Goal: Task Accomplishment & Management: Manage account settings

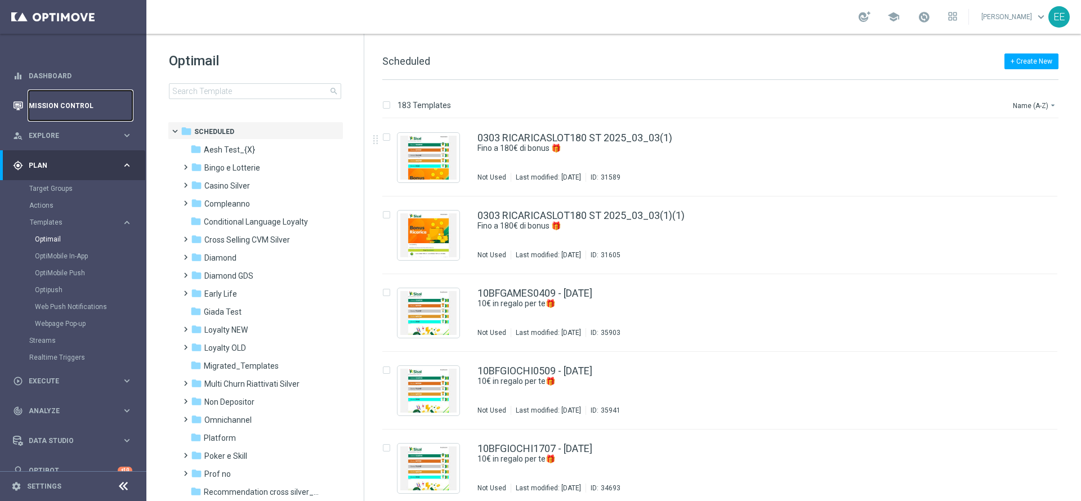
click at [64, 103] on link "Mission Control" at bounding box center [81, 106] width 104 height 30
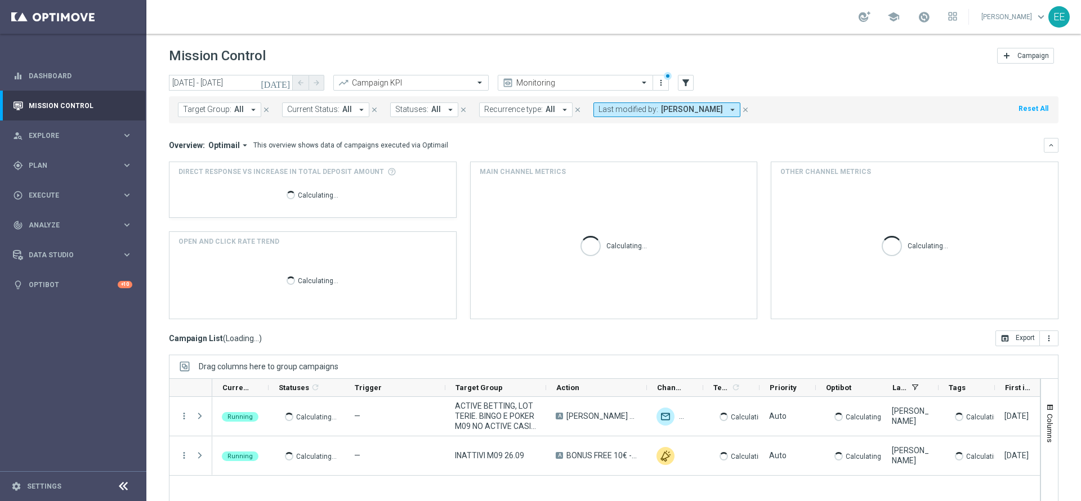
click at [651, 108] on span "Last modified by:" at bounding box center [628, 110] width 60 height 10
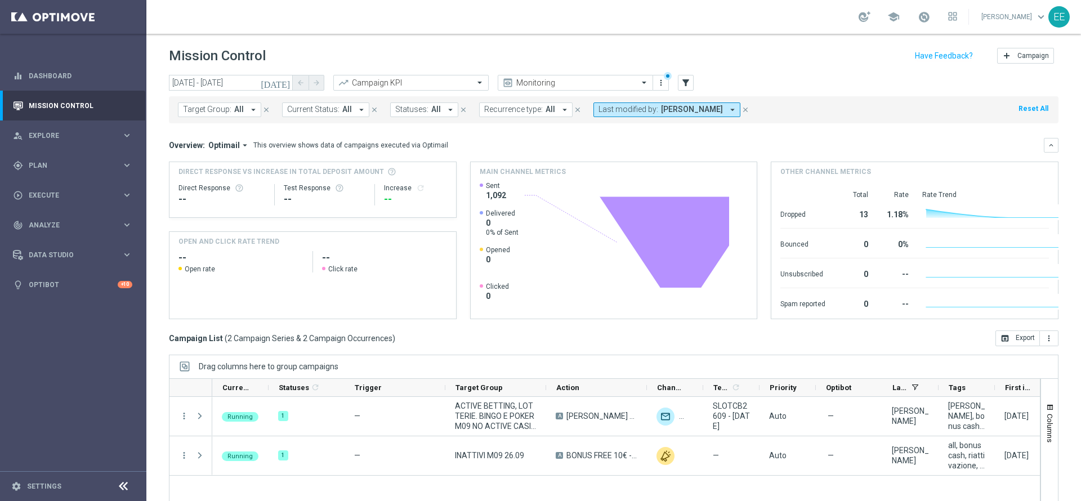
click at [651, 108] on span "Last modified by:" at bounding box center [628, 110] width 60 height 10
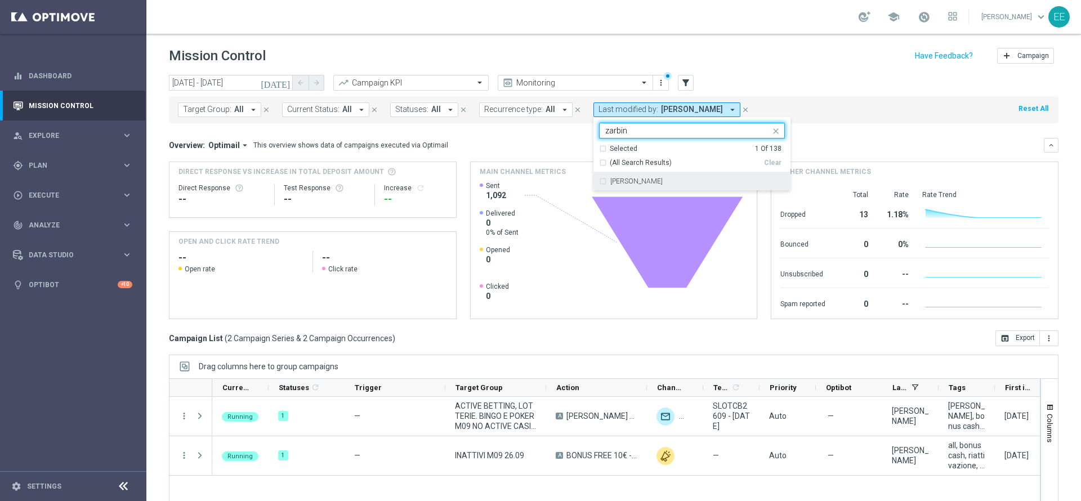
click at [651, 183] on div "Elena Zarbin" at bounding box center [697, 181] width 175 height 7
type input "zarbin"
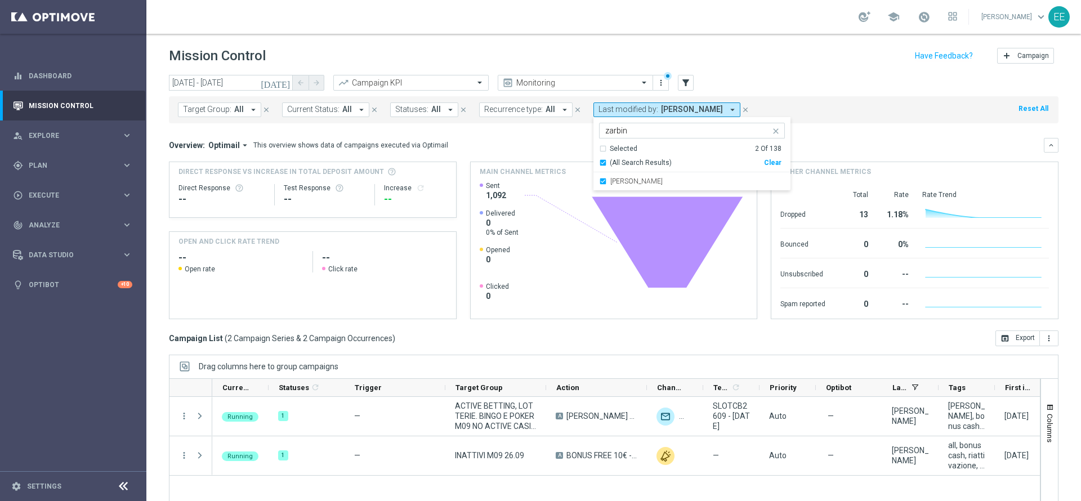
click at [754, 92] on div "Target Group: All arrow_drop_down close Current Status: All arrow_drop_down clo…" at bounding box center [613, 108] width 889 height 32
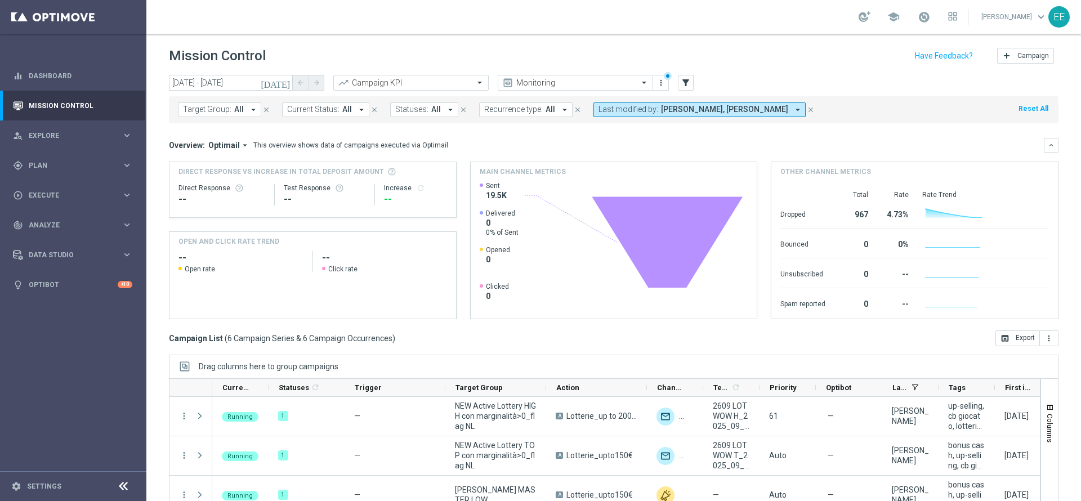
click at [288, 86] on icon "today" at bounding box center [276, 83] width 30 height 10
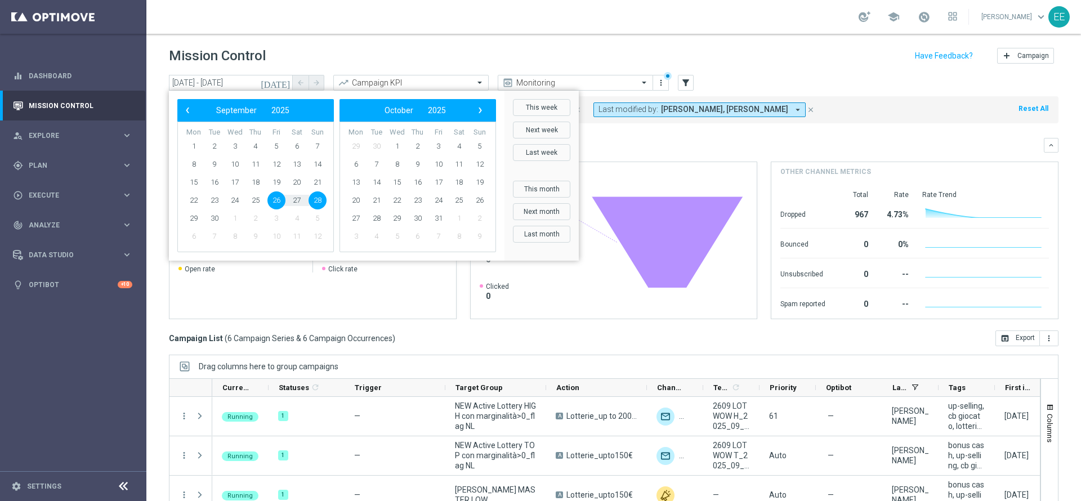
click at [316, 198] on span "28" at bounding box center [317, 200] width 18 height 18
click at [318, 198] on span "28" at bounding box center [317, 200] width 18 height 18
type input "[DATE] - [DATE]"
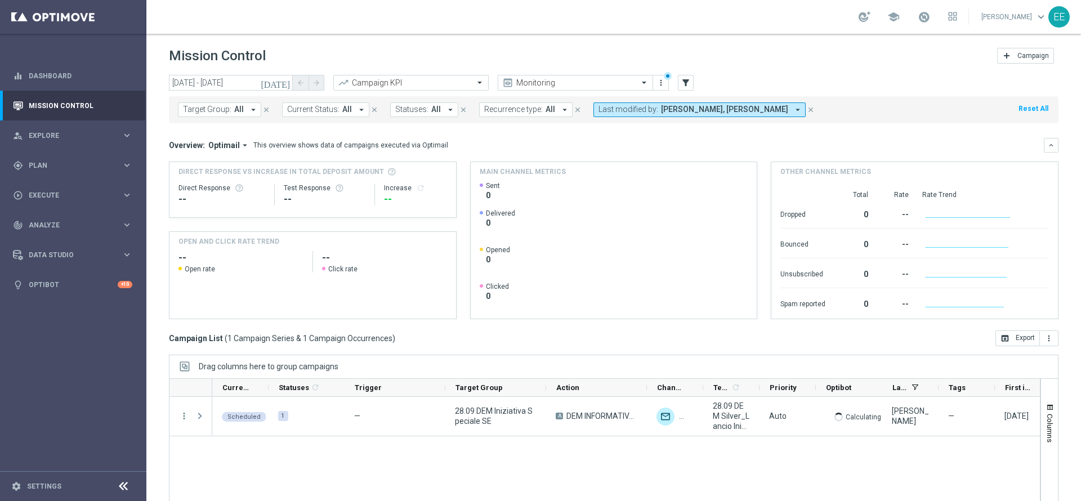
scroll to position [52, 0]
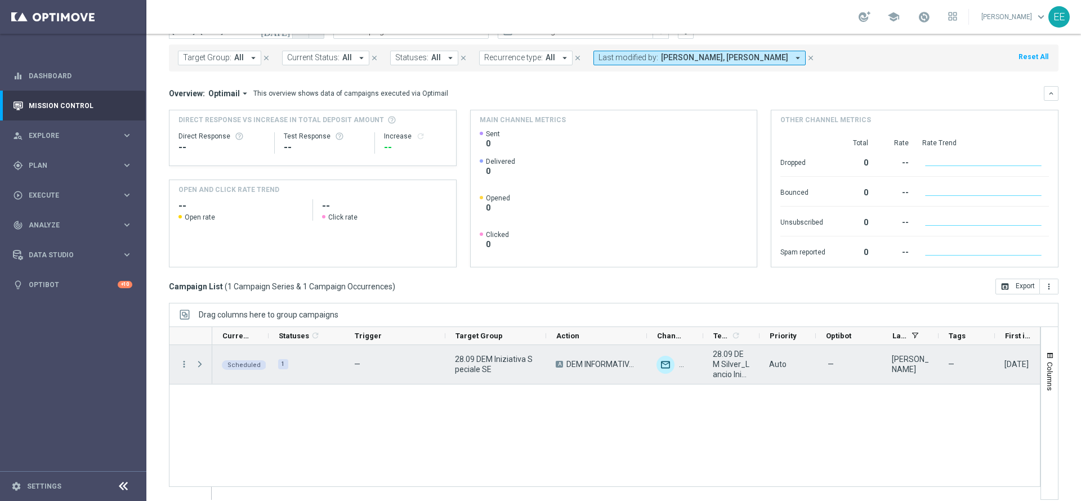
click at [524, 362] on span "28.09 DEM Iniziativa Speciale SE" at bounding box center [496, 364] width 82 height 20
click at [738, 366] on span "28.09 DEM Silver_Lancio Iniziativa Speciale SE" at bounding box center [731, 364] width 37 height 30
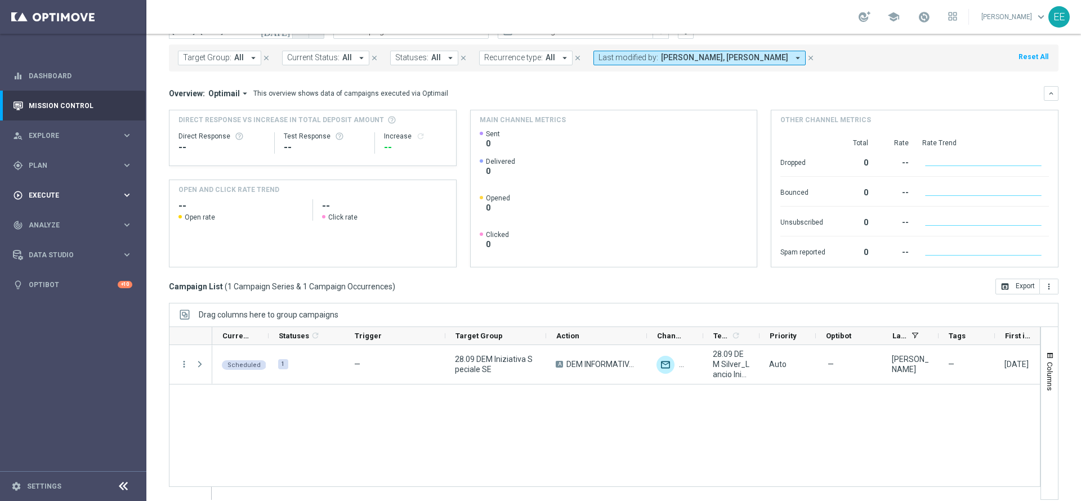
click at [53, 194] on span "Execute" at bounding box center [75, 195] width 93 height 7
click at [69, 210] on div "Campaign Builder" at bounding box center [87, 218] width 116 height 17
click at [69, 219] on link "Campaign Builder" at bounding box center [73, 218] width 88 height 9
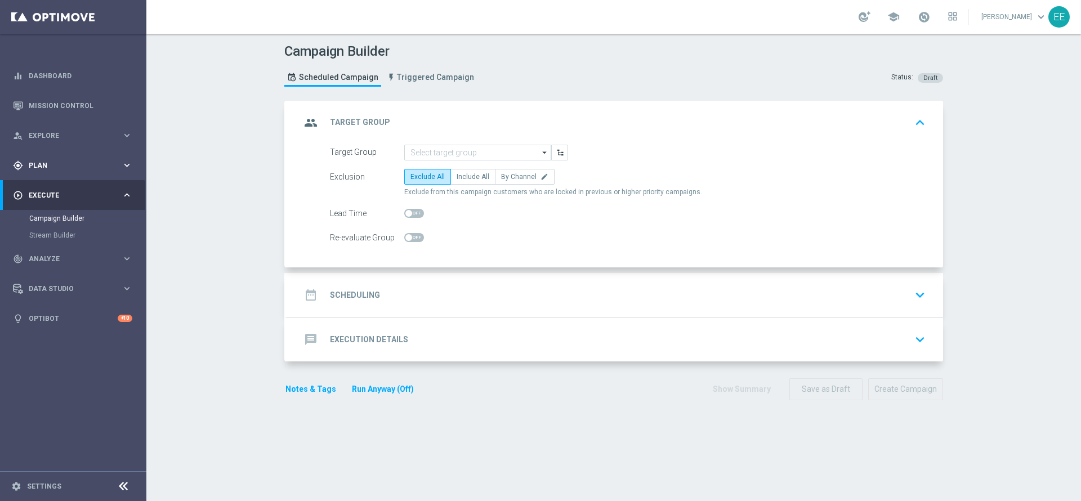
click at [78, 163] on span "Plan" at bounding box center [75, 165] width 93 height 7
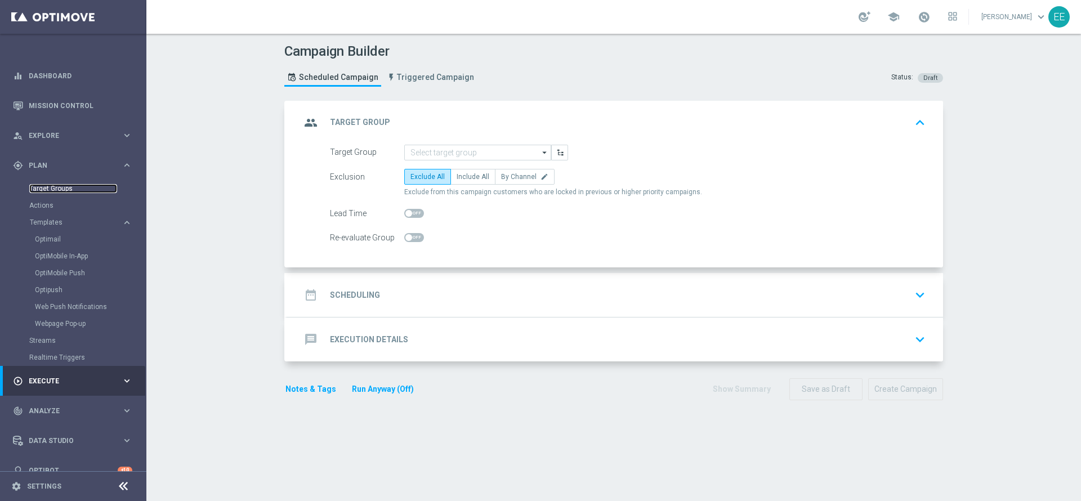
click at [60, 189] on link "Target Groups" at bounding box center [73, 188] width 88 height 9
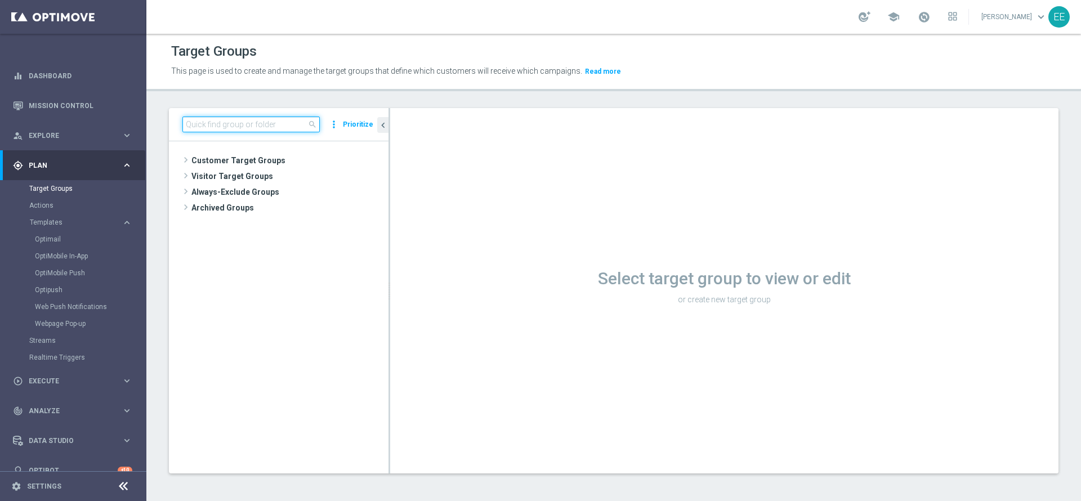
click at [281, 123] on input at bounding box center [250, 125] width 137 height 16
click at [50, 237] on link "Optimail" at bounding box center [76, 239] width 82 height 9
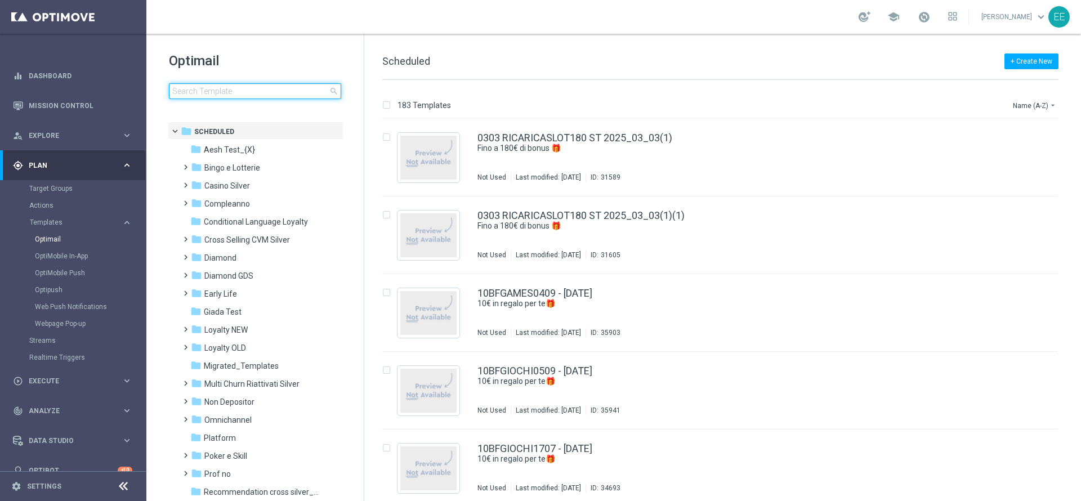
click at [230, 90] on input at bounding box center [255, 91] width 172 height 16
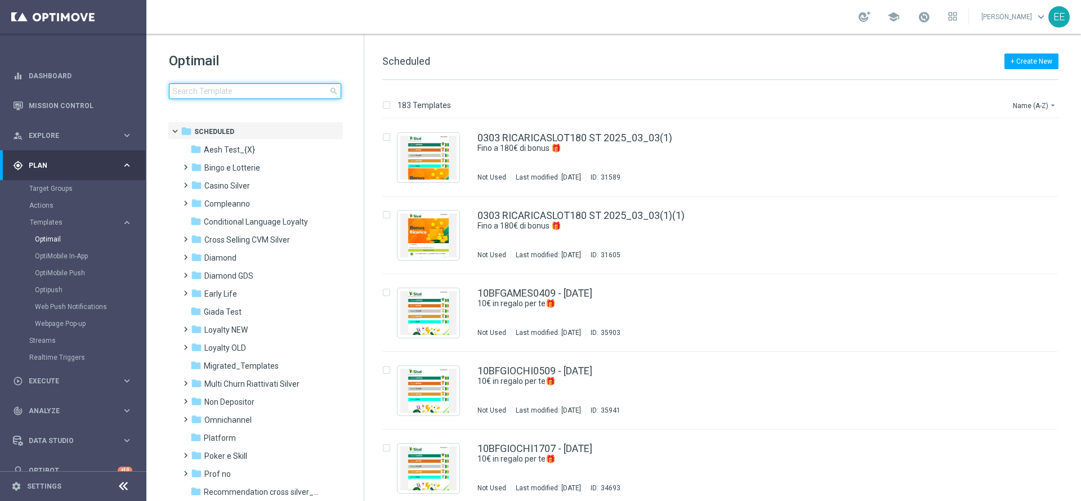
type input "28.09 DEM Silver_Lancio Iniziativa Speciale SE"
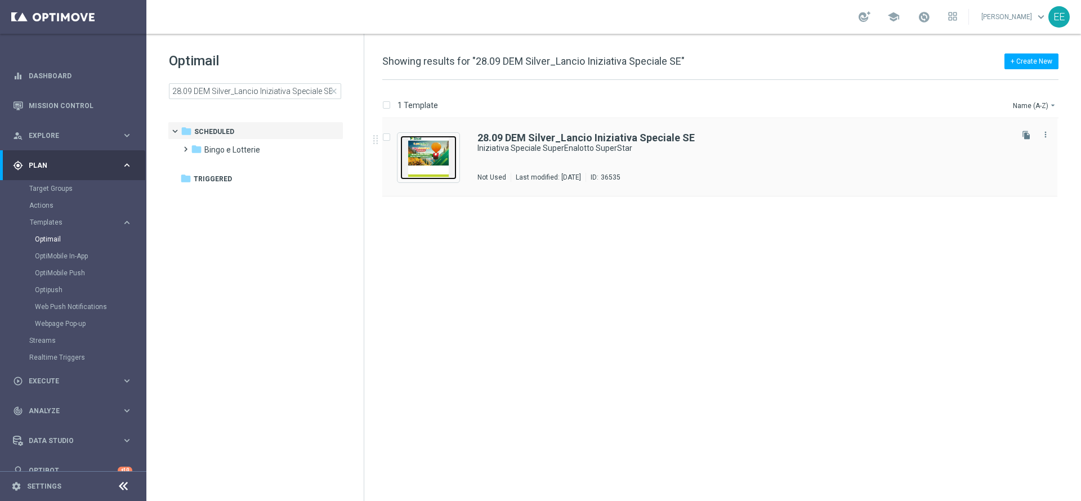
click at [430, 157] on img "Press SPACE to select this row." at bounding box center [428, 158] width 56 height 44
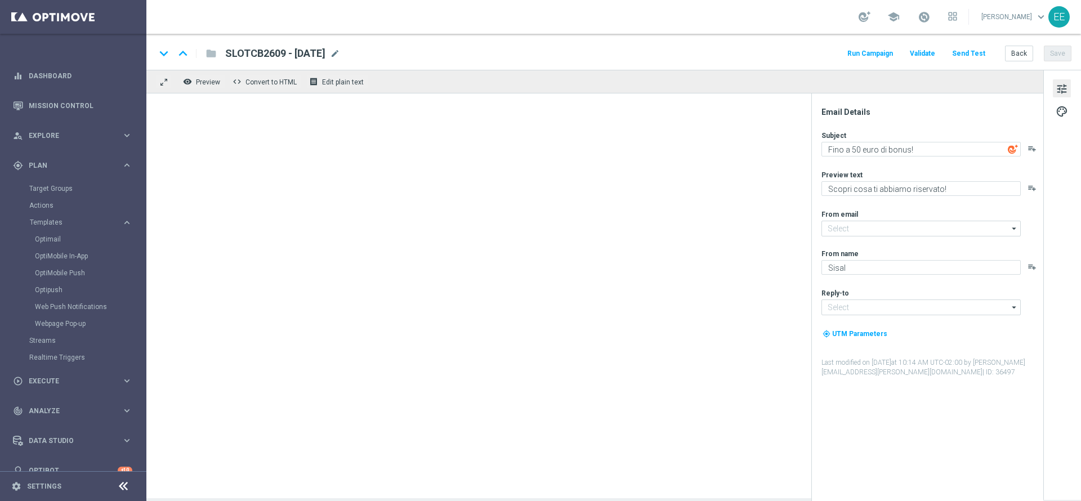
type textarea "Iniziativa Speciale SuperEnalotto SuperStar"
type input "[EMAIL_ADDRESS][DOMAIN_NAME]"
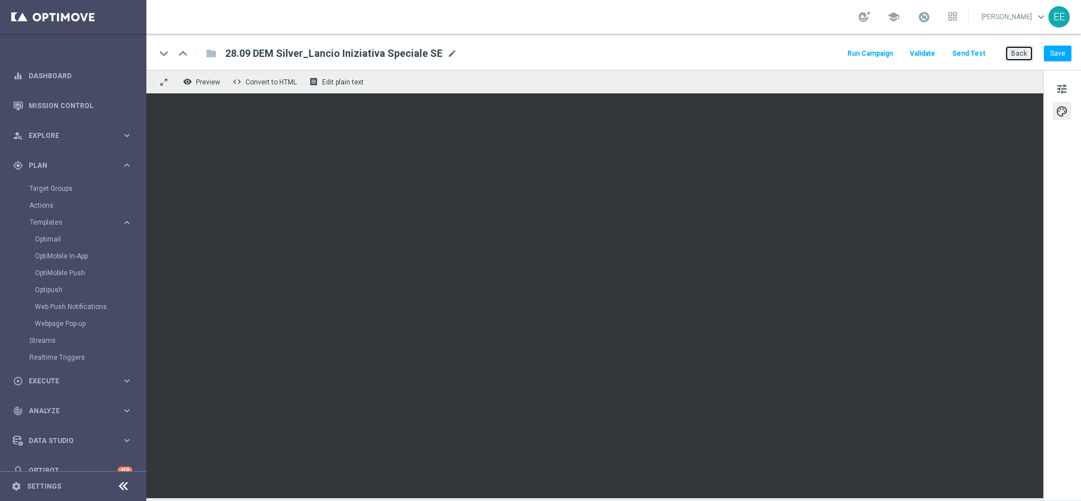
click at [1021, 47] on button "Back" at bounding box center [1019, 54] width 28 height 16
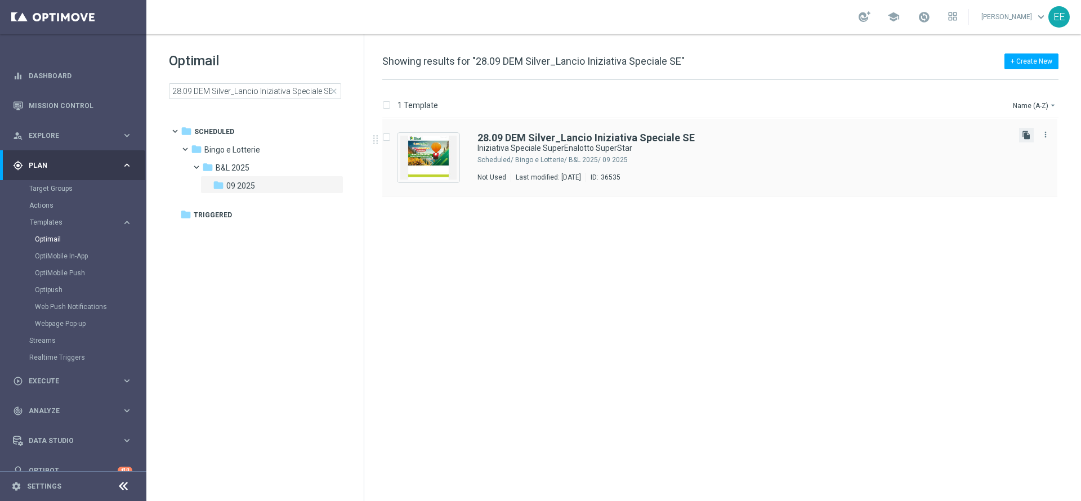
click at [1024, 134] on icon "file_copy" at bounding box center [1026, 135] width 9 height 9
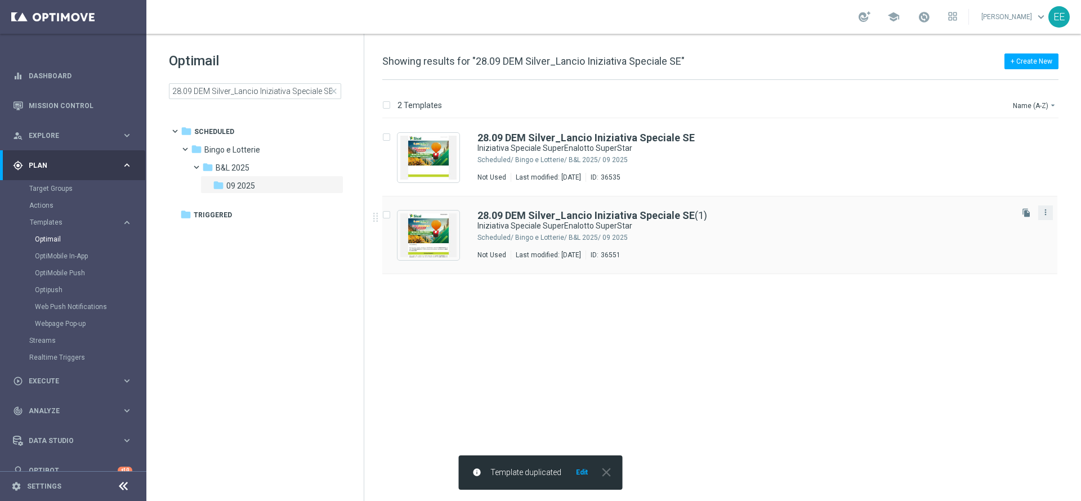
click at [1052, 209] on div "more_vert" at bounding box center [1045, 212] width 15 height 15
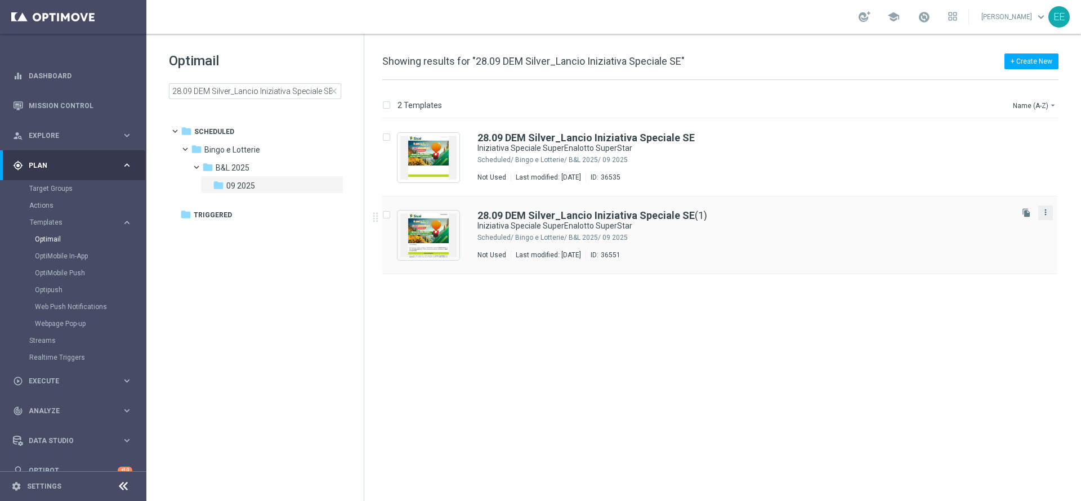
click at [1047, 216] on icon "more_vert" at bounding box center [1045, 212] width 9 height 9
click at [997, 226] on div "Move" at bounding box center [1001, 225] width 68 height 8
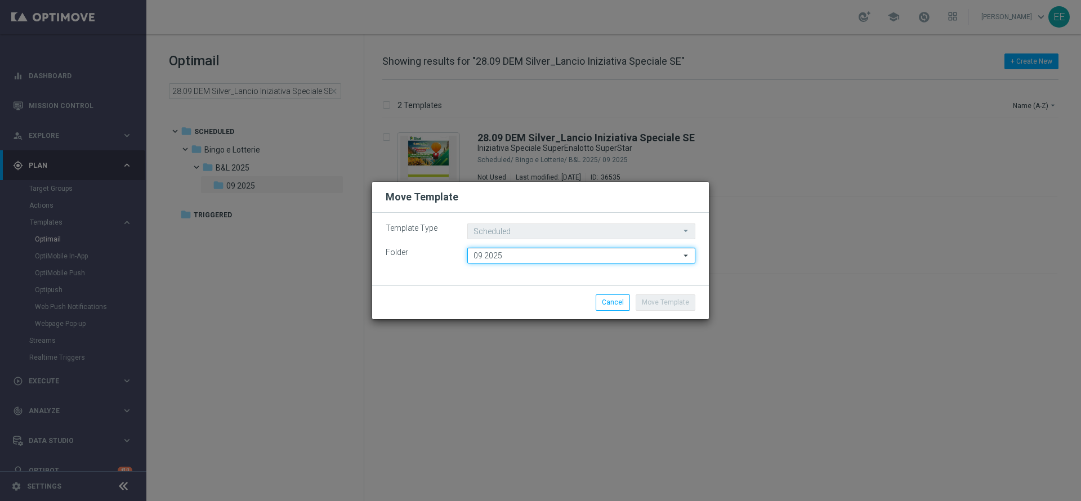
click at [556, 250] on input "09 2025" at bounding box center [581, 256] width 228 height 16
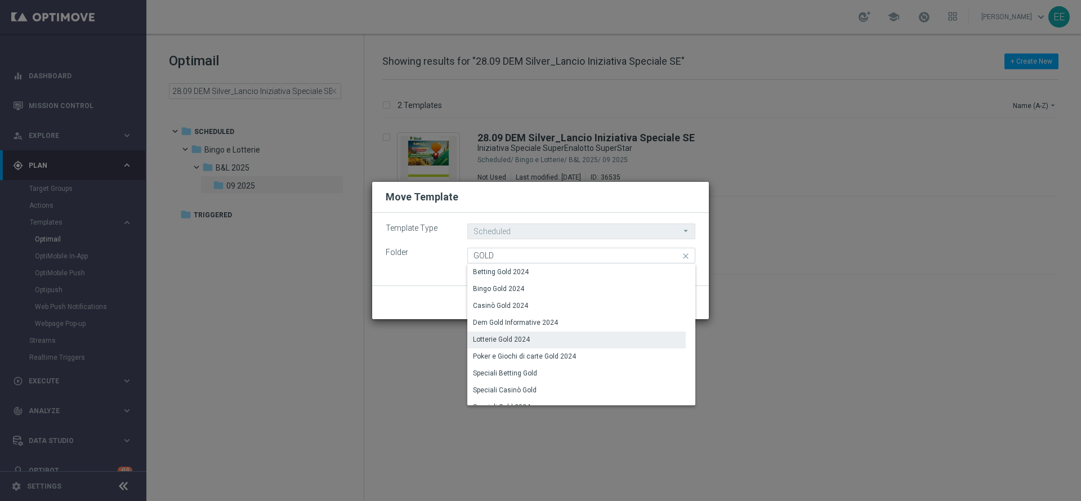
click at [571, 341] on div "Lotterie Gold 2024" at bounding box center [576, 340] width 218 height 16
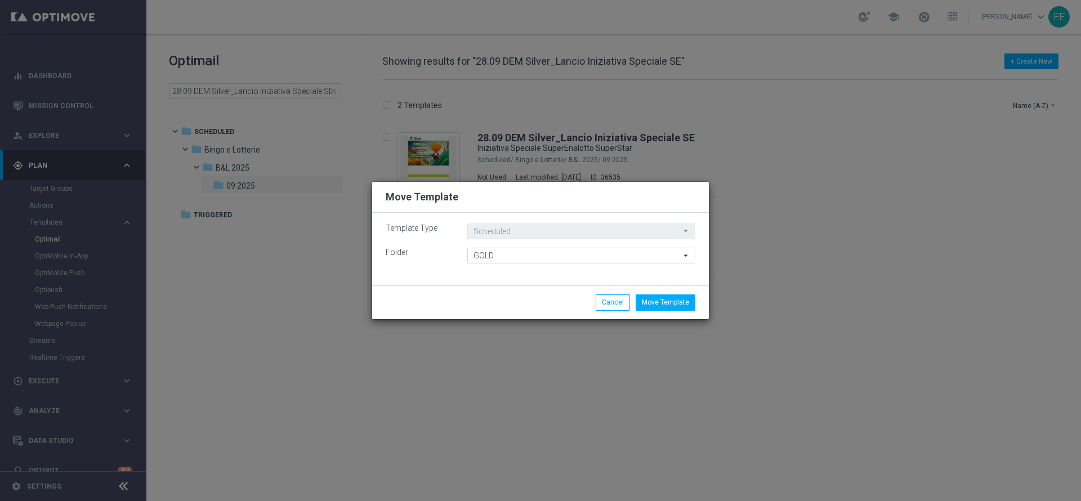
type input "Lotterie Gold 2024"
click at [672, 303] on button "Move Template" at bounding box center [666, 302] width 60 height 16
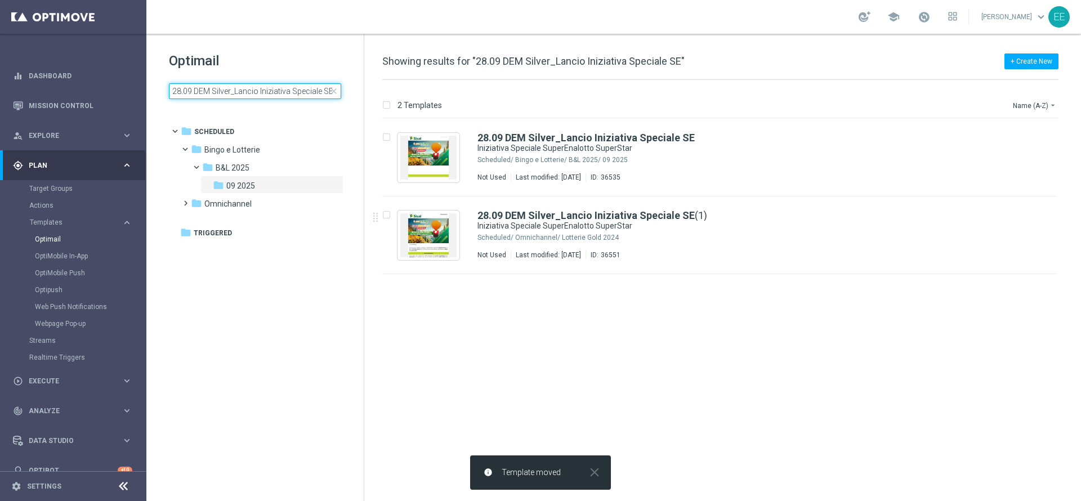
click at [268, 91] on input "28.09 DEM Silver_Lancio Iniziativa Speciale SE" at bounding box center [255, 91] width 172 height 16
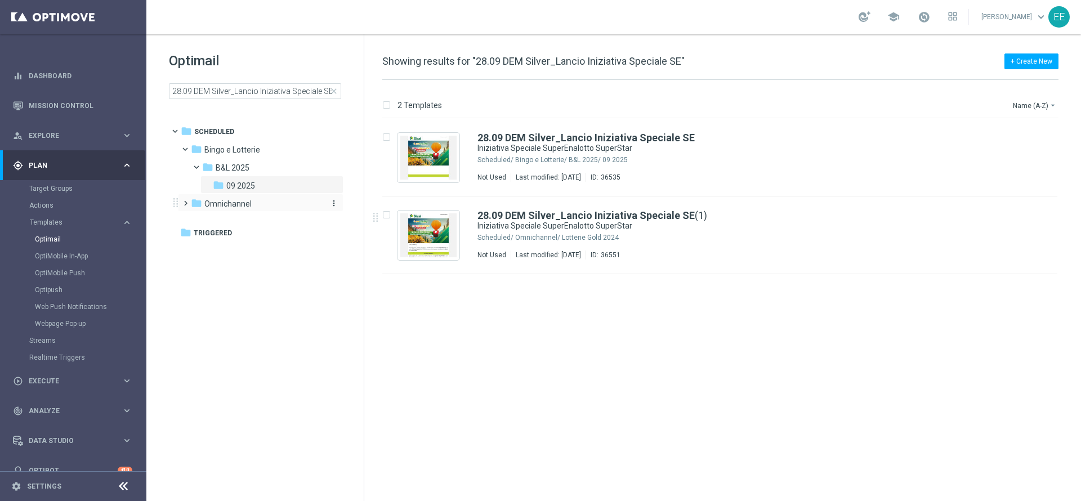
click at [242, 208] on span "Omnichannel" at bounding box center [227, 204] width 47 height 10
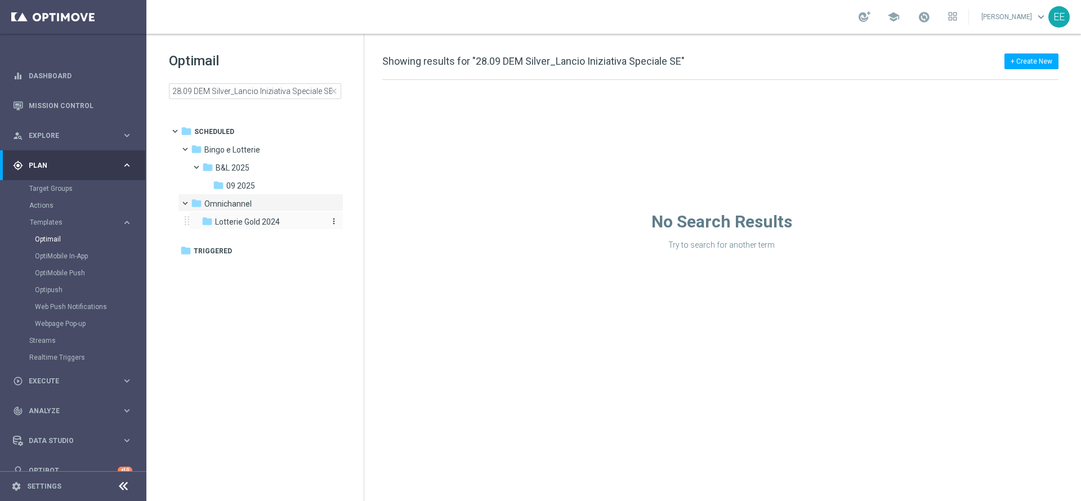
click at [248, 223] on span "Lotterie Gold 2024" at bounding box center [247, 222] width 65 height 10
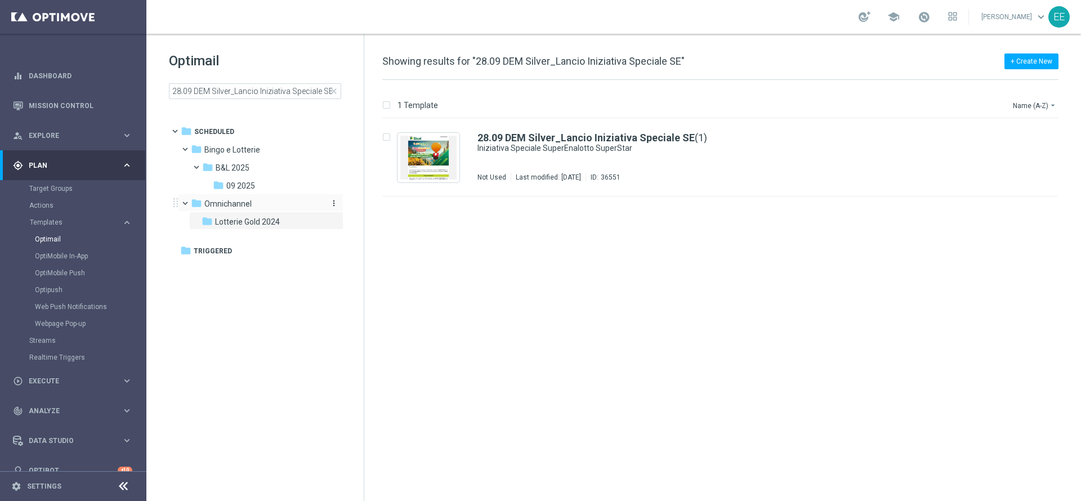
click at [232, 204] on span "Omnichannel" at bounding box center [227, 204] width 47 height 10
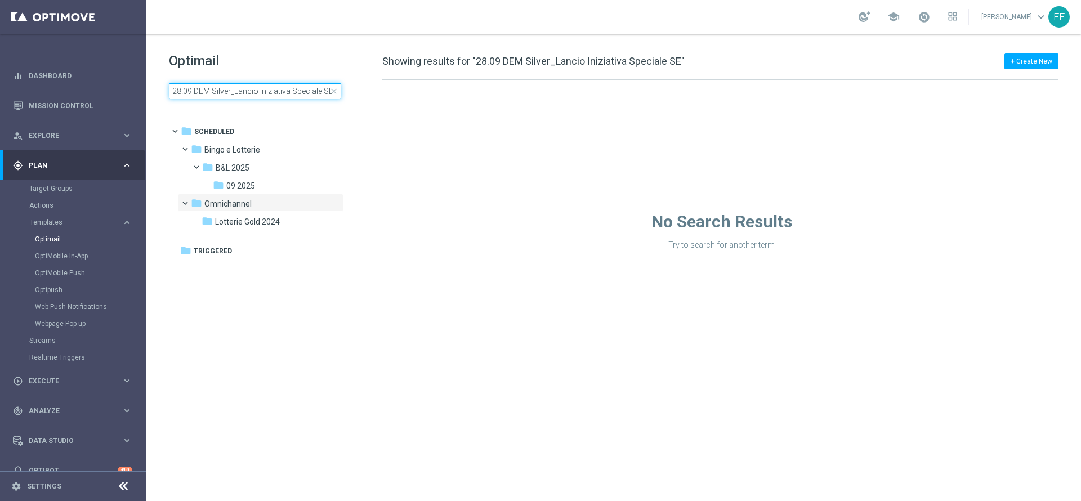
click at [261, 92] on input "28.09 DEM Silver_Lancio Iniziativa Speciale SE" at bounding box center [255, 91] width 172 height 16
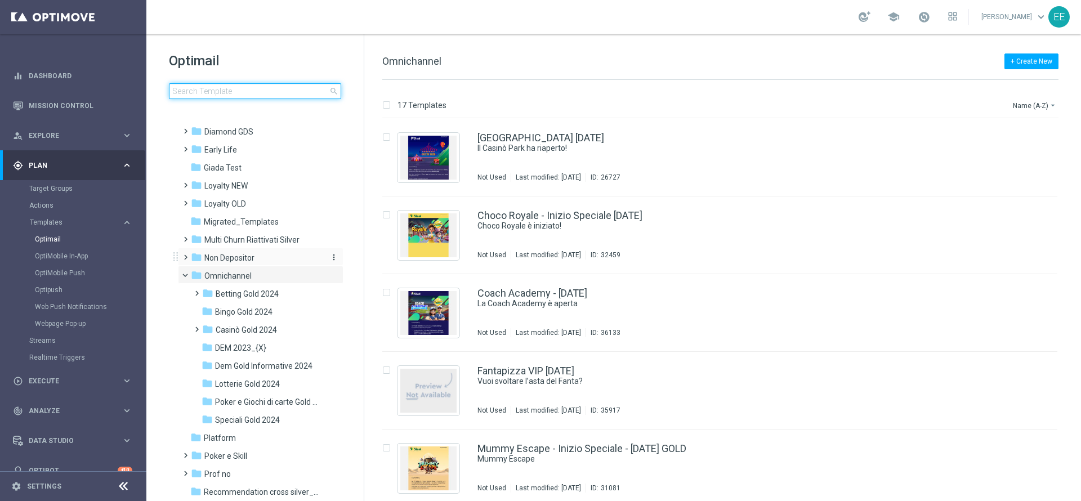
scroll to position [380, 0]
click at [239, 347] on span "DEM 2023_{X}" at bounding box center [240, 346] width 51 height 10
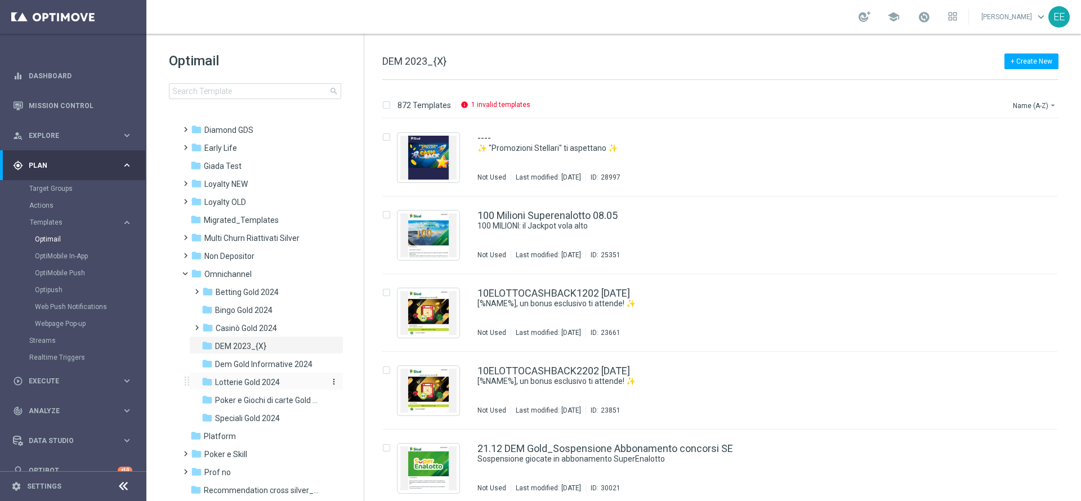
click at [255, 384] on span "Lotterie Gold 2024" at bounding box center [247, 382] width 65 height 10
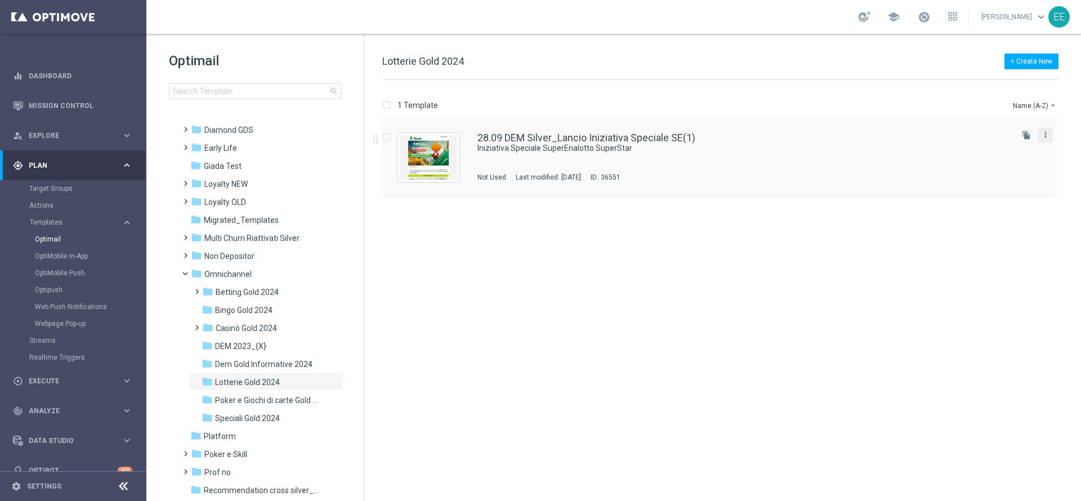
click at [1047, 131] on icon "more_vert" at bounding box center [1045, 134] width 9 height 9
click at [1001, 149] on div "Move" at bounding box center [1001, 147] width 68 height 8
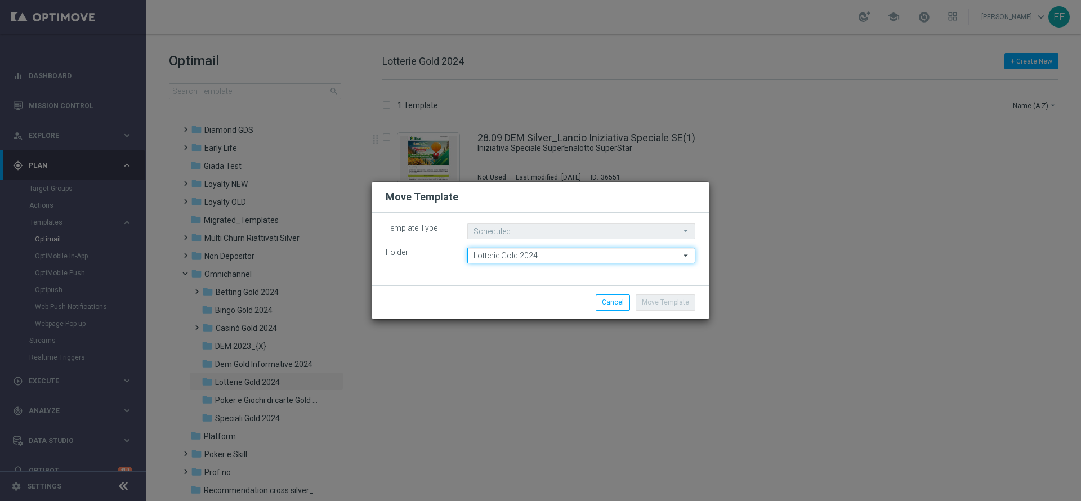
click at [554, 255] on input "Lotterie Gold 2024" at bounding box center [581, 256] width 228 height 16
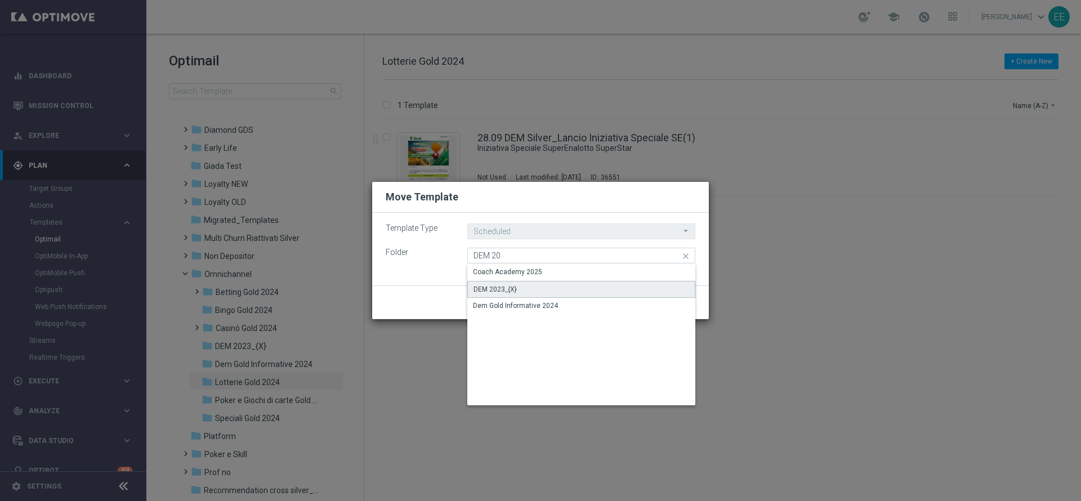
click at [531, 289] on div "DEM 2023_{X}" at bounding box center [581, 289] width 228 height 17
type input "DEM 2023_{X}"
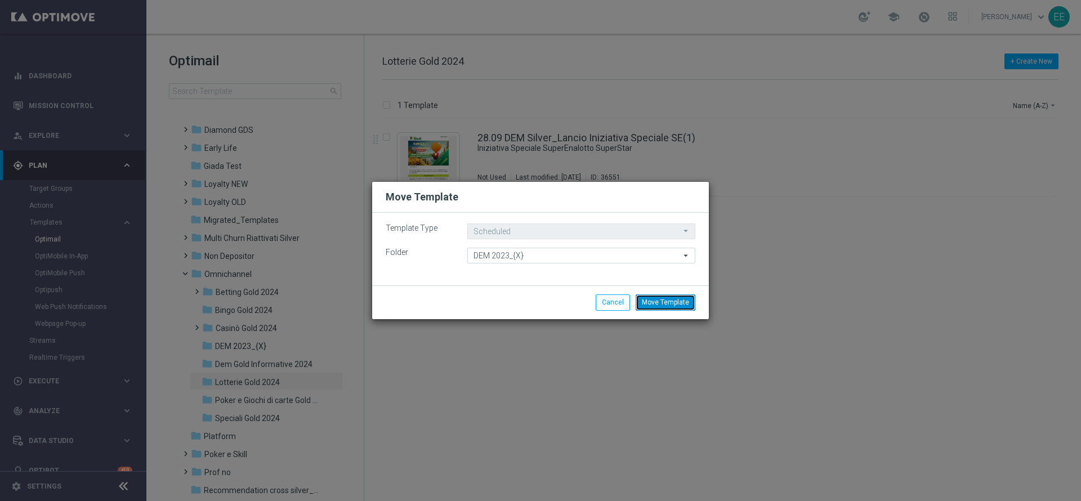
click at [662, 298] on button "Move Template" at bounding box center [666, 302] width 60 height 16
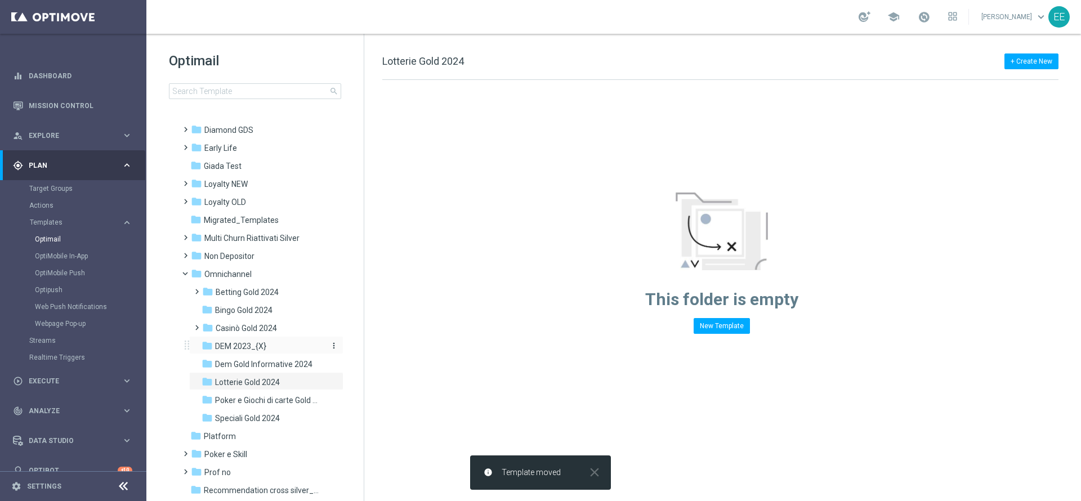
click at [276, 350] on div "folder DEM 2023_{X}" at bounding box center [262, 346] width 120 height 13
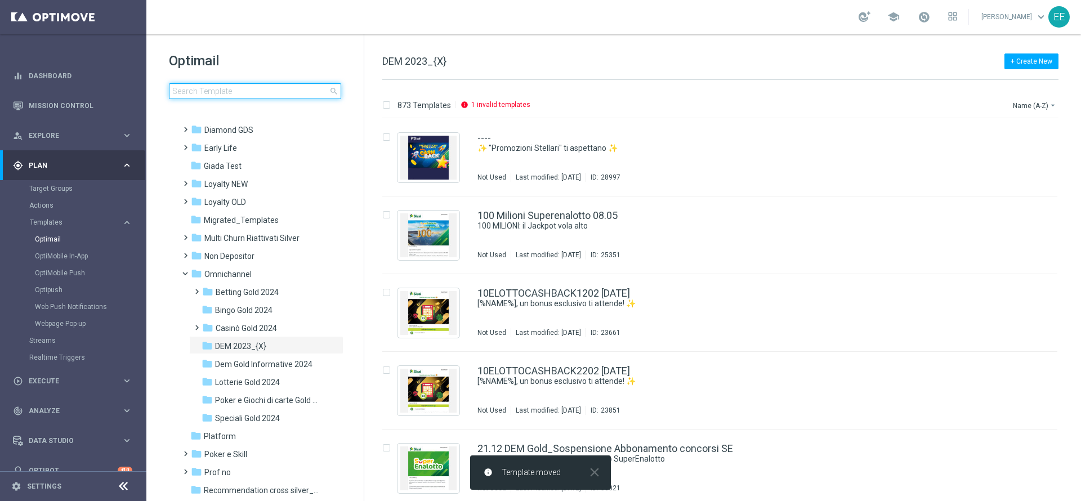
click at [262, 90] on input at bounding box center [255, 91] width 172 height 16
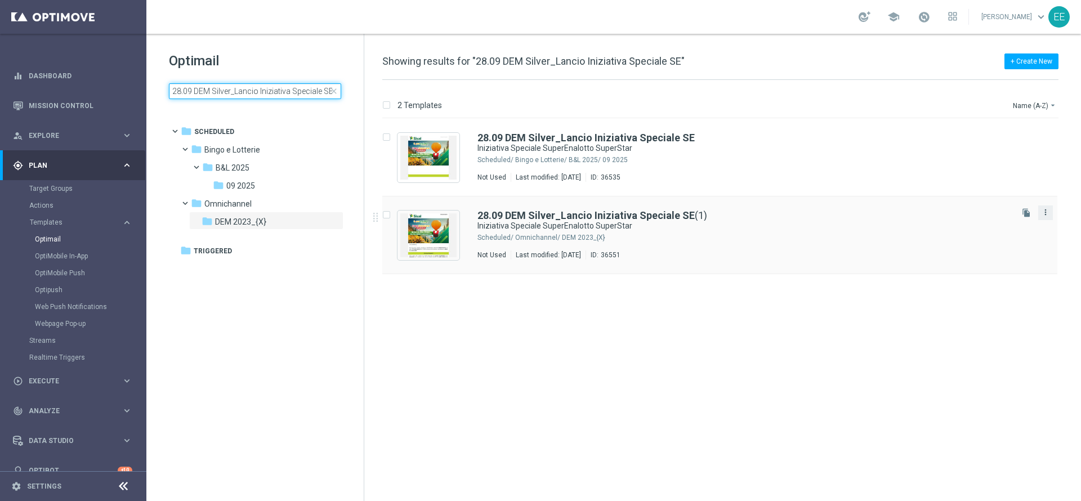
type input "28.09 DEM Silver_Lancio Iniziativa Speciale SE"
click at [1044, 216] on icon "more_vert" at bounding box center [1045, 212] width 9 height 9
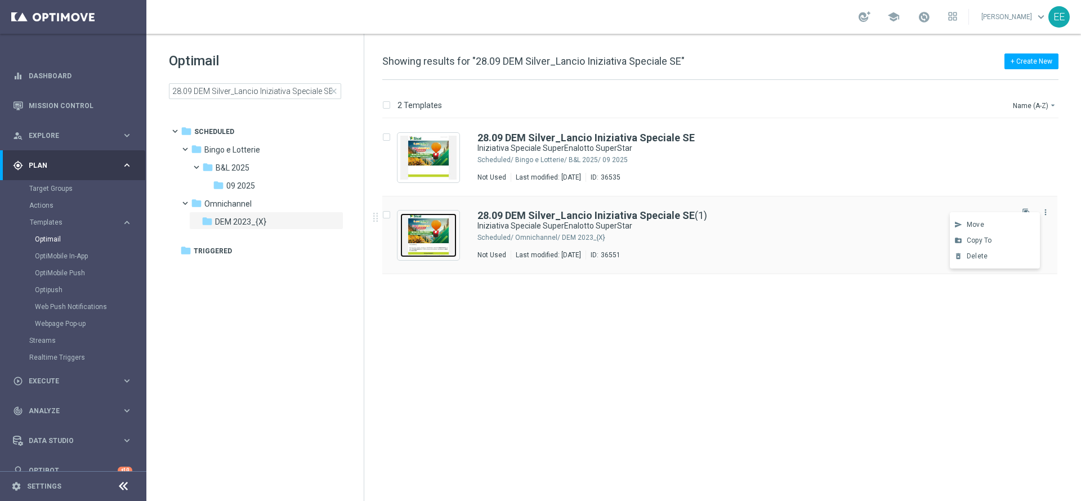
click at [456, 232] on img "Press SPACE to select this row." at bounding box center [428, 235] width 56 height 44
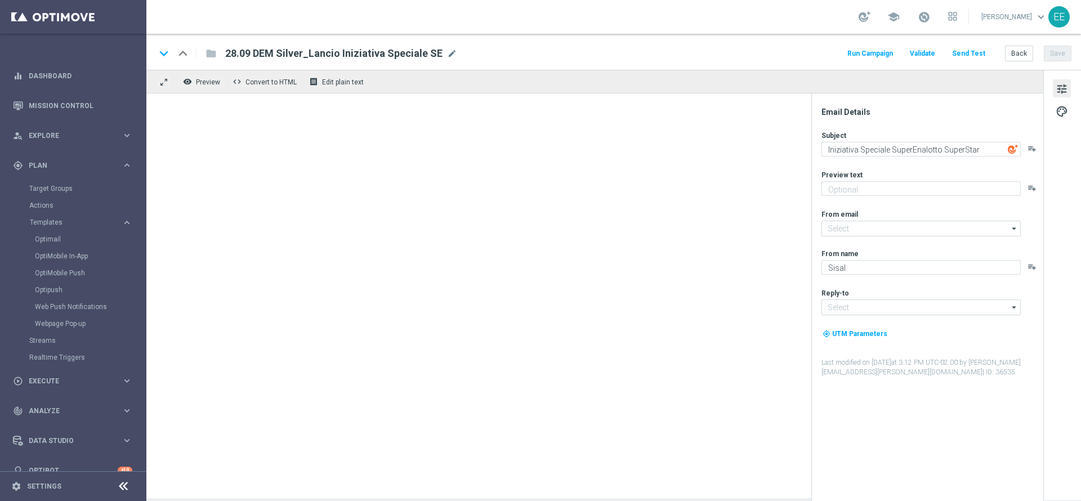
type input "[EMAIL_ADDRESS][DOMAIN_NAME]"
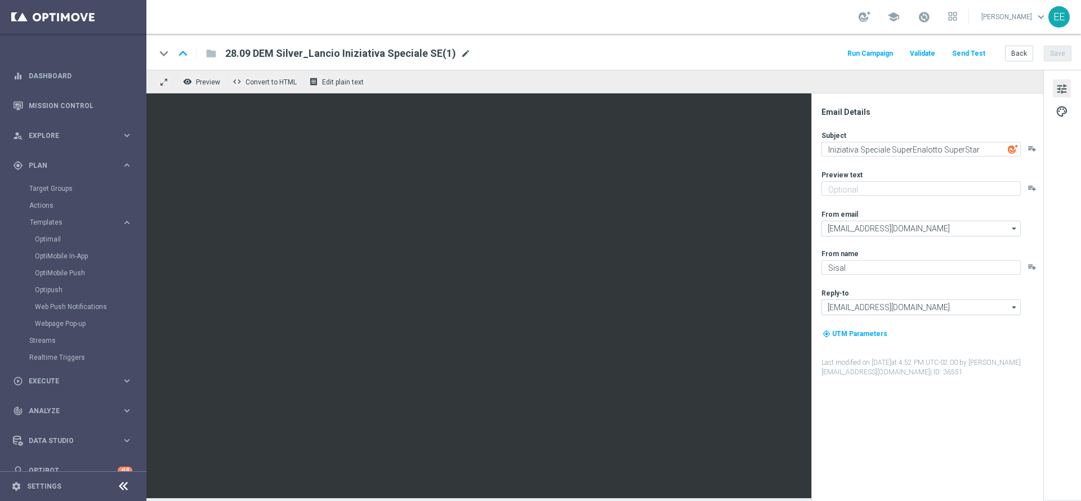
click at [460, 52] on span "mode_edit" at bounding box center [465, 53] width 10 height 10
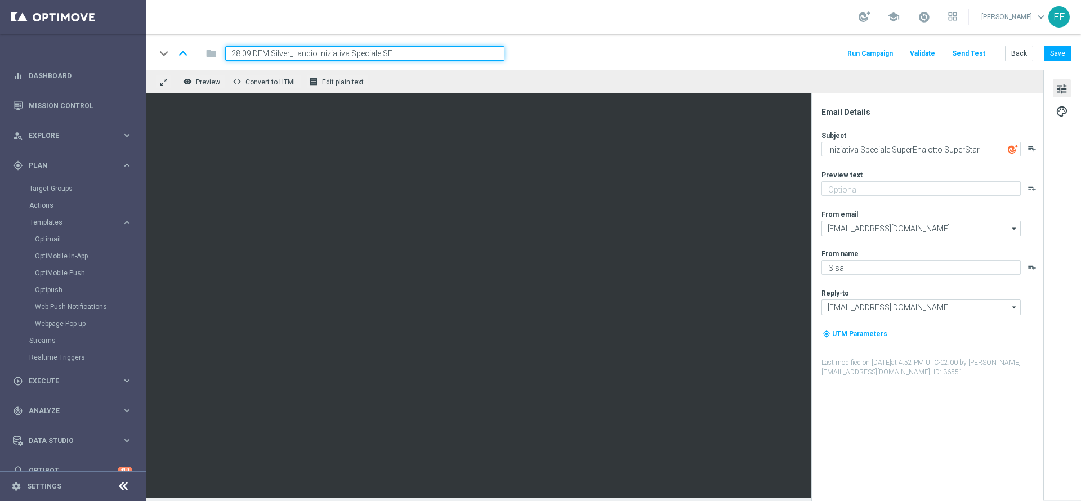
click at [303, 52] on input "28.09 DEM Silver_Lancio Iniziativa Speciale SE" at bounding box center [364, 53] width 279 height 15
click at [277, 52] on input "28.09 DEM Silver_Lancio Iniziativa Speciale SE" at bounding box center [364, 53] width 279 height 15
type input "28.09 DEM Top Master_Lancio Iniziativa Speciale SE"
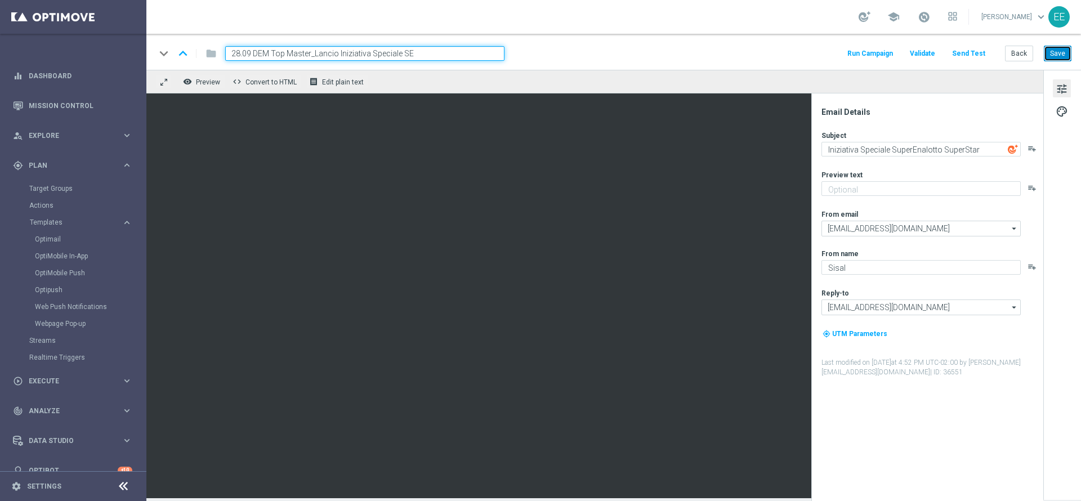
click at [1055, 51] on button "Save" at bounding box center [1058, 54] width 28 height 16
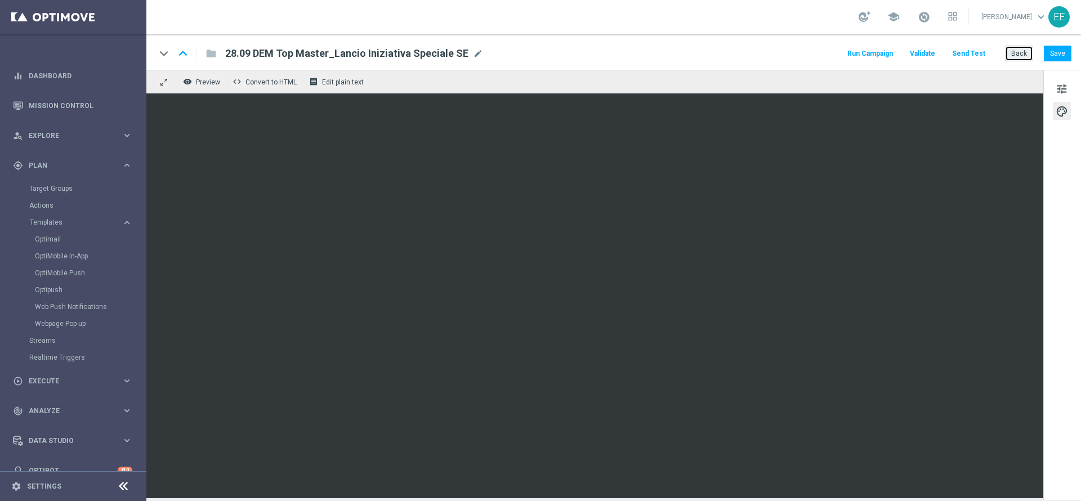
click at [1029, 58] on button "Back" at bounding box center [1019, 54] width 28 height 16
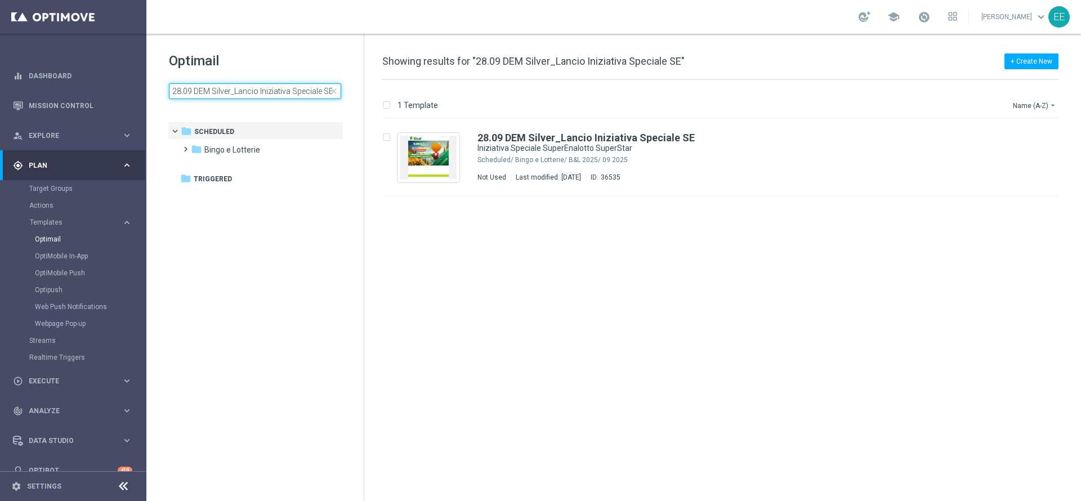
click at [256, 91] on input "28.09 DEM Silver_Lancio Iniziativa Speciale SE" at bounding box center [255, 91] width 172 height 16
click at [219, 92] on input "28.09 DEM Silver_Lancio Iniziativa Speciale SE" at bounding box center [255, 91] width 172 height 16
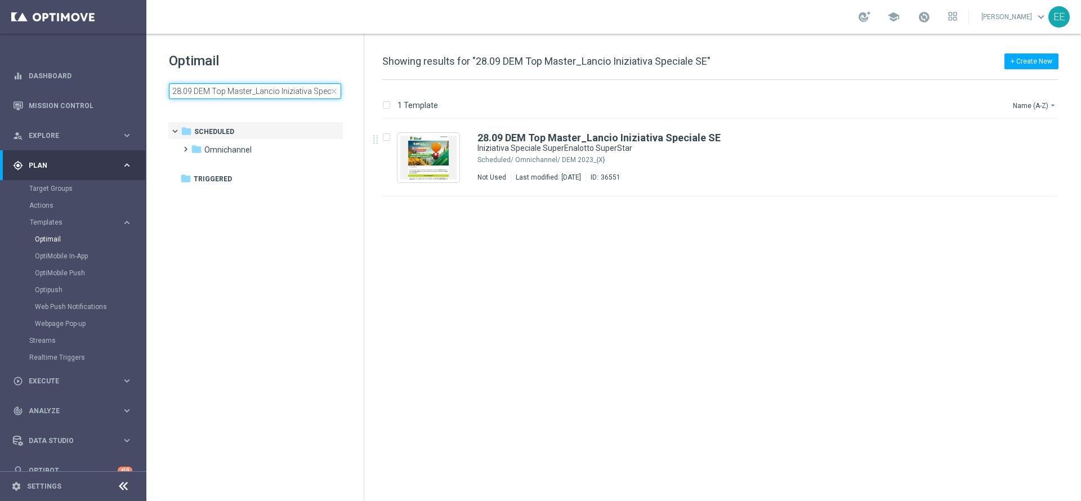
click at [287, 87] on input "28.09 DEM Top Master_Lancio Iniziativa Speciale SE" at bounding box center [255, 91] width 172 height 16
type input "28.09 DEM Top Master_Lancio Iniziativa Speciale SE"
click at [75, 97] on link "Mission Control" at bounding box center [81, 106] width 104 height 30
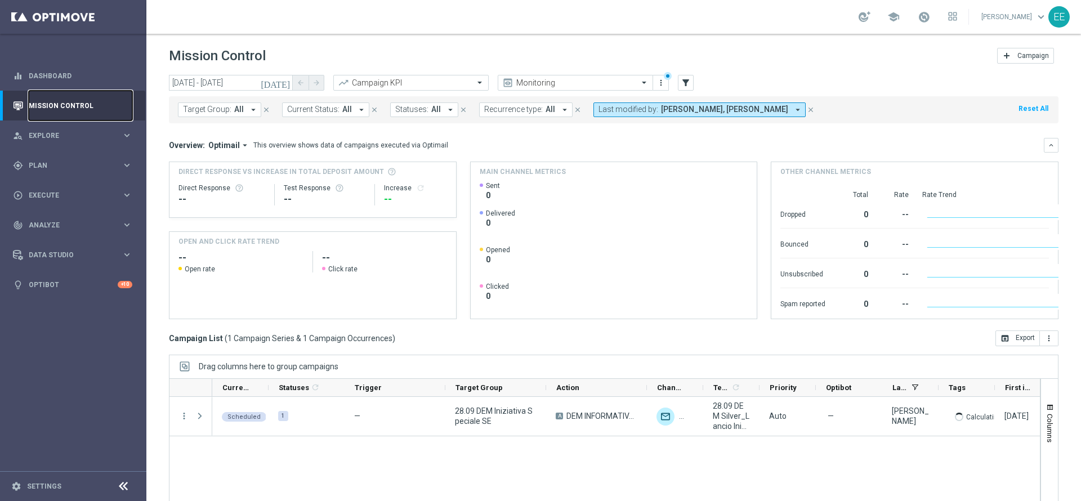
scroll to position [62, 0]
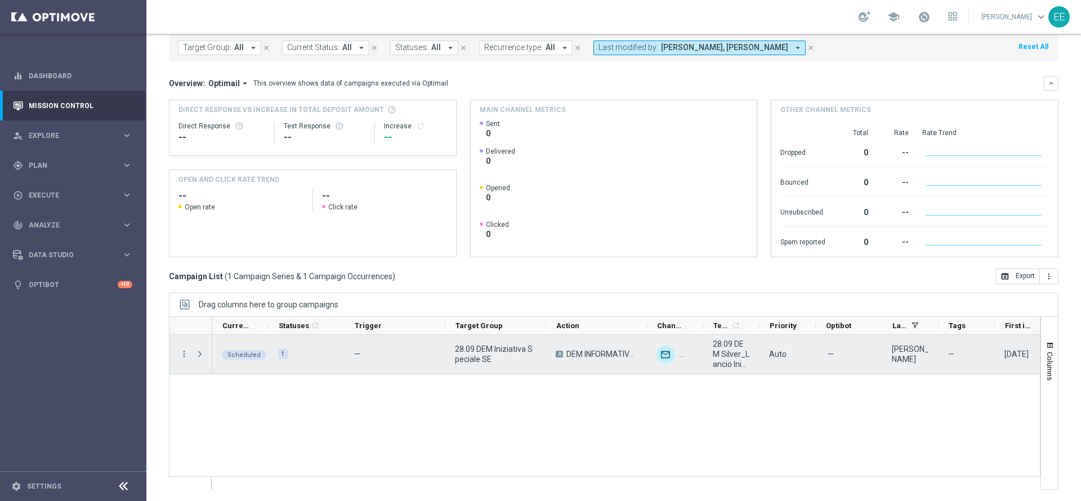
click at [494, 351] on span "28.09 DEM Iniziativa Speciale SE" at bounding box center [496, 354] width 82 height 20
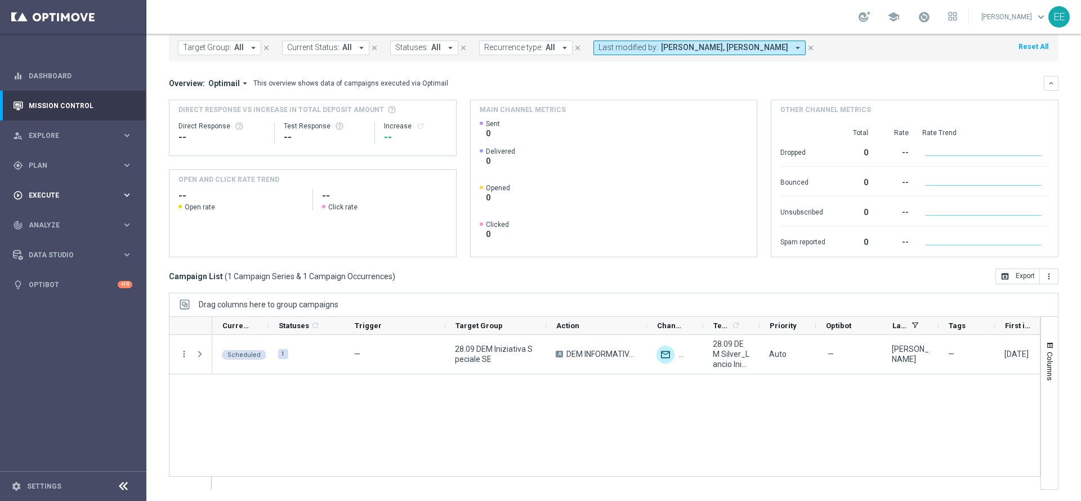
click at [61, 191] on div "play_circle_outline Execute" at bounding box center [67, 195] width 109 height 10
click at [66, 216] on link "Campaign Builder" at bounding box center [73, 218] width 88 height 9
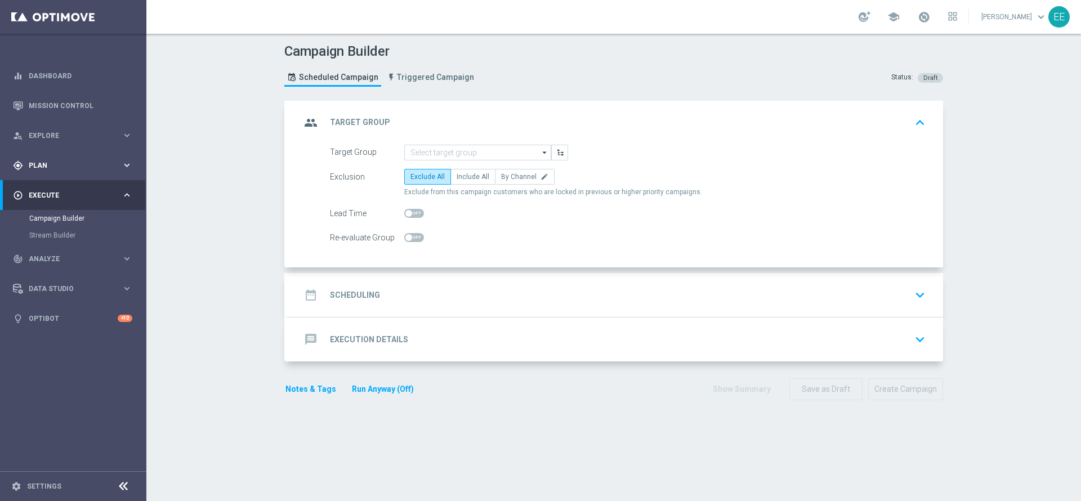
click at [69, 169] on div "gps_fixed Plan" at bounding box center [67, 165] width 109 height 10
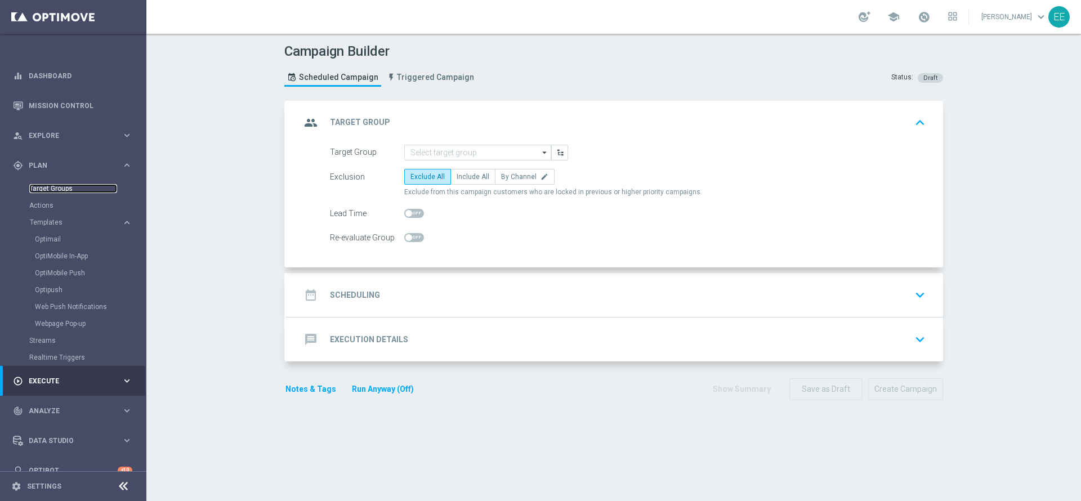
click at [59, 185] on link "Target Groups" at bounding box center [73, 188] width 88 height 9
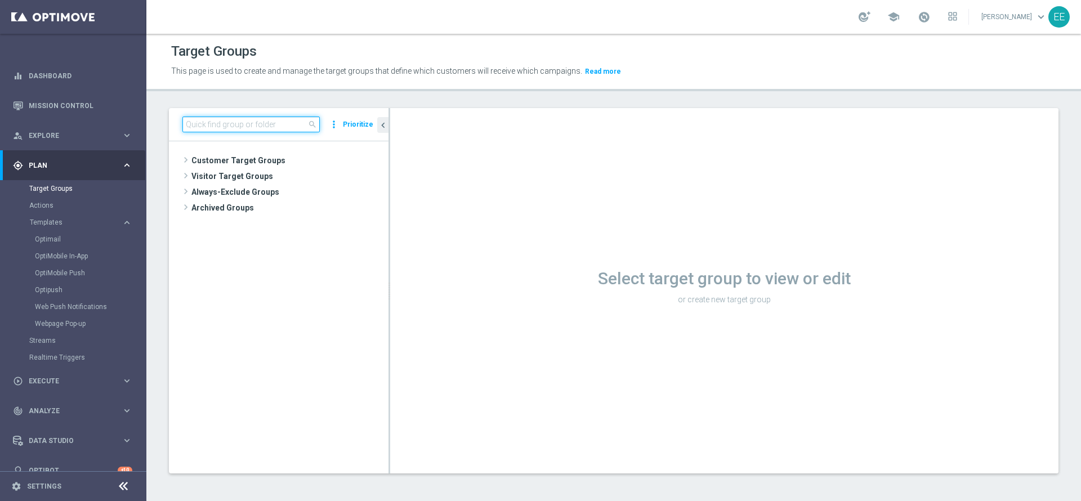
click at [254, 126] on input at bounding box center [250, 125] width 137 height 16
paste input "28.09 DEM Iniziativa Speciale SE"
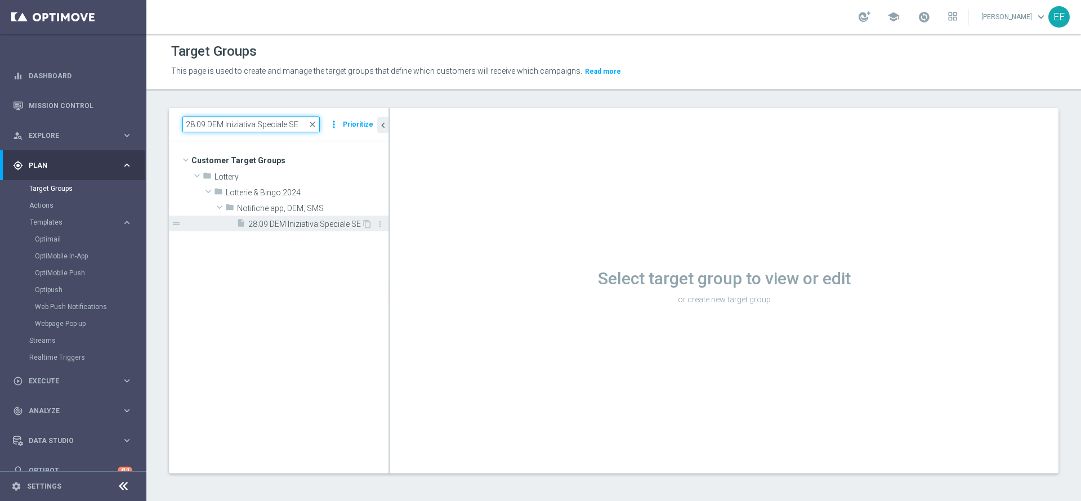
type input "28.09 DEM Iniziativa Speciale SE"
click at [293, 226] on span "28.09 DEM Iniziativa Speciale SE" at bounding box center [304, 225] width 113 height 10
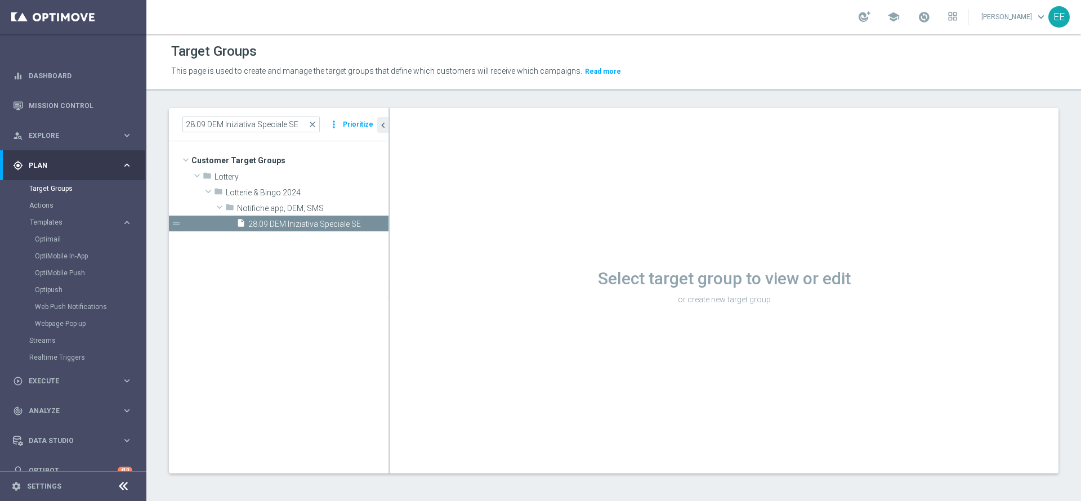
click at [317, 220] on span "28.09 DEM Iniziativa Speciale SE" at bounding box center [318, 225] width 140 height 10
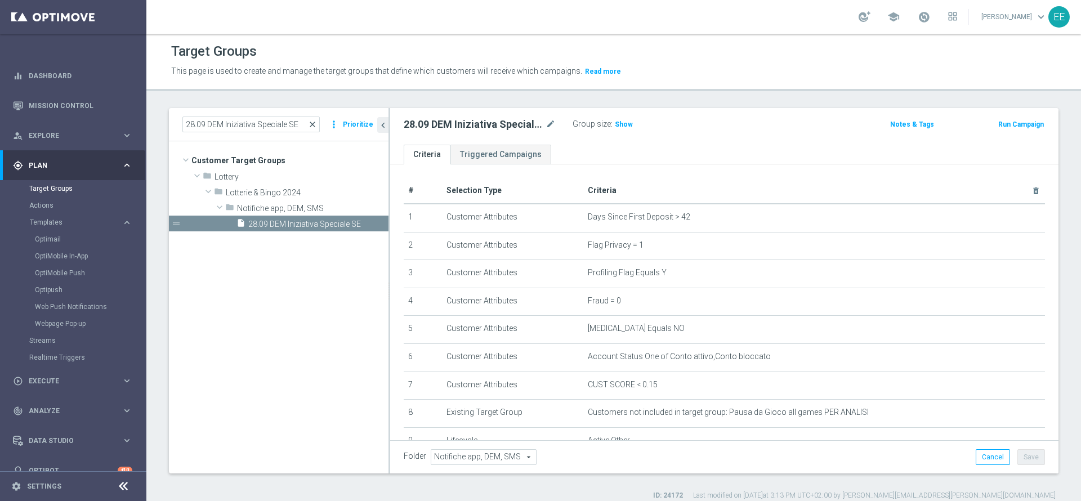
click at [316, 126] on span "close" at bounding box center [312, 124] width 9 height 9
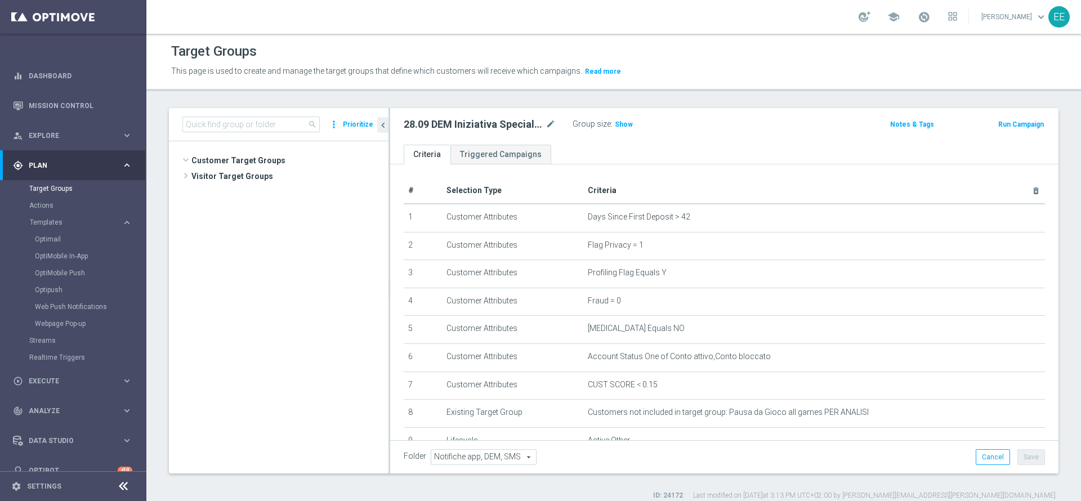
scroll to position [274, 0]
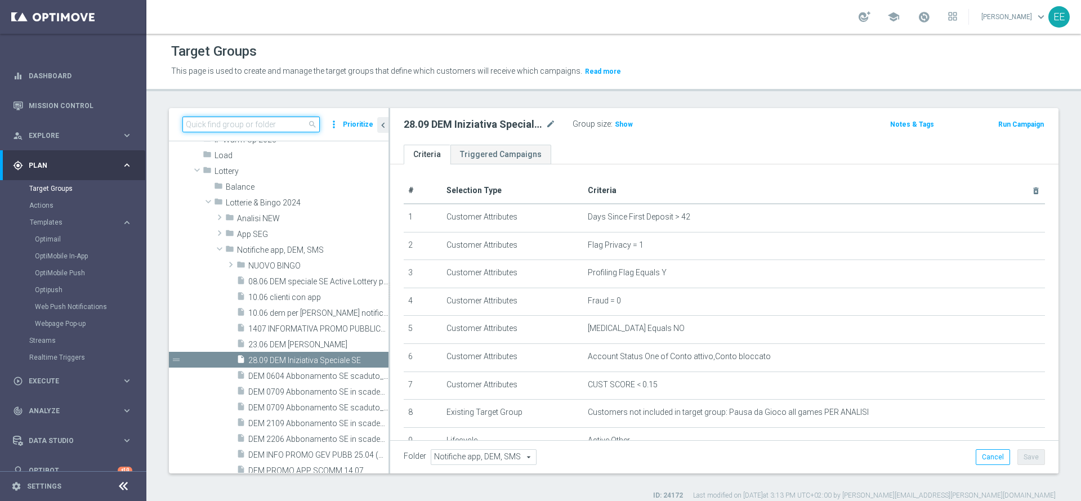
click at [283, 126] on input at bounding box center [250, 125] width 137 height 16
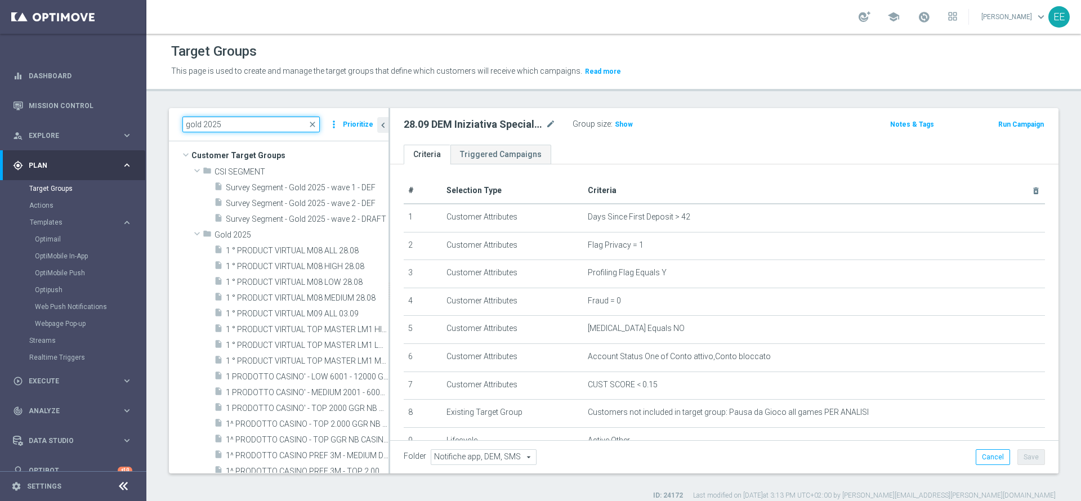
scroll to position [0, 0]
type input "gold 2025"
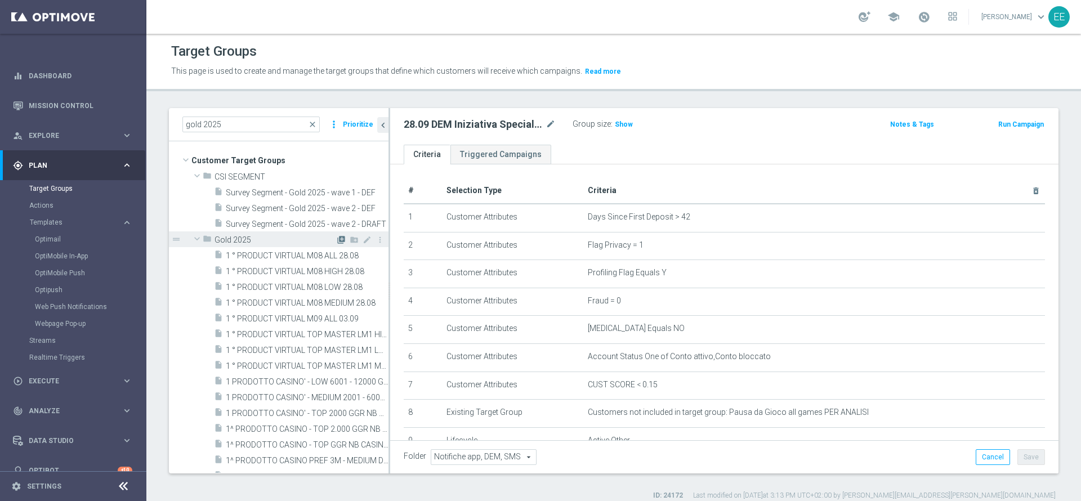
click at [337, 239] on icon "library_add" at bounding box center [341, 239] width 9 height 9
checkbox input "false"
type input "Gold 2025"
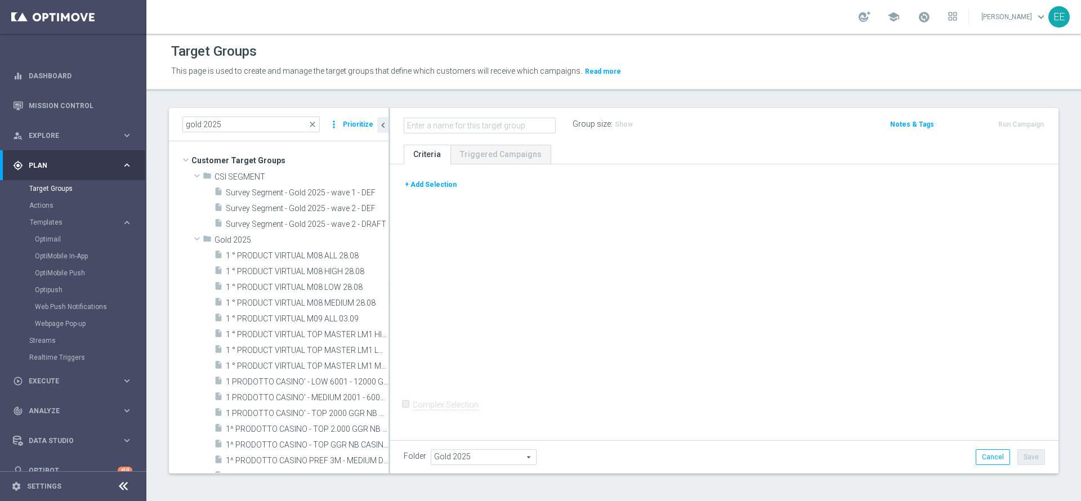
click at [454, 122] on input "text" at bounding box center [480, 126] width 152 height 16
type input "Dem Superenalotto"
click at [432, 182] on button "+ Add Selection" at bounding box center [431, 184] width 54 height 12
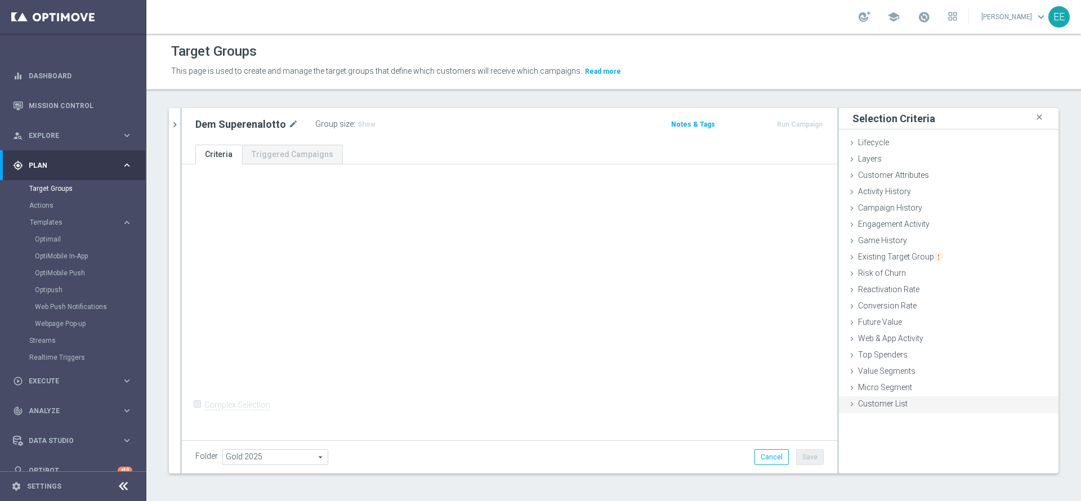
click at [893, 410] on div "Customer List done" at bounding box center [949, 404] width 220 height 17
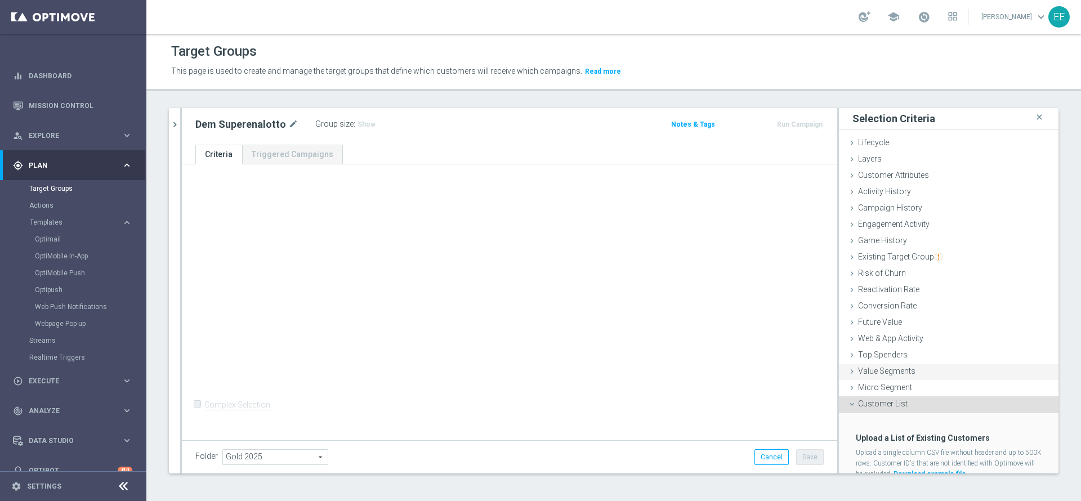
scroll to position [41, 0]
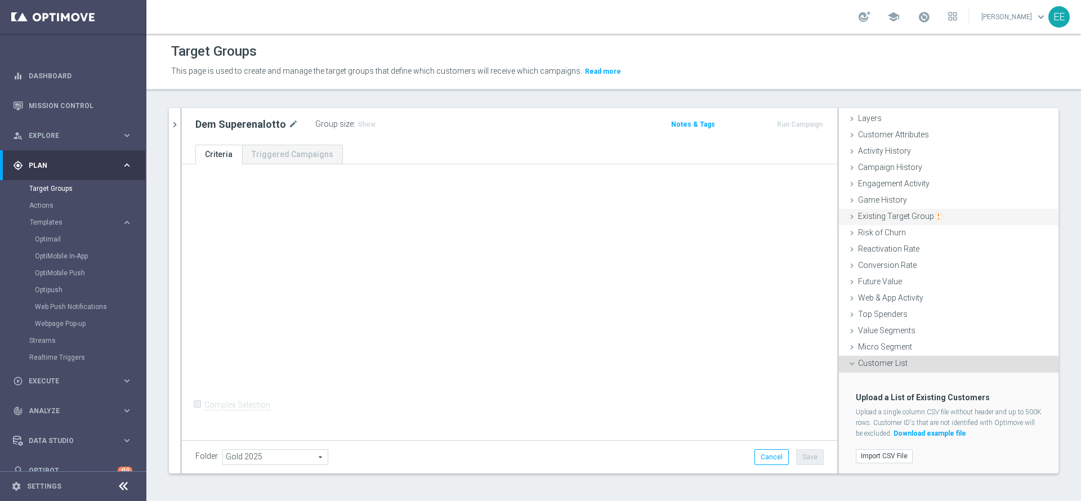
click at [903, 220] on span "Existing Target Group" at bounding box center [900, 216] width 84 height 9
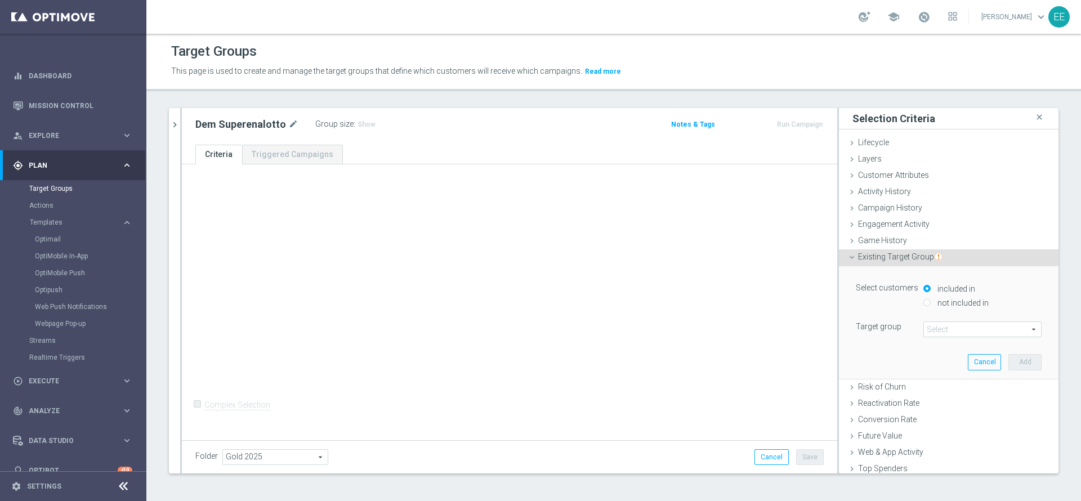
click at [945, 332] on span at bounding box center [982, 329] width 117 height 15
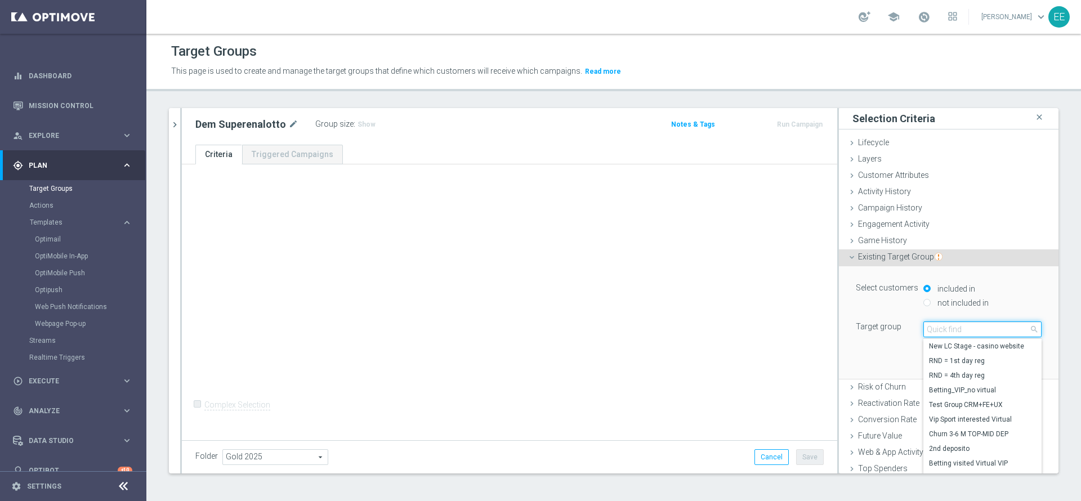
click at [945, 332] on input "search" at bounding box center [982, 329] width 118 height 16
type input "top master m09"
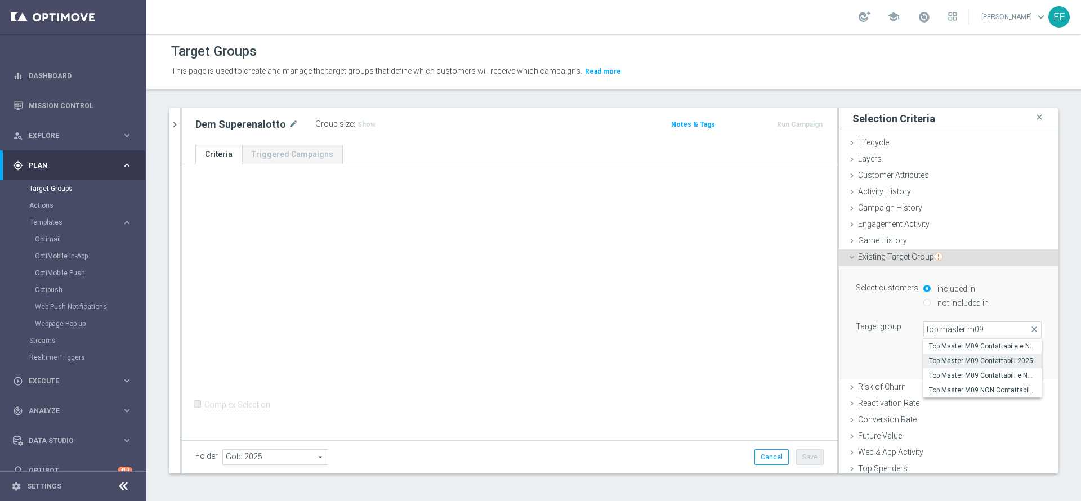
click at [964, 361] on span "Top Master M09 Contattabili 2025" at bounding box center [982, 360] width 107 height 9
type input "Top Master M09 Contattabili 2025"
click at [1008, 366] on button "Add" at bounding box center [1024, 362] width 33 height 16
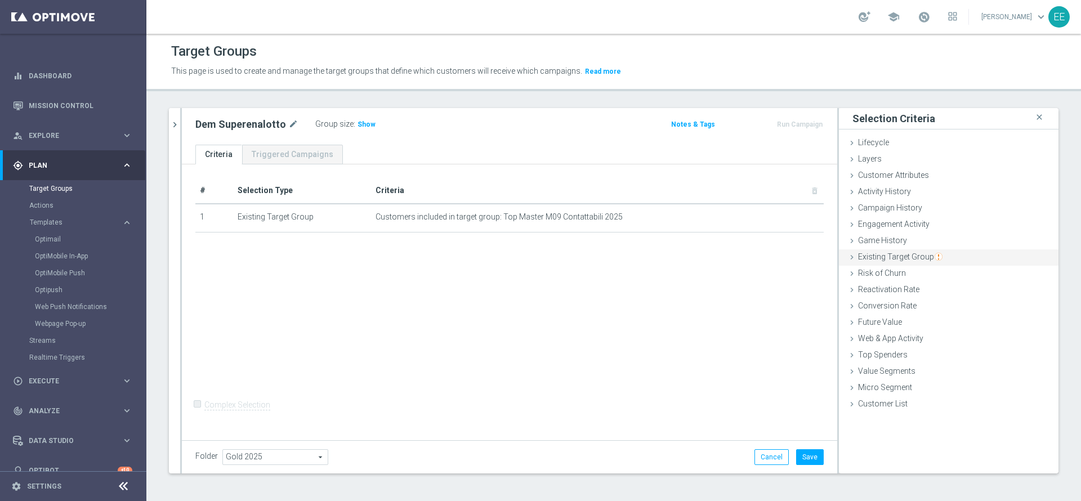
click at [900, 256] on span "Existing Target Group" at bounding box center [900, 256] width 84 height 9
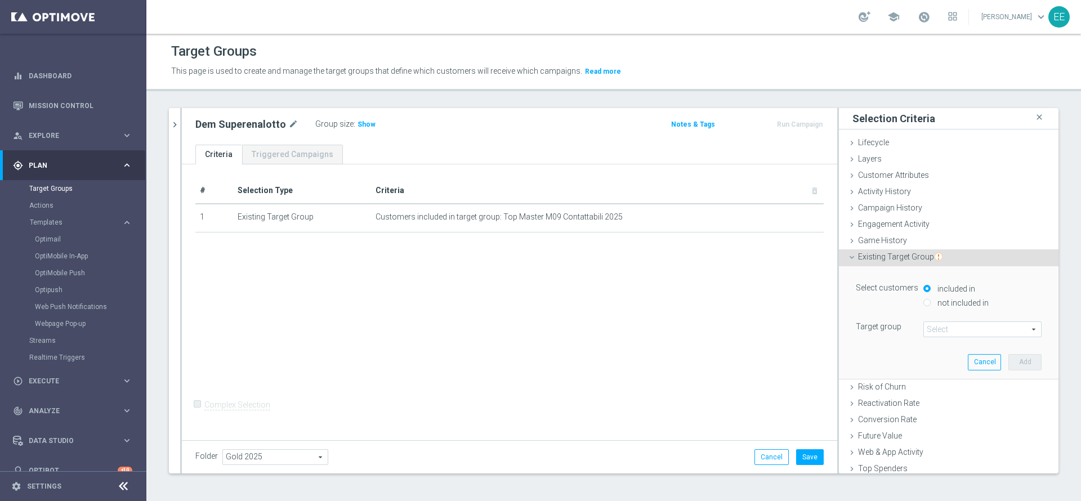
click at [934, 298] on label "not included in" at bounding box center [961, 303] width 54 height 10
click at [929, 299] on input "not included in" at bounding box center [926, 302] width 7 height 7
radio input "true"
click at [931, 327] on span at bounding box center [982, 329] width 117 height 15
click at [0, 0] on input "search" at bounding box center [0, 0] width 0 height 0
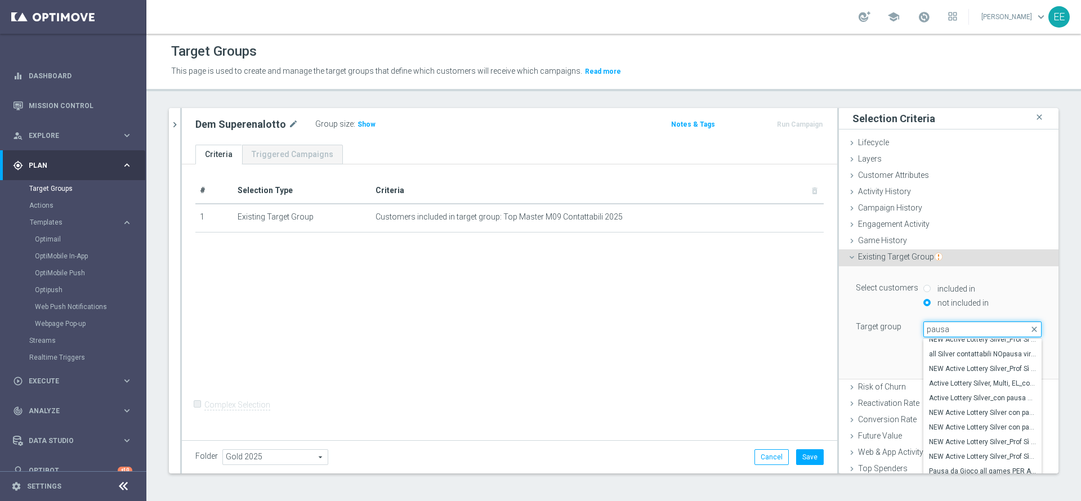
scroll to position [53, 0]
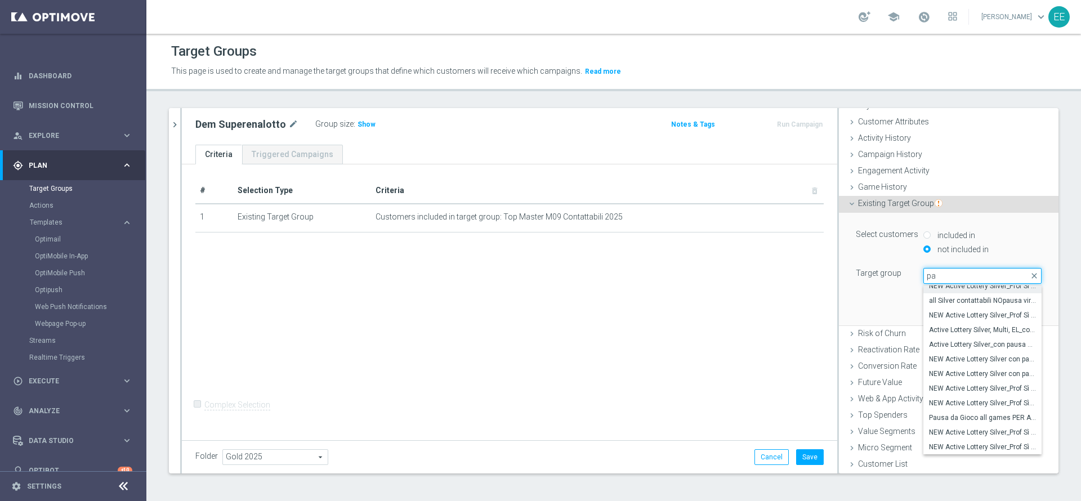
type input "p"
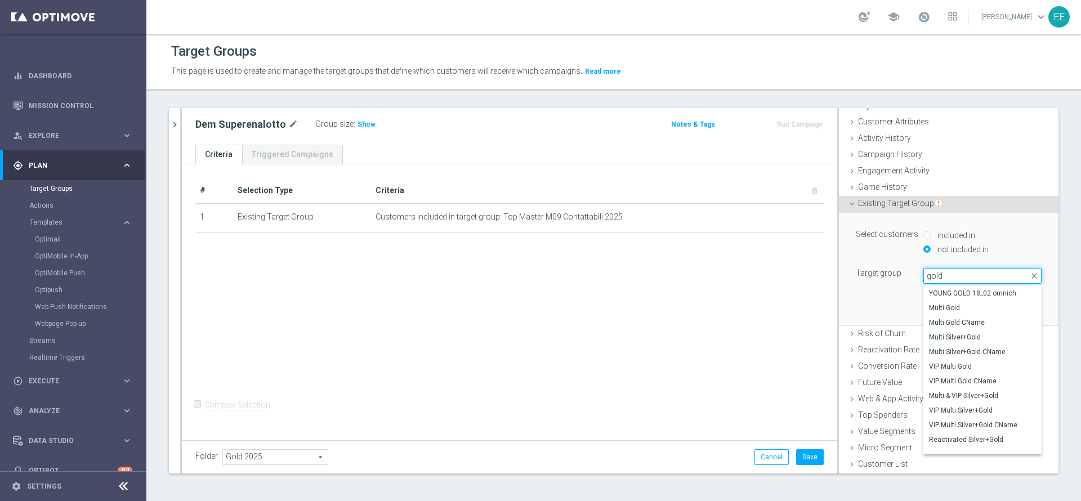
scroll to position [0, 0]
click at [949, 269] on input "gold" at bounding box center [982, 276] width 118 height 16
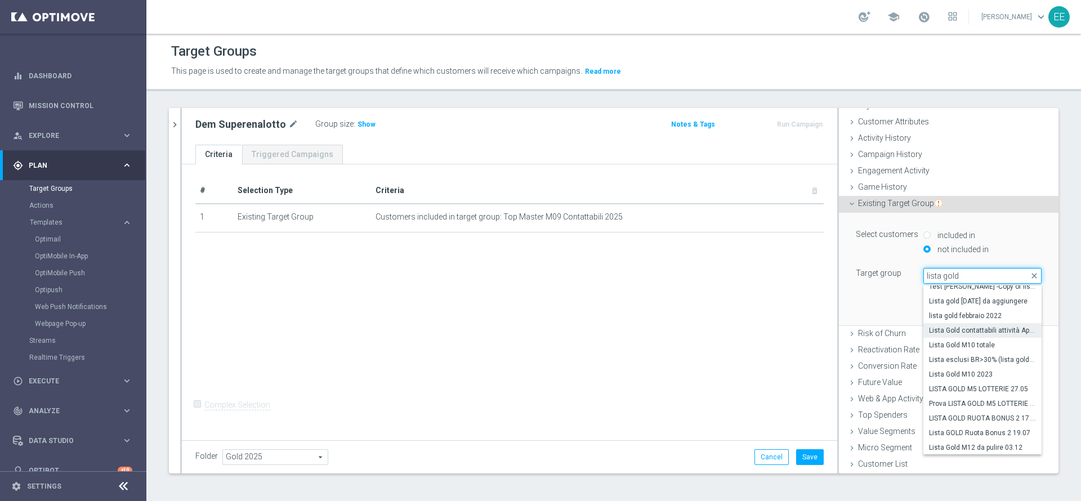
scroll to position [46, 0]
click at [958, 280] on input "lista gold" at bounding box center [982, 276] width 118 height 16
type input "pausa gioco"
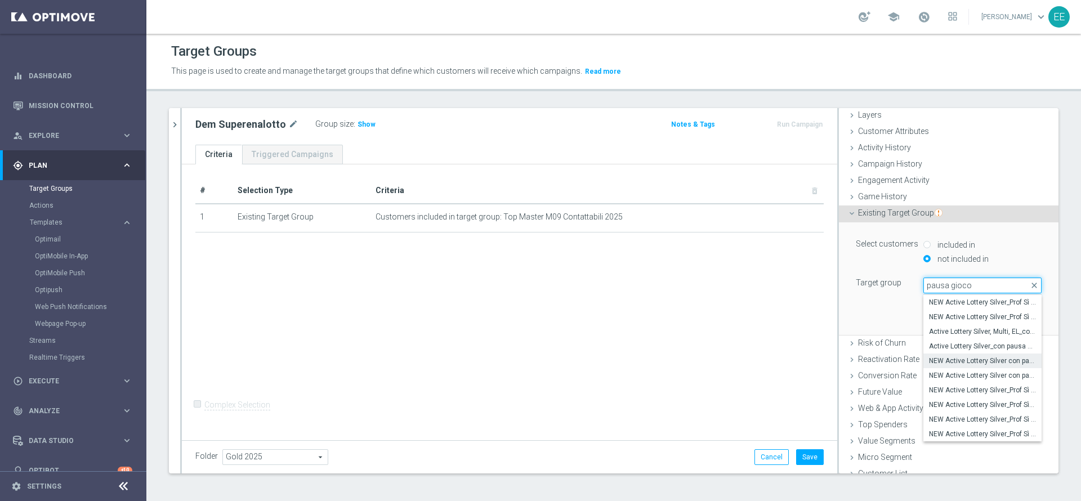
scroll to position [53, 0]
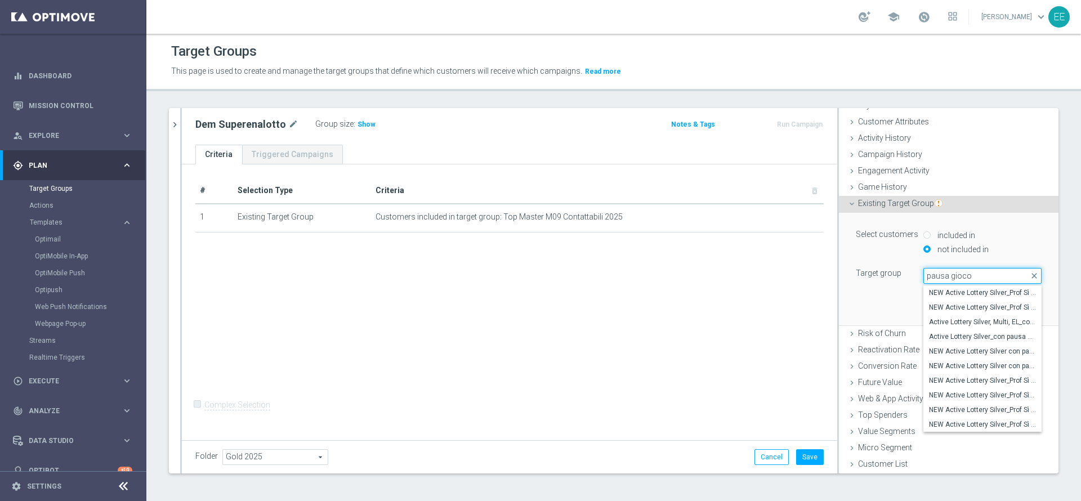
click at [983, 275] on input "pausa gioco" at bounding box center [982, 276] width 118 height 16
type input "almeno"
click at [977, 289] on span "GOLD almeno 1 pausa" at bounding box center [982, 292] width 107 height 9
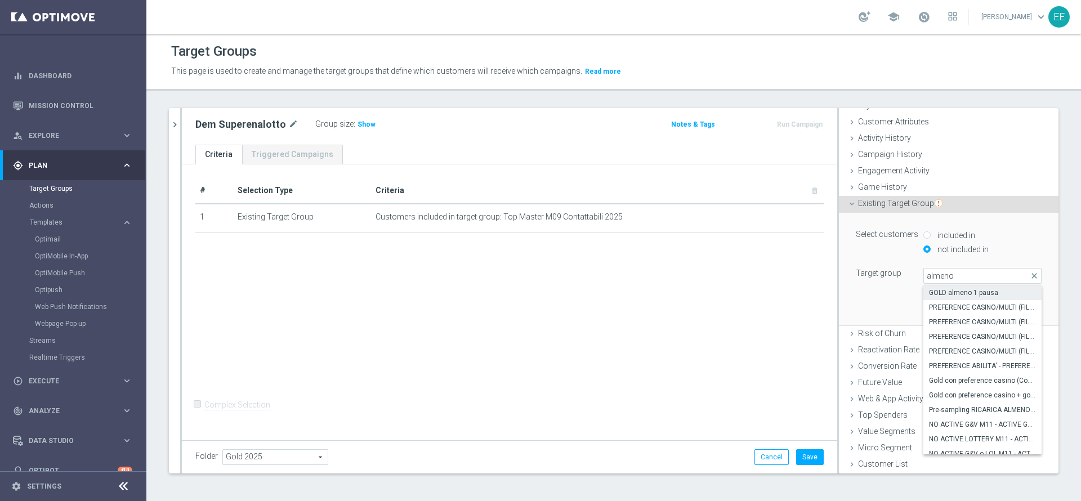
type input "GOLD almeno 1 pausa"
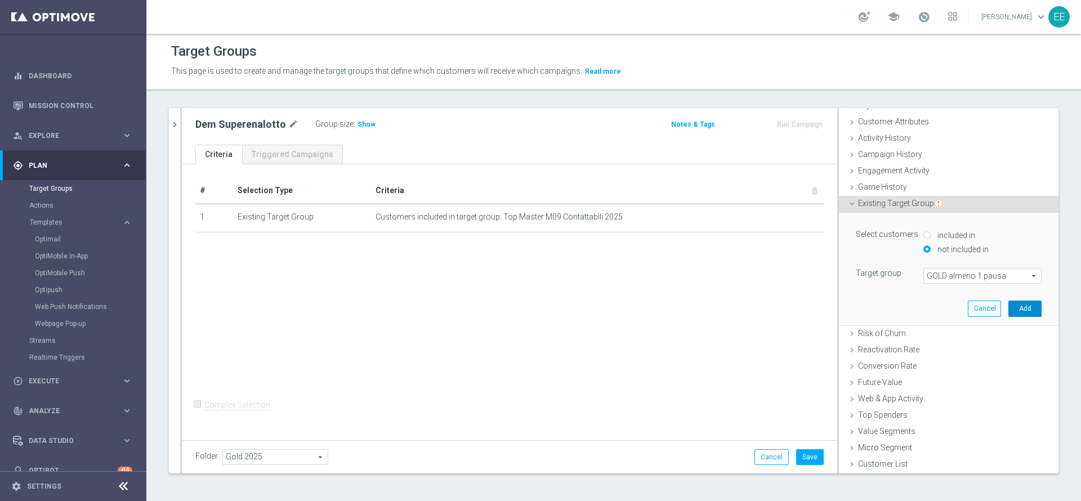
click at [1008, 301] on button "Add" at bounding box center [1024, 309] width 33 height 16
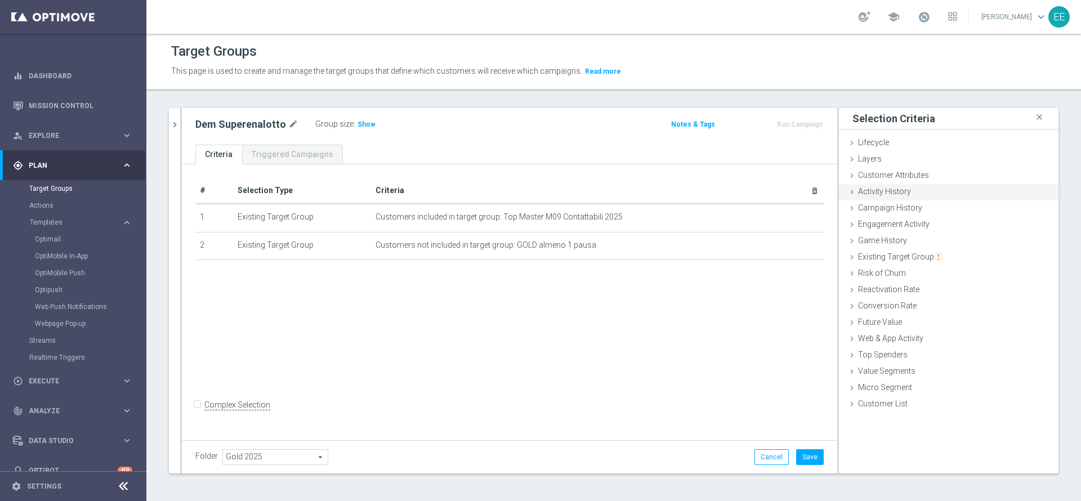
click at [898, 192] on div "Activity History done" at bounding box center [949, 192] width 220 height 17
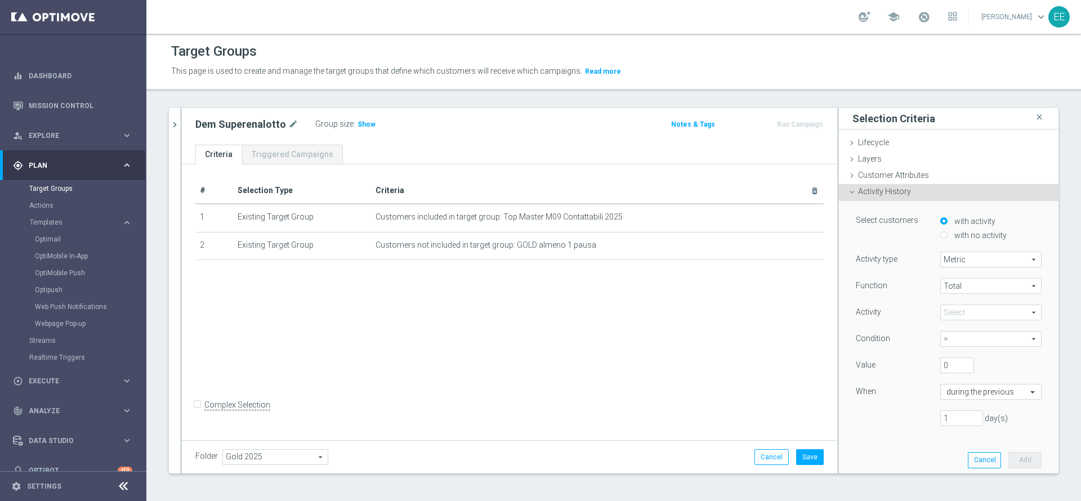
click at [941, 312] on span at bounding box center [991, 312] width 100 height 15
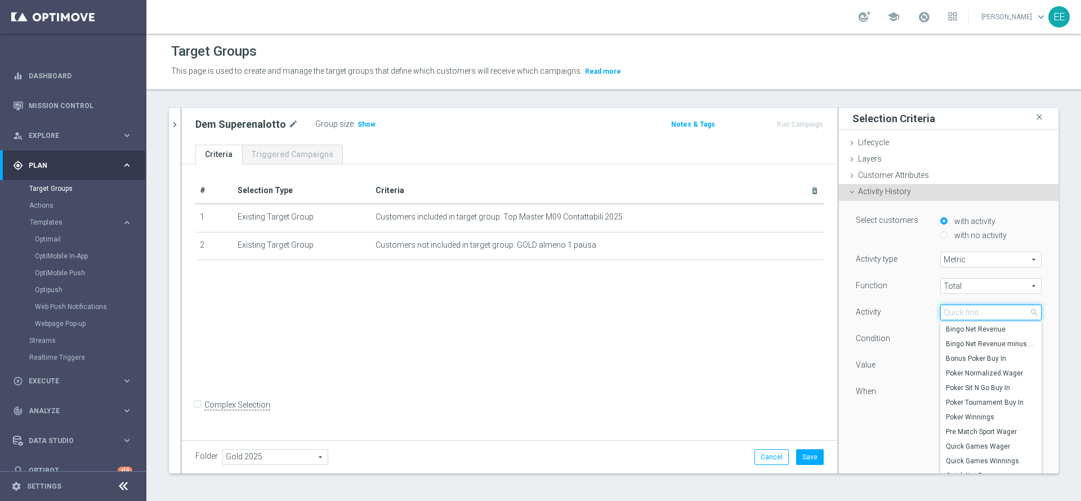
click at [940, 312] on input "search" at bounding box center [990, 313] width 101 height 16
type input "lottery"
click at [960, 385] on span "Lottery Wager" at bounding box center [991, 387] width 90 height 9
type input "Lottery Wager"
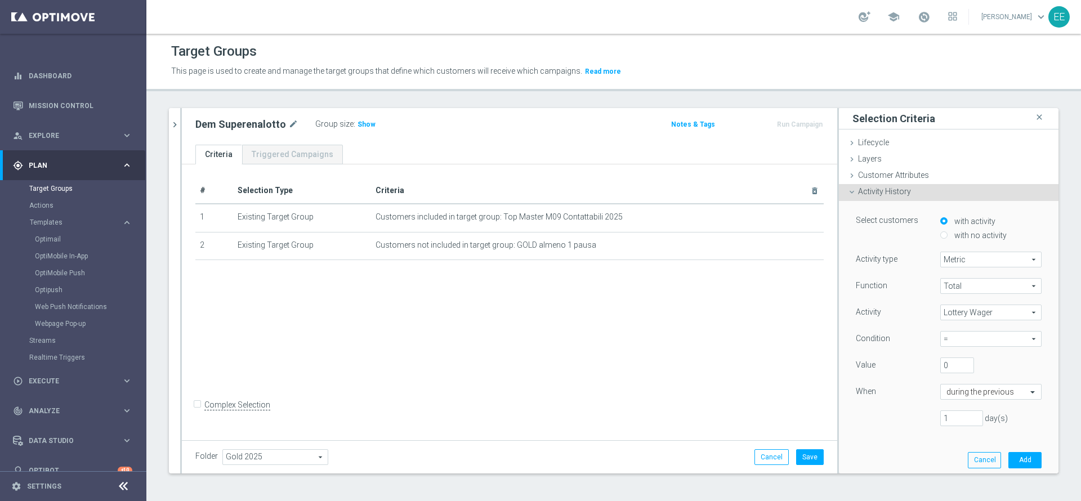
click at [946, 338] on span "=" at bounding box center [991, 339] width 100 height 15
drag, startPoint x: 938, startPoint y: 384, endPoint x: 935, endPoint y: 392, distance: 8.4
click at [940, 392] on label ">=" at bounding box center [990, 399] width 101 height 15
click at [945, 343] on span ">=" at bounding box center [991, 339] width 100 height 15
click at [946, 387] on span ">" at bounding box center [991, 385] width 90 height 9
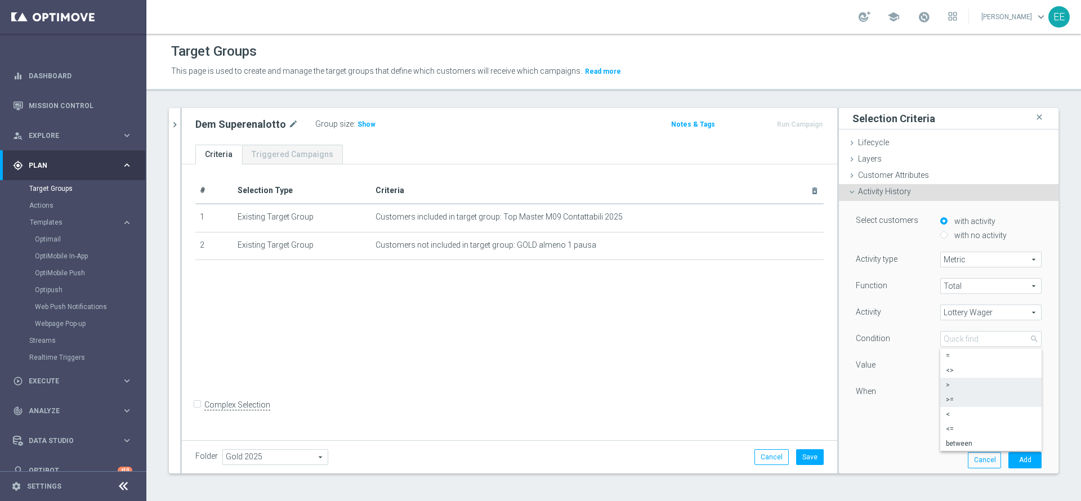
type input ">"
click at [946, 392] on input "text" at bounding box center [979, 392] width 66 height 10
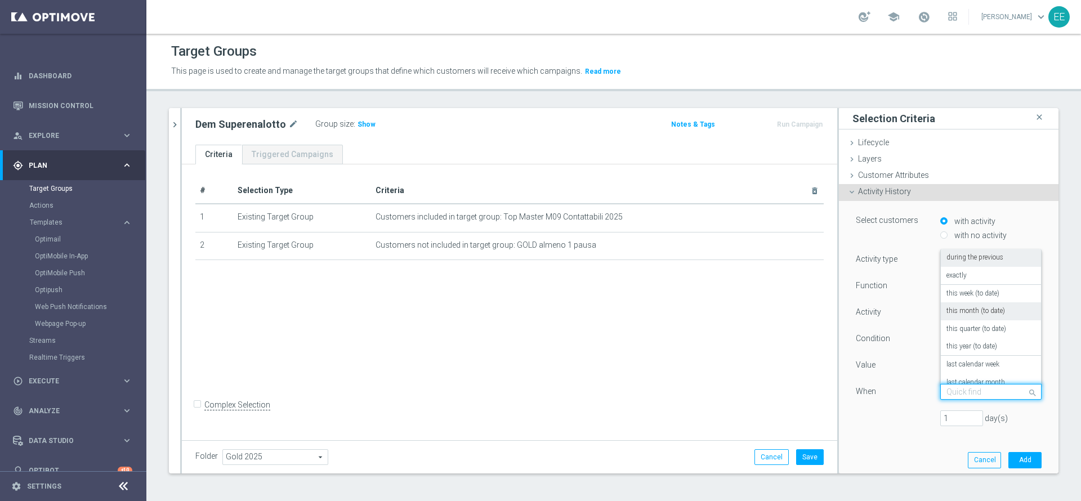
click at [956, 311] on label "this month (to date)" at bounding box center [975, 311] width 59 height 9
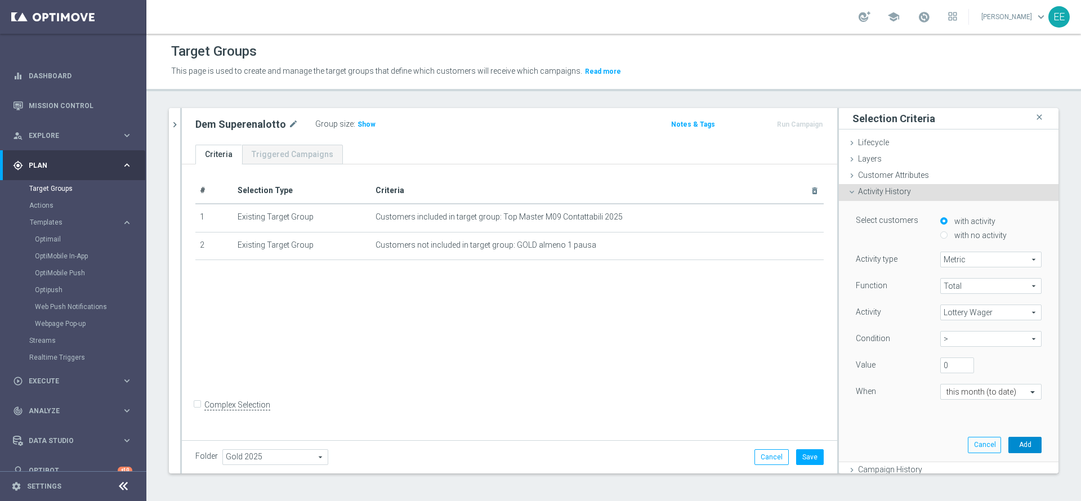
click at [1008, 443] on button "Add" at bounding box center [1024, 445] width 33 height 16
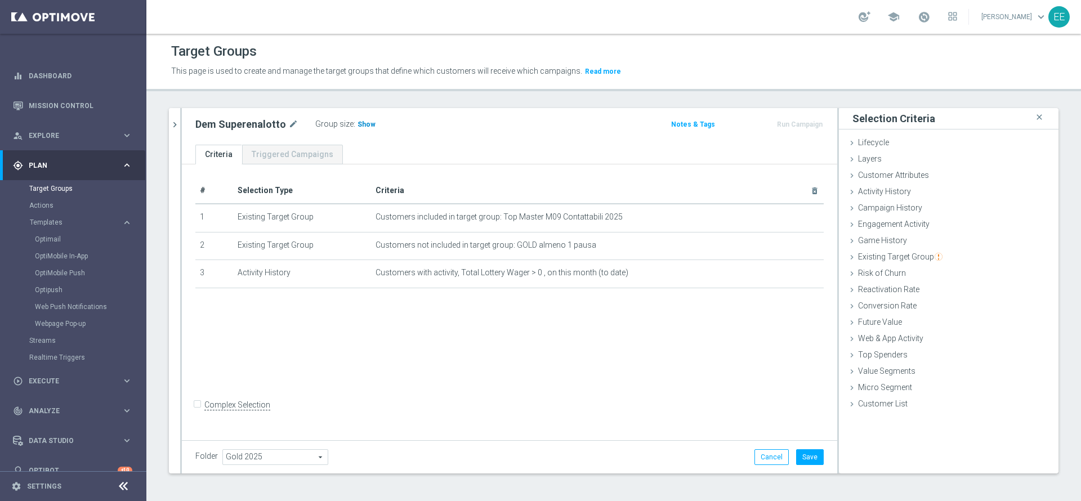
click at [361, 129] on h3 "Show" at bounding box center [366, 124] width 20 height 12
click at [292, 122] on icon "mode_edit" at bounding box center [293, 125] width 10 height 14
type input "Dem Superenalotto 28.09"
click at [798, 454] on button "Save" at bounding box center [810, 457] width 28 height 16
click at [417, 367] on div "# Selection Type Criteria delete_forever 1 Existing Target Group Customers incl…" at bounding box center [509, 300] width 655 height 273
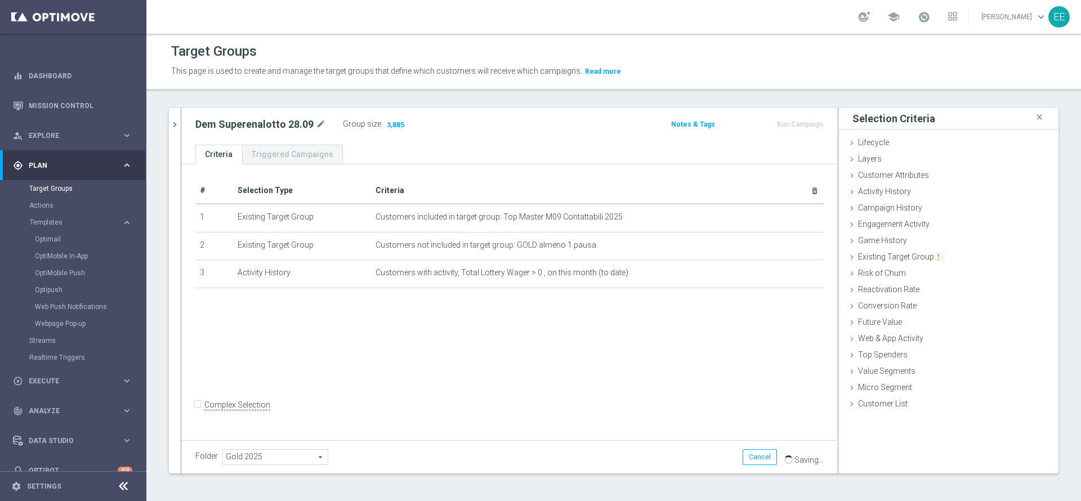
click at [204, 410] on label "Complex Selection" at bounding box center [237, 405] width 66 height 11
click at [195, 414] on input "Complex Selection" at bounding box center [198, 406] width 7 height 16
checkbox input "true"
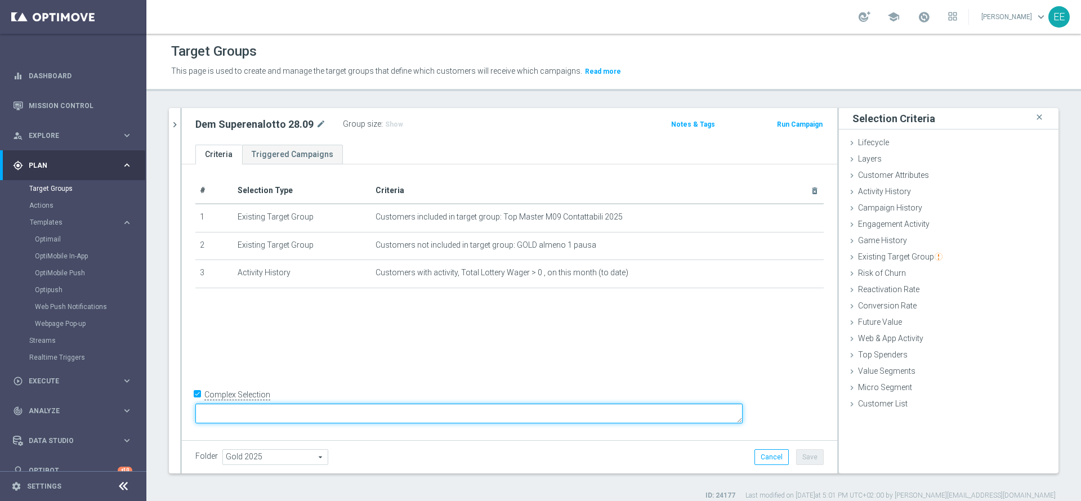
click at [320, 409] on textarea at bounding box center [468, 414] width 547 height 20
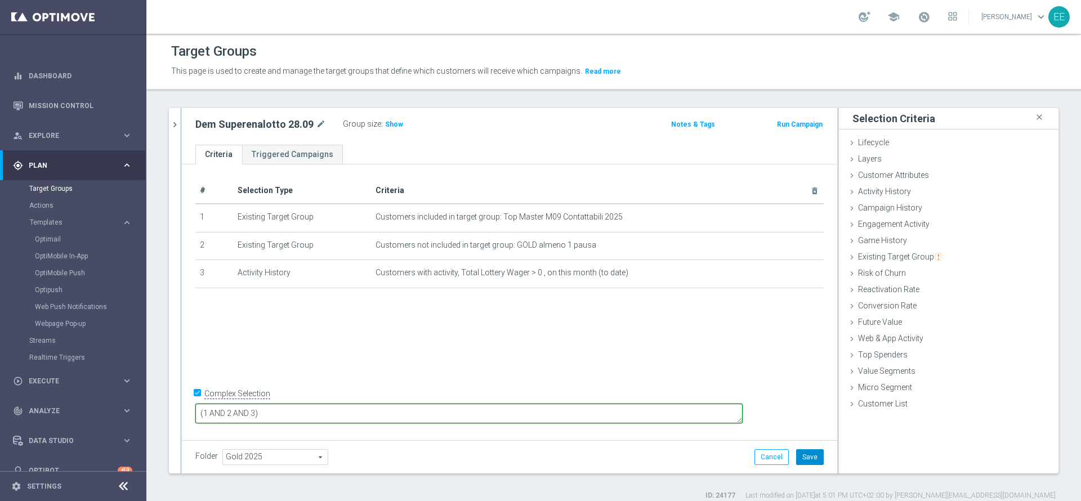
type textarea "(1 AND 2 AND 3)"
click at [802, 456] on button "Save" at bounding box center [810, 457] width 28 height 16
click at [390, 127] on span "Show" at bounding box center [394, 124] width 18 height 8
click at [521, 338] on div "# Selection Type Criteria delete_forever 1 Existing Target Group Customers incl…" at bounding box center [509, 300] width 655 height 273
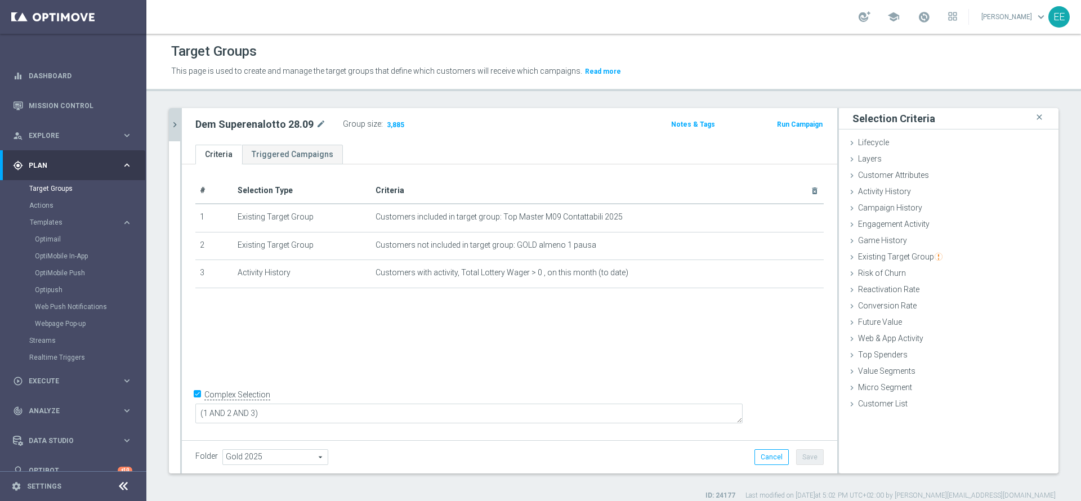
click at [179, 119] on icon "chevron_right" at bounding box center [174, 124] width 11 height 11
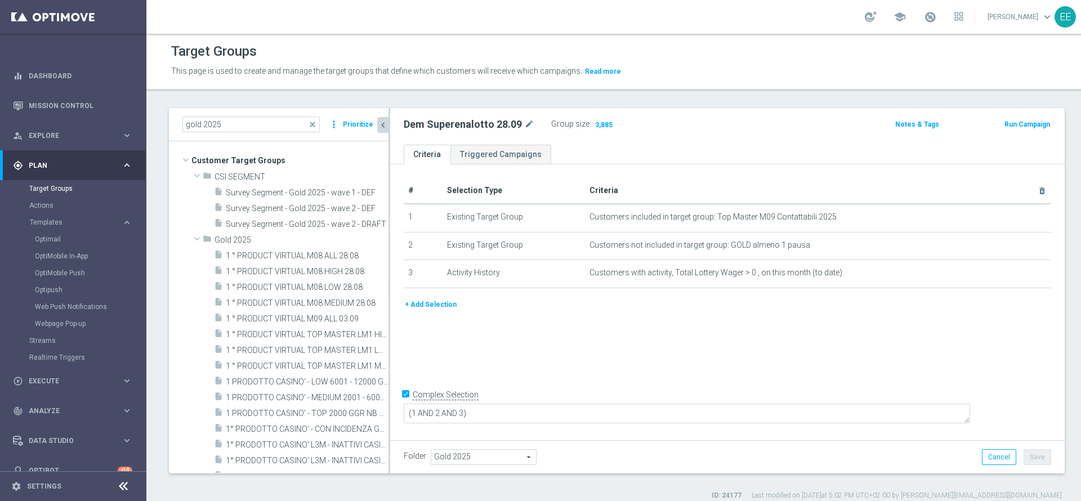
click at [359, 123] on button "Prioritize" at bounding box center [358, 124] width 34 height 15
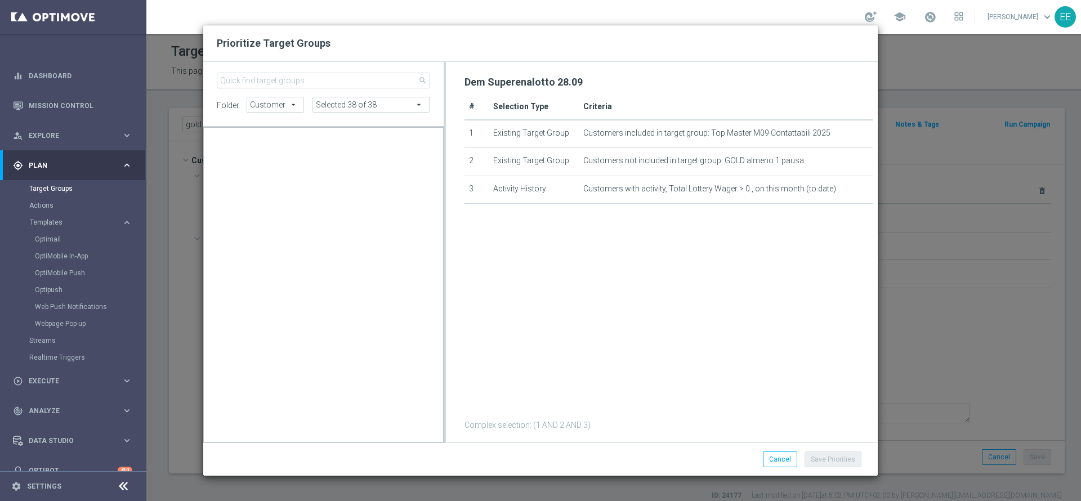
scroll to position [37807, 0]
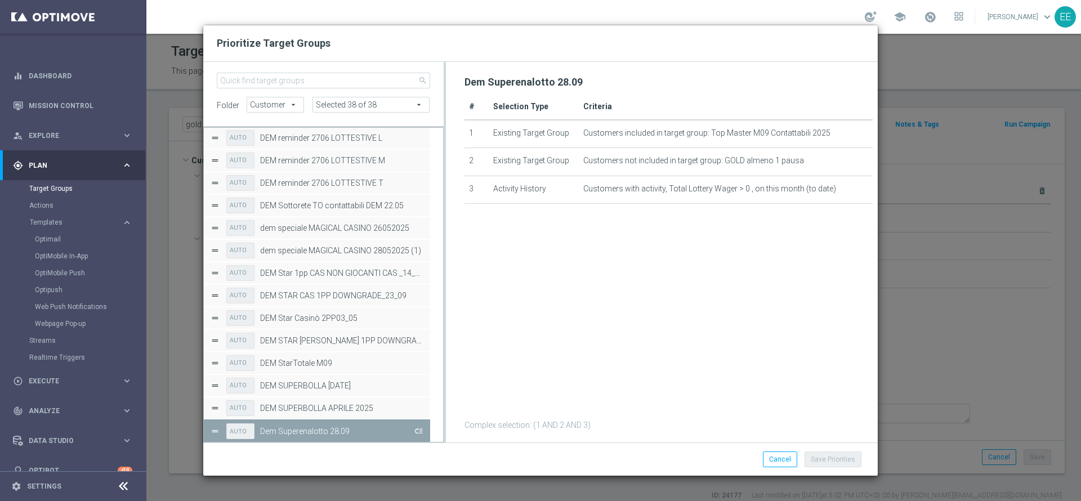
click at [418, 428] on button "Press SPACE to deselect this row." at bounding box center [417, 431] width 11 height 16
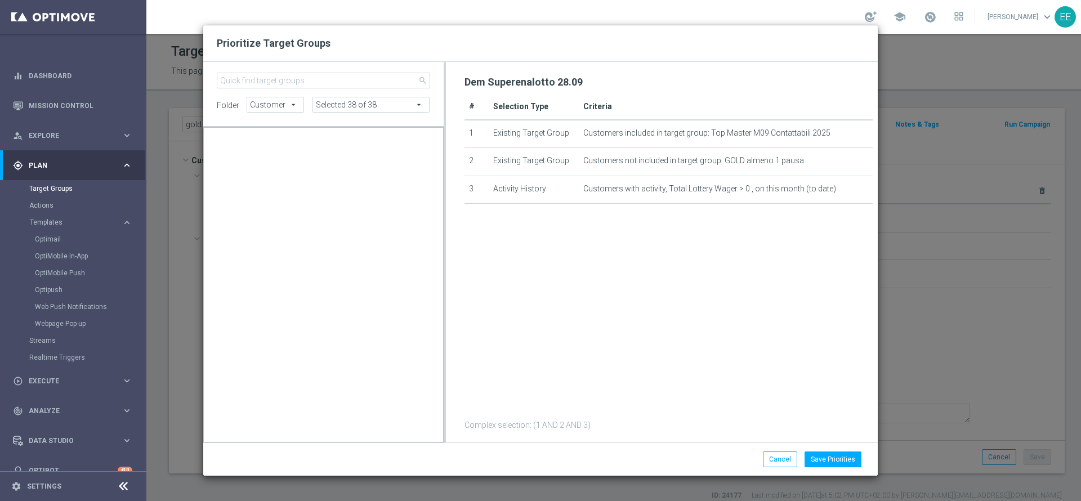
scroll to position [5000, 0]
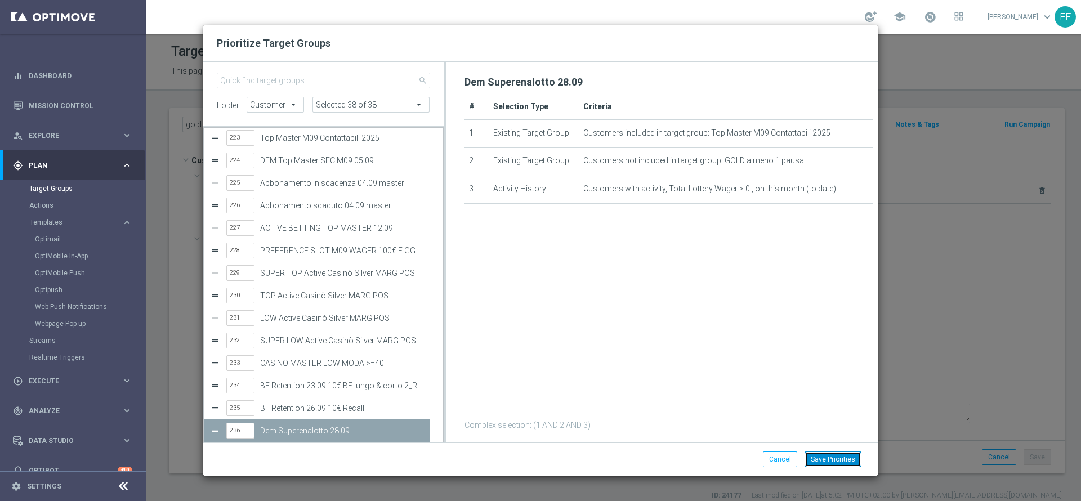
click at [839, 464] on button "Save Priorities" at bounding box center [832, 459] width 57 height 16
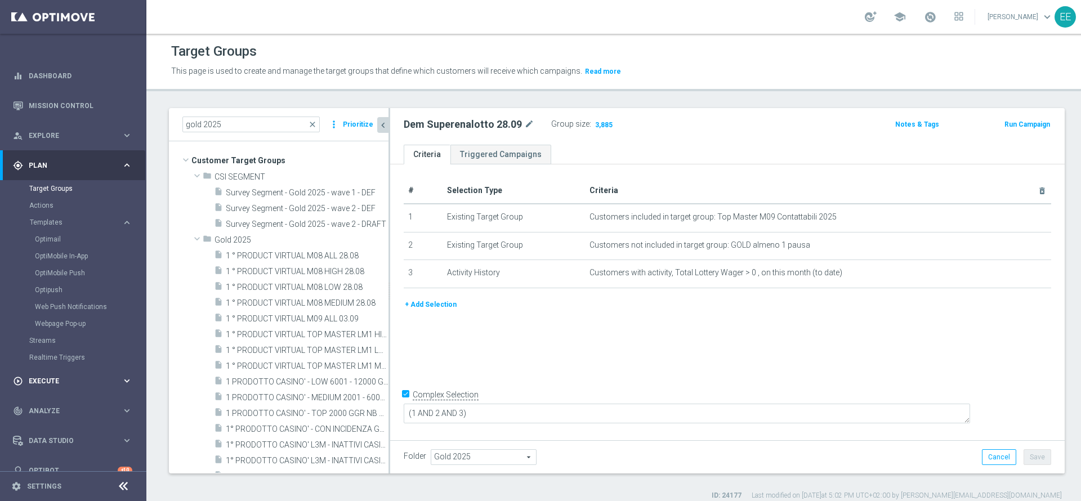
click at [61, 385] on div "play_circle_outline Execute" at bounding box center [67, 381] width 109 height 10
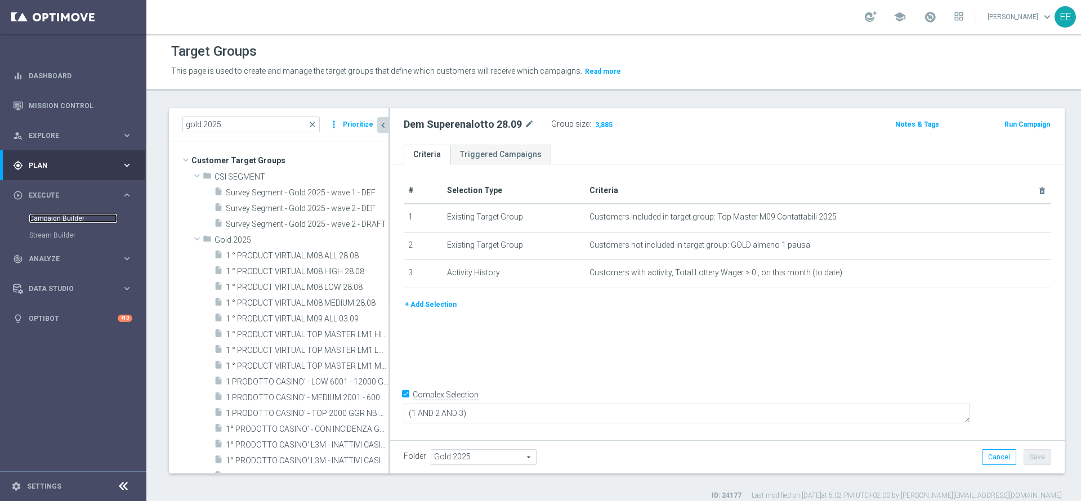
click at [66, 217] on link "Campaign Builder" at bounding box center [73, 218] width 88 height 9
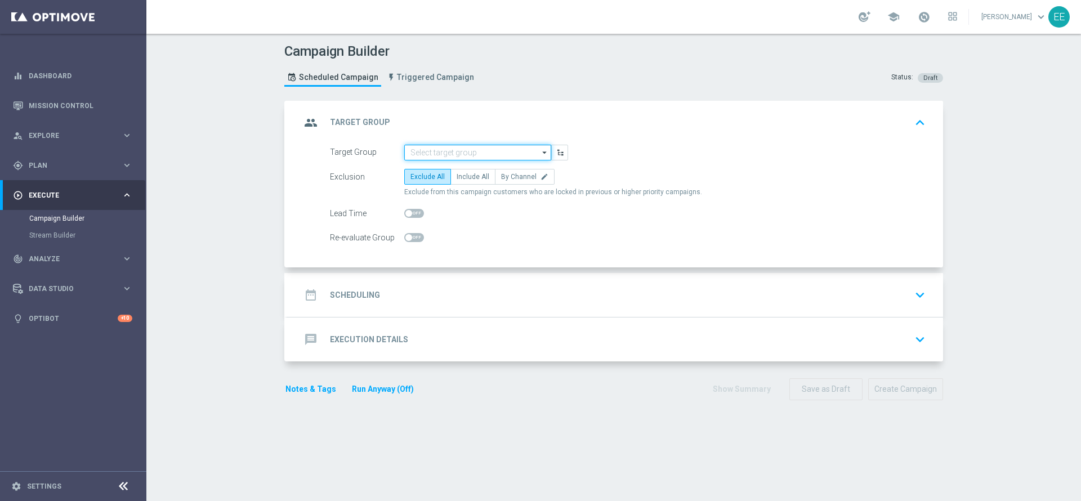
click at [448, 157] on input at bounding box center [477, 153] width 147 height 16
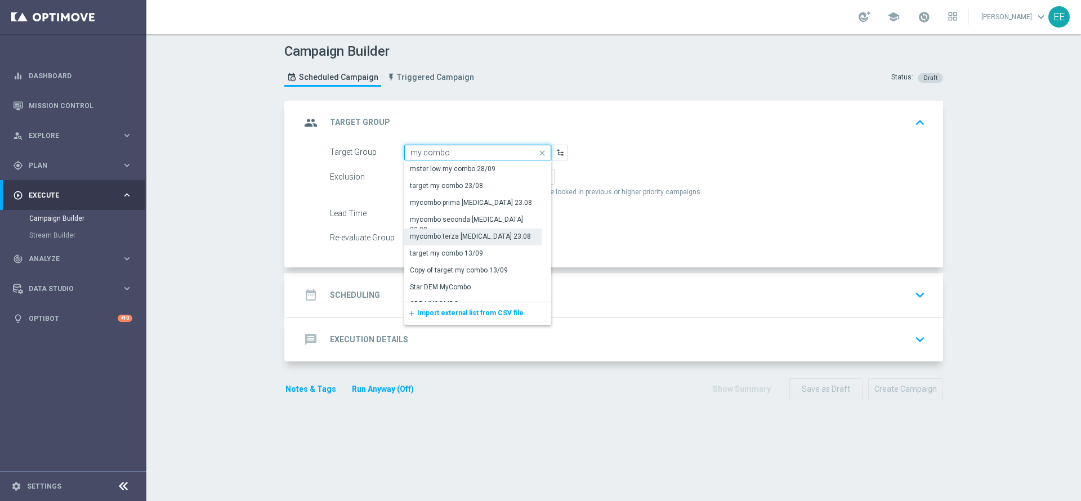
scroll to position [45, 0]
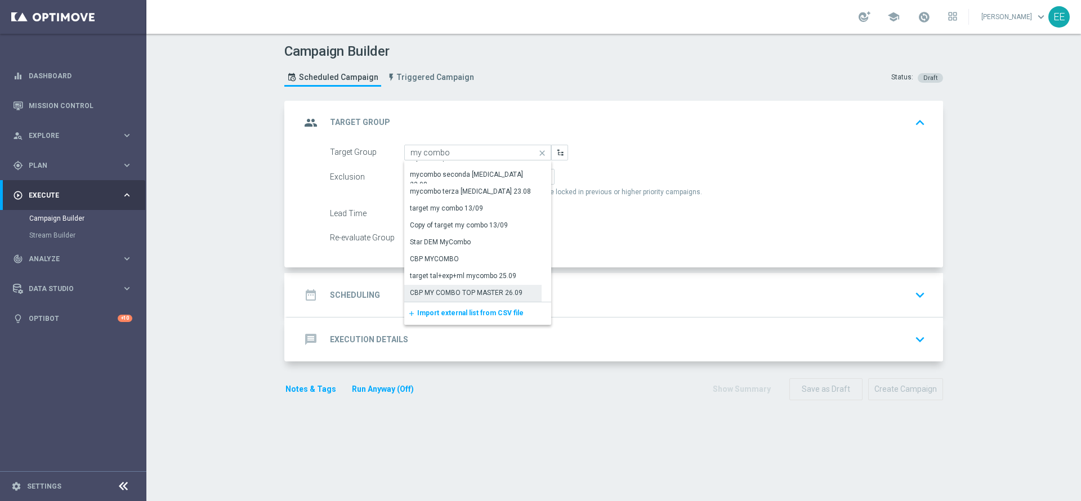
click at [499, 294] on div "CBP MY COMBO TOP MASTER 26.09" at bounding box center [466, 293] width 113 height 10
type input "CBP MY COMBO TOP MASTER 26.09"
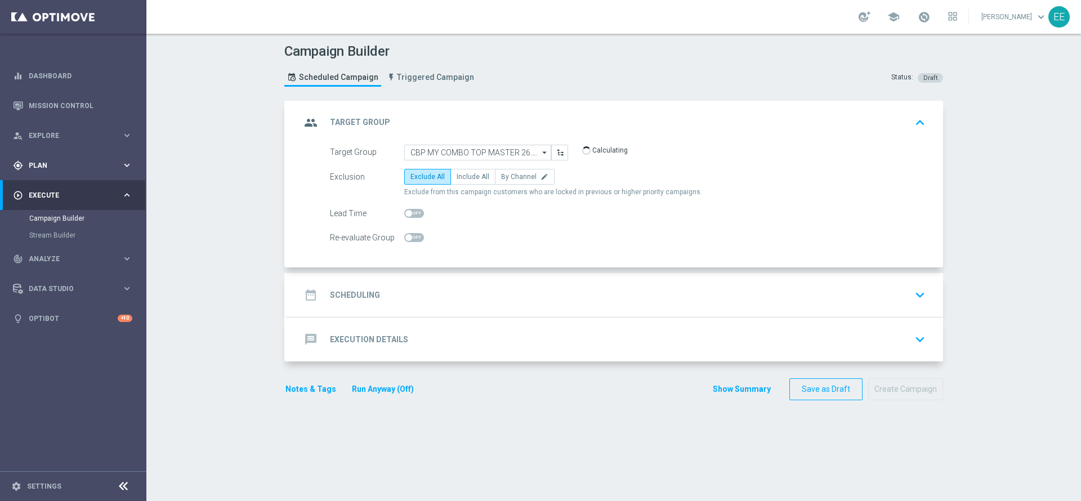
click at [90, 160] on div "gps_fixed Plan" at bounding box center [67, 165] width 109 height 10
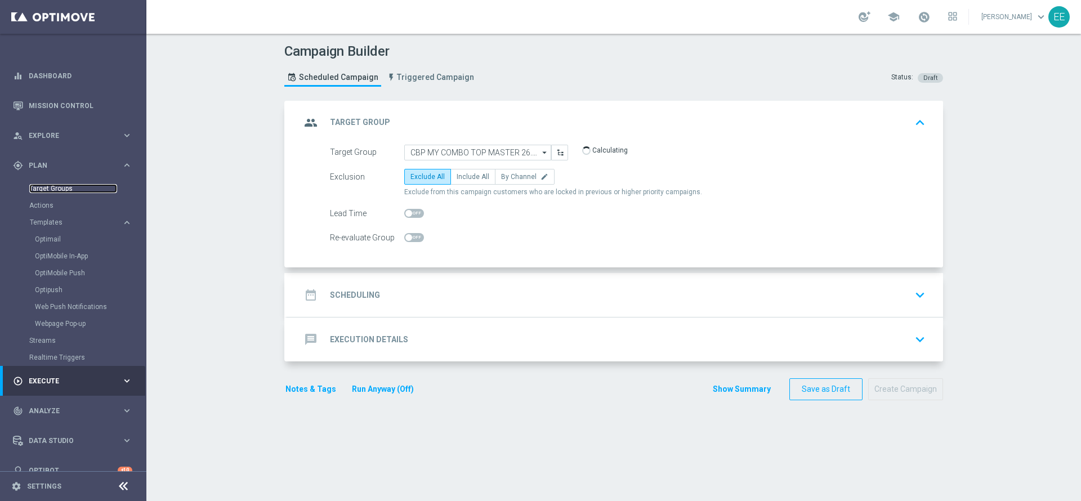
click at [59, 192] on link "Target Groups" at bounding box center [73, 188] width 88 height 9
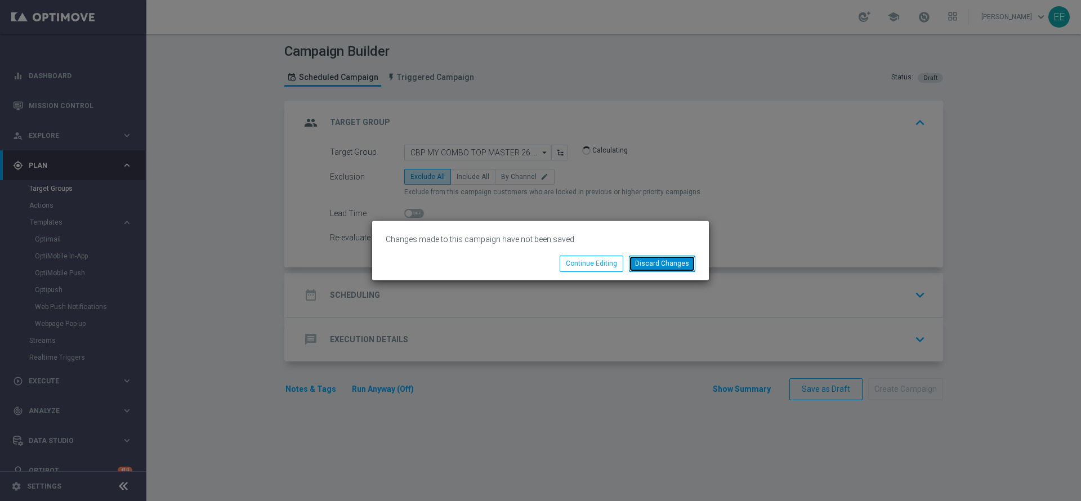
click at [662, 266] on button "Discard Changes" at bounding box center [662, 264] width 66 height 16
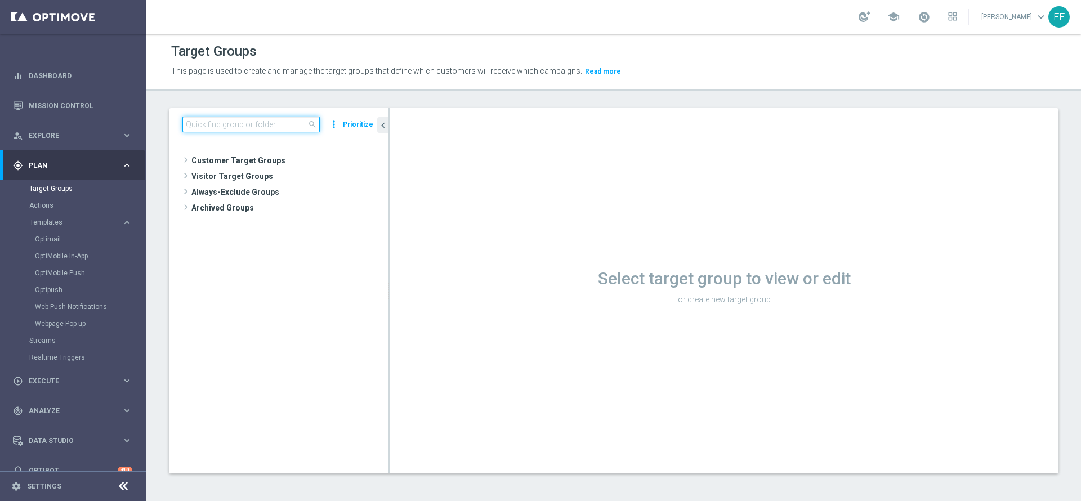
click at [271, 121] on input at bounding box center [250, 125] width 137 height 16
paste input "28.09 DEM Top Master_Lancio Iniziativa Speciale SE"
type input "28.09 DEM Top Master_Lancio Iniziativa Speciale SE"
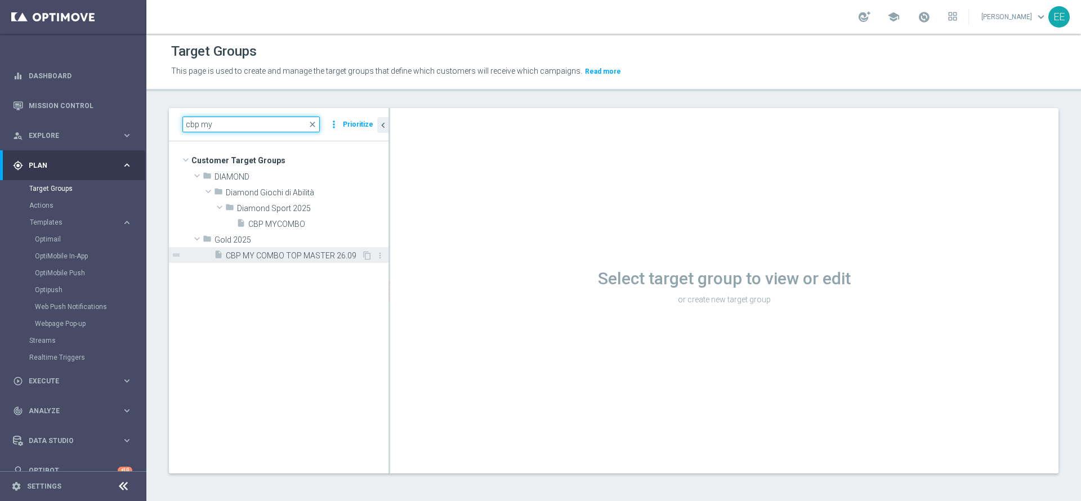
type input "cbp my"
click at [290, 254] on span "CBP MY COMBO TOP MASTER 26.09" at bounding box center [294, 256] width 136 height 10
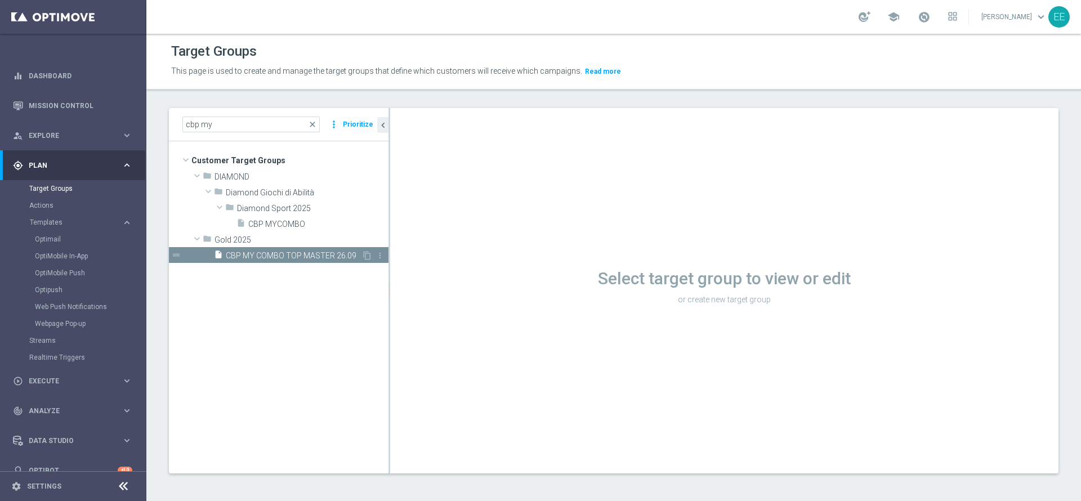
click at [323, 255] on span "CBP MY COMBO TOP MASTER 26.09" at bounding box center [294, 256] width 136 height 10
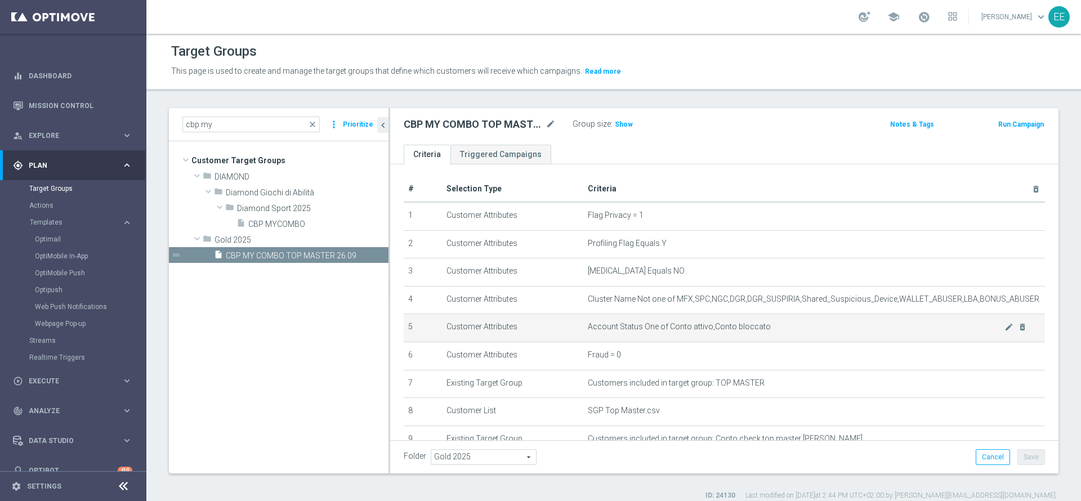
scroll to position [2, 0]
click at [239, 134] on div "cbp my close more_vert Prioritize" at bounding box center [279, 124] width 220 height 33
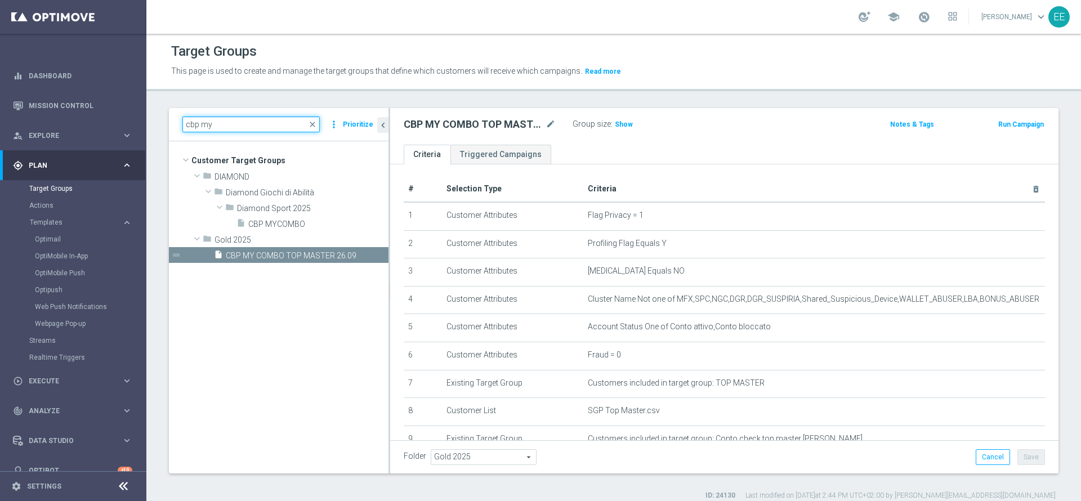
click at [230, 119] on input "cbp my" at bounding box center [250, 125] width 137 height 16
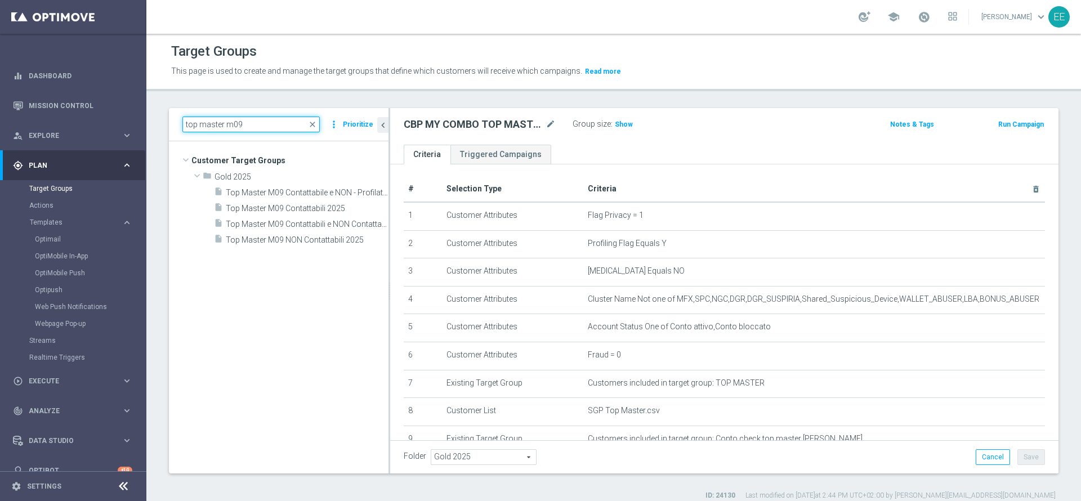
scroll to position [0, 0]
type input "top master m09"
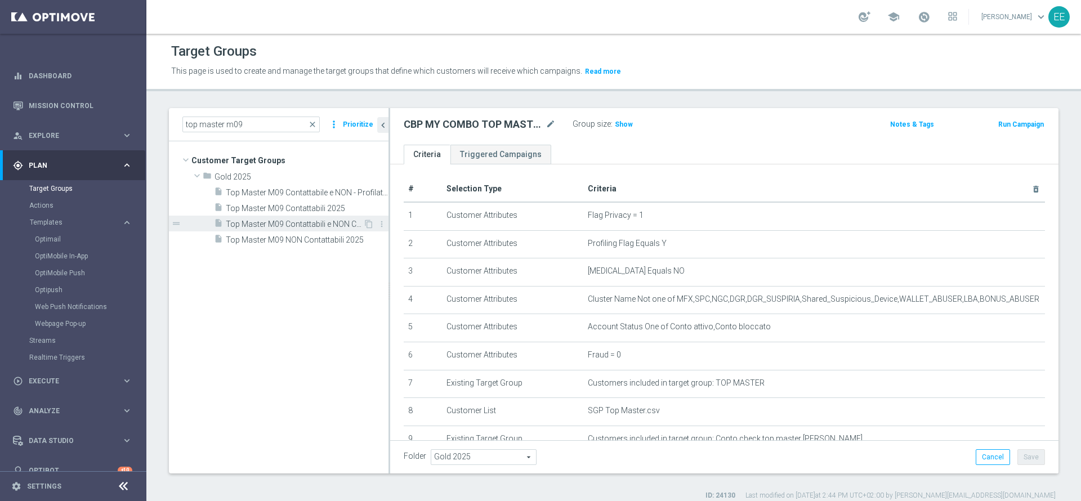
click at [300, 224] on span "Top Master M09 Contattabili e NON Contattabili 2025" at bounding box center [294, 225] width 137 height 10
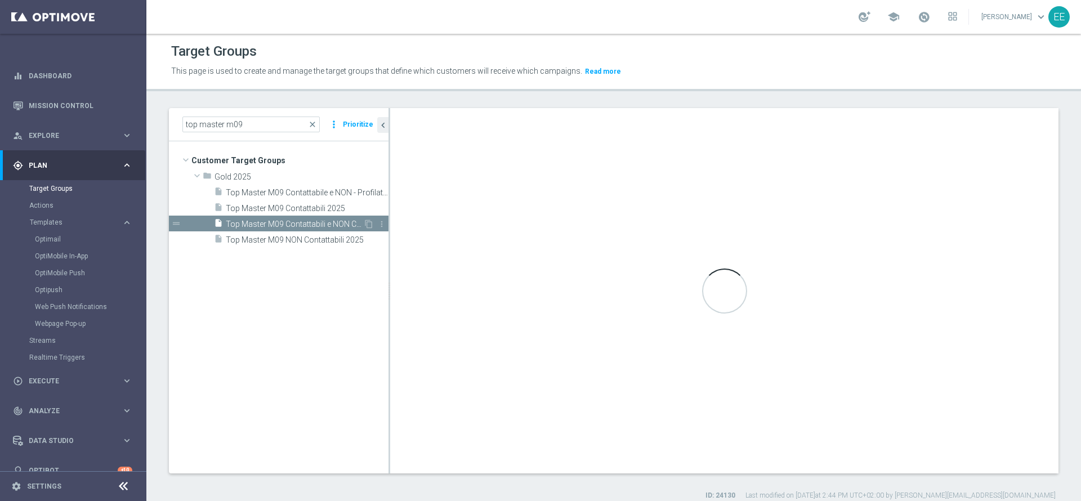
type textarea "(1 and 2 and 3 and 4 and 5 and 6 and 7 and 8 and 9)"
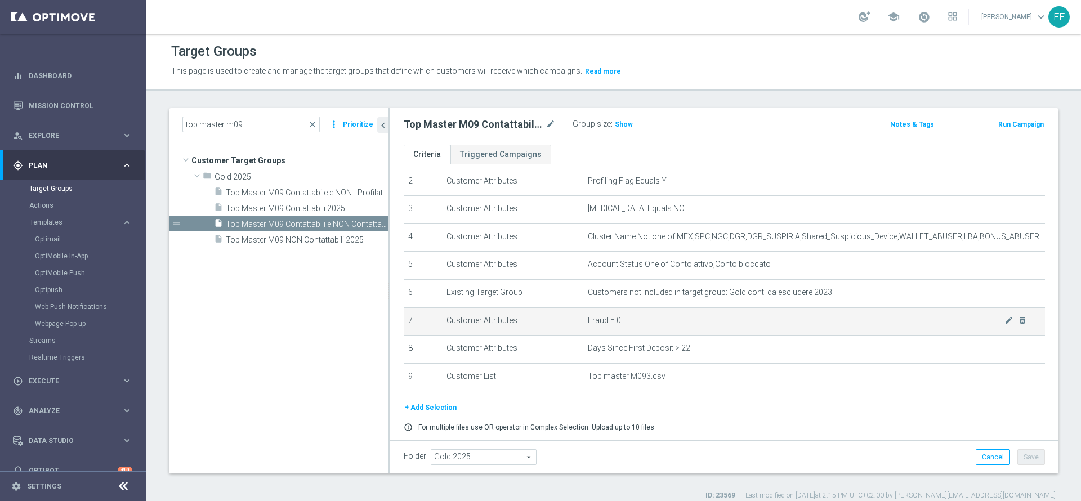
scroll to position [65, 0]
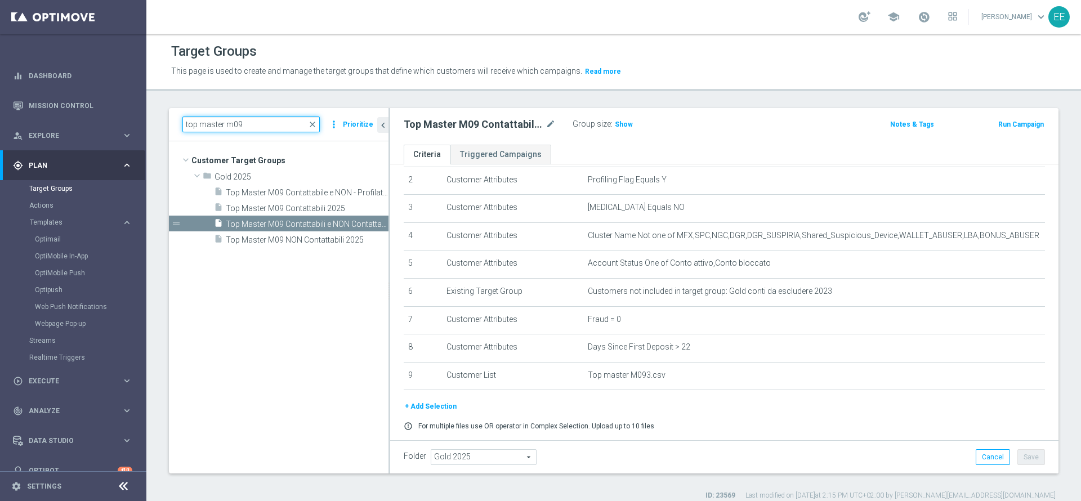
click at [257, 126] on input "top master m09" at bounding box center [250, 125] width 137 height 16
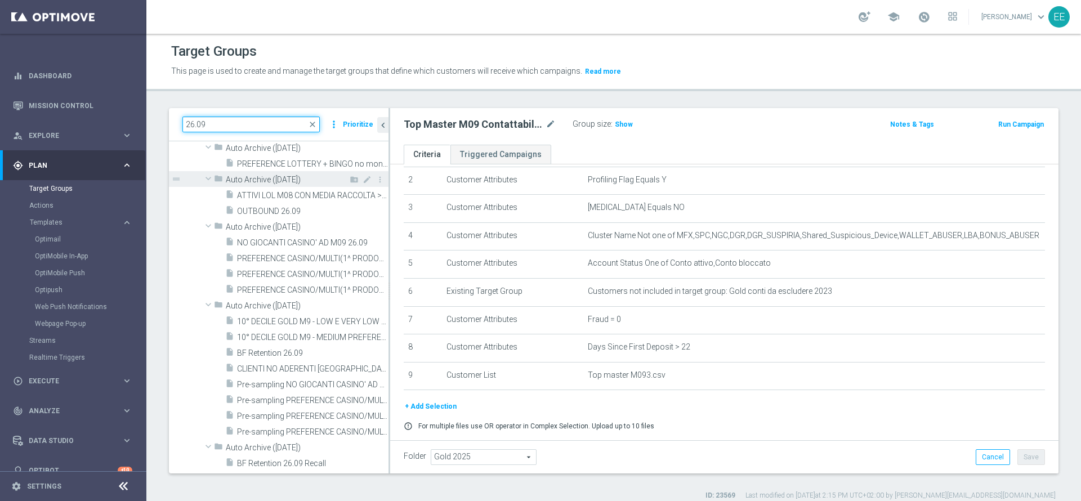
scroll to position [0, 0]
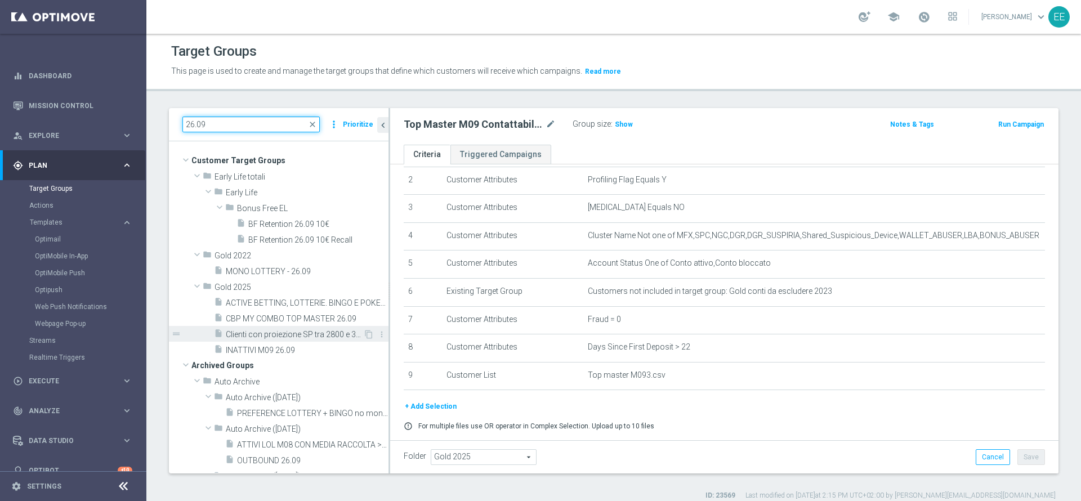
type input "26.09"
click at [280, 328] on div "insert_drive_file Clienti con proiezione SP tra 2800 e 3300 26.09" at bounding box center [288, 334] width 149 height 16
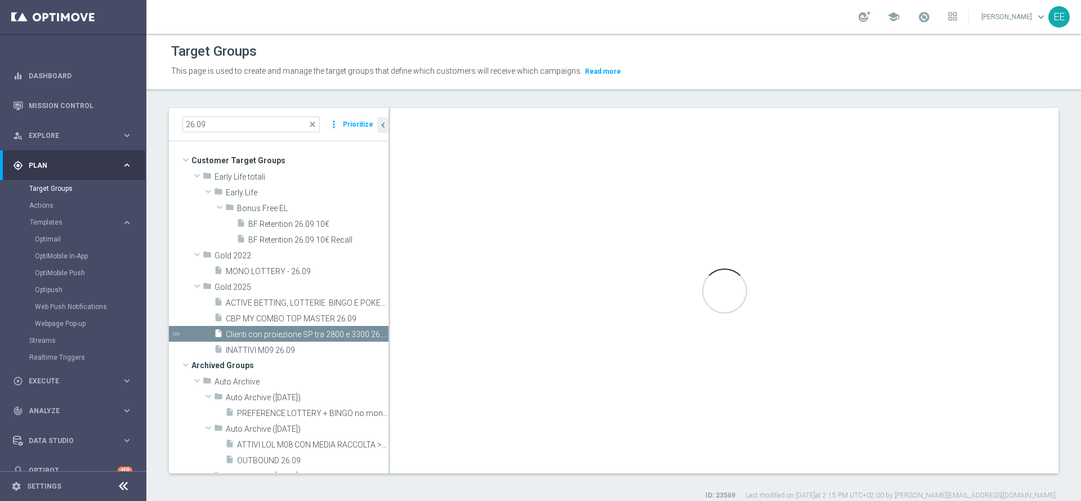
type textarea "(1 and 2 and 3 )"
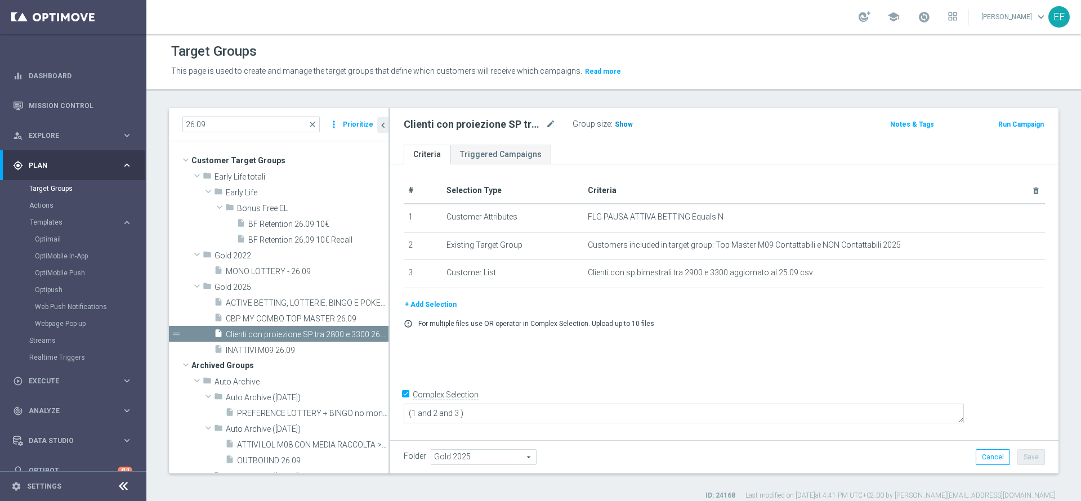
click at [621, 123] on span "Show" at bounding box center [624, 124] width 18 height 8
click at [549, 128] on icon "mode_edit" at bounding box center [550, 125] width 10 height 14
click at [496, 124] on input "Clienti con proiezione SP tra 2800 e 3300 26.09" at bounding box center [480, 126] width 152 height 16
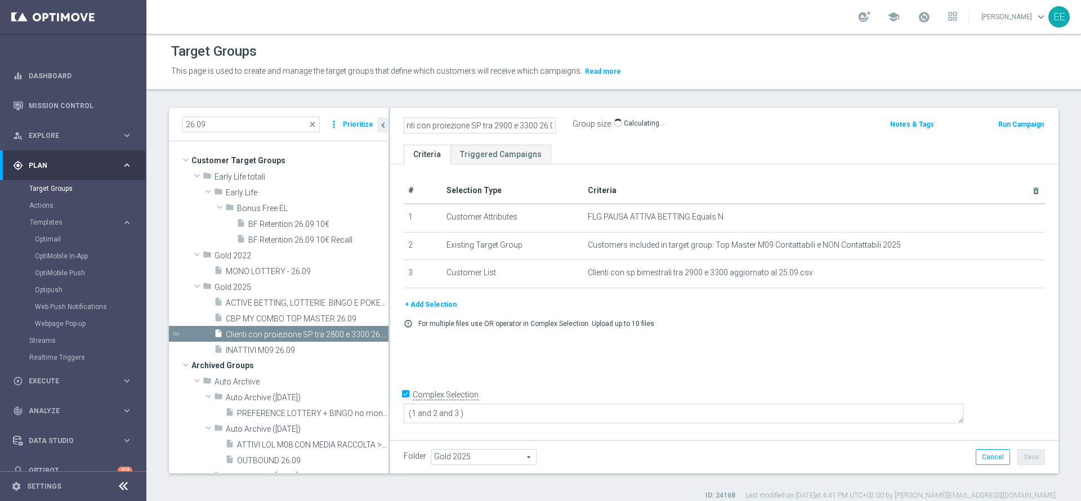
type input "Clienti con proiezione SP tra 2900 e 3300 26.09"
click at [698, 137] on div "Clienti con proiezione SP tra 2900 e 3300 26.09 Group size : Show Calculating… …" at bounding box center [724, 126] width 668 height 37
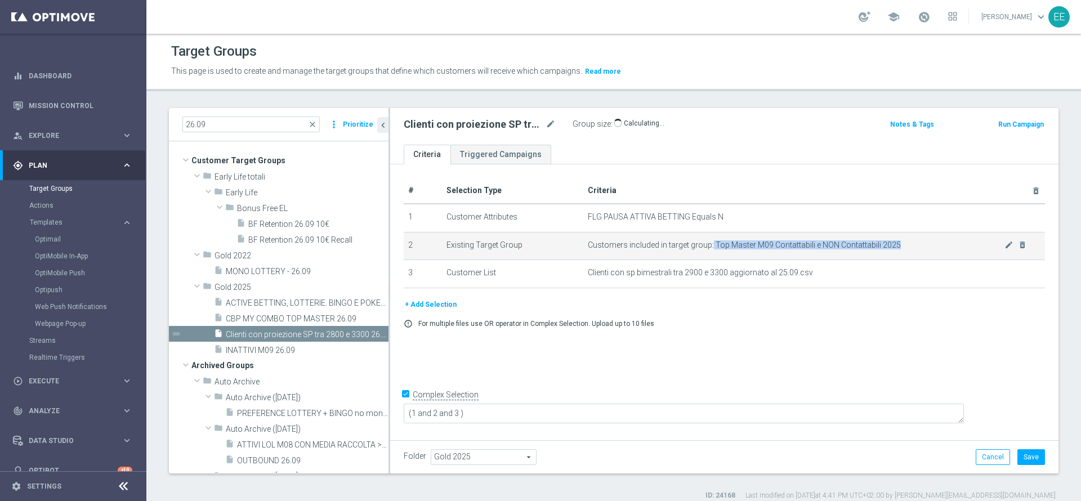
drag, startPoint x: 706, startPoint y: 246, endPoint x: 898, endPoint y: 245, distance: 192.0
click at [898, 245] on span "Customers included in target group: Top Master M09 Contattabili e NON Contattab…" at bounding box center [796, 245] width 417 height 10
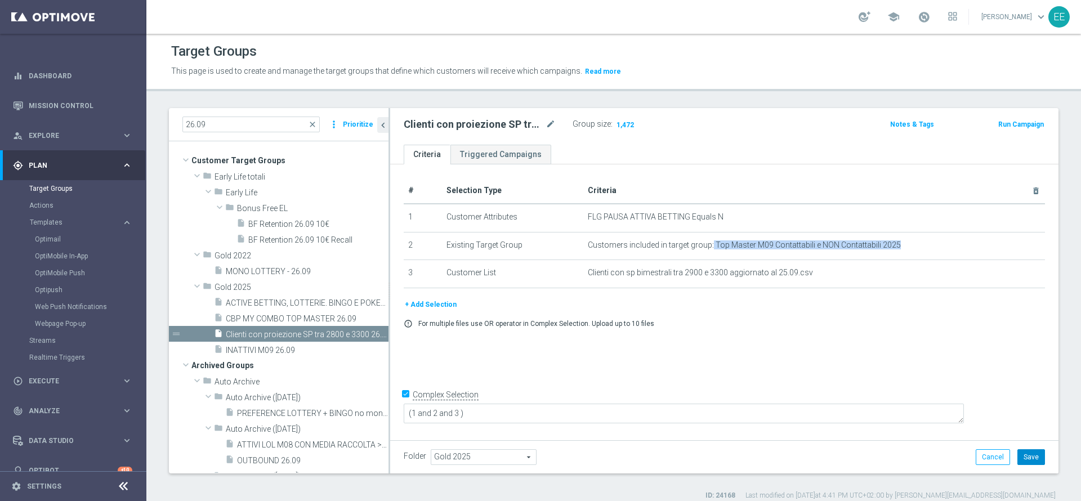
click at [1027, 454] on button "Save" at bounding box center [1031, 457] width 28 height 16
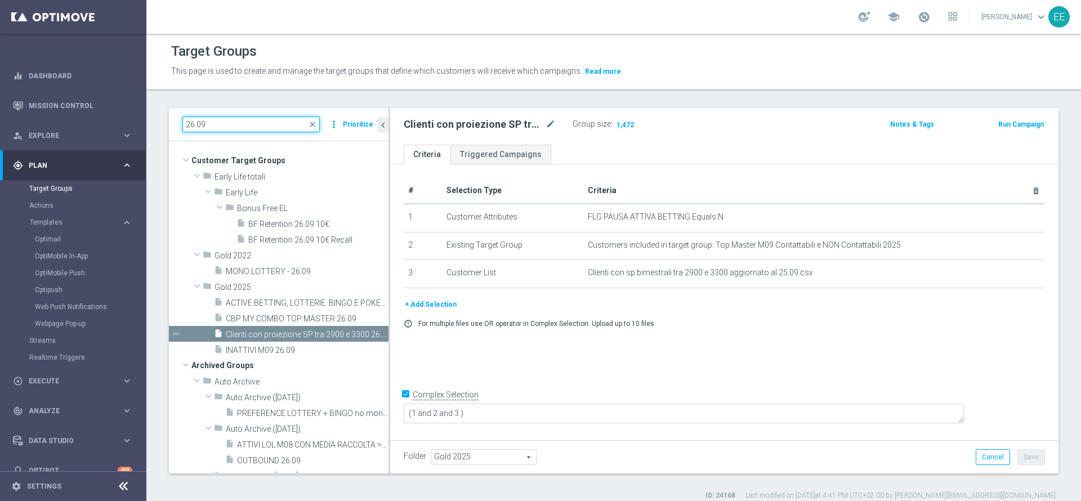
click at [214, 121] on input "26.09" at bounding box center [250, 125] width 137 height 16
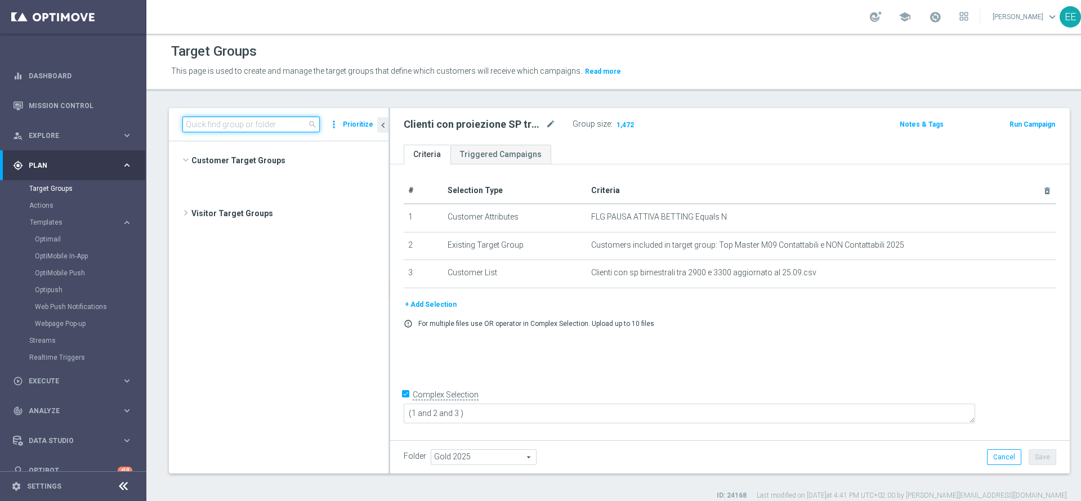
scroll to position [32502, 0]
type input "a"
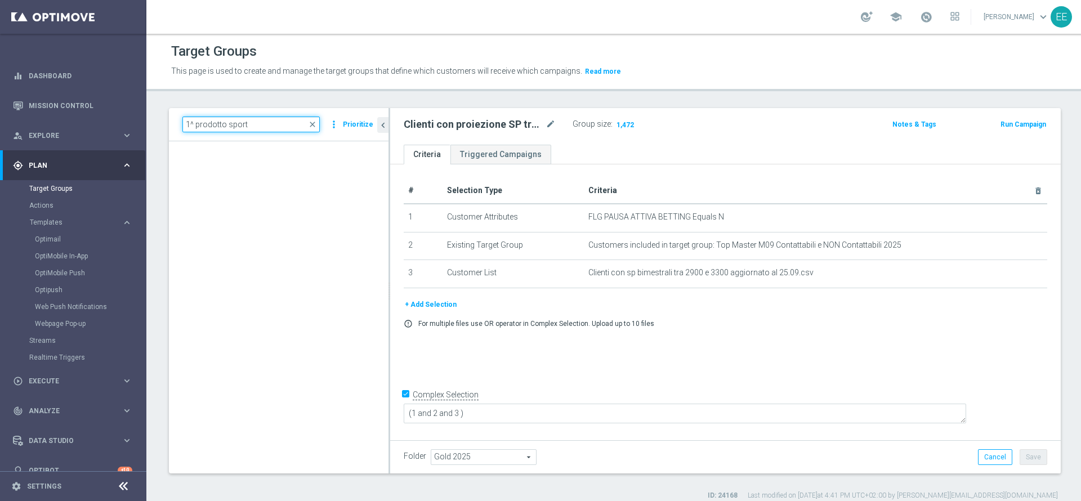
scroll to position [0, 0]
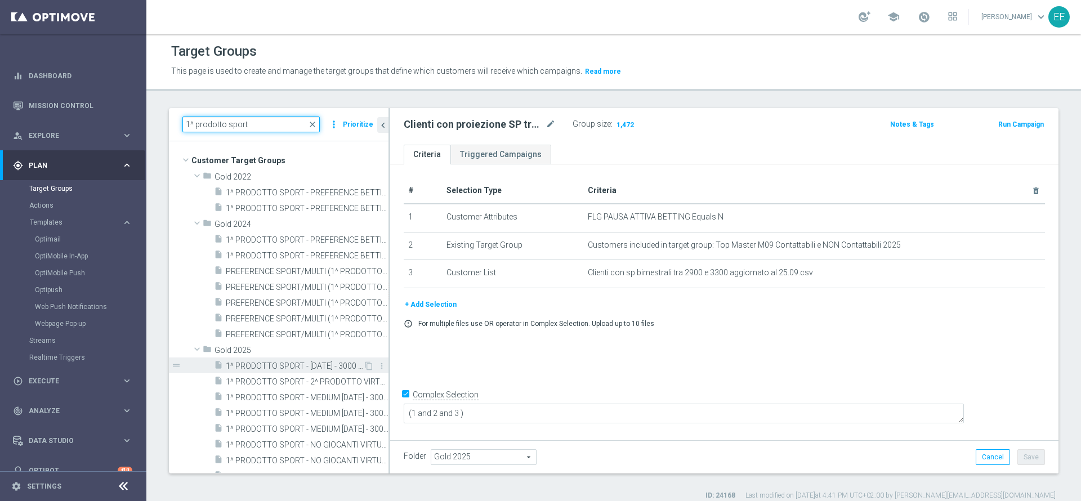
type input "1^ prodotto sport"
click at [283, 370] on span "1^ PRODOTTO SPORT - 1001 - 3000 GGR SPORT M08 15.08" at bounding box center [294, 366] width 137 height 10
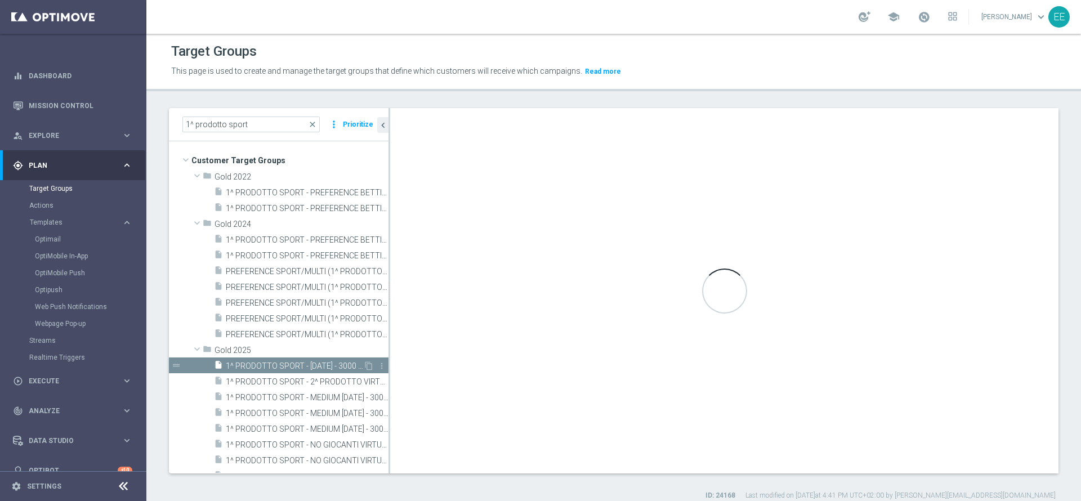
type textarea "(1 AND 2 AND 3 AND 4 and 6 and 7) OR 5"
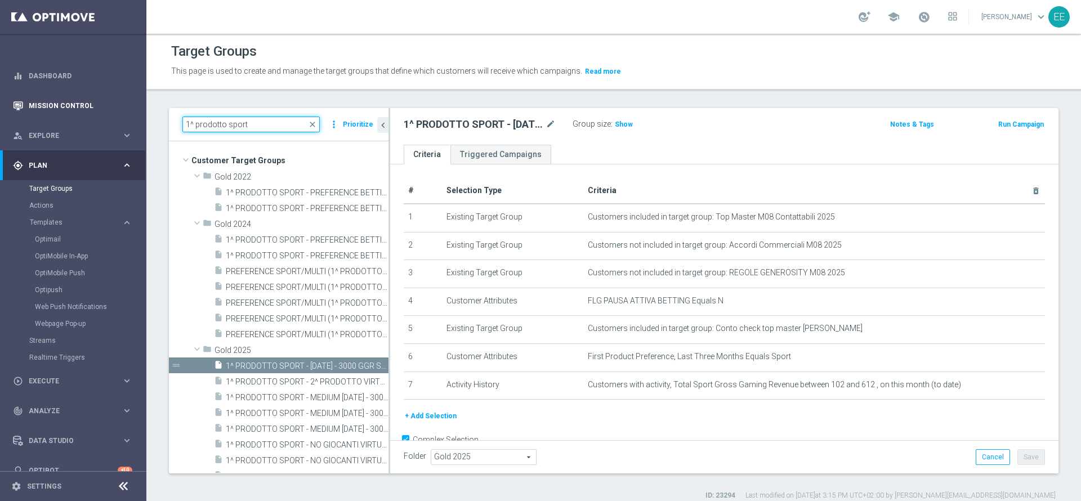
drag, startPoint x: 270, startPoint y: 125, endPoint x: 65, endPoint y: 115, distance: 204.6
click at [65, 115] on main "equalizer Dashboard Mission Control" at bounding box center [540, 250] width 1081 height 501
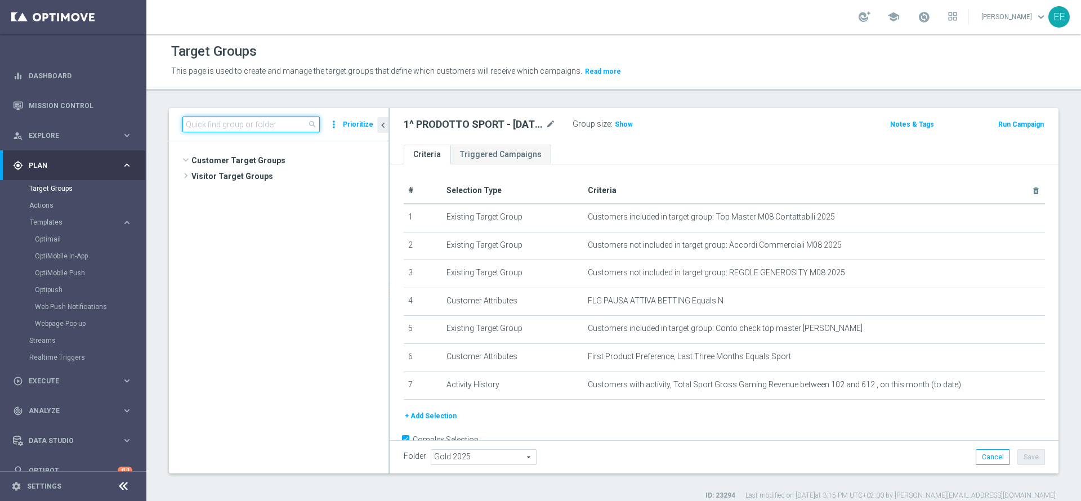
scroll to position [30658, 0]
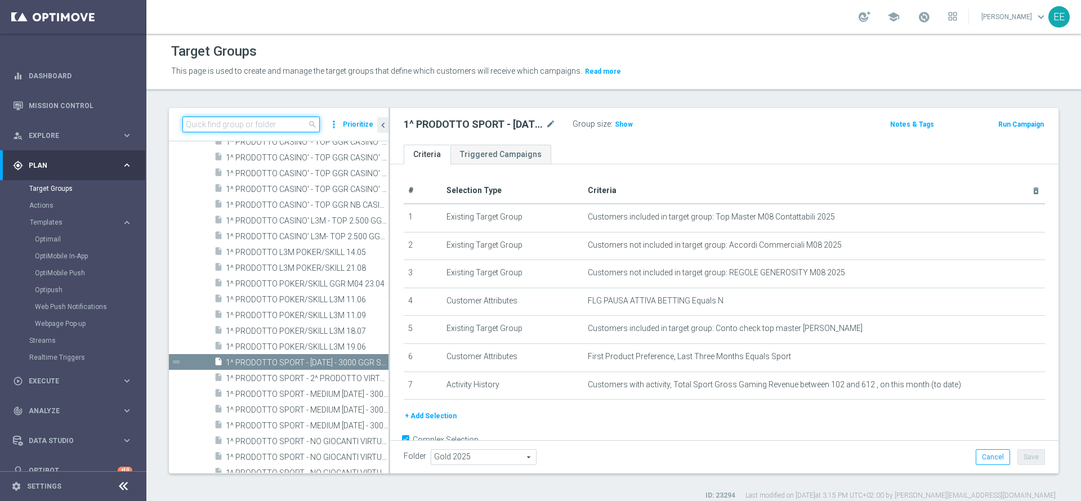
click at [240, 123] on input at bounding box center [250, 125] width 137 height 16
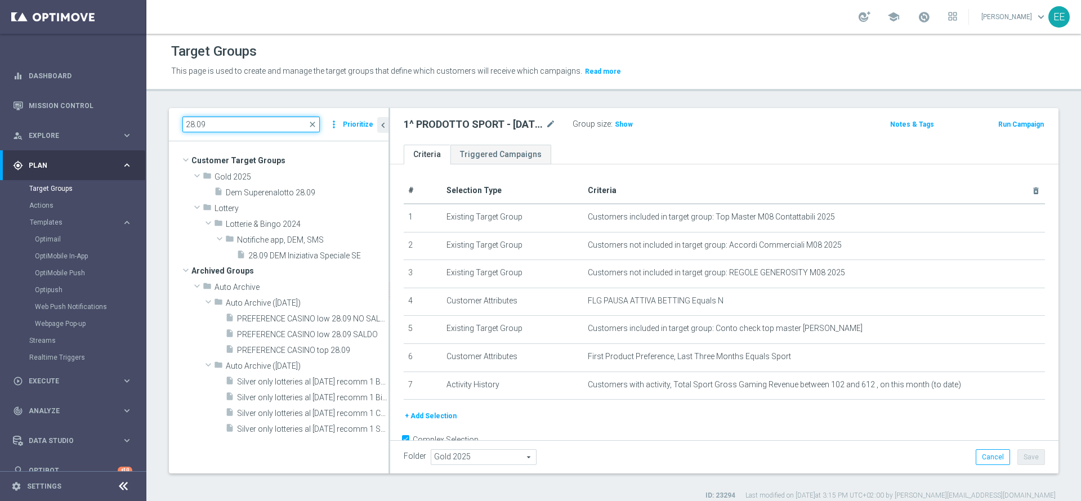
scroll to position [0, 0]
click at [191, 122] on input "28.09" at bounding box center [250, 125] width 137 height 16
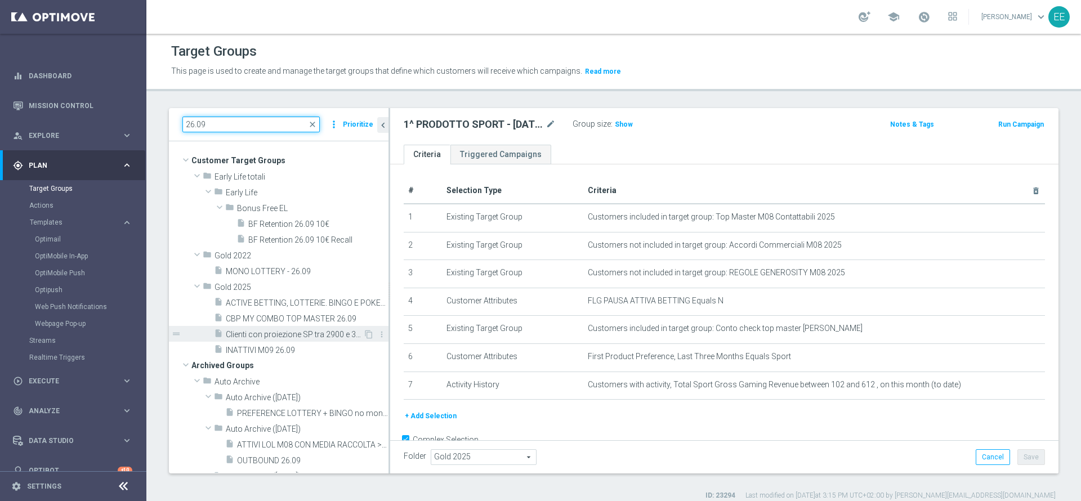
type input "26.09"
click at [263, 326] on div "insert_drive_file Clienti con proiezione SP tra 2900 e 3300 26.09" at bounding box center [288, 334] width 149 height 16
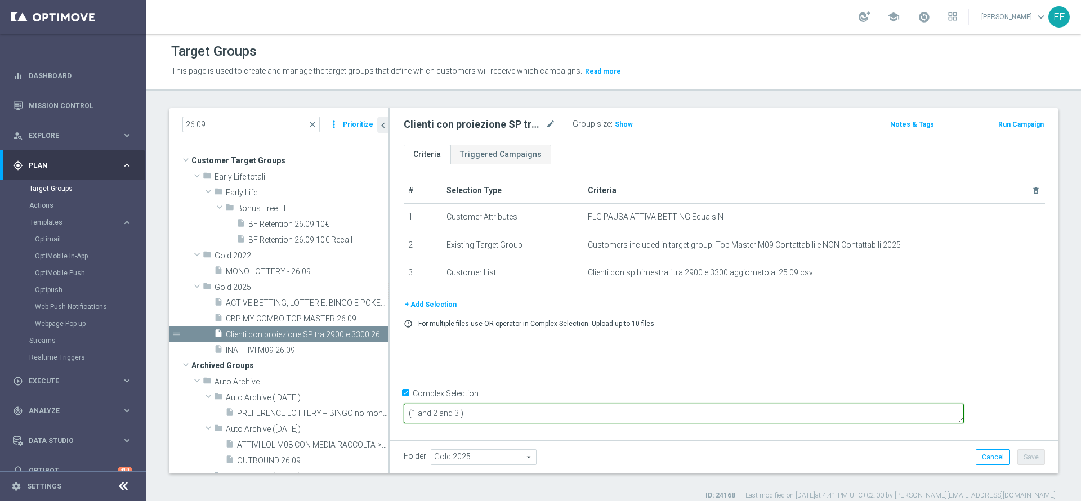
click at [540, 411] on textarea "(1 and 2 and 3 )" at bounding box center [684, 414] width 560 height 20
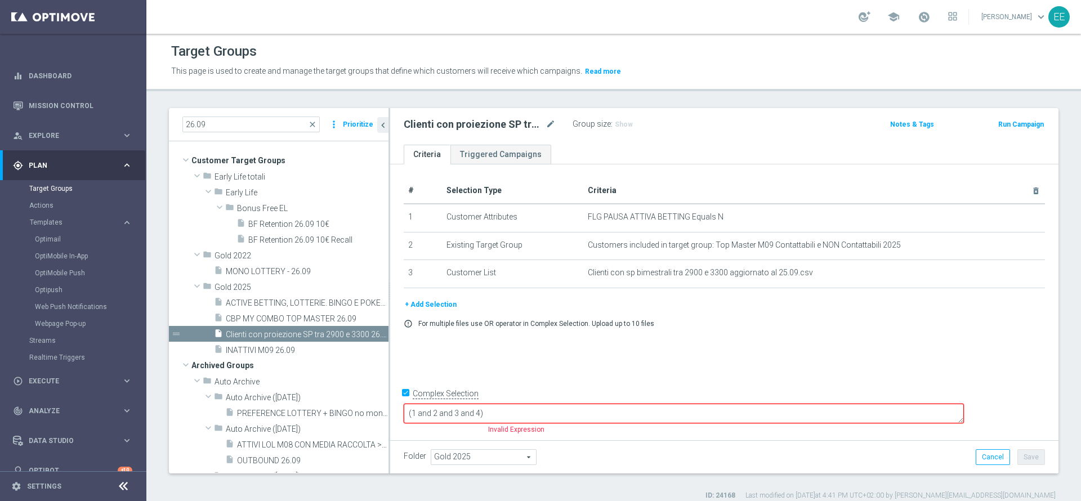
type textarea "(1 and 2 and 3 and 4)"
click at [442, 313] on div "+ Add Selection error_outline For multiple files use OR operator in Complex Sel…" at bounding box center [724, 317] width 658 height 38
click at [439, 303] on button "+ Add Selection" at bounding box center [431, 304] width 54 height 12
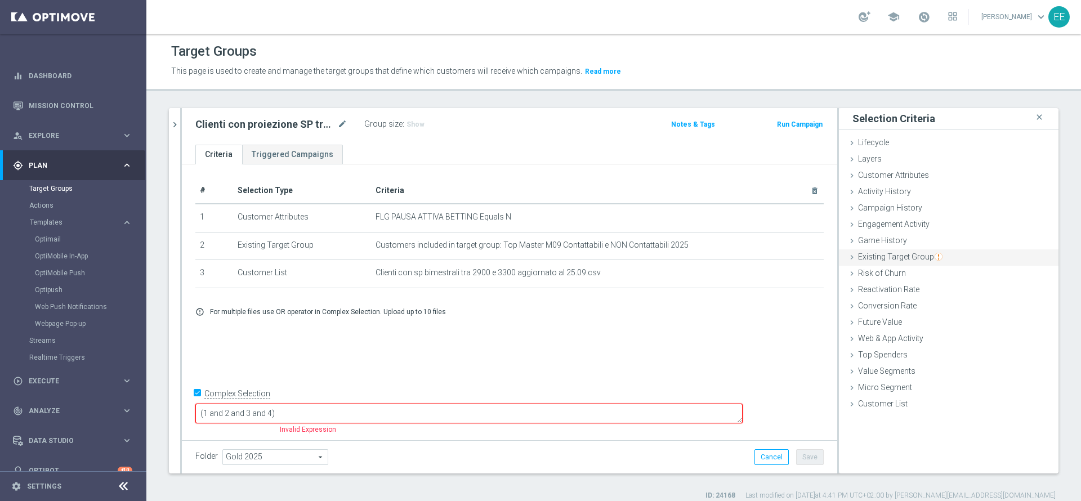
click at [906, 253] on span "Existing Target Group" at bounding box center [900, 256] width 84 height 9
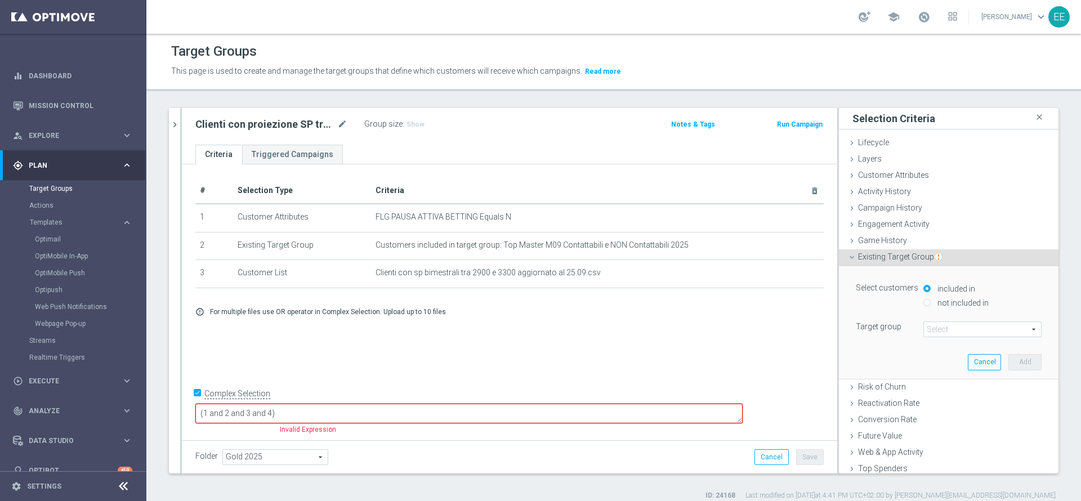
click at [945, 305] on label "not included in" at bounding box center [961, 303] width 54 height 10
click at [931, 305] on input "not included in" at bounding box center [926, 302] width 7 height 7
radio input "true"
click at [942, 326] on span at bounding box center [982, 329] width 117 height 15
click at [0, 0] on input "search" at bounding box center [0, 0] width 0 height 0
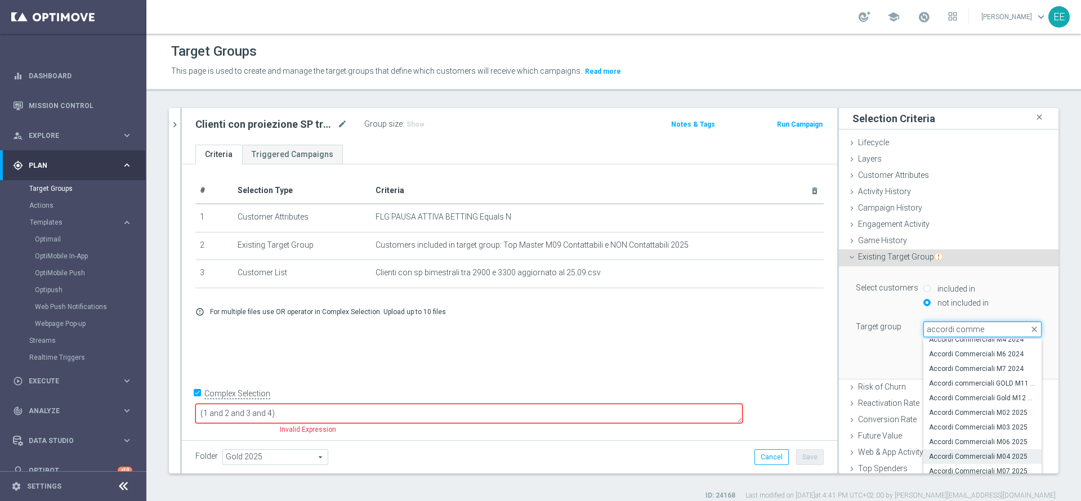
scroll to position [53, 0]
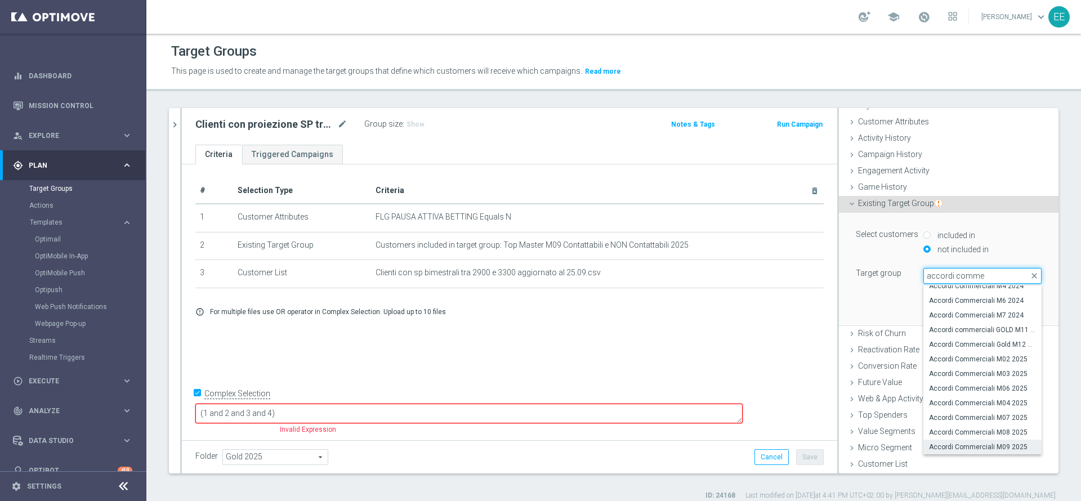
type input "accordi comme"
click at [978, 441] on label "Accordi Commerciali M09 2025" at bounding box center [982, 447] width 118 height 15
type input "Accordi Commerciali M09 2025"
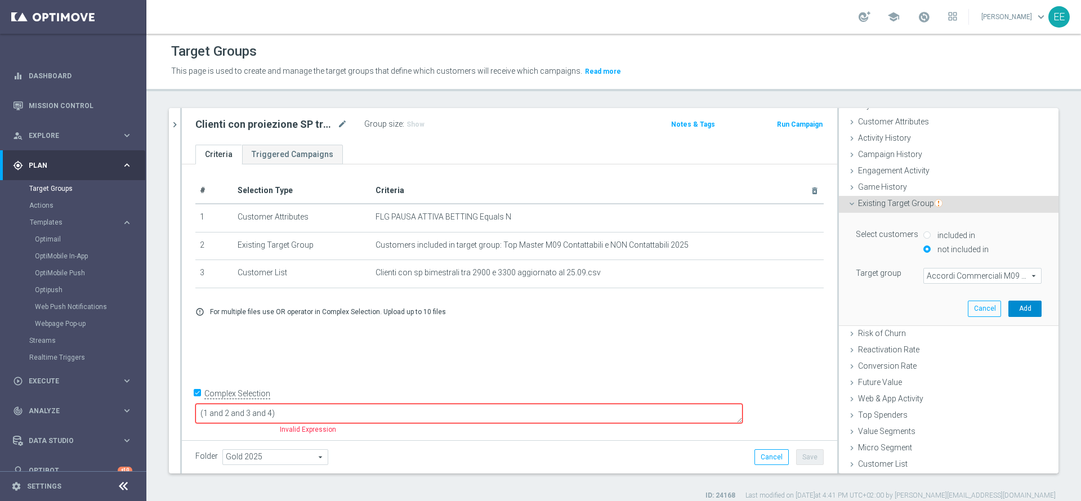
click at [1008, 302] on button "Add" at bounding box center [1024, 309] width 33 height 16
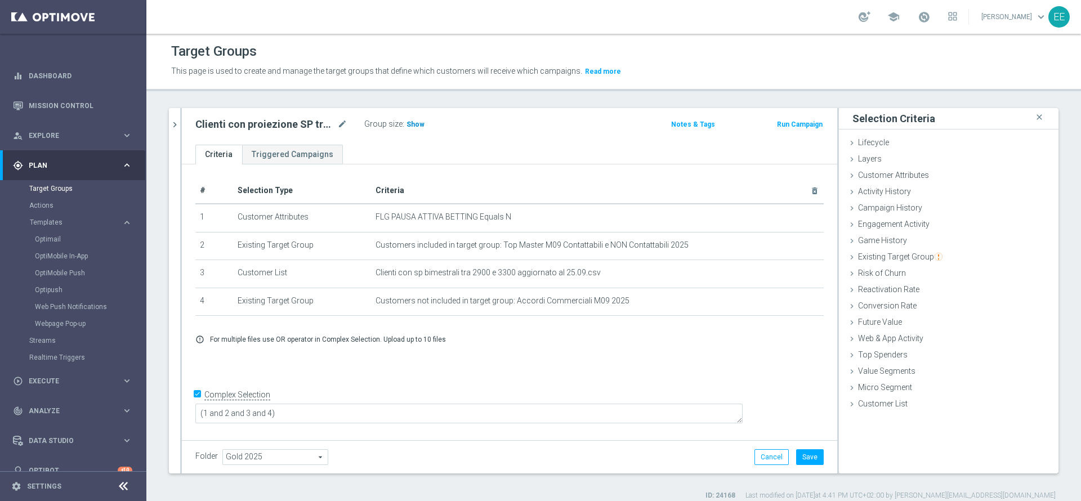
click at [414, 125] on span "Show" at bounding box center [415, 124] width 18 height 8
click at [756, 454] on button "Cancel" at bounding box center [771, 457] width 34 height 16
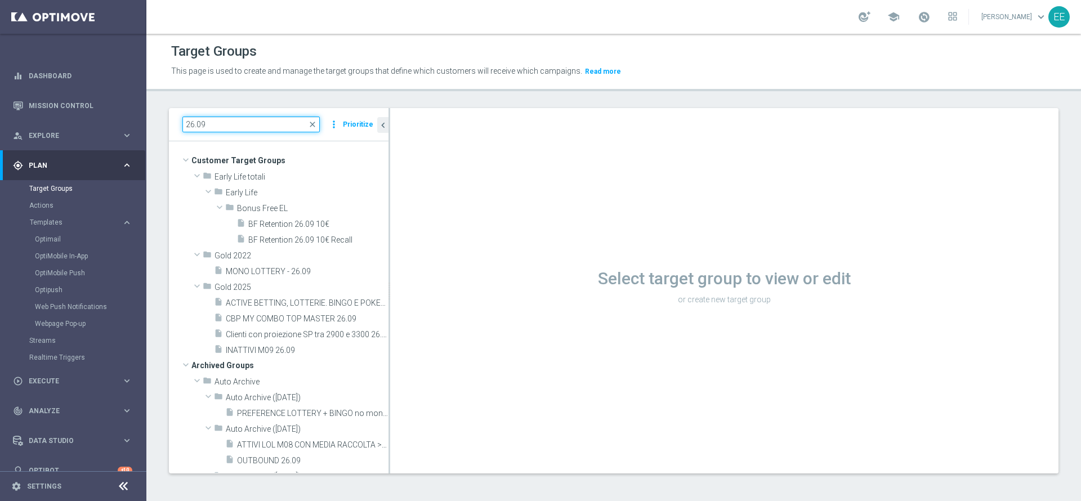
click at [250, 126] on input "26.09" at bounding box center [250, 125] width 137 height 16
click at [287, 313] on div "insert_drive_file CBP MY COMBO TOP MASTER 26.09" at bounding box center [287, 318] width 147 height 16
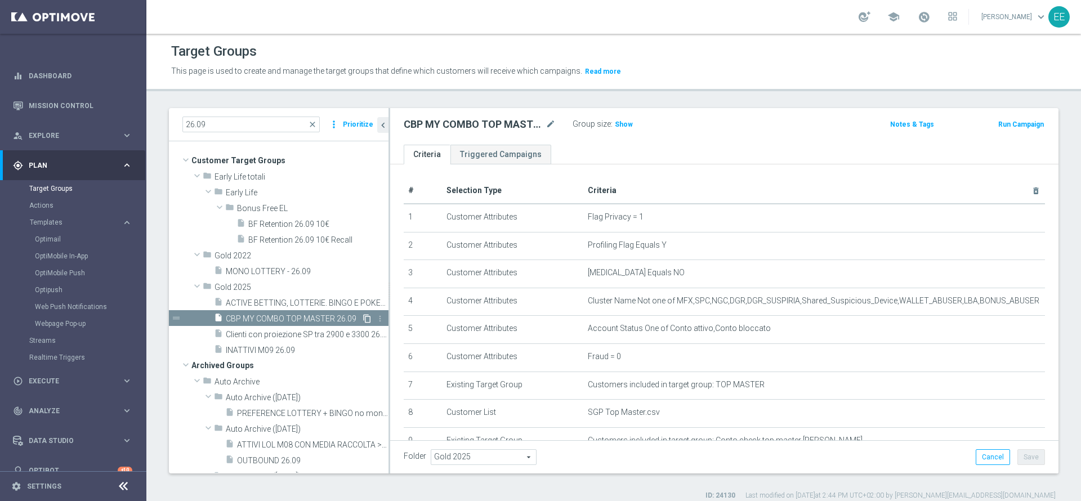
click at [363, 319] on icon "content_copy" at bounding box center [367, 318] width 9 height 9
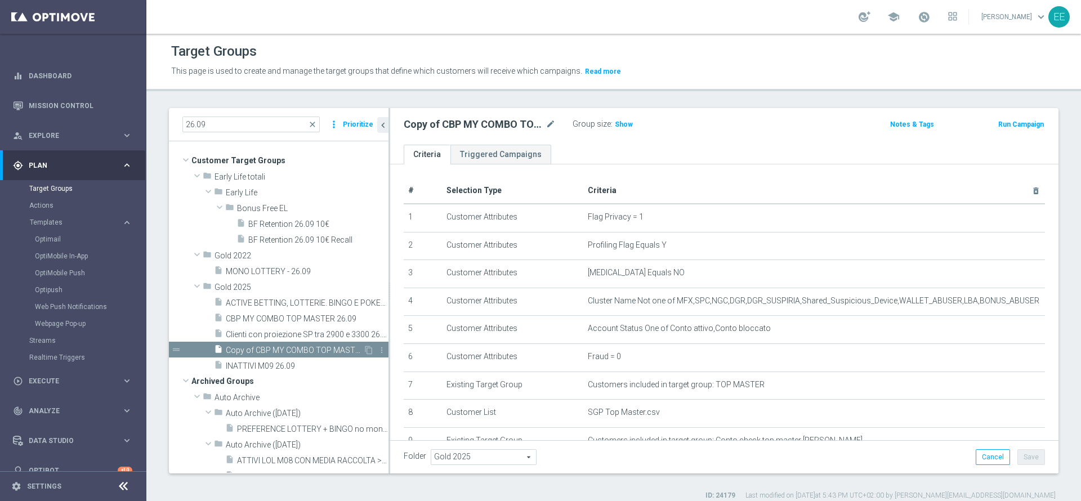
click at [290, 347] on span "Copy of CBP MY COMBO TOP MASTER 26.09" at bounding box center [294, 351] width 137 height 10
click at [548, 123] on icon "mode_edit" at bounding box center [550, 125] width 10 height 14
click at [423, 124] on input "Copy of CBP MY COMBO TOP MASTER 26.09" at bounding box center [480, 126] width 152 height 16
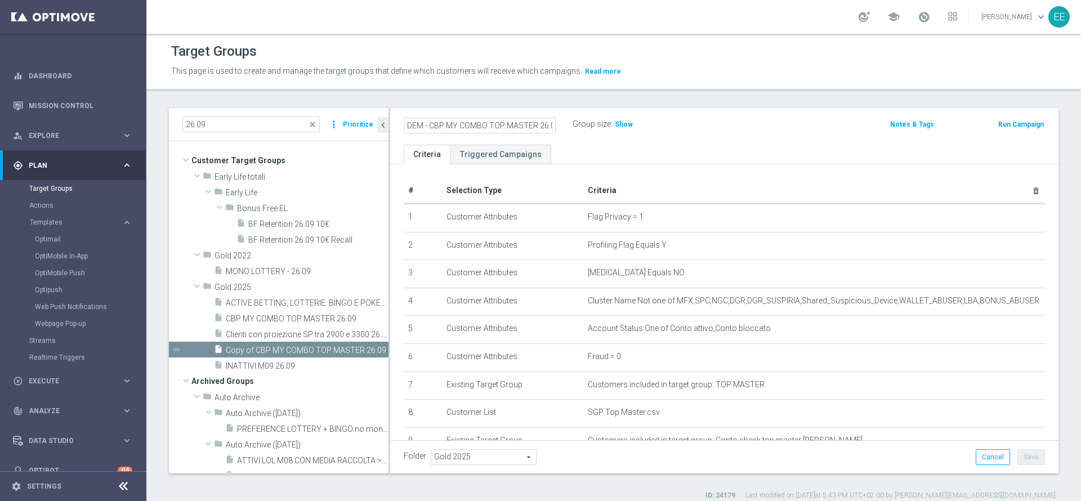
type input "DEM - CBP MY COMBO TOP MASTER 26.09"
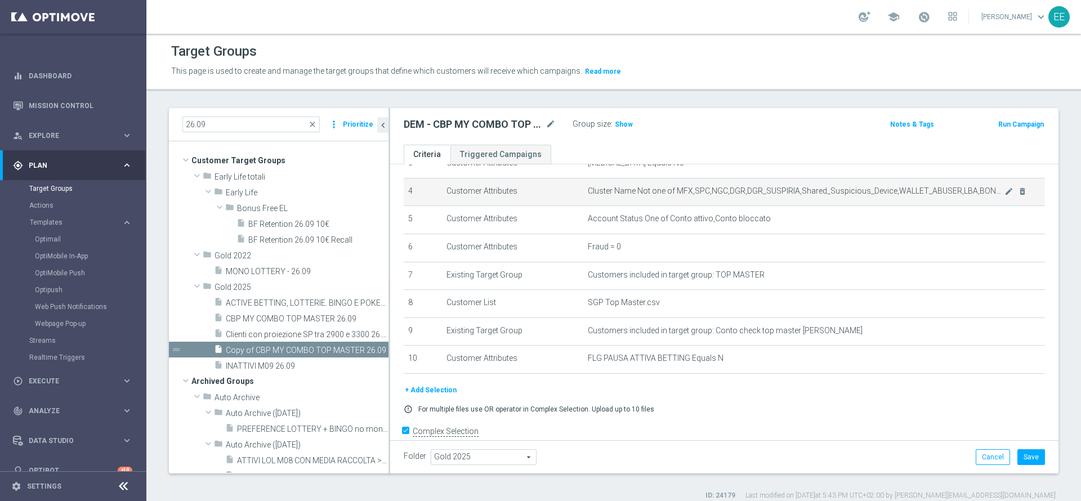
scroll to position [131, 0]
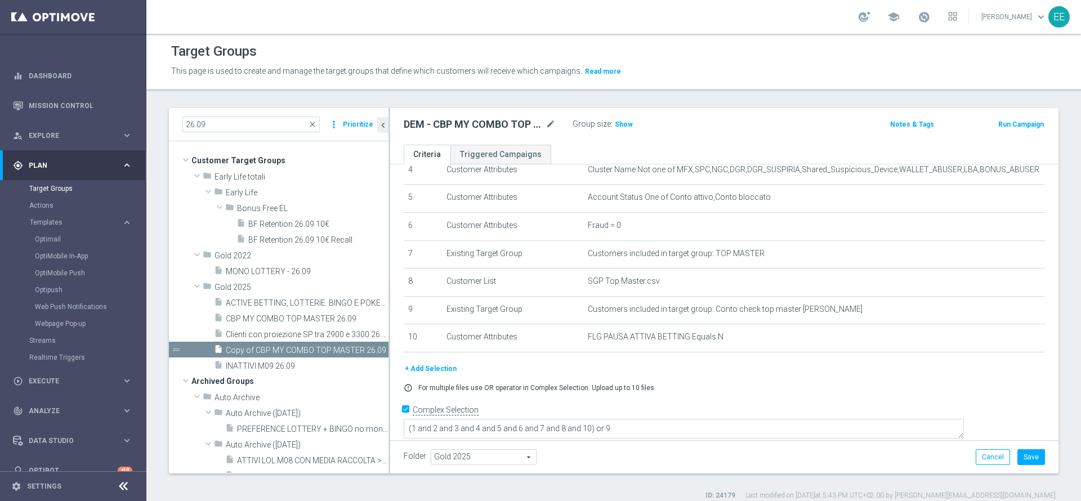
click at [435, 373] on button "+ Add Selection" at bounding box center [431, 369] width 54 height 12
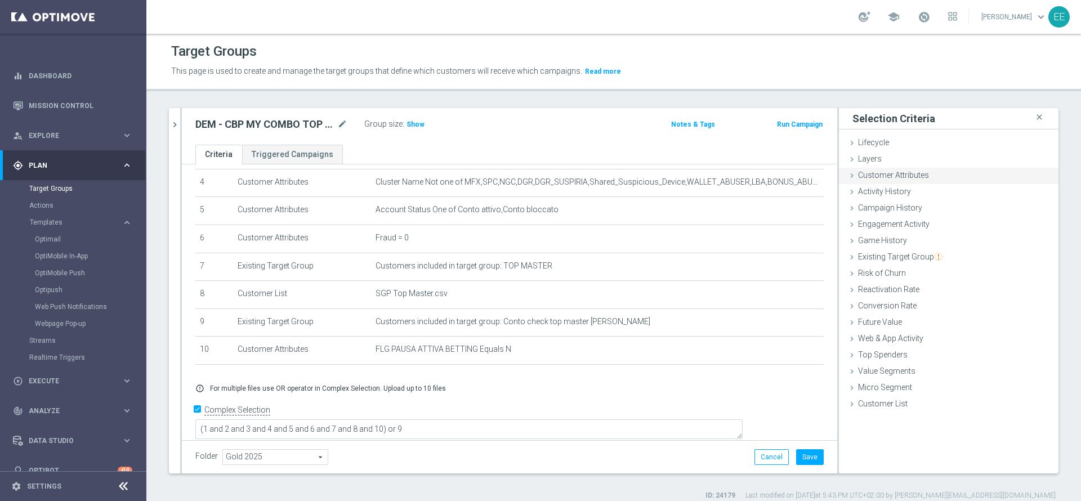
click at [896, 180] on span "Customer Attributes" at bounding box center [893, 175] width 71 height 9
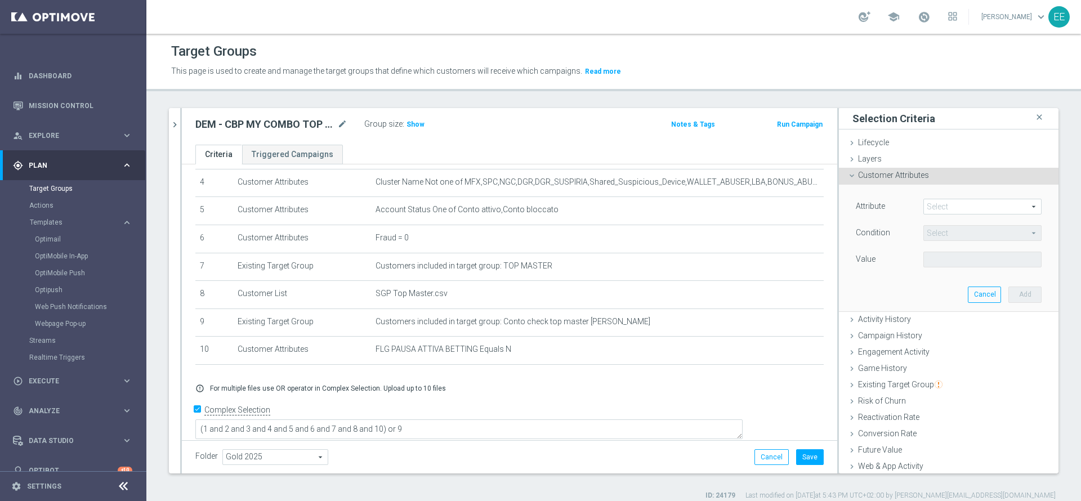
click at [933, 207] on span at bounding box center [982, 206] width 117 height 15
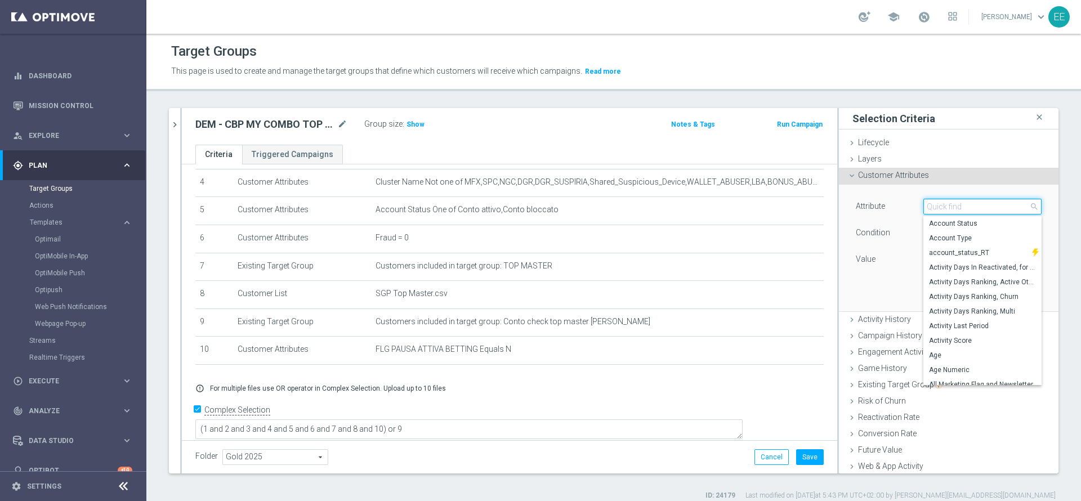
click at [933, 207] on input "search" at bounding box center [982, 207] width 118 height 16
paste input "OptiMail Unsubscribed"
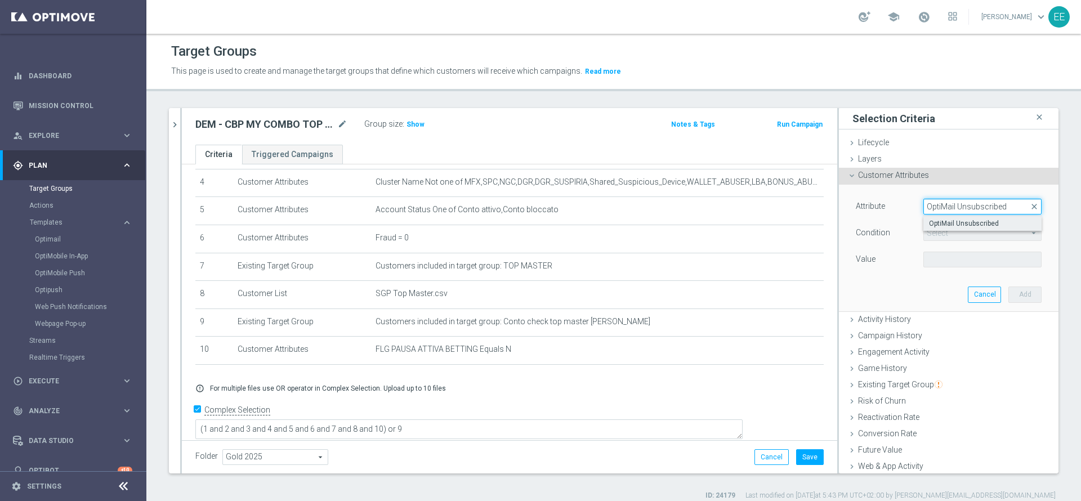
type input "OptiMail Unsubscribed"
click at [968, 222] on span "OptiMail Unsubscribed" at bounding box center [982, 223] width 107 height 9
type input "OptiMail Unsubscribed"
click at [939, 230] on span "Equals" at bounding box center [982, 233] width 117 height 15
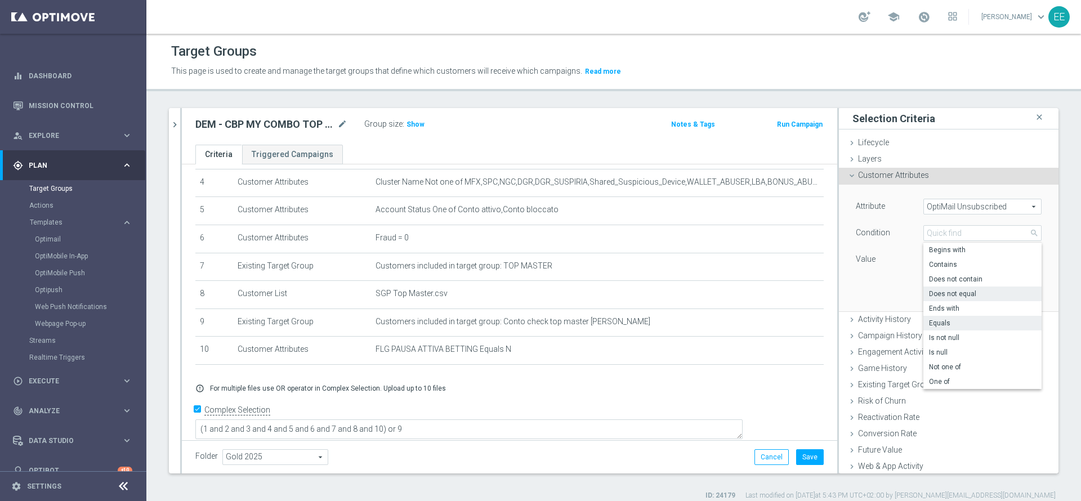
click at [962, 293] on span "Does not equal" at bounding box center [982, 293] width 107 height 9
type input "Does not equal"
click at [964, 267] on div "Value Select arrow_drop_down search" at bounding box center [948, 261] width 203 height 18
click at [965, 265] on span at bounding box center [982, 259] width 117 height 15
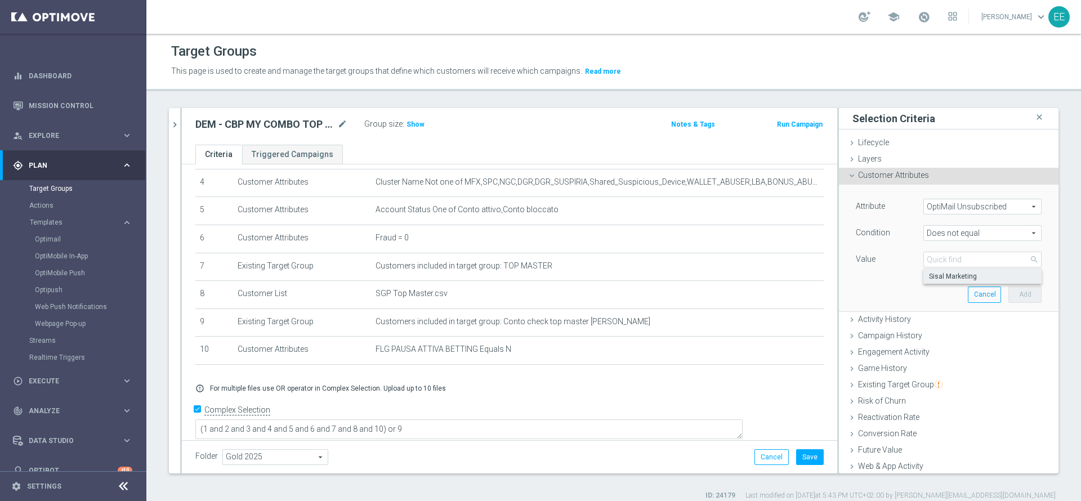
click at [955, 280] on span "Sisal Marketing" at bounding box center [982, 276] width 107 height 9
type input "Sisal Marketing"
click at [1023, 291] on div "Attribute OptiMail Unsubscribed OptiMail Unsubscribed arrow_drop_down search Co…" at bounding box center [948, 248] width 203 height 126
click at [1012, 293] on button "Add" at bounding box center [1024, 295] width 33 height 16
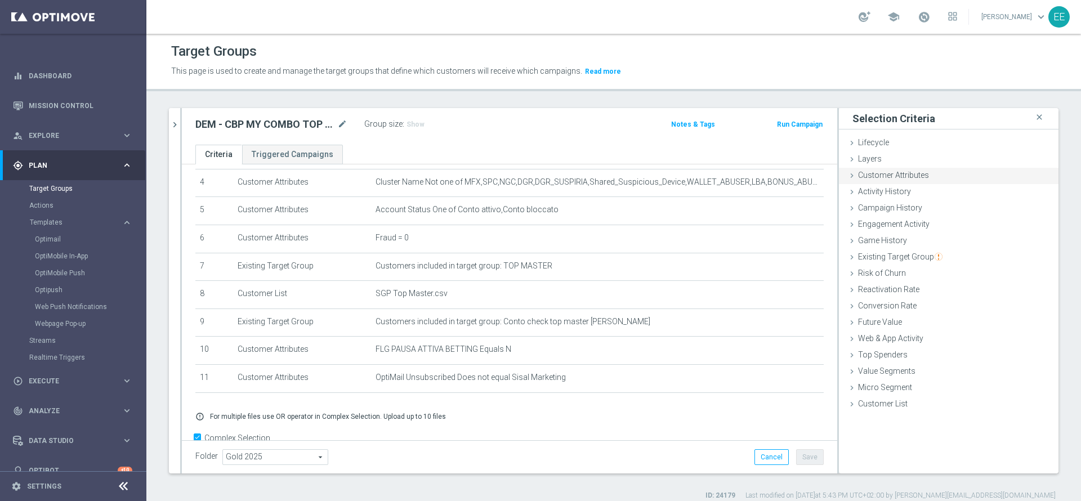
click at [876, 175] on span "Customer Attributes" at bounding box center [893, 175] width 71 height 9
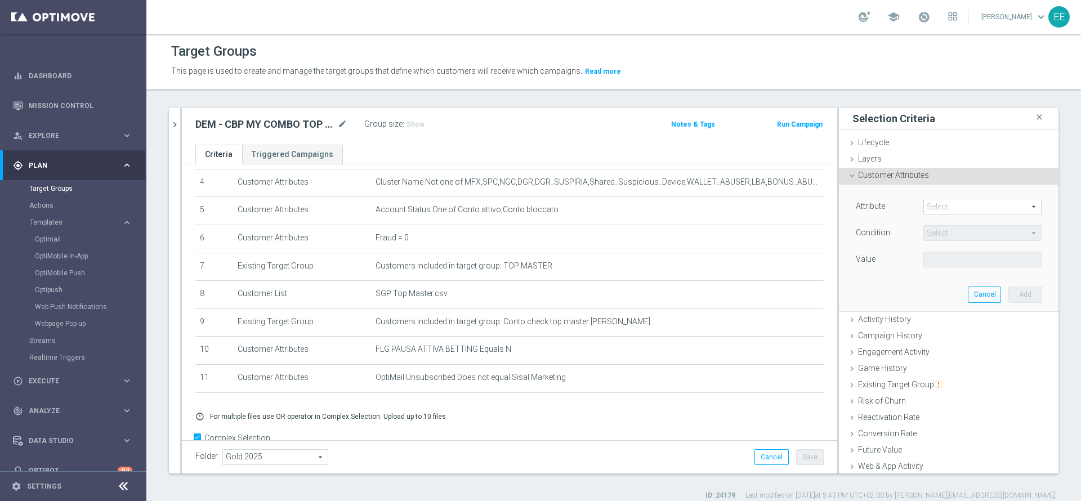
click at [936, 205] on span at bounding box center [982, 206] width 117 height 15
click at [0, 0] on input "search" at bounding box center [0, 0] width 0 height 0
type input "FLAG N"
click at [968, 226] on span "Flag Newsletter" at bounding box center [982, 223] width 107 height 9
type input "Flag Newsletter"
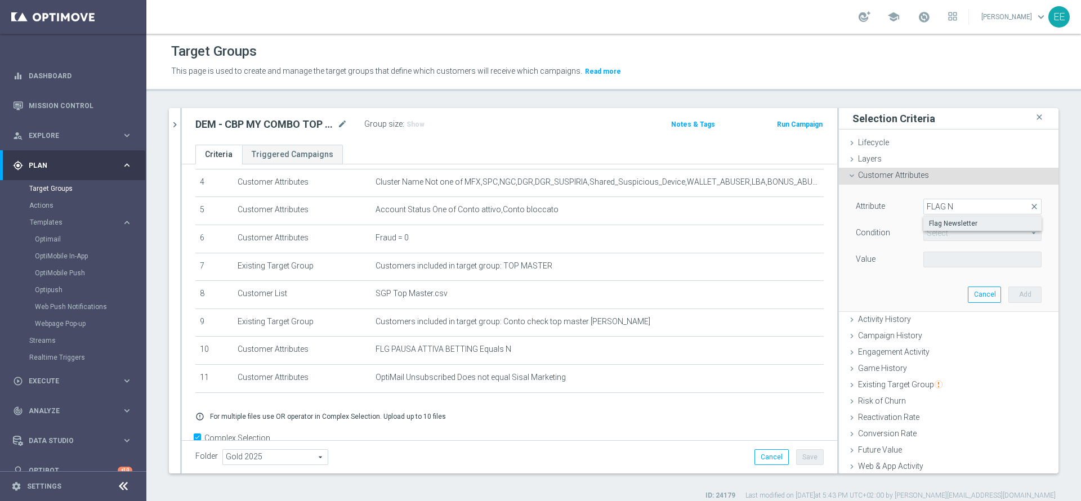
type input "="
click at [933, 262] on input "number" at bounding box center [948, 260] width 51 height 16
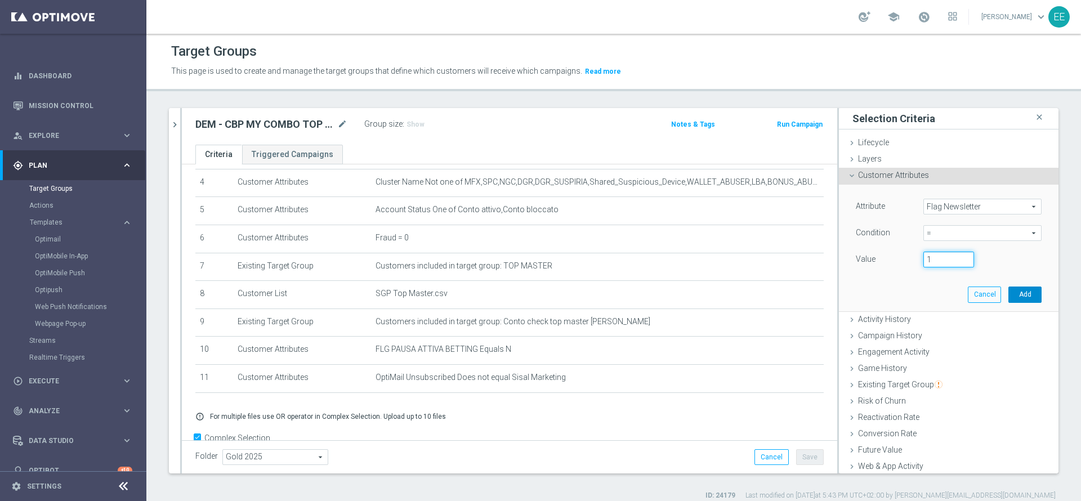
type input "1"
click at [1008, 296] on button "Add" at bounding box center [1024, 295] width 33 height 16
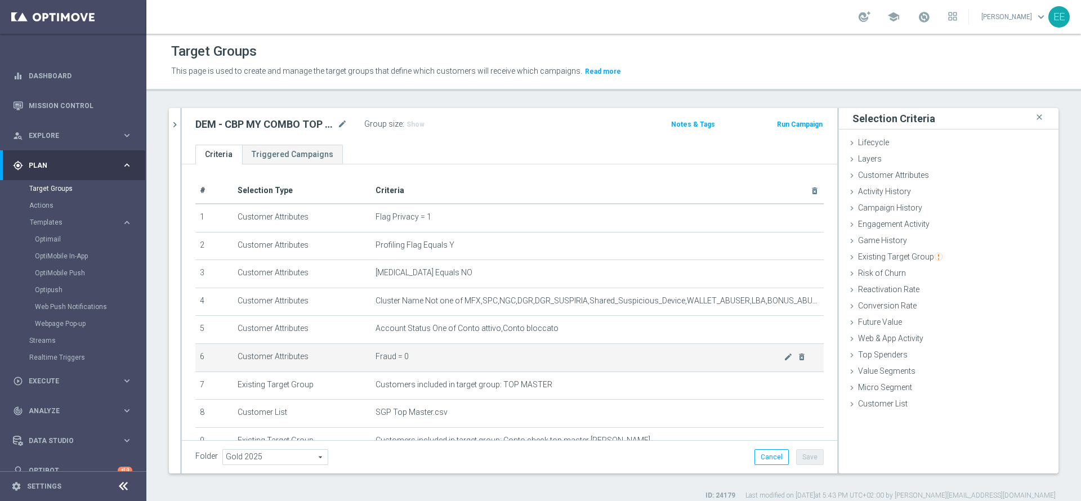
scroll to position [177, 0]
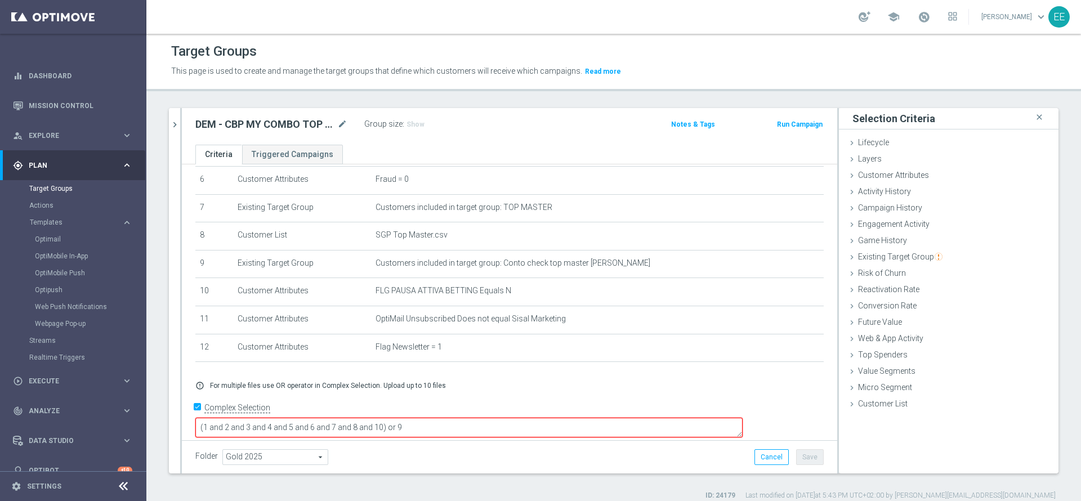
click at [462, 418] on textarea "(1 and 2 and 3 and 4 and 5 and 6 and 7 and 8 and 10) or 9" at bounding box center [468, 428] width 547 height 20
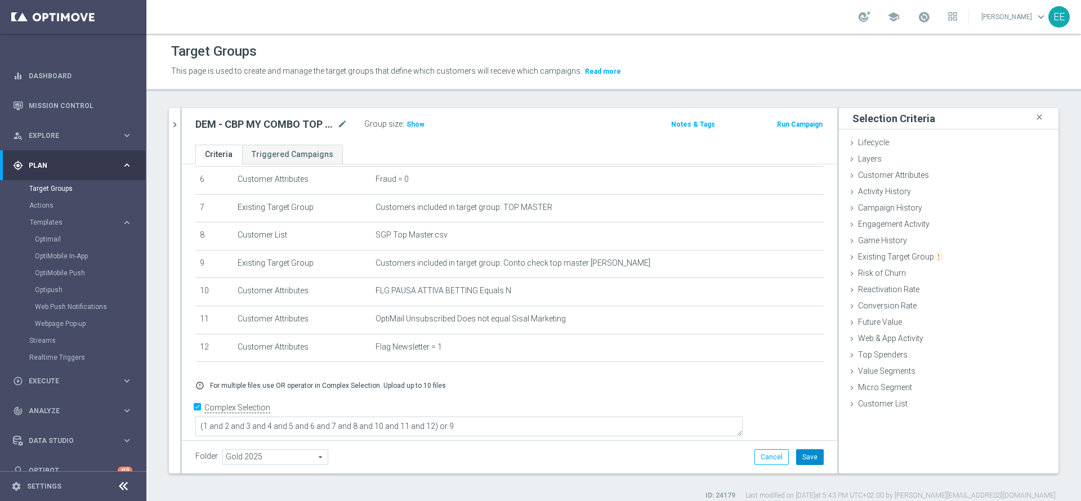
click at [796, 455] on button "Save" at bounding box center [810, 457] width 28 height 16
click at [177, 123] on icon "chevron_right" at bounding box center [174, 124] width 11 height 11
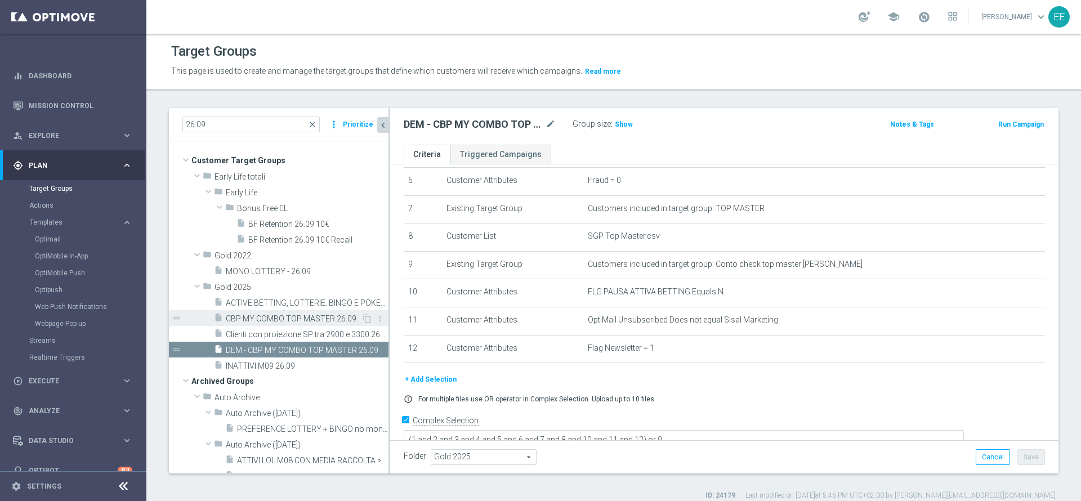
click at [281, 319] on span "CBP MY COMBO TOP MASTER 26.09" at bounding box center [294, 319] width 136 height 10
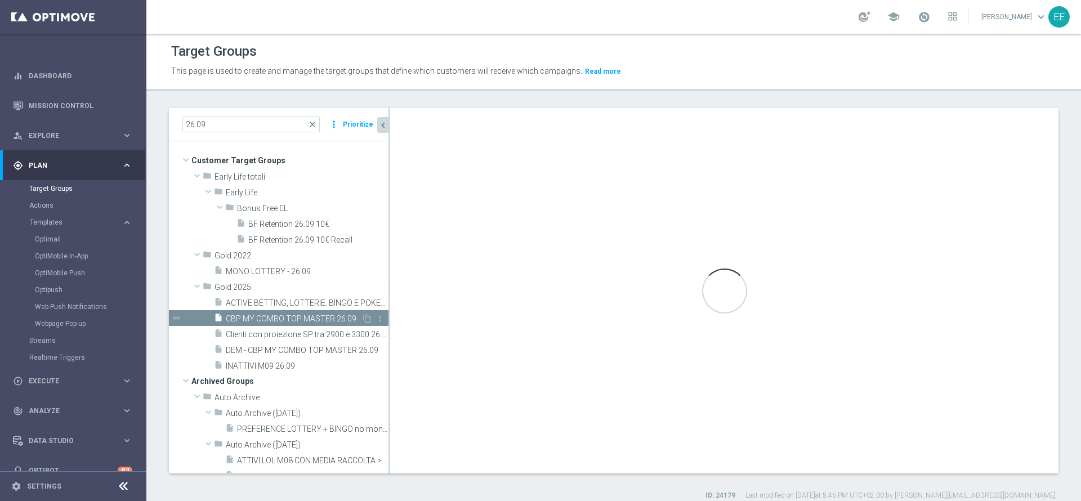
type textarea "(1 and 2 and 3 and 4 and 5 and 6 and 7 and 8 and 10) or 9"
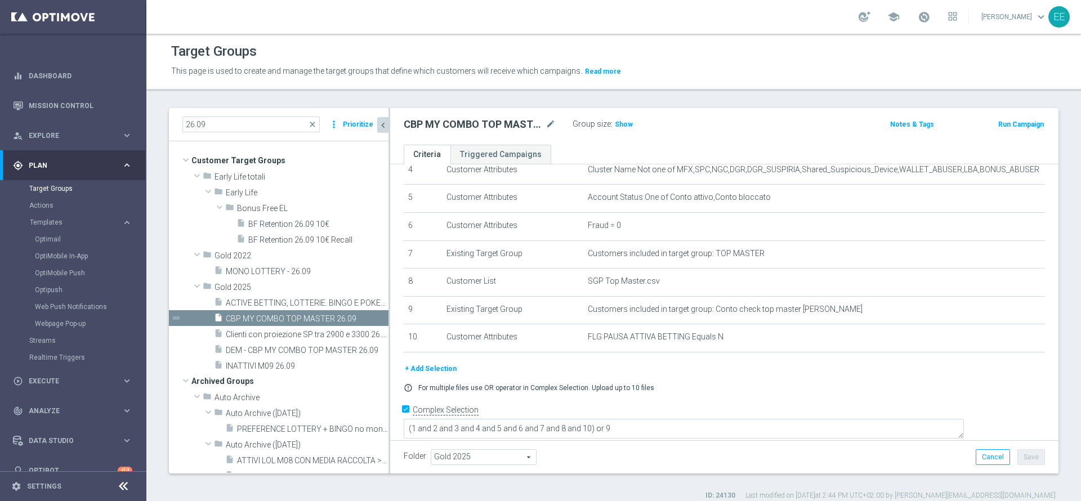
click at [438, 374] on button "+ Add Selection" at bounding box center [431, 369] width 54 height 12
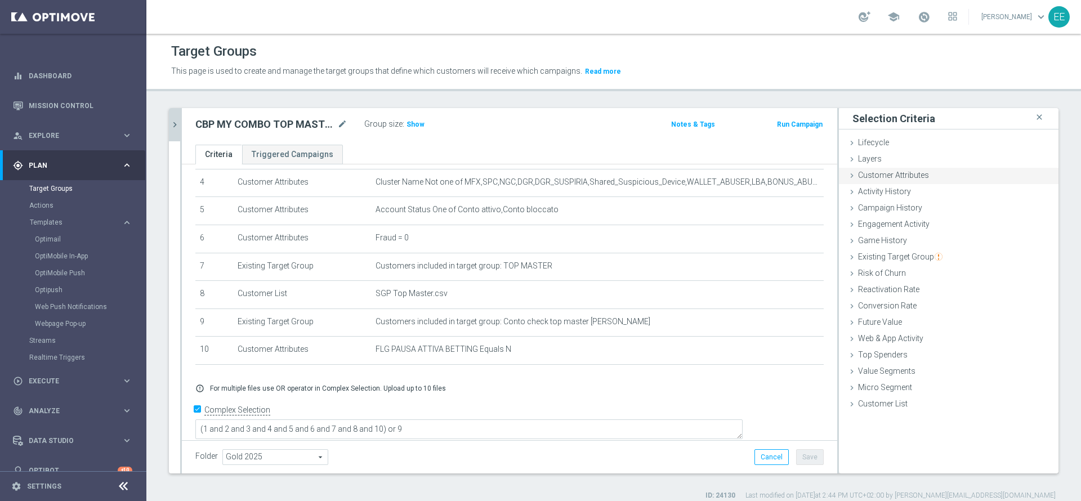
click at [894, 179] on span "Customer Attributes" at bounding box center [893, 175] width 71 height 9
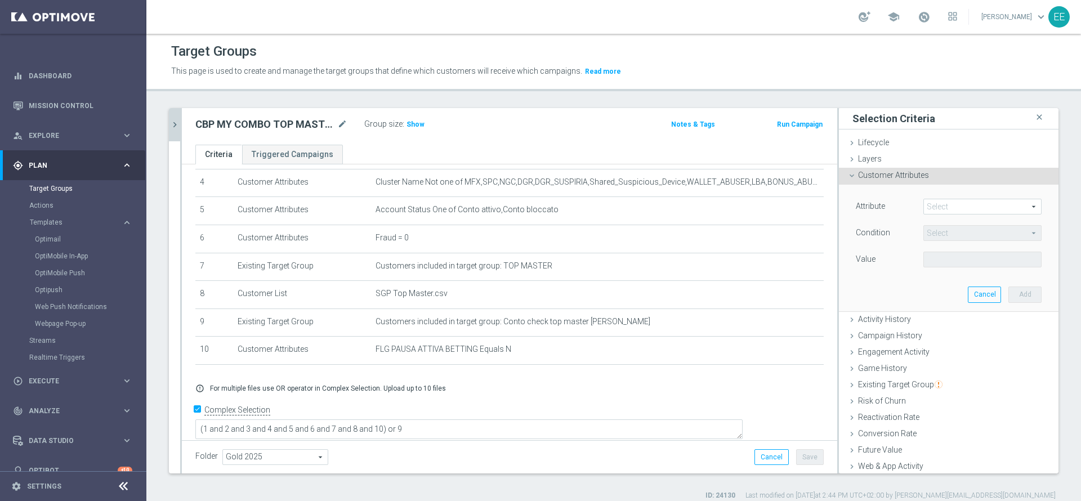
click at [938, 209] on span at bounding box center [982, 206] width 117 height 15
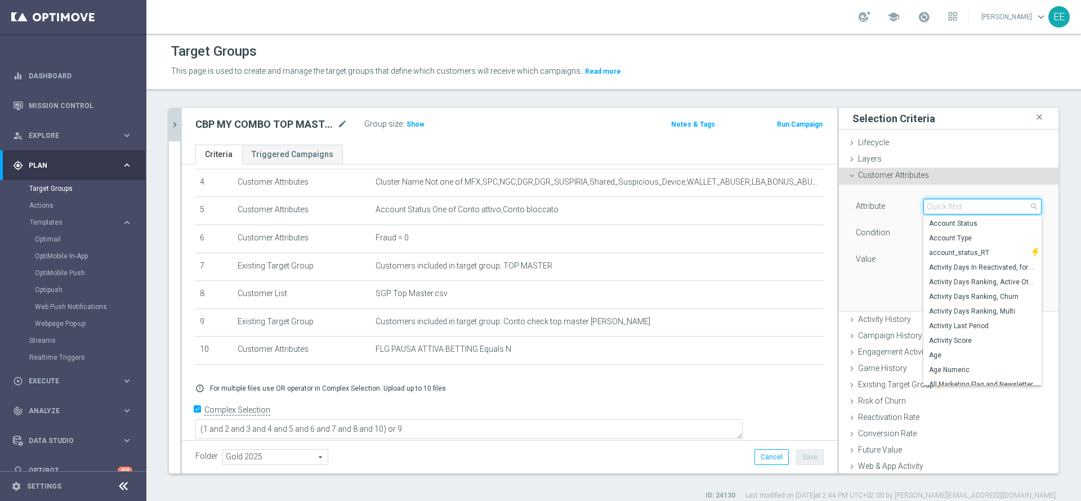
click at [938, 209] on input "search" at bounding box center [982, 207] width 118 height 16
paste input "Days Since First Deposit"
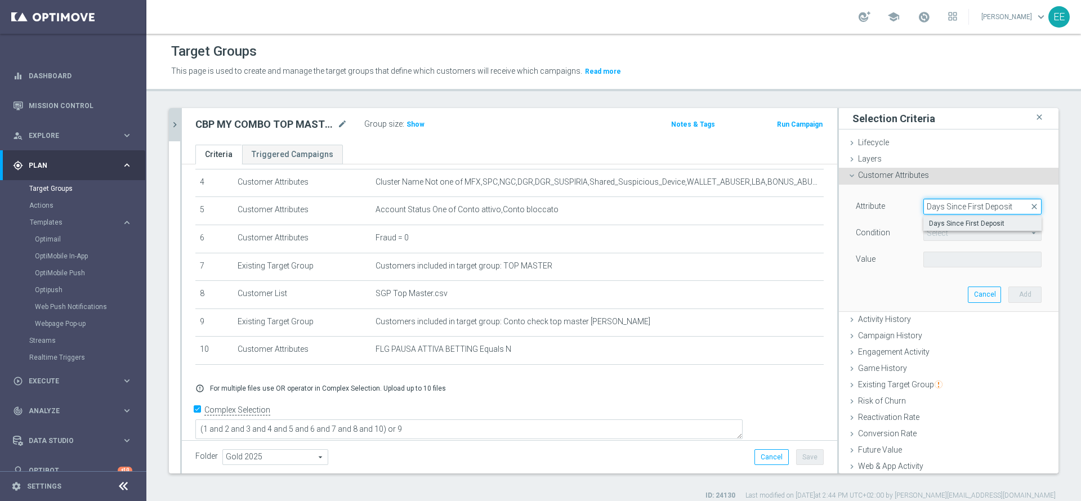
type input "Days Since First Deposit"
click at [957, 226] on span "Days Since First Deposit" at bounding box center [982, 223] width 107 height 9
type input "Days Since First Deposit"
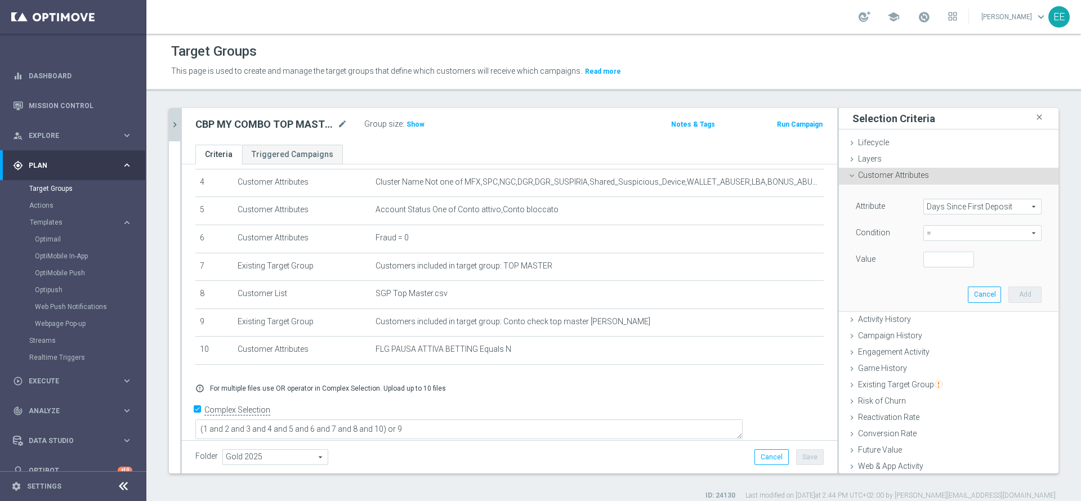
click at [947, 236] on span "=" at bounding box center [982, 233] width 117 height 15
click at [929, 304] on span ">" at bounding box center [982, 308] width 107 height 9
type input ">"
click at [923, 267] on input "number" at bounding box center [948, 260] width 51 height 16
type input "22"
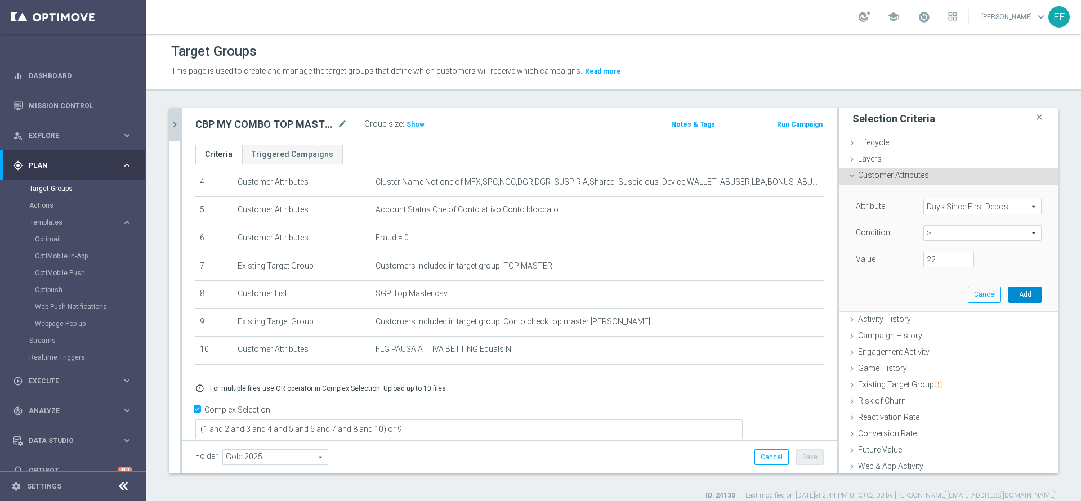
click at [1008, 291] on button "Add" at bounding box center [1024, 295] width 33 height 16
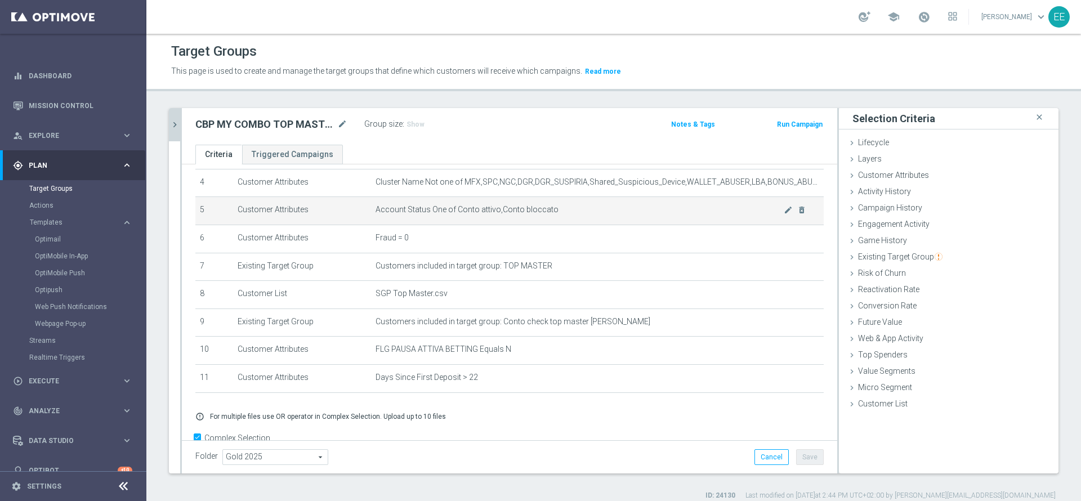
scroll to position [149, 0]
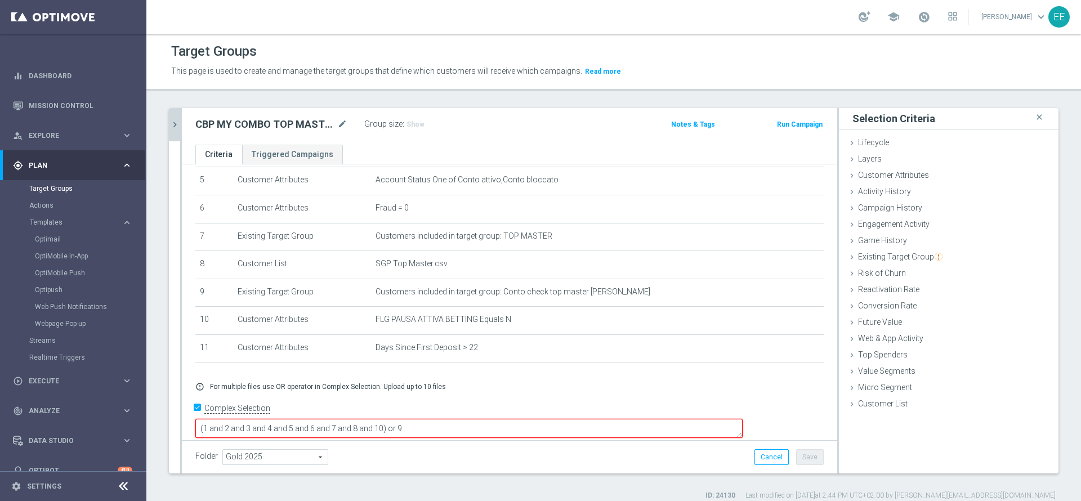
click at [460, 419] on textarea "(1 and 2 and 3 and 4 and 5 and 6 and 7 and 8 and 10) or 9" at bounding box center [468, 429] width 547 height 20
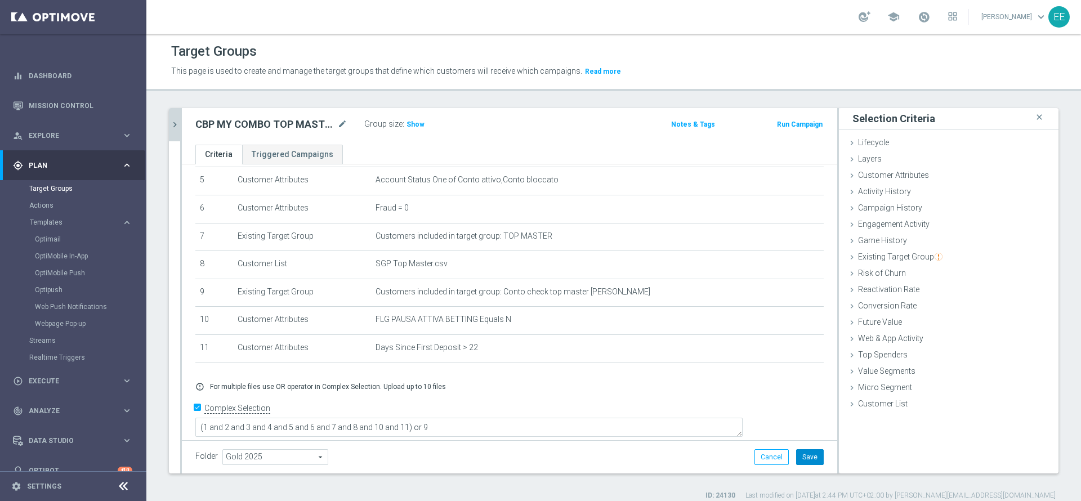
click at [799, 457] on button "Save" at bounding box center [810, 457] width 28 height 16
click at [417, 128] on span "Show" at bounding box center [415, 124] width 18 height 8
click at [169, 127] on button "chevron_right" at bounding box center [174, 124] width 11 height 33
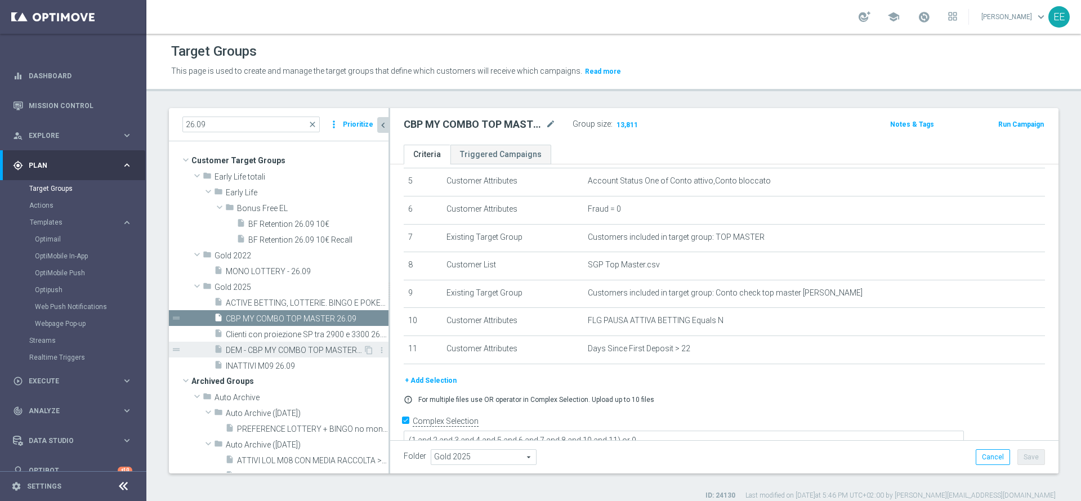
click at [280, 349] on span "DEM - CBP MY COMBO TOP MASTER 26.09" at bounding box center [294, 351] width 137 height 10
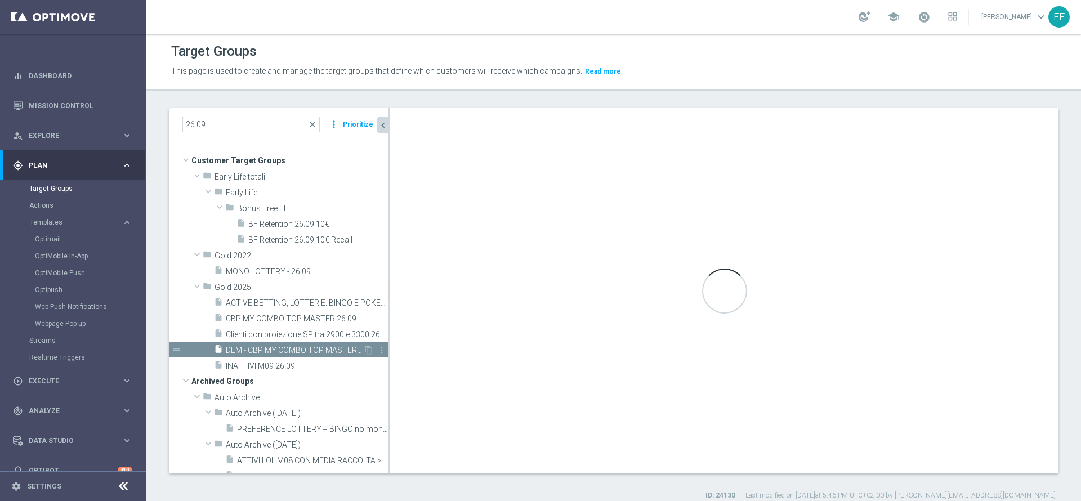
type textarea "(1 and 2 and 3 and 4 and 5 and 6 and 7 and 8 and 10 and 11 and 12) or 9"
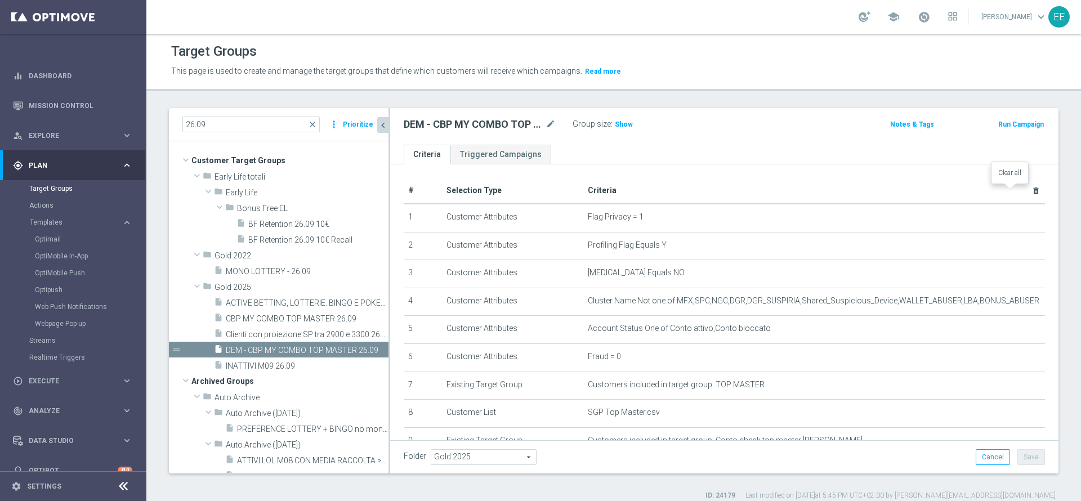
click at [1031, 193] on icon "delete_forever" at bounding box center [1035, 190] width 9 height 9
checkbox input "false"
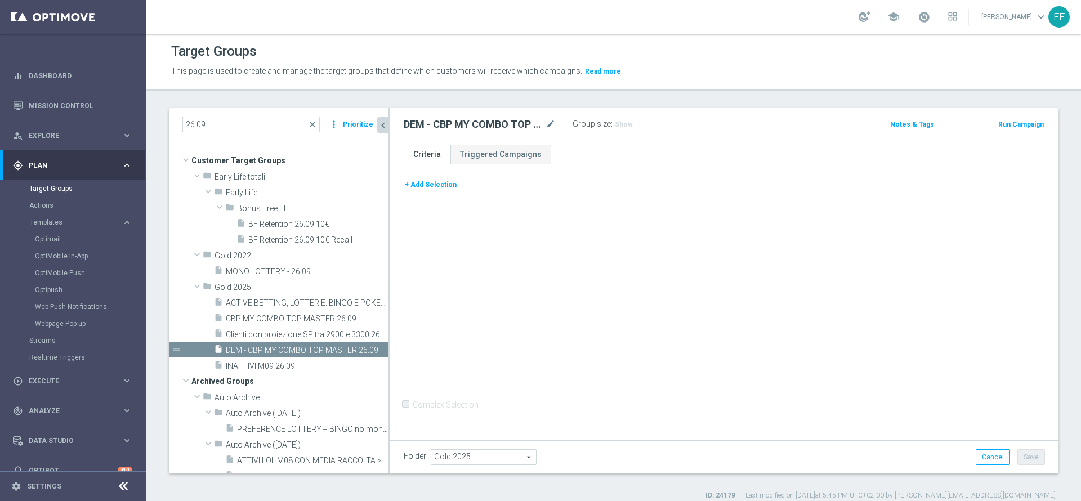
click at [428, 180] on button "+ Add Selection" at bounding box center [431, 184] width 54 height 12
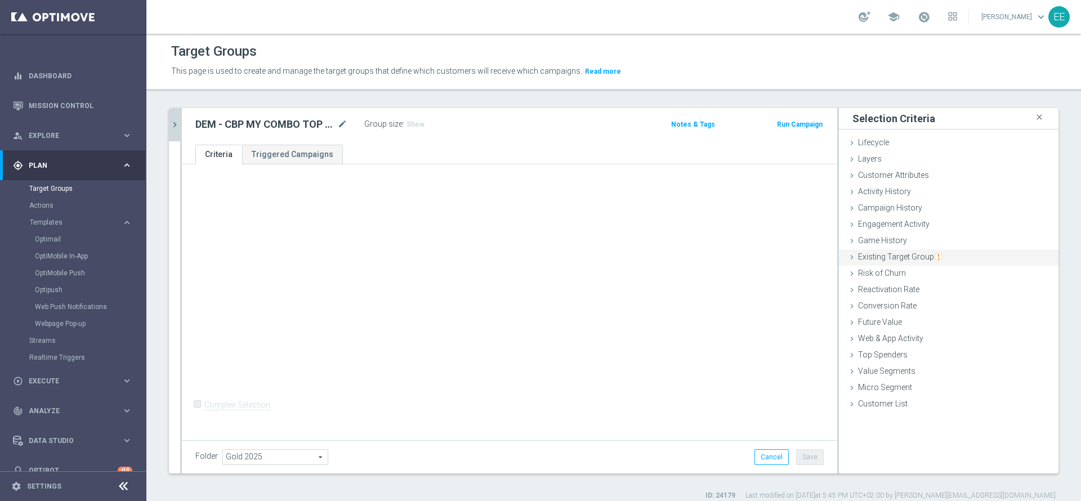
click at [892, 250] on div "Existing Target Group done selection saved" at bounding box center [949, 257] width 220 height 17
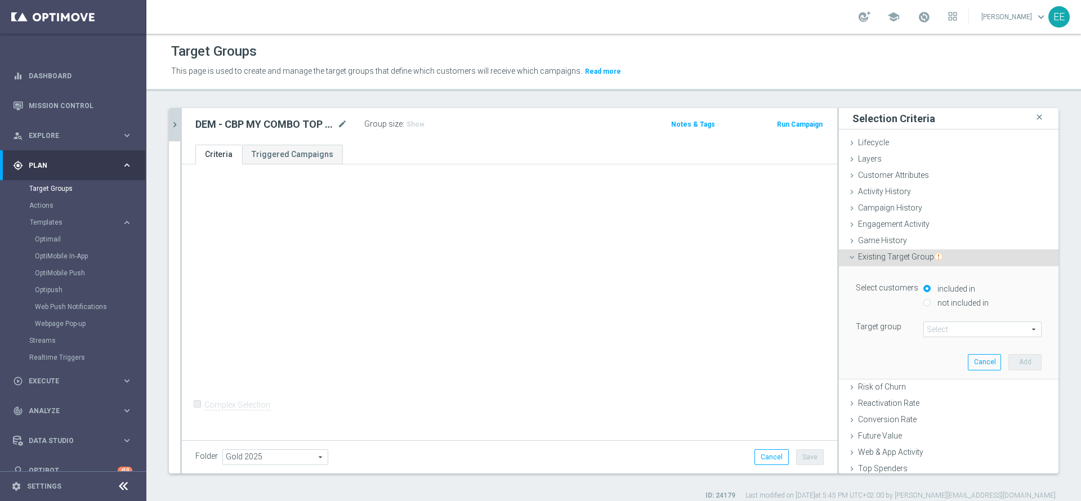
click at [937, 326] on span at bounding box center [982, 329] width 117 height 15
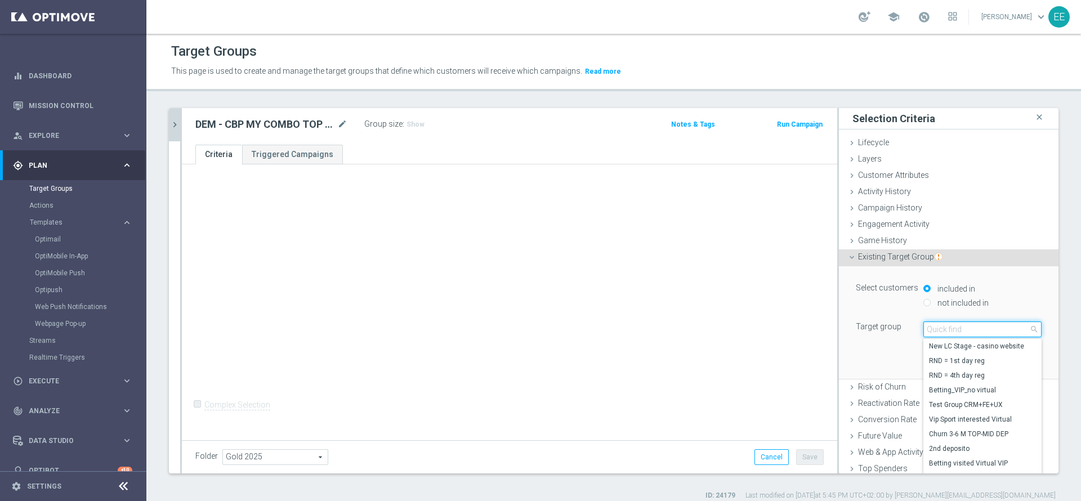
click at [937, 326] on input "search" at bounding box center [982, 329] width 118 height 16
type input "cbp"
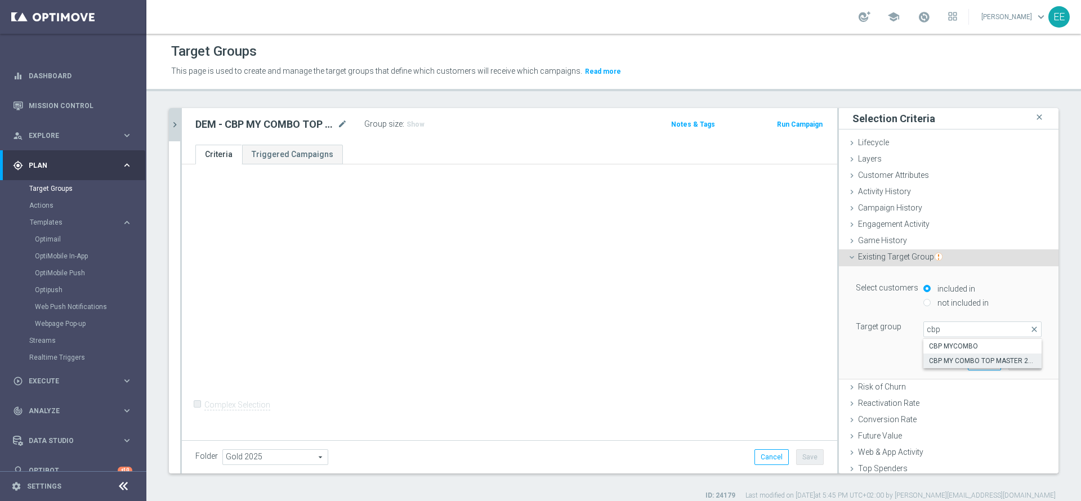
click at [966, 360] on span "CBP MY COMBO TOP MASTER 26.09" at bounding box center [982, 360] width 107 height 9
type input "CBP MY COMBO TOP MASTER 26.09"
click at [1008, 363] on button "Add" at bounding box center [1024, 362] width 33 height 16
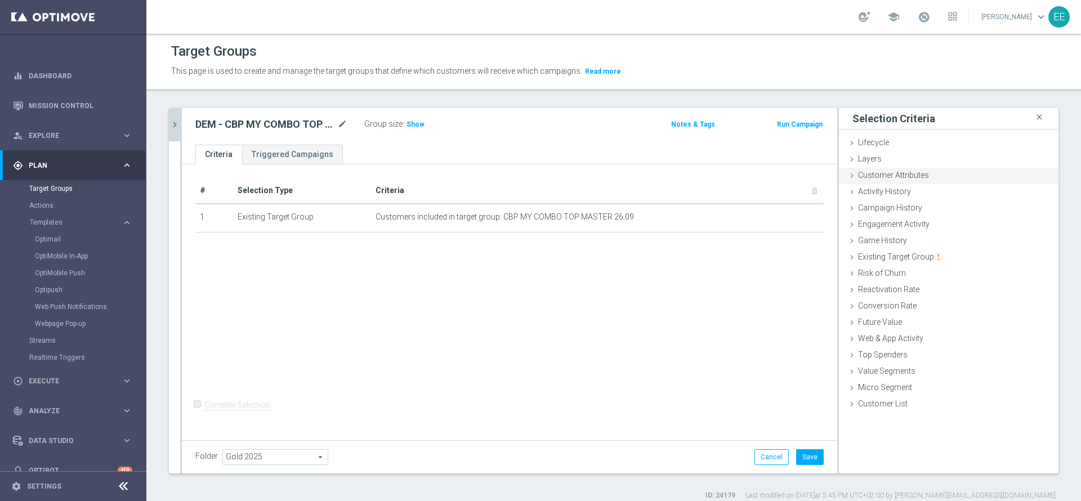
click at [888, 178] on span "Customer Attributes" at bounding box center [893, 175] width 71 height 9
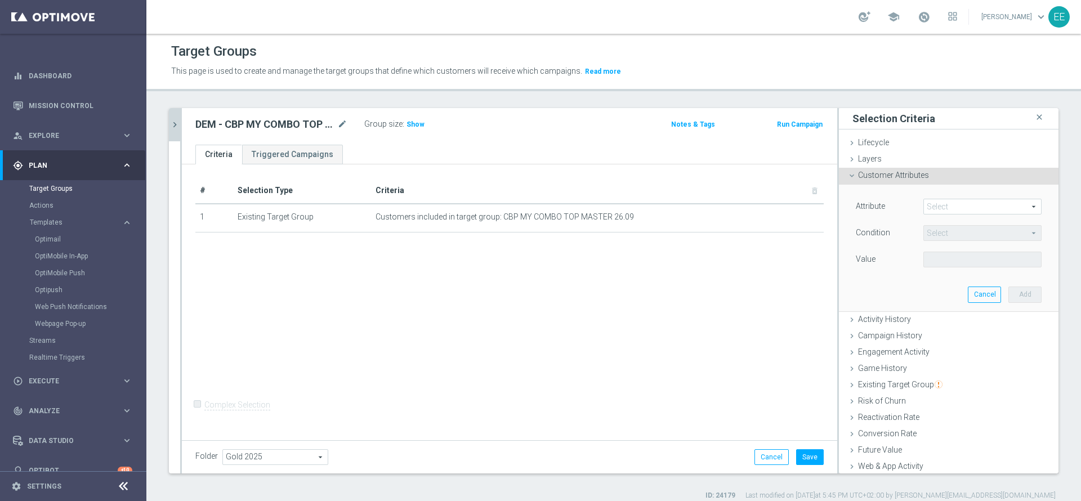
click at [932, 200] on span at bounding box center [982, 206] width 117 height 15
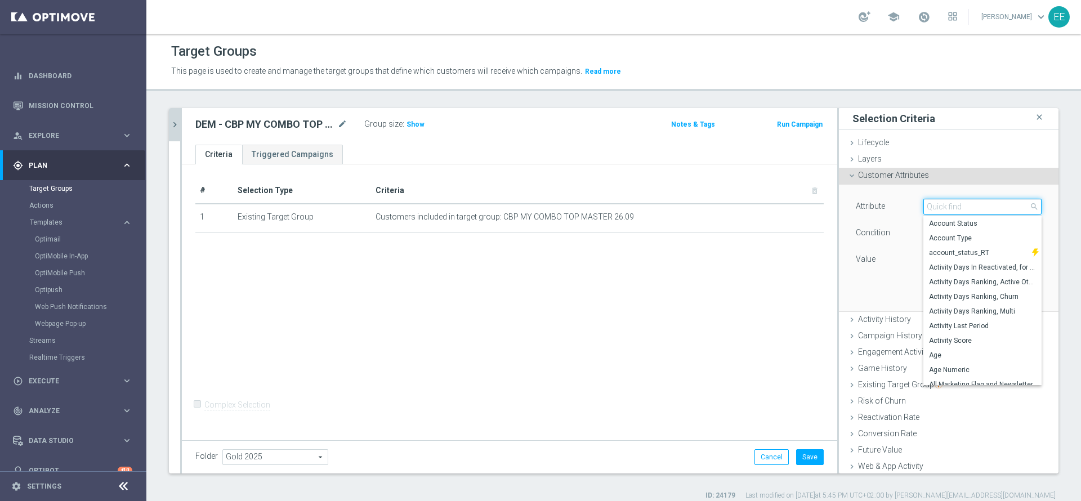
click at [932, 200] on input "search" at bounding box center [982, 207] width 118 height 16
type input "flag"
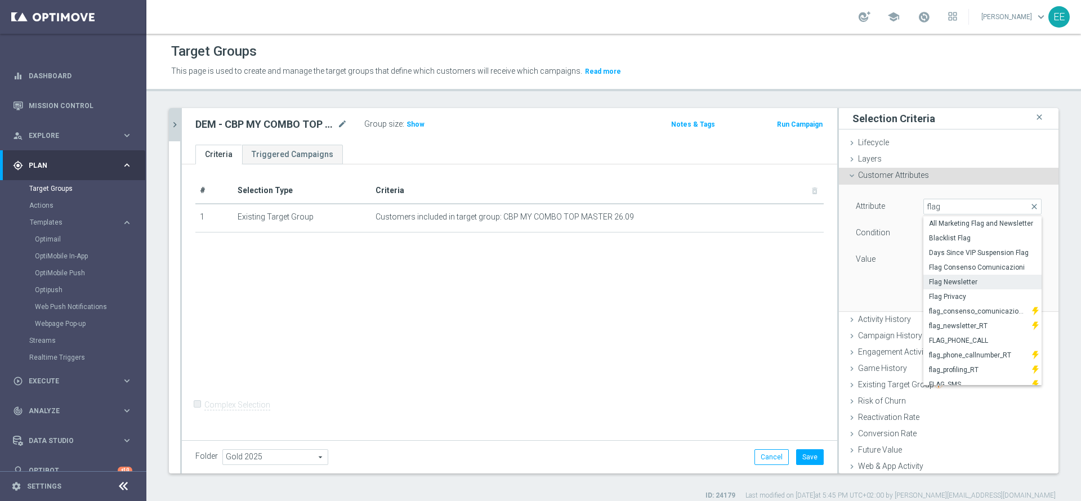
click at [959, 281] on span "Flag Newsletter" at bounding box center [982, 282] width 107 height 9
type input "Flag Newsletter"
type input "="
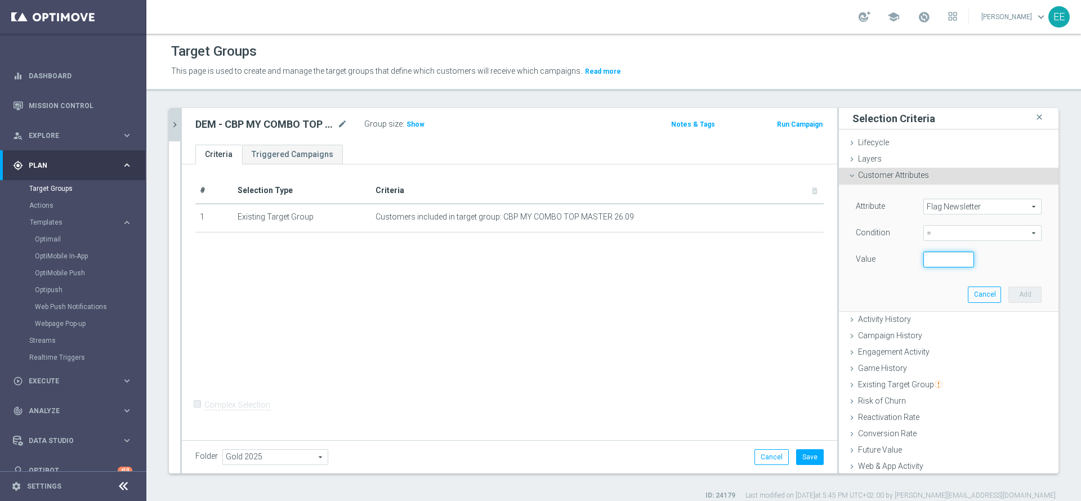
click at [927, 258] on input "number" at bounding box center [948, 260] width 51 height 16
type input "1"
click at [1008, 291] on button "Add" at bounding box center [1024, 295] width 33 height 16
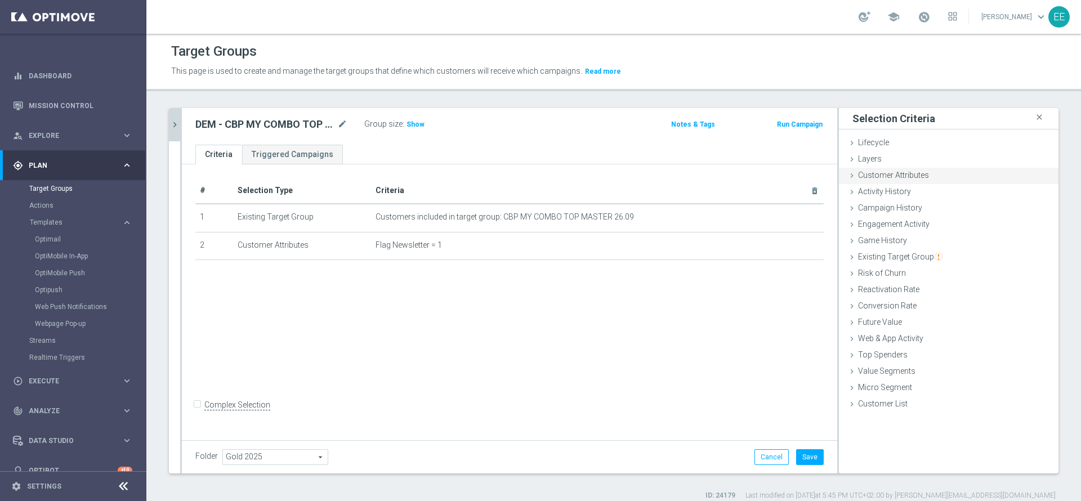
click at [893, 175] on span "Customer Attributes" at bounding box center [893, 175] width 71 height 9
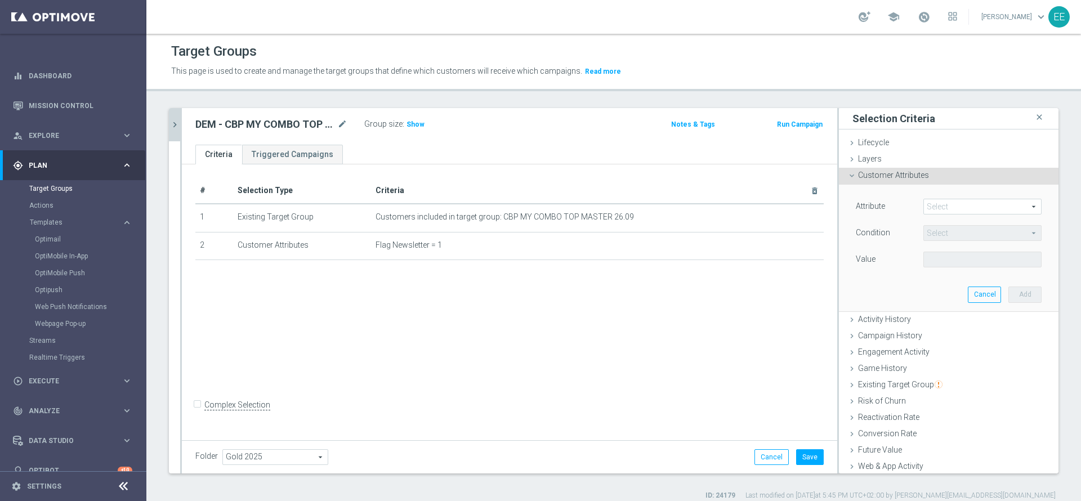
click at [928, 202] on span at bounding box center [982, 206] width 117 height 15
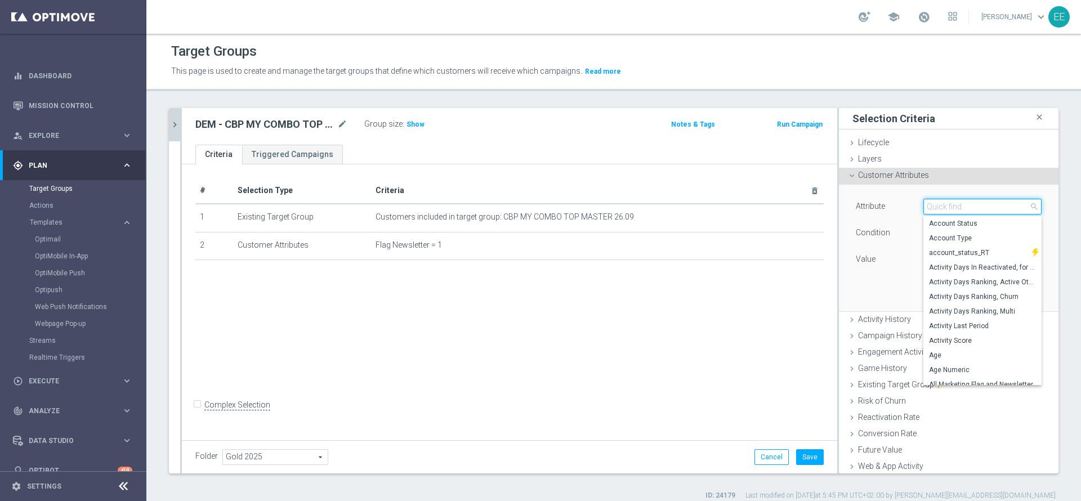
click at [928, 202] on input "search" at bounding box center [982, 207] width 118 height 16
paste input "OptiMail Unsubscribed"
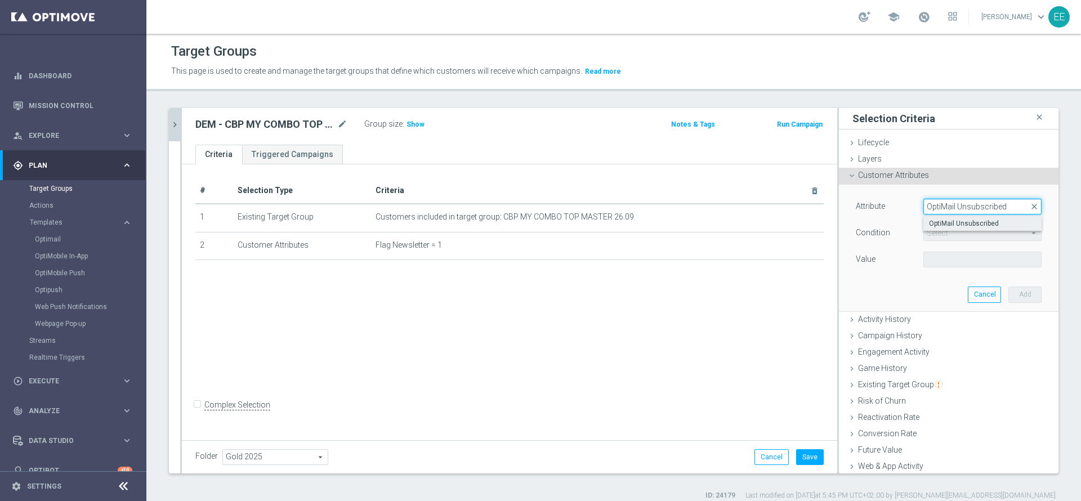
type input "OptiMail Unsubscribed"
click at [947, 225] on span "OptiMail Unsubscribed" at bounding box center [982, 223] width 107 height 9
type input "OptiMail Unsubscribed"
click at [941, 229] on span "Equals" at bounding box center [982, 233] width 117 height 15
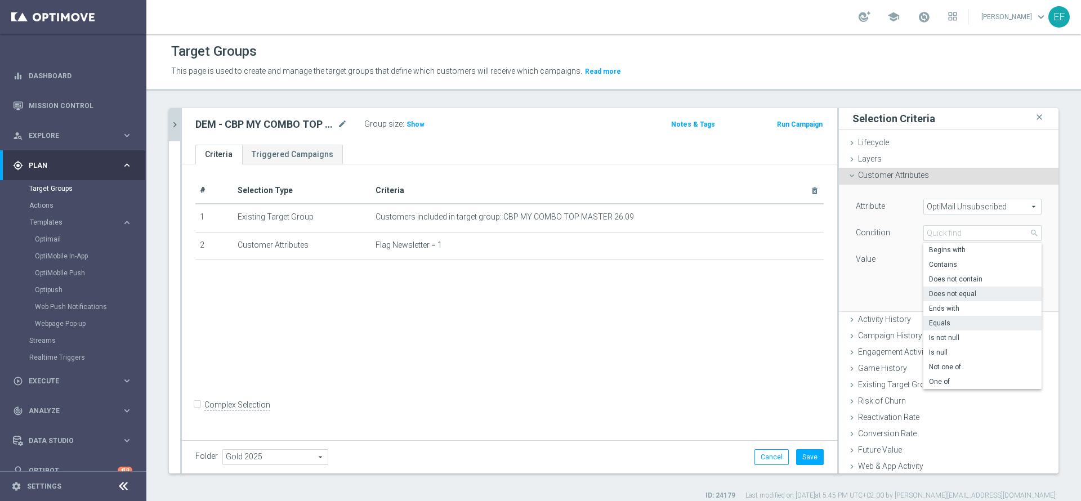
click at [936, 294] on span "Does not equal" at bounding box center [982, 293] width 107 height 9
type input "Does not equal"
click at [933, 262] on span at bounding box center [982, 259] width 117 height 15
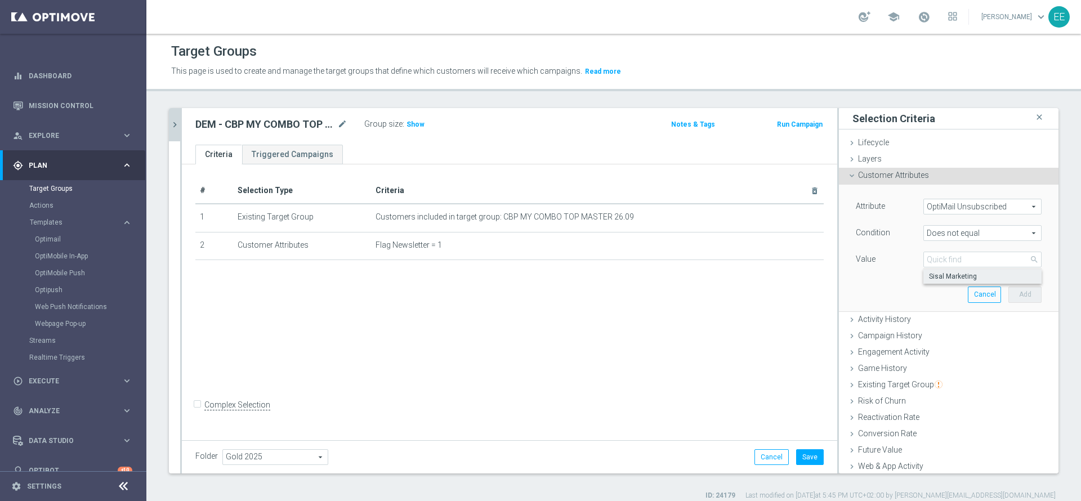
click at [936, 275] on span "Sisal Marketing" at bounding box center [982, 276] width 107 height 9
type input "Sisal Marketing"
click at [1008, 288] on button "Add" at bounding box center [1024, 295] width 33 height 16
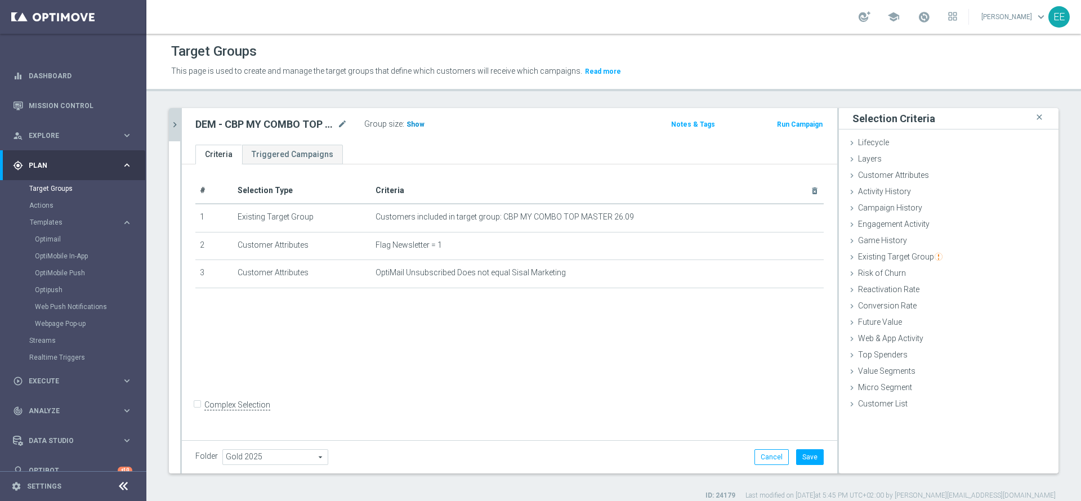
click at [415, 129] on h3 "Show" at bounding box center [415, 124] width 20 height 12
click at [209, 407] on div "Complex Selection" at bounding box center [232, 405] width 75 height 18
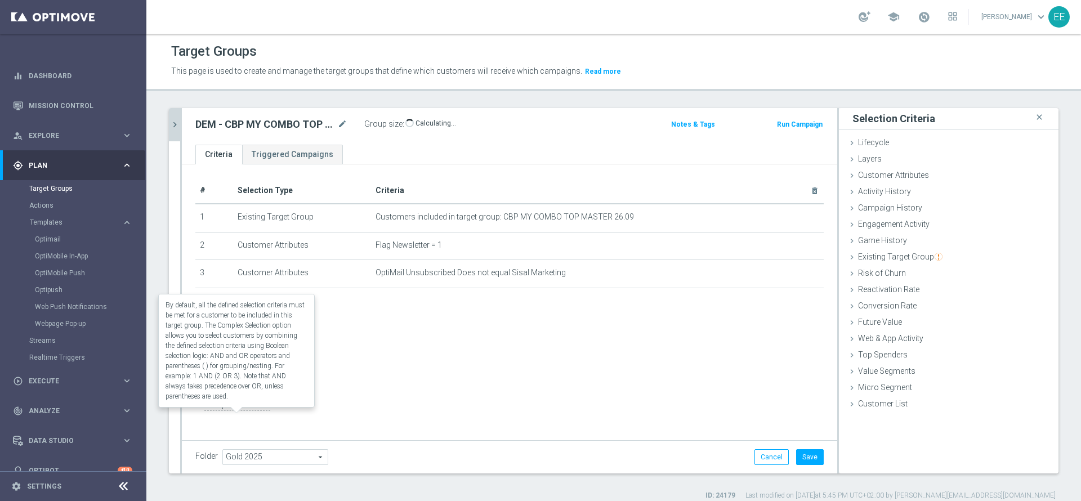
click at [211, 410] on label "Complex Selection" at bounding box center [237, 405] width 66 height 11
click at [203, 414] on input "Complex Selection" at bounding box center [198, 406] width 7 height 16
checkbox input "true"
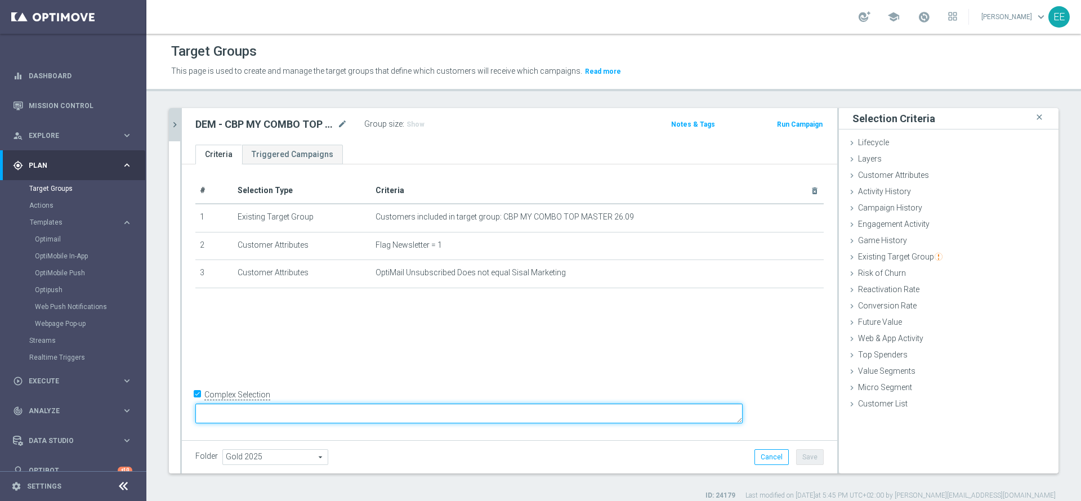
click at [316, 408] on textarea at bounding box center [468, 414] width 547 height 20
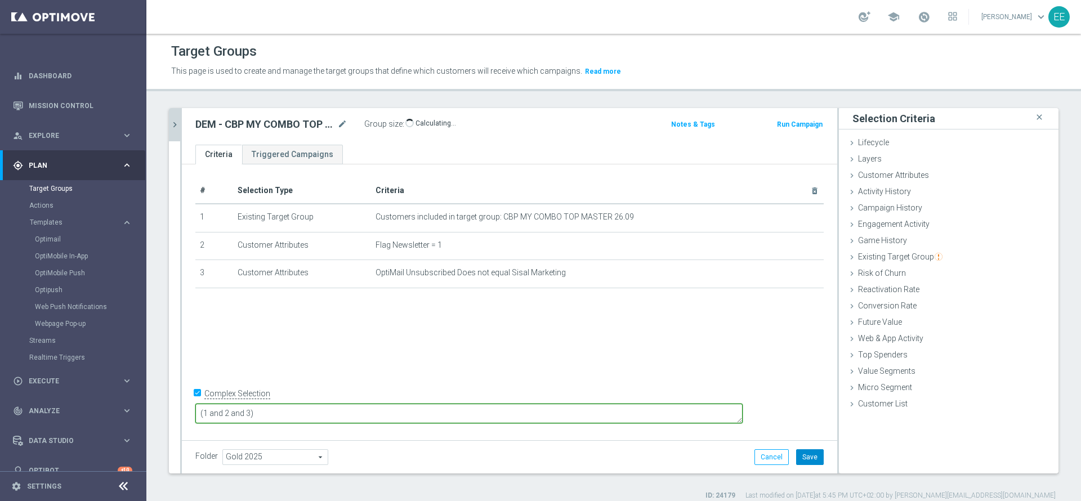
type textarea "(1 and 2 and 3)"
click at [796, 460] on button "Save" at bounding box center [810, 457] width 28 height 16
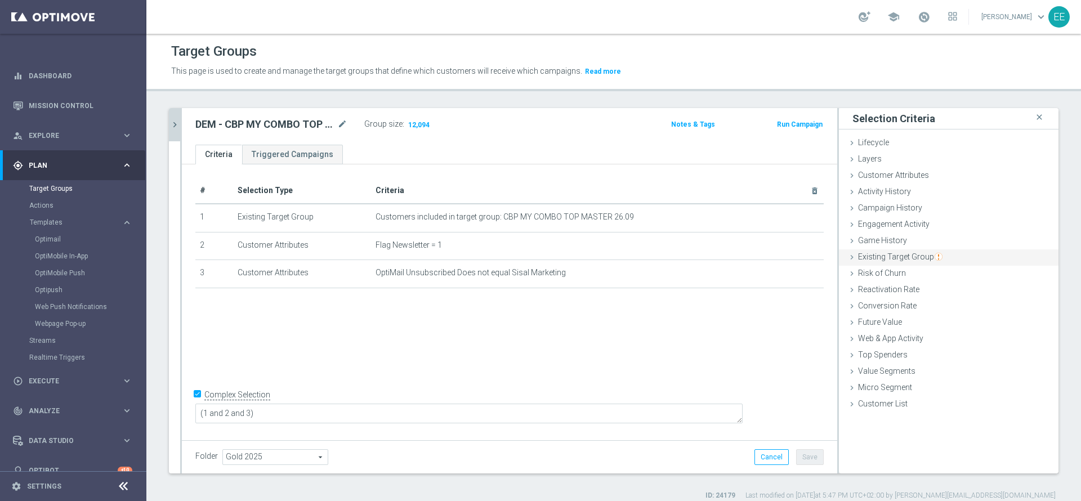
click at [911, 253] on span "Existing Target Group" at bounding box center [900, 256] width 84 height 9
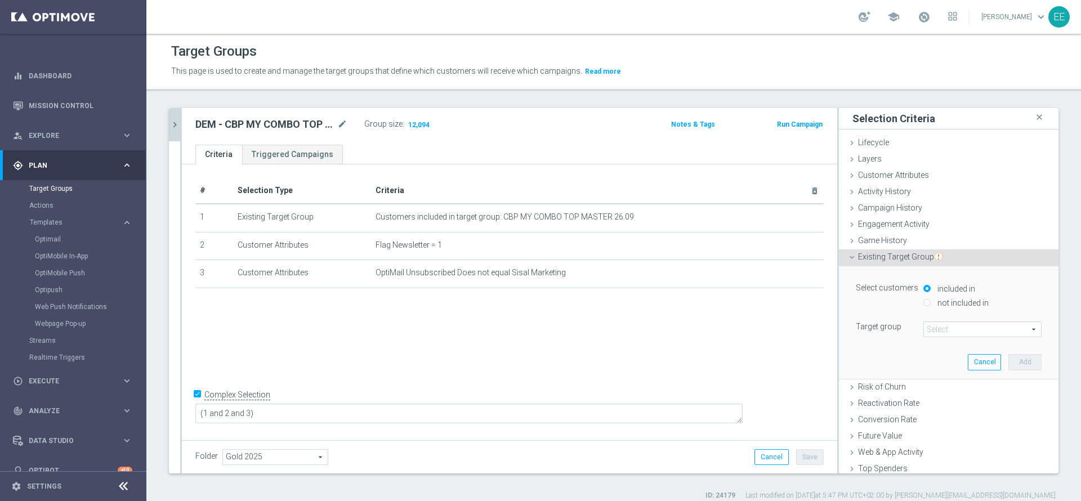
click at [945, 329] on span at bounding box center [982, 329] width 117 height 15
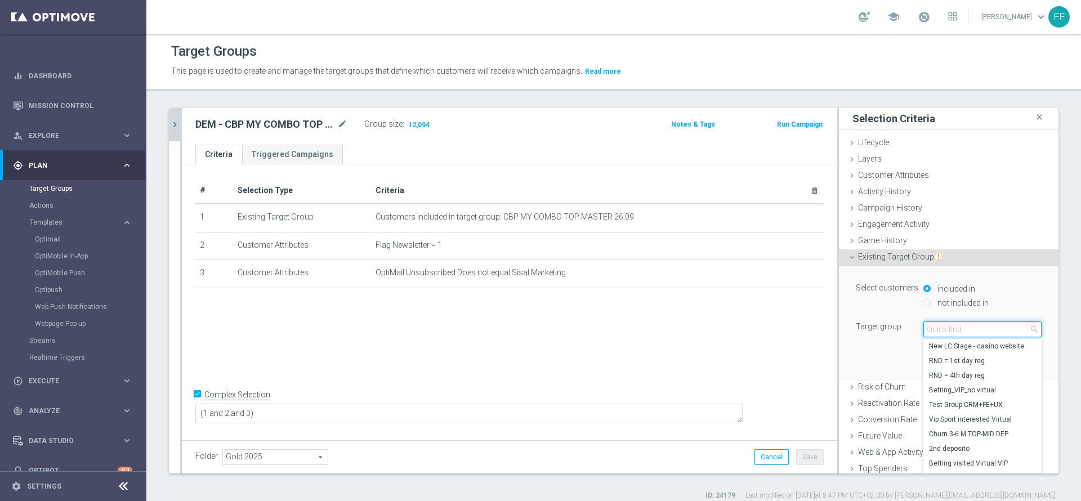
click at [945, 329] on input "search" at bounding box center [982, 329] width 118 height 16
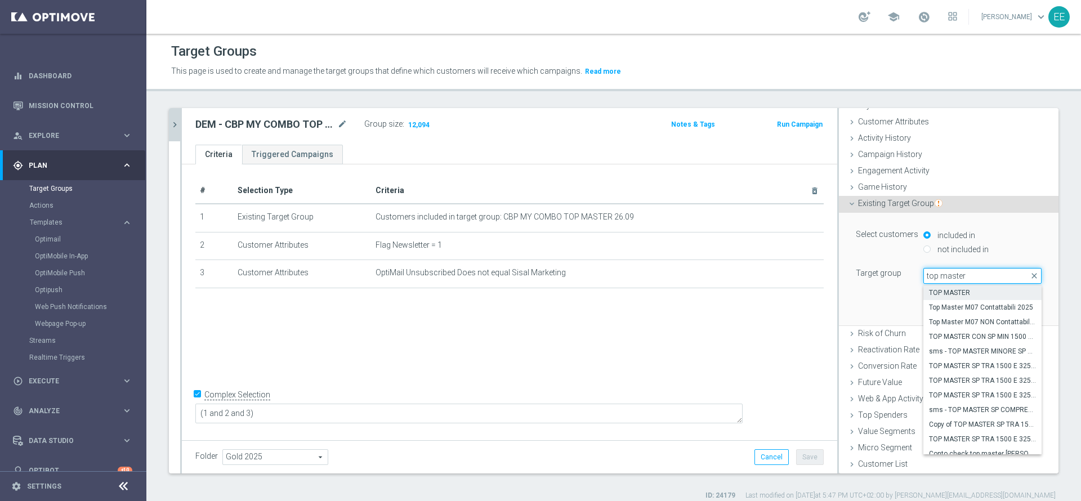
type input "top master"
click at [960, 287] on label "TOP MASTER" at bounding box center [982, 292] width 118 height 15
type input "TOP MASTER"
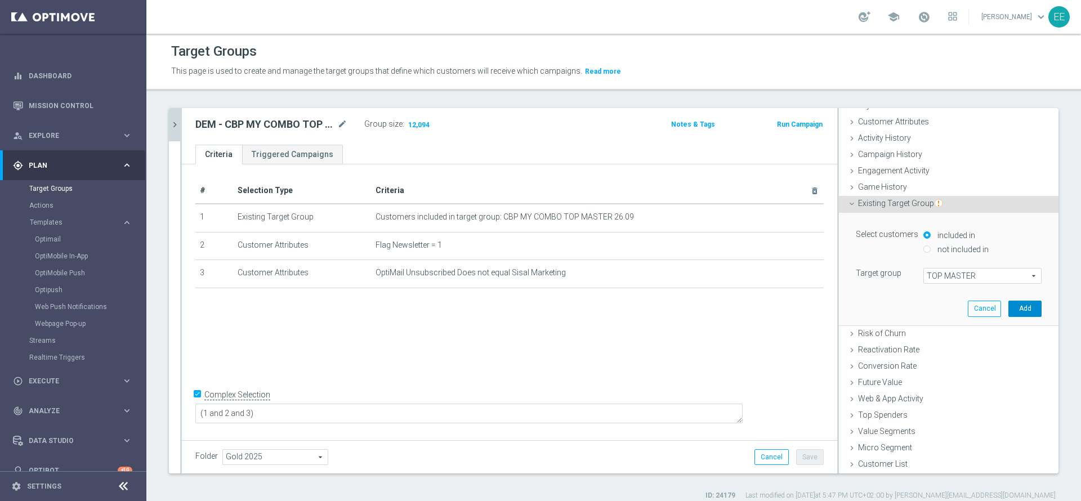
click at [1009, 303] on button "Add" at bounding box center [1024, 309] width 33 height 16
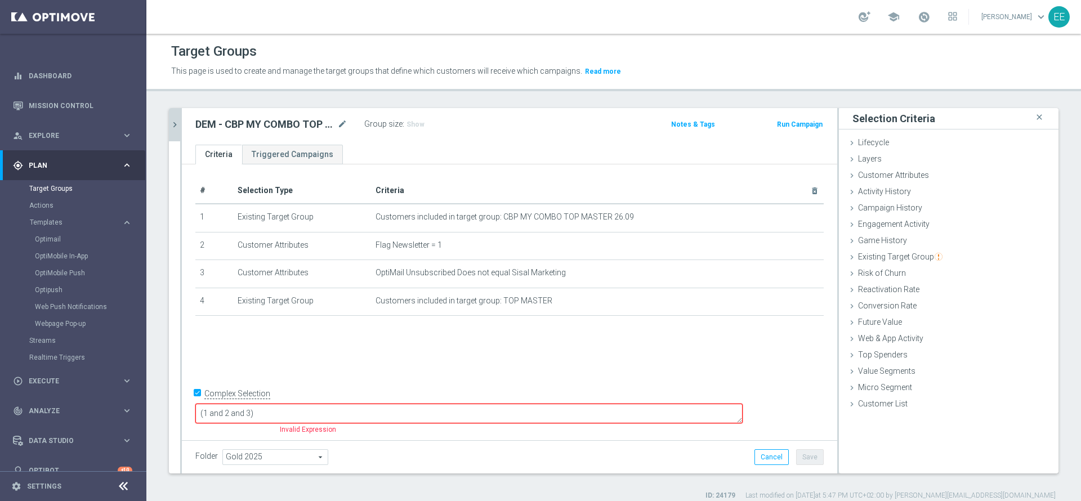
click at [330, 415] on textarea "(1 and 2 and 3)" at bounding box center [468, 414] width 547 height 20
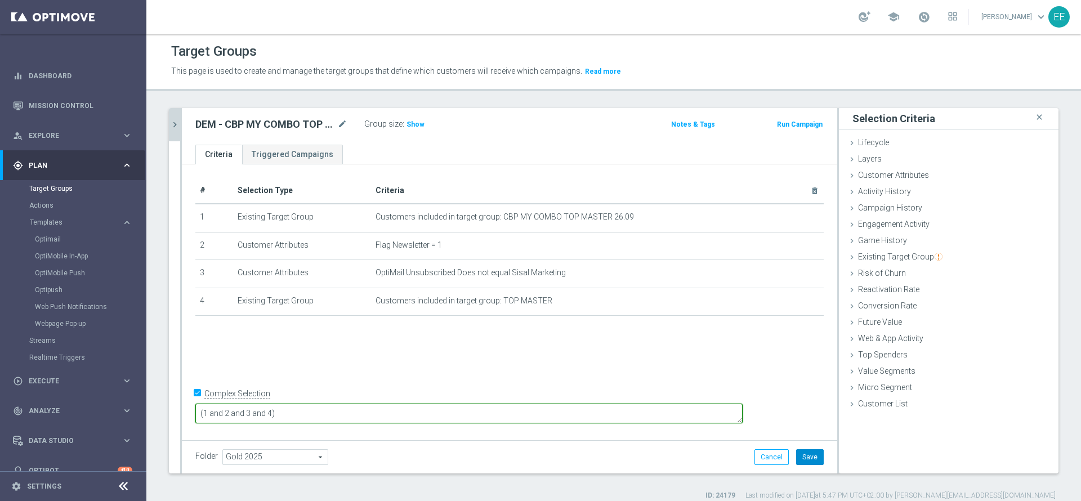
type textarea "(1 and 2 and 3 and 4)"
click at [803, 461] on button "Save" at bounding box center [810, 457] width 28 height 16
click at [178, 129] on icon "chevron_right" at bounding box center [174, 124] width 11 height 11
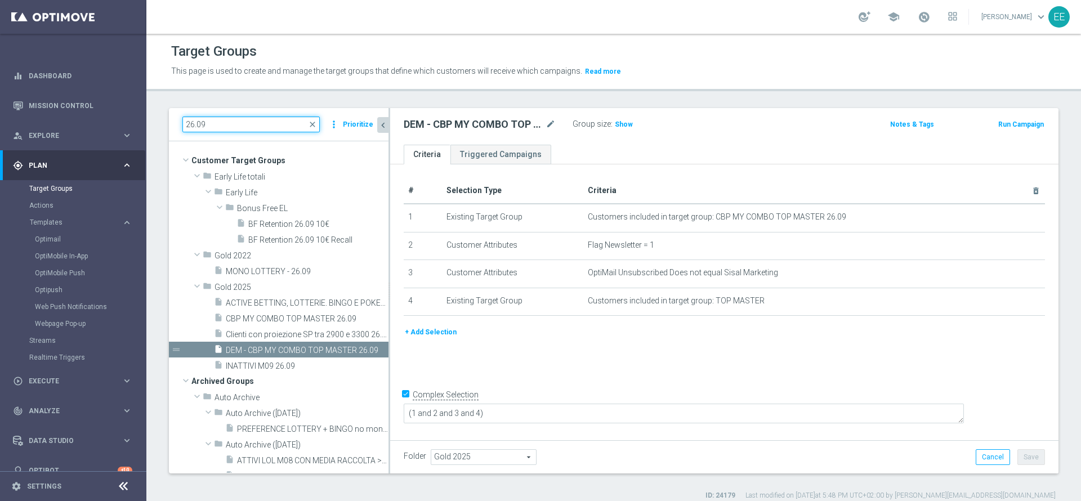
click at [232, 127] on input "26.09" at bounding box center [250, 125] width 137 height 16
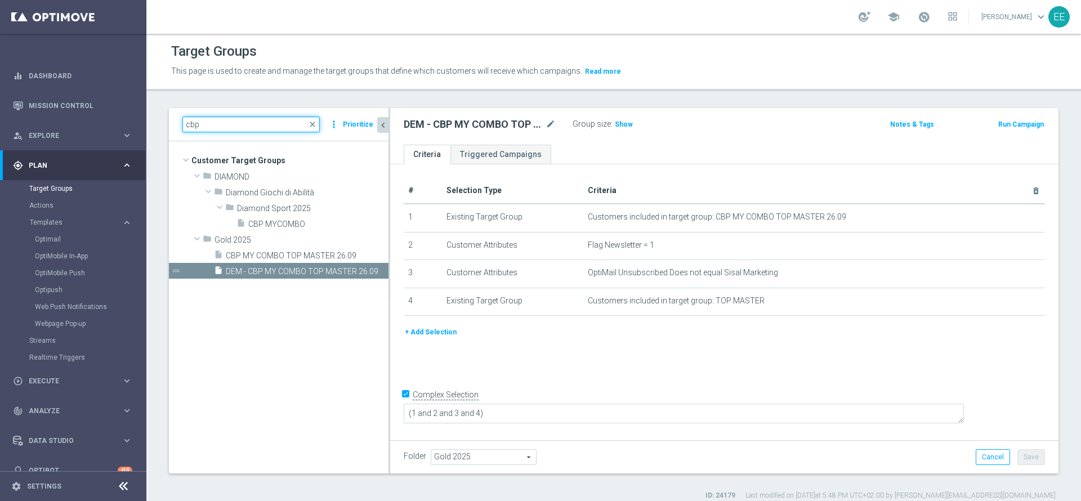
type input "cbp"
click at [290, 324] on tree-viewport "Customer Target Groups library_add create_new_folder folder" at bounding box center [279, 307] width 220 height 332
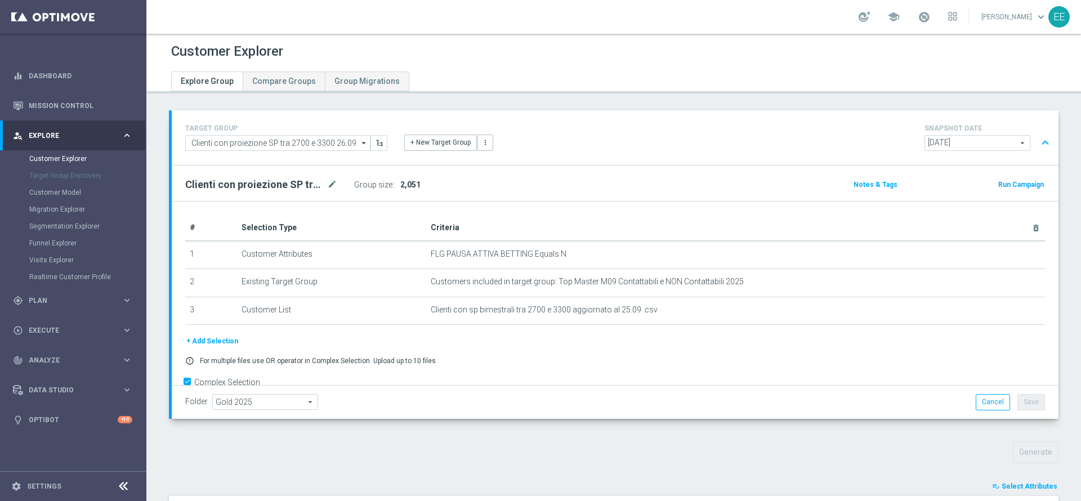
scroll to position [22, 0]
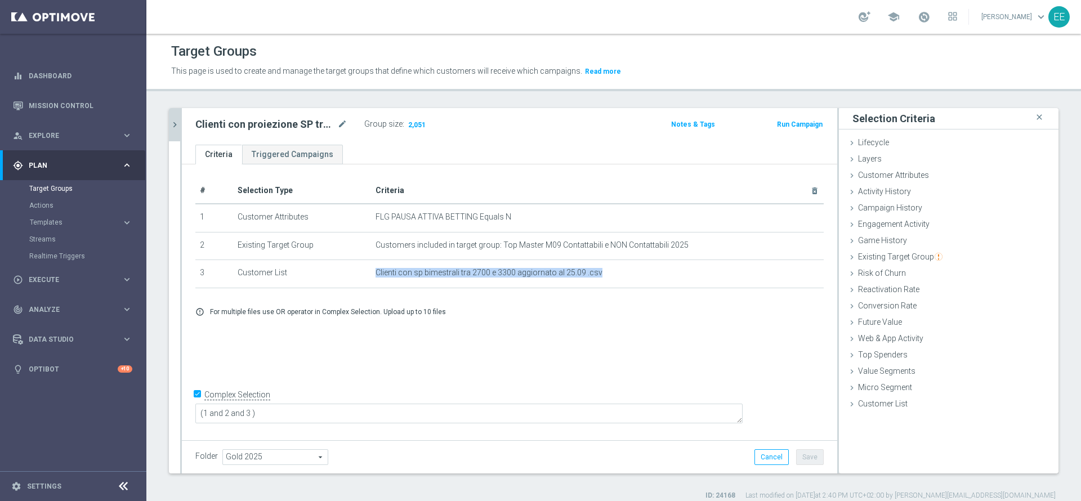
click at [172, 128] on icon "chevron_right" at bounding box center [174, 124] width 11 height 11
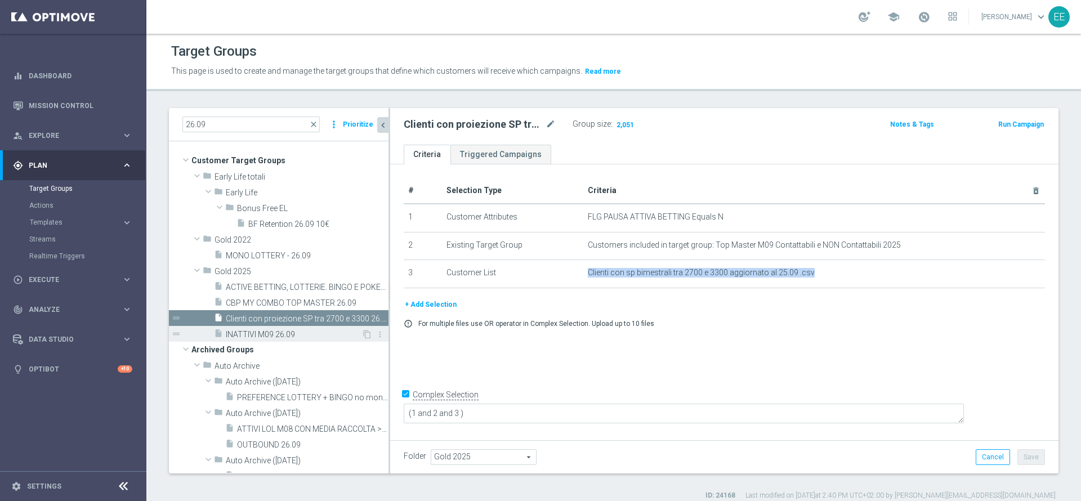
click at [285, 338] on span "INATTIVI M09 26.09" at bounding box center [294, 335] width 136 height 10
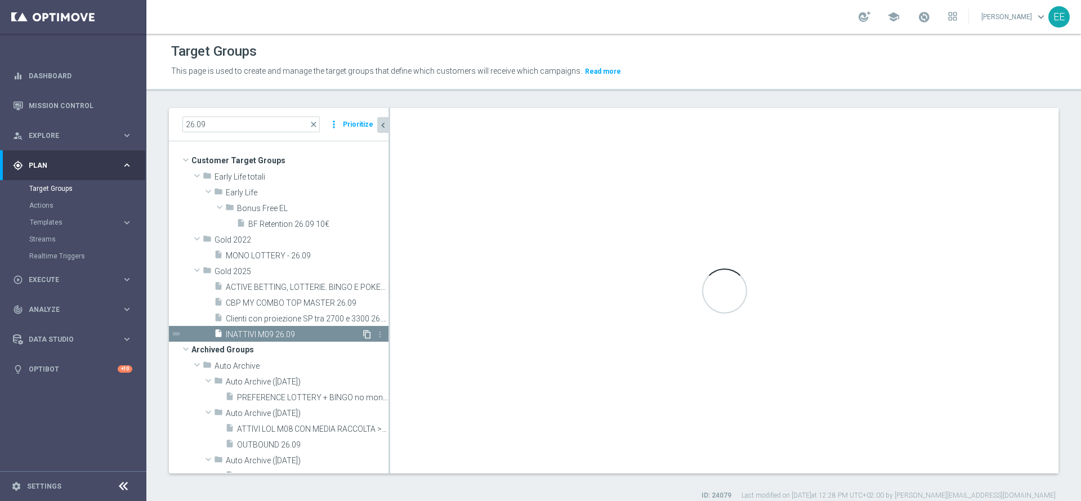
type textarea "(1 AND 2 AND 3 AND 4)"
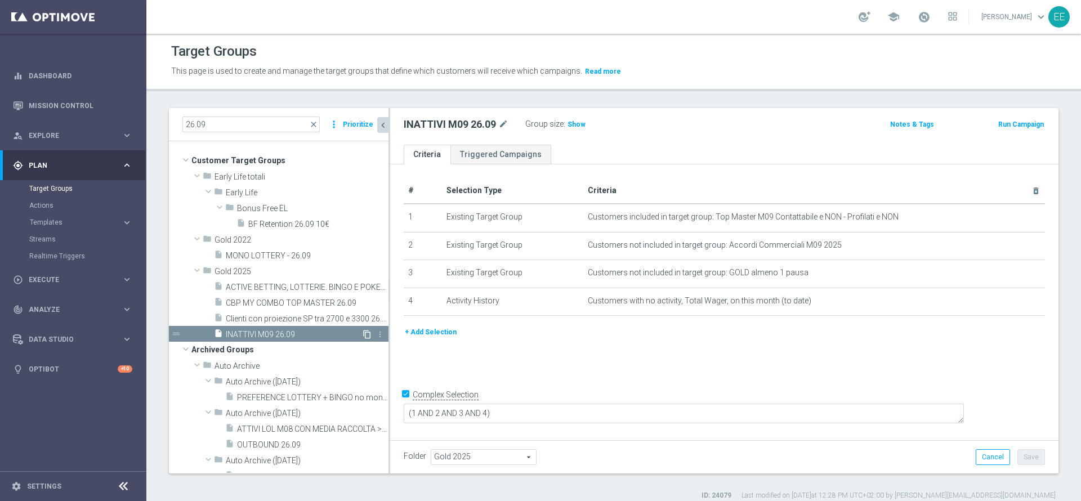
click at [363, 332] on icon "content_copy" at bounding box center [367, 334] width 9 height 9
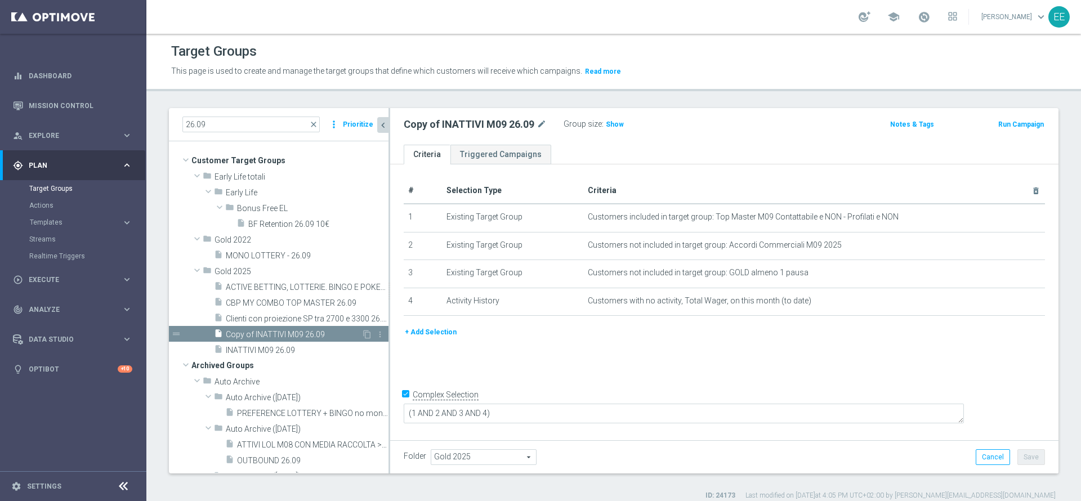
click at [277, 334] on span "Copy of INATTIVI M09 26.09" at bounding box center [294, 335] width 136 height 10
click at [546, 127] on icon "mode_edit" at bounding box center [541, 125] width 10 height 14
click at [432, 126] on input "Copy of INATTIVI M09 26.09" at bounding box center [480, 126] width 152 height 16
type input "SMS - INATTIVI M09 26.09"
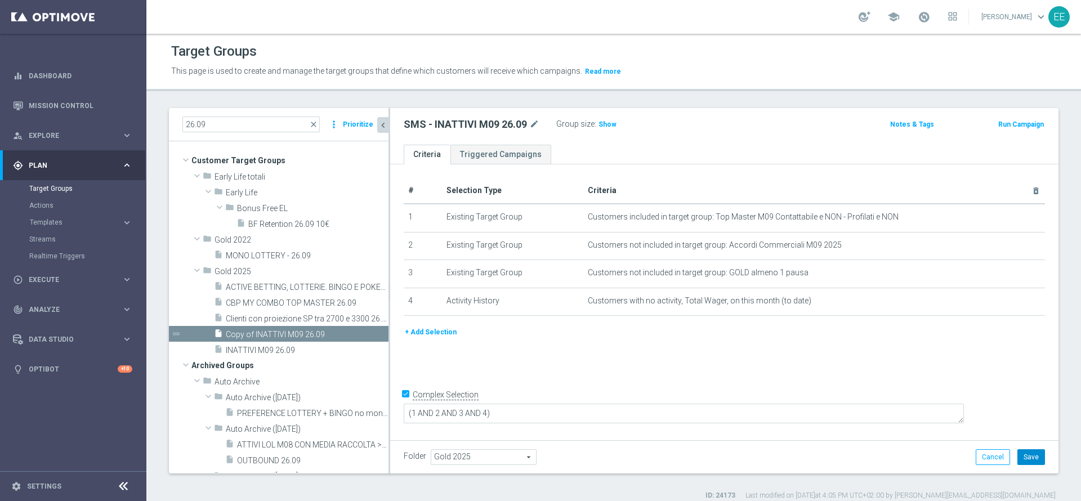
click at [1018, 459] on button "Save" at bounding box center [1031, 457] width 28 height 16
click at [375, 335] on icon "more_vert" at bounding box center [379, 334] width 9 height 9
click at [396, 367] on span "Delete" at bounding box center [395, 368] width 24 height 8
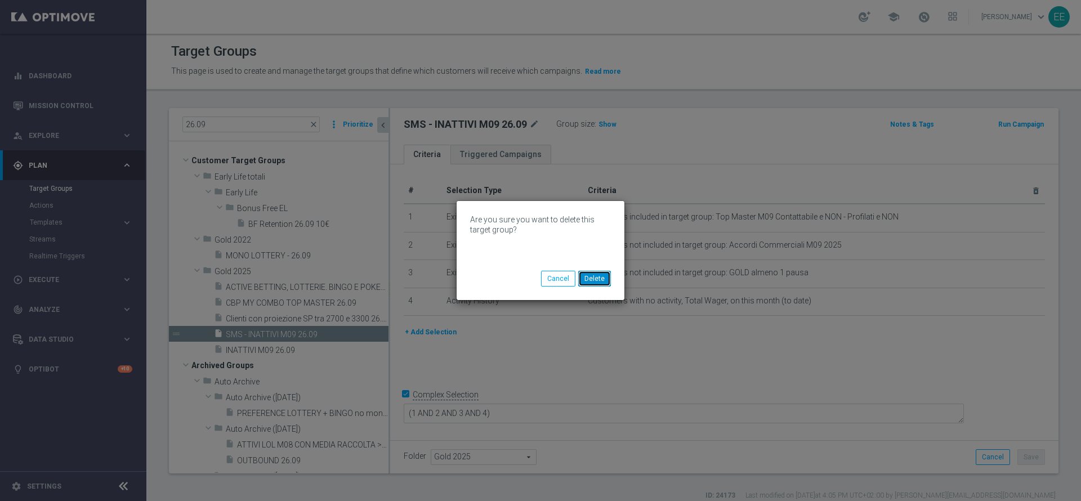
click at [602, 274] on button "Delete" at bounding box center [594, 279] width 33 height 16
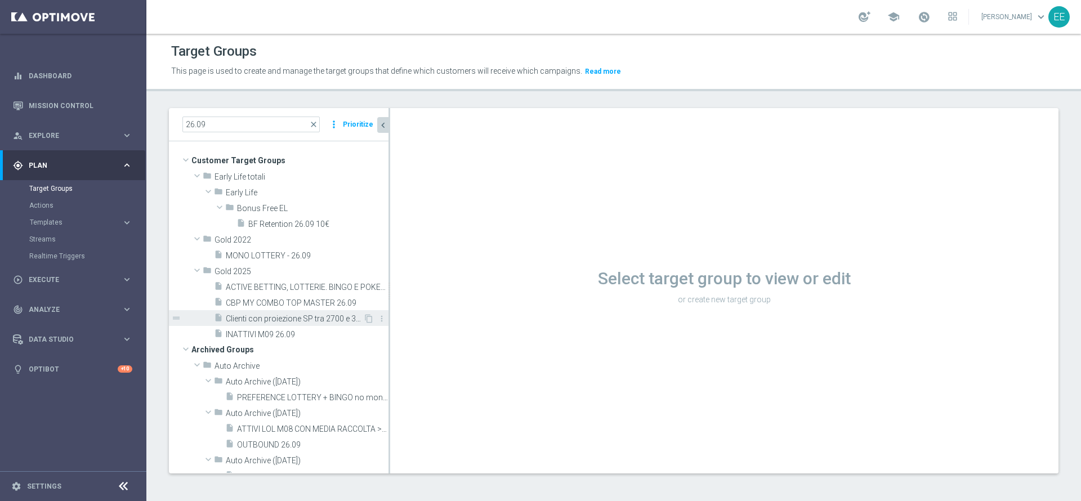
click at [294, 317] on span "Clienti con proiezione SP tra 2700 e 3300 26.09" at bounding box center [294, 319] width 137 height 10
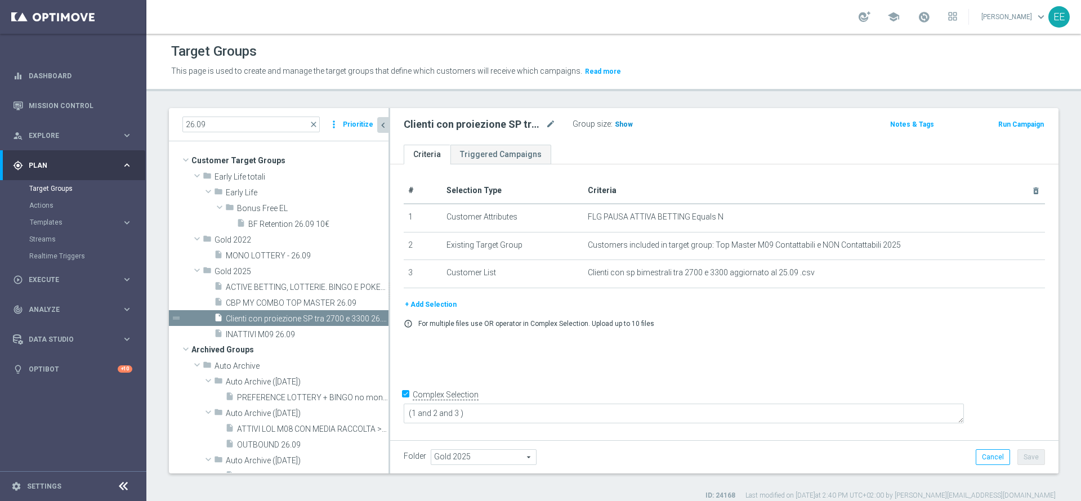
click at [625, 129] on h3 "Show" at bounding box center [624, 124] width 20 height 12
click at [364, 317] on icon "content_copy" at bounding box center [368, 318] width 9 height 9
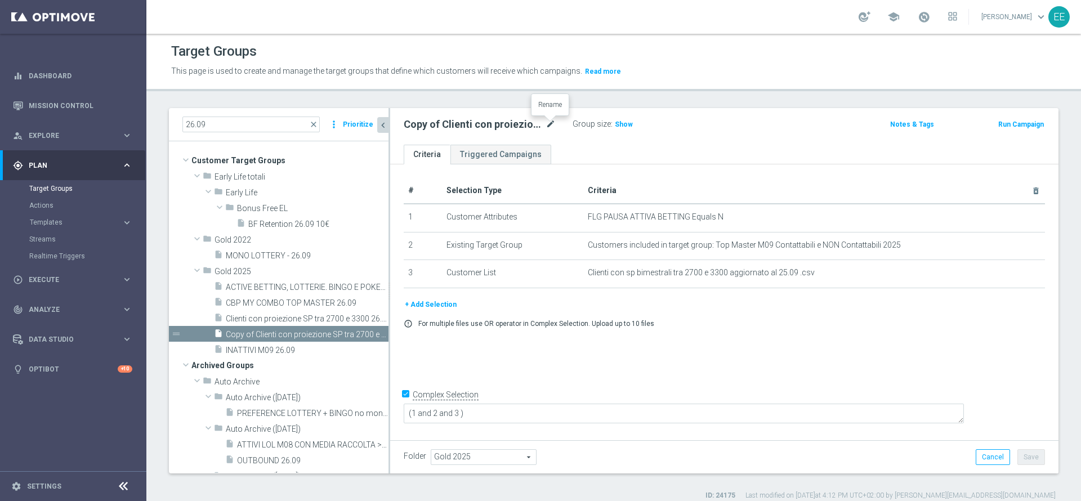
click at [553, 124] on icon "mode_edit" at bounding box center [550, 125] width 10 height 14
type input "SMS - Clienti con proiezione SP tra 2700 e 3300 26.09"
click at [806, 375] on div "# Selection Type Criteria delete_forever 1 Customer Attributes FLG PAUSA ATTIVA…" at bounding box center [724, 300] width 668 height 273
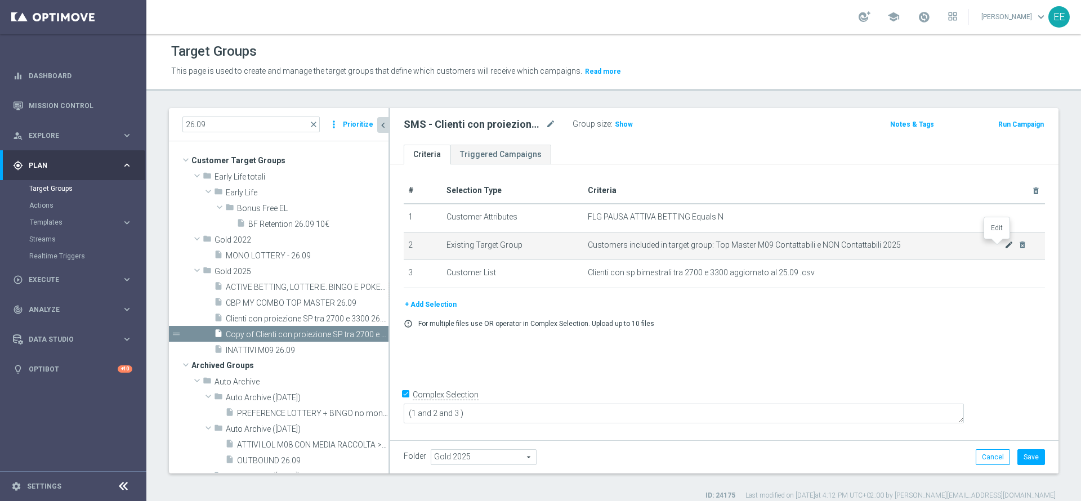
click at [1004, 247] on icon "mode_edit" at bounding box center [1008, 244] width 9 height 9
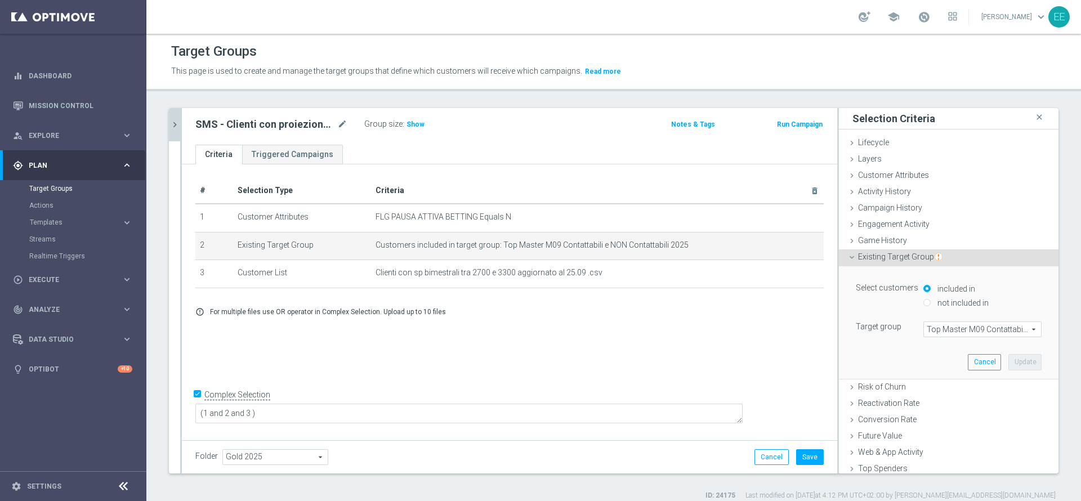
click at [937, 324] on span "Top Master M09 Contattabili e NON Contattabili 2025" at bounding box center [982, 329] width 117 height 15
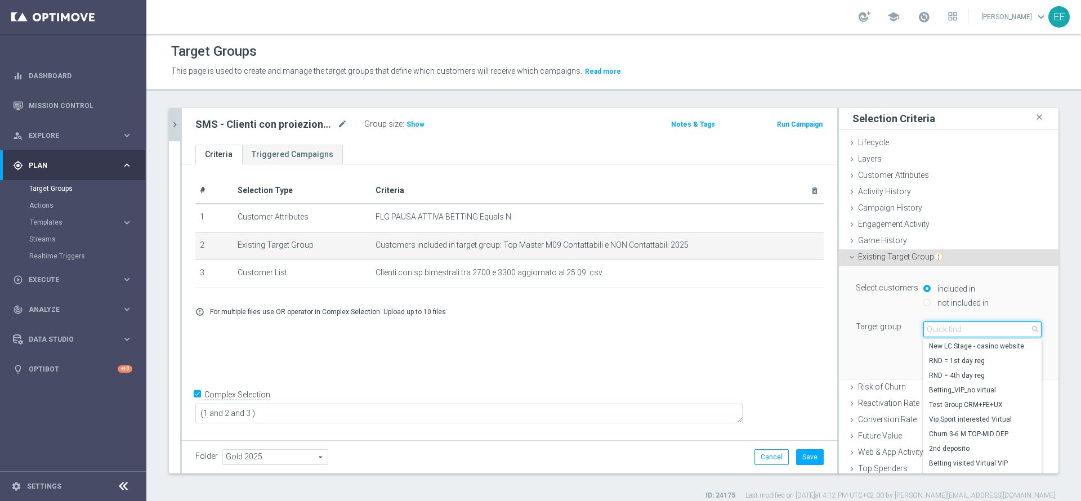
click at [937, 324] on input "search" at bounding box center [982, 329] width 118 height 16
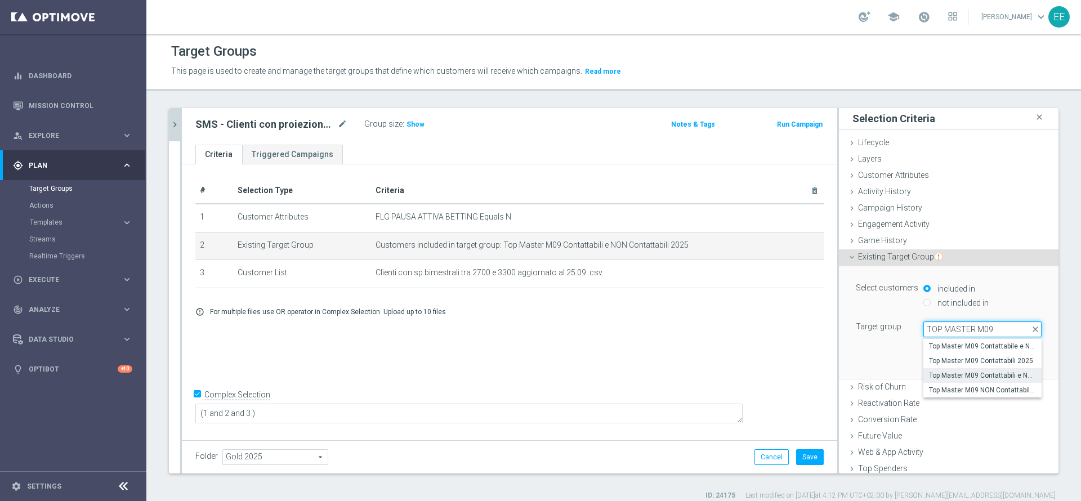
type input "TOP MASTER M09 C"
click at [973, 360] on span "Top Master M09 Contattabili 2025" at bounding box center [982, 360] width 107 height 9
type input "Top Master M09 Contattabili 2025"
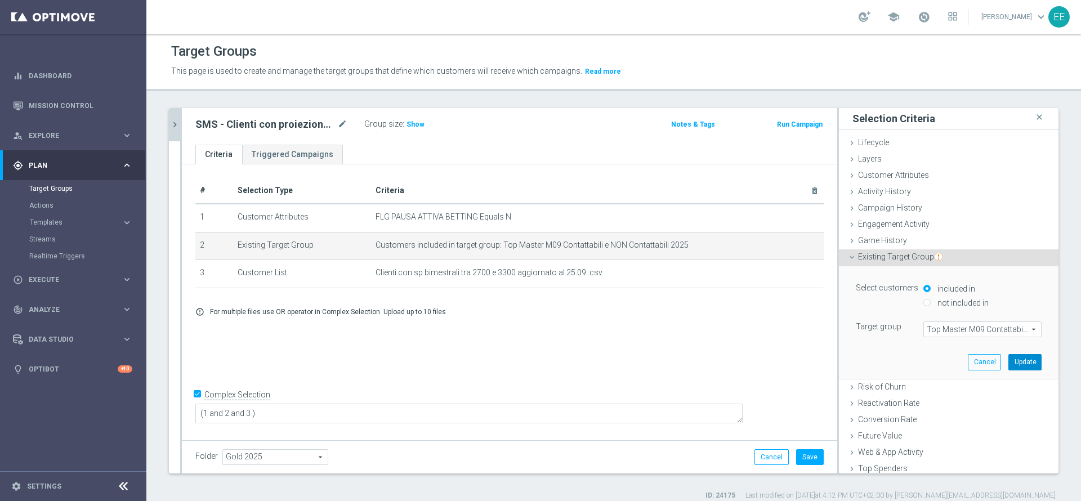
click at [1008, 359] on button "Update" at bounding box center [1024, 362] width 33 height 16
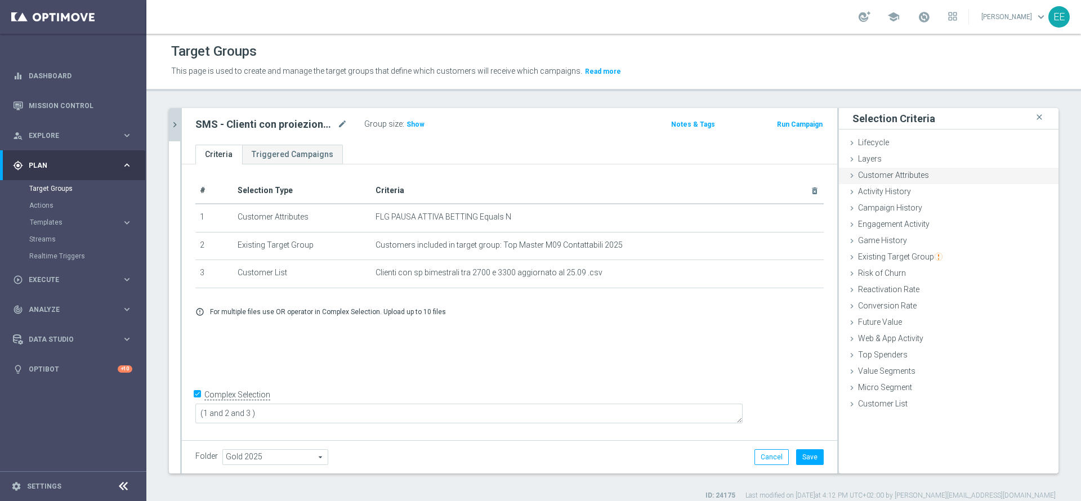
click at [878, 171] on span "Customer Attributes" at bounding box center [893, 175] width 71 height 9
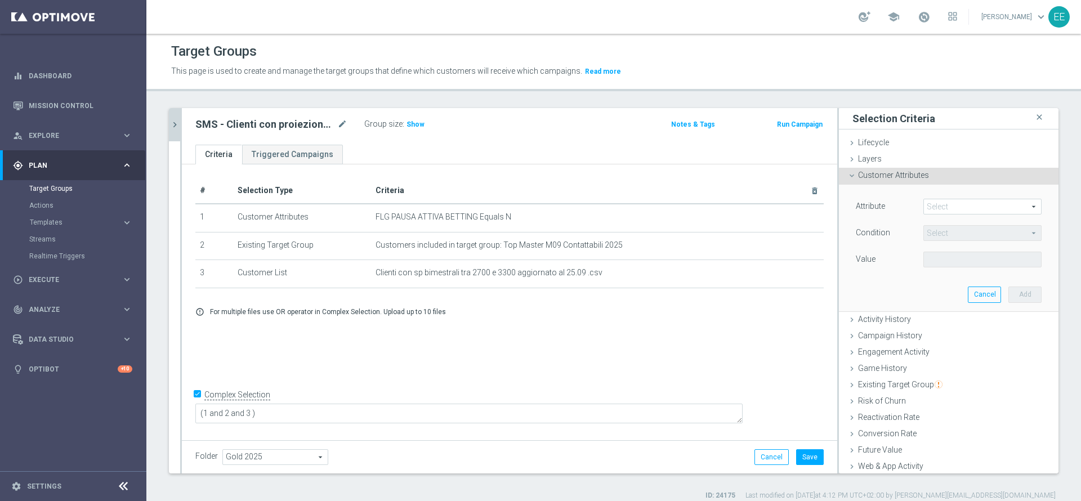
click at [943, 208] on span at bounding box center [982, 206] width 117 height 15
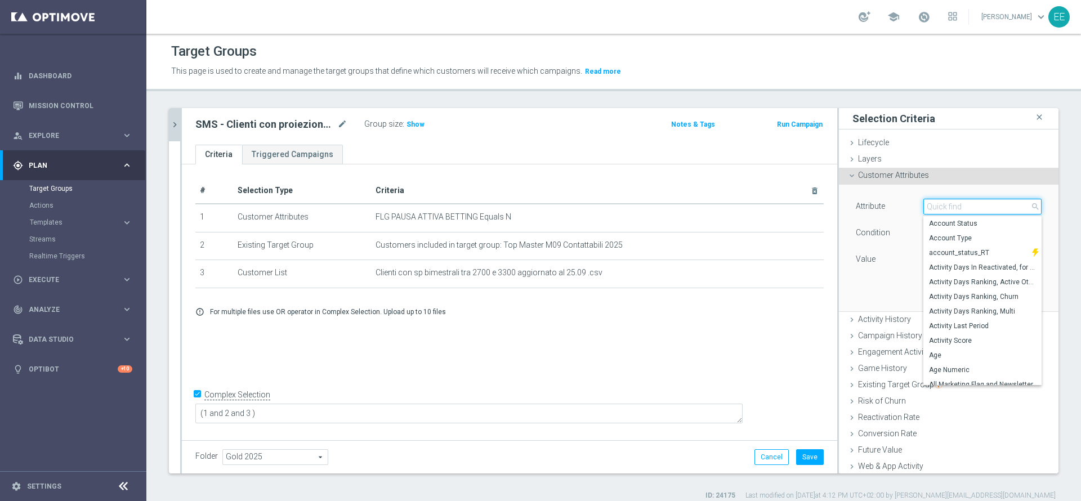
click at [943, 208] on input "search" at bounding box center [982, 207] width 118 height 16
type input "FLAG_"
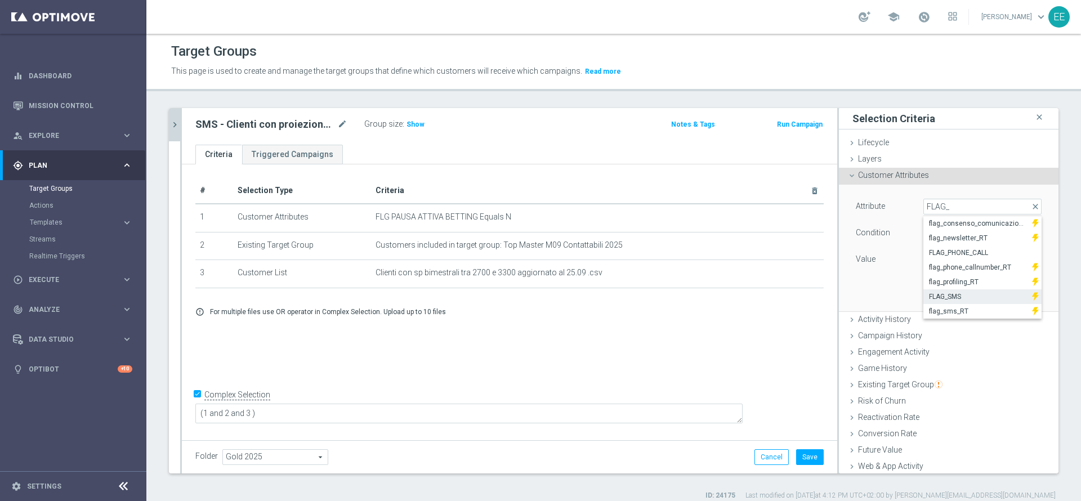
click at [970, 290] on label "FLAG_SMS" at bounding box center [977, 296] width 109 height 15
type input "FLAG_SMS"
type input "Equals"
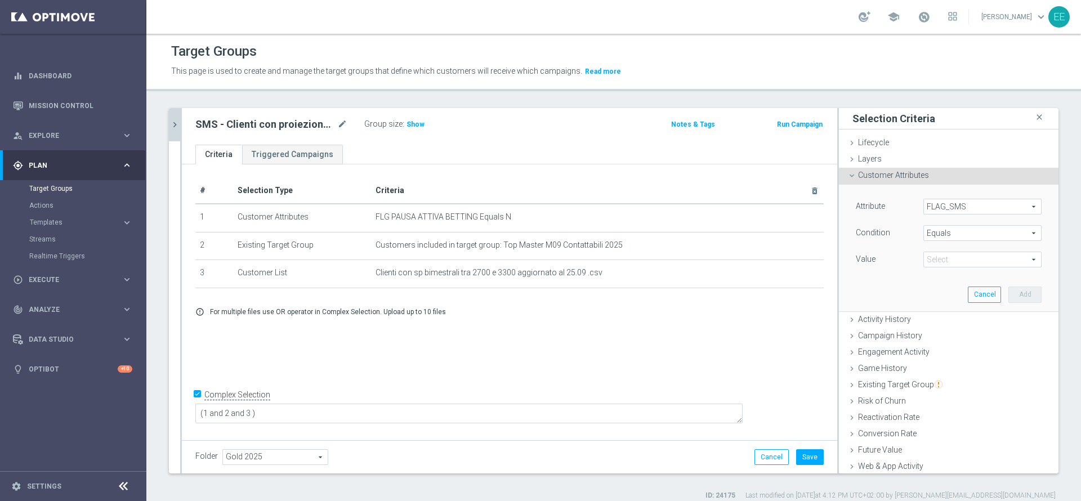
click at [970, 253] on span at bounding box center [982, 259] width 117 height 15
click at [923, 300] on label "Yes" at bounding box center [982, 305] width 118 height 15
type input "Yes"
click at [1008, 294] on button "Add" at bounding box center [1024, 295] width 33 height 16
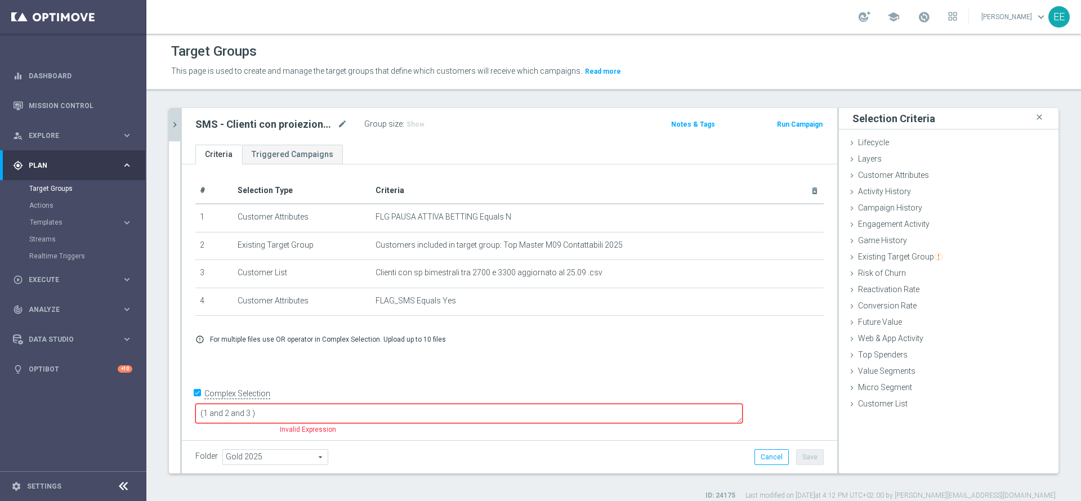
click at [332, 408] on textarea "(1 and 2 and 3 )" at bounding box center [468, 414] width 547 height 20
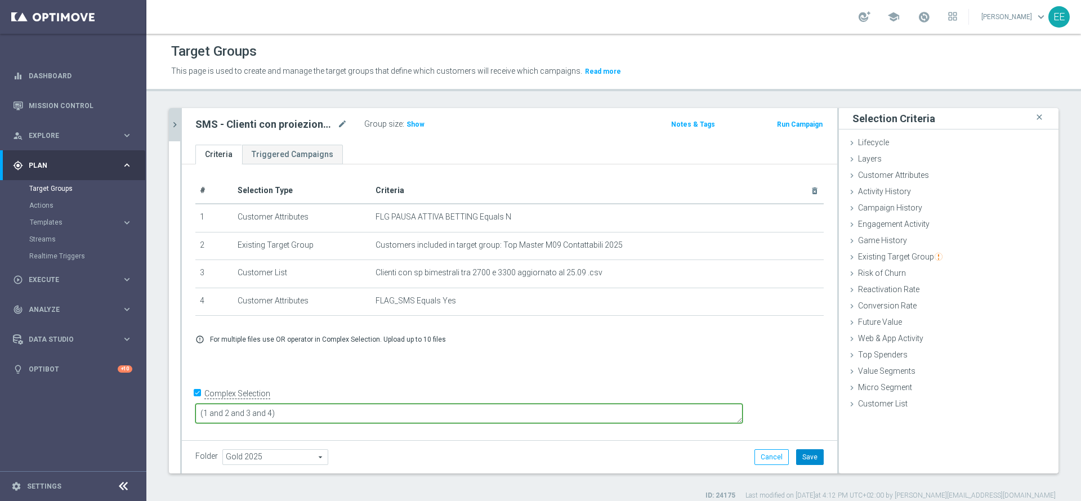
type textarea "(1 and 2 and 3 and 4)"
click at [804, 455] on button "Save" at bounding box center [810, 457] width 28 height 16
click at [409, 126] on span "Show" at bounding box center [415, 124] width 18 height 8
click at [415, 121] on span "1,642" at bounding box center [417, 125] width 20 height 11
click at [171, 129] on icon "chevron_right" at bounding box center [174, 124] width 11 height 11
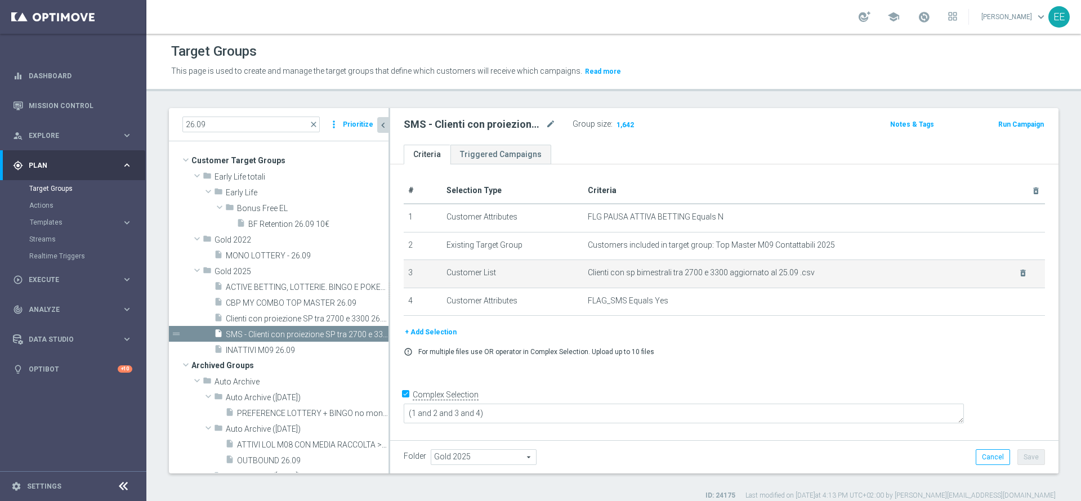
click at [916, 278] on span "Clienti con sp bimestrali tra 2700 e 3300 aggiornato al 25.09 .csv" at bounding box center [796, 273] width 417 height 10
click at [377, 330] on icon "more_vert" at bounding box center [381, 334] width 9 height 9
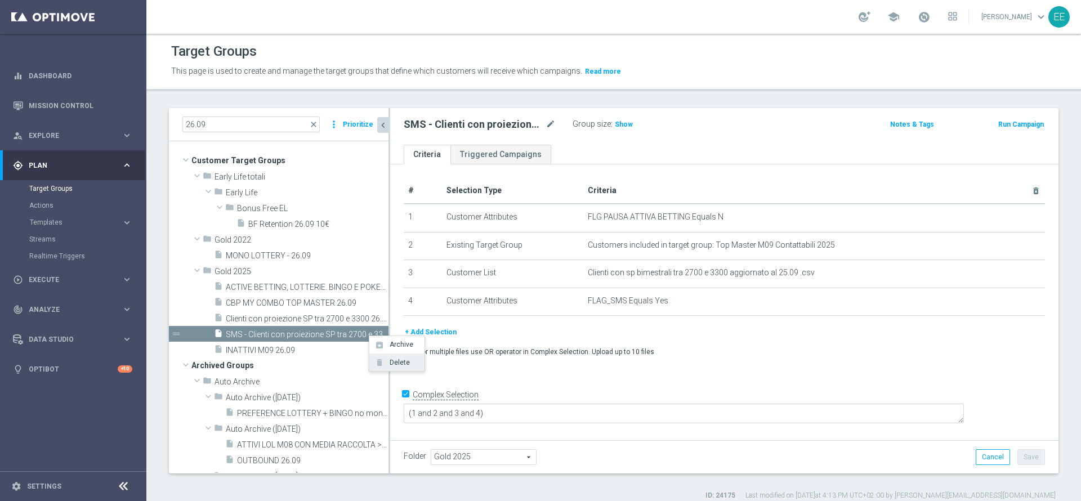
click at [398, 361] on span "Delete" at bounding box center [398, 363] width 24 height 8
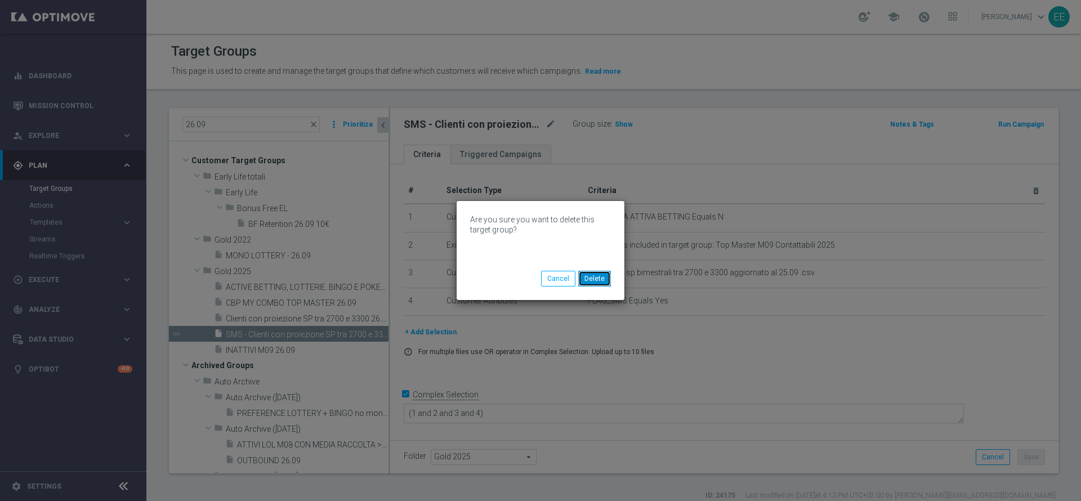
click at [607, 278] on button "Delete" at bounding box center [594, 279] width 33 height 16
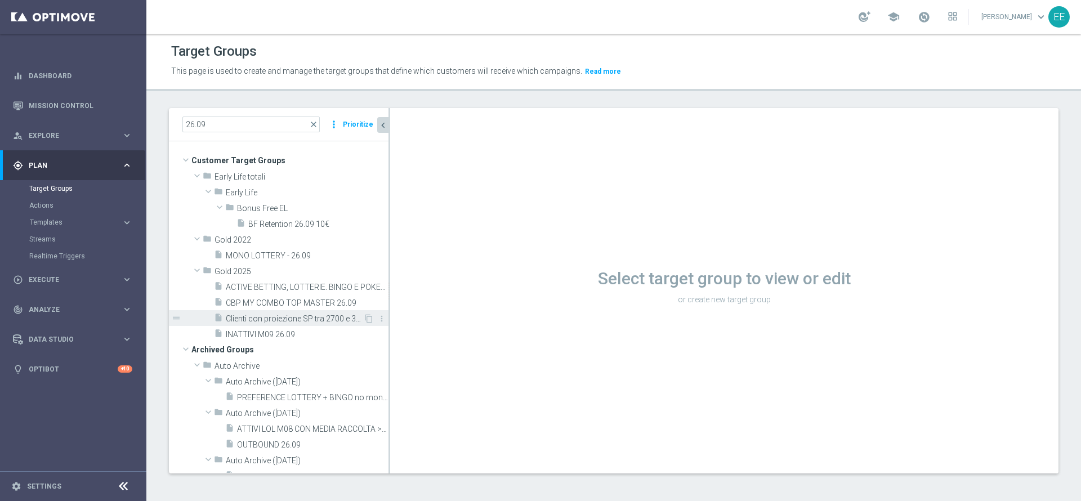
click at [283, 317] on span "Clienti con proiezione SP tra 2700 e 3300 26.09" at bounding box center [294, 319] width 137 height 10
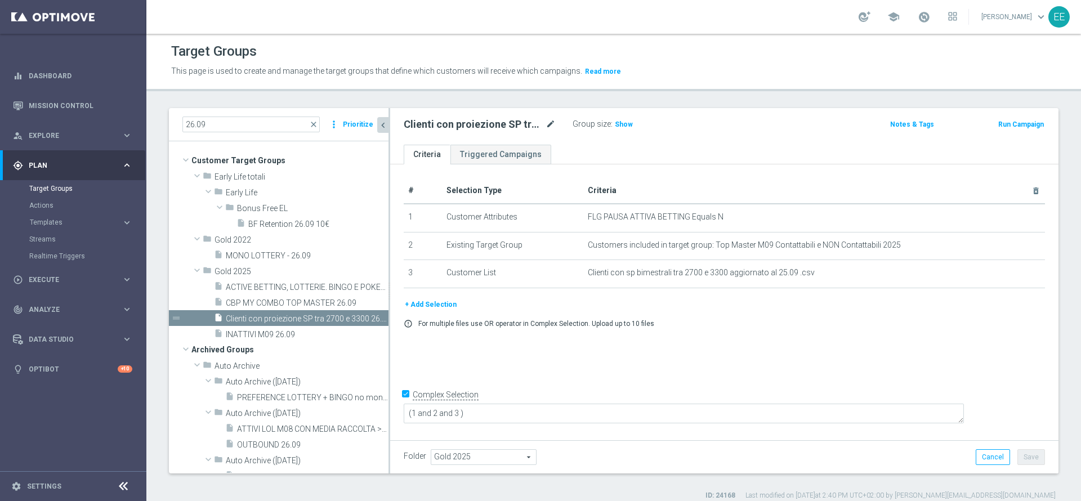
click at [549, 127] on icon "mode_edit" at bounding box center [550, 125] width 10 height 14
click at [495, 124] on input "Clienti con proiezione SP tra 2700 e 3300 26.09" at bounding box center [480, 126] width 152 height 16
type input "Clienti con proiezione SP tra 2800 e 3300 26.09"
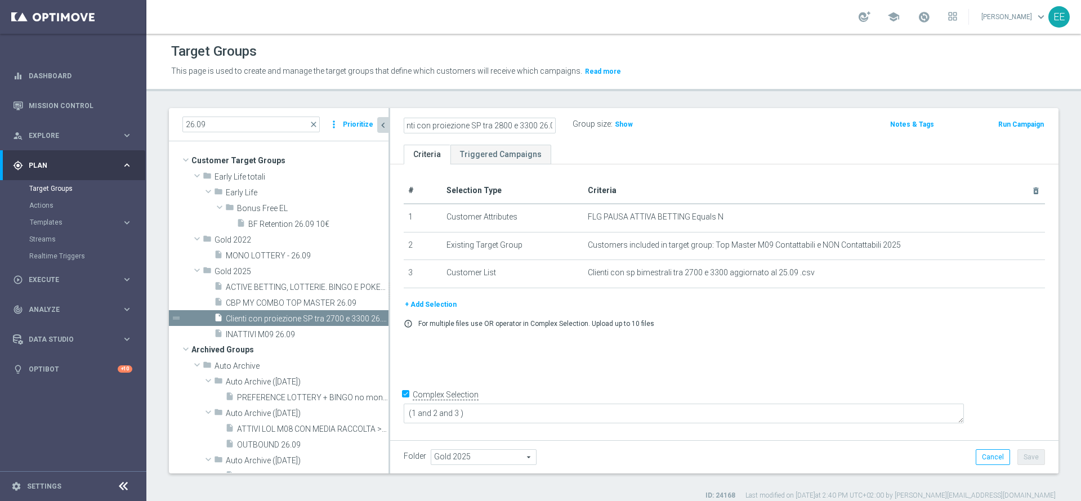
scroll to position [0, 0]
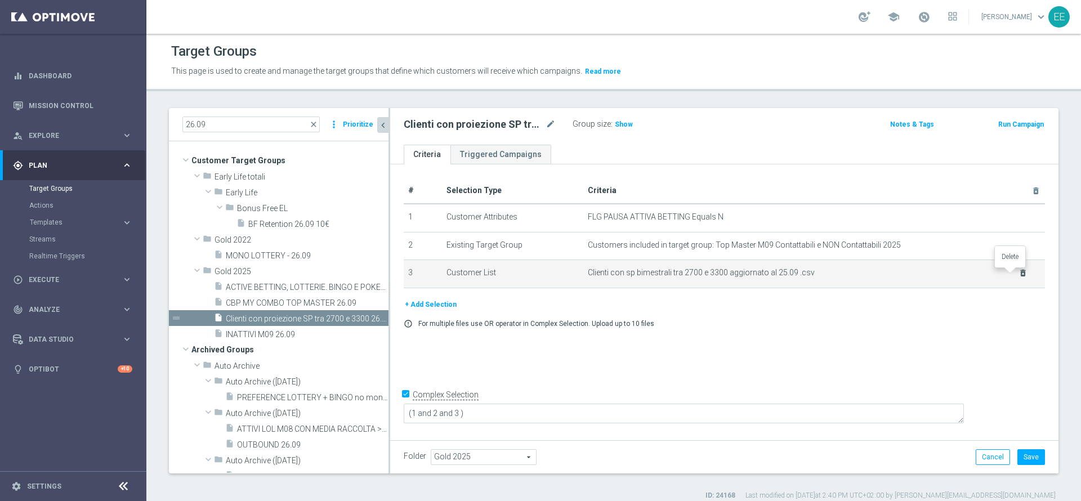
click at [1018, 274] on icon "delete_forever" at bounding box center [1022, 273] width 9 height 9
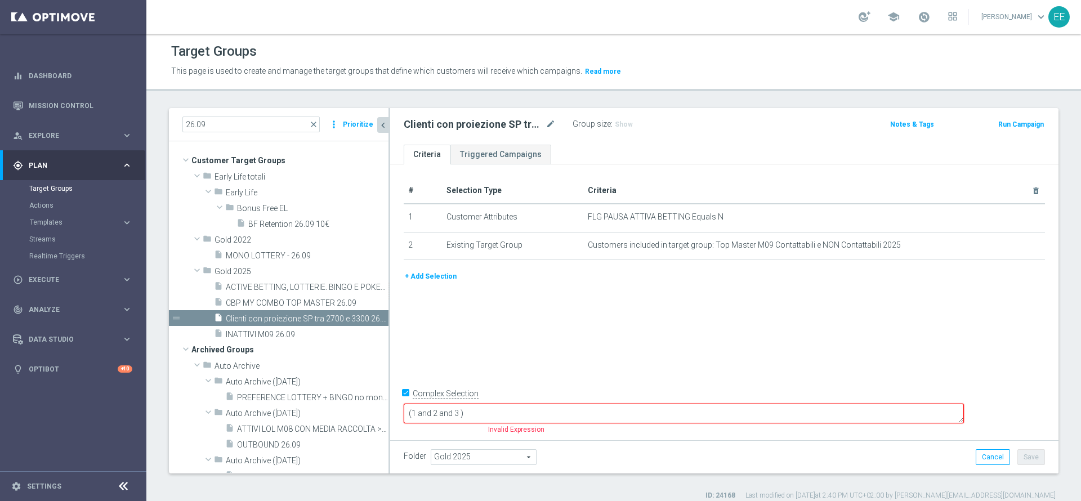
click at [441, 271] on button "+ Add Selection" at bounding box center [431, 276] width 54 height 12
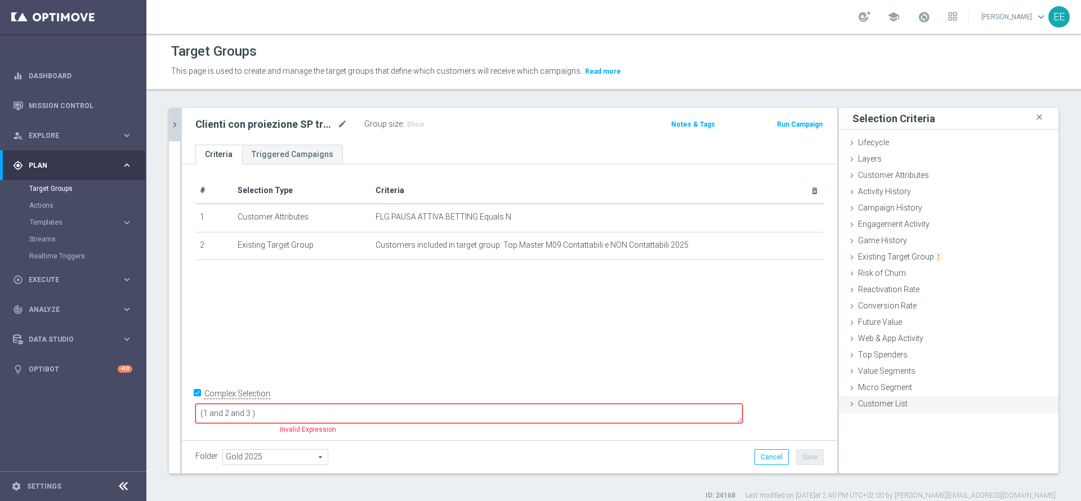
click at [884, 409] on div "Customer List done selection saved" at bounding box center [949, 404] width 220 height 17
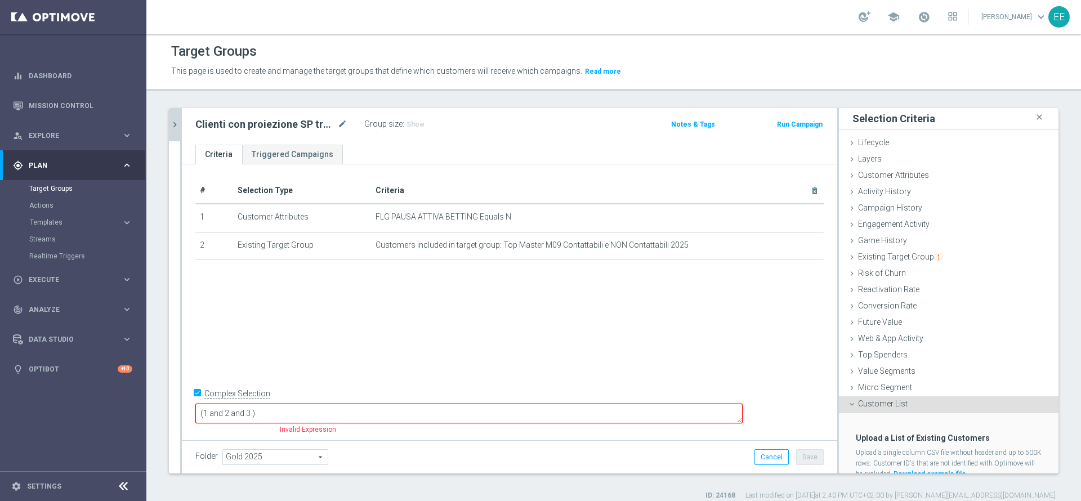
scroll to position [41, 0]
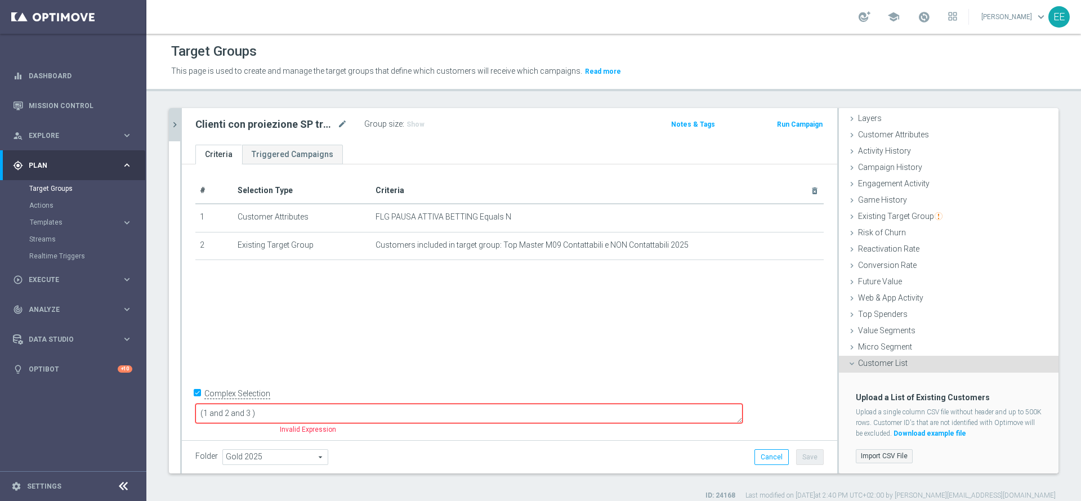
click at [867, 458] on label "Import CSV File" at bounding box center [884, 456] width 57 height 14
click at [0, 0] on input "Import CSV File" at bounding box center [0, 0] width 0 height 0
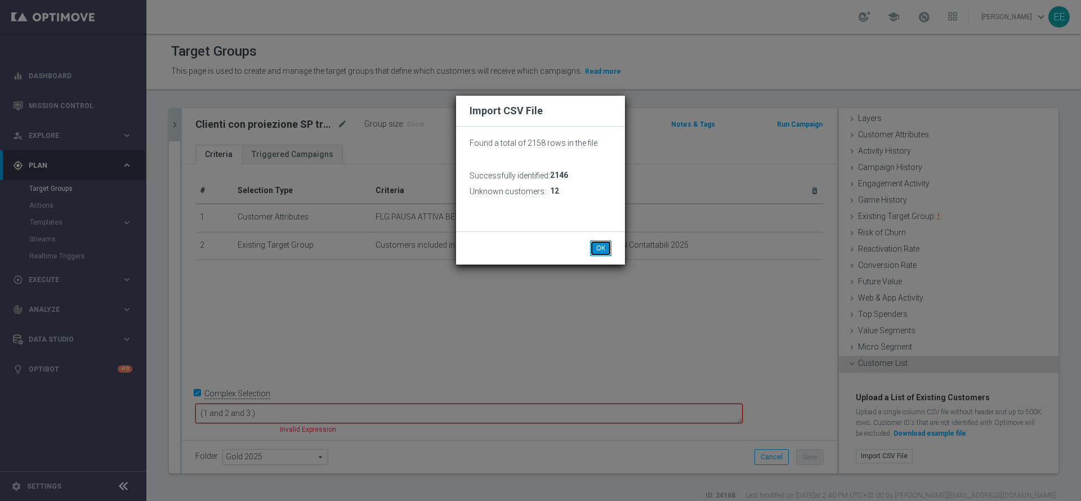
click at [606, 241] on button "OK" at bounding box center [600, 248] width 21 height 16
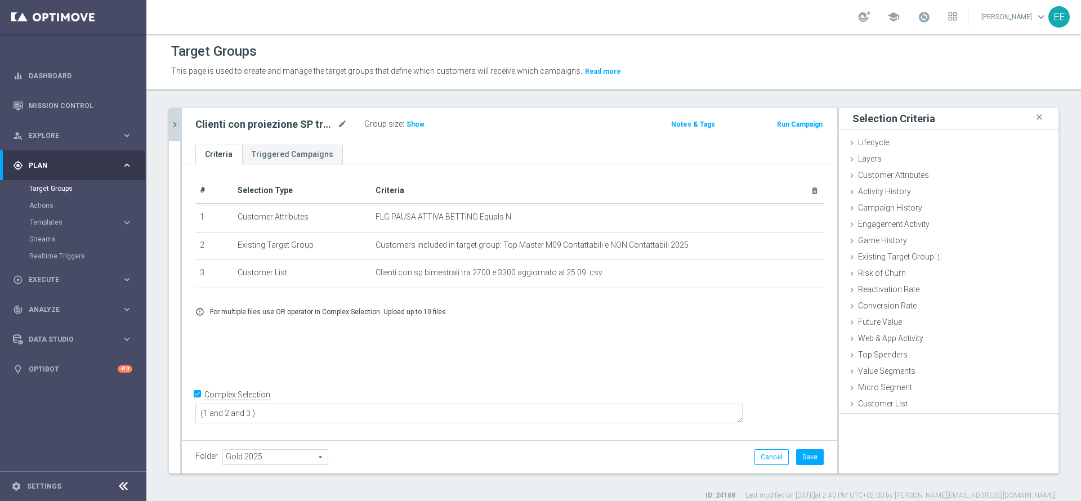
scroll to position [0, 0]
click at [806, 459] on button "Save" at bounding box center [810, 457] width 28 height 16
click at [414, 123] on span "Show" at bounding box center [415, 124] width 18 height 8
click at [421, 125] on span "1,775" at bounding box center [417, 125] width 20 height 11
click at [790, 272] on div at bounding box center [789, 271] width 11 height 6
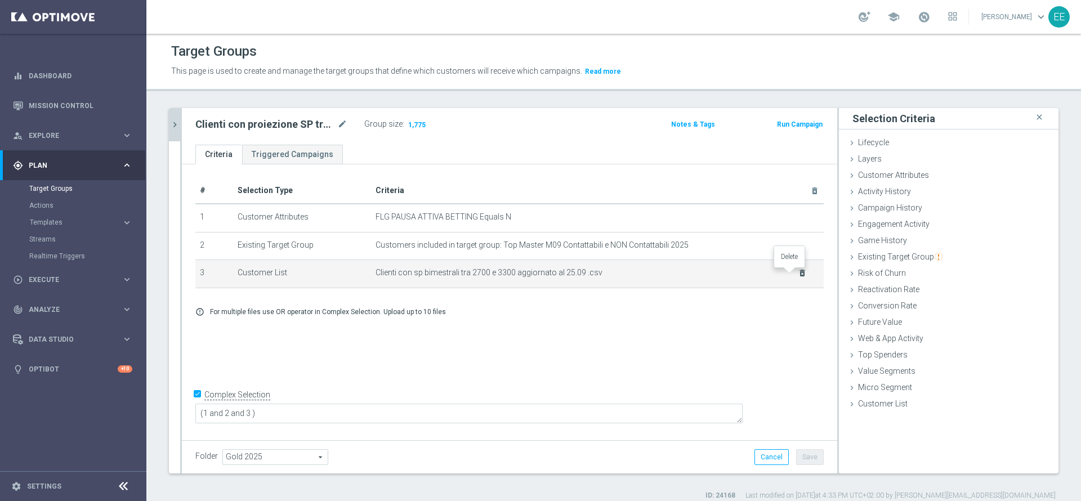
click at [798, 275] on icon "delete_forever" at bounding box center [802, 273] width 9 height 9
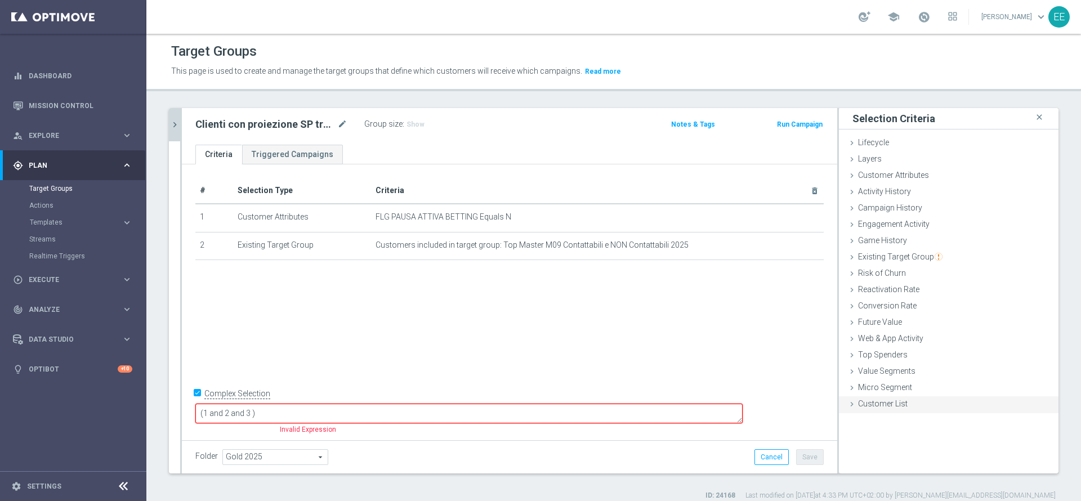
click at [889, 398] on div "Customer List done selection saved" at bounding box center [949, 404] width 220 height 17
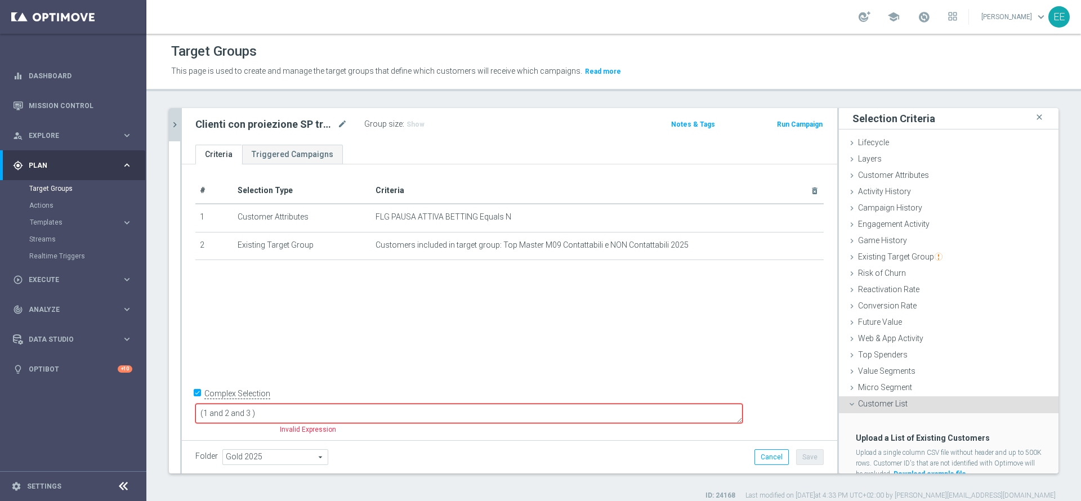
scroll to position [41, 0]
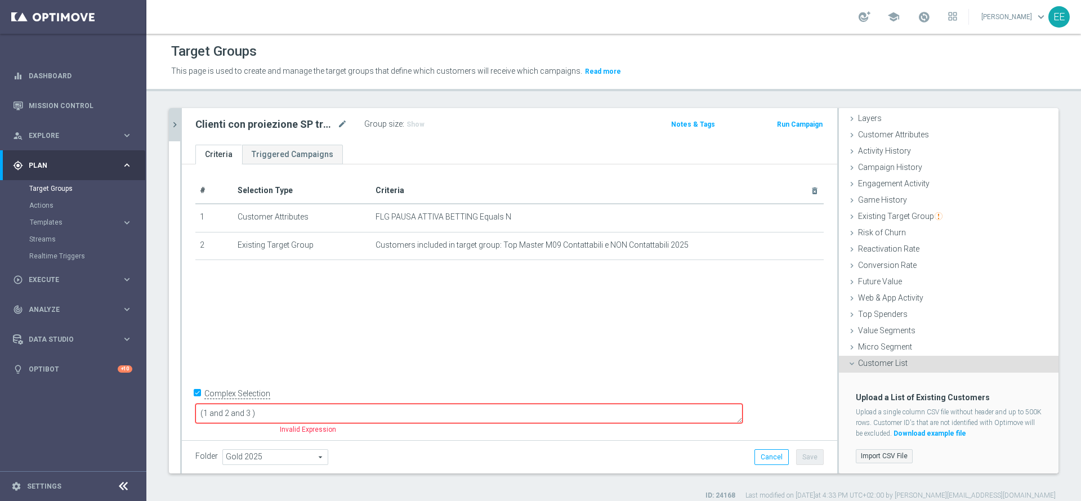
click at [882, 459] on label "Import CSV File" at bounding box center [884, 456] width 57 height 14
click at [0, 0] on input "Import CSV File" at bounding box center [0, 0] width 0 height 0
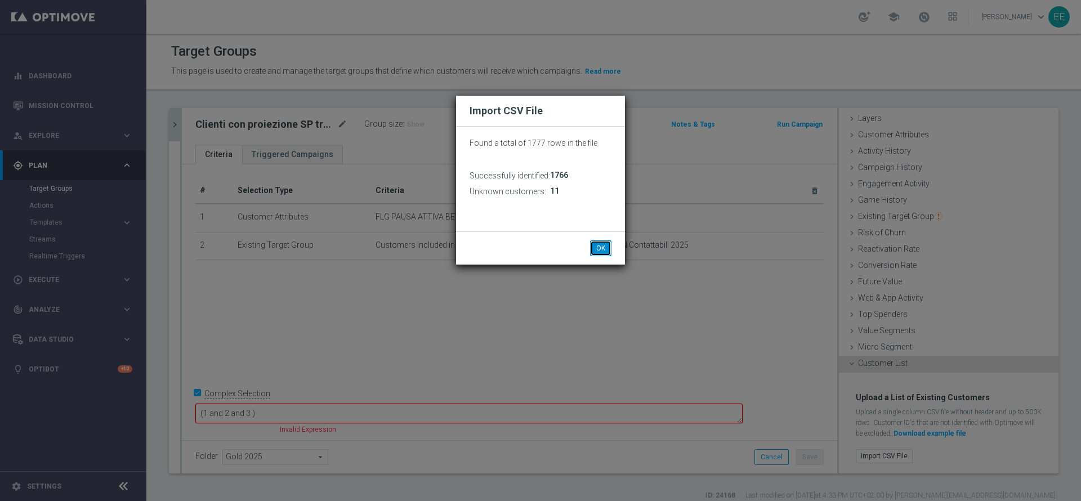
click at [605, 244] on button "OK" at bounding box center [600, 248] width 21 height 16
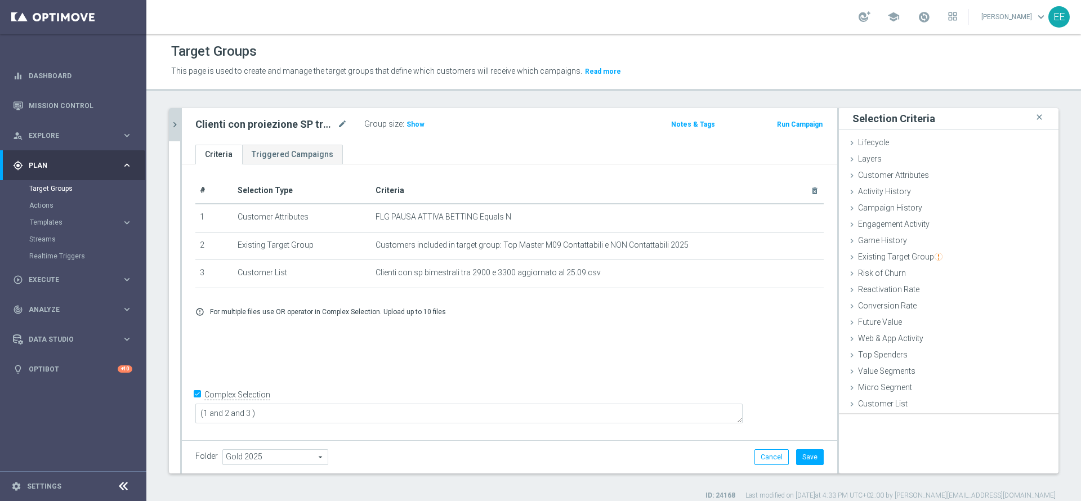
scroll to position [0, 0]
click at [411, 123] on span "Show" at bounding box center [415, 124] width 18 height 8
click at [796, 455] on button "Save" at bounding box center [810, 457] width 28 height 16
click at [420, 127] on span "1,472" at bounding box center [417, 125] width 20 height 11
click at [169, 125] on icon "chevron_right" at bounding box center [174, 124] width 11 height 11
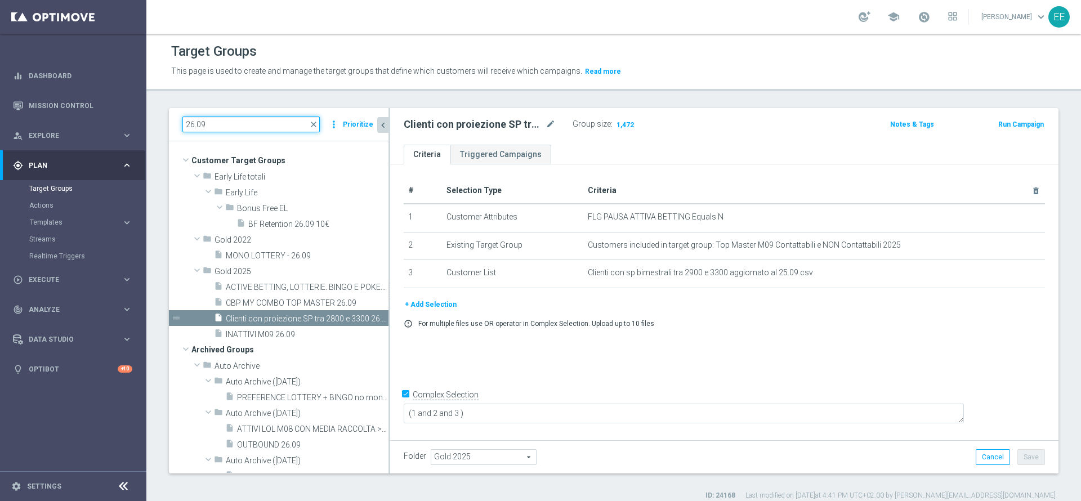
click at [272, 125] on input "26.09" at bounding box center [250, 125] width 137 height 16
paste input "8.09 DEM Iniziativa Speciale SE"
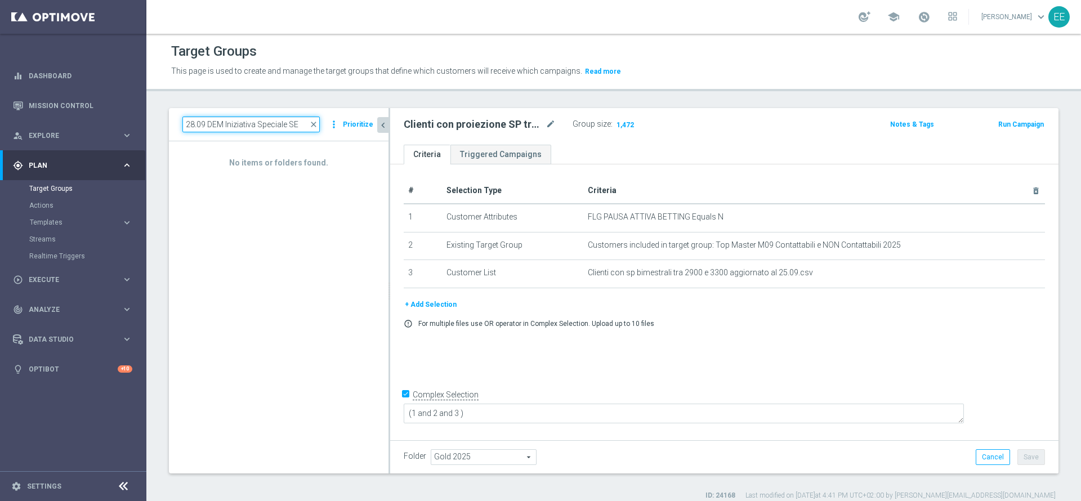
click at [302, 122] on input "28.09 DEM Iniziativa Speciale SE" at bounding box center [250, 125] width 137 height 16
click at [302, 122] on input "28.09 DEM Inizi" at bounding box center [250, 125] width 137 height 16
click at [289, 122] on input "28.09 DEM Inizi" at bounding box center [250, 125] width 137 height 16
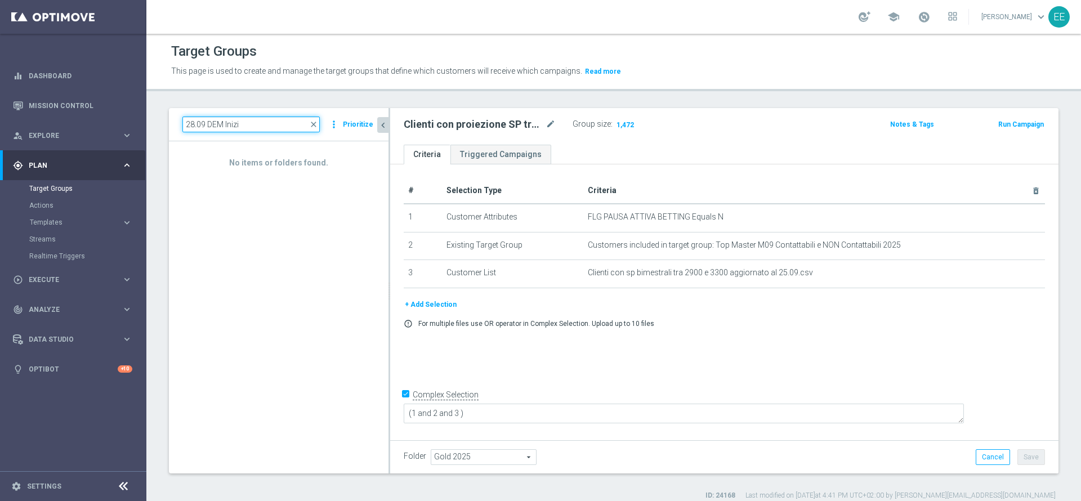
paste input "ativa Speciale SE"
type input "28.09 DEM Iniziativa Speciale SE"
click at [55, 182] on div "Target Groups" at bounding box center [87, 188] width 116 height 17
click at [60, 186] on link "Target Groups" at bounding box center [73, 188] width 88 height 9
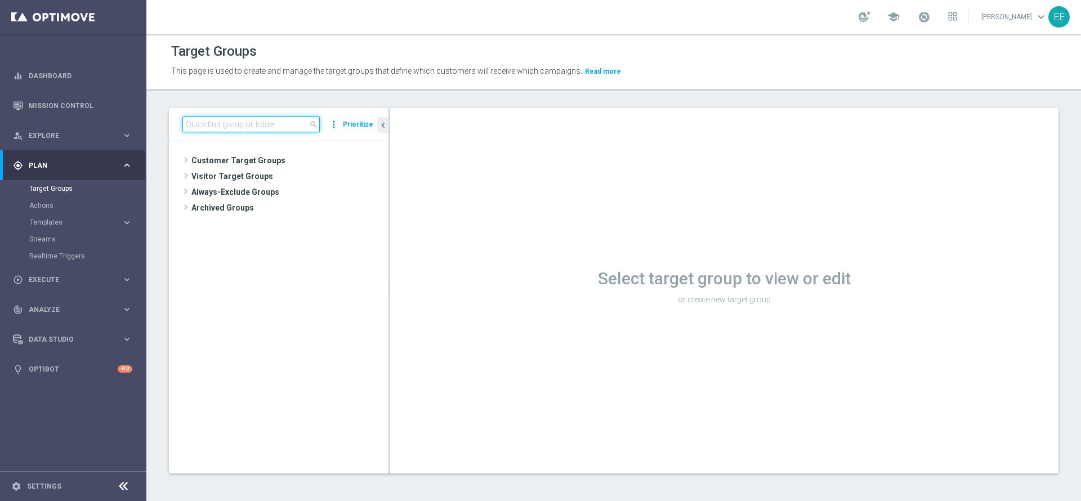
click at [271, 121] on input at bounding box center [250, 125] width 137 height 16
paste input "28.09 DEM Iniziativa Speciale SE"
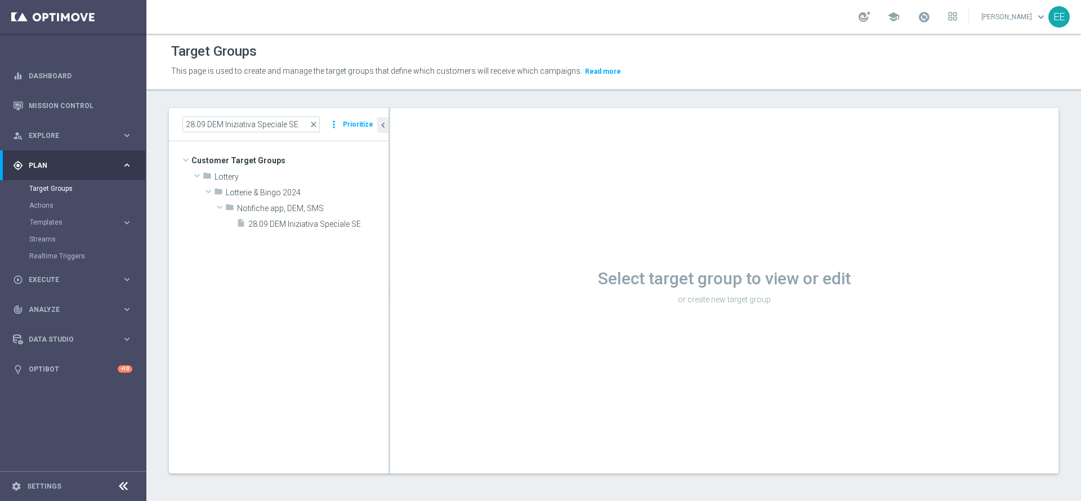
click at [279, 238] on tree-viewport "Customer Target Groups library_add create_new_folder folder" at bounding box center [279, 307] width 220 height 332
click at [287, 226] on span "28.09 DEM Iniziativa Speciale SE" at bounding box center [304, 225] width 113 height 10
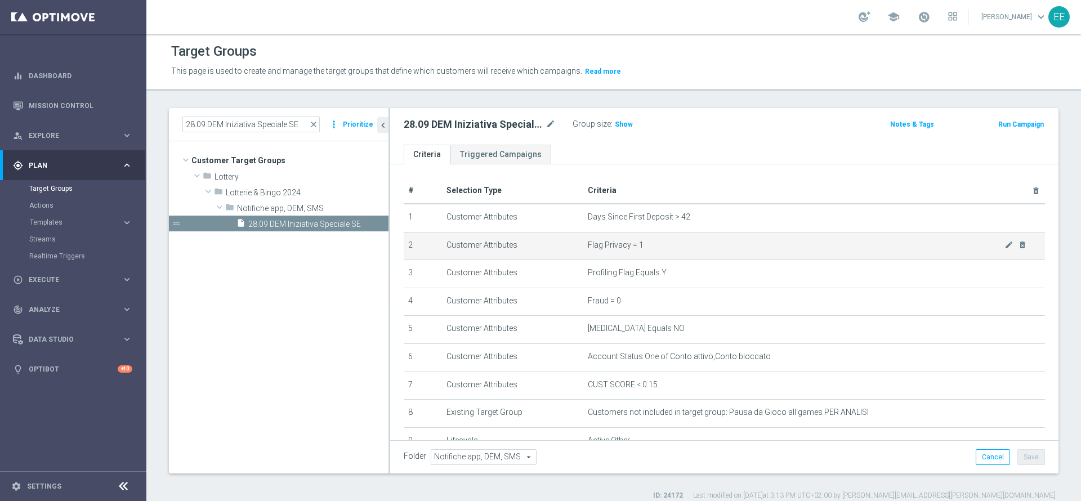
click at [718, 259] on td "Flag Privacy = 1 mode_edit delete_forever" at bounding box center [814, 246] width 462 height 28
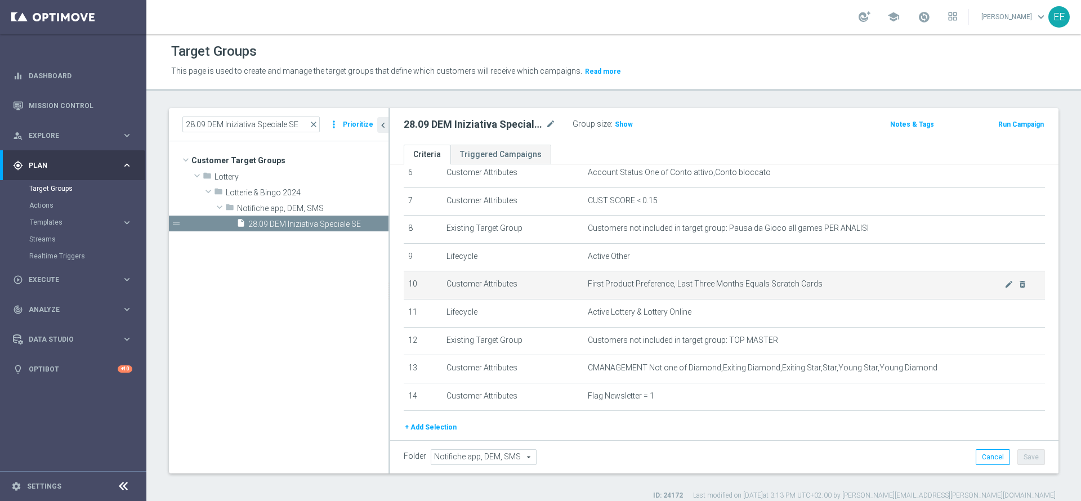
scroll to position [154, 0]
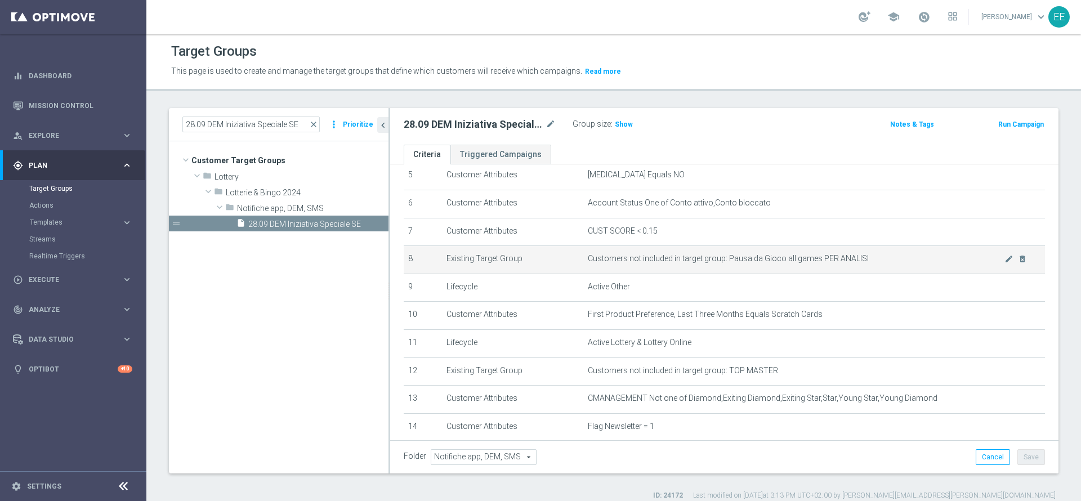
drag, startPoint x: 861, startPoint y: 263, endPoint x: 567, endPoint y: 261, distance: 294.4
click at [567, 261] on tr "8 Existing Target Group Customers not included in target group: Pausa da Gioco …" at bounding box center [724, 260] width 641 height 28
copy tr "Customers not included in target group: Pausa da Gioco all games PER ANALISI"
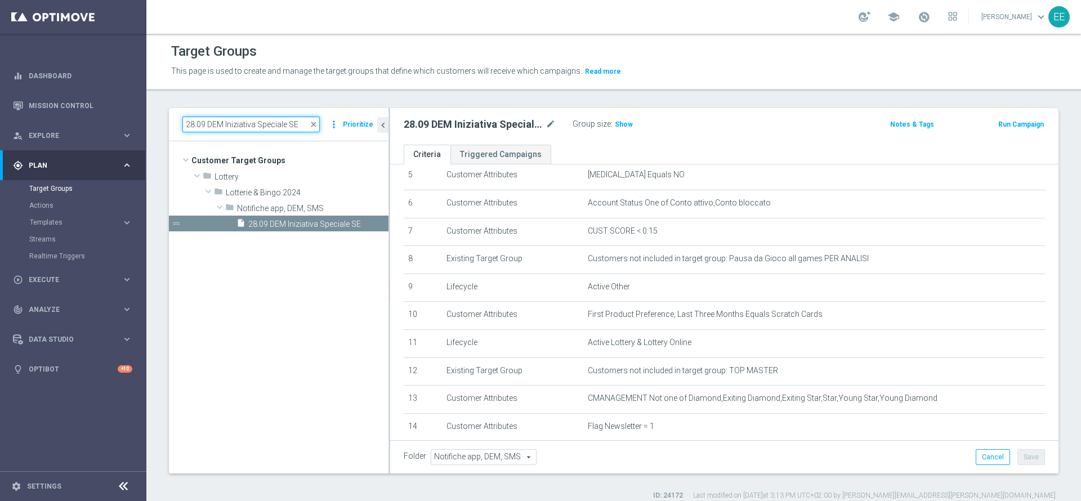
click at [266, 127] on input "28.09 DEM Iniziativa Speciale SE" at bounding box center [250, 125] width 137 height 16
paste input "Customers not included in target group: Pausa da Gioco all games PER ANALISI"
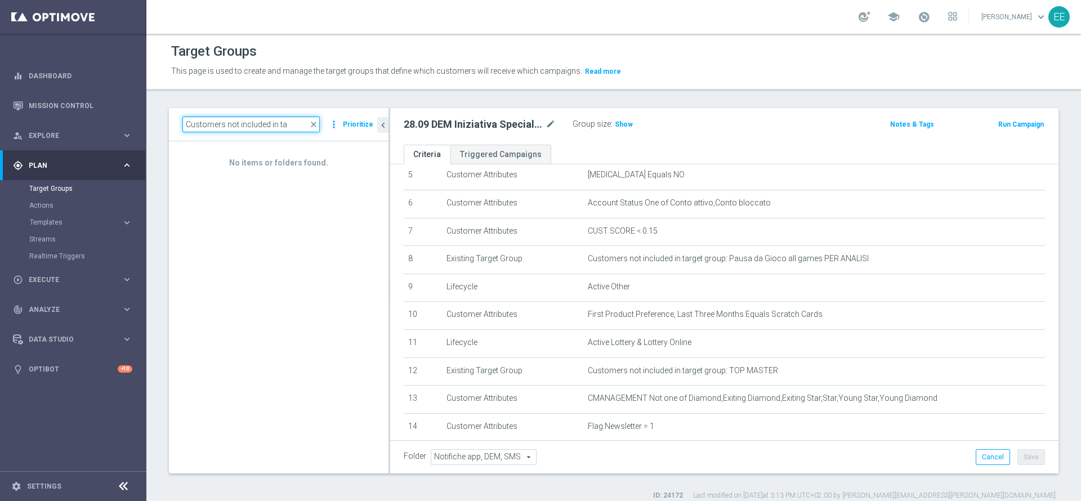
scroll to position [0, 0]
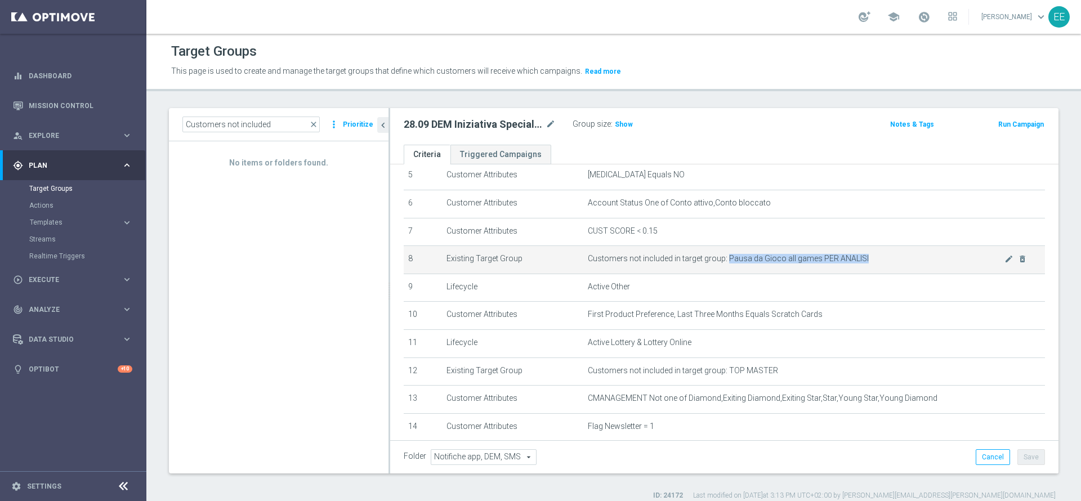
drag, startPoint x: 718, startPoint y: 260, endPoint x: 871, endPoint y: 261, distance: 152.6
click at [871, 261] on span "Customers not included in target group: Pausa da Gioco all games PER ANALISI" at bounding box center [796, 259] width 417 height 10
copy span "Pausa da Gioco all games PER ANALISI"
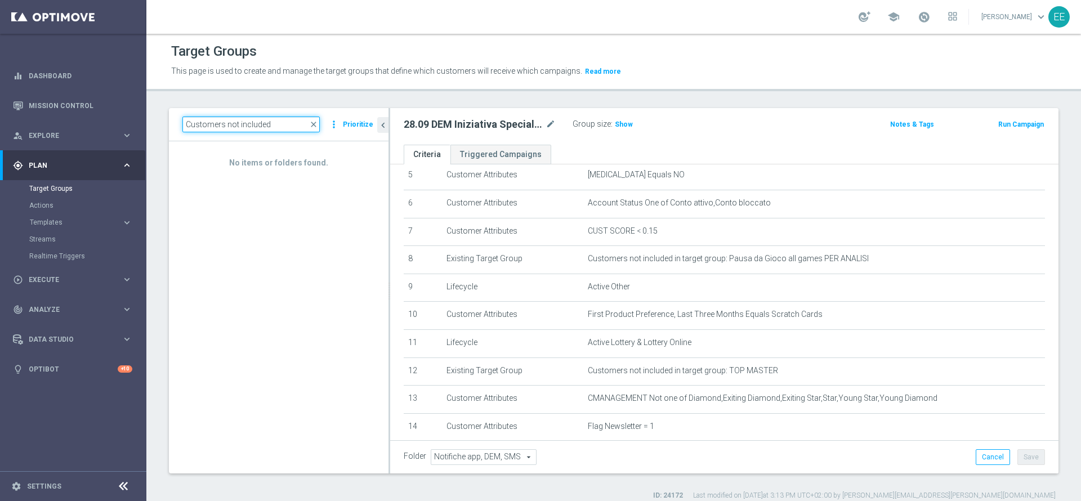
click at [273, 117] on input "Customers not included" at bounding box center [250, 125] width 137 height 16
paste input "Pausa da Gioco all games PER ANALISI"
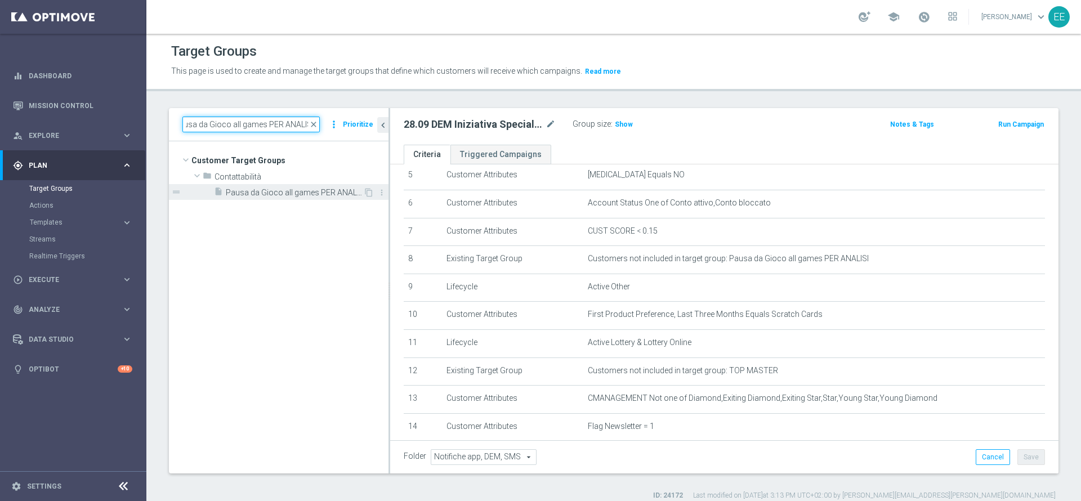
type input "Pausa da Gioco all games PER ANALISI"
click at [291, 190] on span "Pausa da Gioco all games PER ANALISI" at bounding box center [294, 193] width 137 height 10
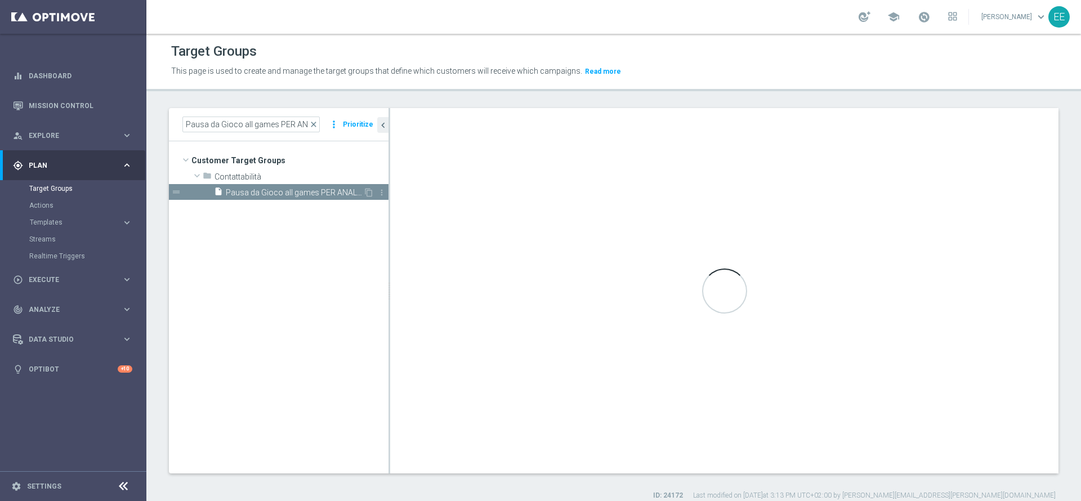
type textarea "(1 or 2 or 3 or 4 or 5 or 6 or 7 or 8 or 9 or 10 or 11 or 12 or 13 or 14 or 15 …"
type input "Contattabilità"
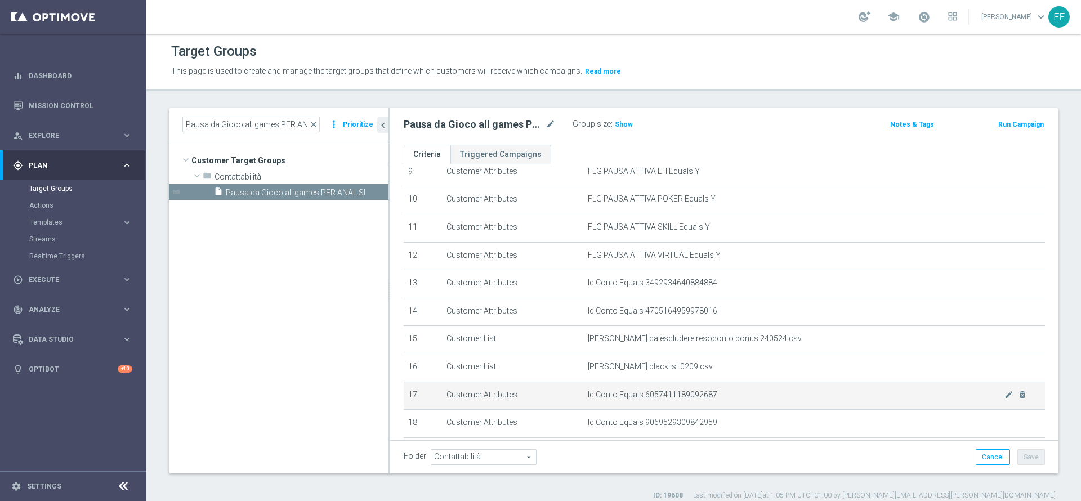
scroll to position [268, 0]
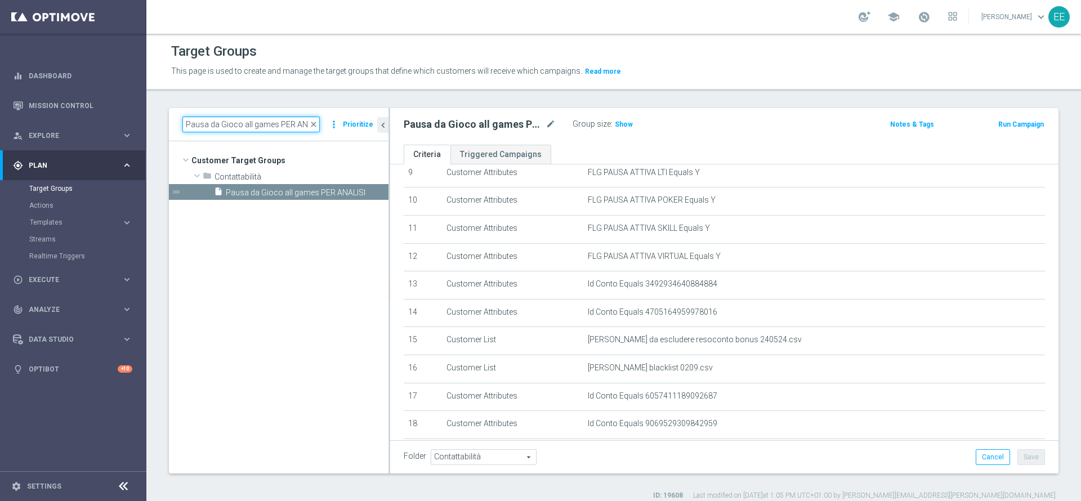
click at [233, 120] on input "Pausa da Gioco all games PER ANALISI" at bounding box center [250, 125] width 137 height 16
click at [243, 119] on input "Pausa da Gioco all games PER ANALISI" at bounding box center [250, 125] width 137 height 16
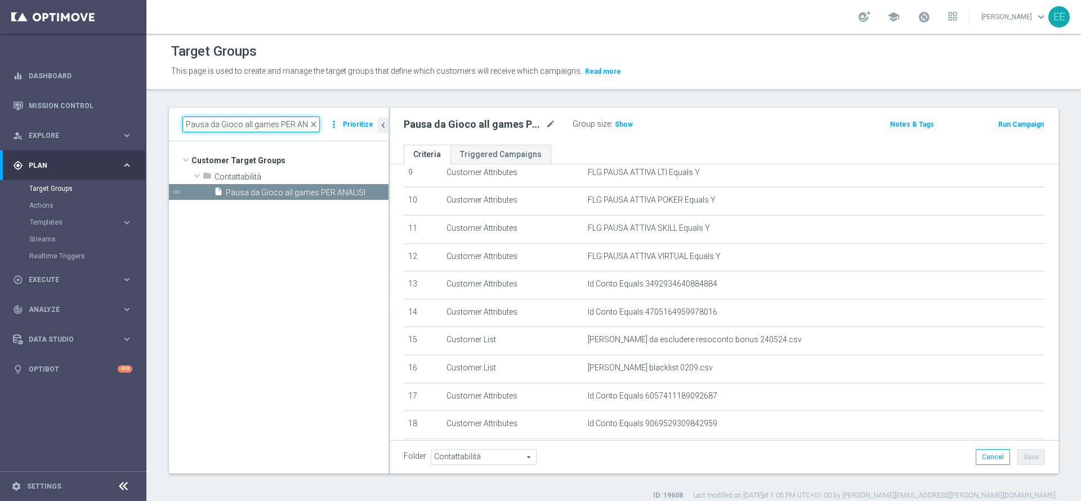
click at [243, 119] on input "Pausa da Gioco all games PER ANALISI" at bounding box center [250, 125] width 137 height 16
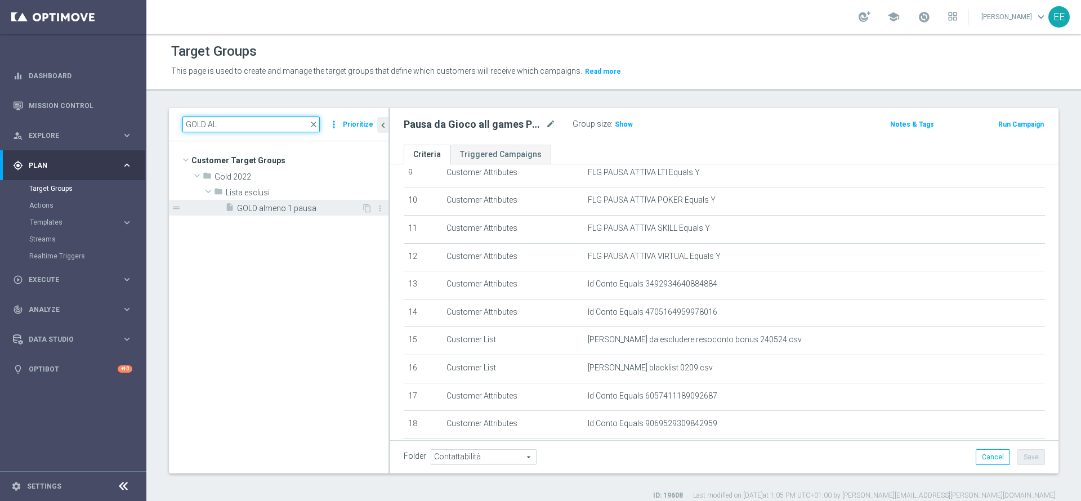
type input "GOLD AL"
click at [301, 207] on span "GOLD almeno 1 pausa" at bounding box center [299, 209] width 124 height 10
type textarea "1 OR 2 OR 3 OR 4 OR 5 OR 6 OR 7 OR 8 OR 9 OR 10 OR 11 OR 12"
type input "Lista esclusi"
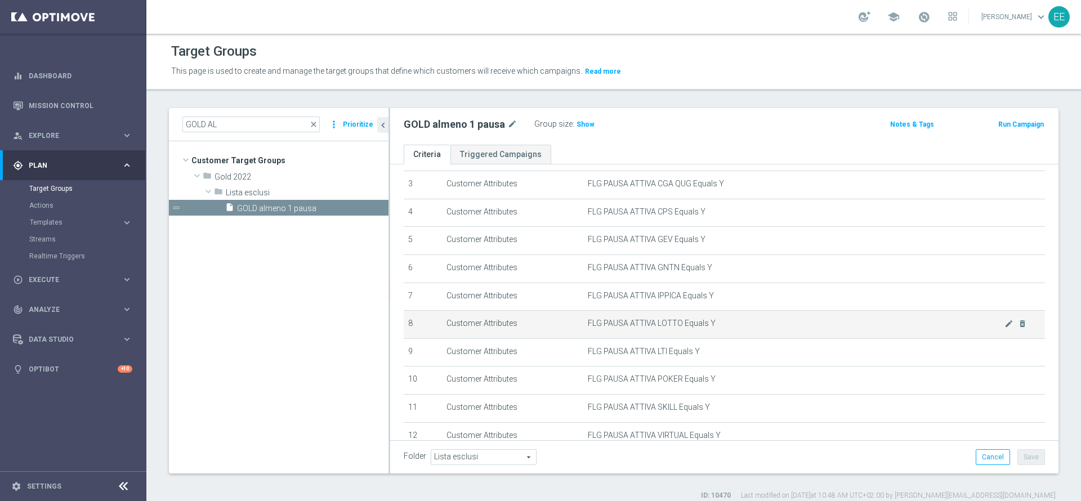
scroll to position [74, 0]
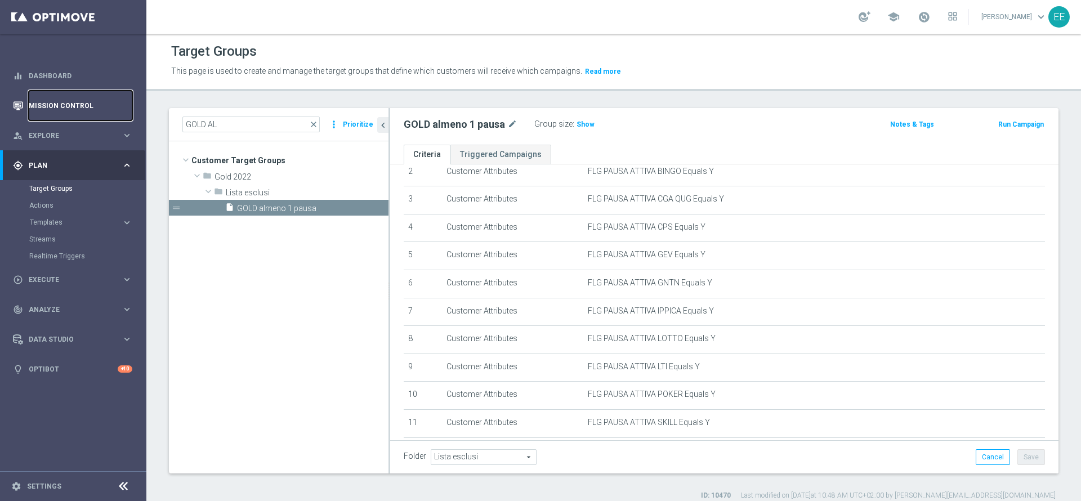
click at [71, 102] on link "Mission Control" at bounding box center [81, 106] width 104 height 30
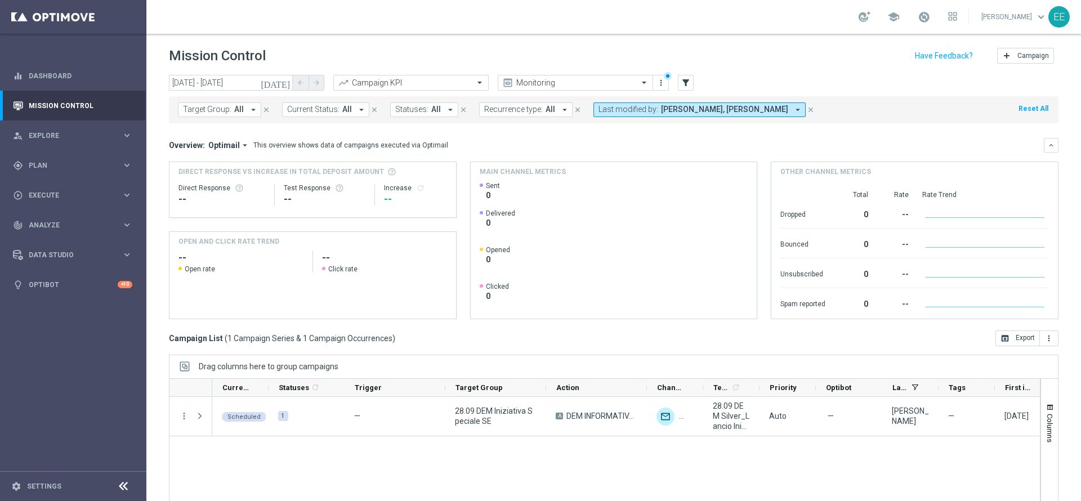
click at [724, 109] on span "Edoardo Ellena, Elena Zarbin" at bounding box center [724, 110] width 127 height 10
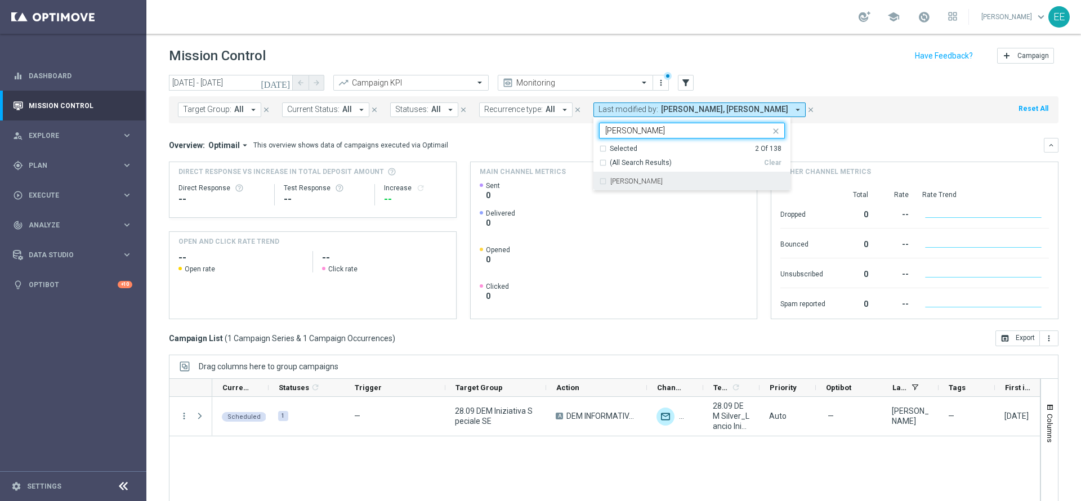
click at [650, 181] on div "Letizia Di Mola" at bounding box center [697, 181] width 175 height 7
type input "LETIZIA"
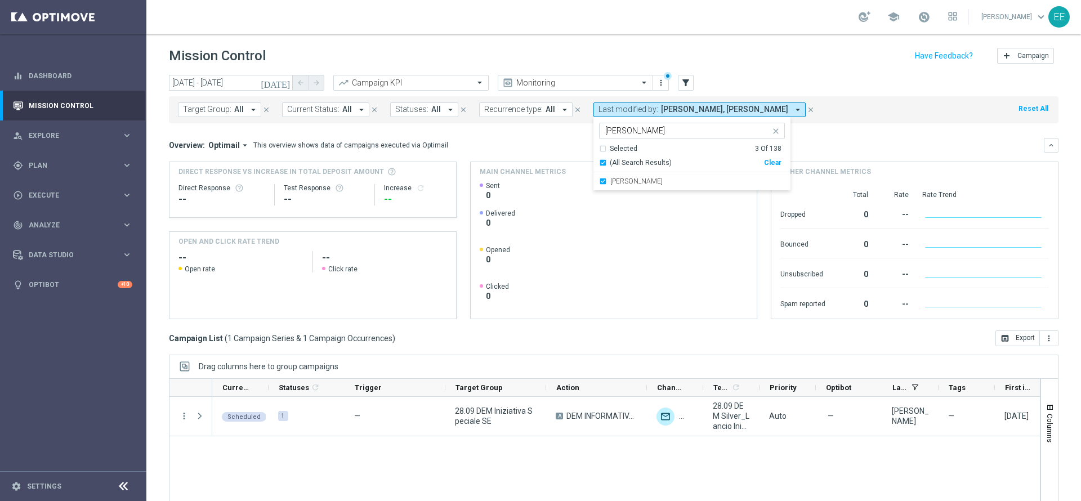
click at [866, 85] on div "today 28 Sep 2025 - 28 Sep 2025 arrow_back arrow_forward Campaign KPI trending_…" at bounding box center [613, 83] width 889 height 17
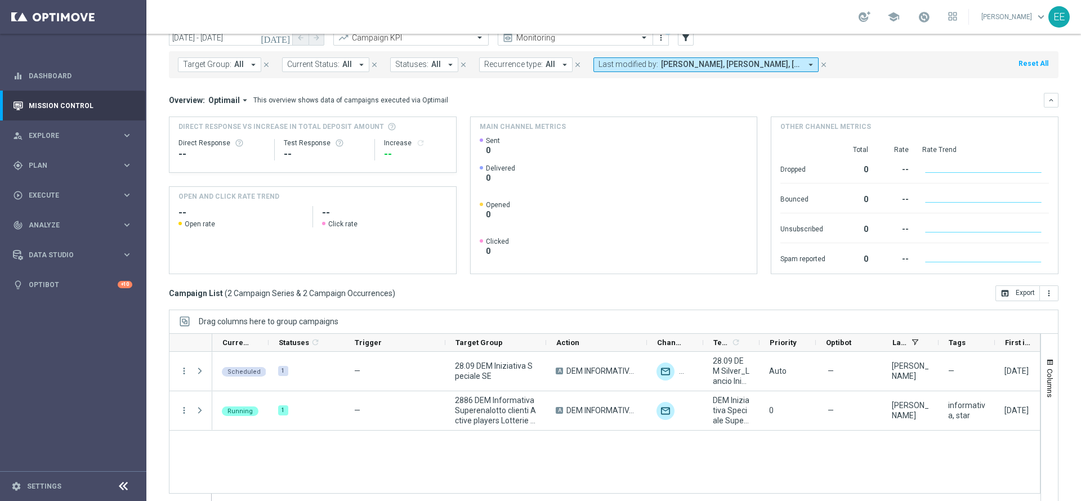
scroll to position [62, 0]
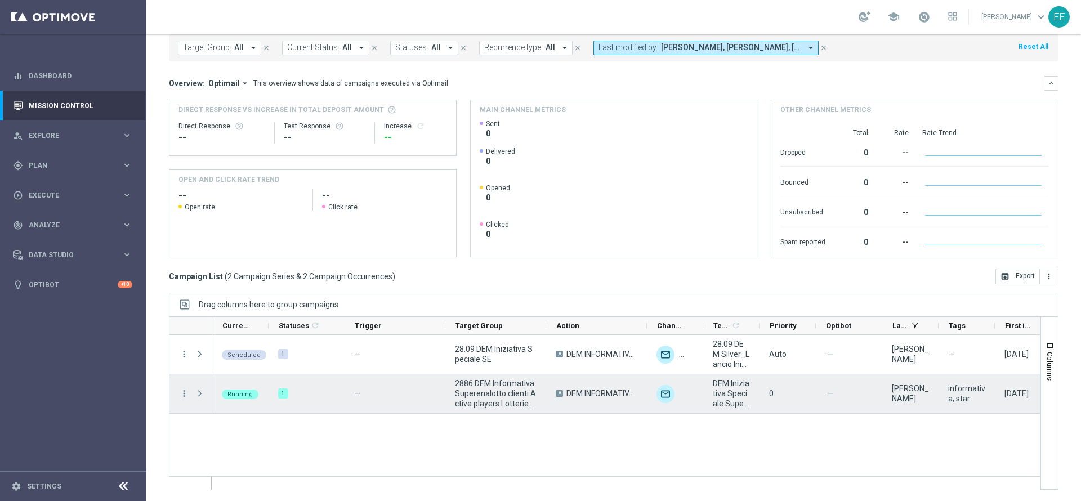
click at [507, 392] on span "2886 DEM Informativa Superenalotto clienti Active players Lotterie 28_09.csv" at bounding box center [496, 393] width 82 height 30
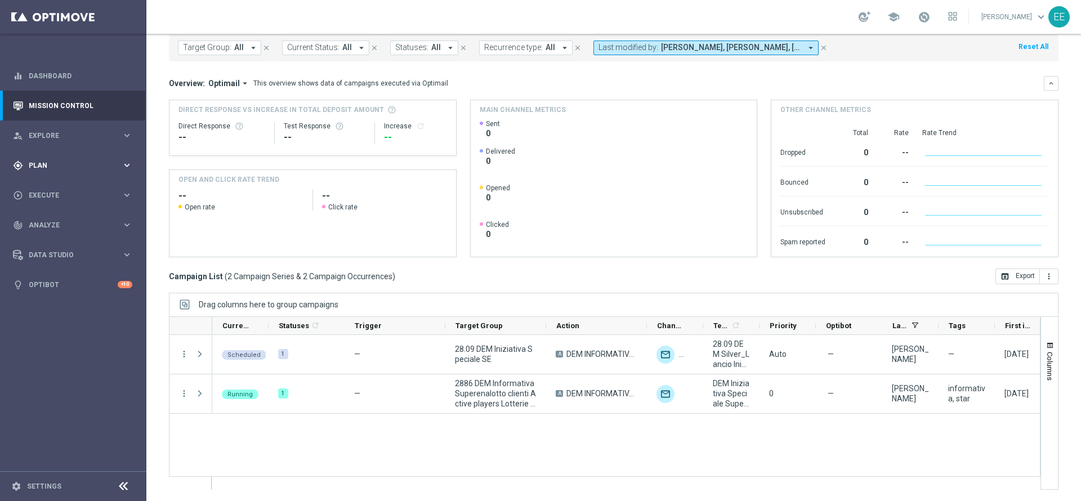
click at [43, 164] on span "Plan" at bounding box center [75, 165] width 93 height 7
click at [61, 189] on link "Target Groups" at bounding box center [73, 188] width 88 height 9
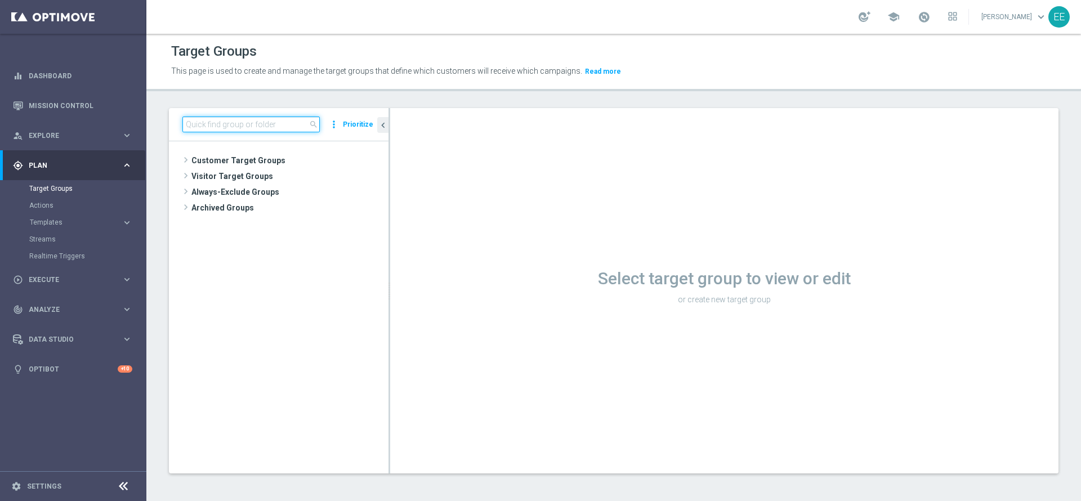
click at [279, 123] on input at bounding box center [250, 125] width 137 height 16
paste input "2886 DEM Informativa Superenalotto clienti Active players Lotterie 28_09.csv"
type input "DEM Informativa Superenalotto clienti Active players Lotterie 28_09"
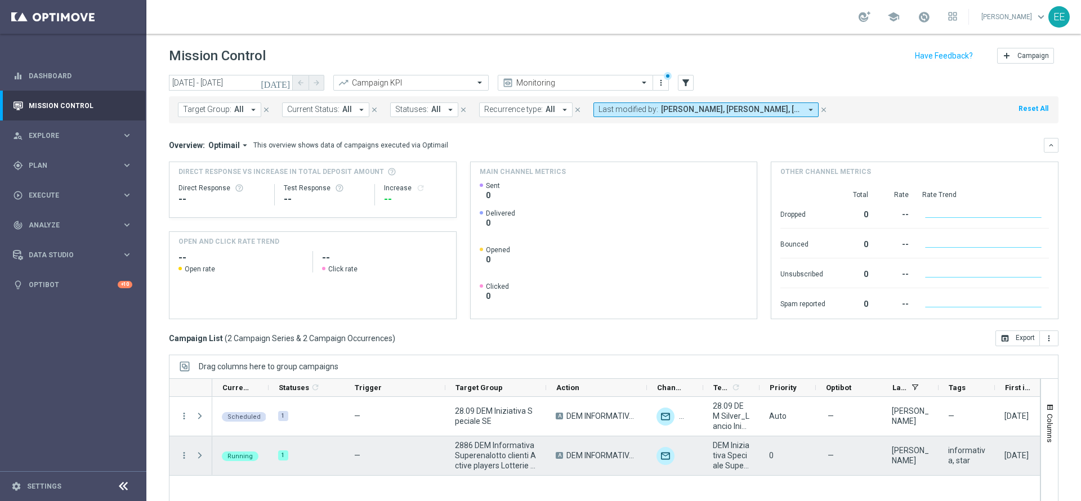
click at [725, 458] on span "DEM Iniziativa Speciale SuperEnalotto SuperStar" at bounding box center [731, 455] width 37 height 30
click at [489, 460] on span "2886 DEM Informativa Superenalotto clienti Active players Lotterie 28_09.csv" at bounding box center [496, 455] width 82 height 30
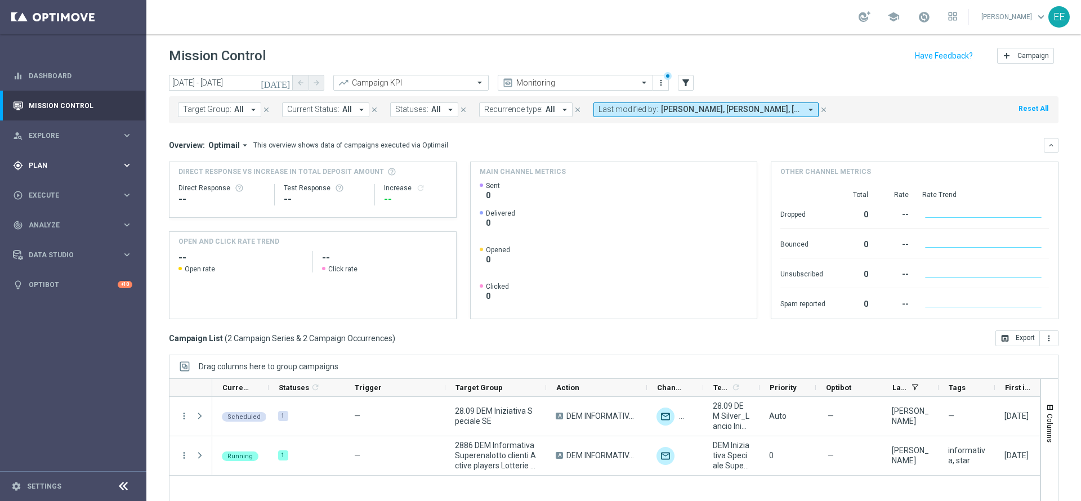
click at [69, 166] on span "Plan" at bounding box center [75, 165] width 93 height 7
click at [60, 190] on link "Target Groups" at bounding box center [73, 188] width 88 height 9
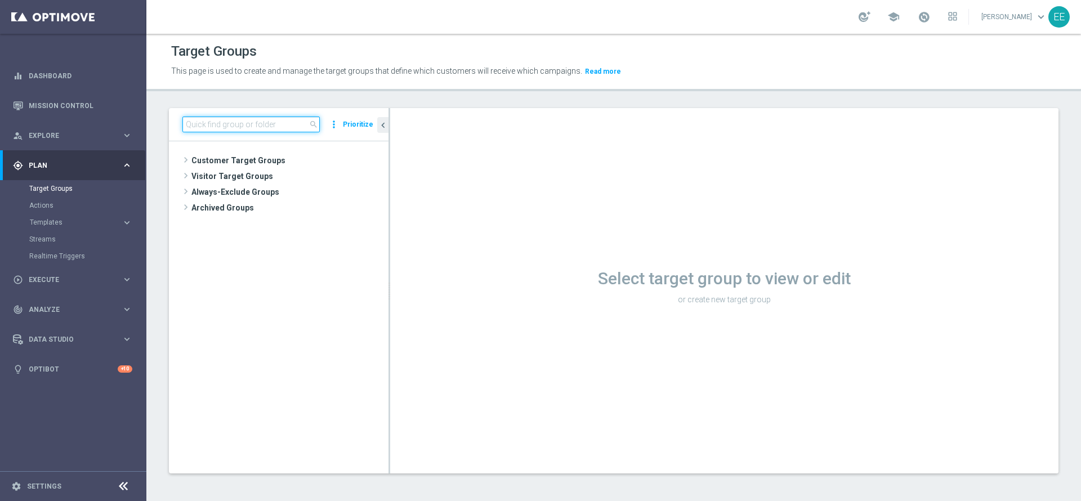
click at [269, 126] on input at bounding box center [250, 125] width 137 height 16
paste input "2886 DEM Informativa Superenalotto clienti Active players Lotterie 28_09.csv"
type input "2886 DEM Informativ"
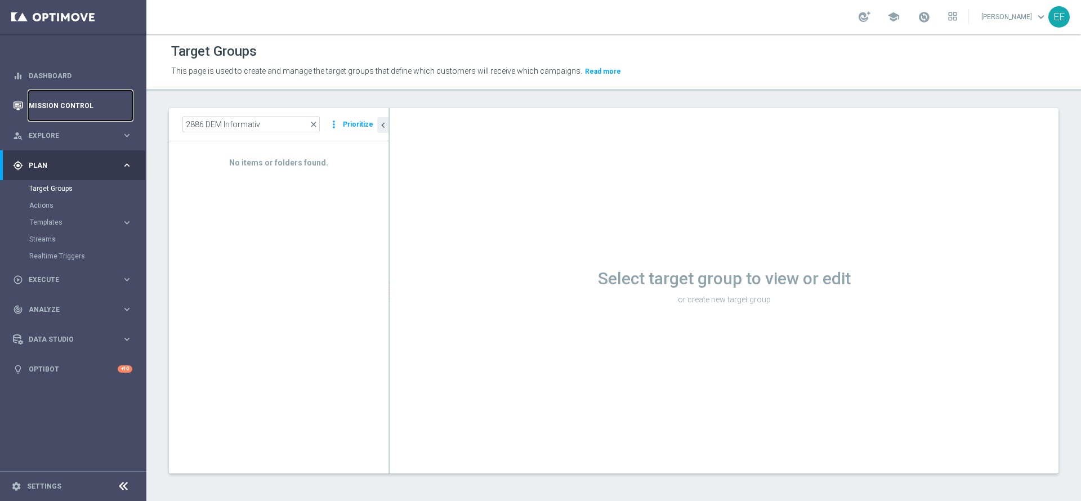
click at [100, 102] on link "Mission Control" at bounding box center [81, 106] width 104 height 30
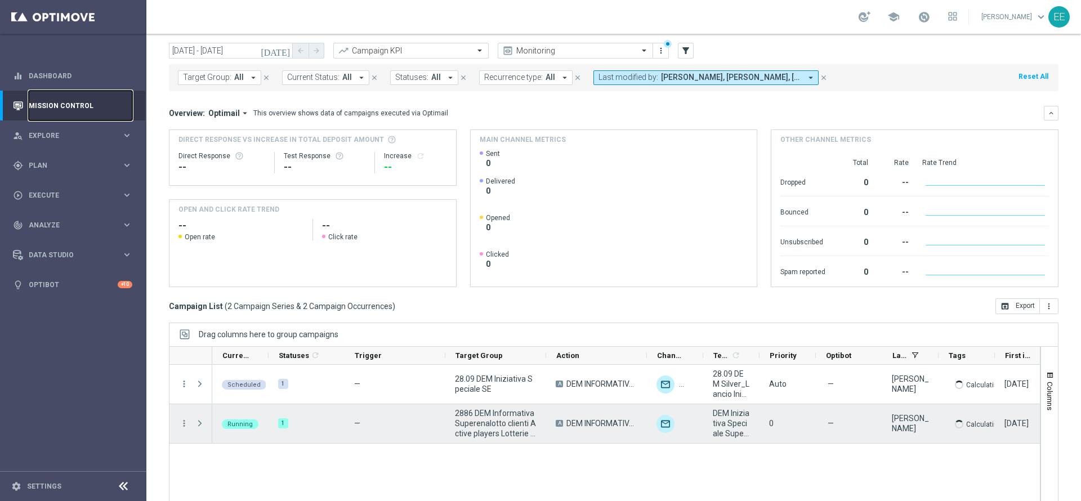
scroll to position [42, 0]
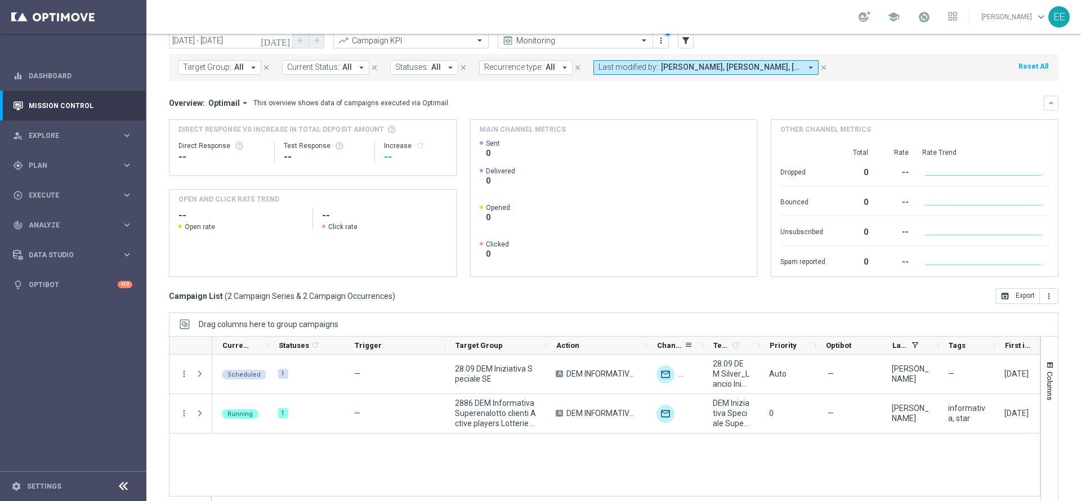
drag, startPoint x: 545, startPoint y: 346, endPoint x: 694, endPoint y: 340, distance: 148.2
click at [694, 340] on div "Current Status 1 Statuses 1 refresh Trigger Target Group" at bounding box center [716, 346] width 1008 height 18
click at [542, 350] on div "Target Group" at bounding box center [495, 346] width 101 height 18
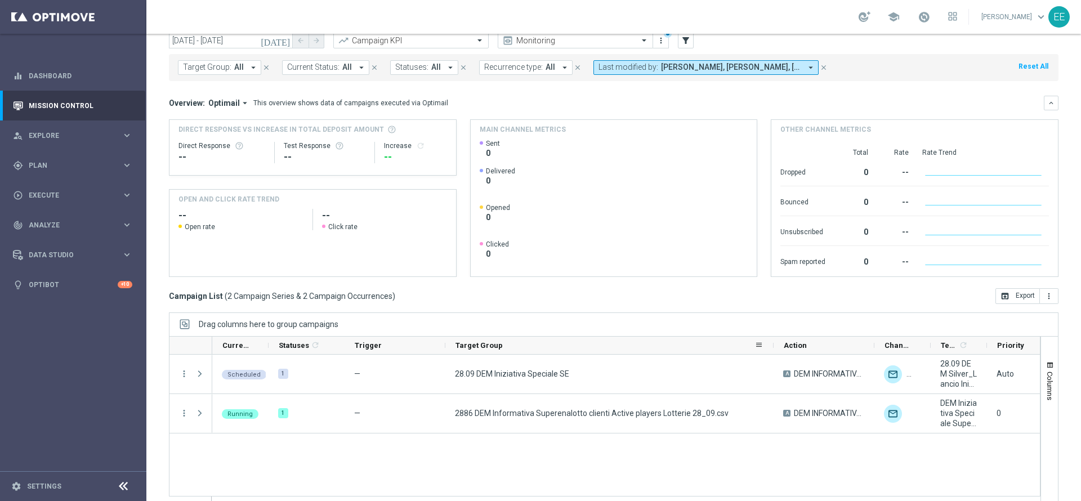
drag, startPoint x: 544, startPoint y: 347, endPoint x: 772, endPoint y: 353, distance: 227.5
click at [772, 353] on div at bounding box center [773, 345] width 5 height 17
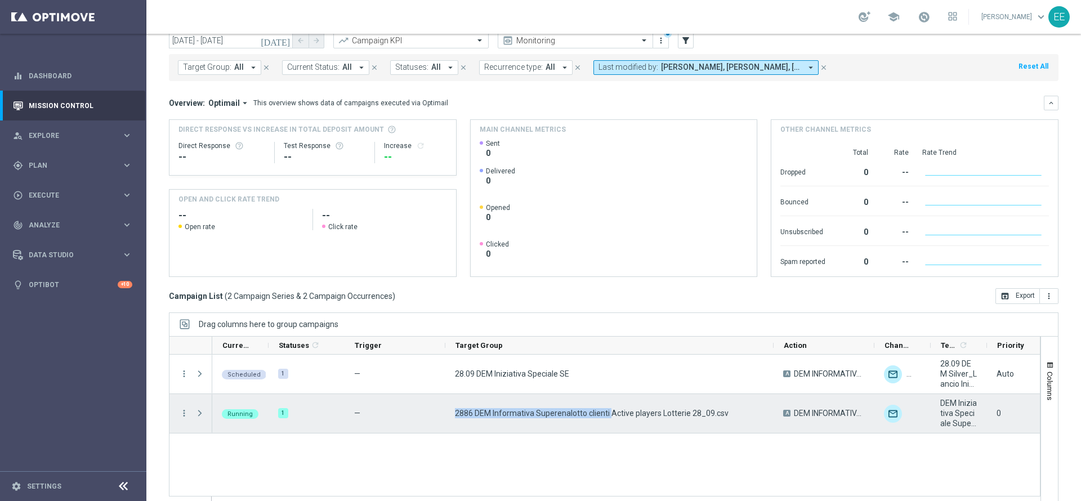
drag, startPoint x: 454, startPoint y: 414, endPoint x: 609, endPoint y: 415, distance: 154.8
click at [609, 415] on div "2886 DEM Informativa Superenalotto clienti Active players Lotterie 28_09.csv" at bounding box center [609, 413] width 328 height 39
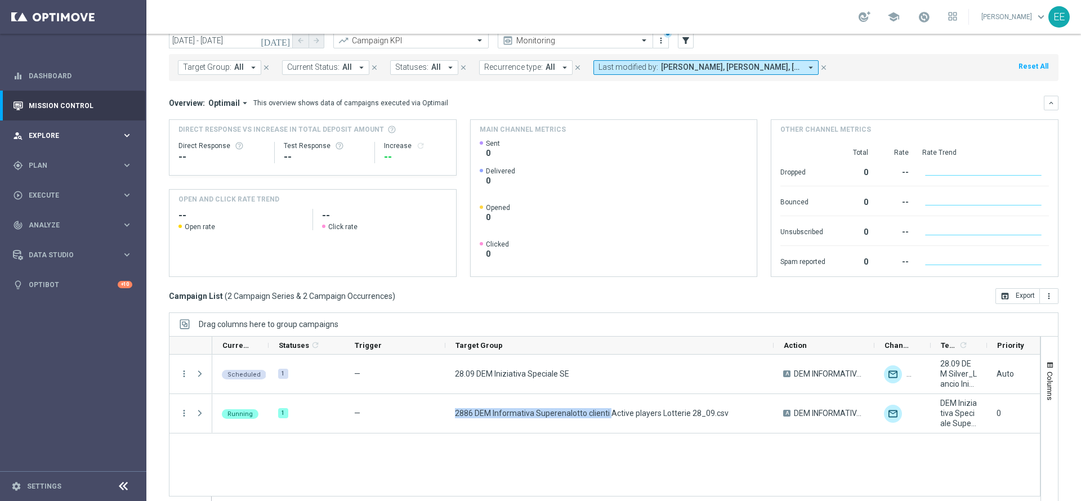
click at [70, 135] on span "Explore" at bounding box center [75, 135] width 93 height 7
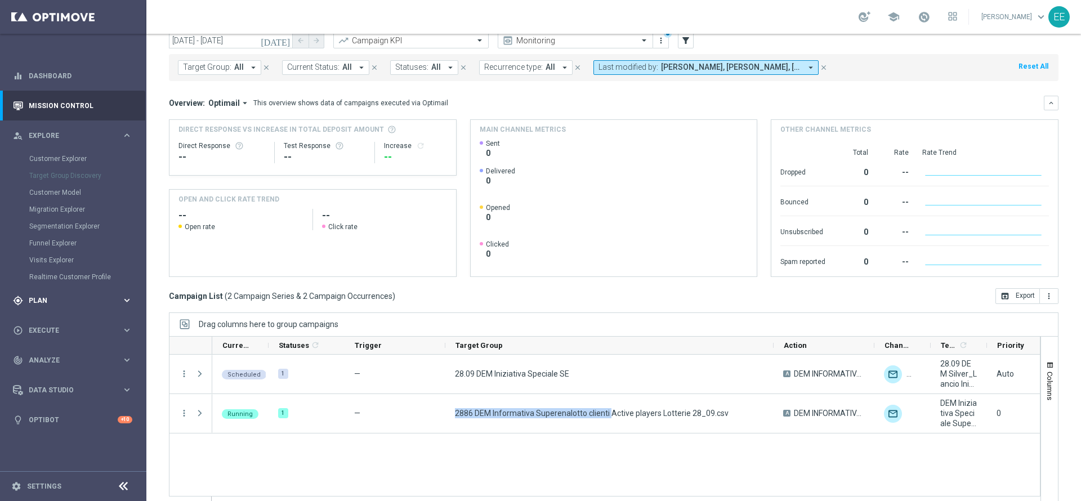
click at [50, 288] on div "gps_fixed Plan keyboard_arrow_right" at bounding box center [72, 300] width 145 height 30
click at [61, 185] on link "Target Groups" at bounding box center [73, 188] width 88 height 9
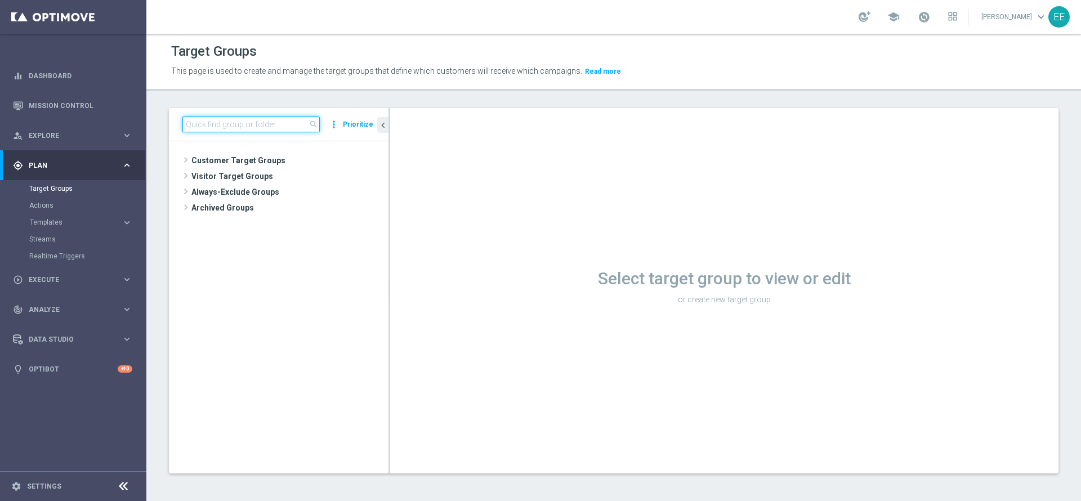
click at [283, 123] on input at bounding box center [250, 125] width 137 height 16
paste input "2886 DEM Informativa Superenalotto clienti Active players Lotterie 28_09.csv"
type input "2886 DEM Informativa"
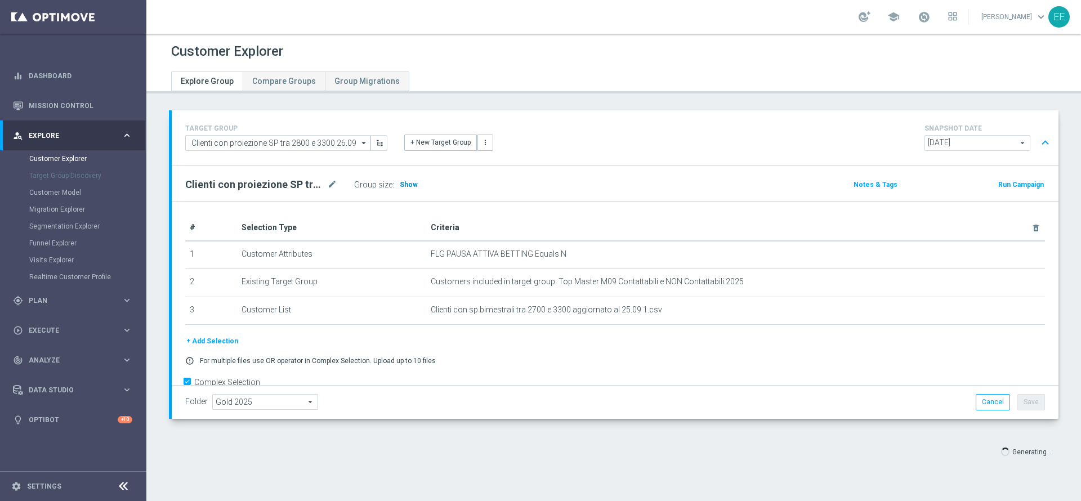
click at [414, 184] on span "Show" at bounding box center [409, 185] width 18 height 8
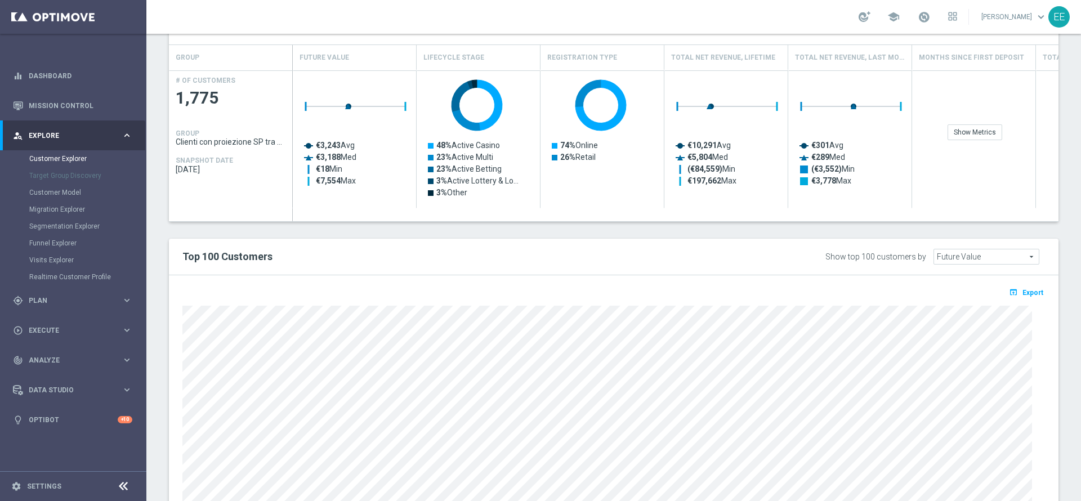
scroll to position [499, 0]
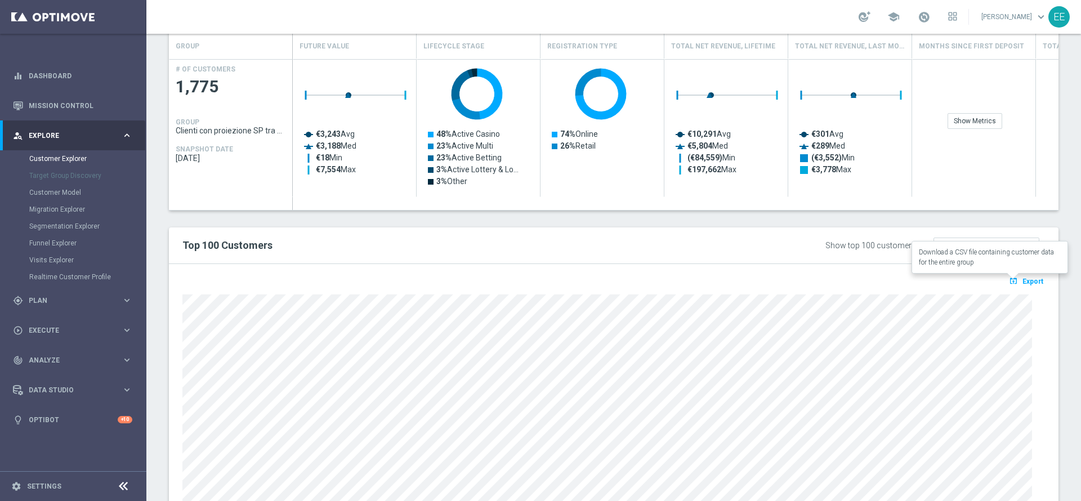
click at [1022, 281] on span "Export" at bounding box center [1032, 282] width 21 height 8
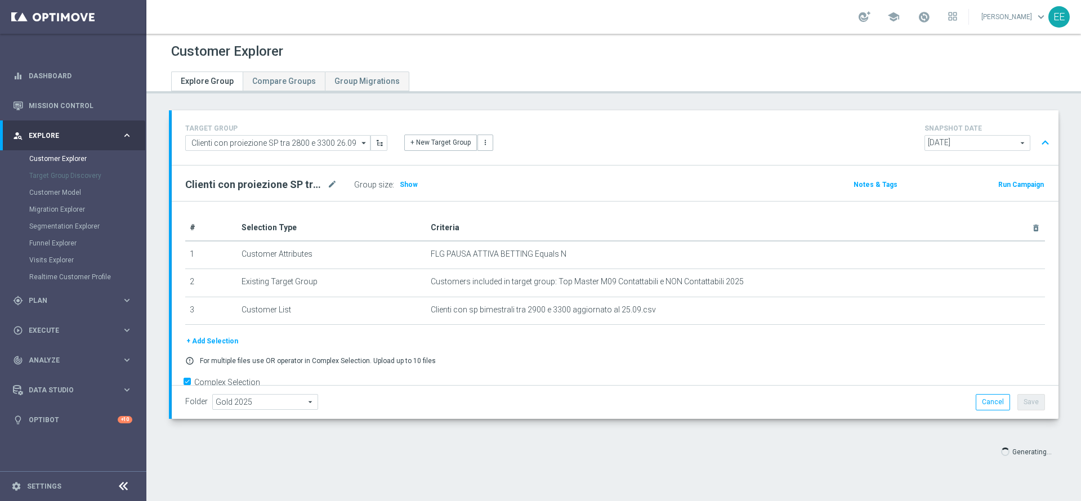
click at [411, 184] on span "Show" at bounding box center [409, 185] width 18 height 8
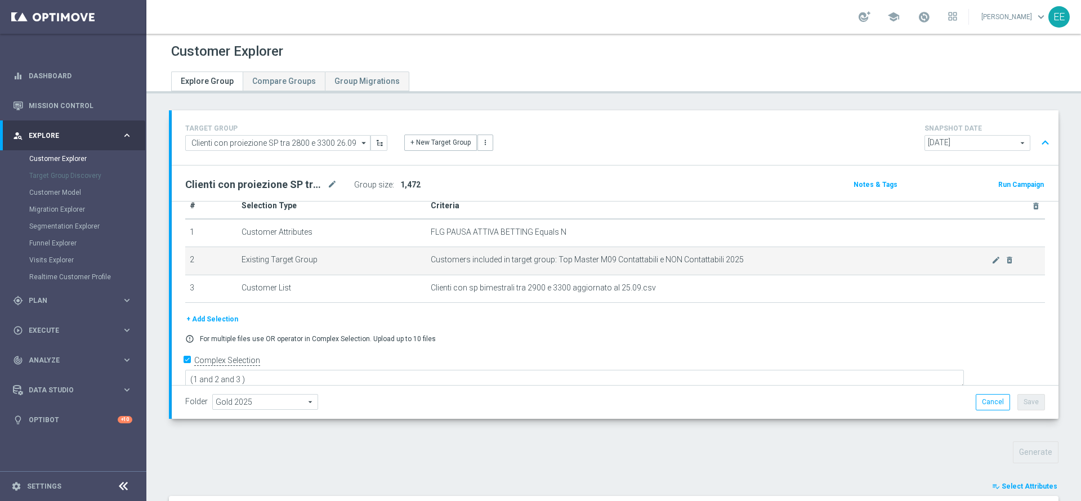
scroll to position [565, 0]
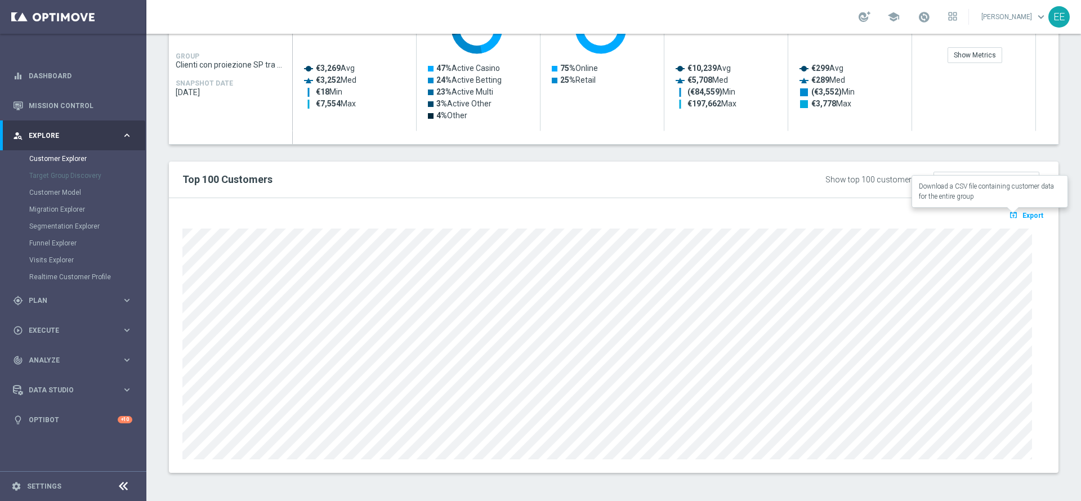
click at [1026, 215] on span "Export" at bounding box center [1032, 216] width 21 height 8
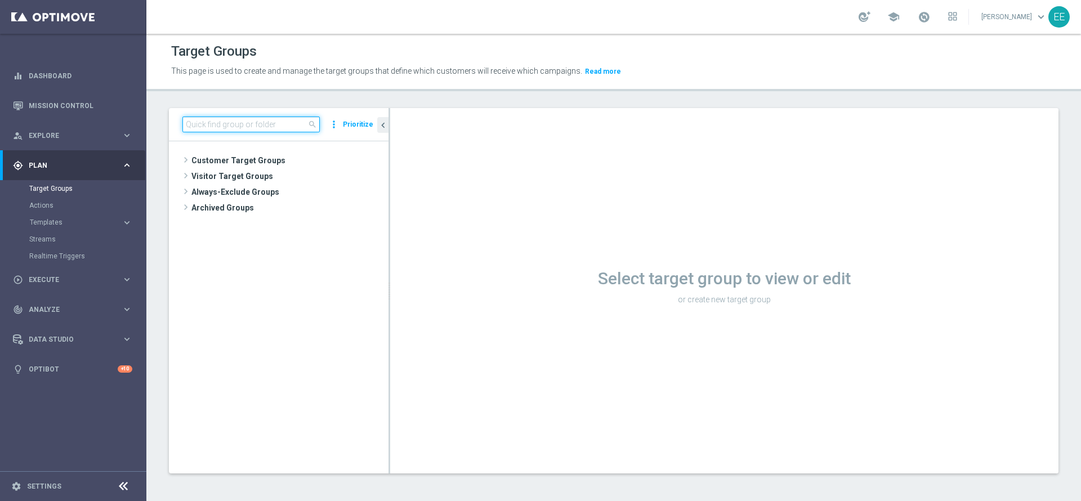
click at [240, 124] on input at bounding box center [250, 125] width 137 height 16
paste input "2886 DEM Informativa Superenalotto clienti Active players Lotterie 28_09.csv"
type input "2886 DEM Informativa Superenalotto clienti Active"
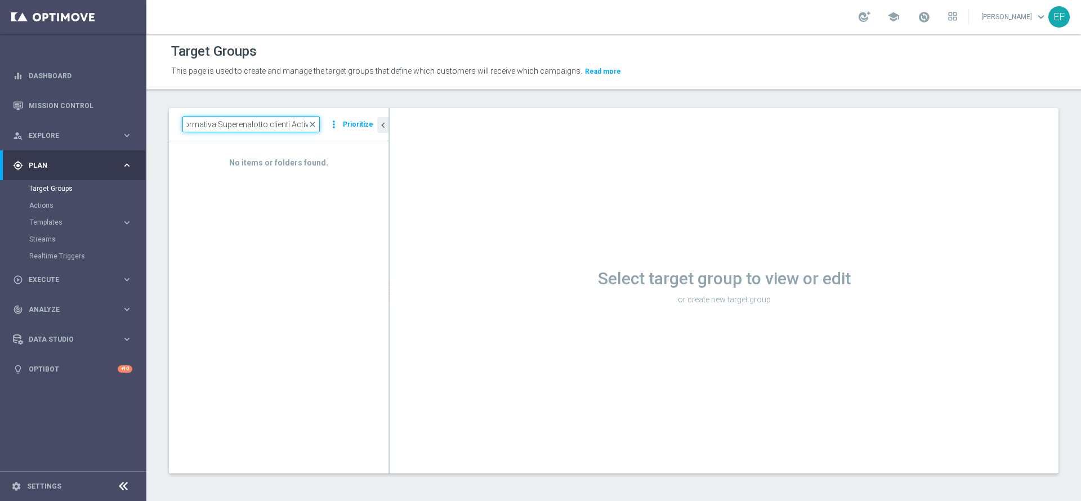
click at [240, 124] on input "2886 DEM Informativa Superenalotto clienti Active" at bounding box center [250, 125] width 137 height 16
click at [240, 124] on input at bounding box center [250, 125] width 137 height 16
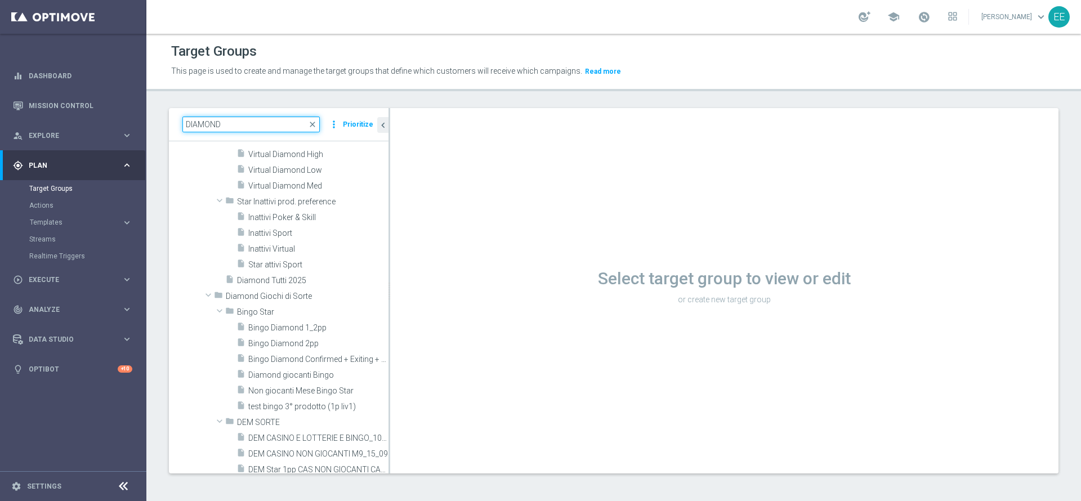
scroll to position [1217, 0]
type input "DIAMOND"
click at [86, 99] on link "Mission Control" at bounding box center [81, 106] width 104 height 30
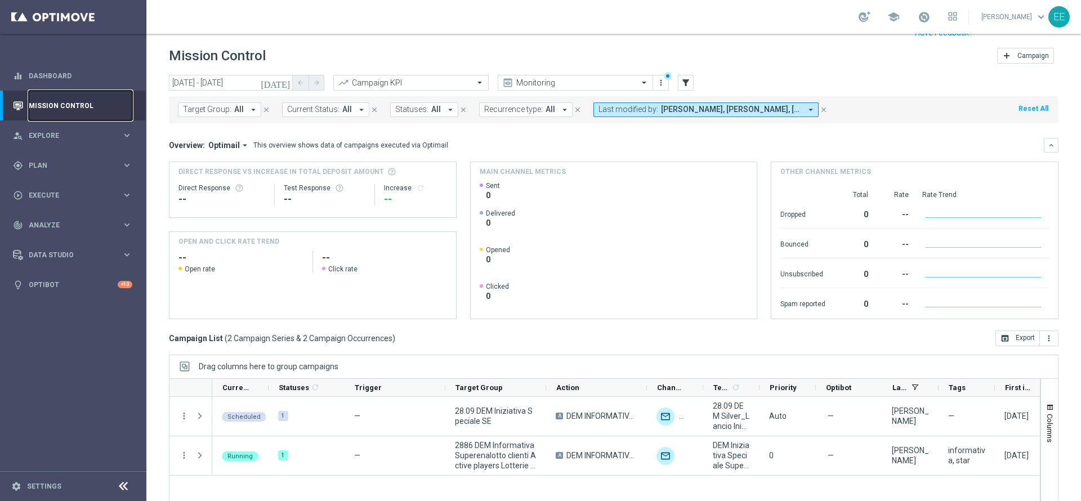
scroll to position [62, 0]
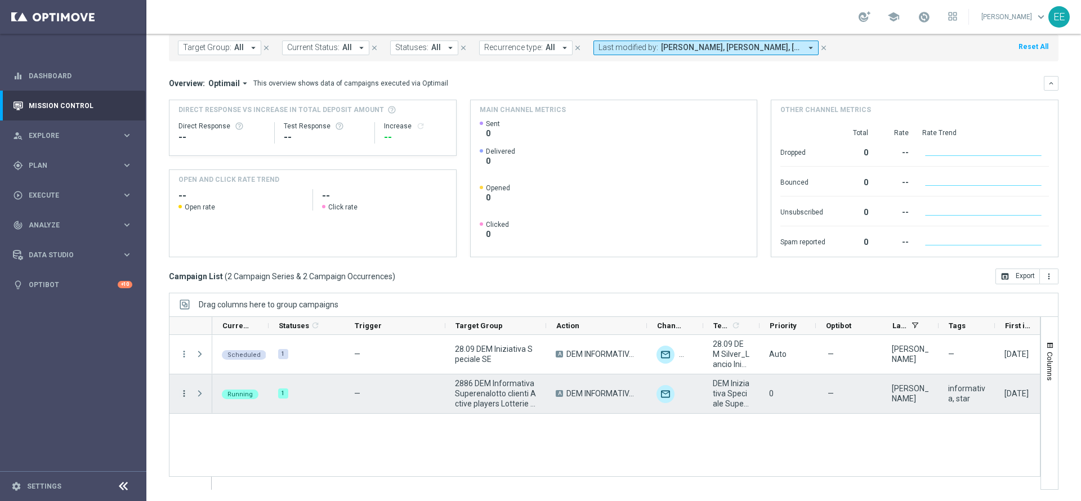
click at [186, 392] on icon "more_vert" at bounding box center [184, 393] width 10 height 10
click at [269, 276] on div "Campaign Details" at bounding box center [258, 276] width 105 height 8
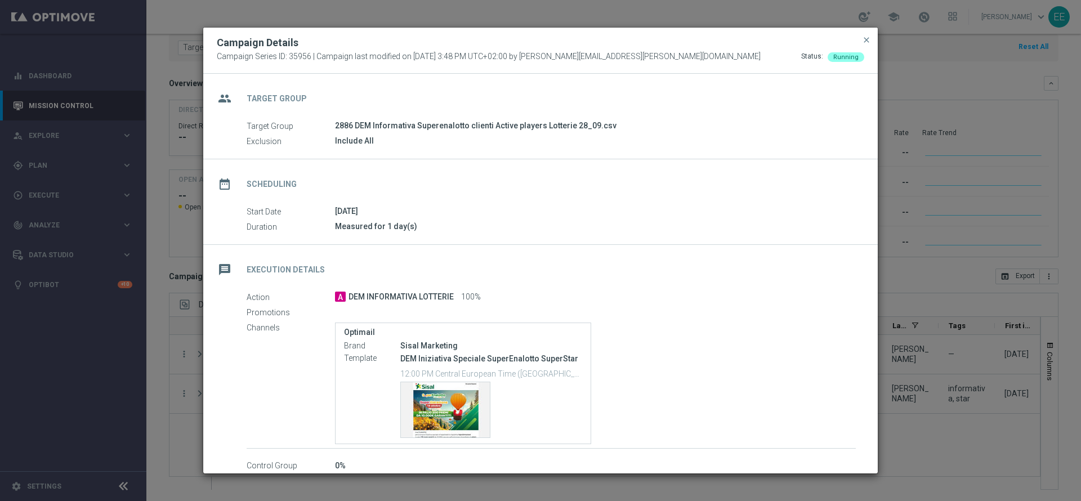
scroll to position [50, 0]
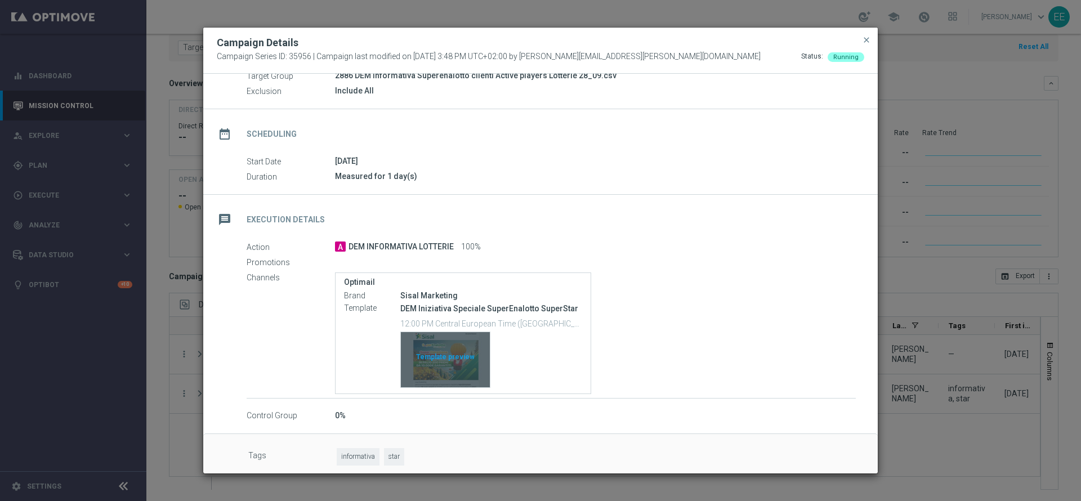
click at [456, 348] on div "Template preview" at bounding box center [445, 359] width 89 height 55
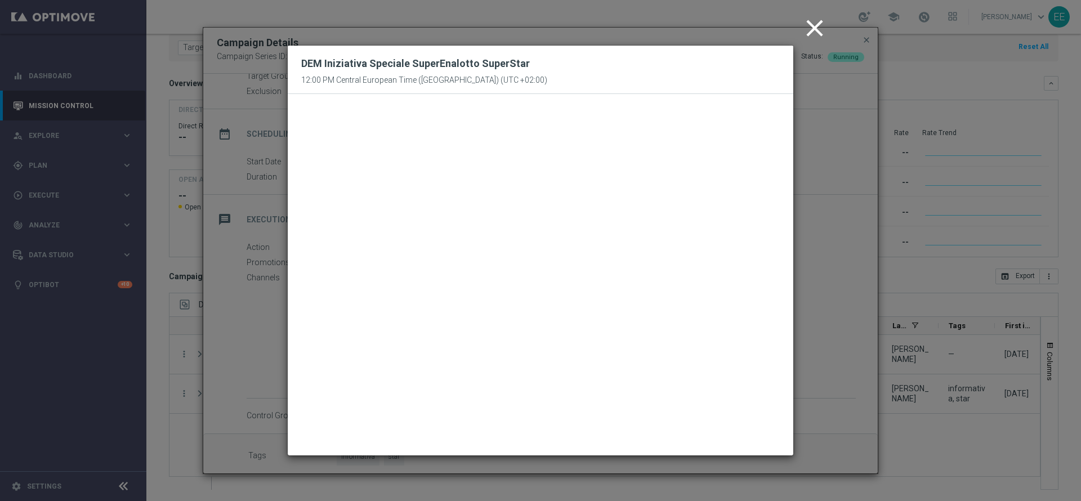
click at [811, 28] on icon "close" at bounding box center [814, 28] width 28 height 28
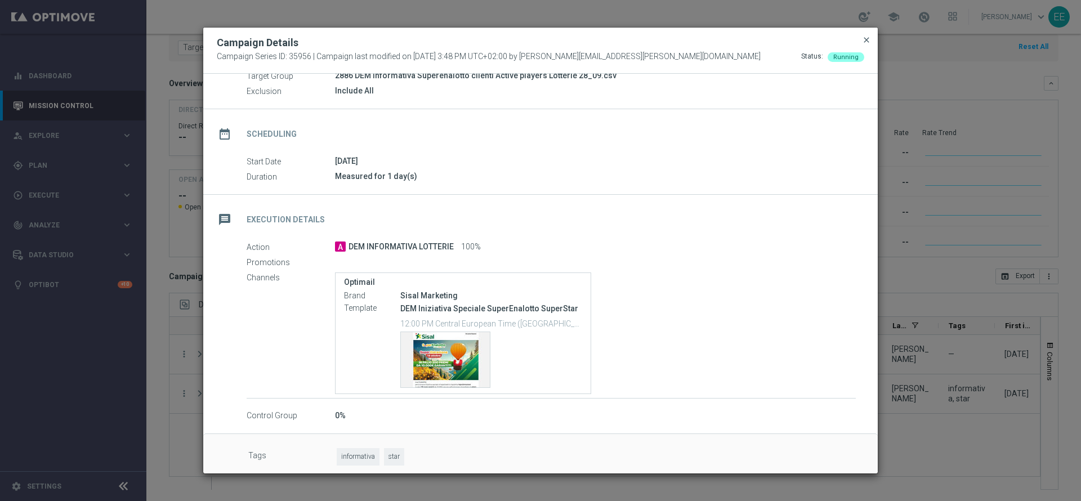
click at [866, 37] on span "close" at bounding box center [866, 39] width 9 height 9
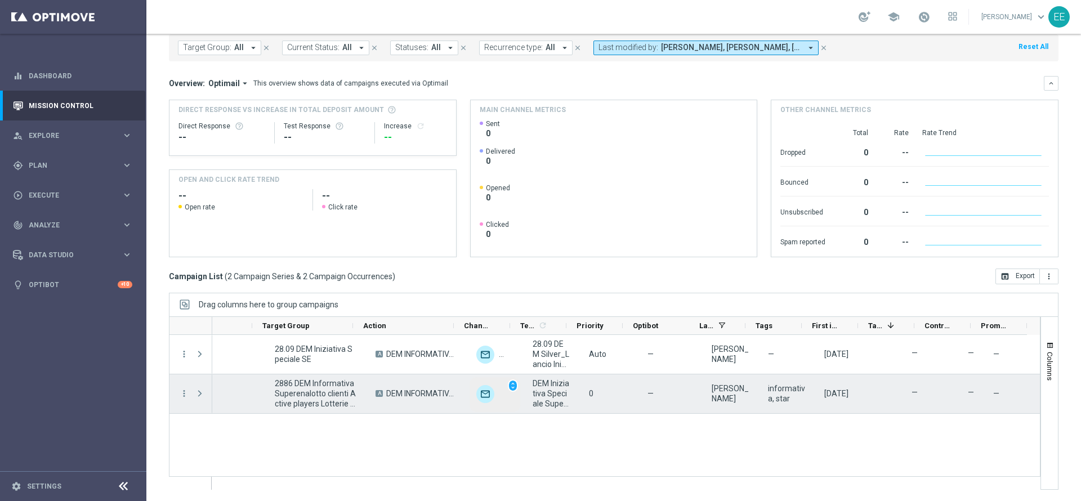
scroll to position [0, 0]
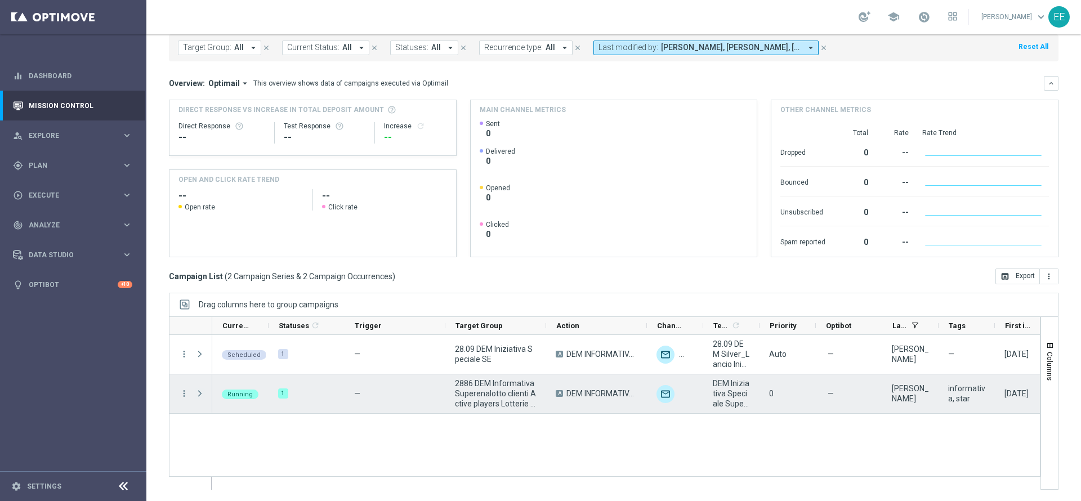
click at [203, 394] on span "Press SPACE to select this row." at bounding box center [200, 393] width 10 height 9
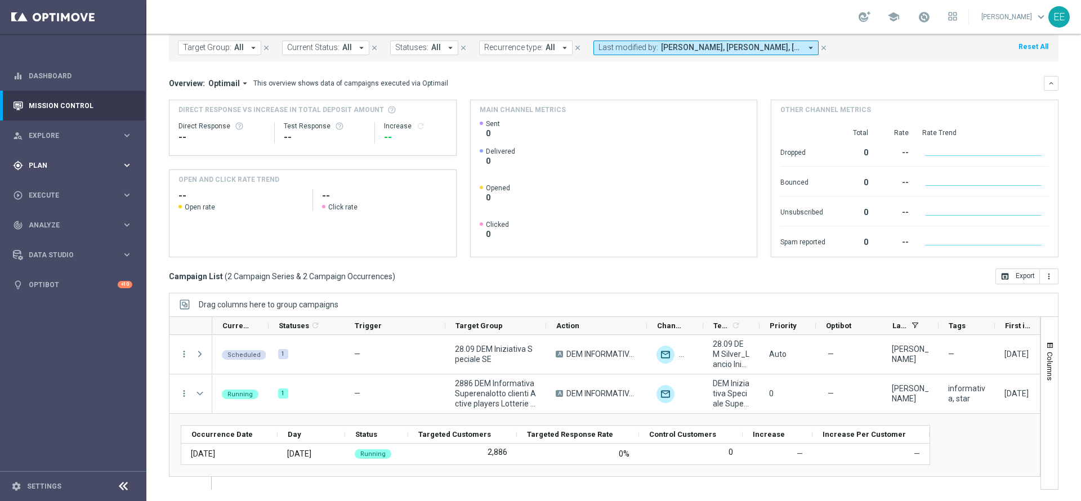
click at [56, 161] on div "gps_fixed Plan" at bounding box center [67, 165] width 109 height 10
click at [55, 185] on link "Target Groups" at bounding box center [73, 188] width 88 height 9
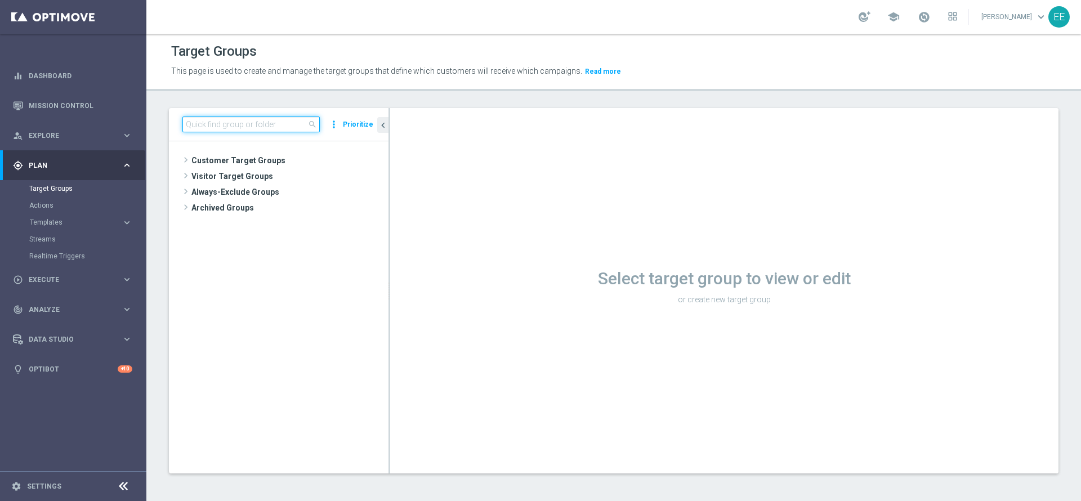
click at [213, 126] on input at bounding box center [250, 125] width 137 height 16
click at [254, 122] on input at bounding box center [250, 125] width 137 height 16
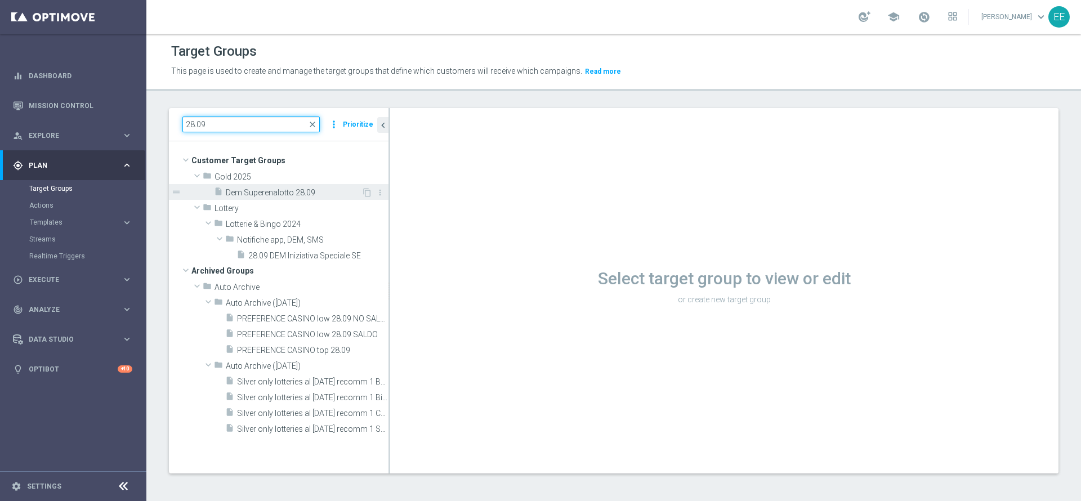
type input "28.09"
click at [309, 190] on span "Dem Superenalotto 28.09" at bounding box center [294, 193] width 136 height 10
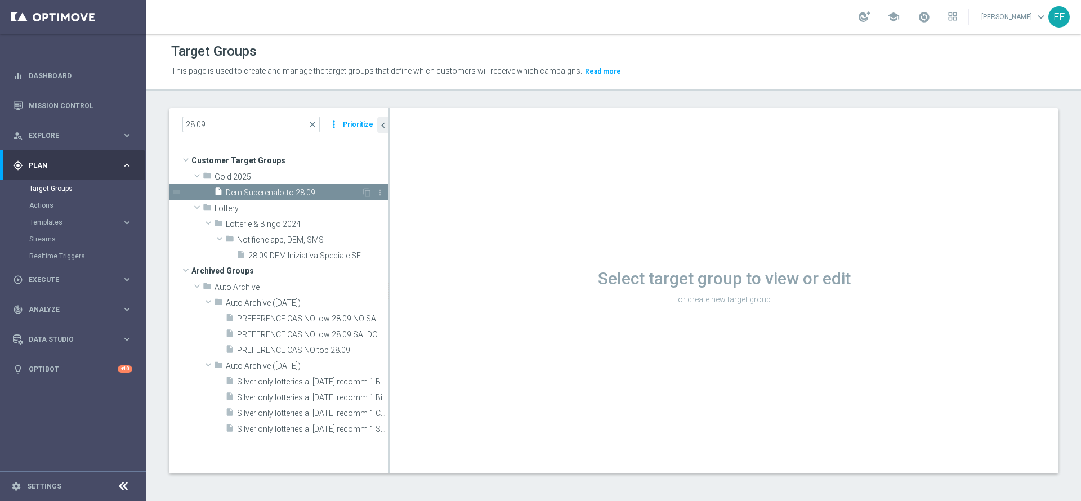
click at [272, 192] on span "Dem Superenalotto 28.09" at bounding box center [294, 193] width 136 height 10
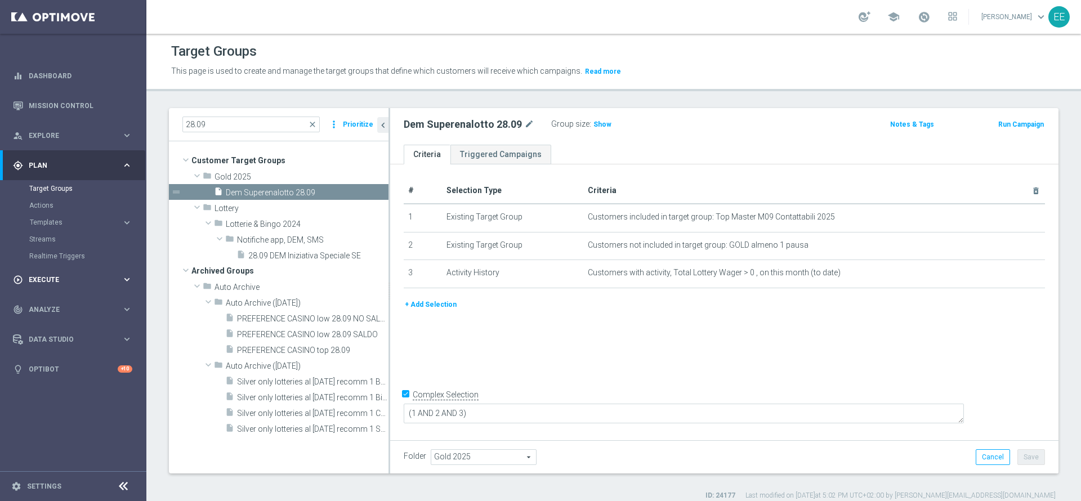
click at [38, 280] on span "Execute" at bounding box center [75, 279] width 93 height 7
click at [75, 215] on link "Campaign Builder" at bounding box center [73, 218] width 88 height 9
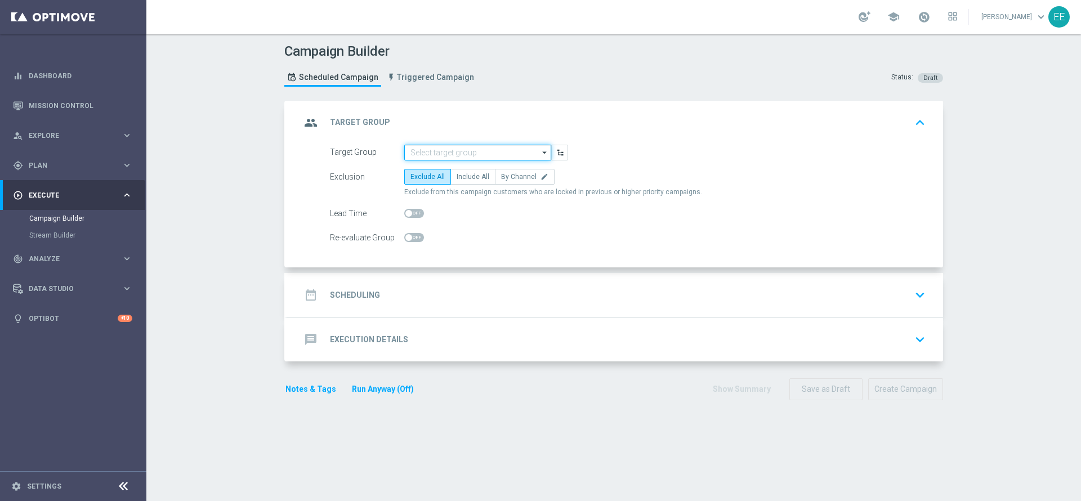
click at [475, 154] on input at bounding box center [477, 153] width 147 height 16
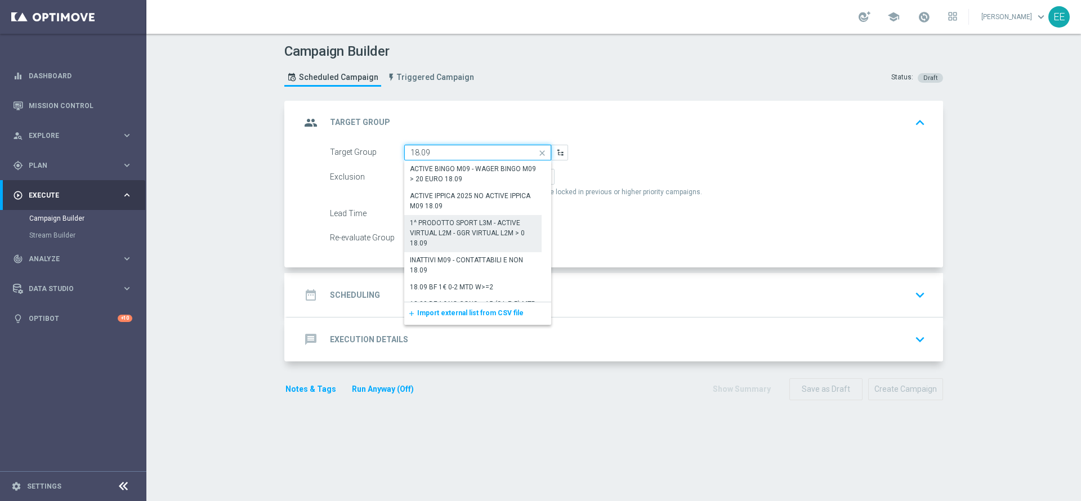
scroll to position [65, 0]
click at [405, 145] on input "18.09" at bounding box center [477, 153] width 147 height 16
click at [406, 149] on input "18.09" at bounding box center [477, 153] width 147 height 16
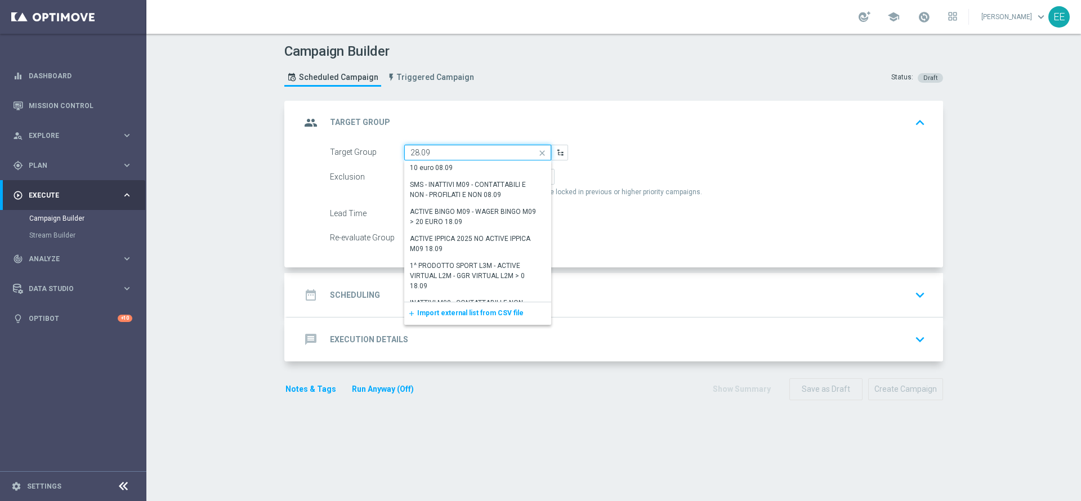
scroll to position [0, 0]
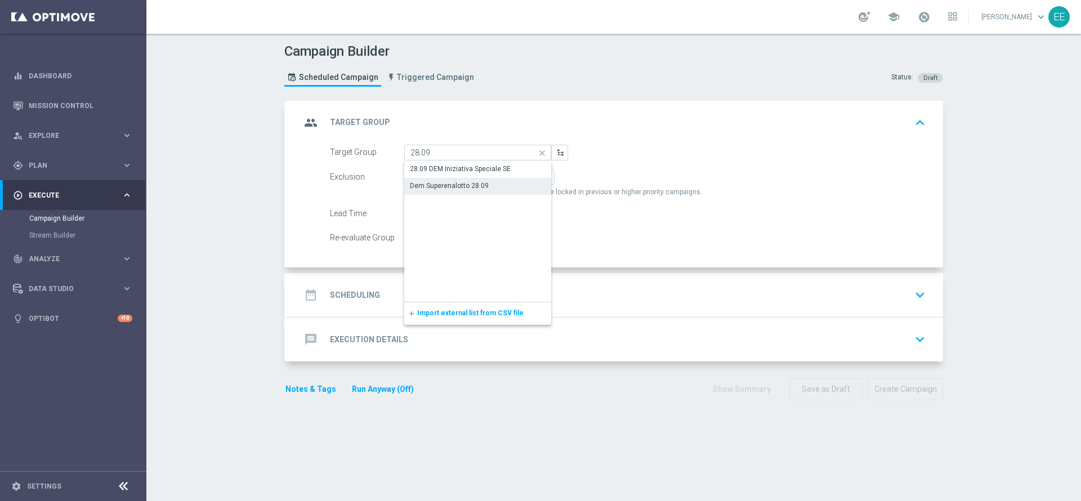
click at [467, 184] on div "Dem Superenalotto 28.09" at bounding box center [449, 186] width 79 height 10
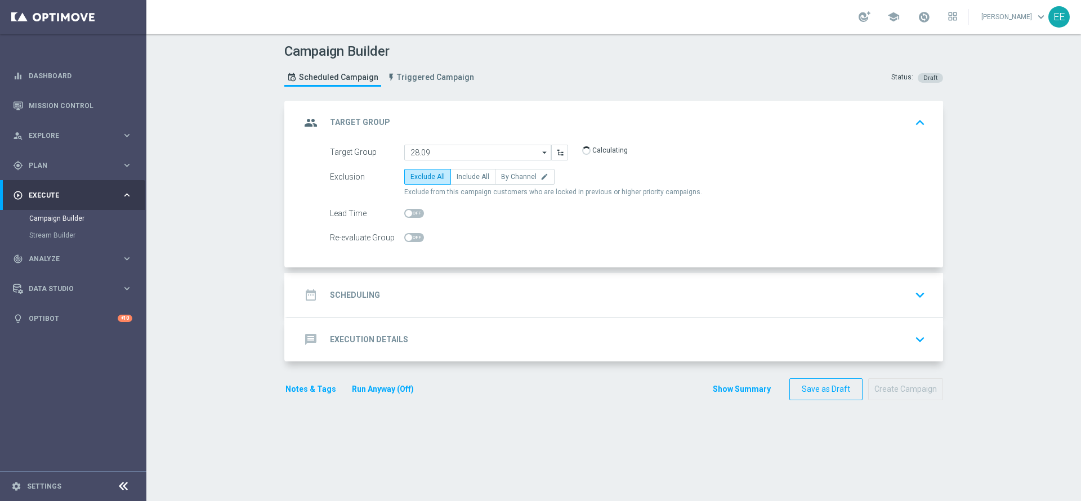
type input "Dem Superenalotto 28.09"
click at [466, 178] on span "Include All" at bounding box center [473, 177] width 33 height 8
click at [464, 178] on input "Include All" at bounding box center [460, 178] width 7 height 7
radio input "true"
click at [411, 214] on span at bounding box center [414, 213] width 20 height 9
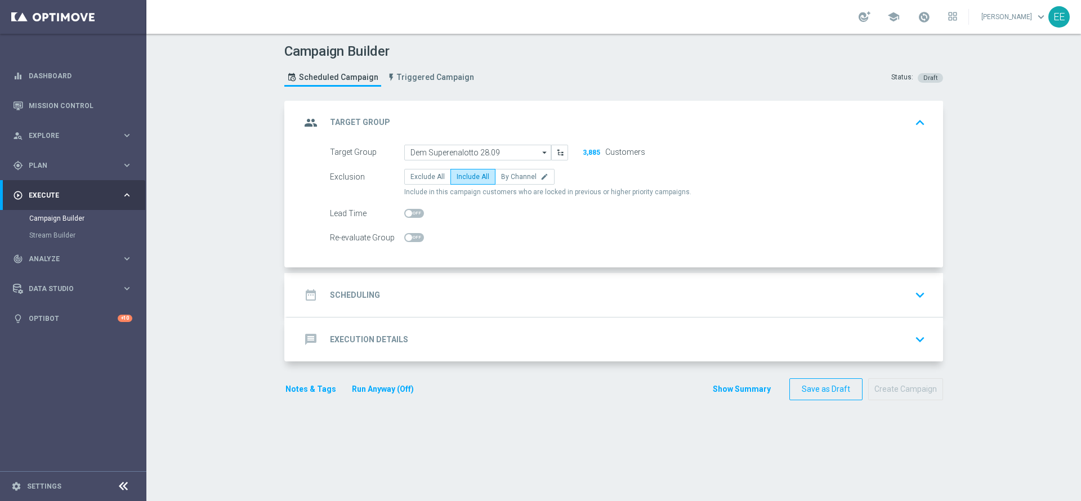
click at [411, 214] on input "checkbox" at bounding box center [414, 213] width 20 height 9
checkbox input "true"
type input "2"
click at [526, 209] on input "2" at bounding box center [530, 213] width 28 height 16
click at [482, 293] on div "date_range Scheduling keyboard_arrow_down" at bounding box center [615, 294] width 629 height 21
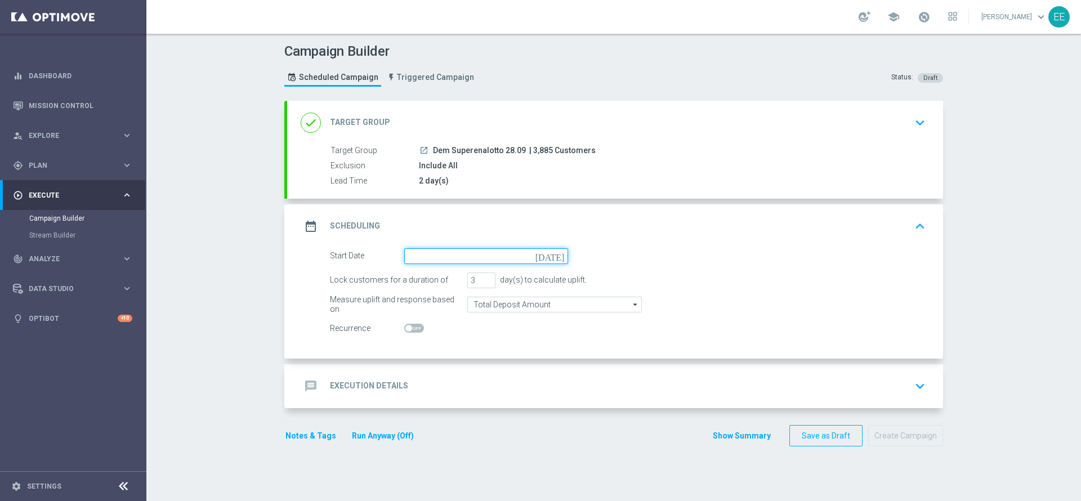
click at [466, 252] on input at bounding box center [486, 256] width 164 height 16
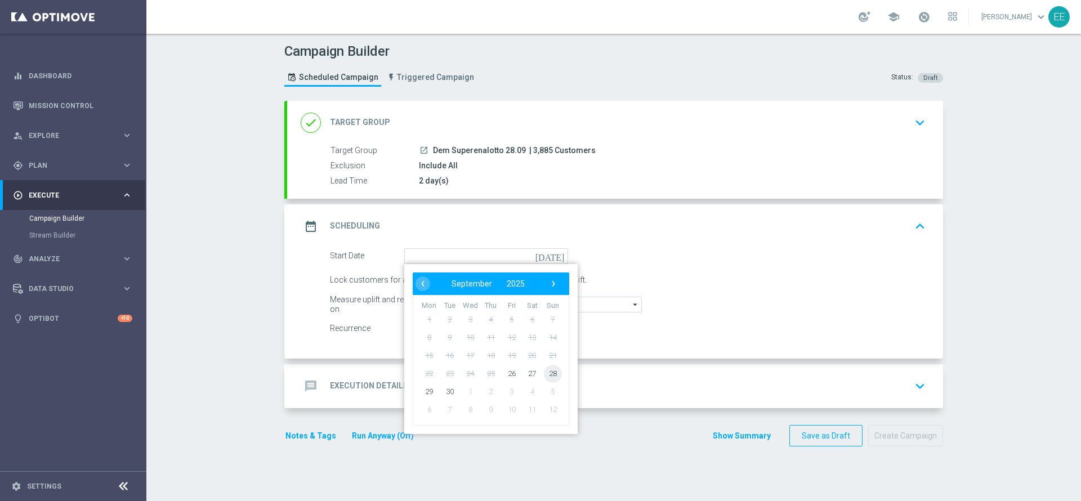
click at [547, 377] on span "28" at bounding box center [553, 373] width 18 height 18
type input "28 Sep 2025"
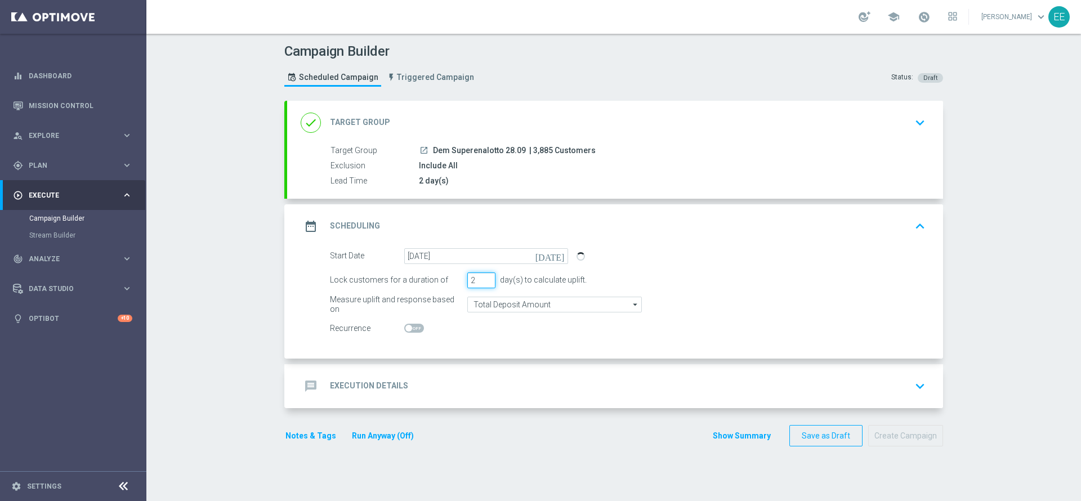
click at [483, 284] on input "2" at bounding box center [481, 280] width 28 height 16
type input "1"
click at [483, 284] on input "1" at bounding box center [481, 280] width 28 height 16
click at [421, 381] on div "message Execution Details keyboard_arrow_down" at bounding box center [615, 385] width 629 height 21
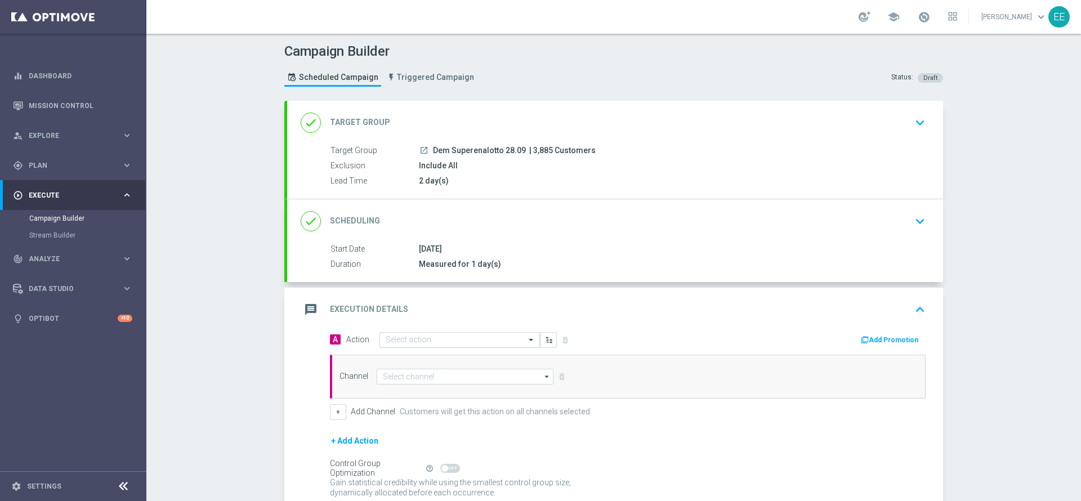
click at [425, 336] on input "text" at bounding box center [449, 341] width 126 height 10
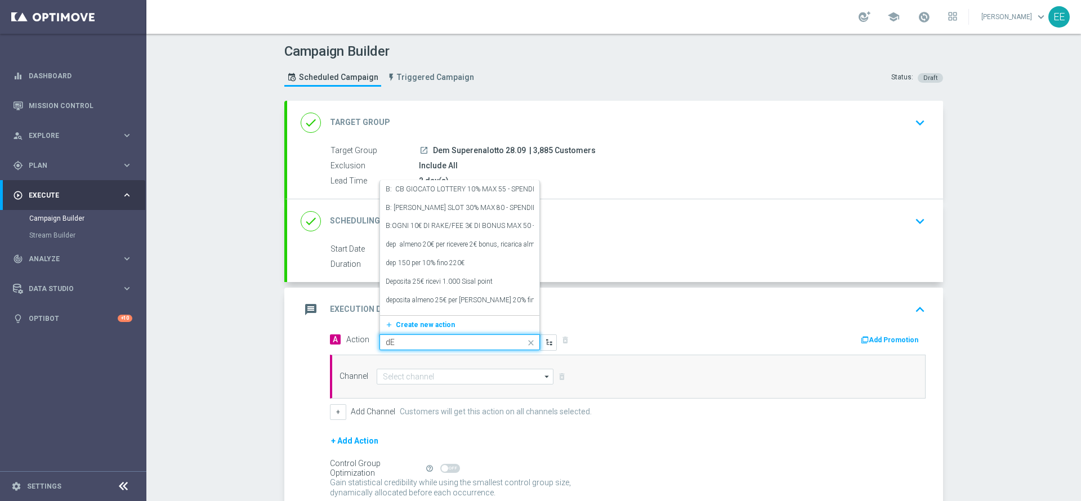
type input "d"
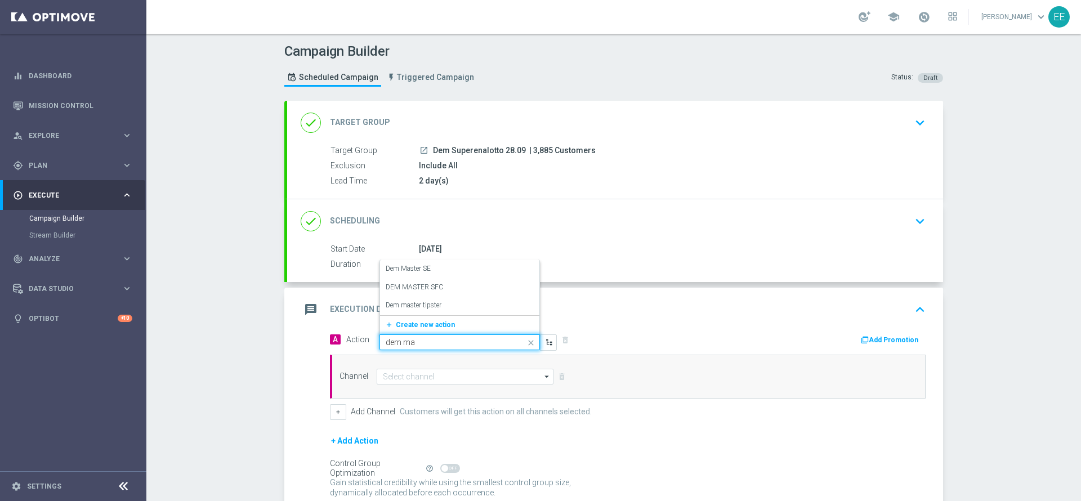
type input "dem mas"
click at [455, 271] on div "Dem Master SE edit" at bounding box center [460, 269] width 148 height 19
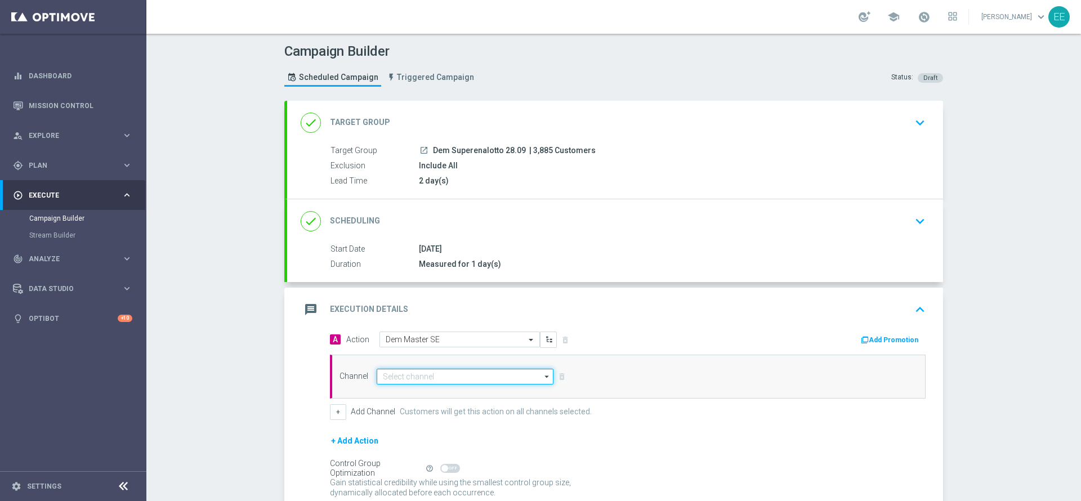
click at [383, 374] on input at bounding box center [465, 377] width 177 height 16
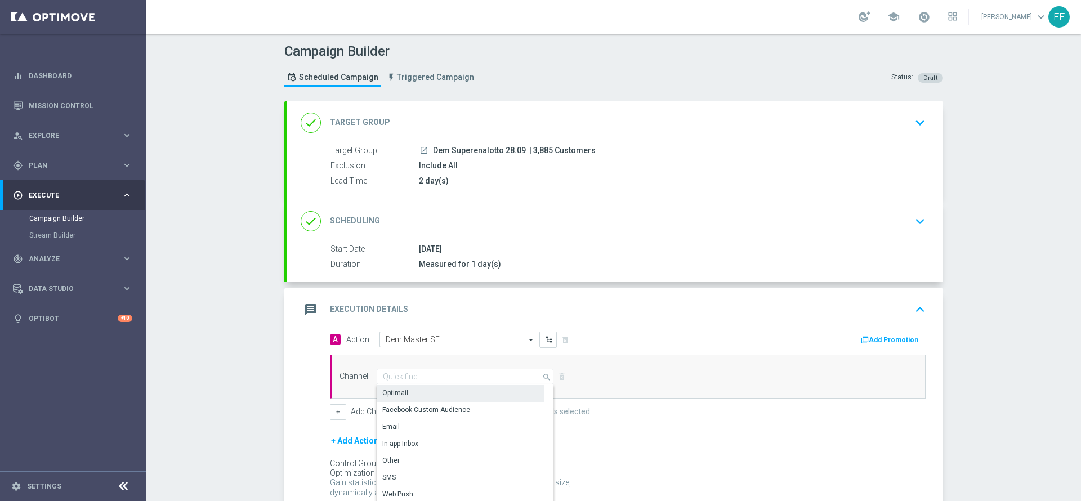
click at [421, 394] on div "Optimail" at bounding box center [461, 393] width 168 height 16
type input "Optimail"
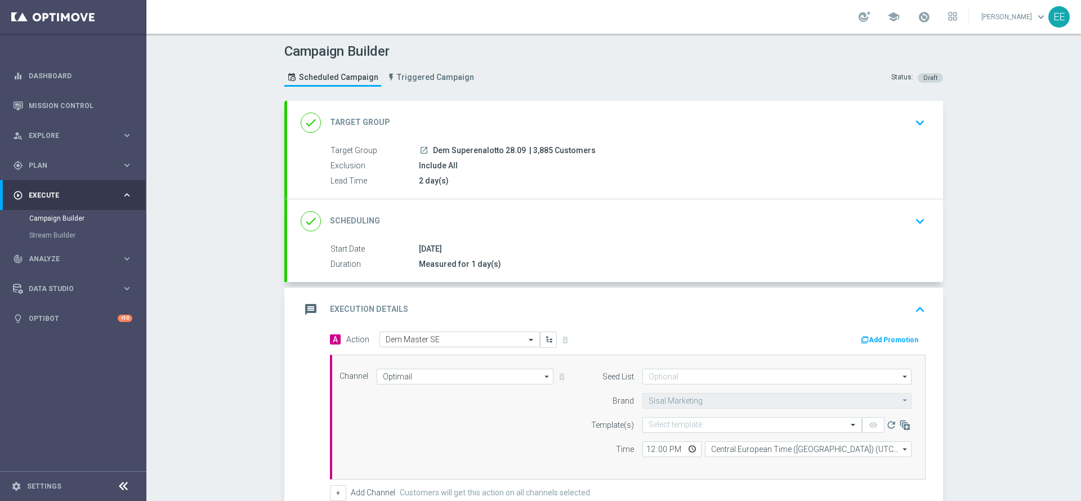
scroll to position [79, 0]
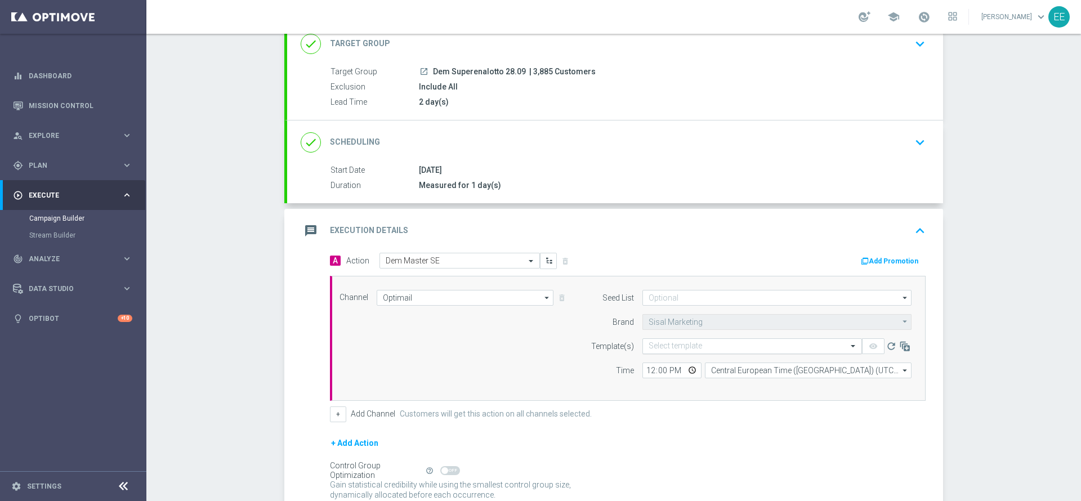
click at [707, 349] on input "text" at bounding box center [740, 347] width 185 height 10
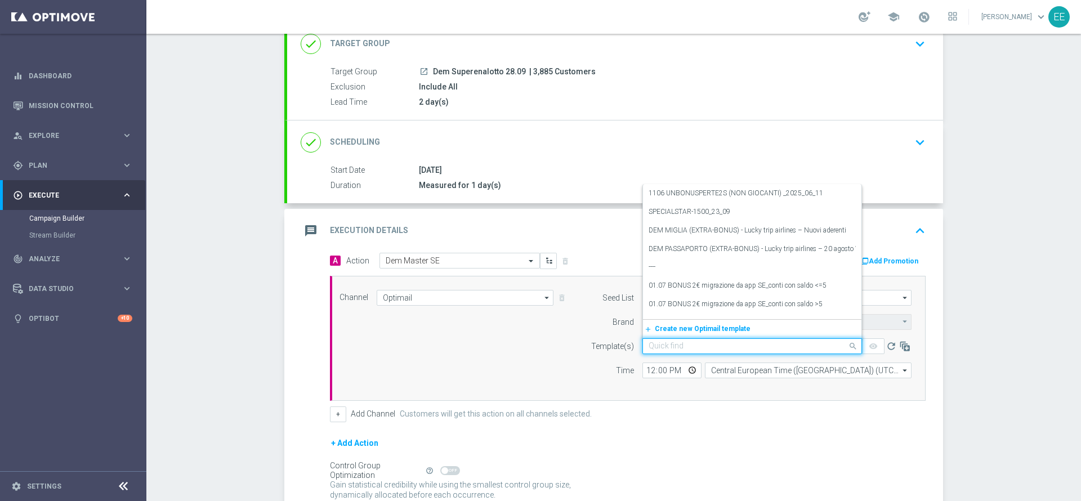
paste input "28.09 DEM Top Master_Lancio Iniziativa Speciale SE"
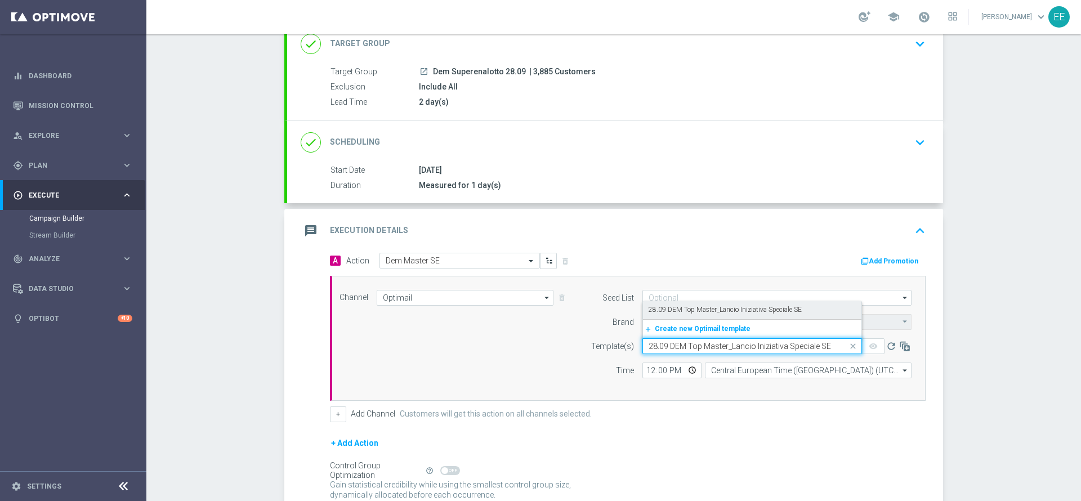
click at [788, 311] on label "28.09 DEM Top Master_Lancio Iniziativa Speciale SE" at bounding box center [724, 310] width 153 height 10
type input "28.09 DEM Top Master_Lancio Iniziativa Speciale SE"
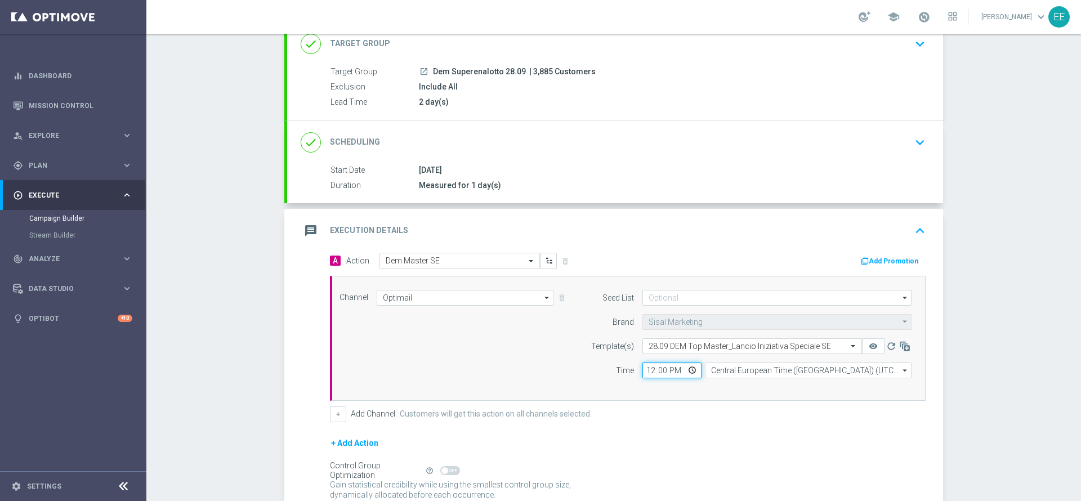
click at [646, 370] on input "12:00" at bounding box center [671, 371] width 59 height 16
click at [619, 407] on div "+ Add Channel Customers will get this action on all channels selected." at bounding box center [628, 414] width 596 height 16
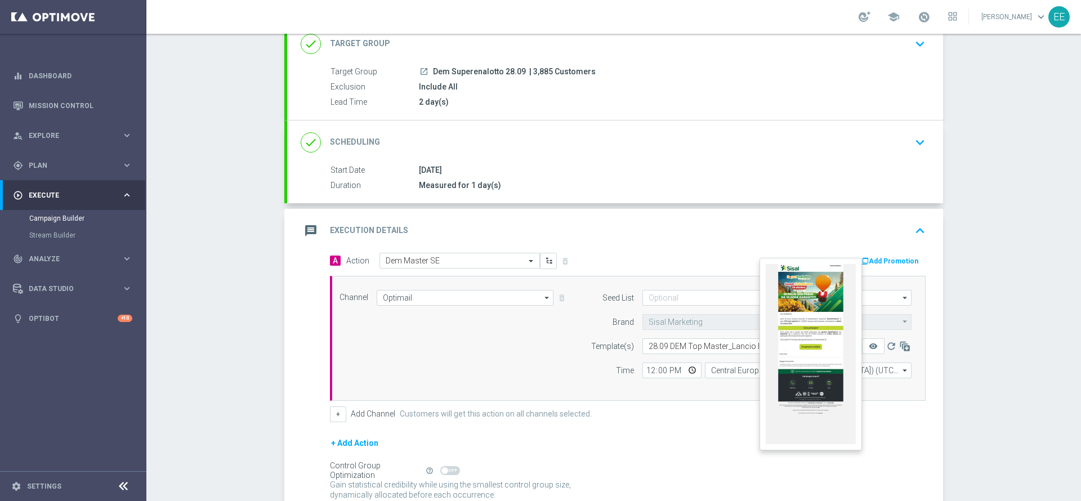
click at [874, 345] on button "remove_red_eye" at bounding box center [873, 346] width 23 height 16
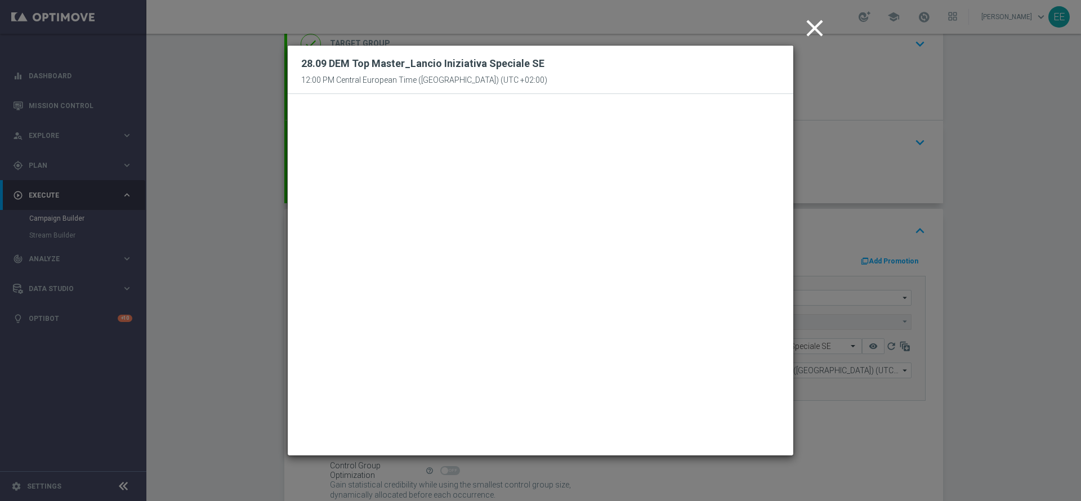
click at [816, 26] on icon "close" at bounding box center [814, 28] width 28 height 28
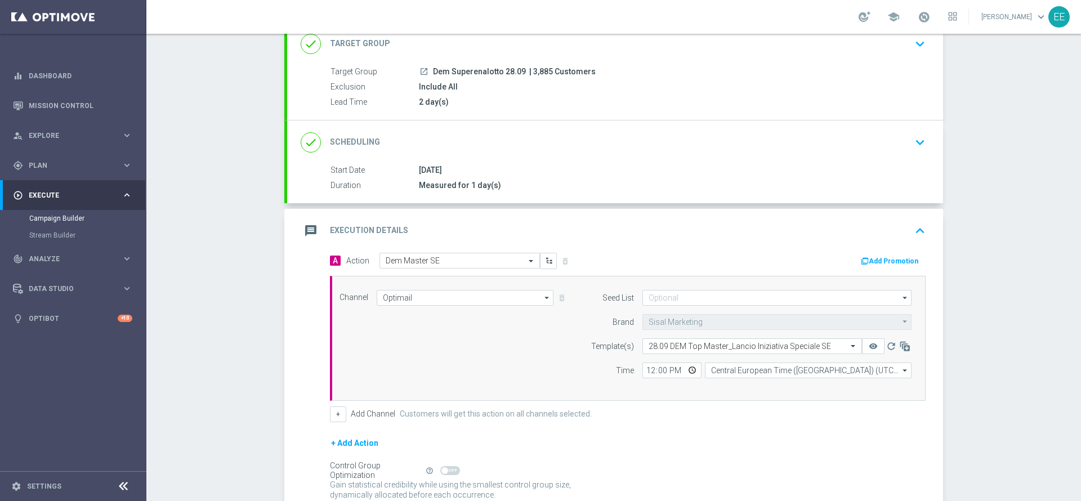
scroll to position [178, 0]
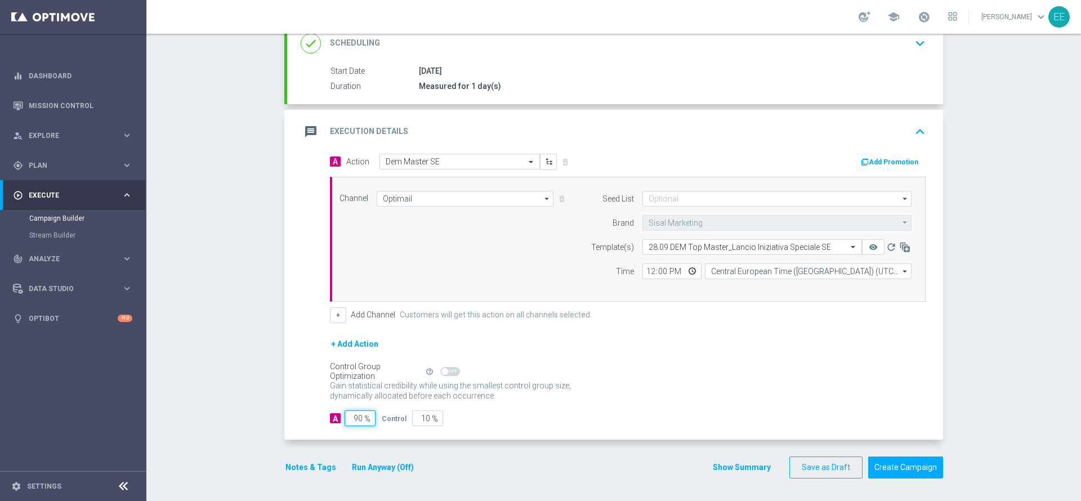
click at [348, 424] on input "90" at bounding box center [360, 418] width 31 height 16
type input "1"
type input "99"
type input "10"
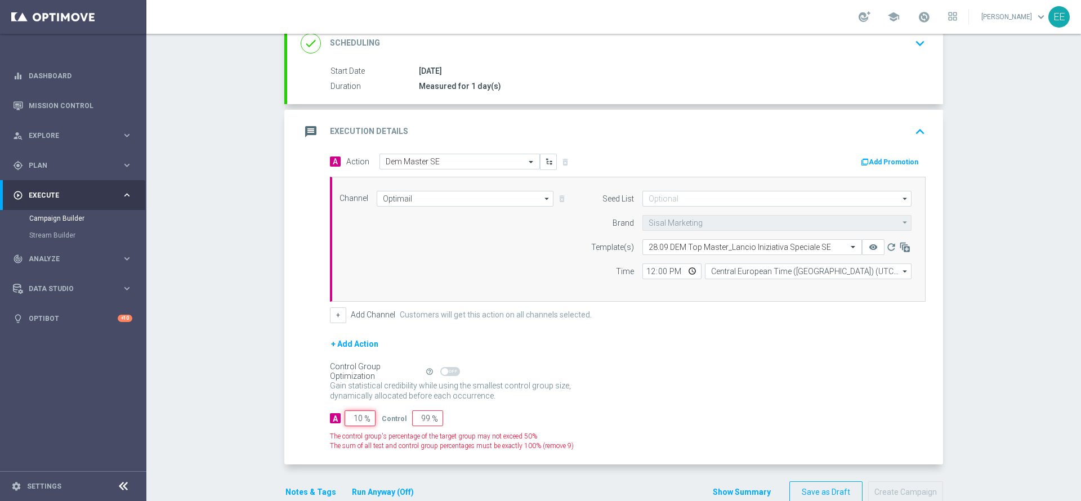
type input "90"
type input "100"
type input "0"
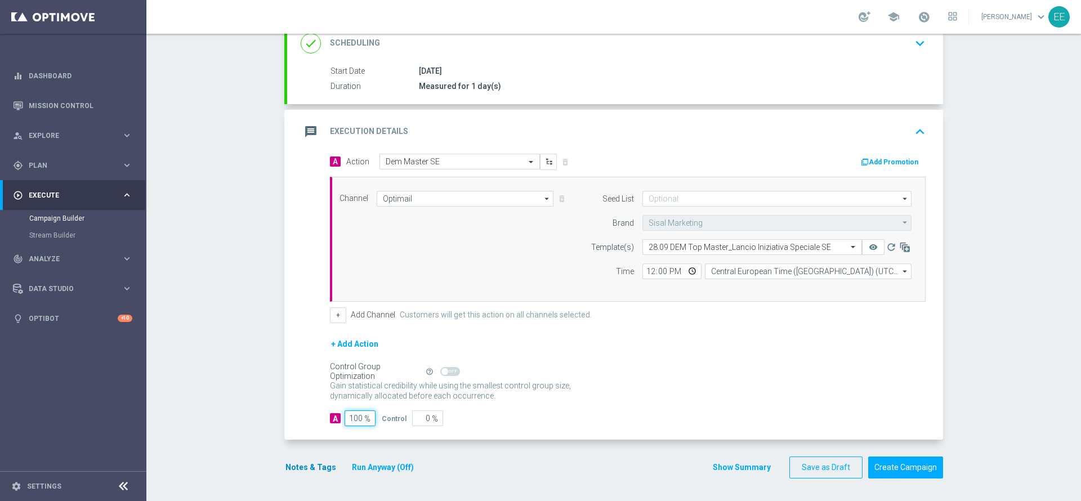
type input "100"
click at [304, 467] on button "Notes & Tags" at bounding box center [310, 467] width 53 height 14
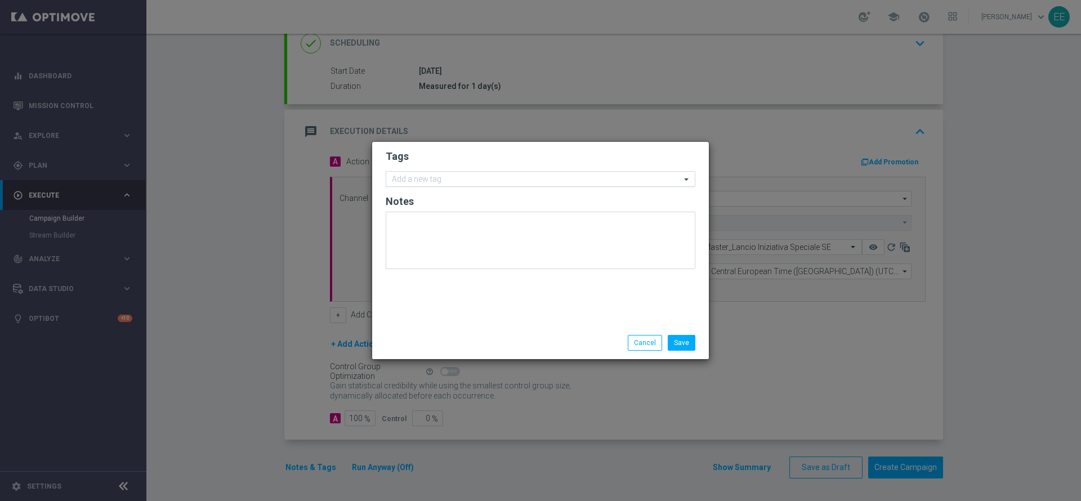
click at [483, 182] on input "text" at bounding box center [536, 180] width 289 height 10
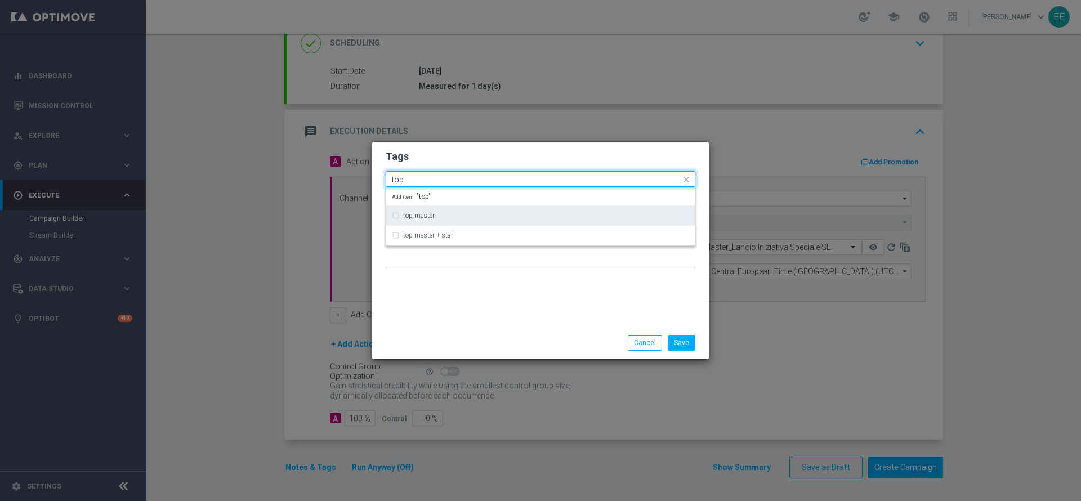
click at [441, 207] on div "top master" at bounding box center [540, 216] width 297 height 18
type input "top"
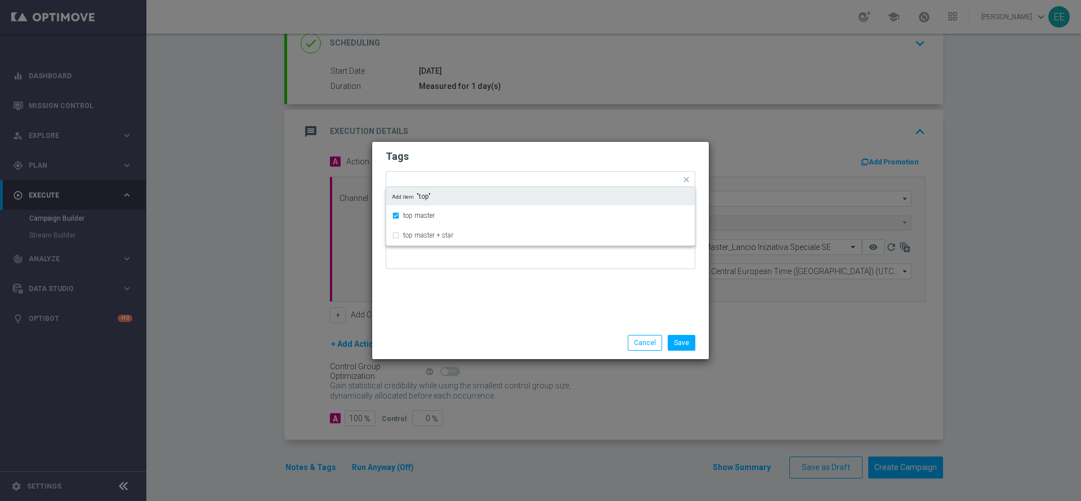
click at [489, 155] on h2 "Tags" at bounding box center [541, 157] width 310 height 14
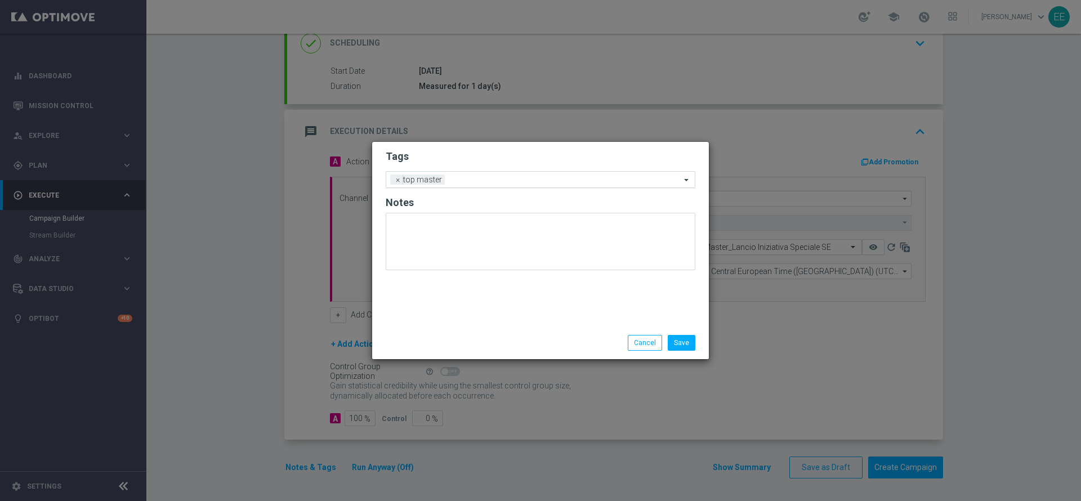
click at [519, 183] on input "text" at bounding box center [564, 181] width 231 height 10
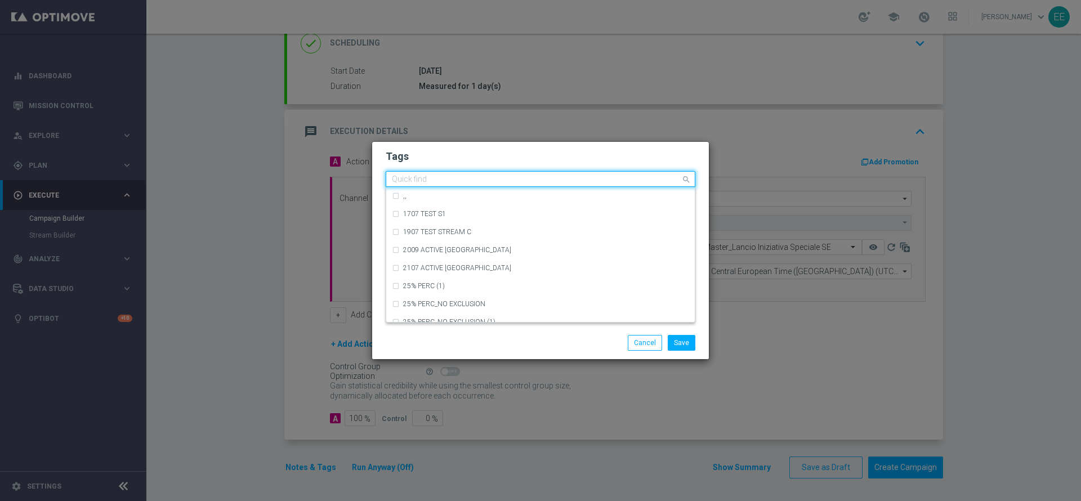
type input "n"
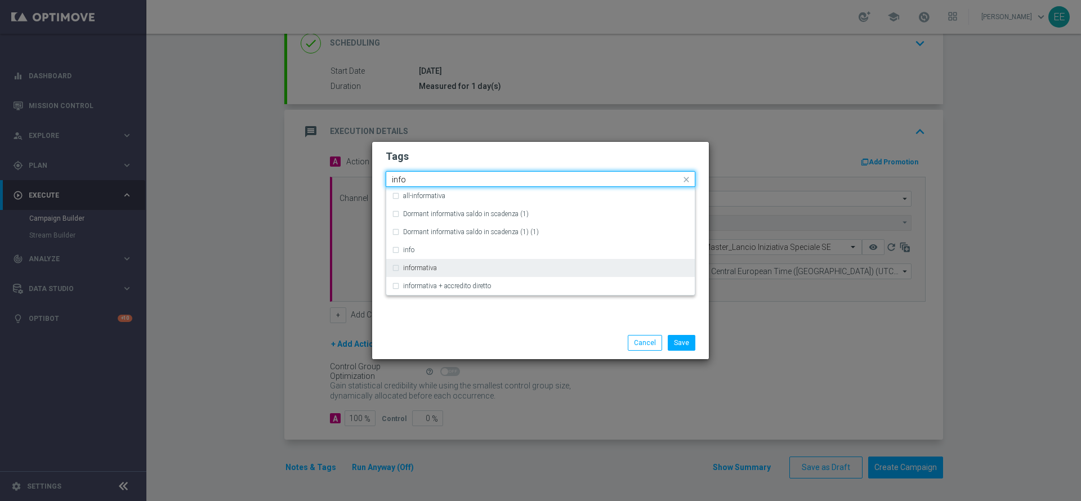
click at [449, 269] on div "informativa" at bounding box center [546, 268] width 286 height 7
type input "info"
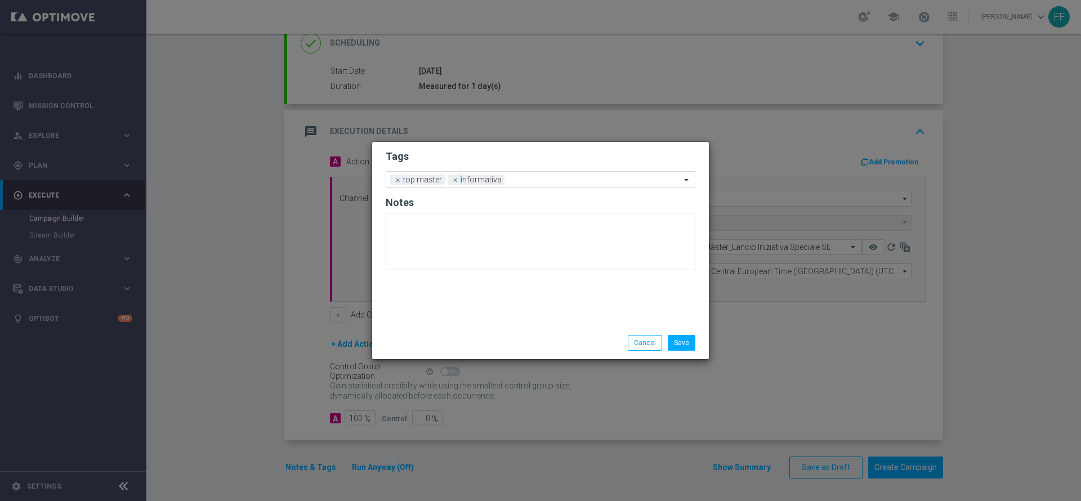
click at [491, 167] on form "Tags Add a new tag × top master × informativa Notes" at bounding box center [541, 213] width 310 height 132
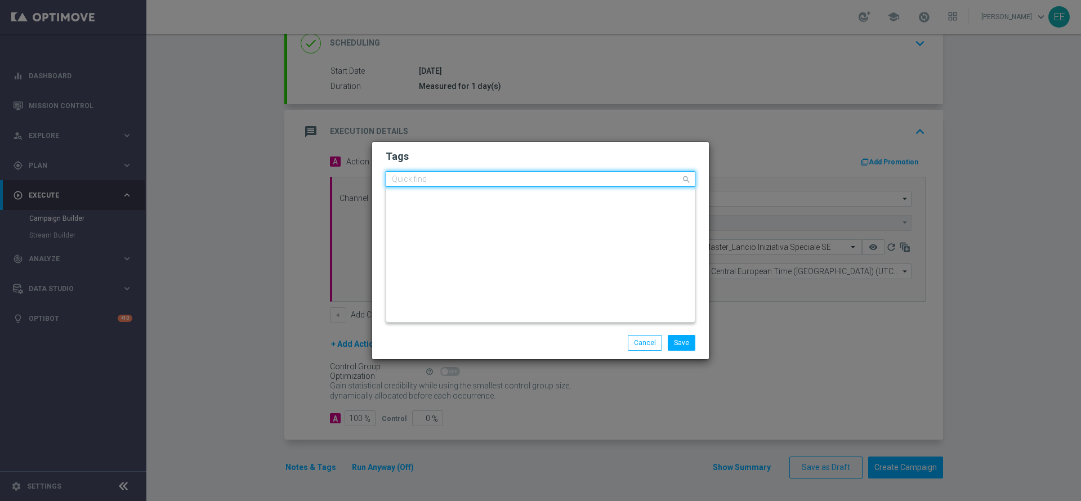
click at [516, 178] on input "text" at bounding box center [536, 180] width 289 height 10
type input "n"
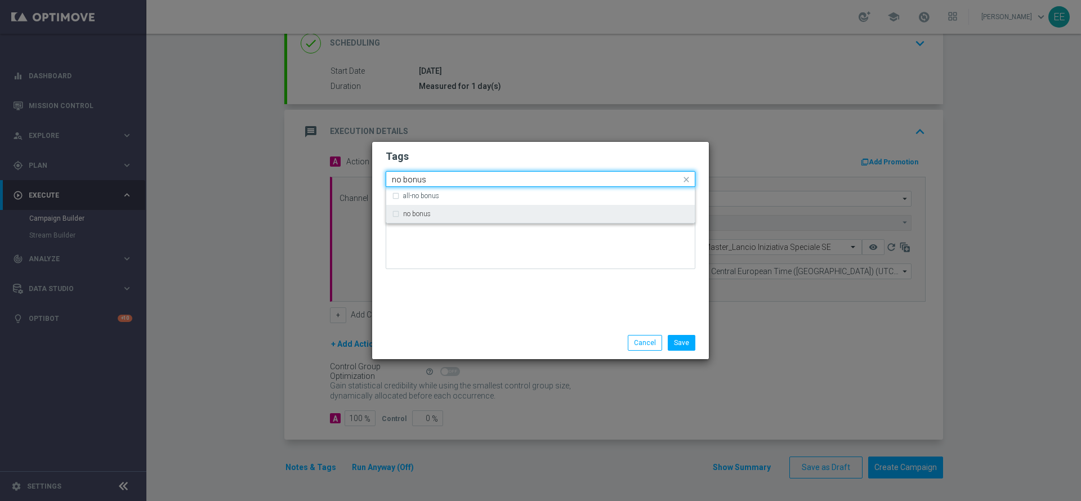
click at [456, 217] on div "no bonus" at bounding box center [540, 214] width 297 height 18
type input "no bonus"
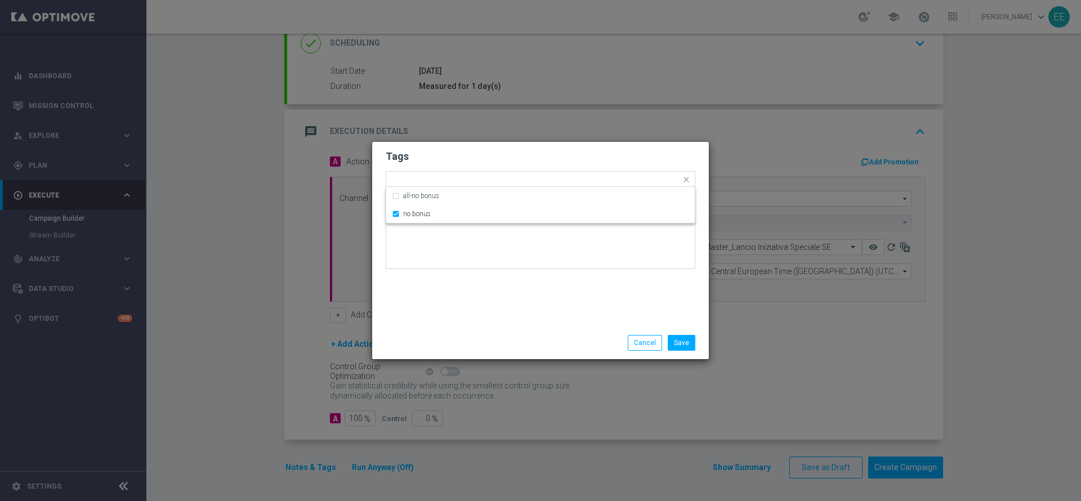
click at [489, 319] on div "Tags Quick find × top master × informativa × no bonus all-no bonus no bonus Not…" at bounding box center [540, 234] width 337 height 185
click at [579, 178] on input "text" at bounding box center [621, 181] width 119 height 10
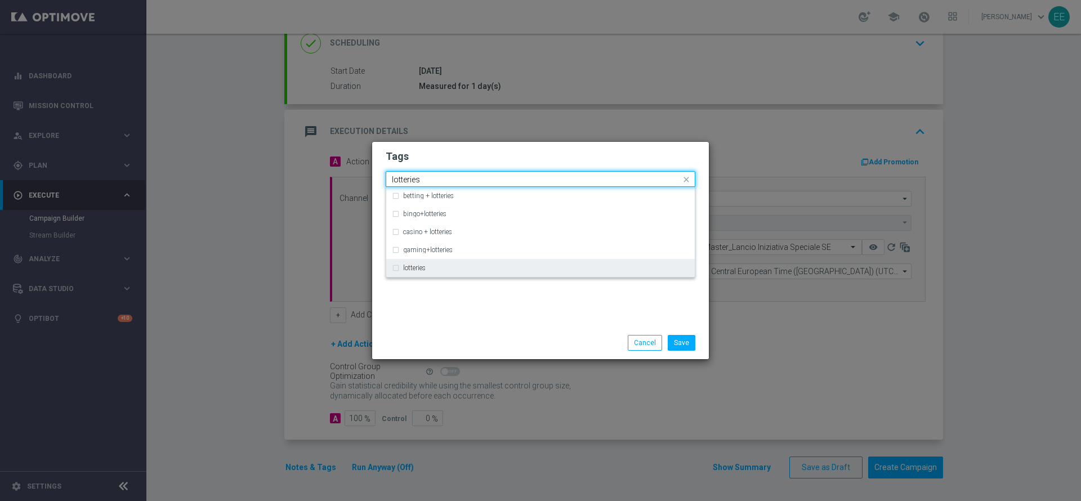
click at [459, 266] on div "lotteries" at bounding box center [546, 268] width 286 height 7
type input "lotteries"
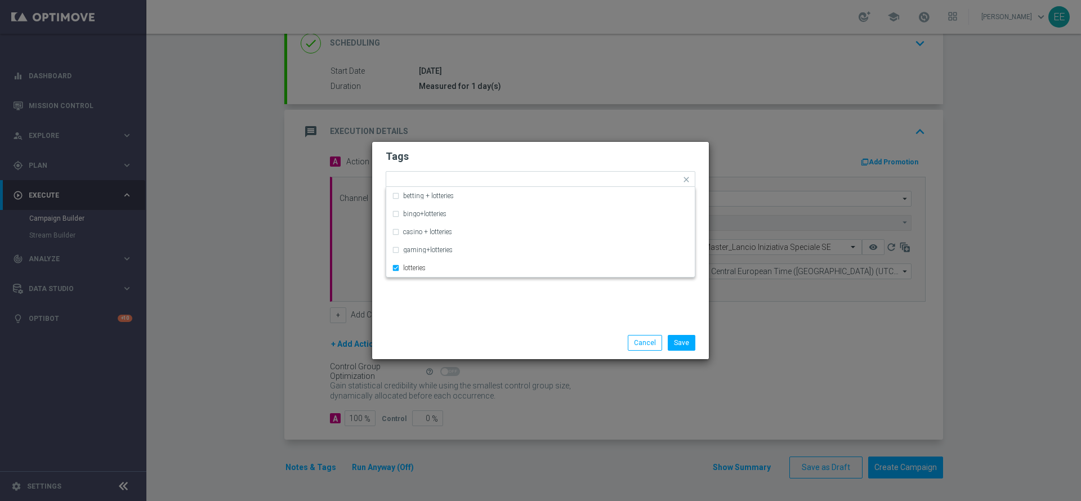
click at [497, 317] on div "Tags Quick find × top master × informativa × no bonus × lotteries betting + lot…" at bounding box center [540, 234] width 337 height 185
click at [637, 176] on input "text" at bounding box center [645, 181] width 72 height 10
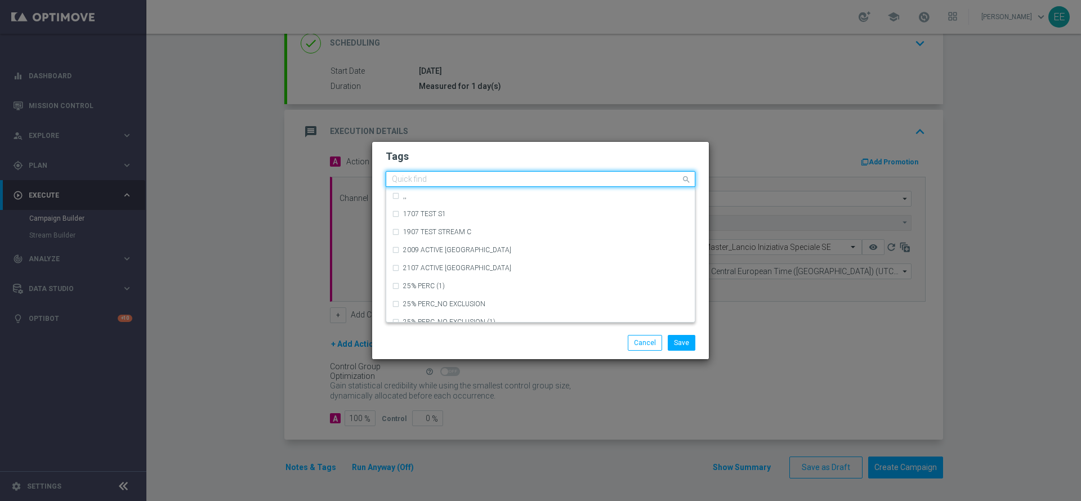
click at [576, 142] on div "Tags Quick find × top master × informativa × no bonus × lotteries ,, 1707 TEST …" at bounding box center [540, 234] width 337 height 185
click at [610, 177] on input "text" at bounding box center [536, 180] width 289 height 10
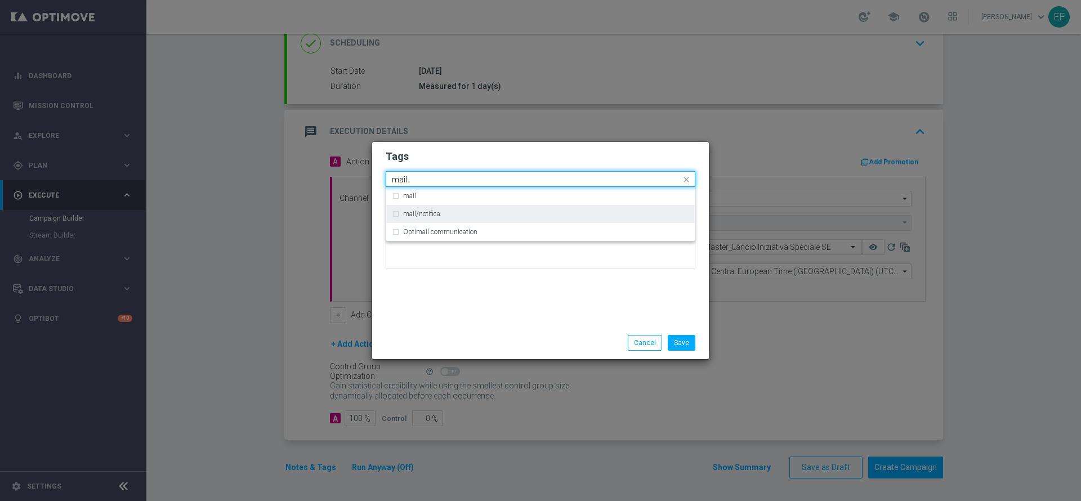
click at [524, 207] on div "mail/notifica" at bounding box center [540, 214] width 297 height 18
type input "mail"
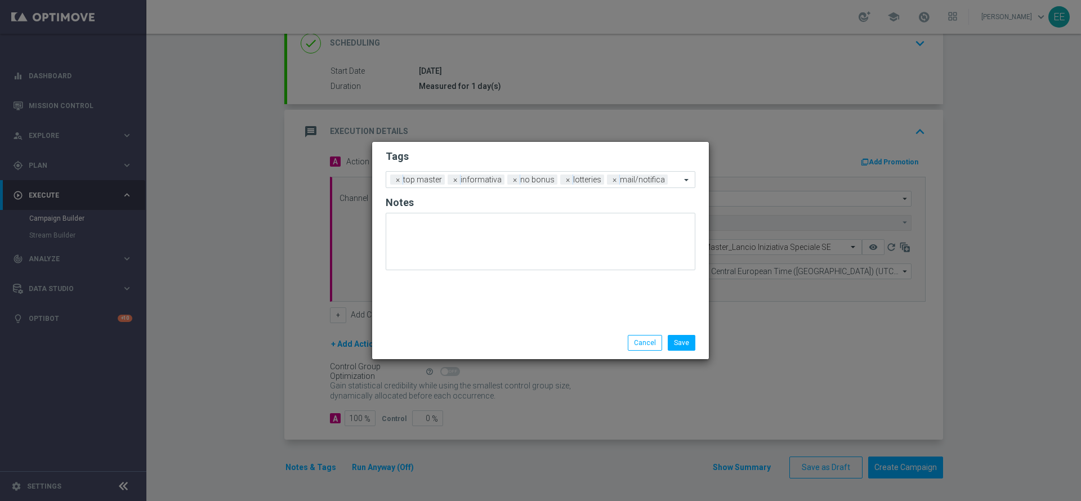
click at [507, 305] on div "Tags Add a new tag × top master × informativa × no bonus × lotteries × mail/not…" at bounding box center [540, 234] width 337 height 185
click at [692, 339] on button "Save" at bounding box center [682, 343] width 28 height 16
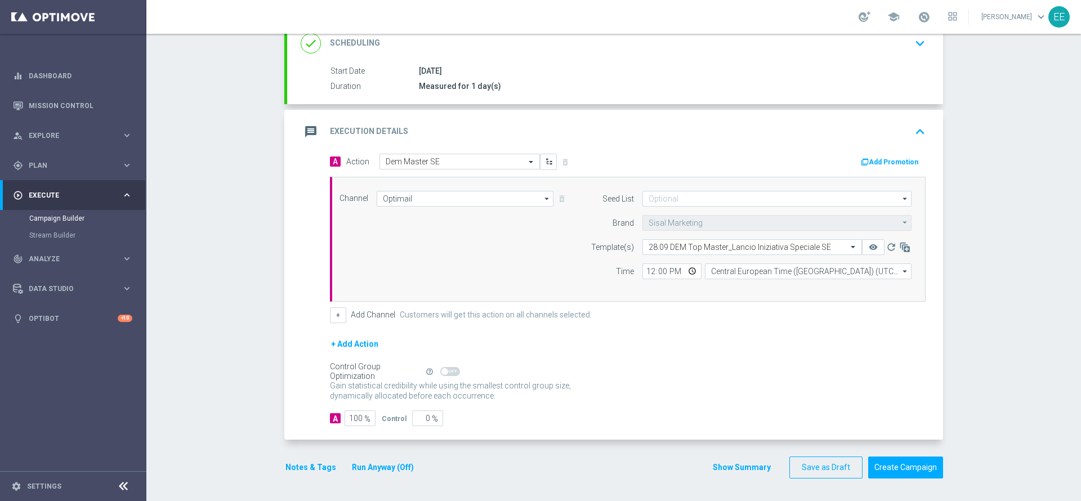
click at [911, 132] on icon "keyboard_arrow_up" at bounding box center [919, 131] width 17 height 17
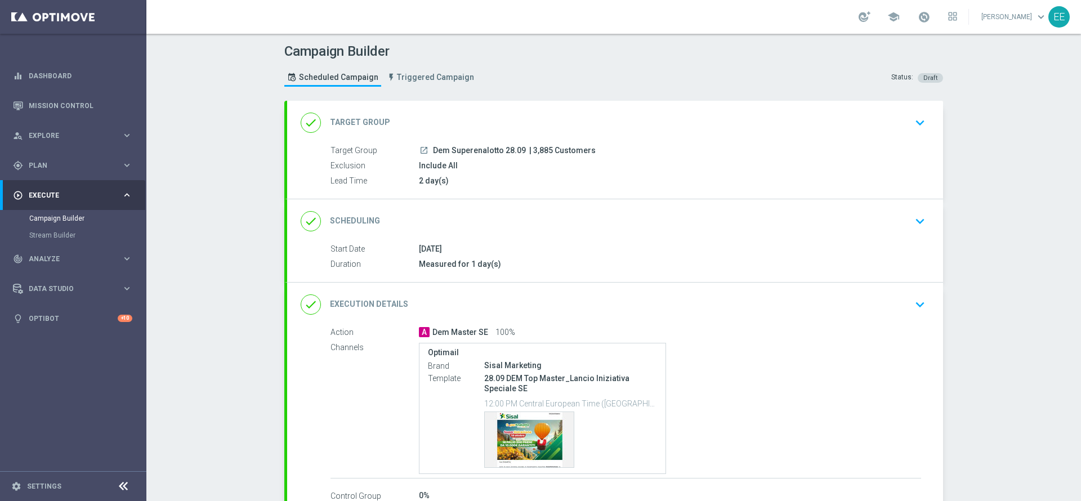
scroll to position [74, 0]
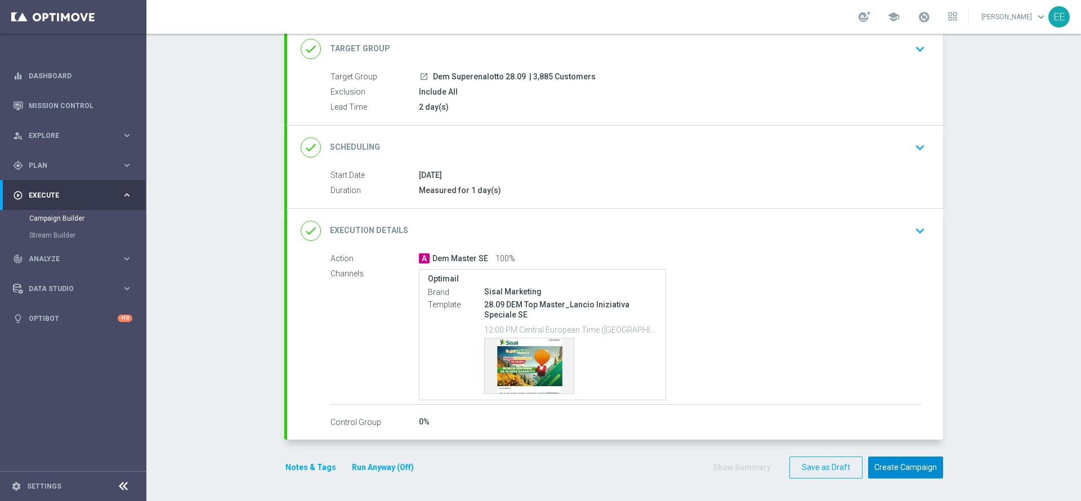
click at [914, 467] on button "Create Campaign" at bounding box center [905, 468] width 75 height 22
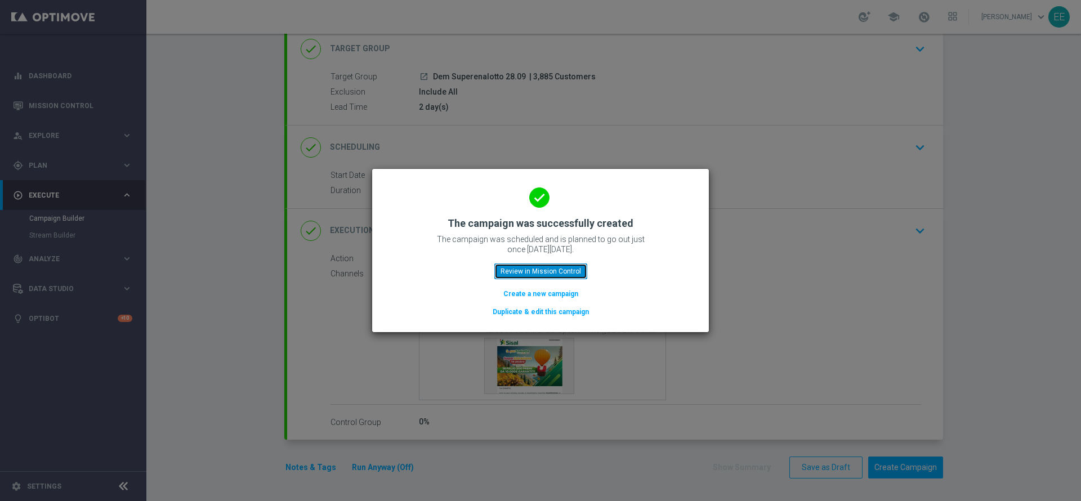
click at [555, 271] on button "Review in Mission Control" at bounding box center [540, 271] width 93 height 16
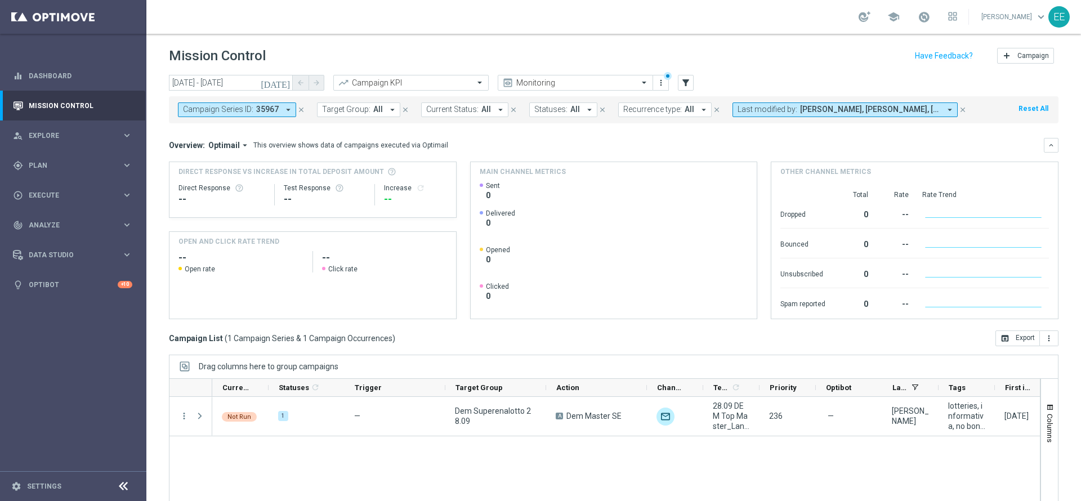
click at [536, 438] on div "Not Run play_arrow 1 — Dem Superenalotto 28.09 A Dem Master SE unfold_more 28.0…" at bounding box center [625, 474] width 827 height 154
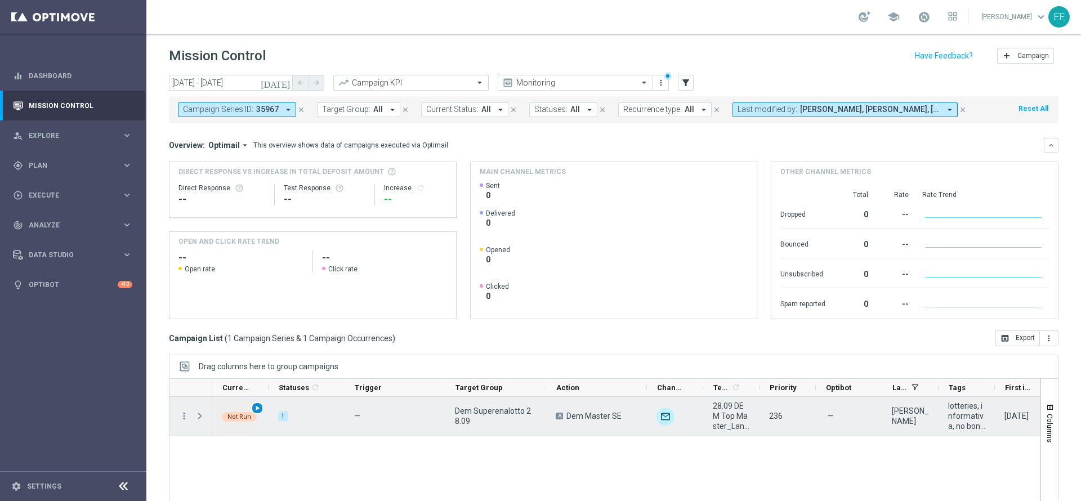
click at [254, 407] on span "play_arrow" at bounding box center [257, 408] width 8 height 8
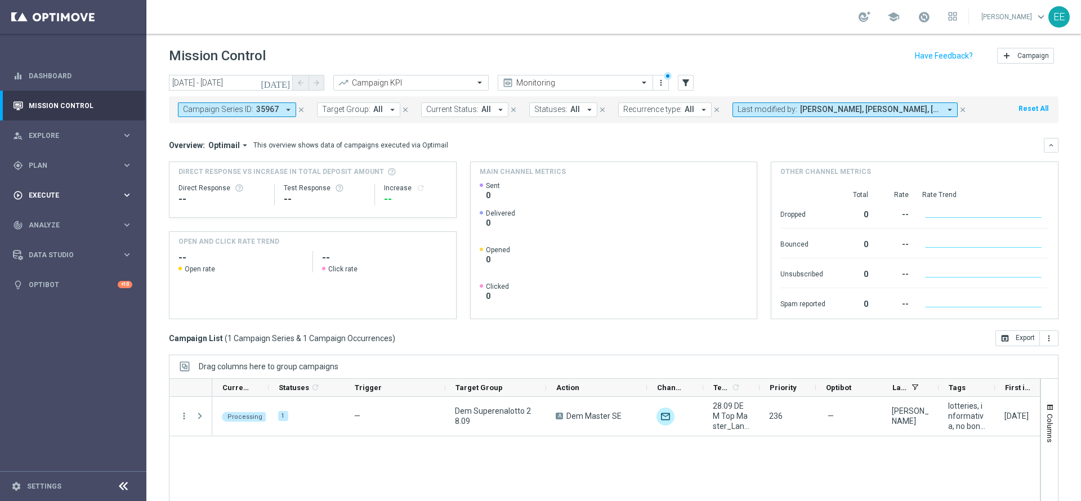
click at [43, 186] on div "play_circle_outline Execute keyboard_arrow_right" at bounding box center [72, 195] width 145 height 30
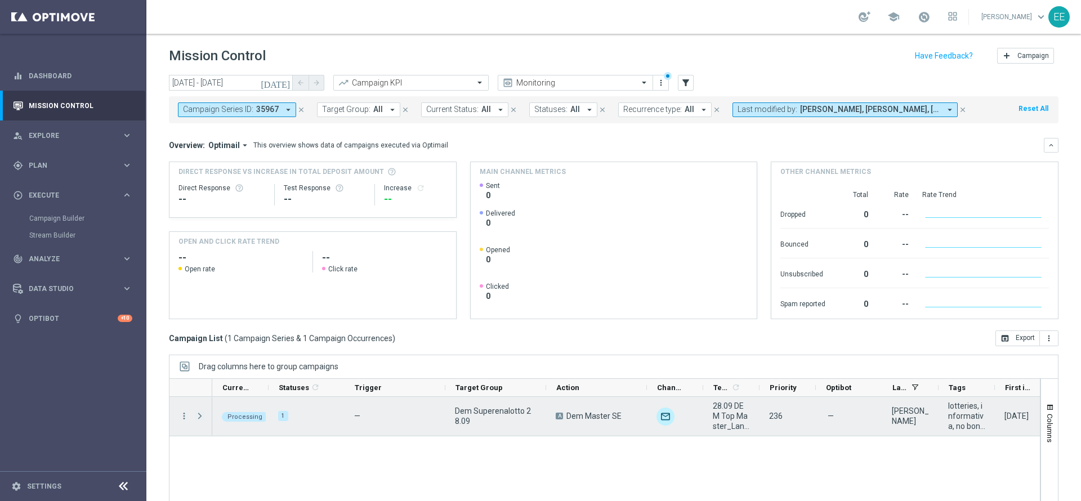
click at [203, 417] on span "Press SPACE to select this row." at bounding box center [200, 415] width 10 height 9
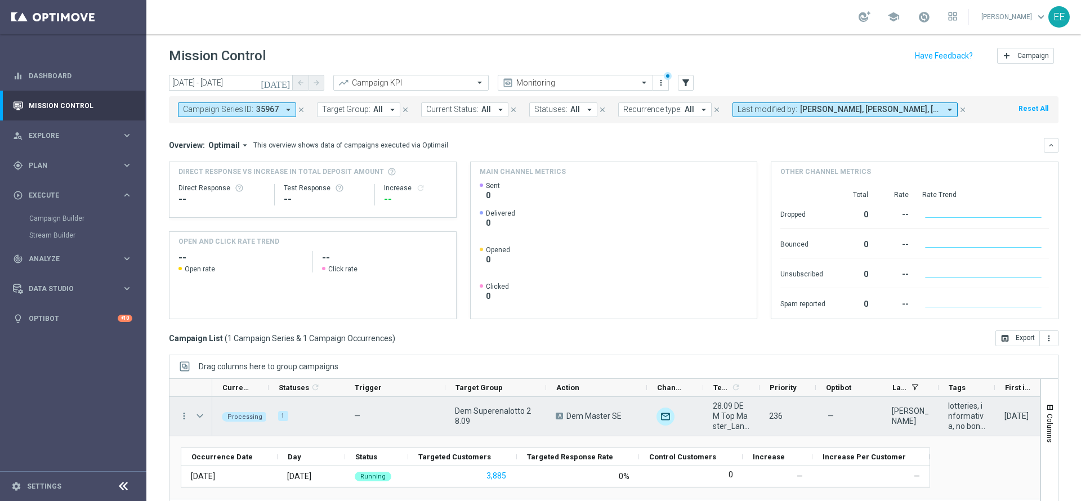
click at [203, 417] on span "Press SPACE to select this row." at bounding box center [200, 415] width 10 height 9
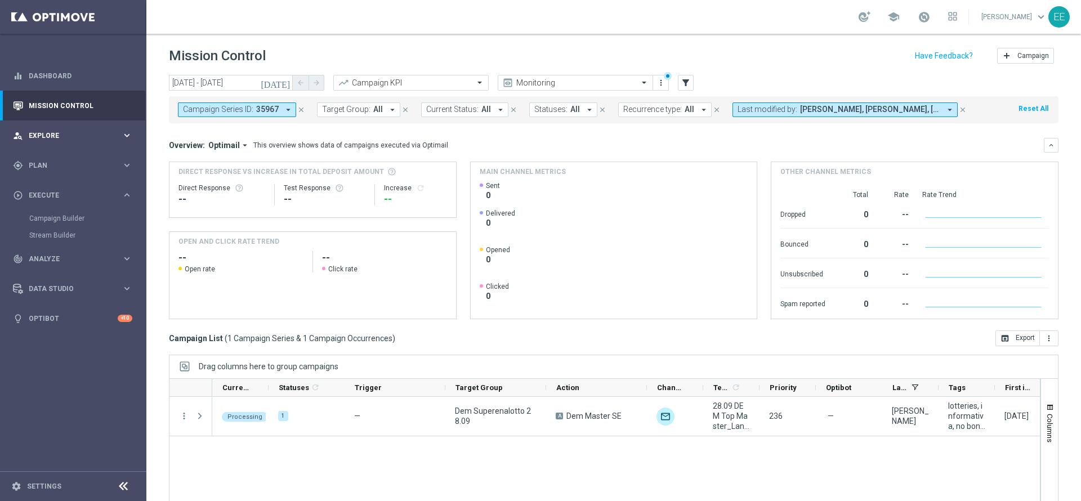
click at [36, 148] on div "person_search Explore keyboard_arrow_right" at bounding box center [72, 135] width 145 height 30
click at [47, 144] on div "person_search Explore keyboard_arrow_right" at bounding box center [72, 135] width 145 height 30
click at [51, 170] on div "gps_fixed Plan keyboard_arrow_right" at bounding box center [72, 165] width 145 height 30
click at [65, 188] on link "Target Groups" at bounding box center [73, 188] width 88 height 9
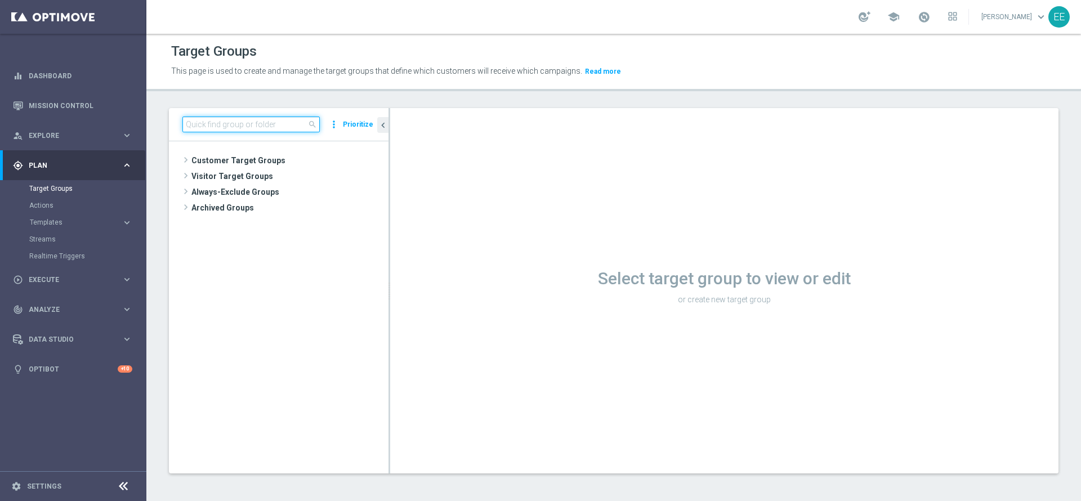
click at [288, 126] on input at bounding box center [250, 125] width 137 height 16
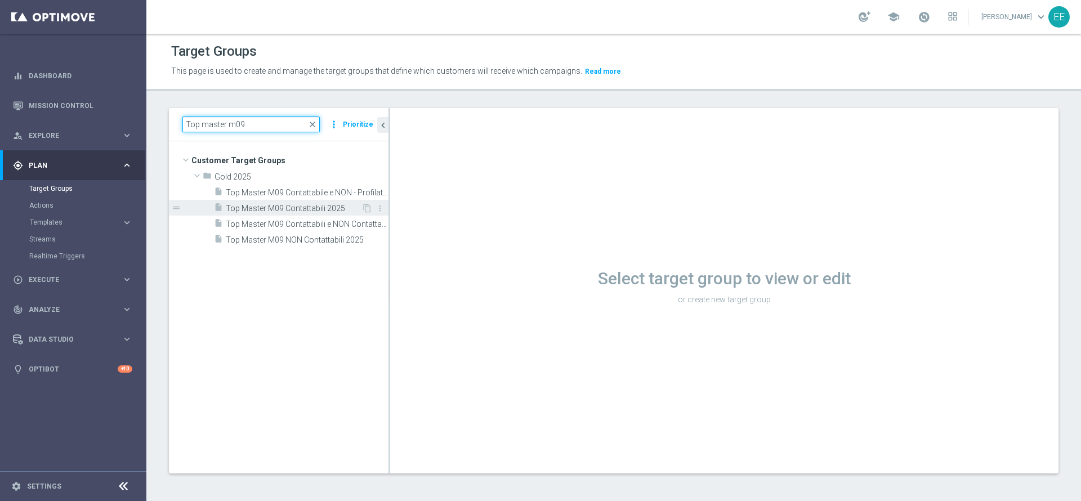
type input "Top master m09"
click at [320, 203] on div "insert_drive_file Top Master M09 Contattabili 2025" at bounding box center [287, 208] width 147 height 16
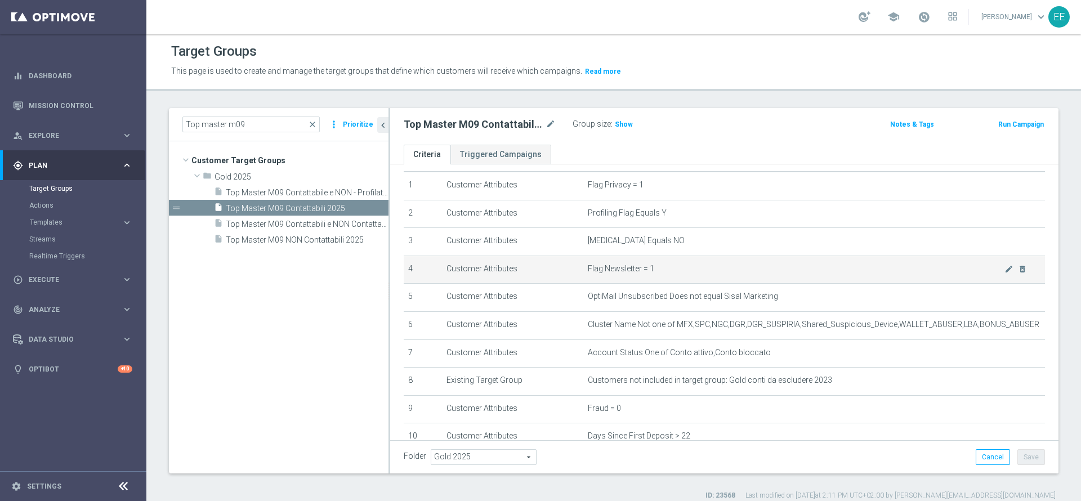
scroll to position [30, 0]
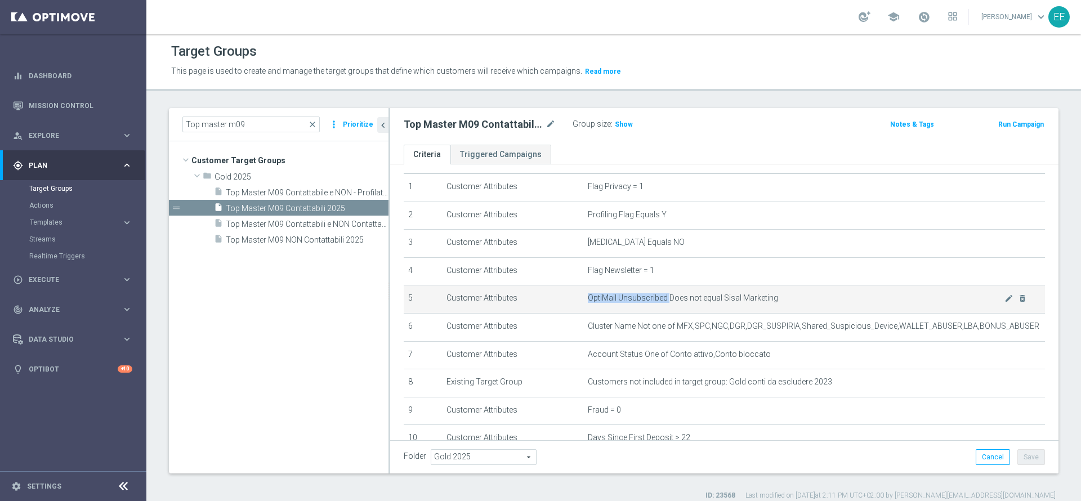
drag, startPoint x: 580, startPoint y: 297, endPoint x: 661, endPoint y: 299, distance: 81.7
click at [661, 299] on td "OptiMail Unsubscribed Does not equal Sisal Marketing mode_edit delete_forever" at bounding box center [814, 299] width 462 height 28
copy span "OptiMail Unsubscribed"
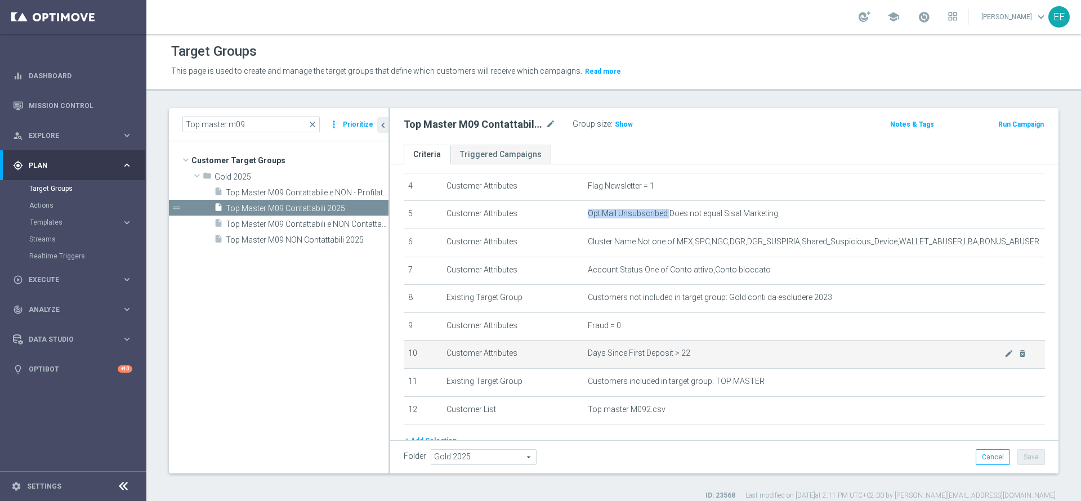
scroll to position [141, 0]
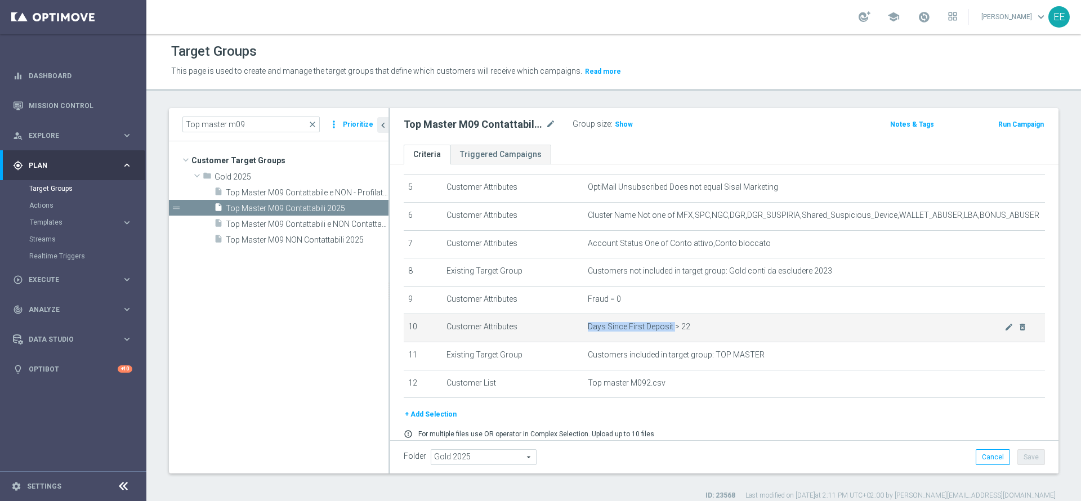
drag, startPoint x: 579, startPoint y: 336, endPoint x: 665, endPoint y: 329, distance: 86.3
click at [665, 329] on td "Days Since First Deposit > 22 mode_edit delete_forever" at bounding box center [814, 328] width 462 height 28
copy span "Days Since First Deposit"
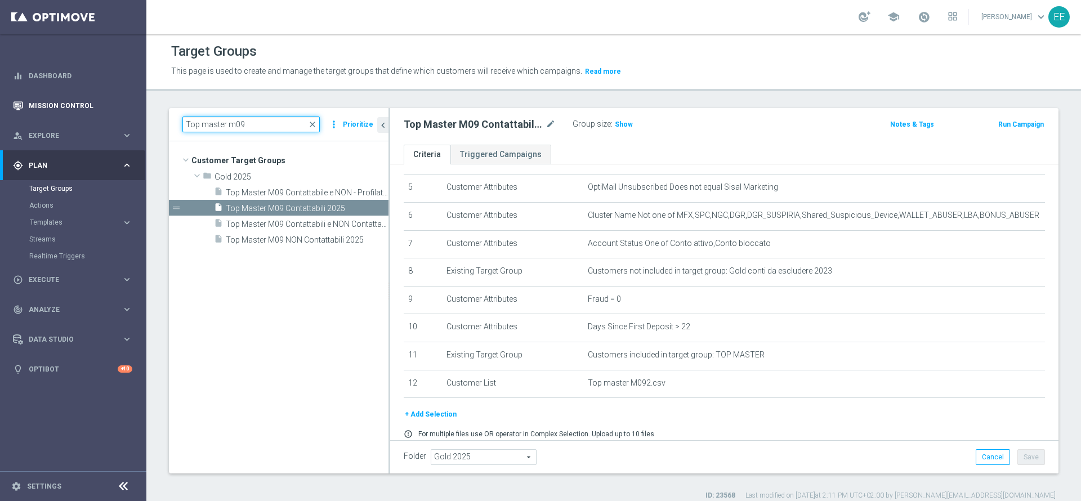
drag, startPoint x: 287, startPoint y: 127, endPoint x: 106, endPoint y: 110, distance: 181.5
click at [106, 110] on main "equalizer Dashboard Mission Control" at bounding box center [540, 250] width 1081 height 501
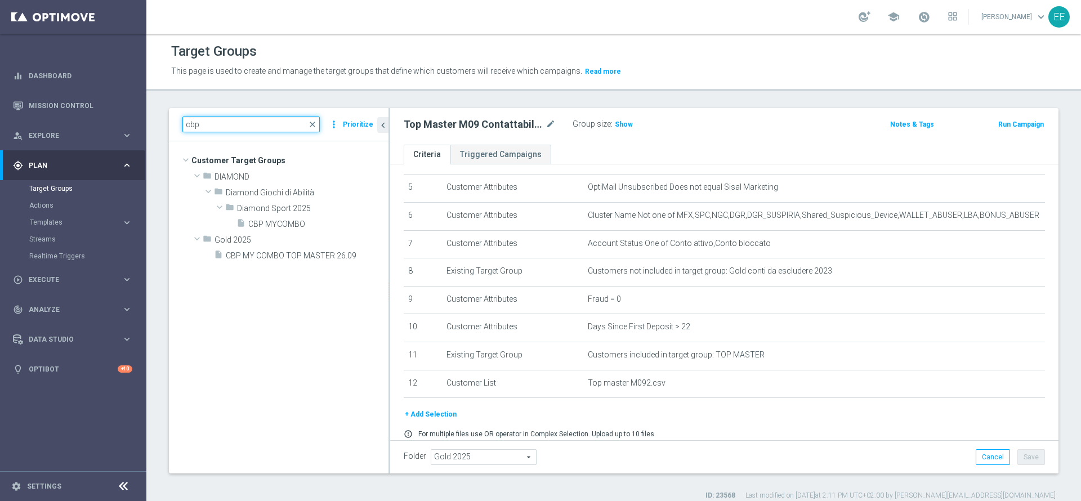
scroll to position [0, 0]
type input "cbp"
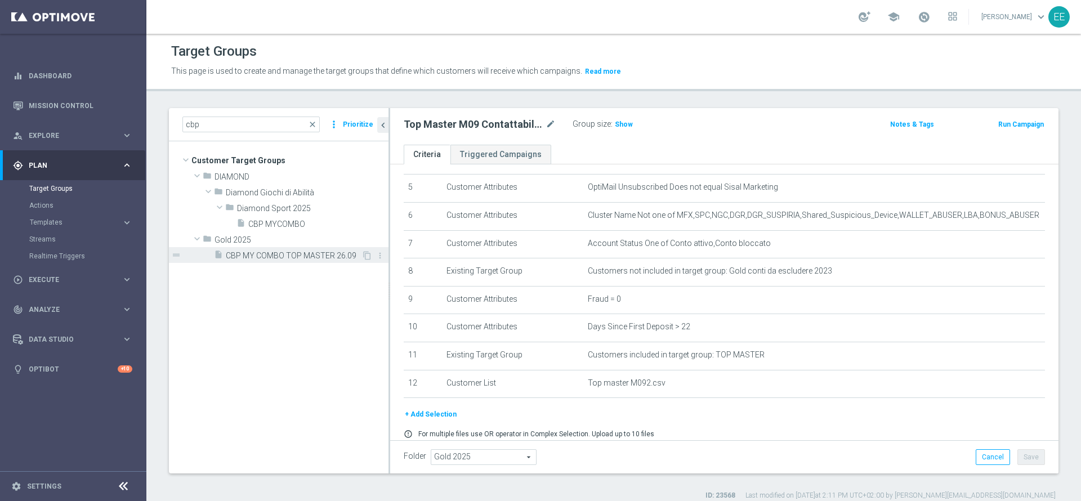
click at [285, 256] on span "CBP MY COMBO TOP MASTER 26.09" at bounding box center [294, 256] width 136 height 10
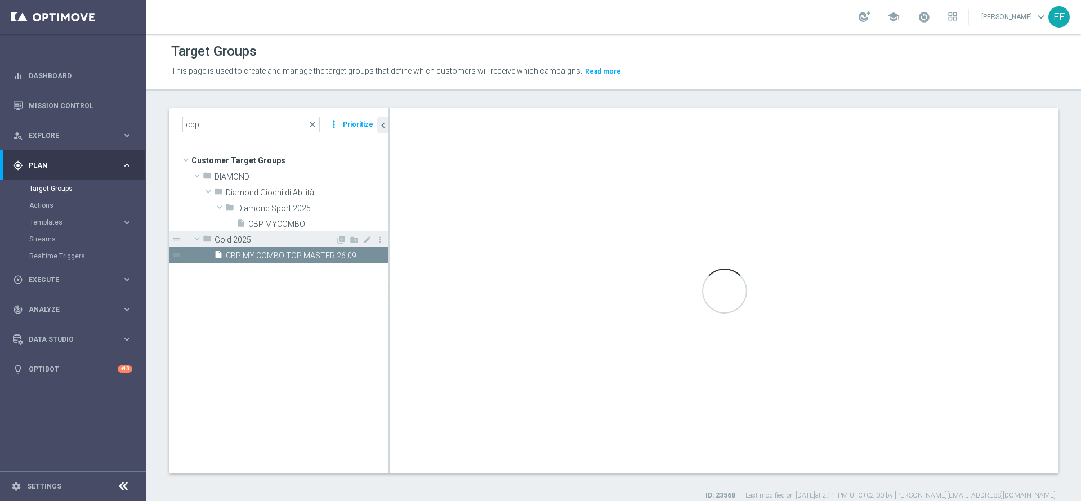
type textarea "(1 and 2 and 3 and 4 and 5 and 6 and 7 and 8 and 10 and 11) or 9"
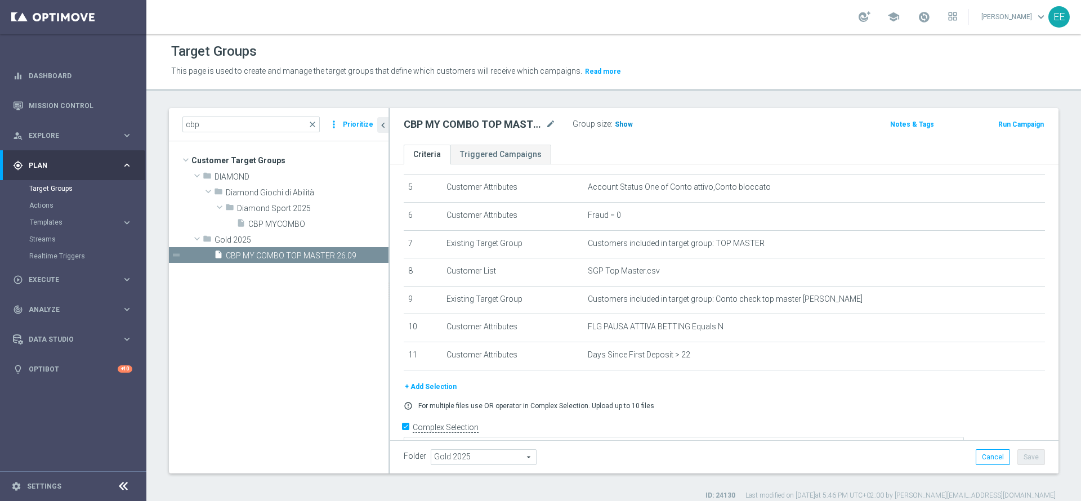
click at [620, 128] on span "Show" at bounding box center [624, 124] width 18 height 8
click at [57, 275] on div "play_circle_outline Execute" at bounding box center [67, 280] width 109 height 10
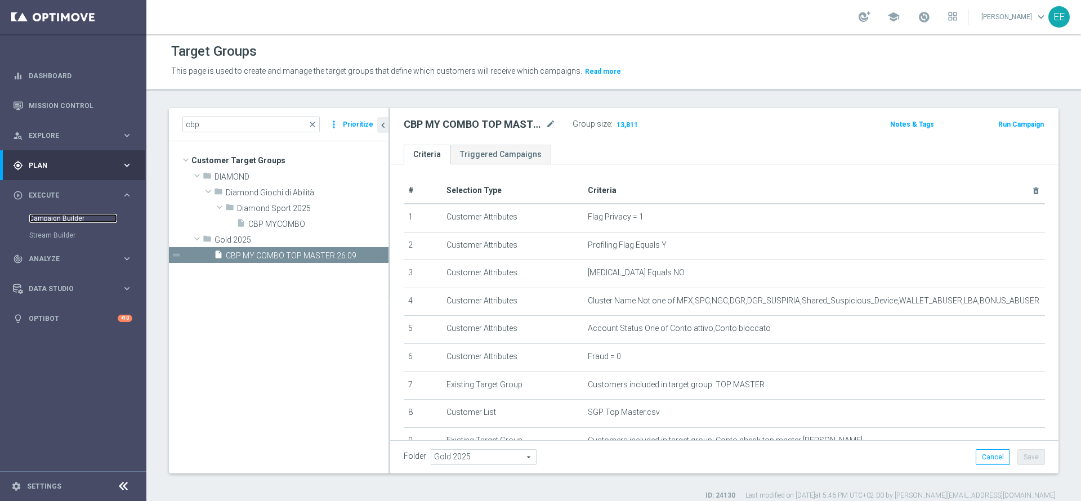
click at [56, 216] on link "Campaign Builder" at bounding box center [73, 218] width 88 height 9
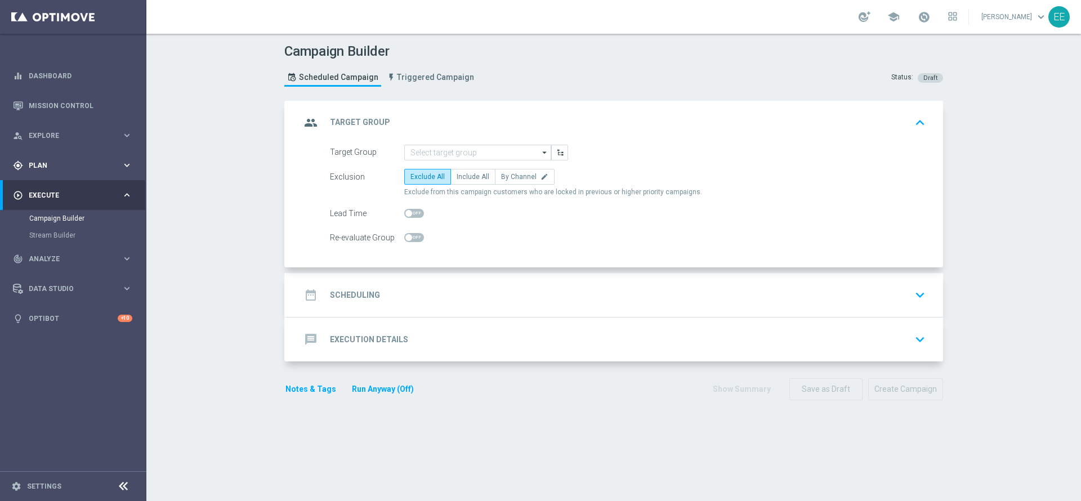
click at [60, 170] on div "gps_fixed Plan keyboard_arrow_right" at bounding box center [72, 165] width 145 height 30
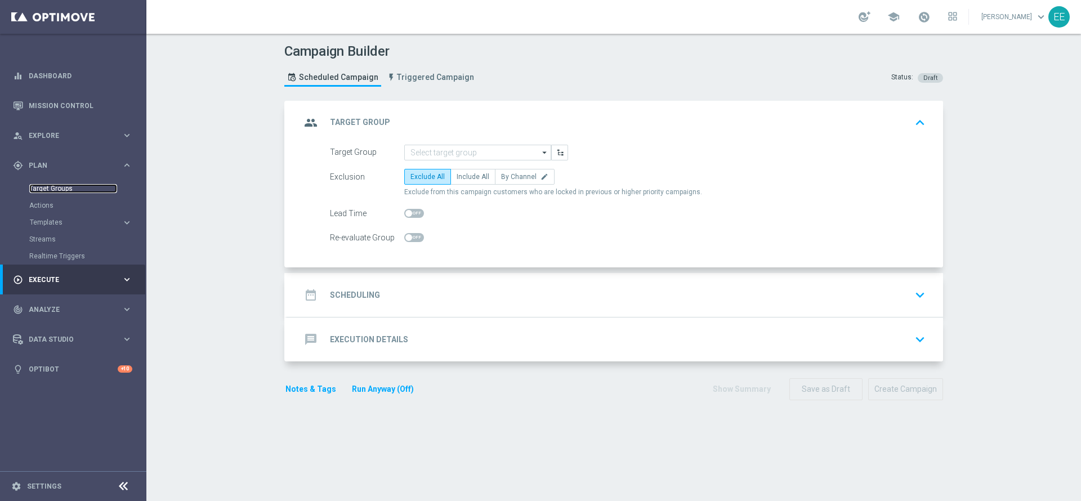
click at [69, 190] on link "Target Groups" at bounding box center [73, 188] width 88 height 9
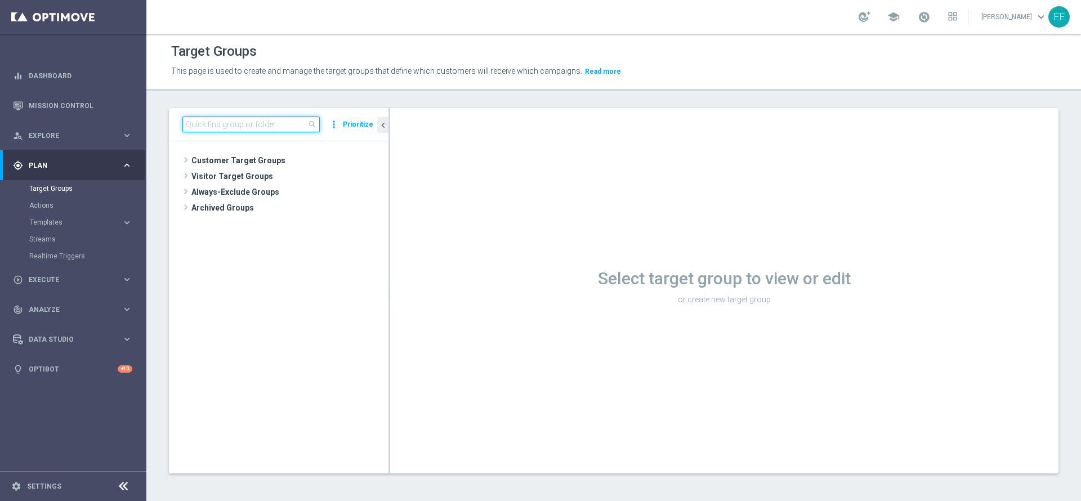
click at [264, 125] on input at bounding box center [250, 125] width 137 height 16
click at [230, 123] on input at bounding box center [250, 125] width 137 height 16
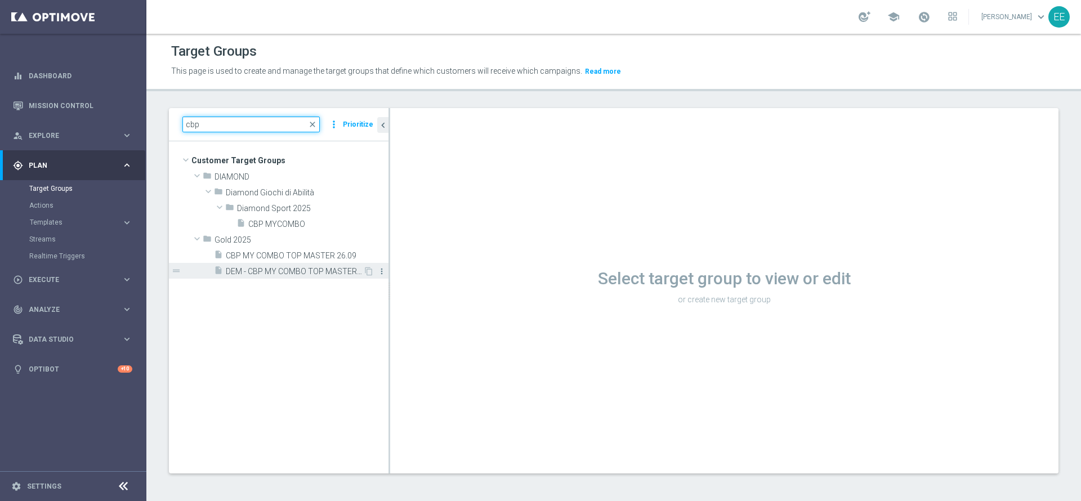
type input "cbp"
click at [381, 271] on icon "more_vert" at bounding box center [381, 271] width 9 height 9
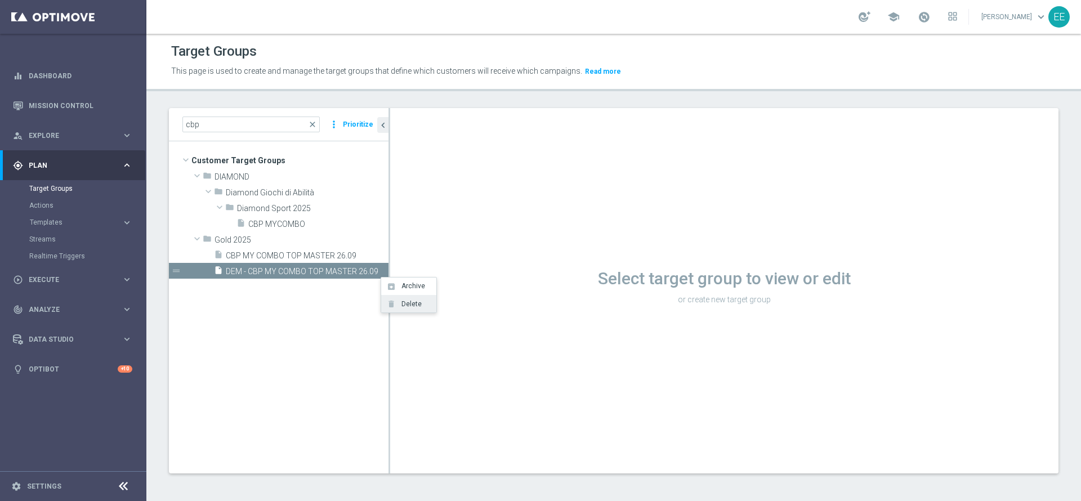
click at [413, 303] on span "Delete" at bounding box center [409, 304] width 24 height 8
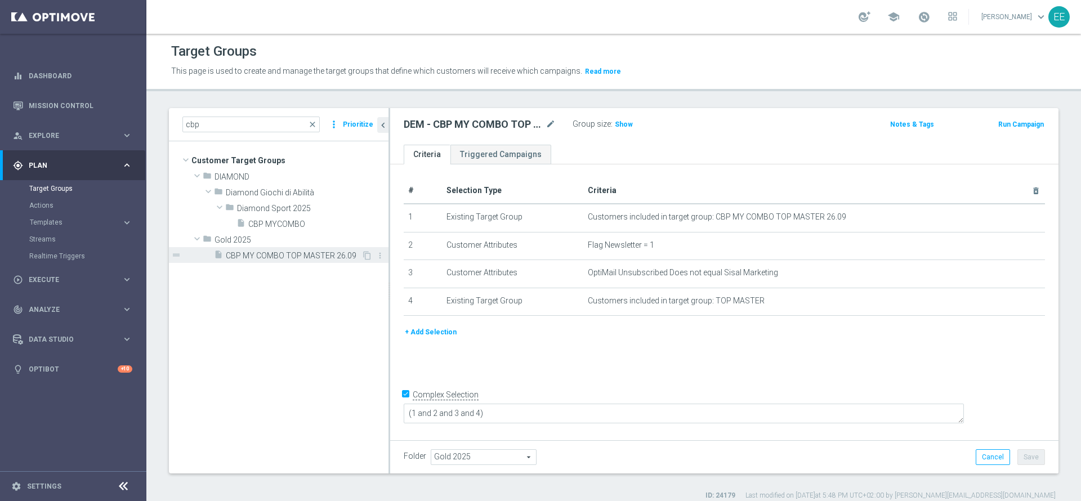
click at [286, 258] on span "CBP MY COMBO TOP MASTER 26.09" at bounding box center [294, 256] width 136 height 10
type textarea "(1 and 2 and 3 and 4 and 5 and 6 and 7 and 8 and 10 and 11) or 9"
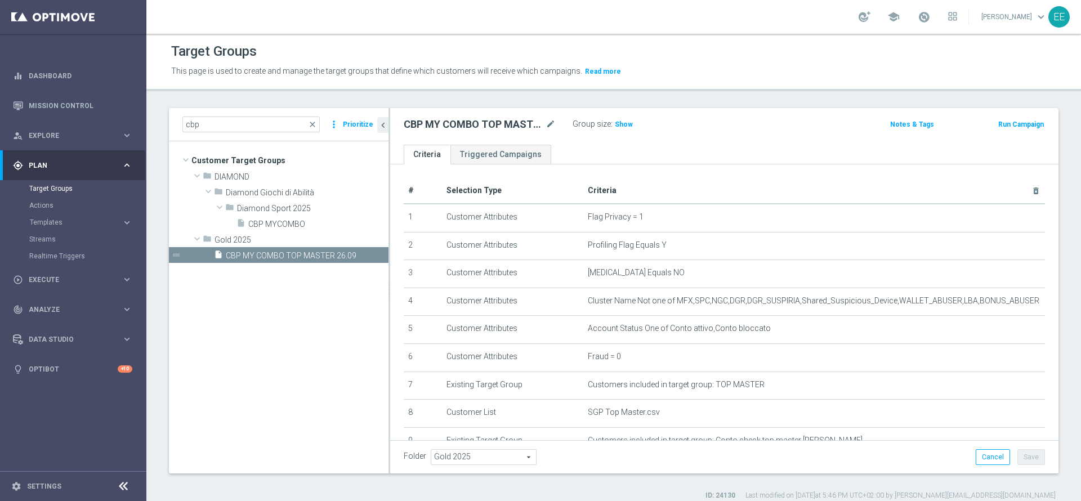
click at [361, 124] on button "Prioritize" at bounding box center [358, 124] width 34 height 15
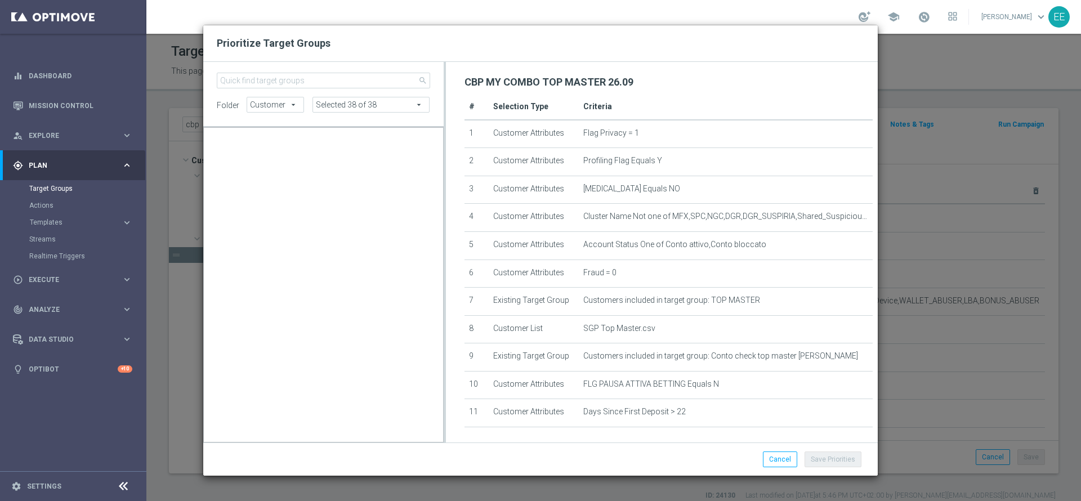
scroll to position [29588, 0]
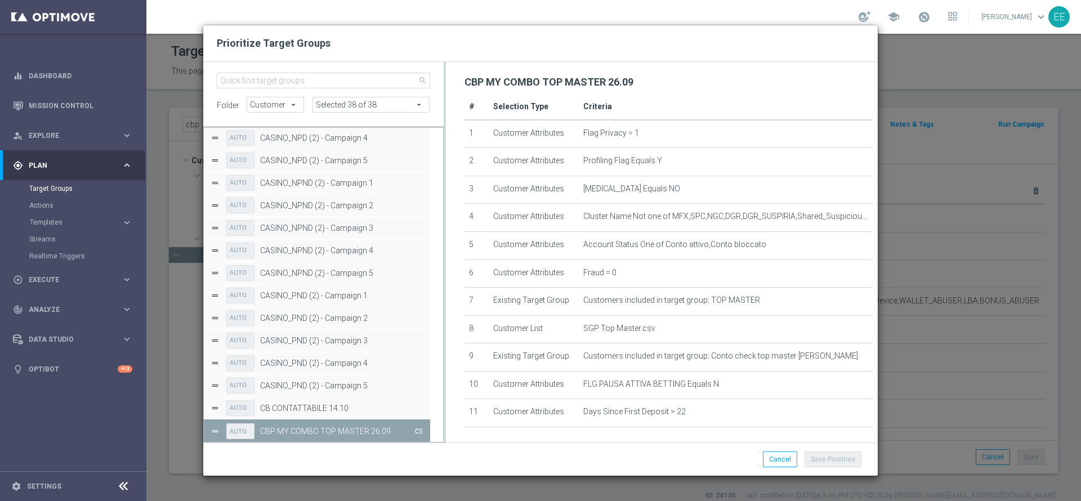
click at [415, 430] on button "Press SPACE to deselect this row." at bounding box center [417, 431] width 11 height 16
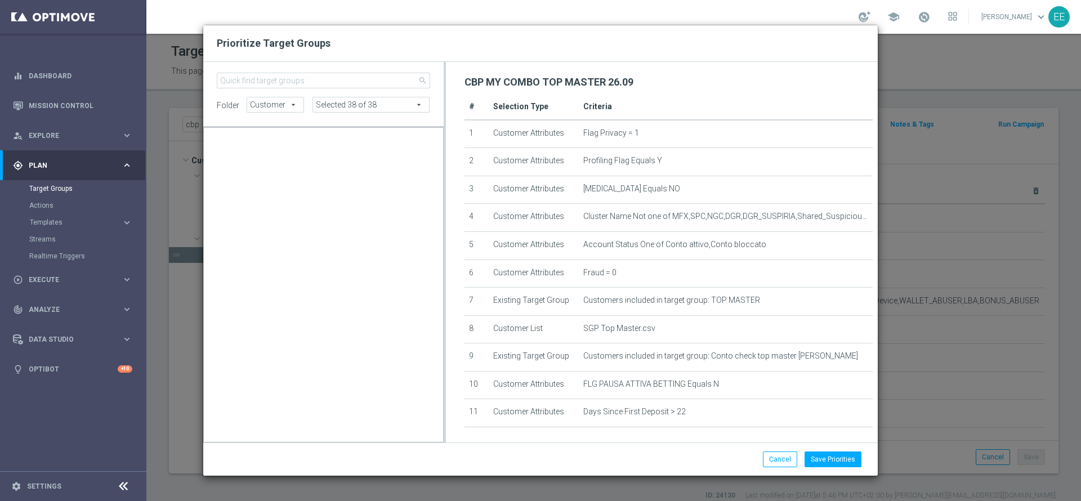
scroll to position [5022, 0]
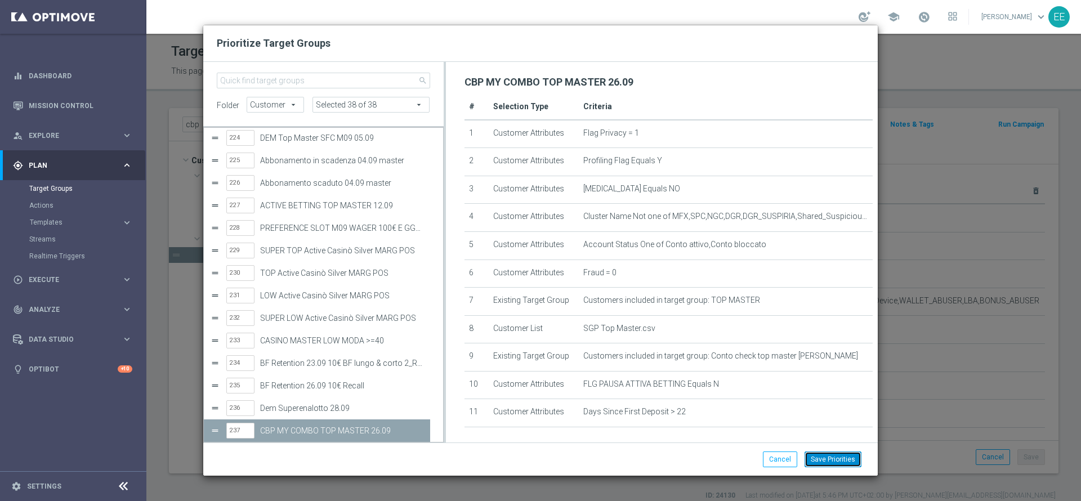
click at [840, 452] on button "Save Priorities" at bounding box center [832, 459] width 57 height 16
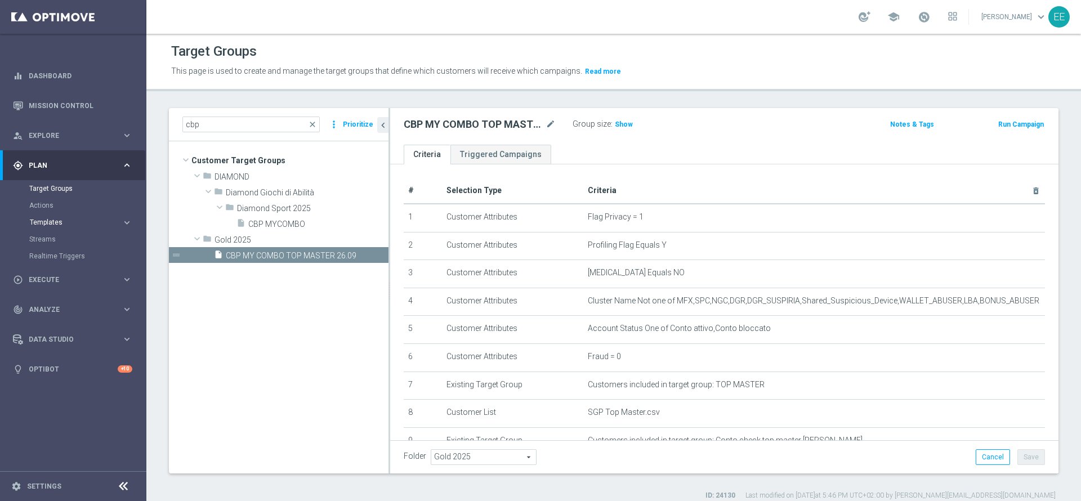
click at [50, 224] on span "Templates" at bounding box center [70, 222] width 80 height 7
click at [59, 378] on span "Execute" at bounding box center [75, 381] width 93 height 7
click at [63, 217] on link "Campaign Builder" at bounding box center [73, 218] width 88 height 9
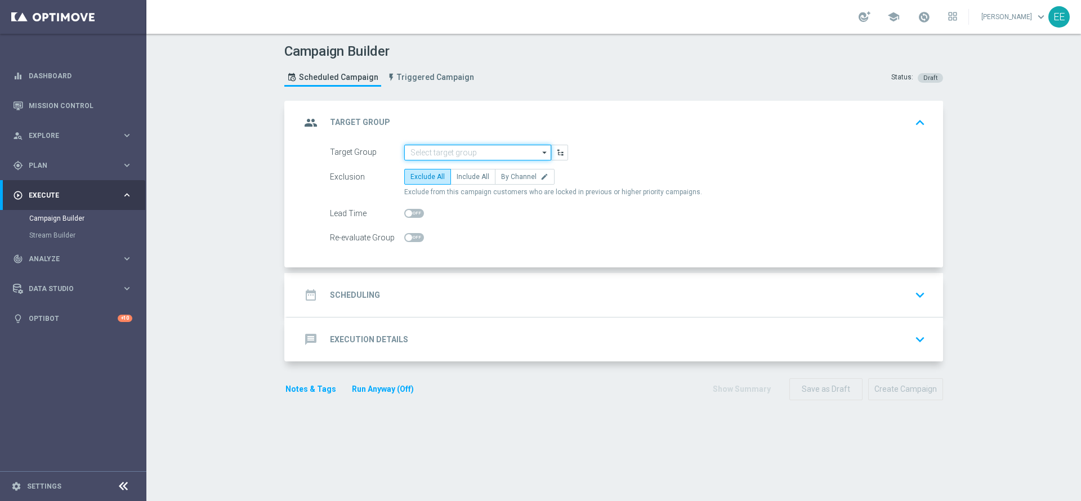
click at [416, 155] on input at bounding box center [477, 153] width 147 height 16
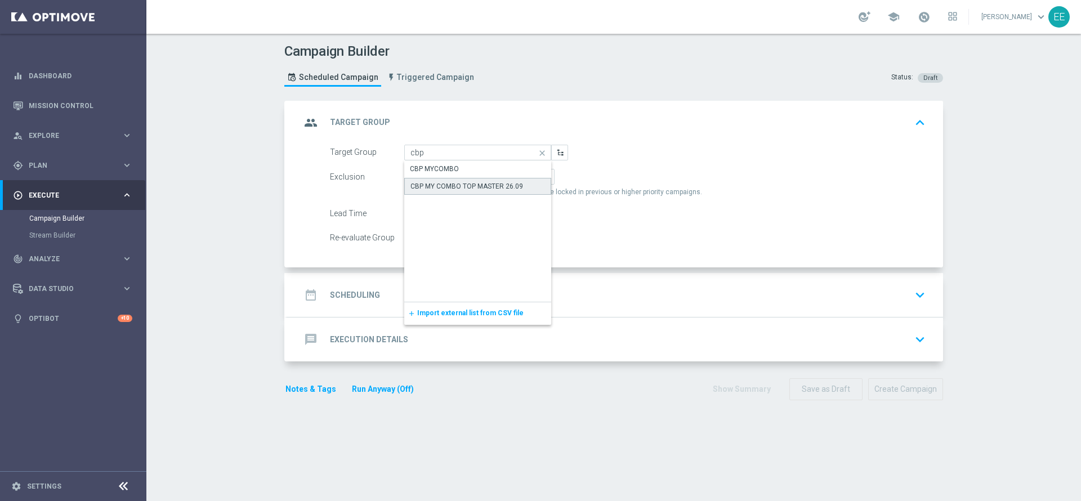
click at [461, 180] on div "CBP MY COMBO TOP MASTER 26.09" at bounding box center [477, 186] width 147 height 17
type input "CBP MY COMBO TOP MASTER 26.09"
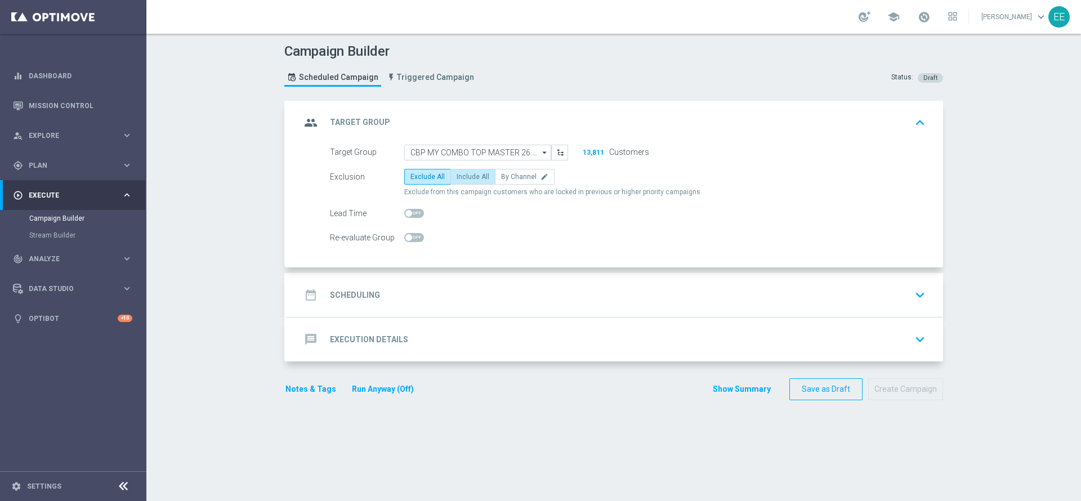
click at [469, 170] on label "Include All" at bounding box center [472, 177] width 45 height 16
click at [464, 175] on input "Include All" at bounding box center [460, 178] width 7 height 7
radio input "true"
click at [410, 218] on switch at bounding box center [414, 214] width 20 height 10
click at [407, 212] on span at bounding box center [414, 213] width 20 height 9
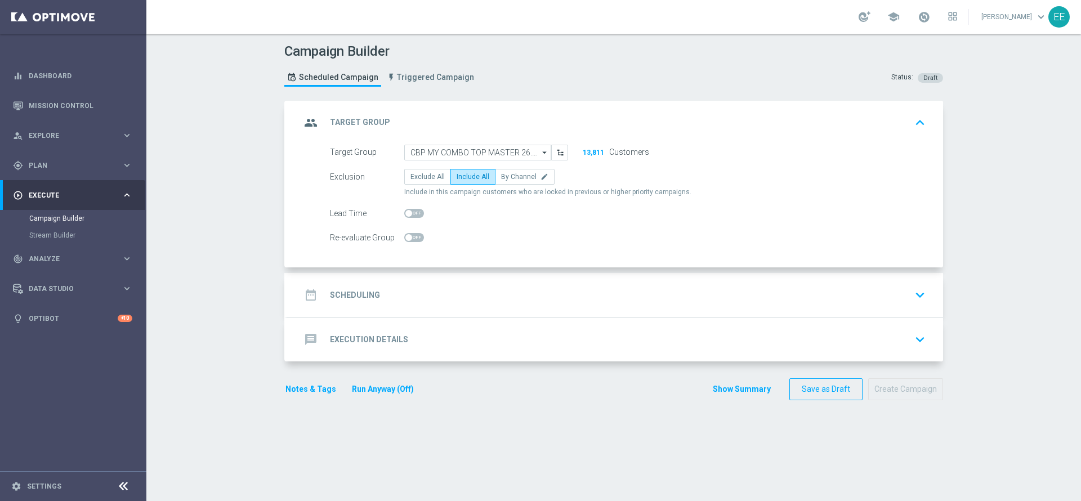
click at [407, 212] on input "checkbox" at bounding box center [414, 213] width 20 height 9
checkbox input "true"
click at [432, 290] on div "date_range Scheduling keyboard_arrow_down" at bounding box center [615, 294] width 629 height 21
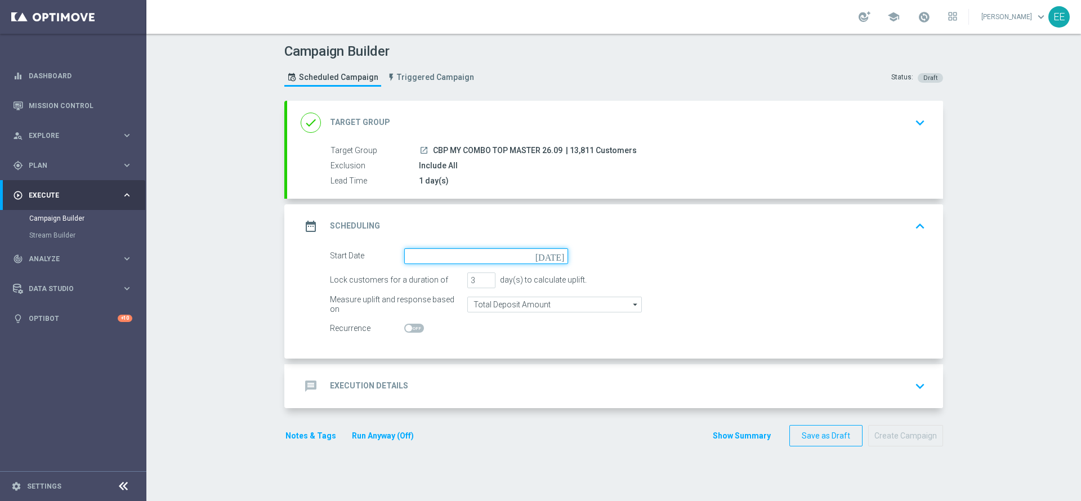
click at [481, 256] on input at bounding box center [486, 256] width 164 height 16
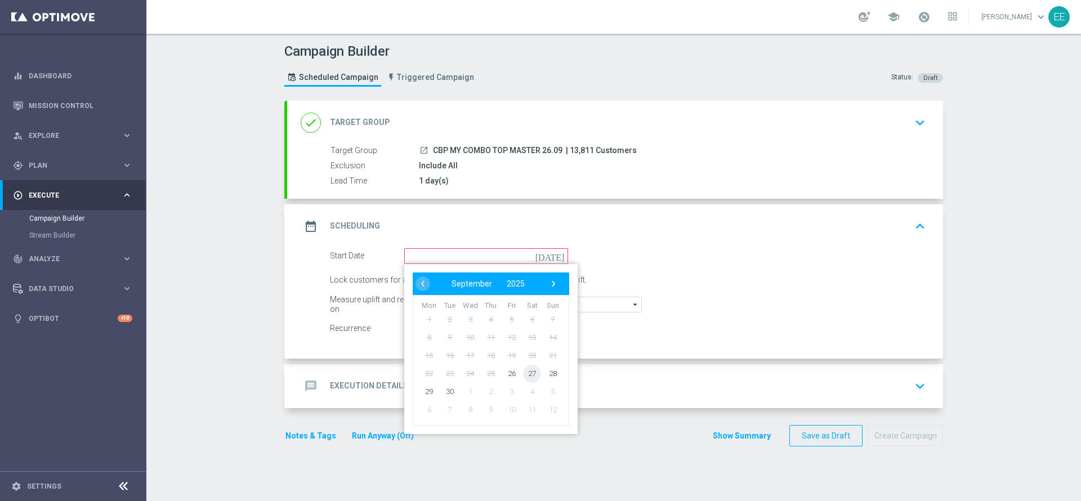
click at [523, 377] on span "27" at bounding box center [532, 373] width 18 height 18
type input "[DATE]"
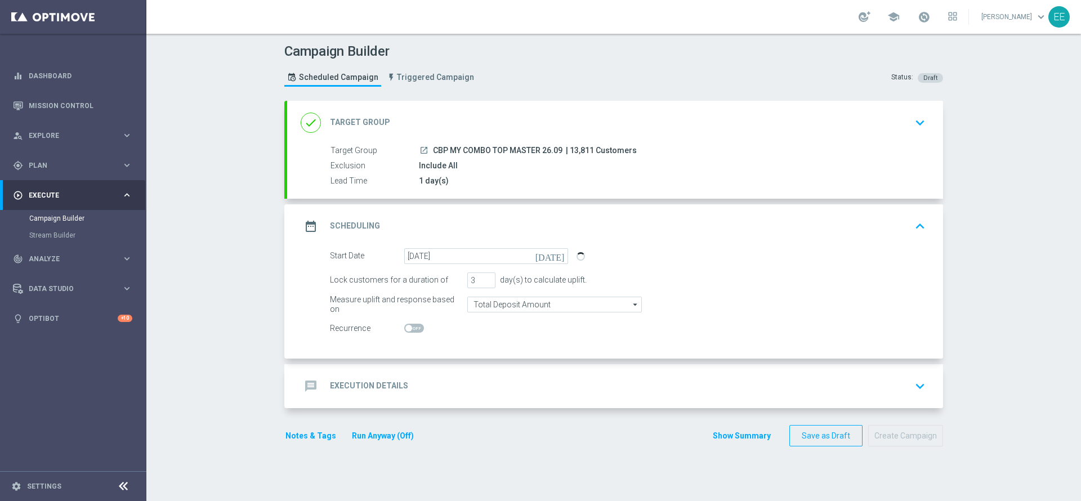
click at [488, 383] on div "message Execution Details keyboard_arrow_down" at bounding box center [615, 385] width 629 height 21
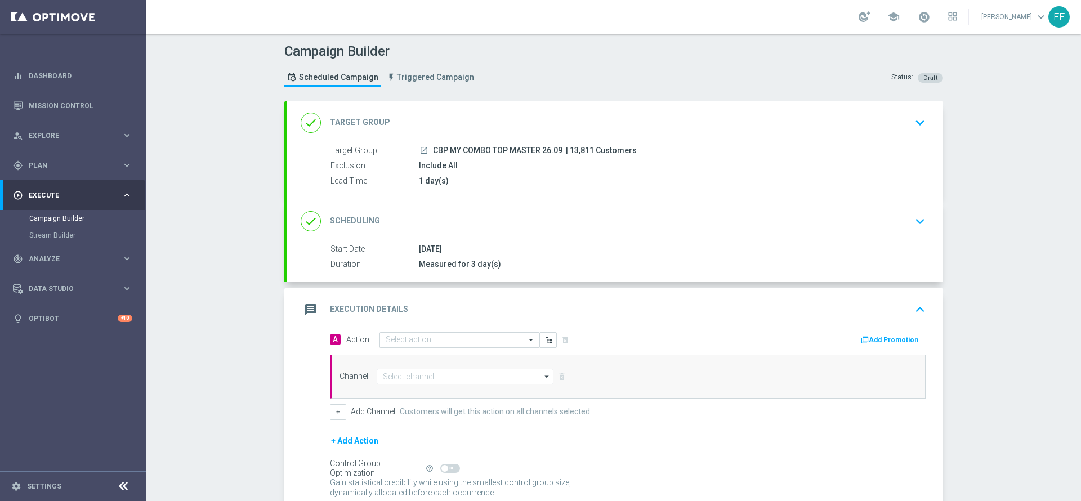
click at [400, 336] on input "text" at bounding box center [449, 341] width 126 height 10
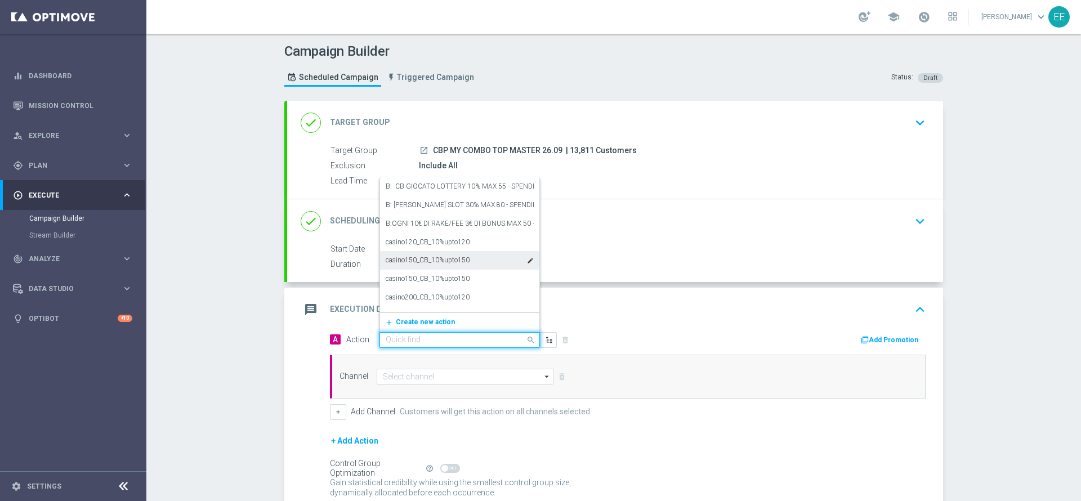
paste input "CB PERSO SPORT MY COMBO 100% MAX 20 EURO - SPENDIBILE SPORT"
type input "CB PERSO SPORT MY COMBO 100% MAX 20 EURO - SPENDIBILE SPORT"
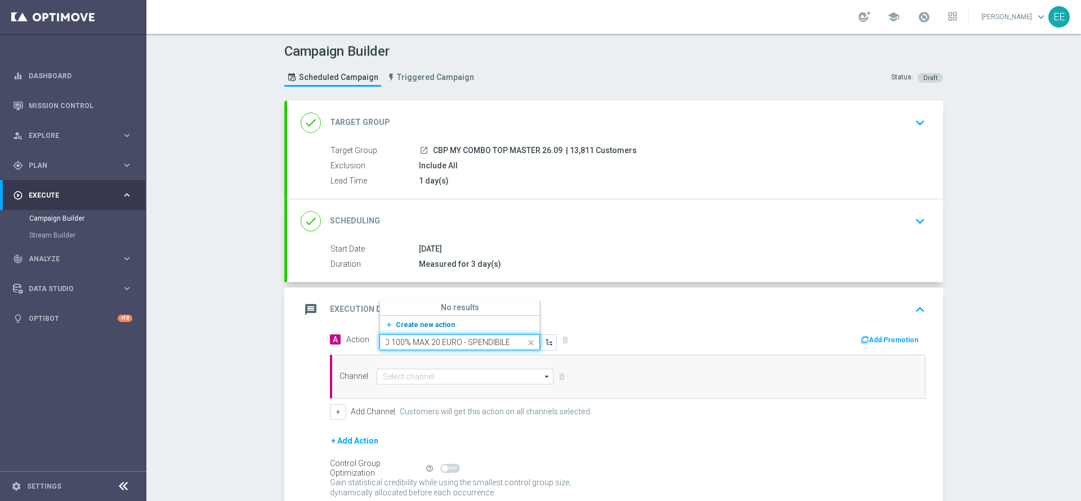
click at [424, 323] on span "Create new action" at bounding box center [425, 325] width 59 height 8
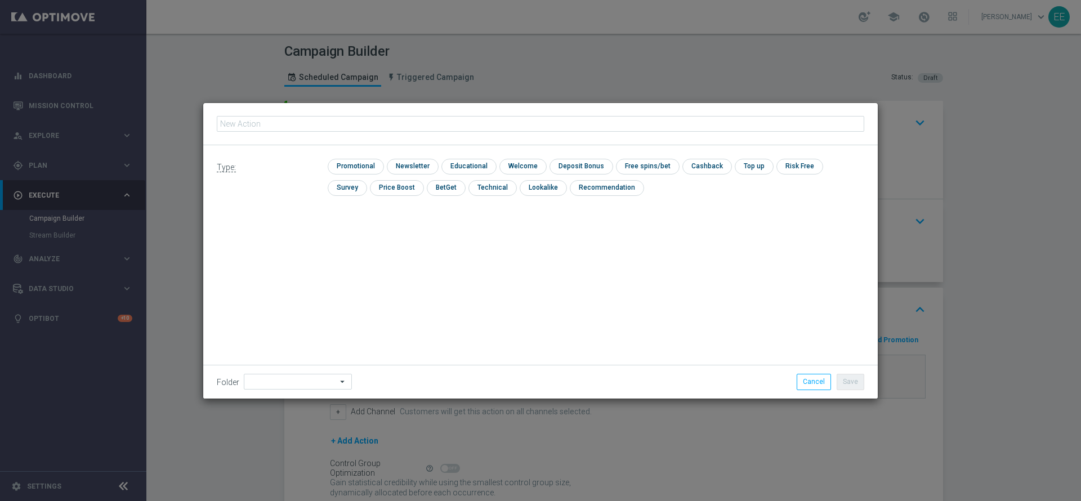
click at [352, 123] on input "text" at bounding box center [540, 124] width 647 height 16
type input "CB PERSO SPORT MY COMBO 100% MAX 20 EURO - SPENDIBILE SPORT"
click at [361, 162] on input "checkbox" at bounding box center [354, 166] width 53 height 15
checkbox input "true"
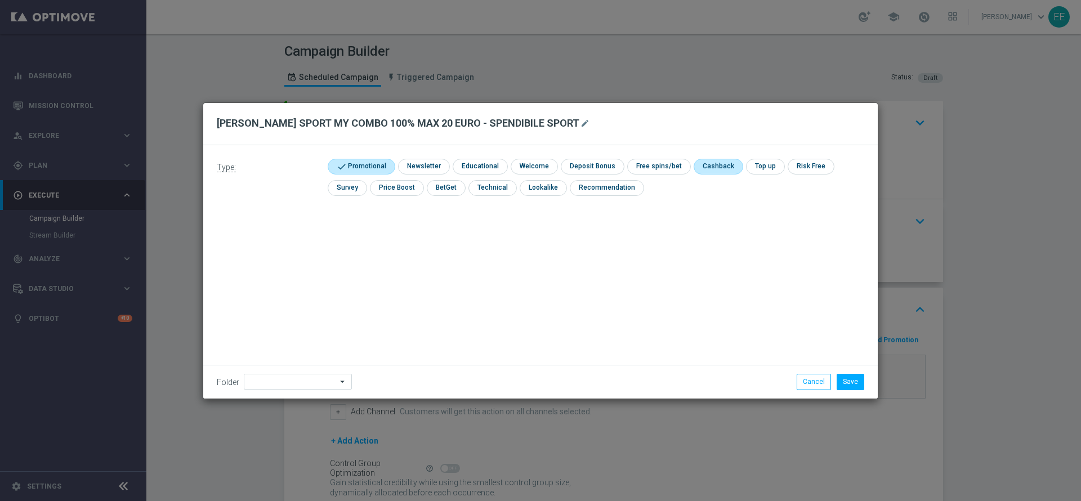
click at [701, 167] on input "checkbox" at bounding box center [717, 166] width 47 height 15
checkbox input "true"
click at [311, 377] on input at bounding box center [298, 382] width 108 height 16
type input "OMNICHANNEL"
click at [855, 376] on button "Save" at bounding box center [850, 382] width 28 height 16
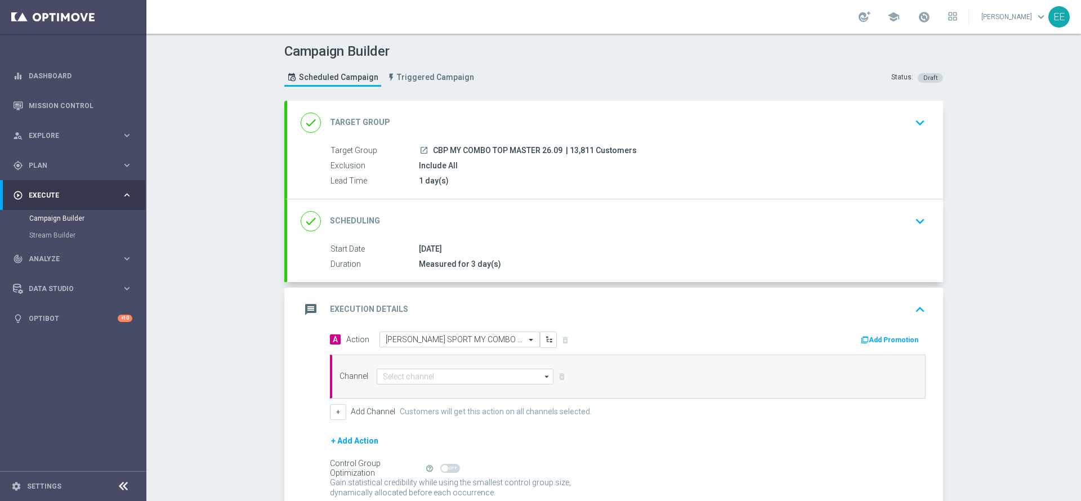
drag, startPoint x: 887, startPoint y: 346, endPoint x: 879, endPoint y: 350, distance: 8.6
click at [879, 350] on div "A Action Select action CB PERSO SPORT MY COMBO 100% MAX 20 EURO - SPENDIBILE SP…" at bounding box center [627, 376] width 612 height 88
click at [896, 345] on button "Add Promotion" at bounding box center [891, 340] width 62 height 12
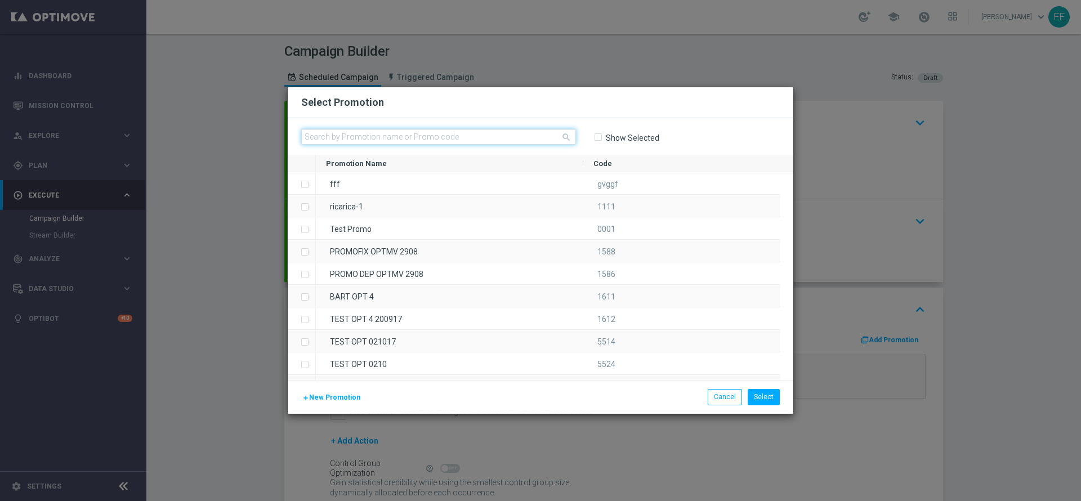
click at [351, 139] on input "text" at bounding box center [438, 137] width 275 height 16
type input "4"
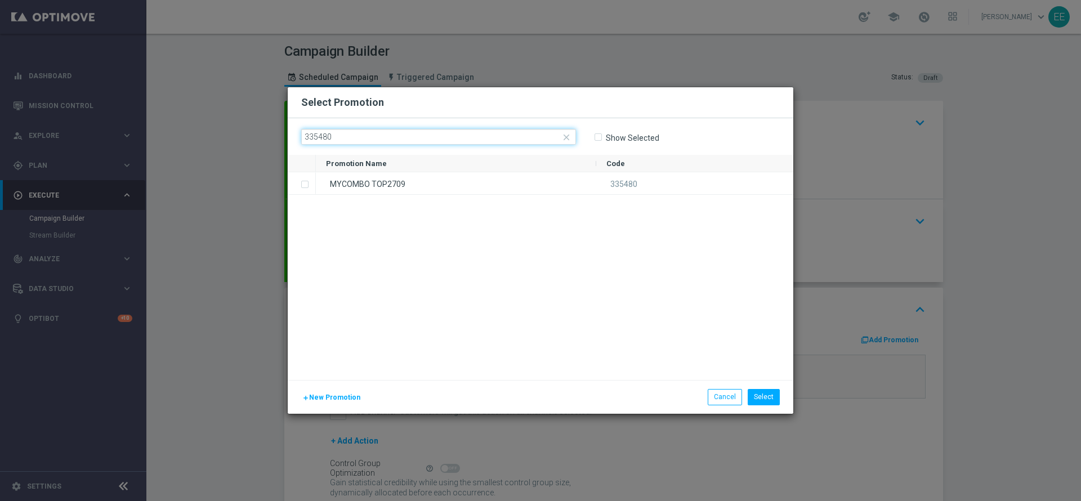
type input "335480"
click at [422, 188] on div "MYCOMBO TOP2709" at bounding box center [456, 183] width 280 height 22
click at [767, 395] on button "Select" at bounding box center [764, 397] width 32 height 16
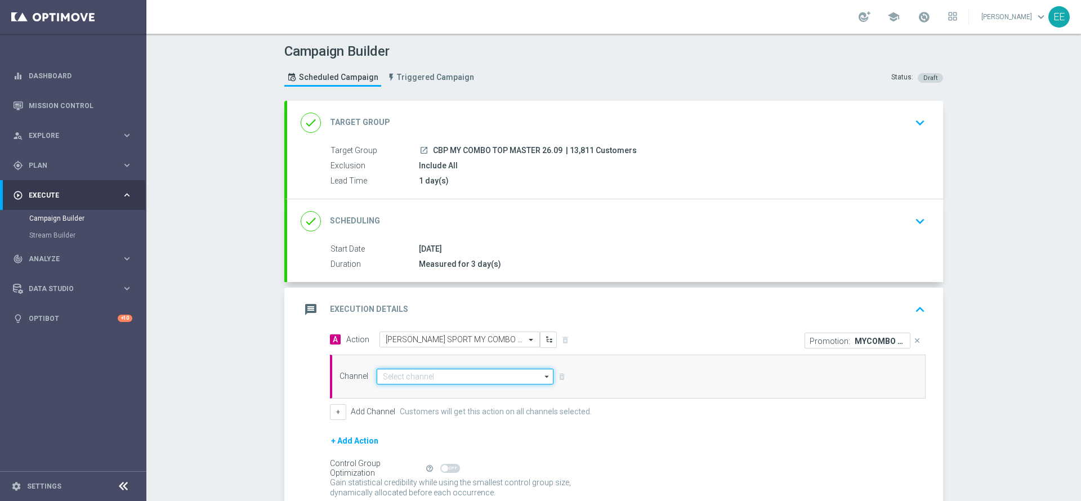
click at [402, 375] on input at bounding box center [465, 377] width 177 height 16
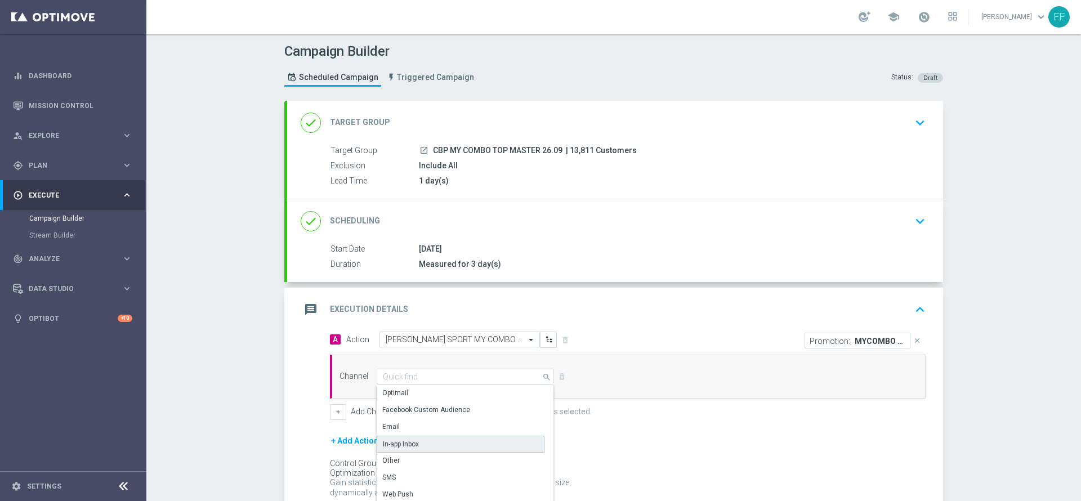
click at [406, 440] on div "In-app Inbox" at bounding box center [401, 444] width 36 height 10
type input "In-app Inbox"
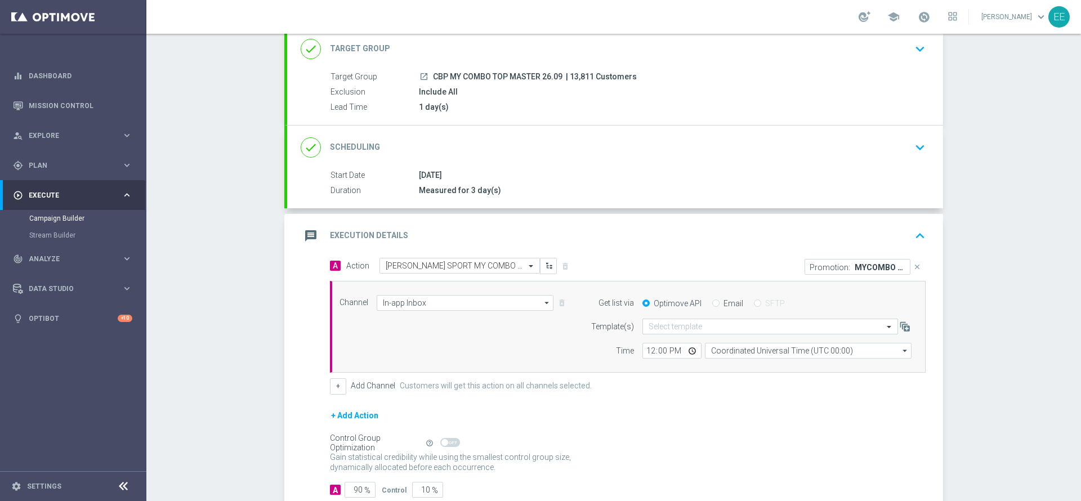
scroll to position [78, 0]
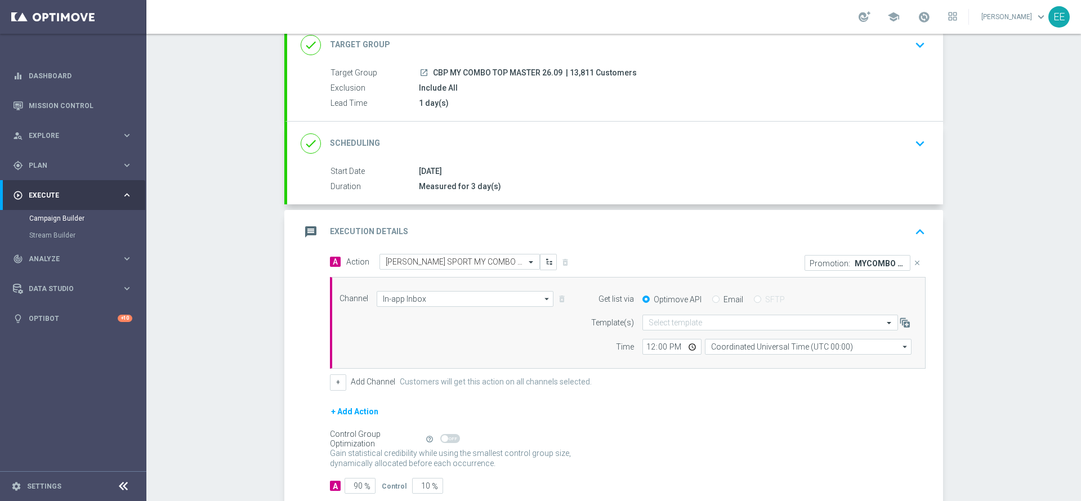
click at [712, 301] on input "Email" at bounding box center [715, 300] width 7 height 7
radio input "true"
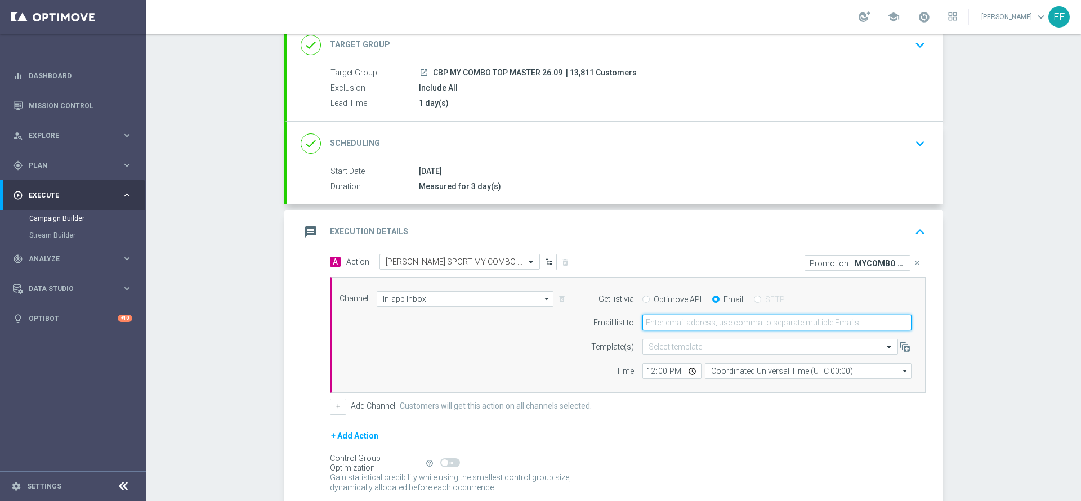
click at [664, 326] on input "email" at bounding box center [776, 323] width 269 height 16
type input "edoardo.ellena@sisal.it"
click at [648, 396] on div "A Action Select action CB PERSO SPORT MY COMBO 100% MAX 20 EURO - SPENDIBILE SP…" at bounding box center [627, 334] width 612 height 161
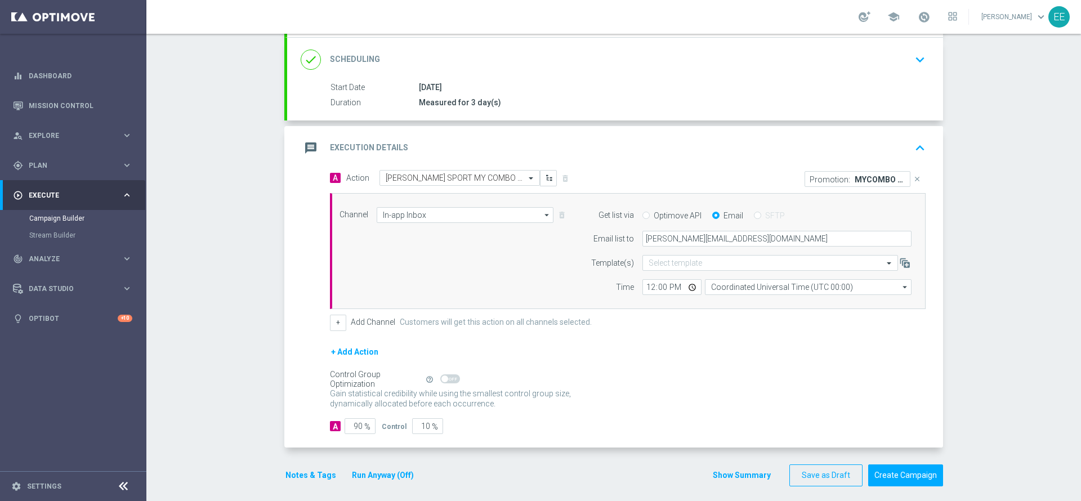
scroll to position [162, 0]
click at [313, 475] on button "Notes & Tags" at bounding box center [310, 475] width 53 height 14
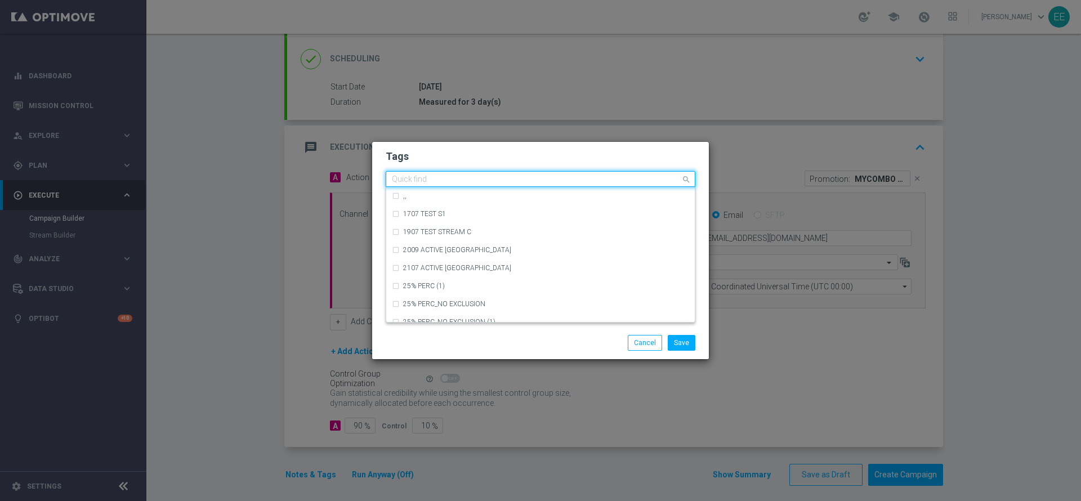
click at [511, 177] on input "text" at bounding box center [536, 180] width 289 height 10
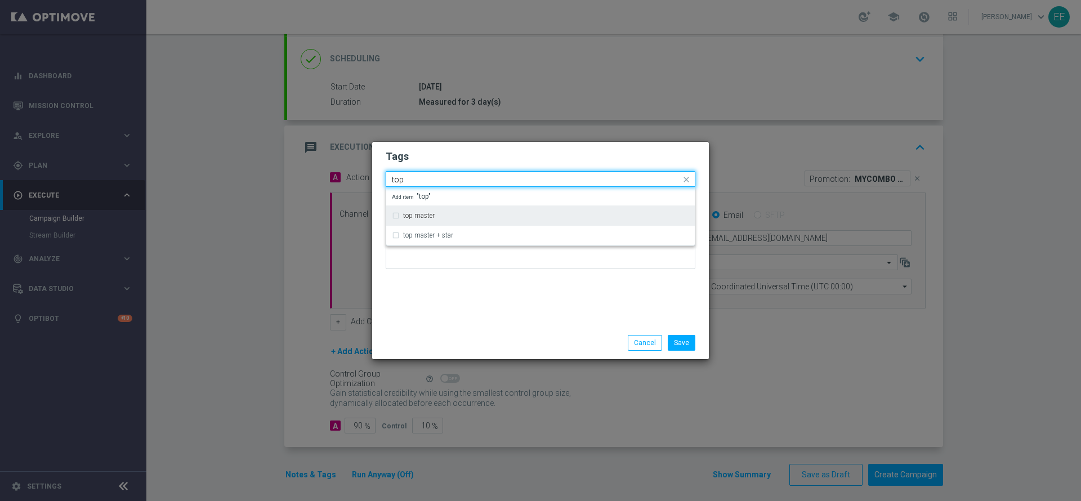
type input "top"
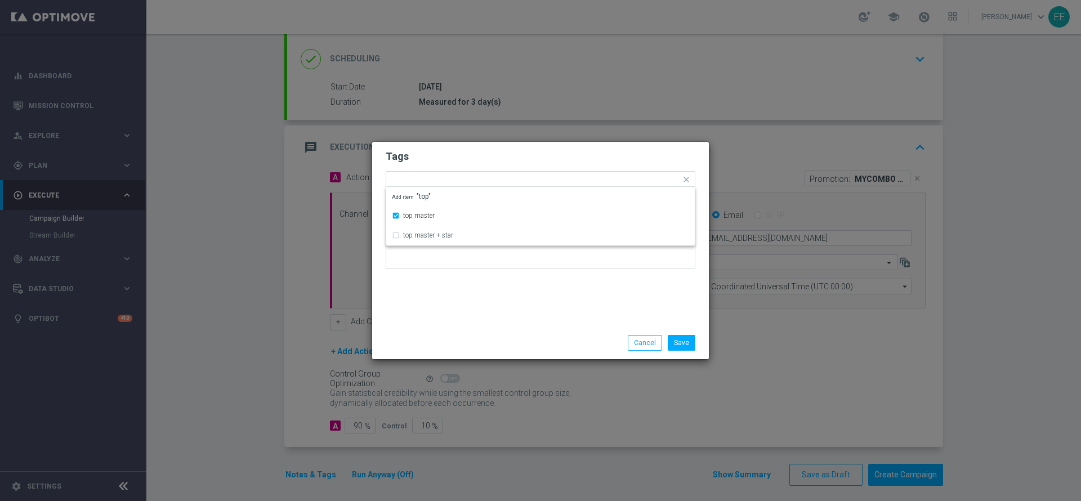
click at [490, 151] on h2 "Tags" at bounding box center [541, 157] width 310 height 14
click at [495, 181] on input "text" at bounding box center [564, 181] width 231 height 10
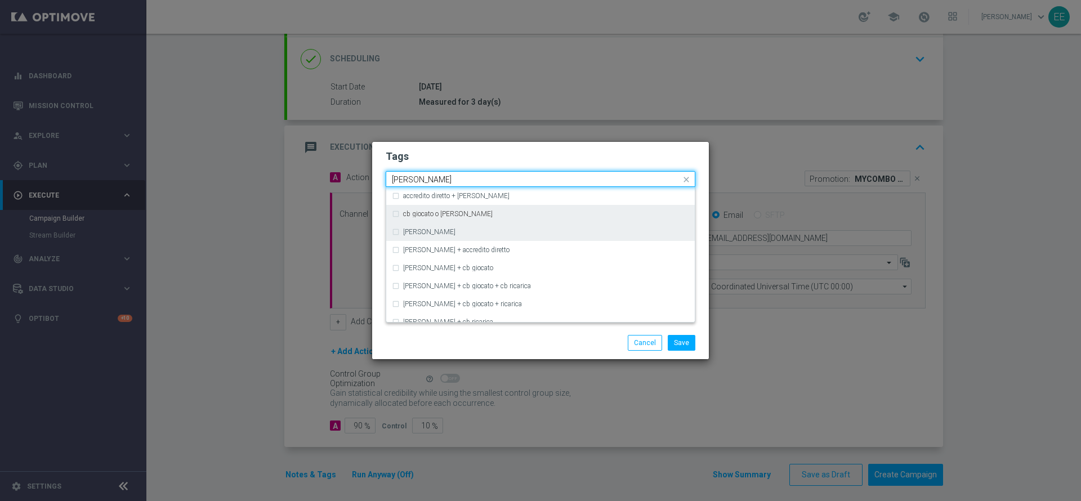
click at [435, 230] on div "cb perso" at bounding box center [546, 232] width 286 height 7
type input "cb perso"
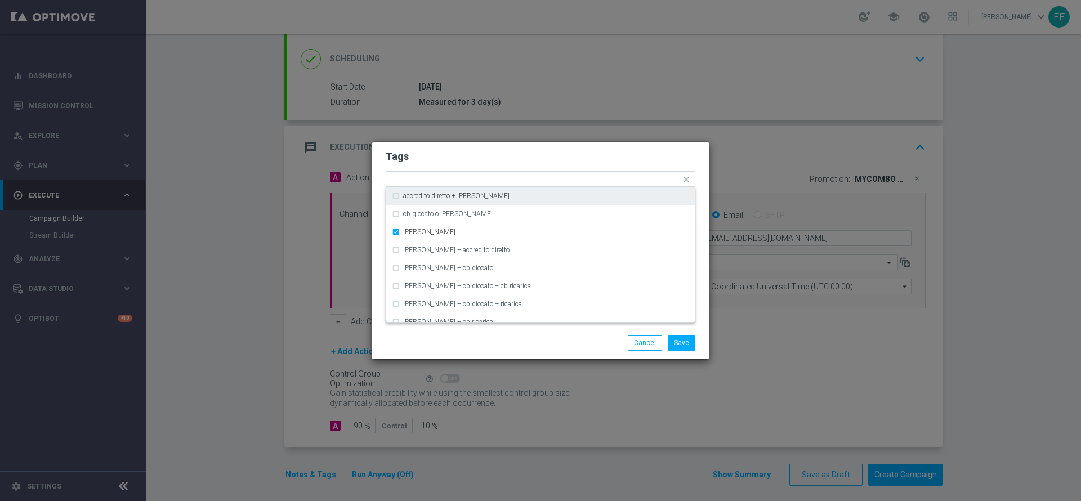
click at [571, 156] on h2 "Tags" at bounding box center [541, 157] width 310 height 14
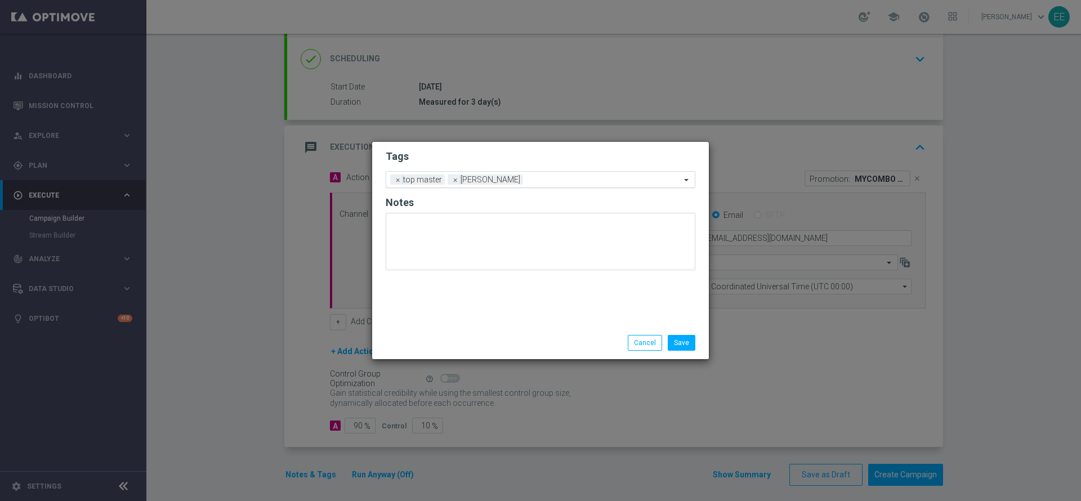
click at [598, 186] on div "Add a new tag × top master × cb perso" at bounding box center [541, 179] width 310 height 17
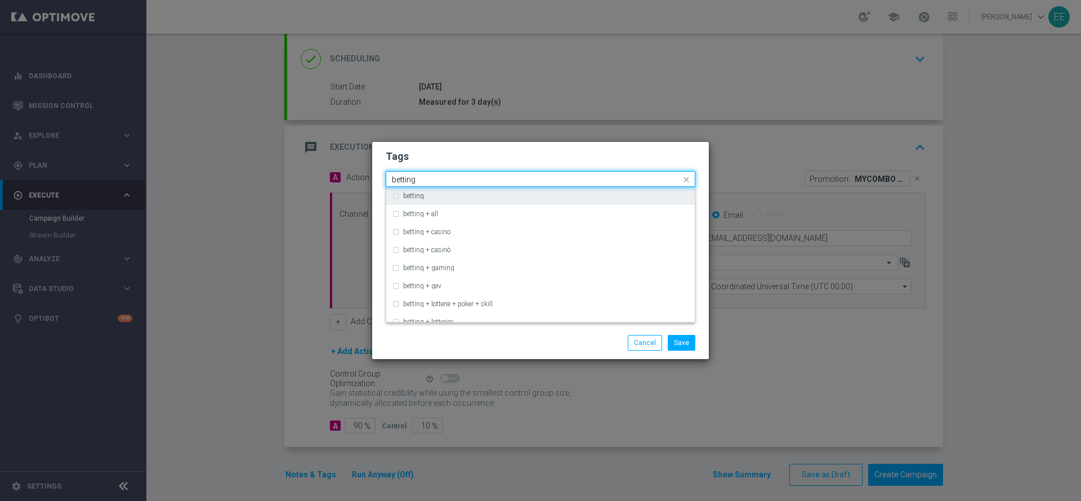
click at [531, 202] on div "betting" at bounding box center [540, 196] width 297 height 18
type input "betting"
click at [533, 176] on input "betting" at bounding box center [536, 180] width 289 height 10
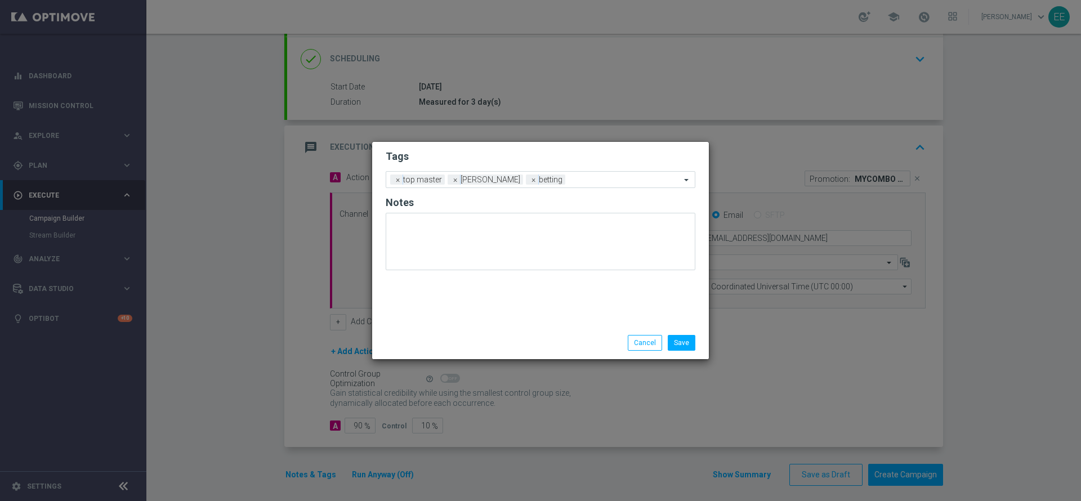
click at [531, 155] on h2 "Tags" at bounding box center [541, 157] width 310 height 14
click at [570, 181] on input "text" at bounding box center [625, 181] width 111 height 10
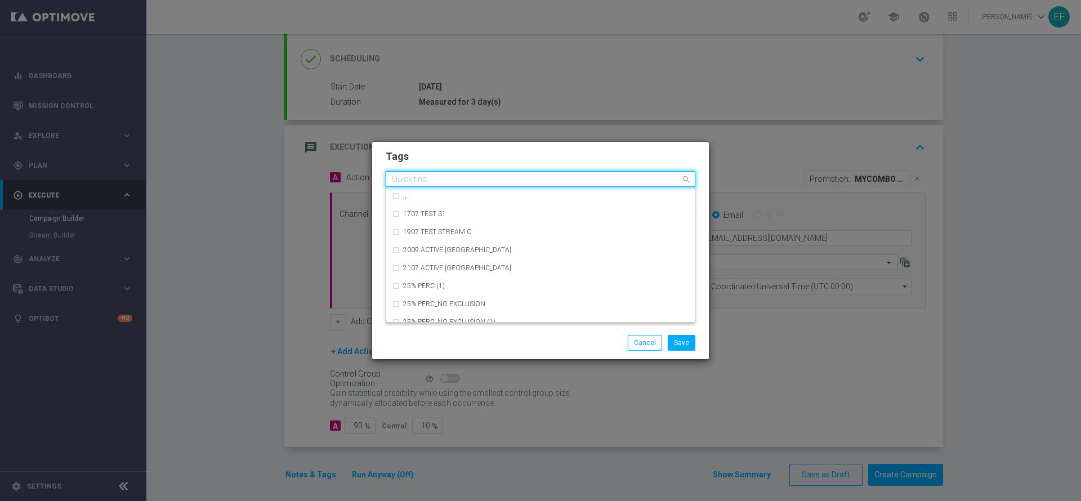
click at [543, 161] on h2 "Tags" at bounding box center [541, 157] width 310 height 14
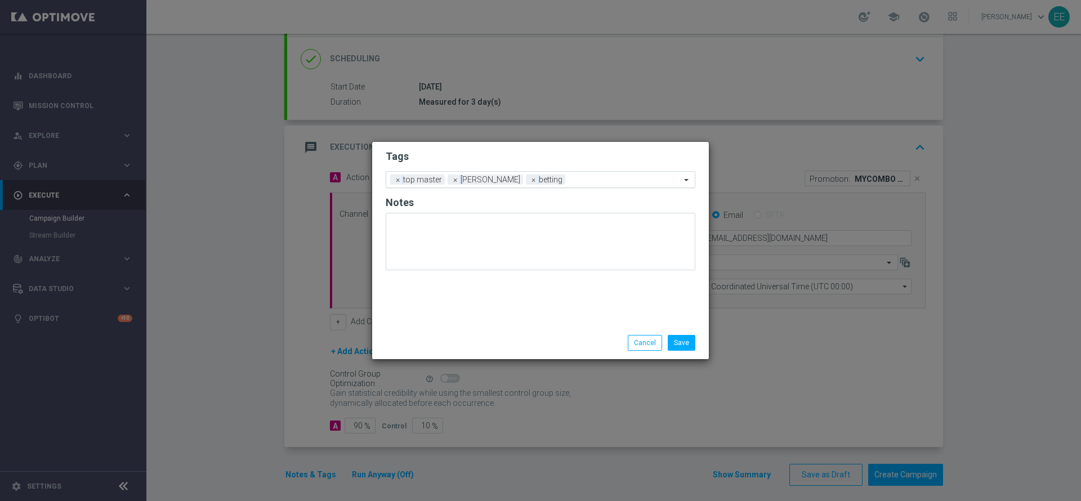
click at [579, 182] on input "text" at bounding box center [625, 181] width 111 height 10
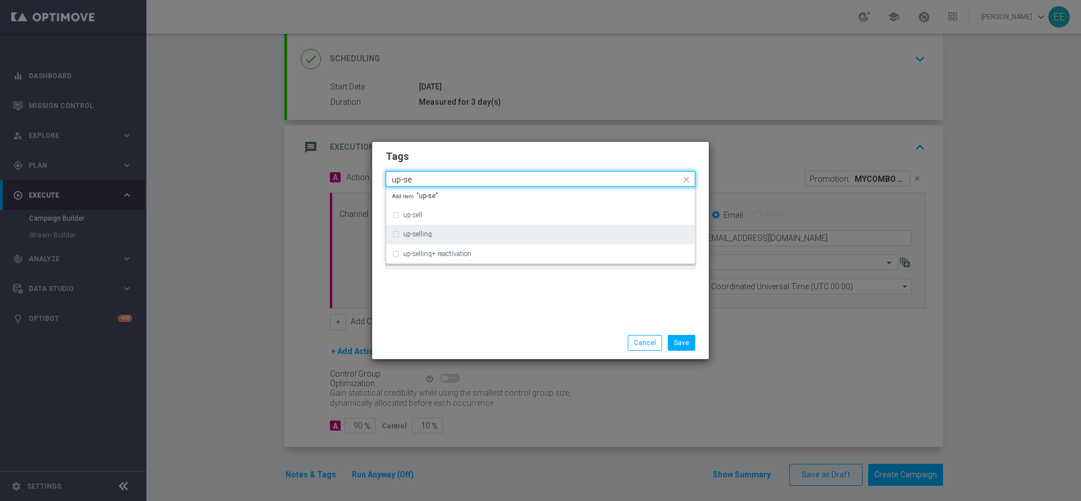
type input "up-se"
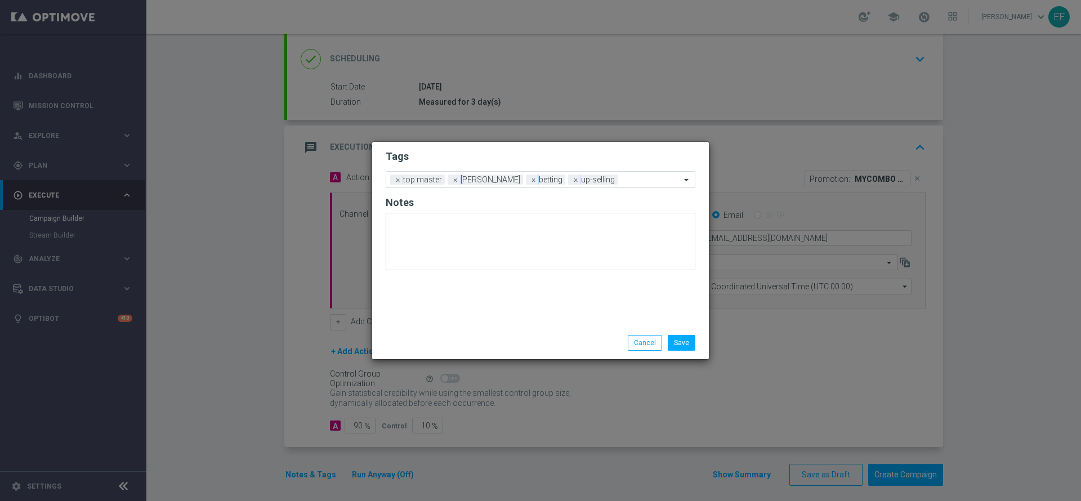
click at [565, 158] on h2 "Tags" at bounding box center [541, 157] width 310 height 14
click at [618, 171] on div "Add a new tag × top master × cb perso × betting × up-selling" at bounding box center [541, 179] width 310 height 17
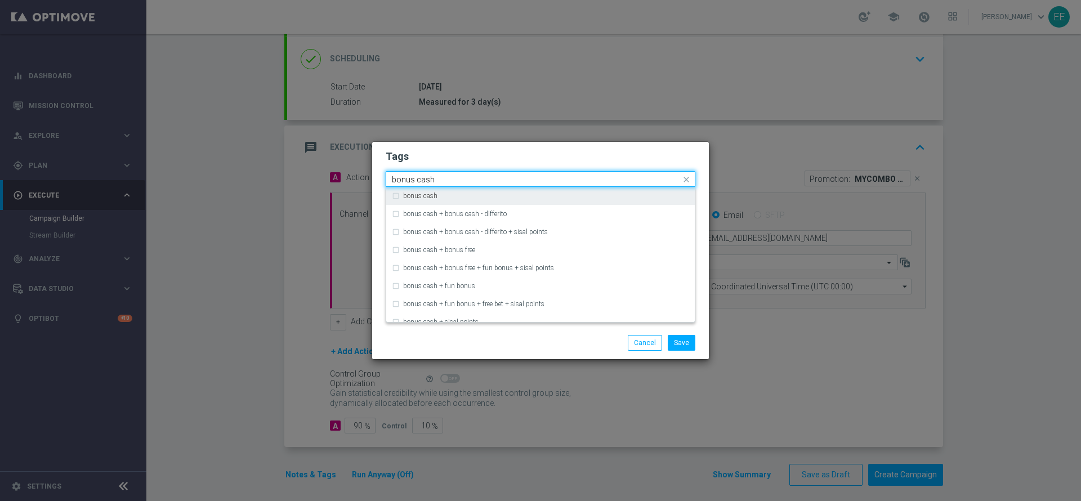
click at [560, 190] on div "bonus cash" at bounding box center [540, 196] width 297 height 18
type input "bonus cash"
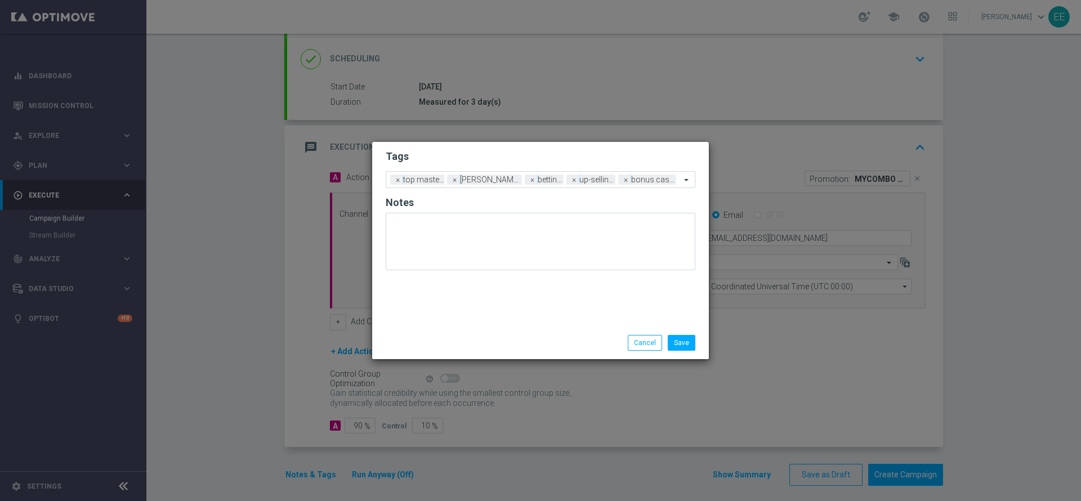
click at [603, 156] on h2 "Tags" at bounding box center [541, 157] width 310 height 14
click at [690, 346] on button "Save" at bounding box center [682, 343] width 28 height 16
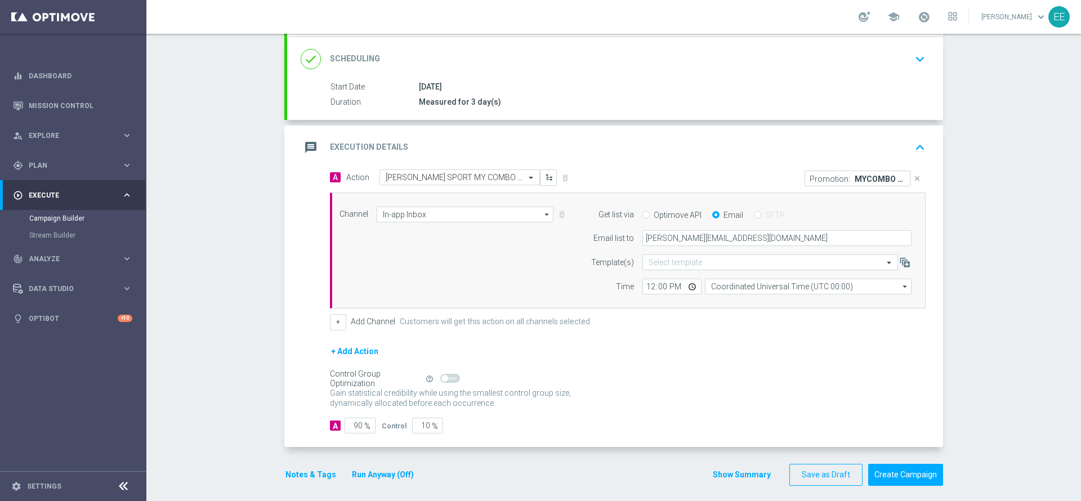
click at [917, 146] on icon "keyboard_arrow_up" at bounding box center [919, 147] width 17 height 17
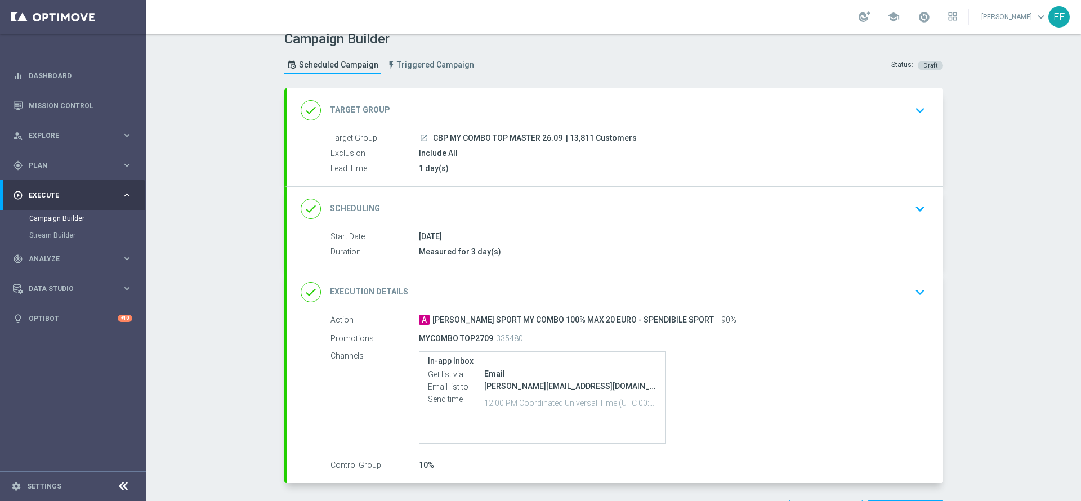
scroll to position [55, 0]
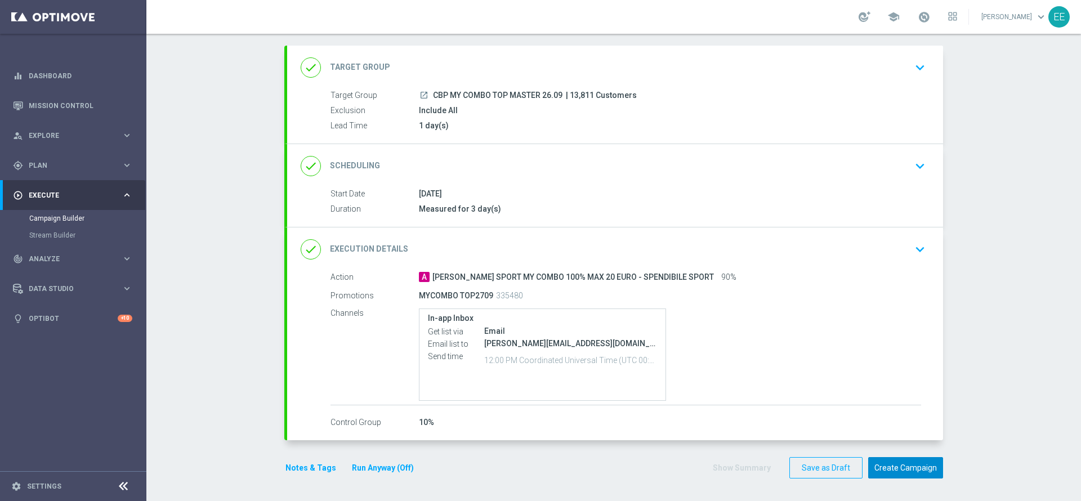
click at [899, 468] on button "Create Campaign" at bounding box center [905, 468] width 75 height 22
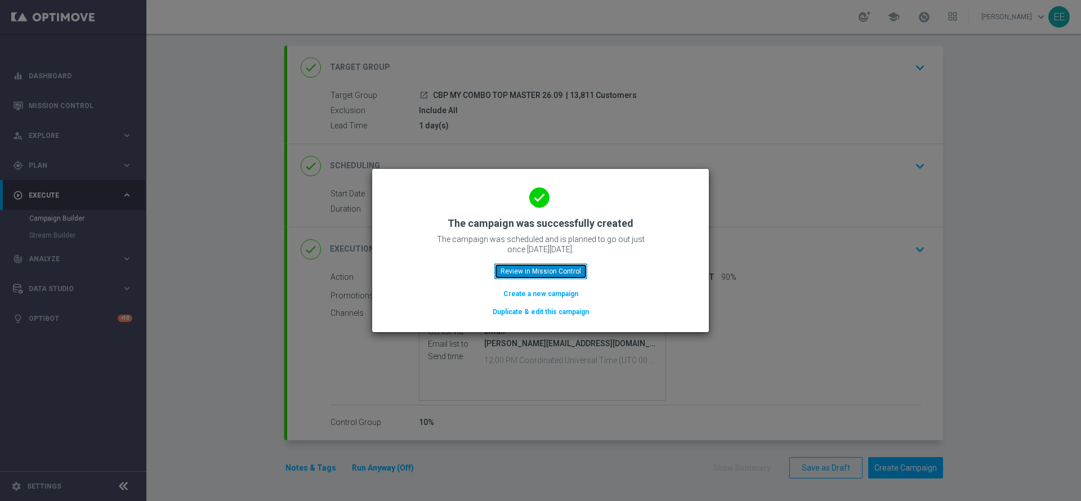
click at [559, 271] on button "Review in Mission Control" at bounding box center [540, 271] width 93 height 16
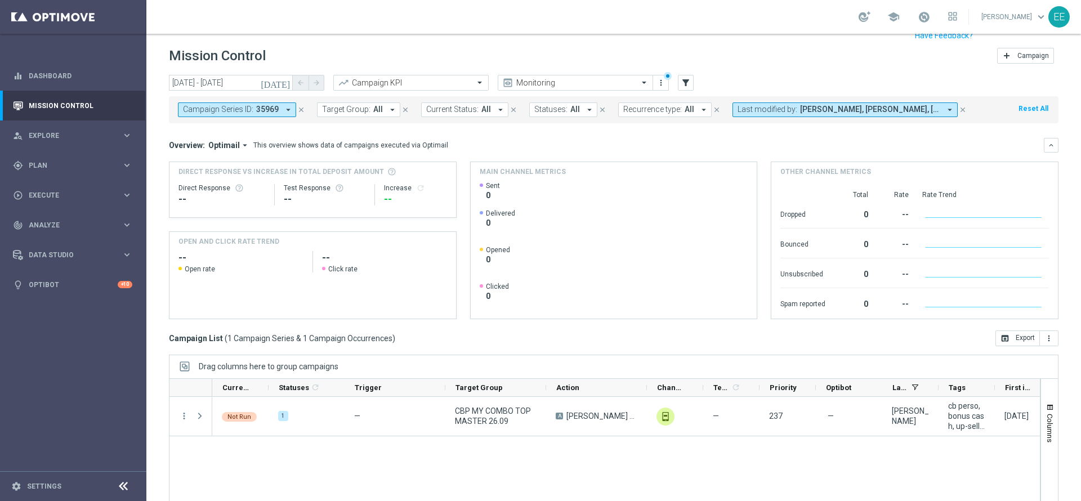
scroll to position [26, 0]
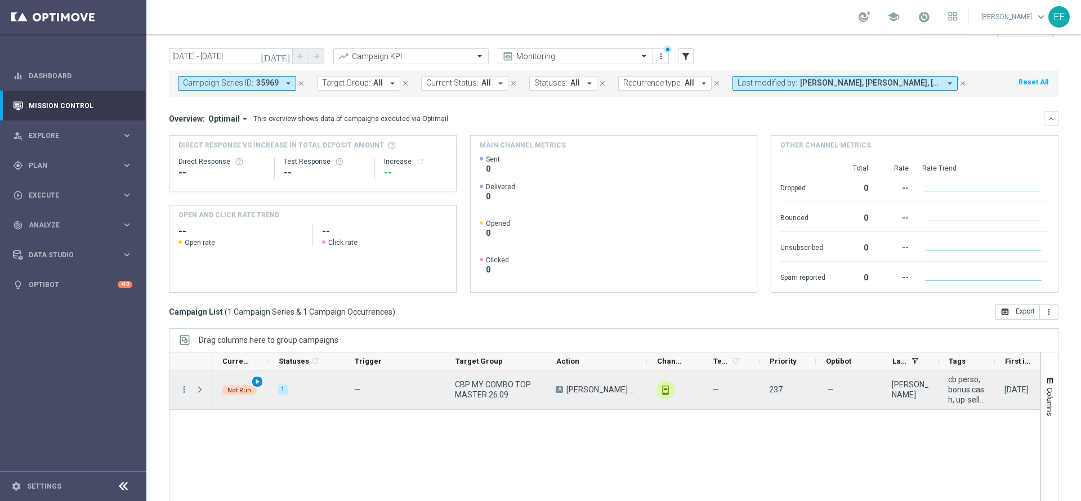
click at [256, 384] on span "play_arrow" at bounding box center [257, 382] width 8 height 8
click at [199, 387] on span "Press SPACE to select this row." at bounding box center [200, 389] width 10 height 9
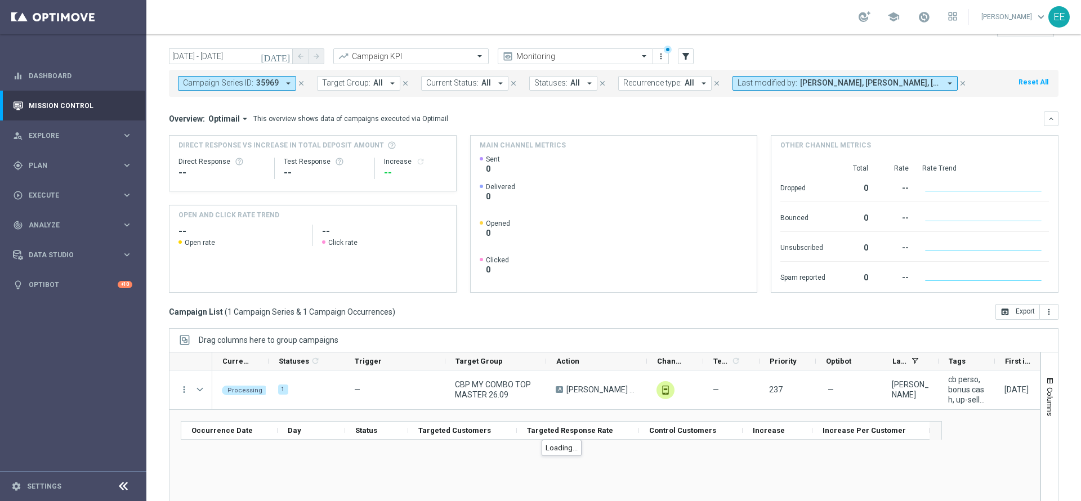
scroll to position [62, 0]
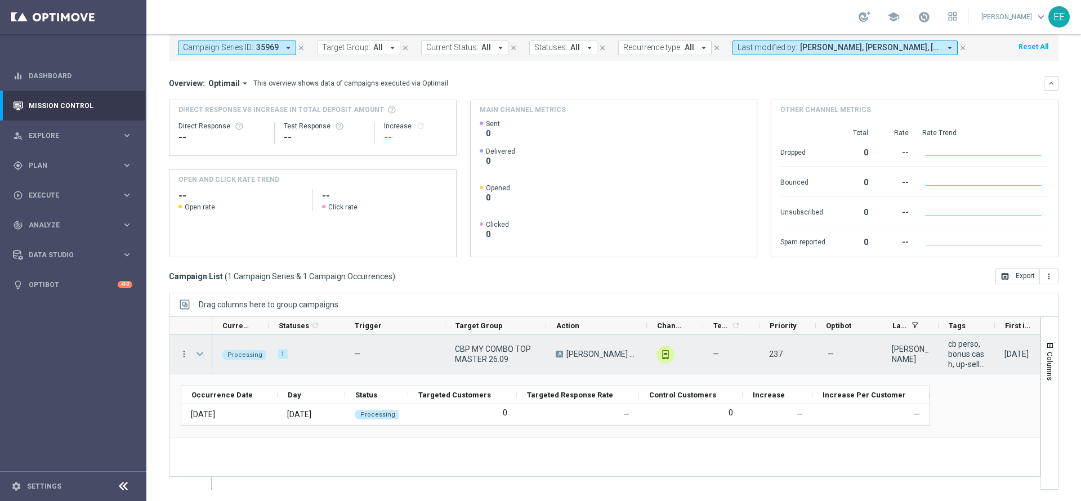
click at [201, 357] on span "Press SPACE to select this row." at bounding box center [200, 354] width 10 height 9
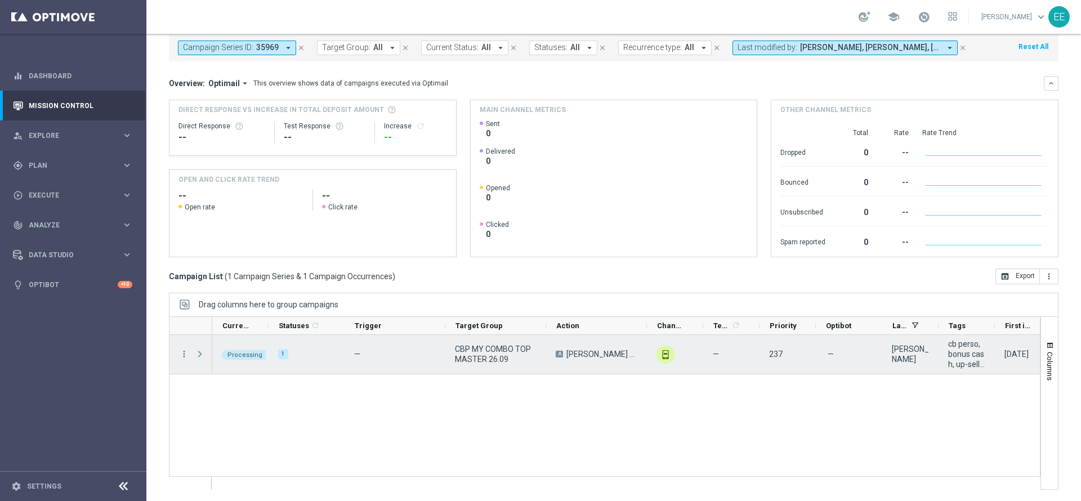
click at [201, 357] on span "Press SPACE to select this row." at bounding box center [200, 354] width 10 height 9
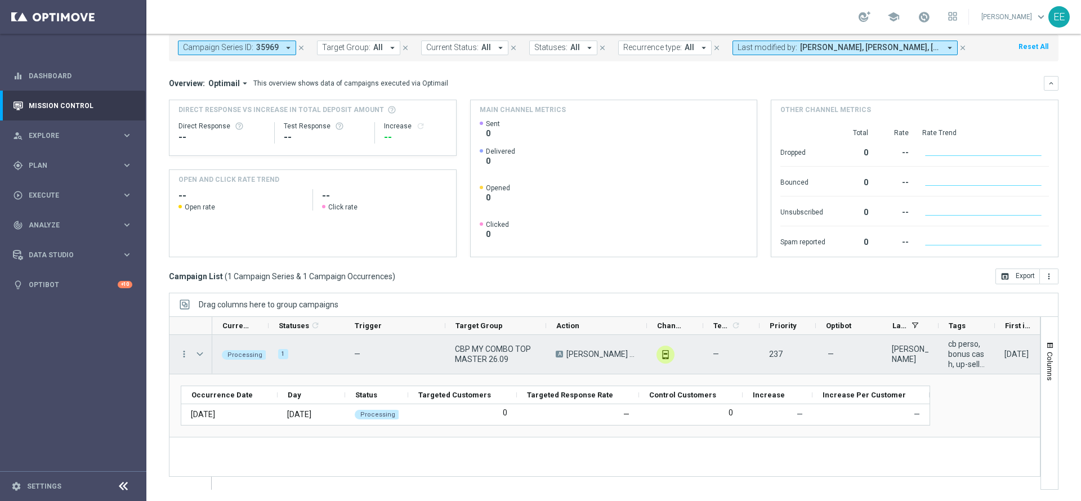
click at [201, 357] on span "Press SPACE to select this row." at bounding box center [200, 354] width 10 height 9
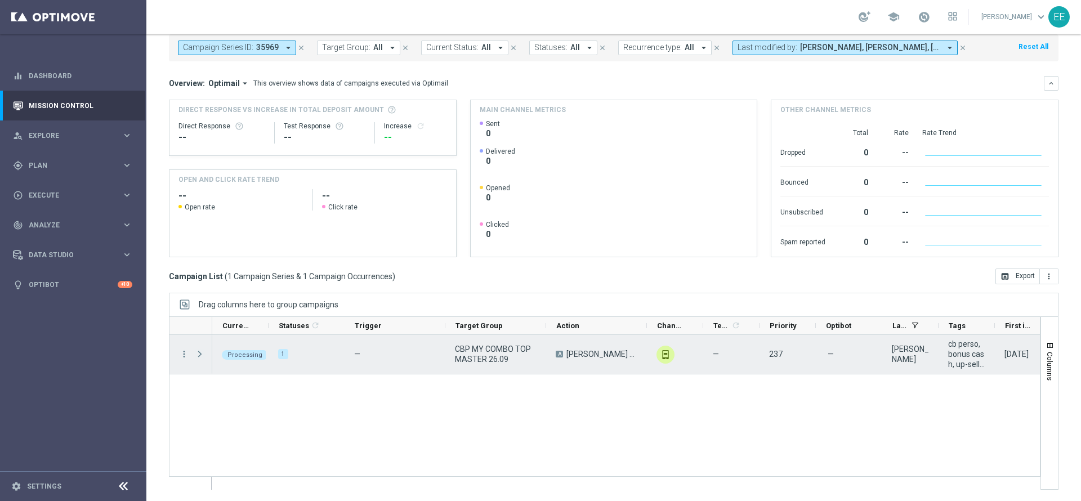
click at [201, 357] on span "Press SPACE to select this row." at bounding box center [200, 354] width 10 height 9
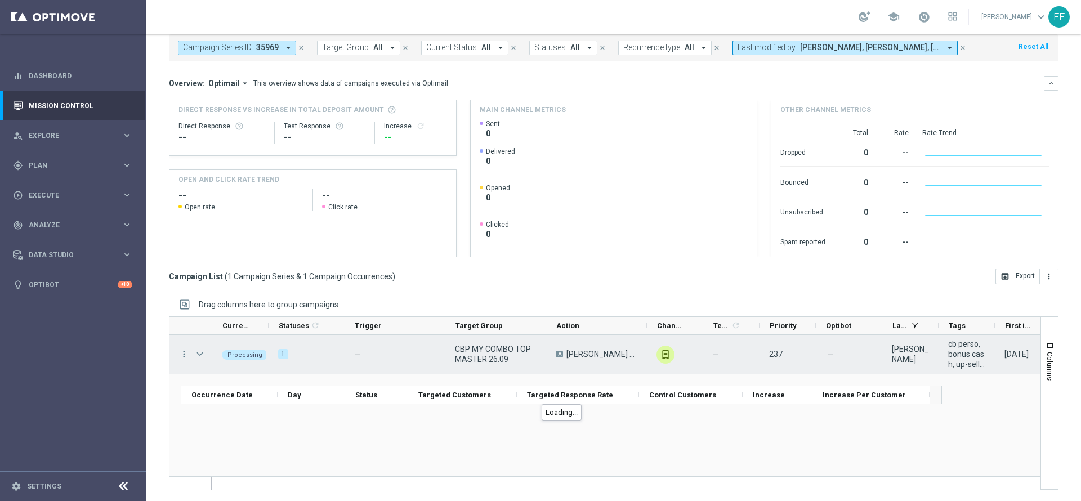
click at [475, 355] on span "CBP MY COMBO TOP MASTER 26.09" at bounding box center [496, 354] width 82 height 20
click at [201, 356] on span "Press SPACE to select this row." at bounding box center [200, 354] width 10 height 9
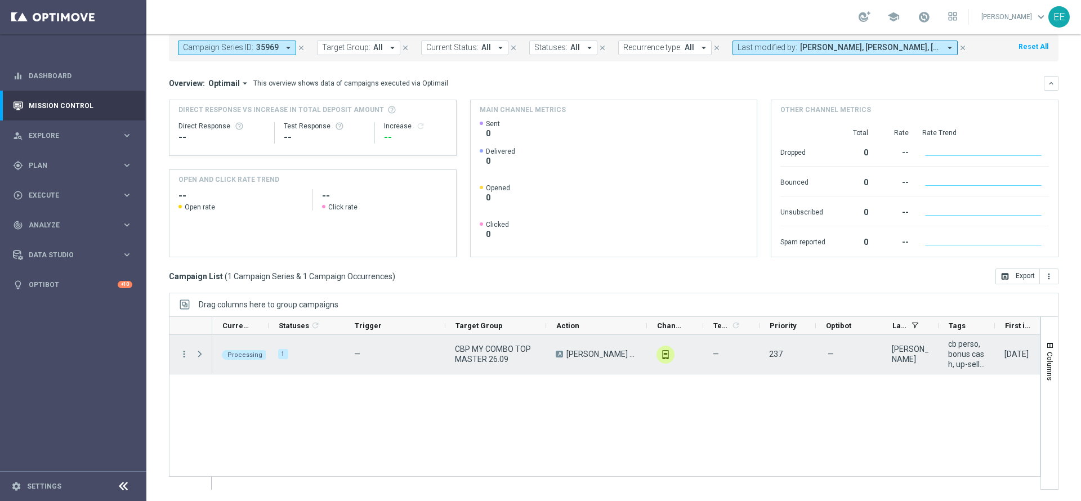
click at [201, 356] on span "Press SPACE to select this row." at bounding box center [200, 354] width 10 height 9
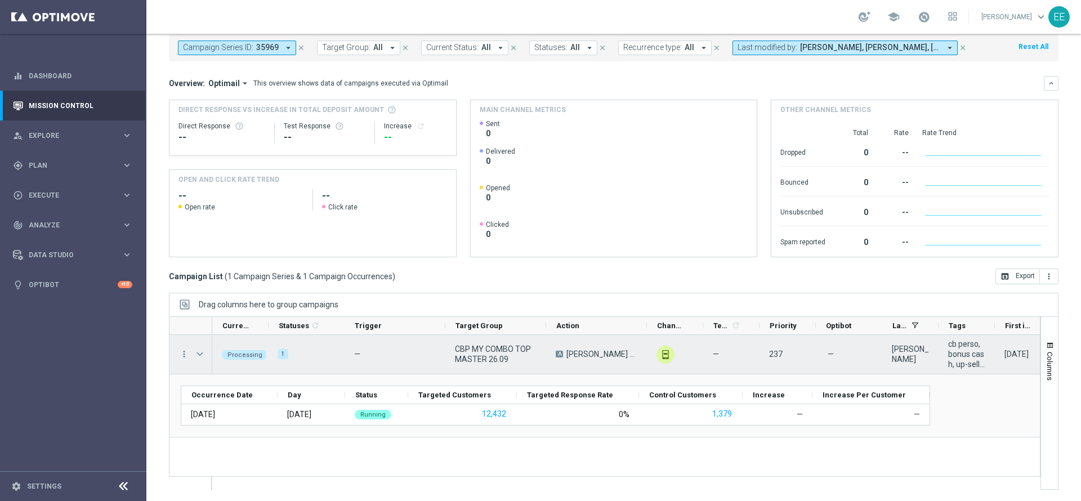
click at [196, 351] on span "Press SPACE to select this row." at bounding box center [200, 354] width 10 height 9
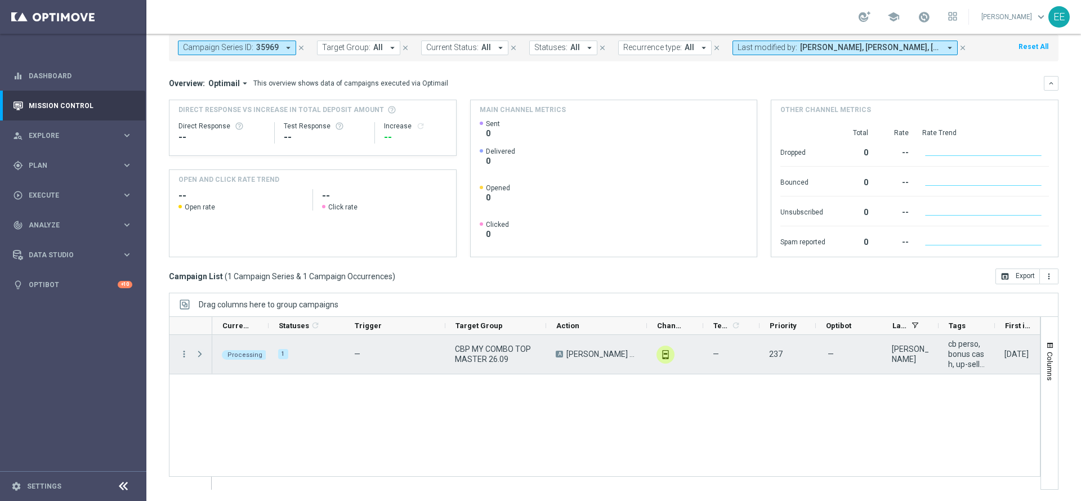
click at [196, 351] on span "Press SPACE to select this row." at bounding box center [200, 354] width 10 height 9
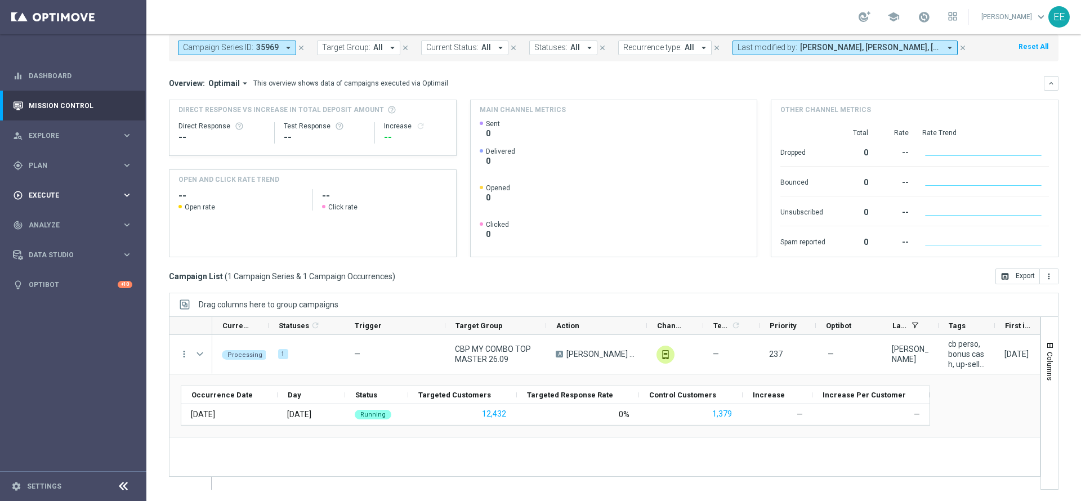
click at [50, 186] on div "play_circle_outline Execute keyboard_arrow_right" at bounding box center [72, 195] width 145 height 30
click at [44, 165] on span "Plan" at bounding box center [75, 165] width 93 height 7
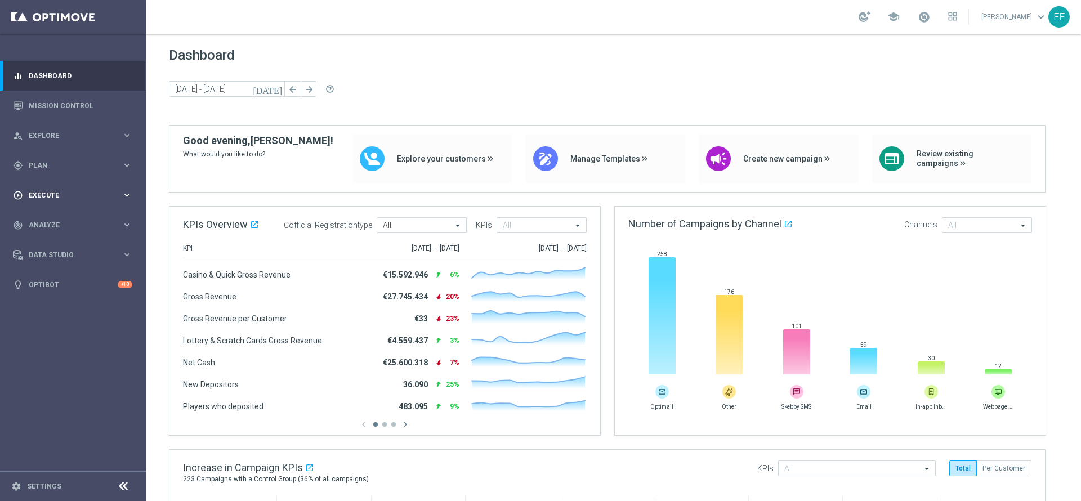
click at [54, 203] on div "play_circle_outline Execute keyboard_arrow_right" at bounding box center [72, 195] width 145 height 30
click at [62, 218] on link "Campaign Builder" at bounding box center [73, 218] width 88 height 9
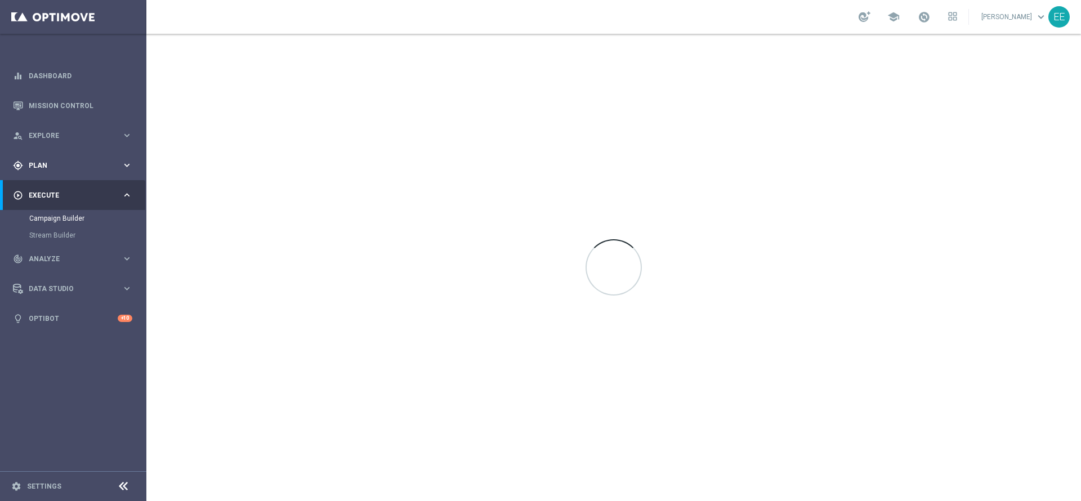
click at [51, 165] on span "Plan" at bounding box center [75, 165] width 93 height 7
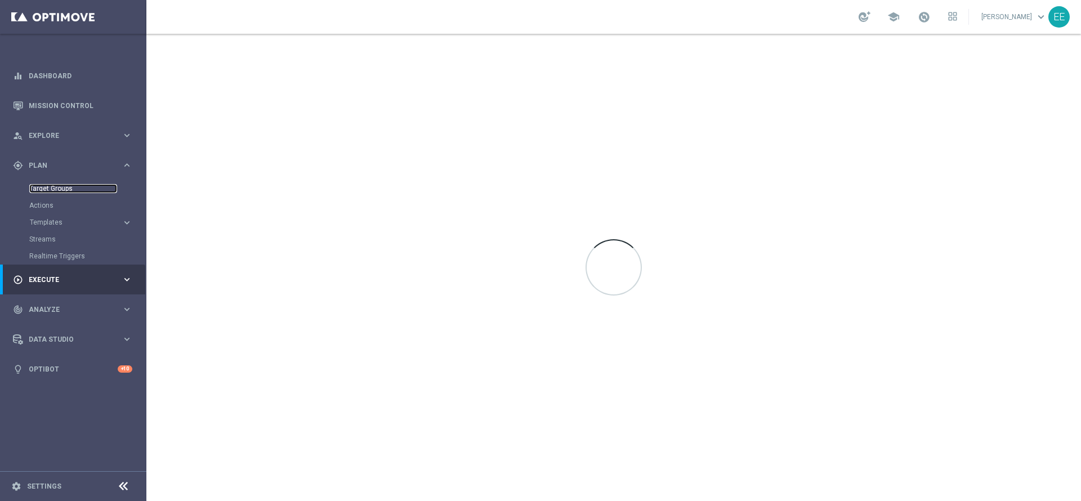
click at [66, 186] on link "Target Groups" at bounding box center [73, 188] width 88 height 9
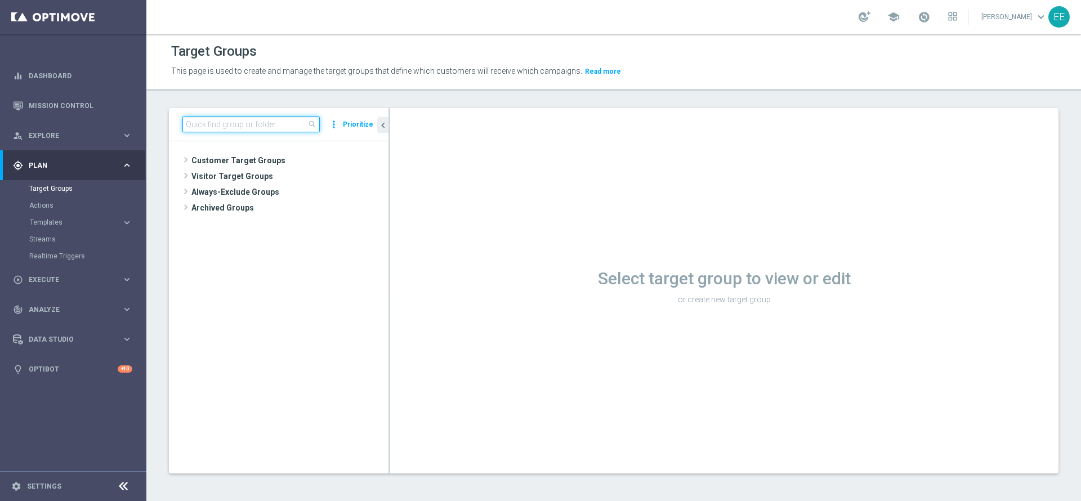
click at [240, 128] on input at bounding box center [250, 125] width 137 height 16
click at [60, 220] on span "Templates" at bounding box center [70, 222] width 80 height 7
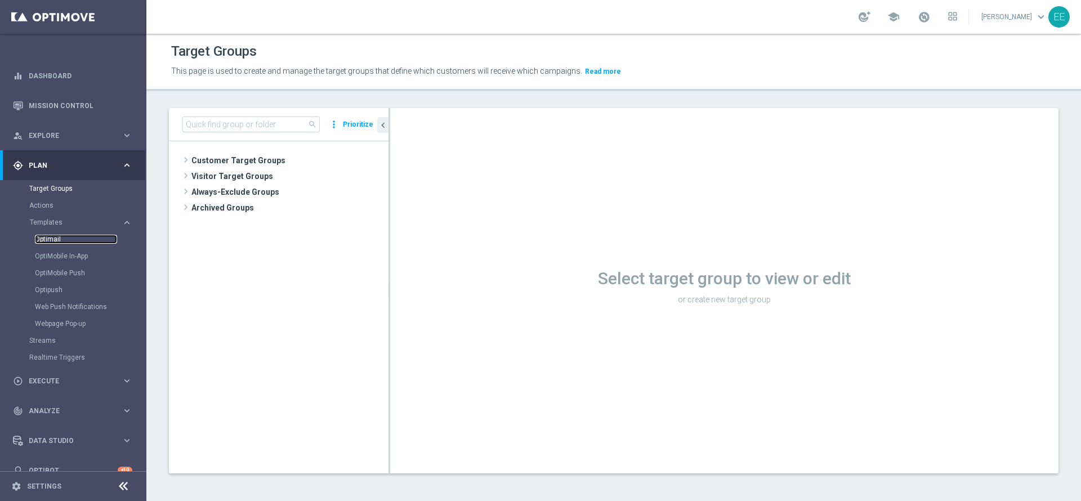
click at [61, 240] on link "Optimail" at bounding box center [76, 239] width 82 height 9
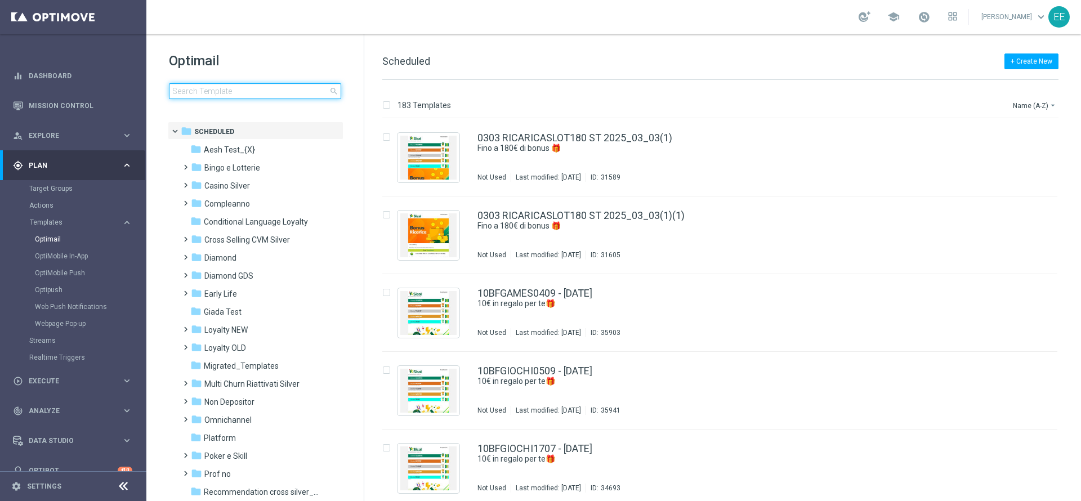
click at [239, 87] on input at bounding box center [255, 91] width 172 height 16
click at [287, 96] on input at bounding box center [255, 91] width 172 height 16
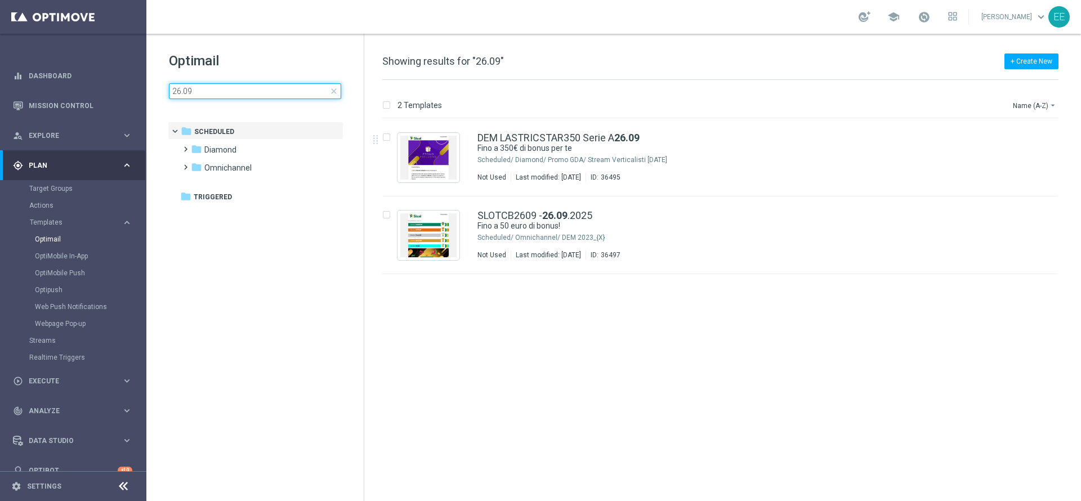
click at [256, 92] on input "26.09" at bounding box center [255, 91] width 172 height 16
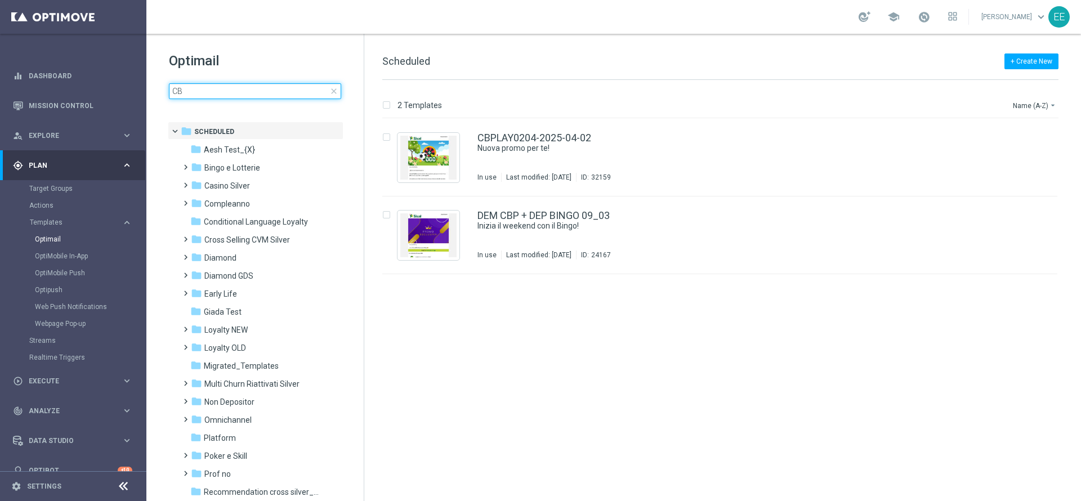
type input "C"
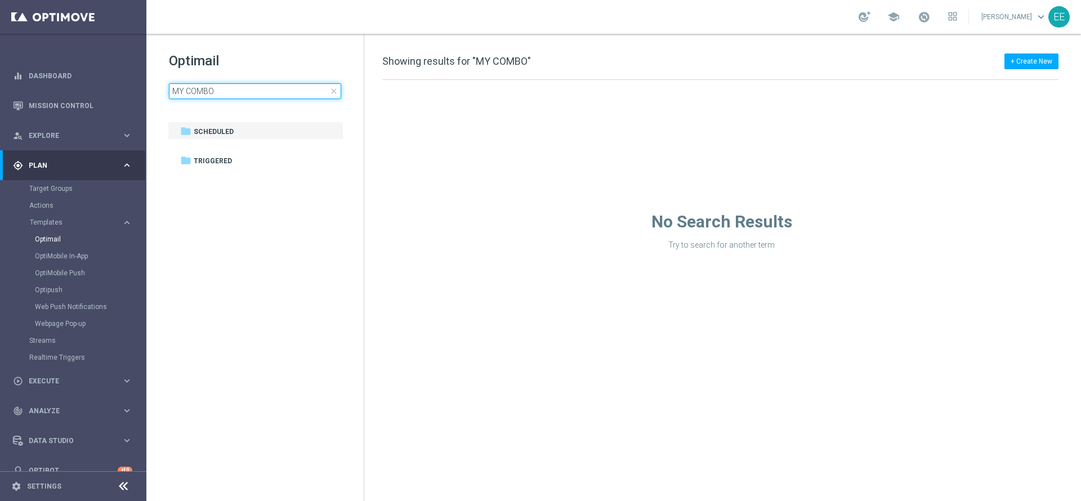
click at [188, 90] on input "MY COMBO" at bounding box center [255, 91] width 172 height 16
type input "MYCOMBO"
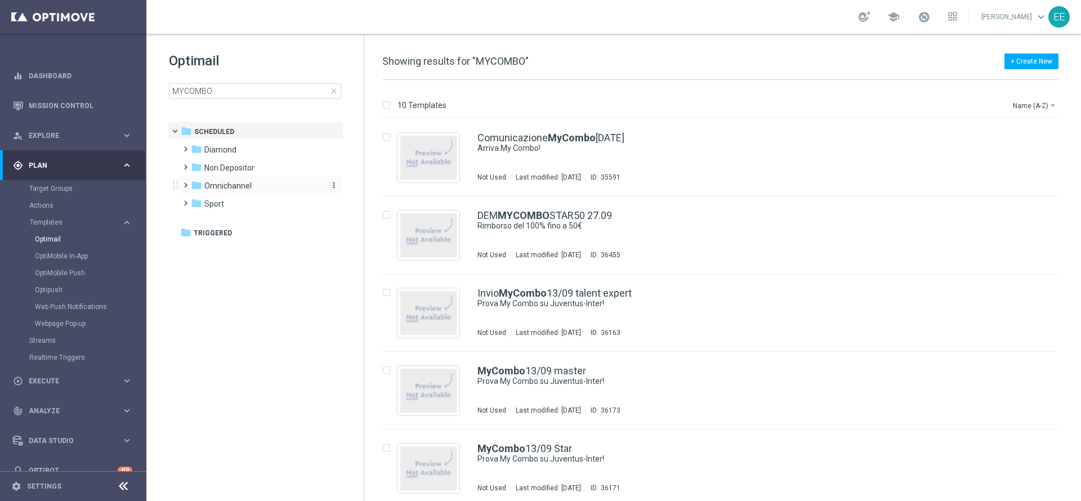
click at [265, 182] on div "folder [GEOGRAPHIC_DATA]" at bounding box center [255, 186] width 129 height 13
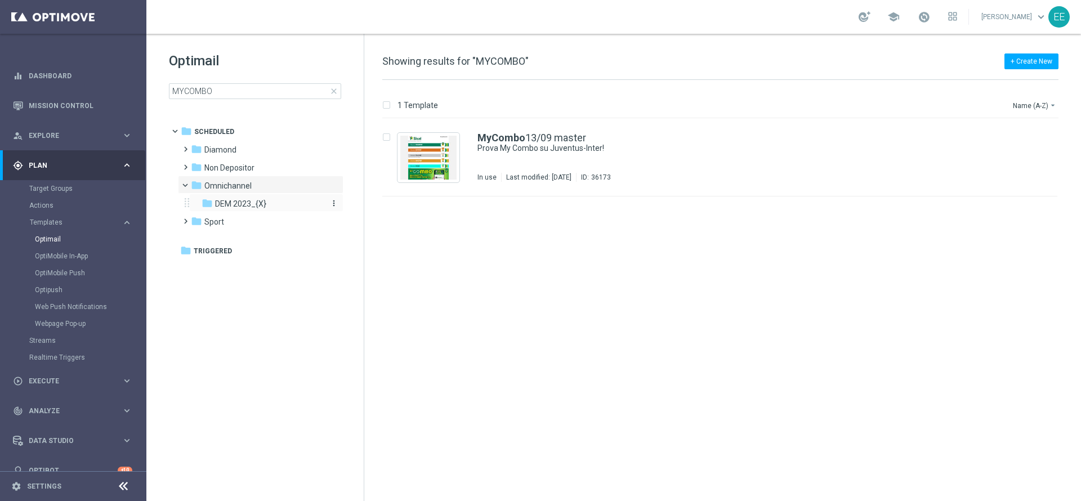
click at [252, 207] on span "DEM 2023_{X}" at bounding box center [240, 204] width 51 height 10
click at [439, 151] on img "Press SPACE to select this row." at bounding box center [428, 158] width 56 height 44
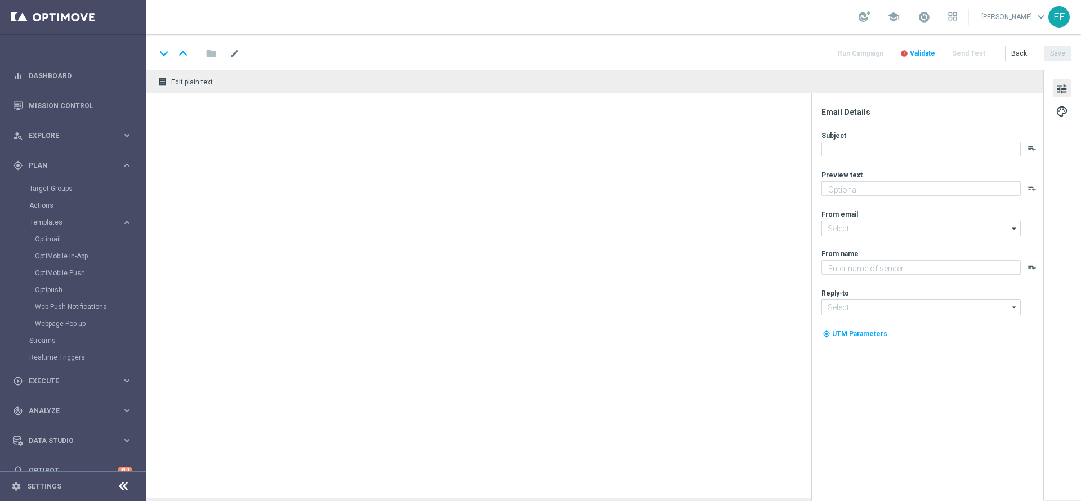
type textarea "Scopri la promo MyCombo!"
type input "[EMAIL_ADDRESS][DOMAIN_NAME]"
type textarea "Sisal"
type input "[EMAIL_ADDRESS][DOMAIN_NAME]"
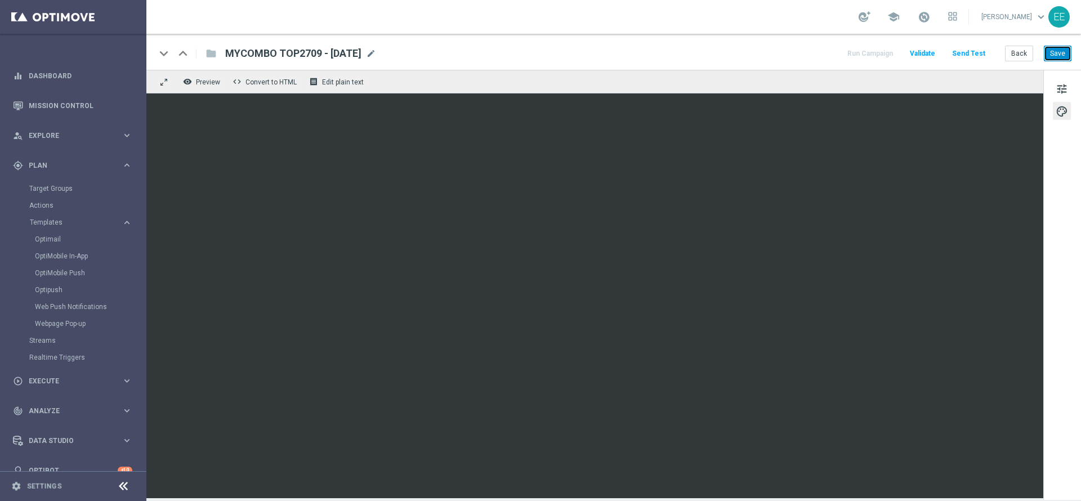
click at [1061, 53] on button "Save" at bounding box center [1058, 54] width 28 height 16
click at [60, 191] on link "Target Groups" at bounding box center [73, 188] width 88 height 9
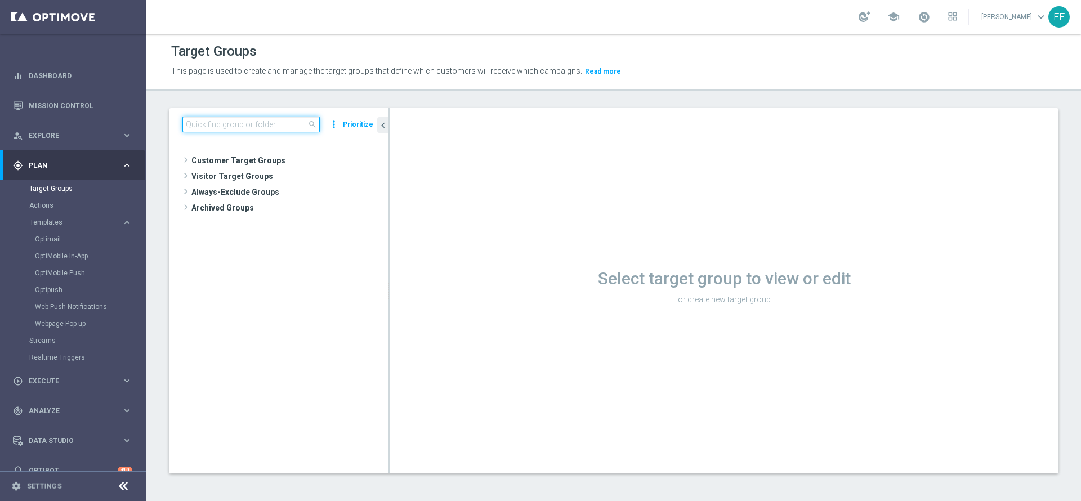
click at [275, 128] on input at bounding box center [250, 125] width 137 height 16
type input "2"
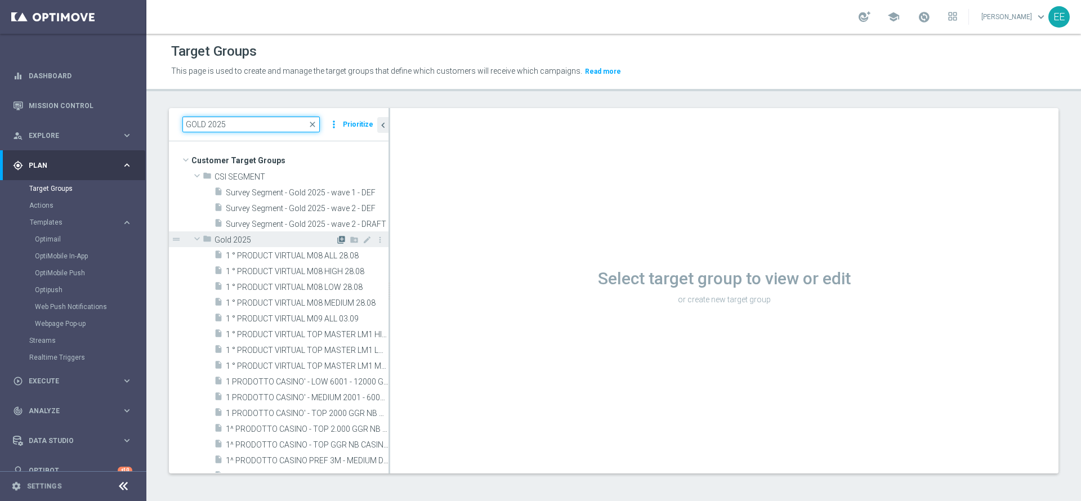
type input "GOLD 2025"
click at [337, 238] on icon "library_add" at bounding box center [341, 239] width 9 height 9
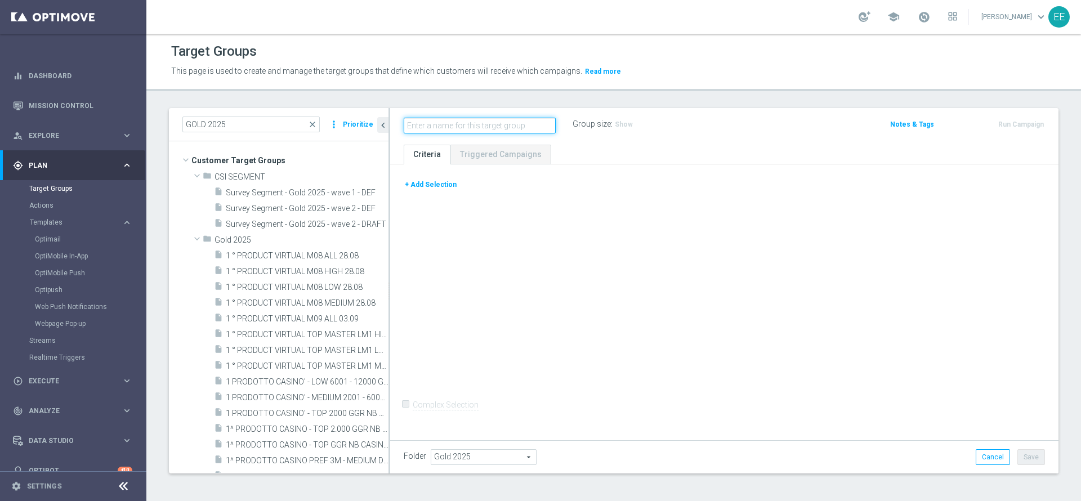
click at [468, 126] on input "text" at bounding box center [480, 126] width 152 height 16
type input "DEM CBP MY COMBO TOP MASTER 27.09"
click at [433, 187] on button "+ Add Selection" at bounding box center [431, 184] width 54 height 12
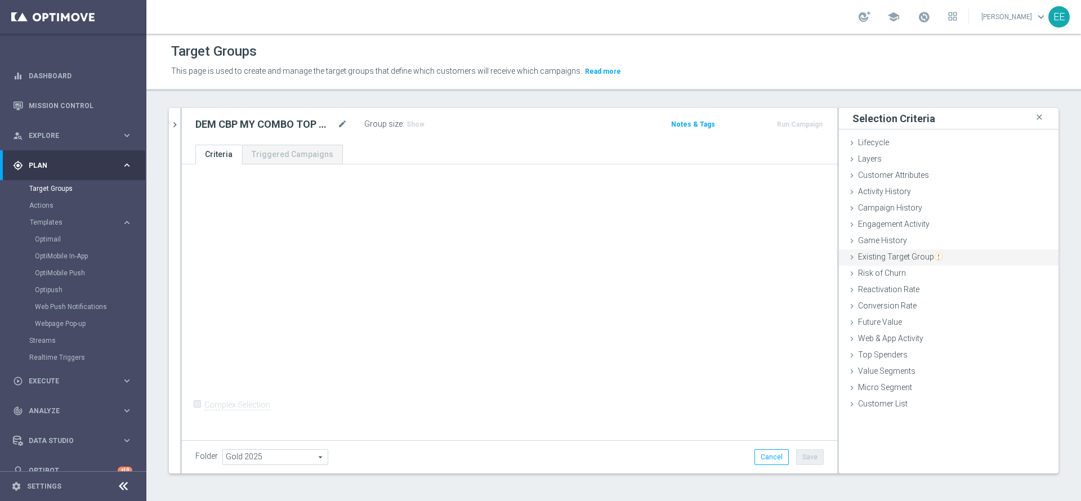
click at [903, 261] on span "Existing Target Group" at bounding box center [900, 256] width 84 height 9
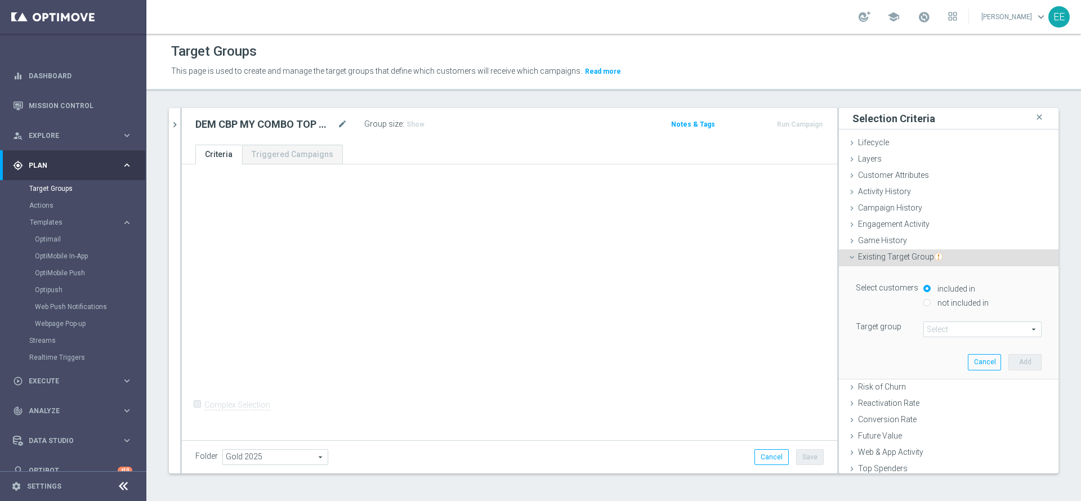
click at [950, 324] on span at bounding box center [982, 329] width 117 height 15
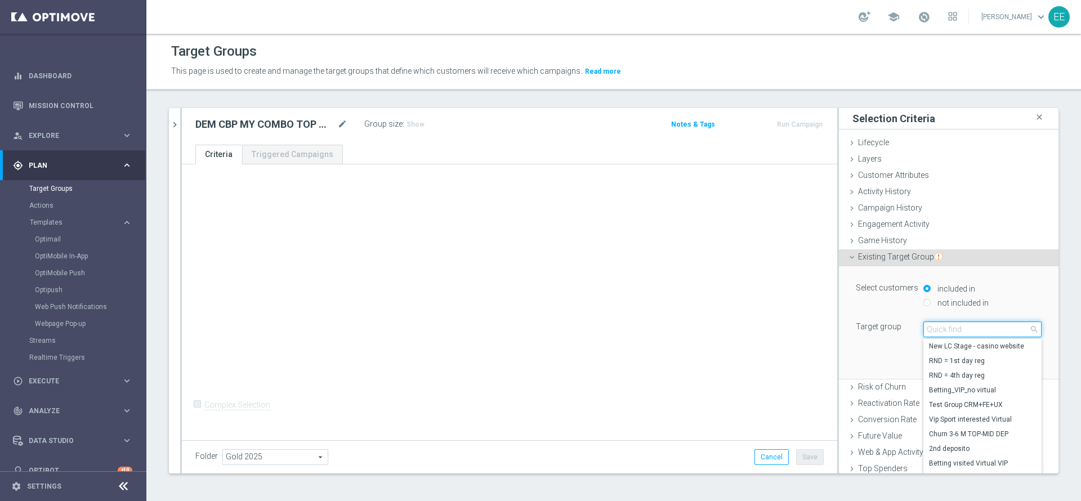
click at [950, 324] on input "search" at bounding box center [982, 329] width 118 height 16
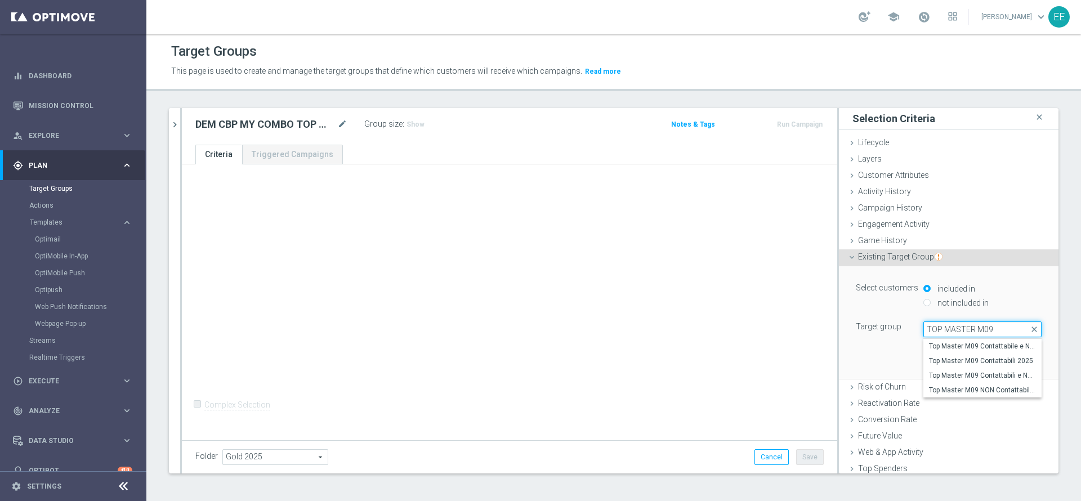
type input "TOP MASTER M09"
click at [976, 365] on label "Top Master M09 Contattabili 2025" at bounding box center [982, 361] width 118 height 15
type input "Top Master M09 Contattabili 2025"
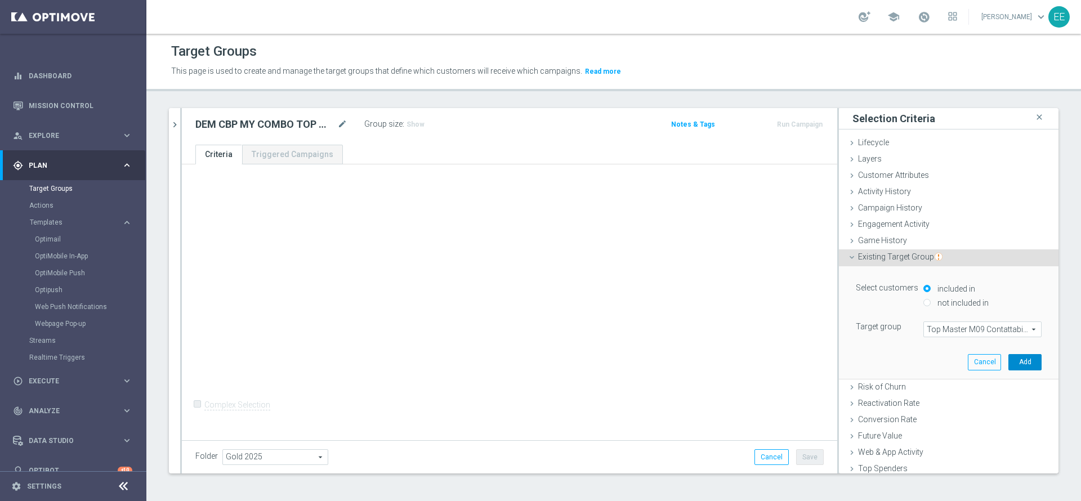
click at [1008, 357] on button "Add" at bounding box center [1024, 362] width 33 height 16
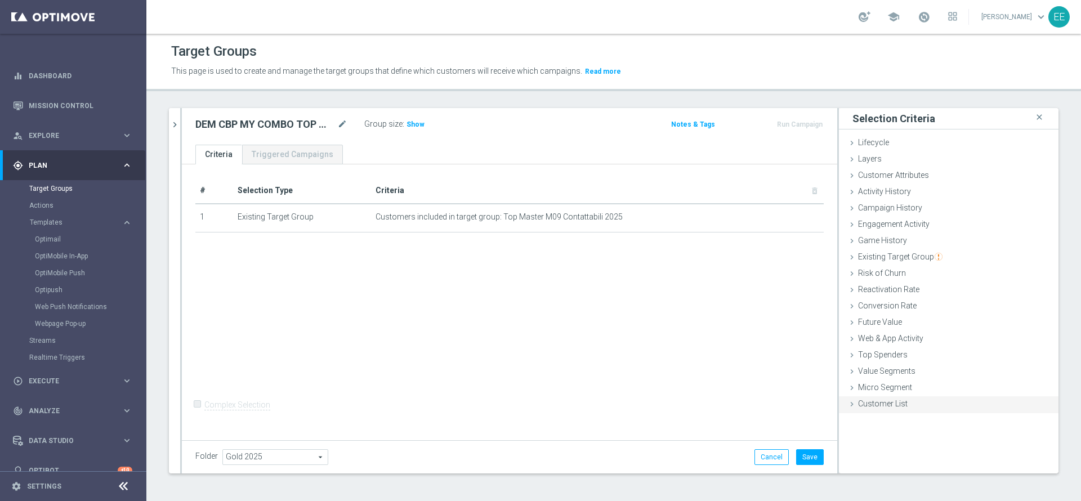
click at [899, 402] on div "Customer List done" at bounding box center [949, 404] width 220 height 17
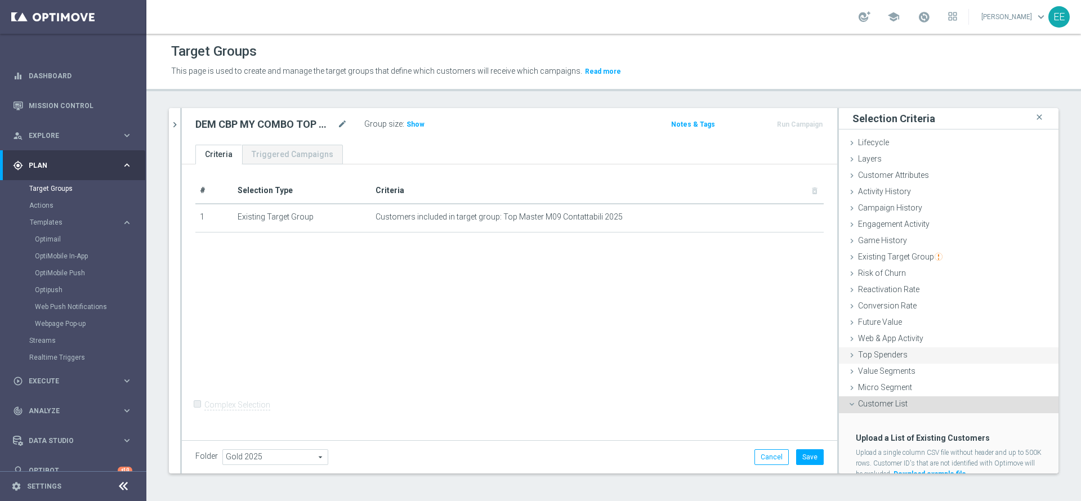
scroll to position [41, 0]
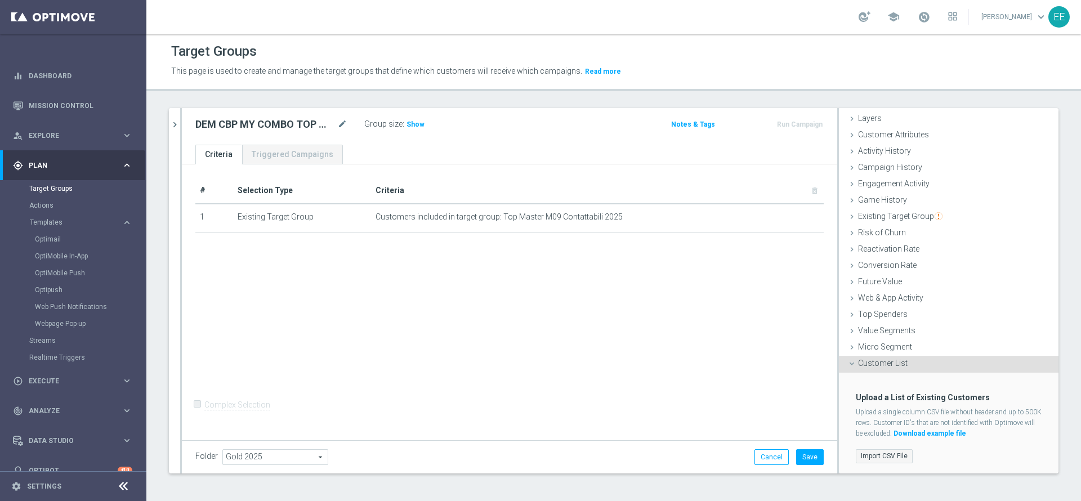
click at [856, 461] on label "Import CSV File" at bounding box center [884, 456] width 57 height 14
click at [0, 0] on input "Import CSV File" at bounding box center [0, 0] width 0 height 0
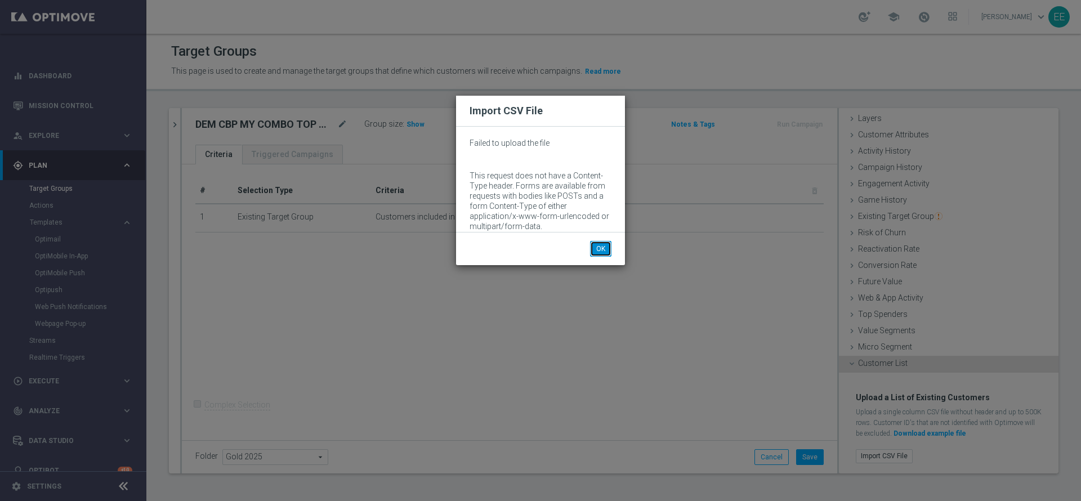
click at [598, 244] on button "OK" at bounding box center [600, 249] width 21 height 16
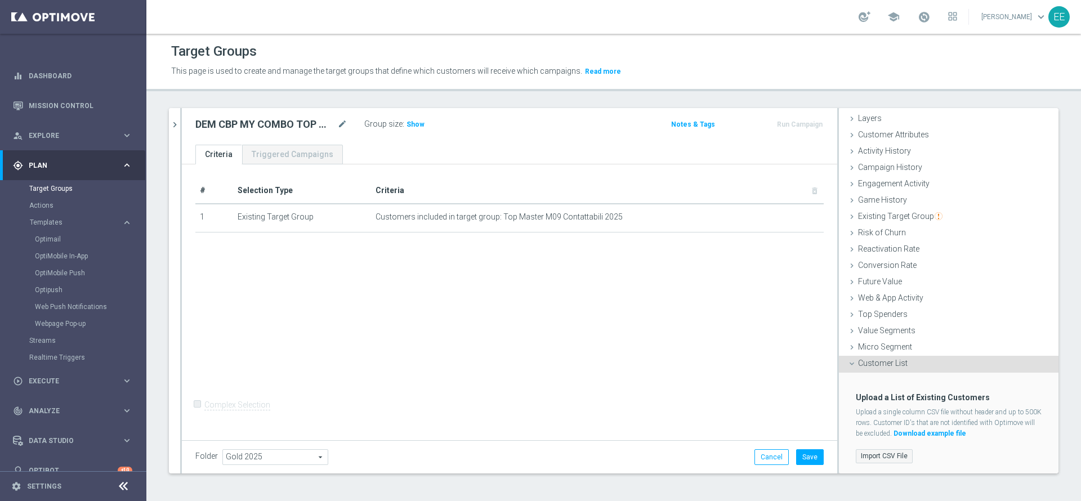
click at [883, 450] on label "Import CSV File" at bounding box center [884, 456] width 57 height 14
click at [0, 0] on input "Import CSV File" at bounding box center [0, 0] width 0 height 0
click at [872, 461] on label "Import CSV File" at bounding box center [884, 456] width 57 height 14
click at [0, 0] on input "Import CSV File" at bounding box center [0, 0] width 0 height 0
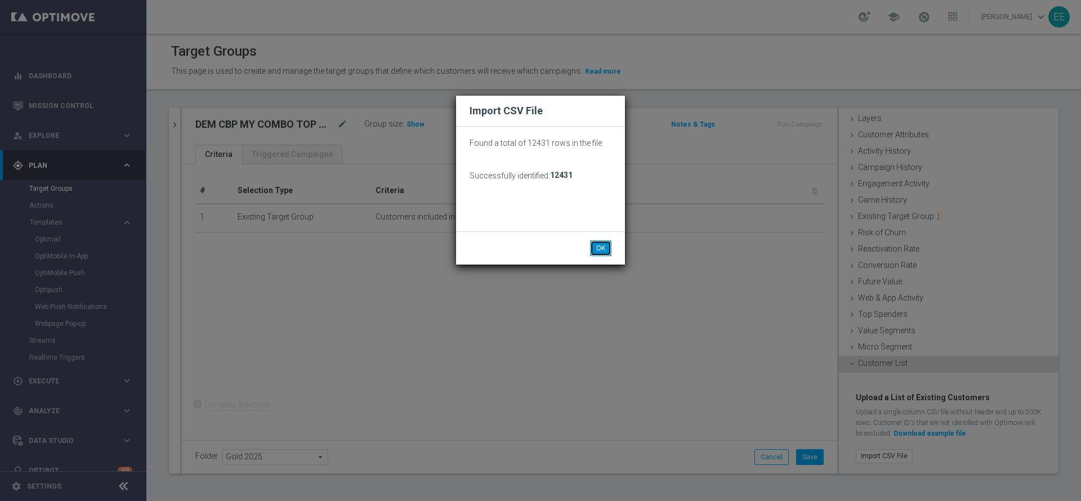
click at [601, 249] on button "OK" at bounding box center [600, 248] width 21 height 16
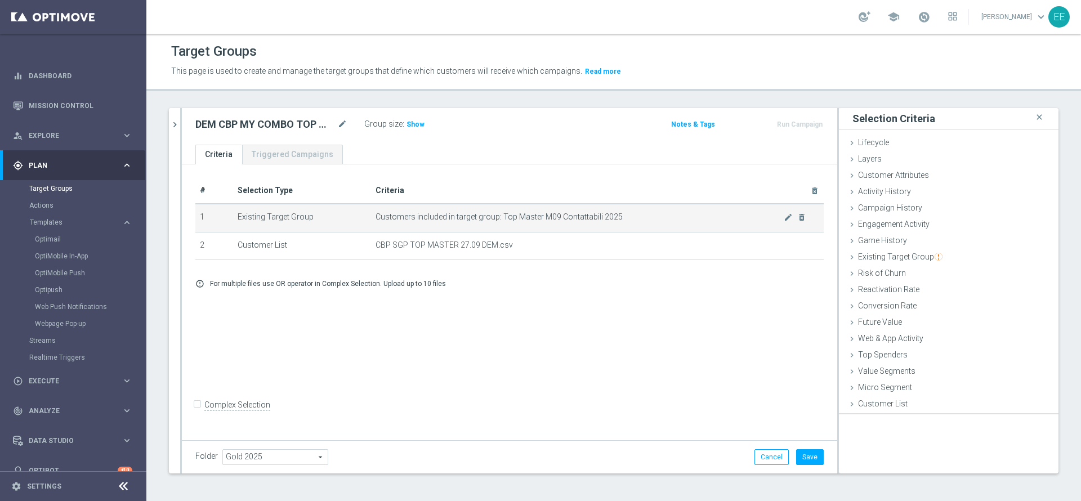
scroll to position [0, 0]
click at [196, 413] on input "Complex Selection" at bounding box center [198, 406] width 7 height 16
checkbox input "true"
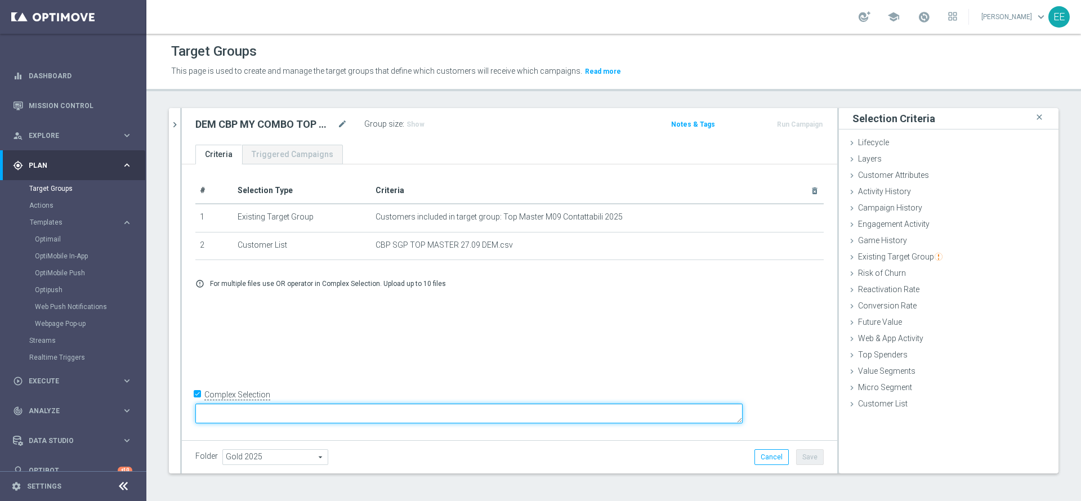
click at [330, 414] on textarea at bounding box center [468, 414] width 547 height 20
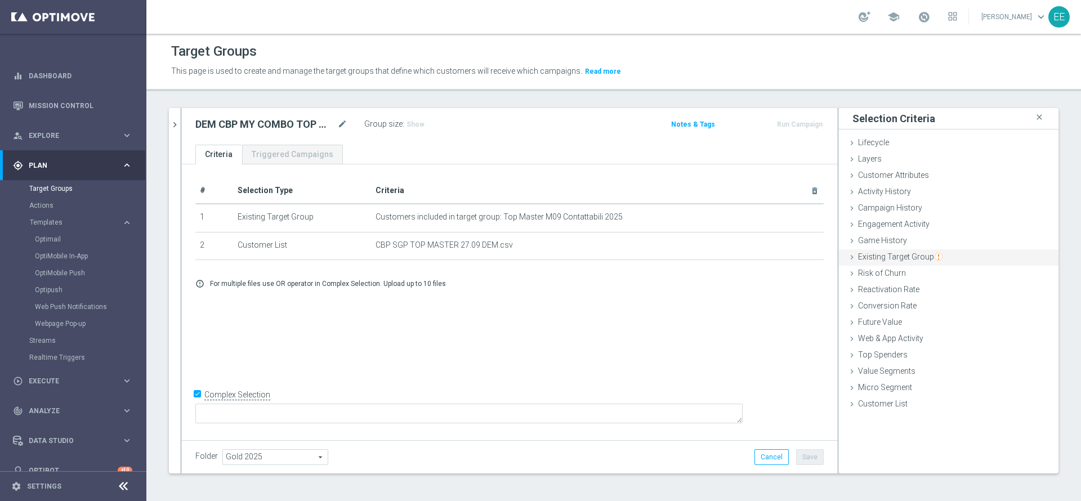
click at [896, 256] on span "Existing Target Group" at bounding box center [900, 256] width 84 height 9
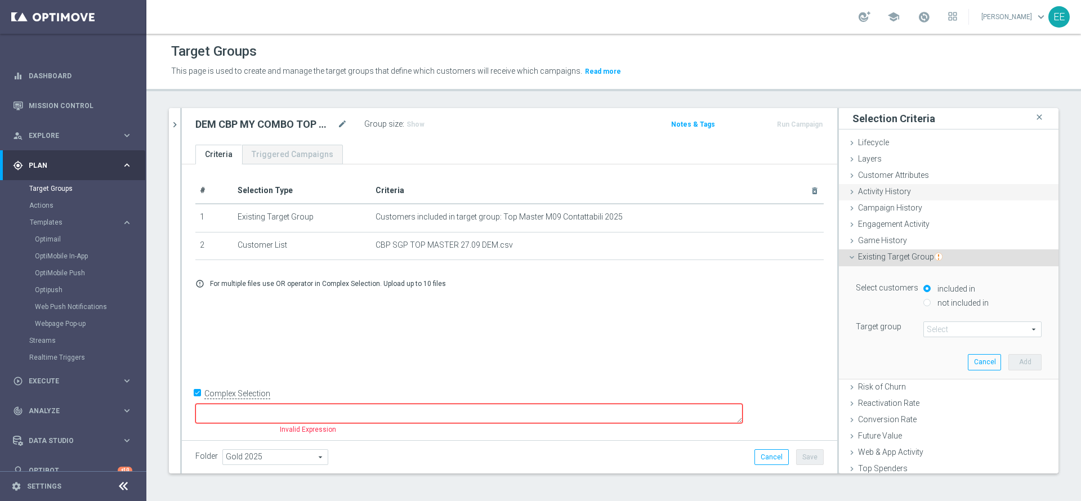
click at [899, 196] on div "Activity History done" at bounding box center [949, 192] width 220 height 17
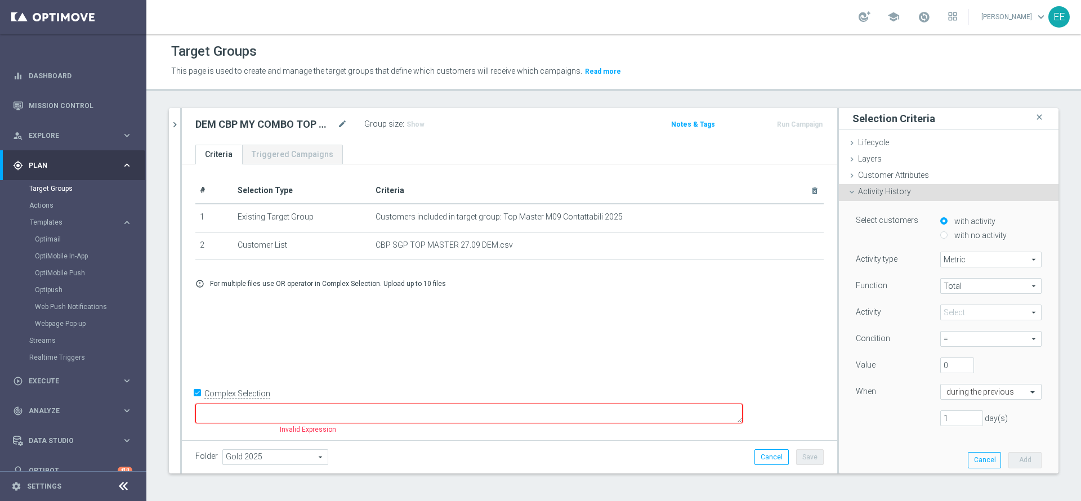
click at [931, 188] on div "Activity History done" at bounding box center [949, 192] width 220 height 17
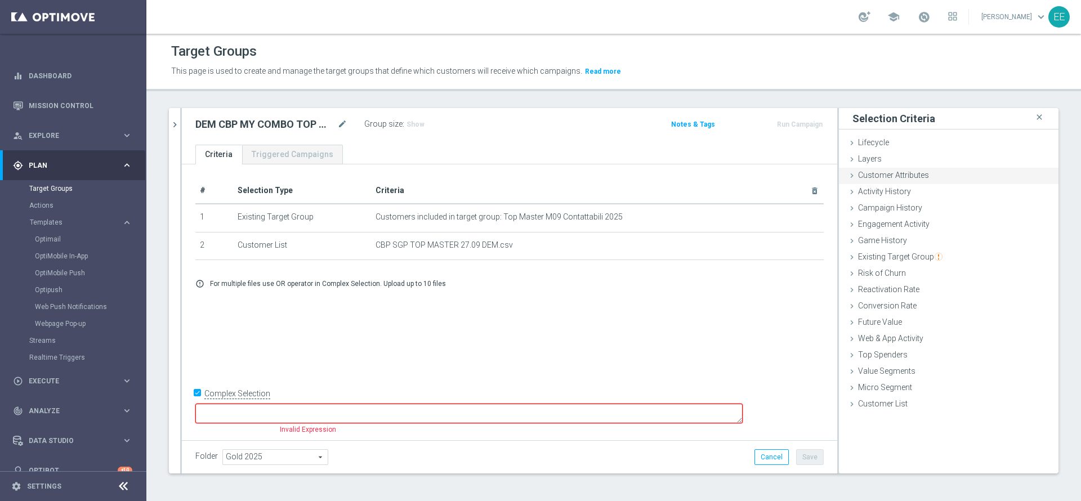
click at [918, 178] on div "Customer Attributes done" at bounding box center [949, 176] width 220 height 17
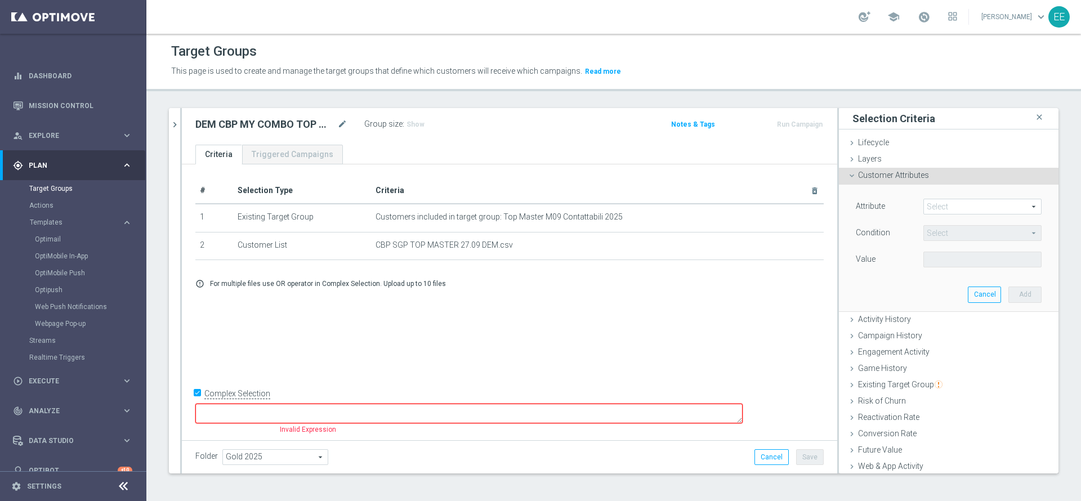
click at [957, 212] on span at bounding box center [982, 206] width 117 height 15
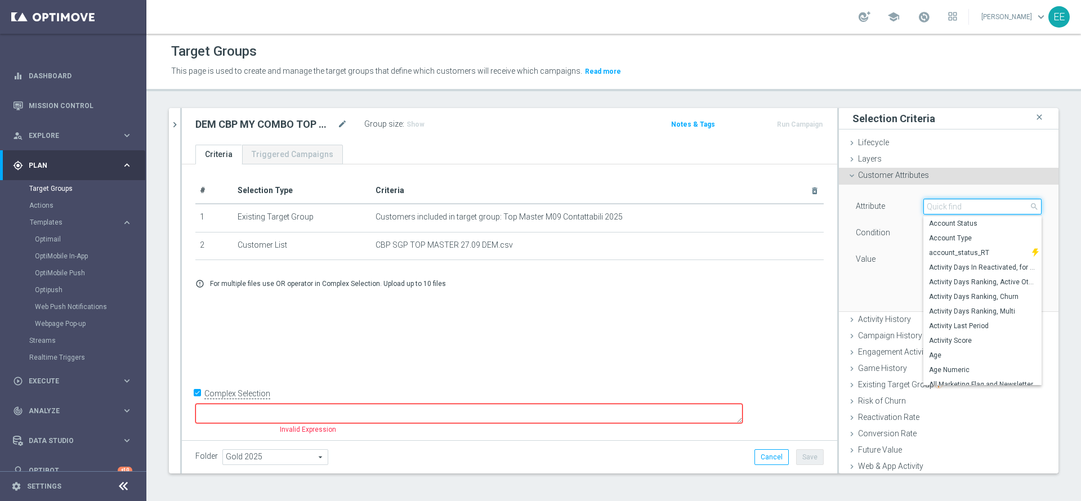
click at [957, 209] on input "search" at bounding box center [982, 207] width 118 height 16
type input "PAUSA"
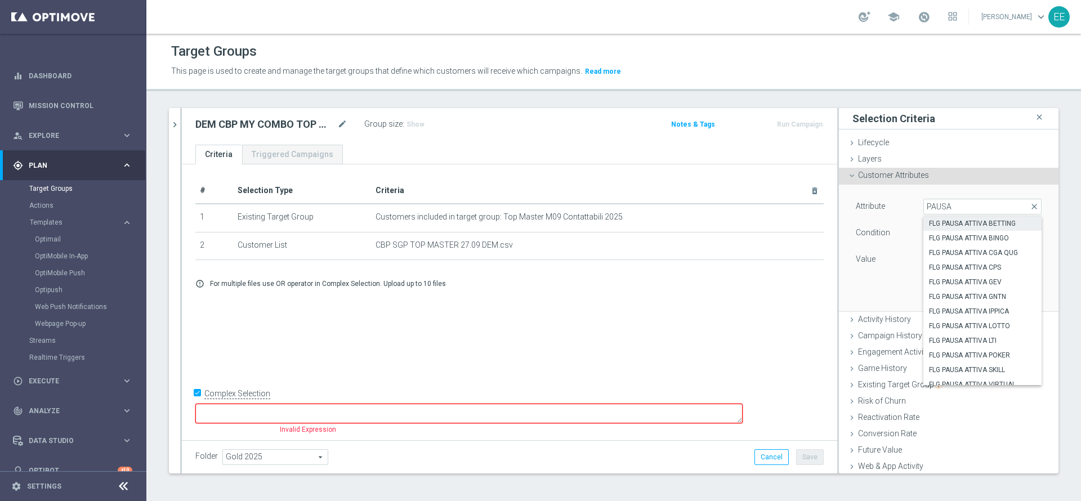
click at [966, 220] on span "FLG PAUSA ATTIVA BETTING" at bounding box center [982, 223] width 107 height 9
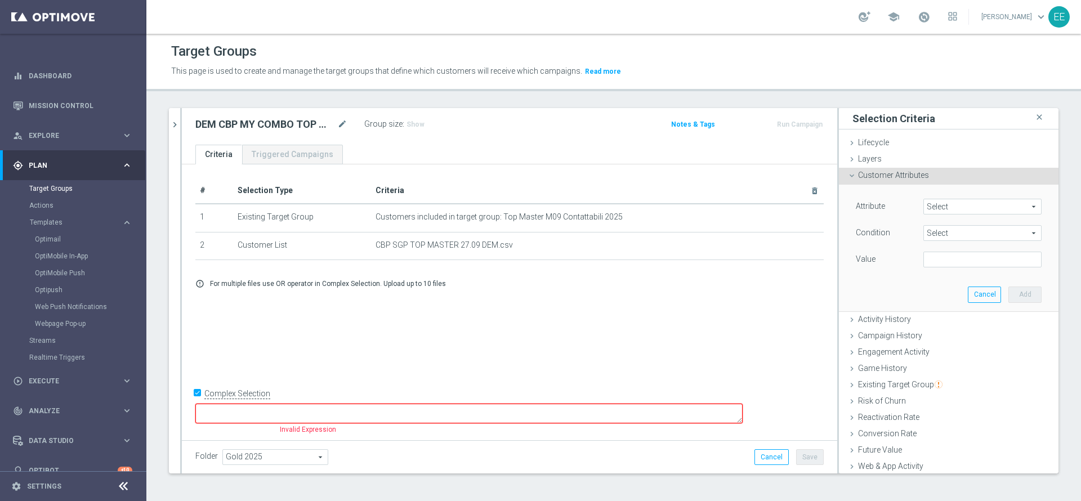
type input "FLG PAUSA ATTIVA BETTING"
type input "Equals"
click at [925, 258] on input "text" at bounding box center [982, 260] width 118 height 16
type input "N"
click at [1008, 294] on button "Add" at bounding box center [1024, 295] width 33 height 16
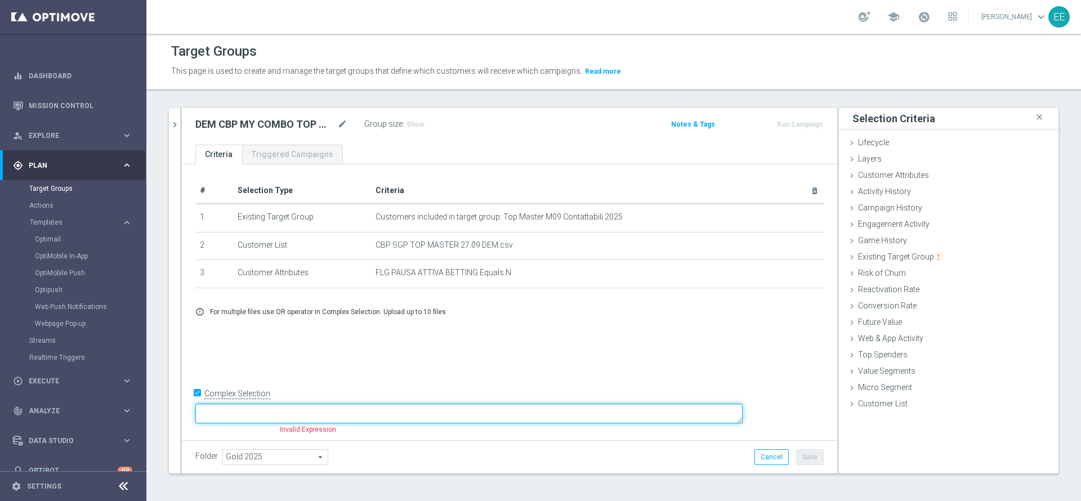
click at [331, 412] on textarea at bounding box center [468, 414] width 547 height 20
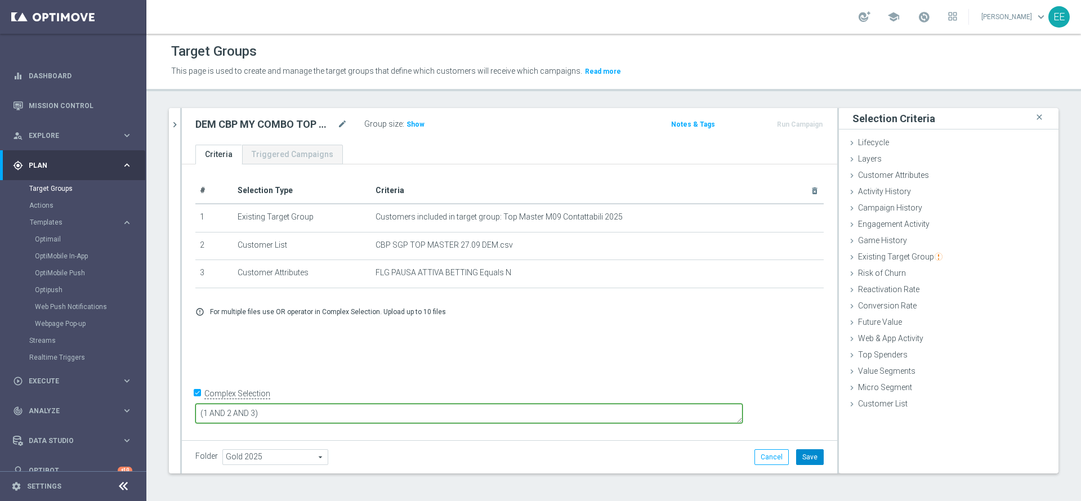
type textarea "(1 AND 2 AND 3)"
click at [802, 459] on button "Save" at bounding box center [810, 457] width 28 height 16
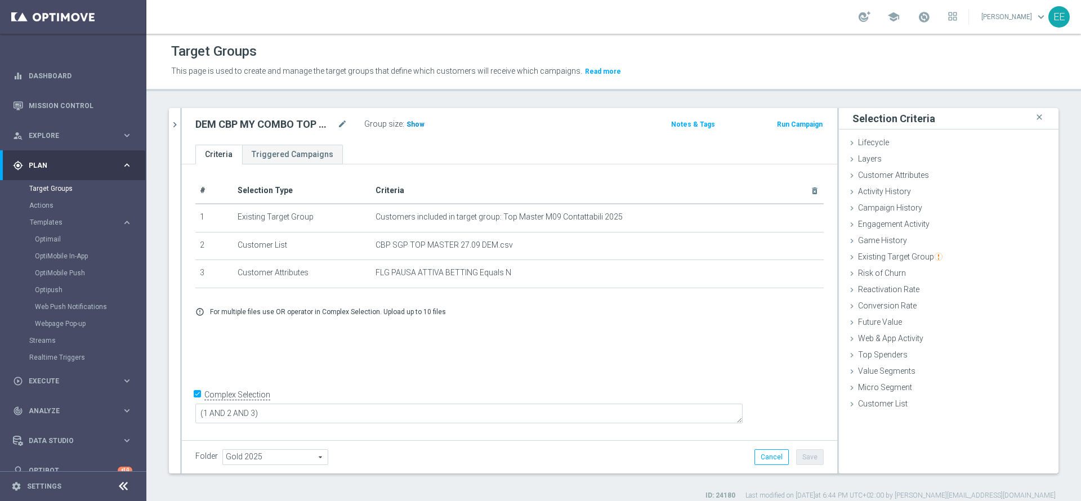
click at [419, 123] on span "Show" at bounding box center [415, 124] width 18 height 8
click at [171, 119] on icon "chevron_right" at bounding box center [174, 124] width 11 height 11
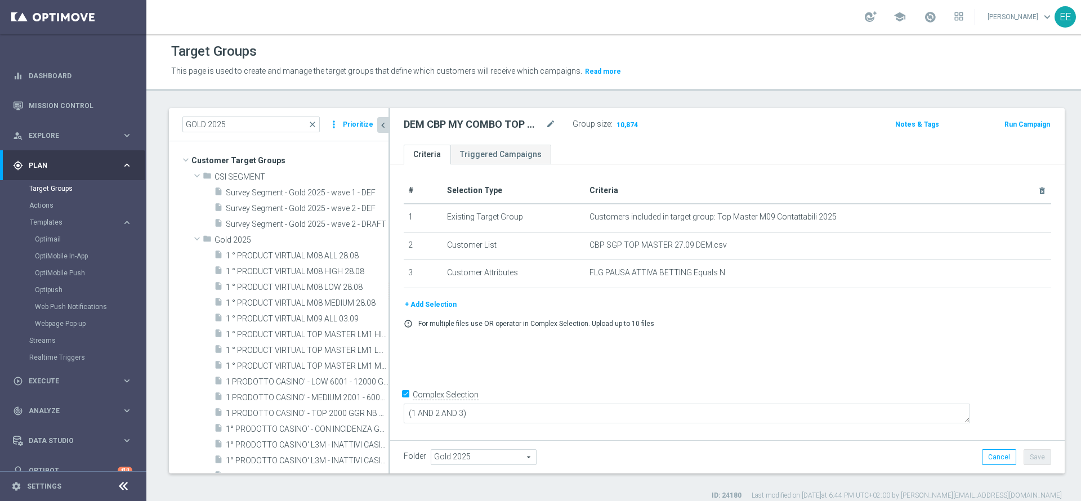
click at [351, 128] on button "Prioritize" at bounding box center [358, 124] width 34 height 15
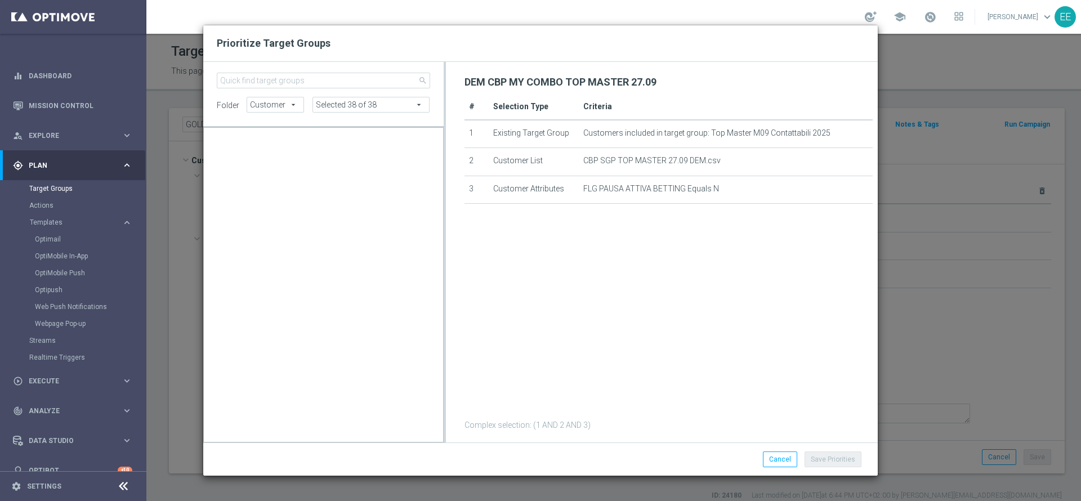
click at [343, 85] on input "search" at bounding box center [323, 81] width 213 height 16
click at [839, 454] on button "Save Priorities" at bounding box center [832, 459] width 57 height 16
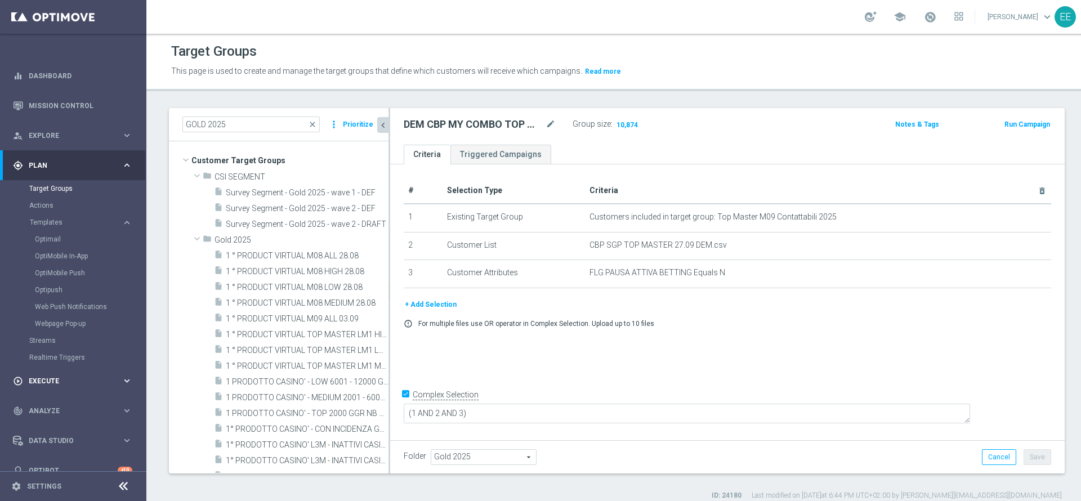
click at [86, 384] on div "play_circle_outline Execute" at bounding box center [67, 381] width 109 height 10
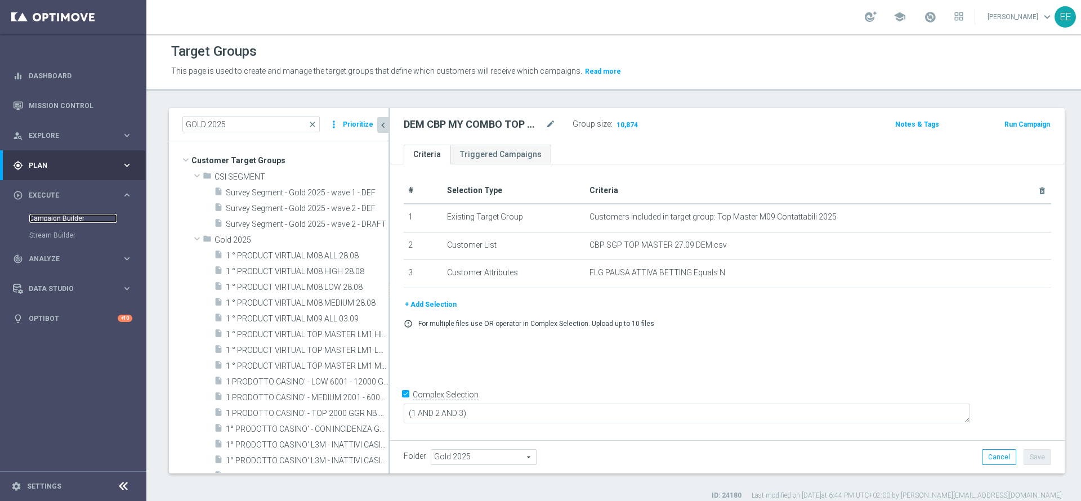
click at [69, 218] on link "Campaign Builder" at bounding box center [73, 218] width 88 height 9
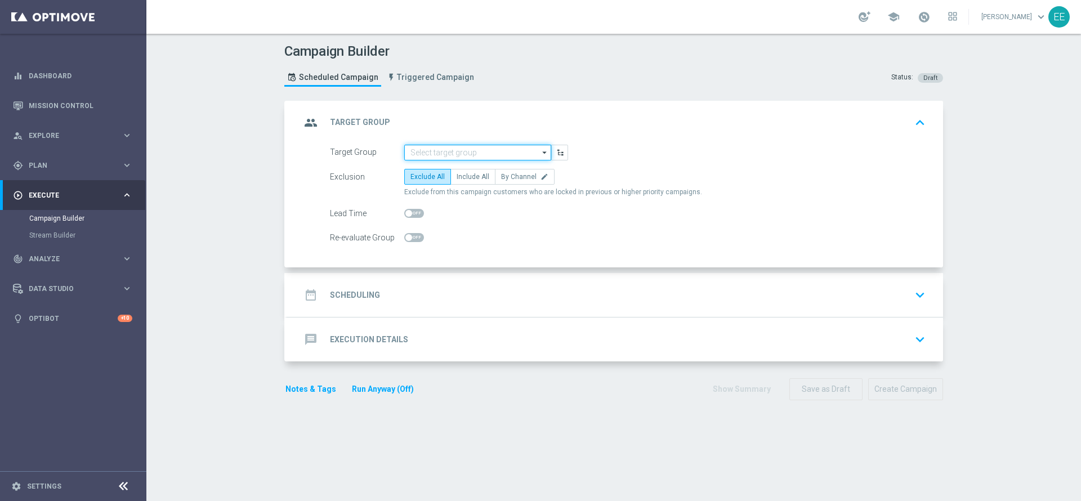
click at [454, 155] on input at bounding box center [477, 153] width 147 height 16
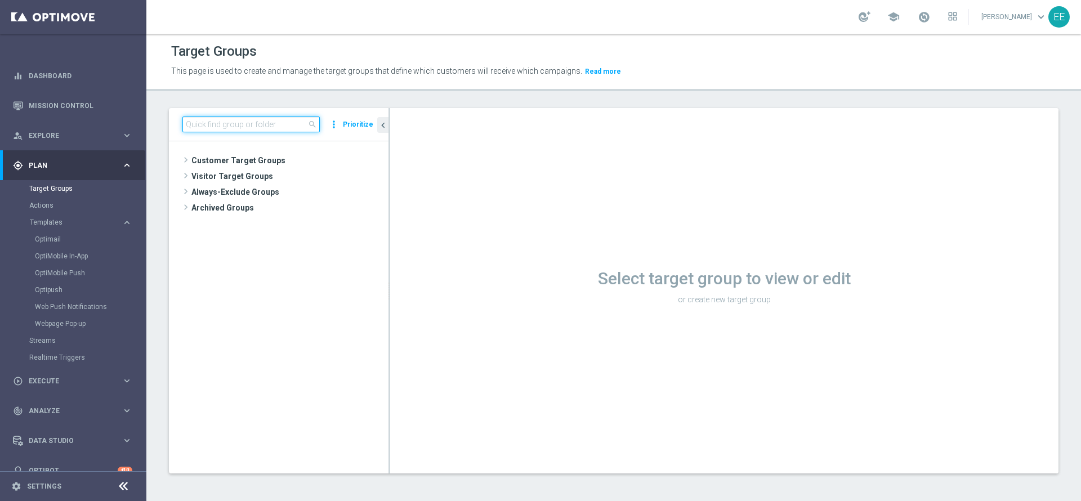
click at [284, 124] on input at bounding box center [250, 125] width 137 height 16
paste input "C"
click at [284, 124] on input at bounding box center [250, 125] width 137 height 16
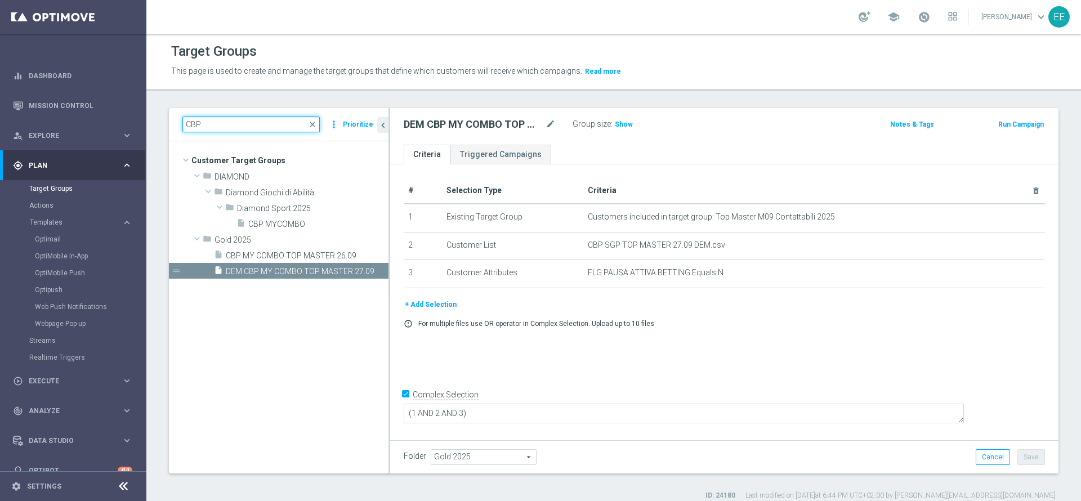
type input "CBP"
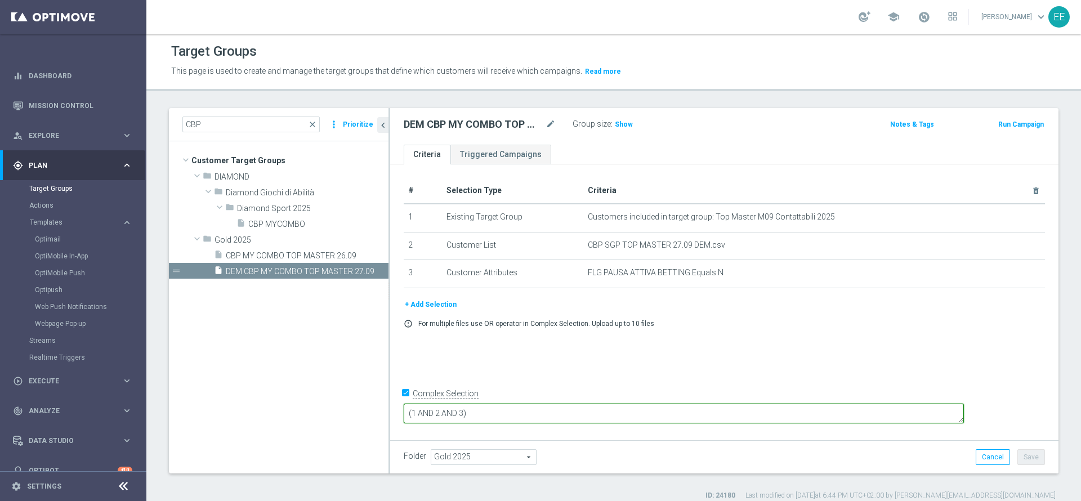
click at [541, 411] on textarea "(1 AND 2 AND 3)" at bounding box center [684, 414] width 560 height 20
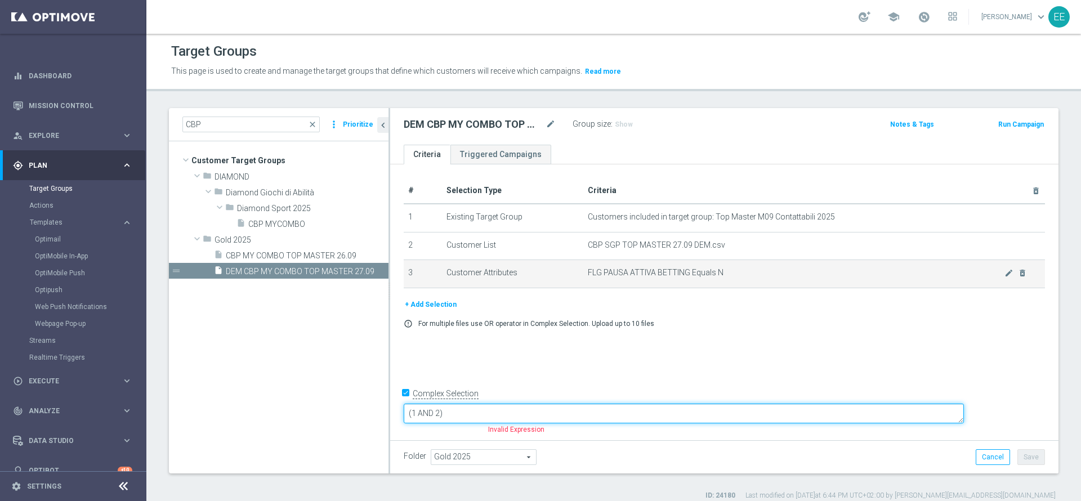
type textarea "(1 AND 2)"
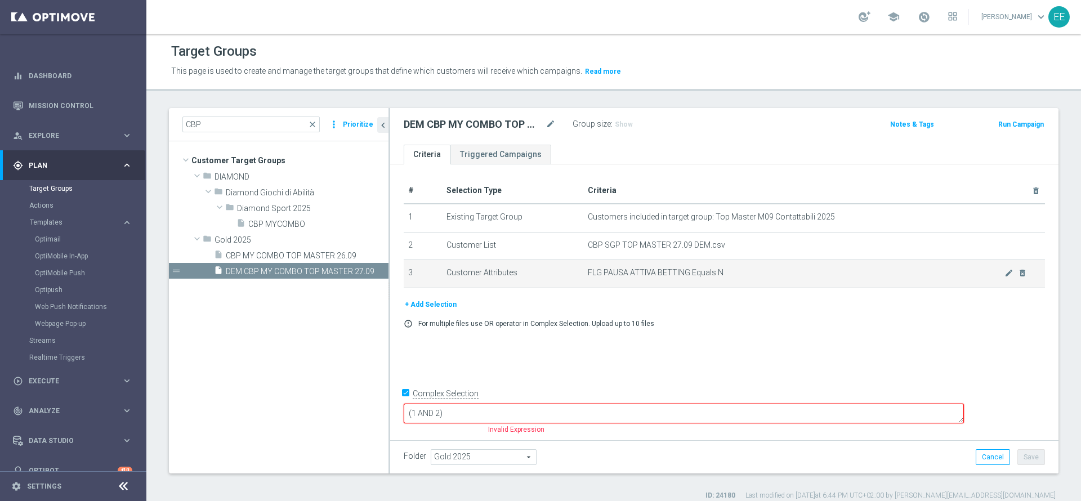
click at [1015, 276] on td "FLG PAUSA ATTIVA BETTING Equals N mode_edit delete_forever" at bounding box center [814, 274] width 462 height 28
click at [1018, 275] on icon "delete_forever" at bounding box center [1022, 273] width 9 height 9
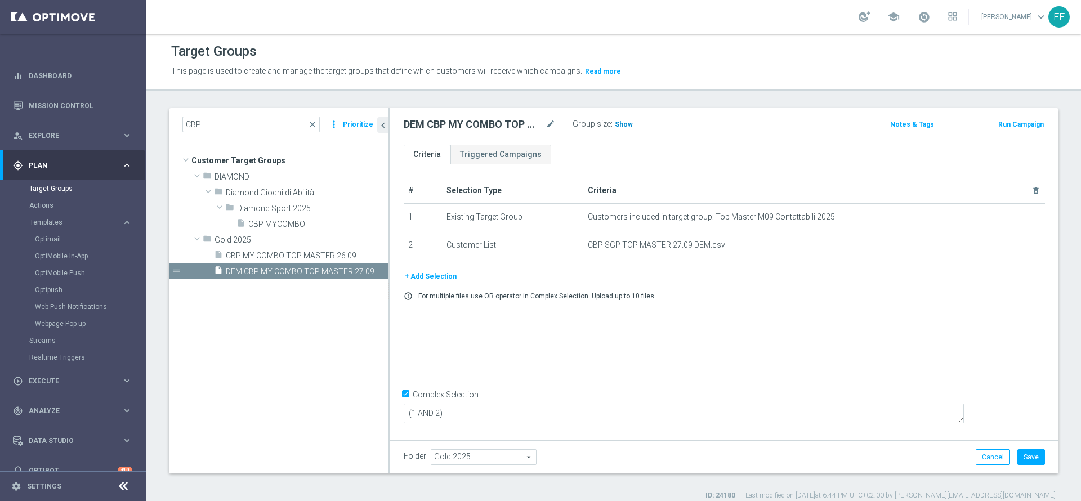
click at [625, 124] on span "Show" at bounding box center [624, 124] width 18 height 8
click at [429, 274] on button "+ Add Selection" at bounding box center [431, 276] width 54 height 12
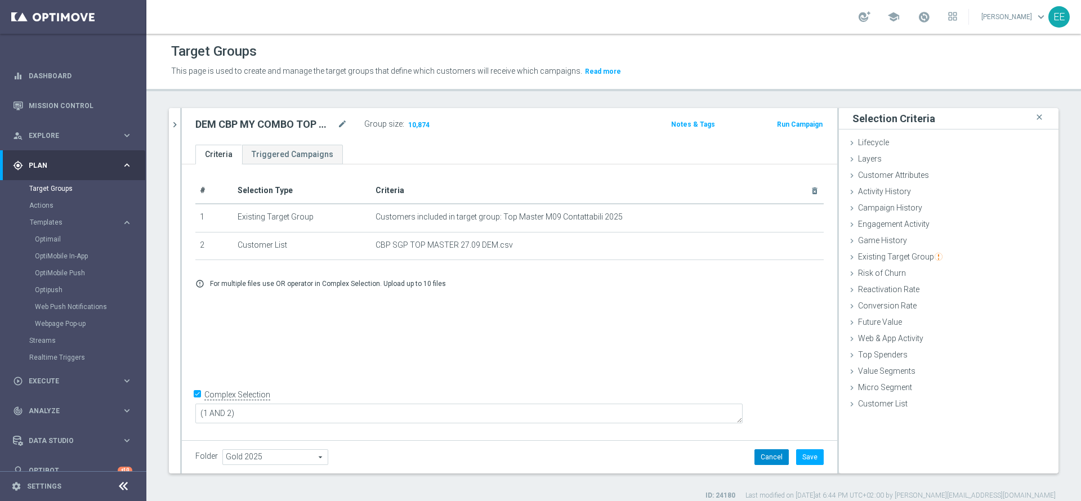
click at [758, 458] on button "Cancel" at bounding box center [771, 457] width 34 height 16
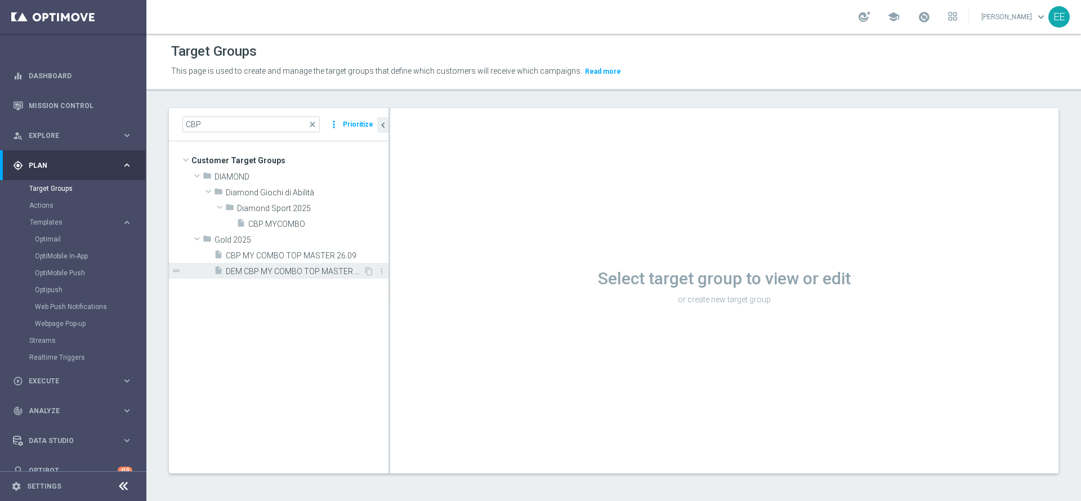
click at [274, 265] on div "insert_drive_file DEM CBP MY COMBO TOP MASTER 27.09" at bounding box center [288, 271] width 149 height 16
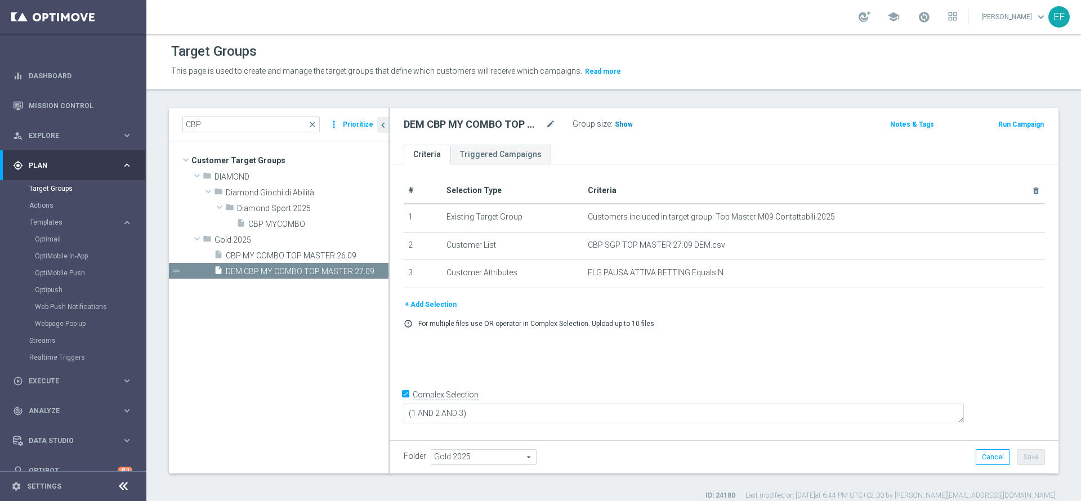
click at [626, 126] on span "Show" at bounding box center [624, 124] width 18 height 8
click at [62, 390] on div "play_circle_outline Execute keyboard_arrow_right" at bounding box center [72, 381] width 145 height 30
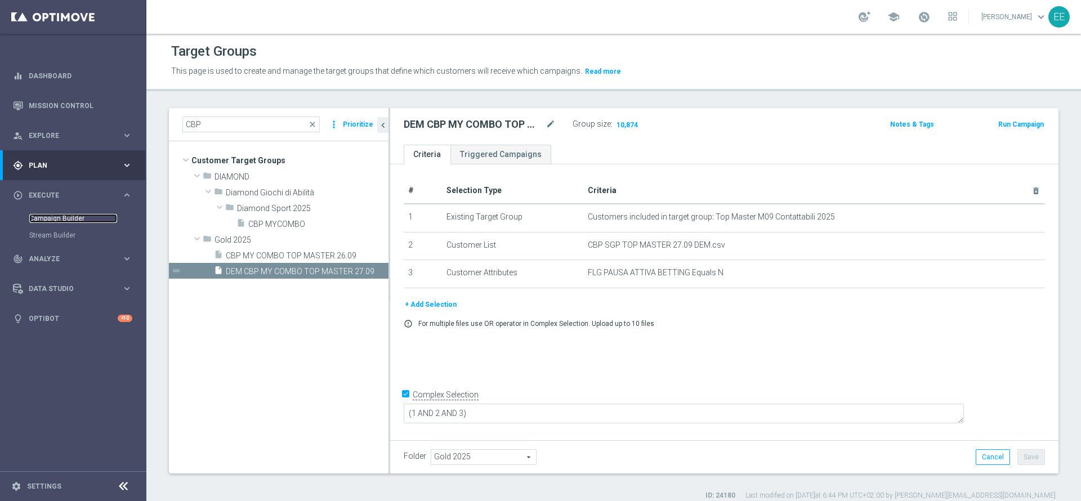
click at [74, 220] on link "Campaign Builder" at bounding box center [73, 218] width 88 height 9
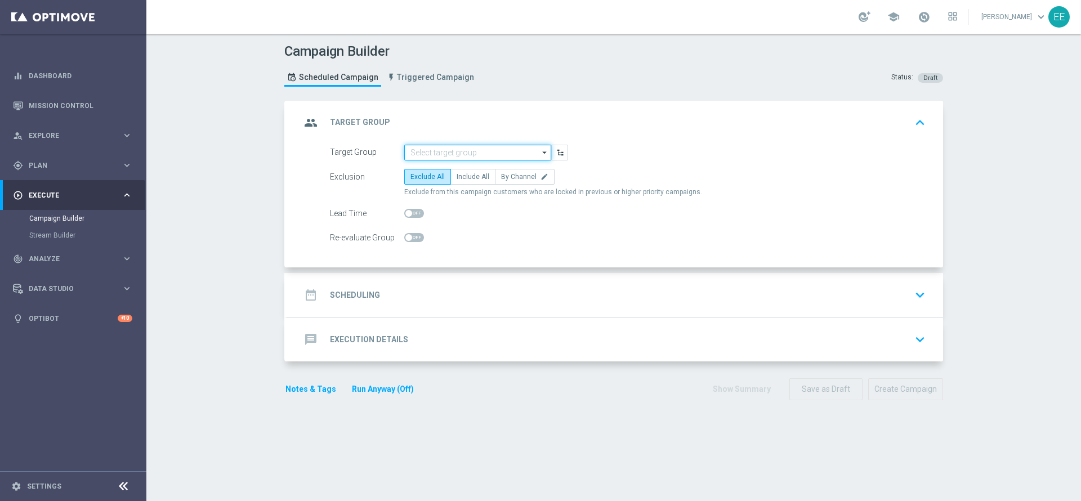
click at [474, 154] on input at bounding box center [477, 153] width 147 height 16
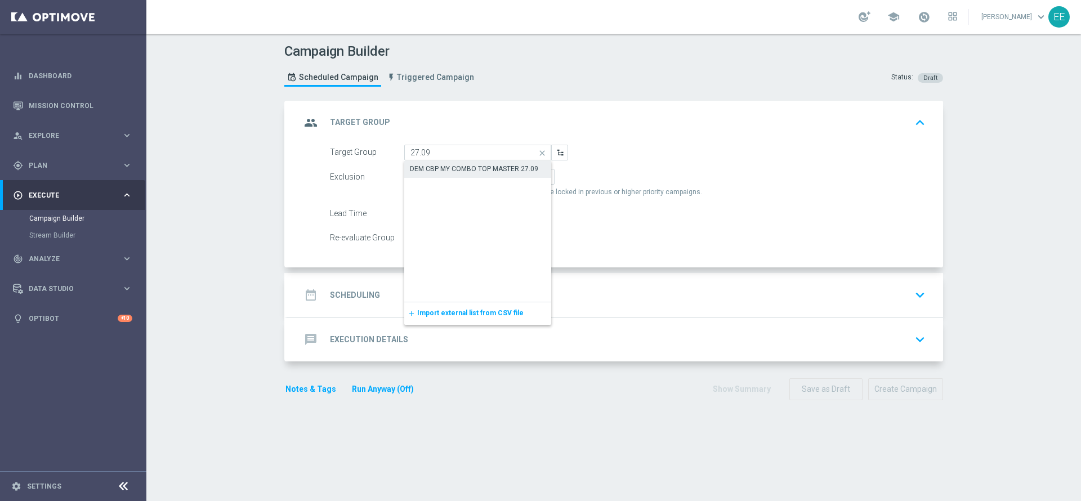
click at [469, 169] on div "DEM CBP MY COMBO TOP MASTER 27.09" at bounding box center [474, 169] width 128 height 10
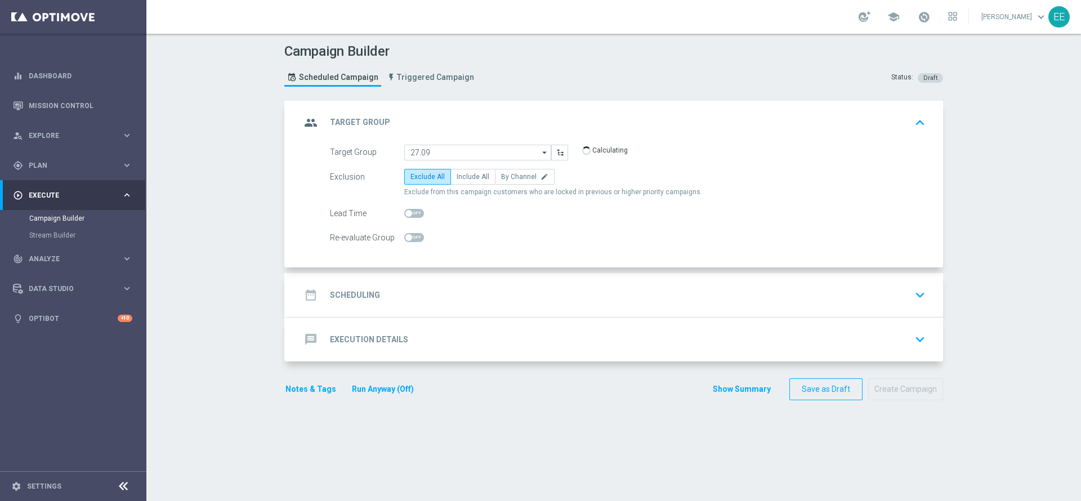
type input "DEM CBP MY COMBO TOP MASTER 27.09"
click at [464, 178] on span "Include All" at bounding box center [473, 177] width 33 height 8
click at [464, 178] on input "Include All" at bounding box center [460, 178] width 7 height 7
radio input "true"
click at [422, 275] on div "date_range Scheduling keyboard_arrow_down" at bounding box center [615, 295] width 656 height 44
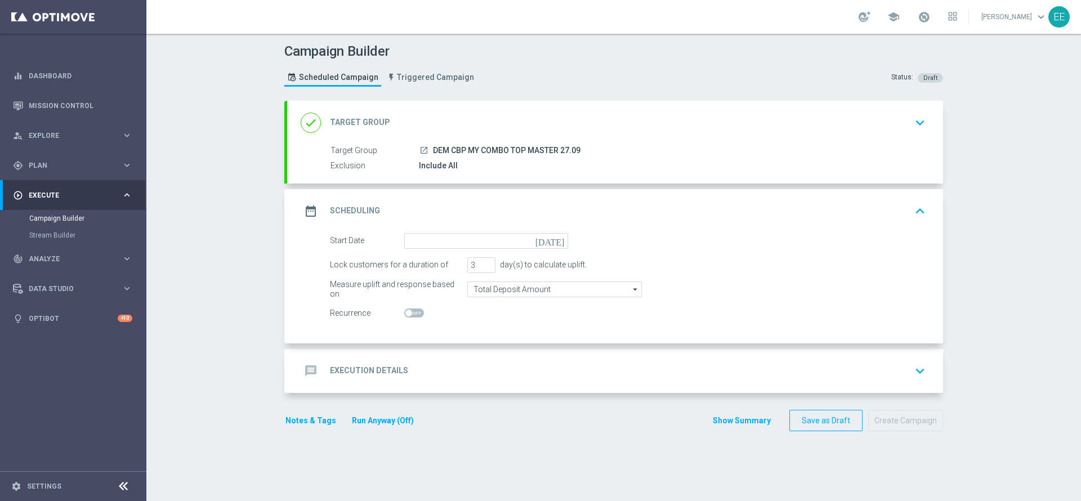
click at [447, 141] on div "done Target Group keyboard_arrow_down" at bounding box center [615, 123] width 656 height 44
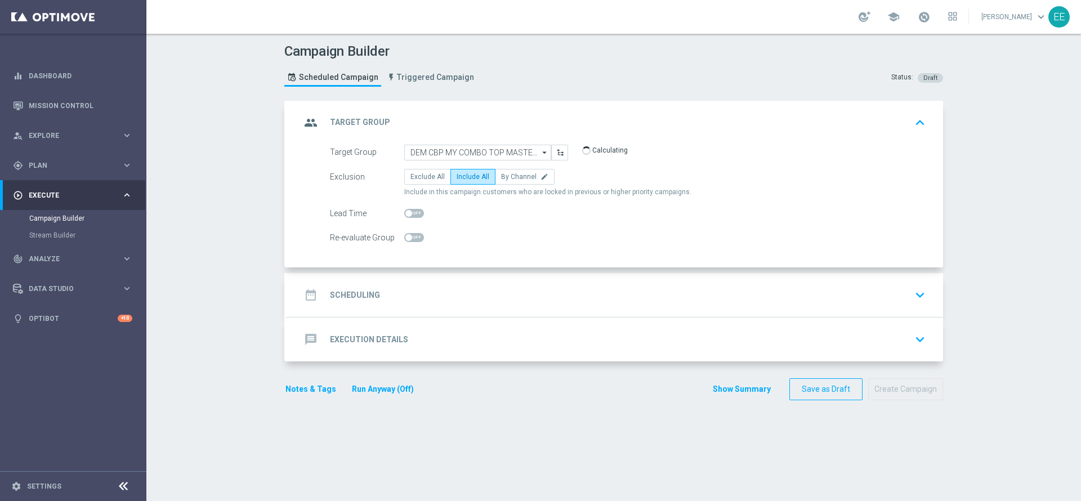
click at [403, 225] on form "Target Group DEM CBP MY COMBO TOP MASTER 27.09 DEM CBP MY COMBO TOP MASTER 27.0…" at bounding box center [628, 195] width 596 height 101
click at [408, 215] on span at bounding box center [414, 213] width 20 height 9
click at [408, 215] on input "checkbox" at bounding box center [414, 213] width 20 height 9
checkbox input "true"
click at [473, 271] on accordion "group Target Group keyboard_arrow_up Target Group launch DEM CBP MY COMBO TOP M…" at bounding box center [613, 231] width 659 height 261
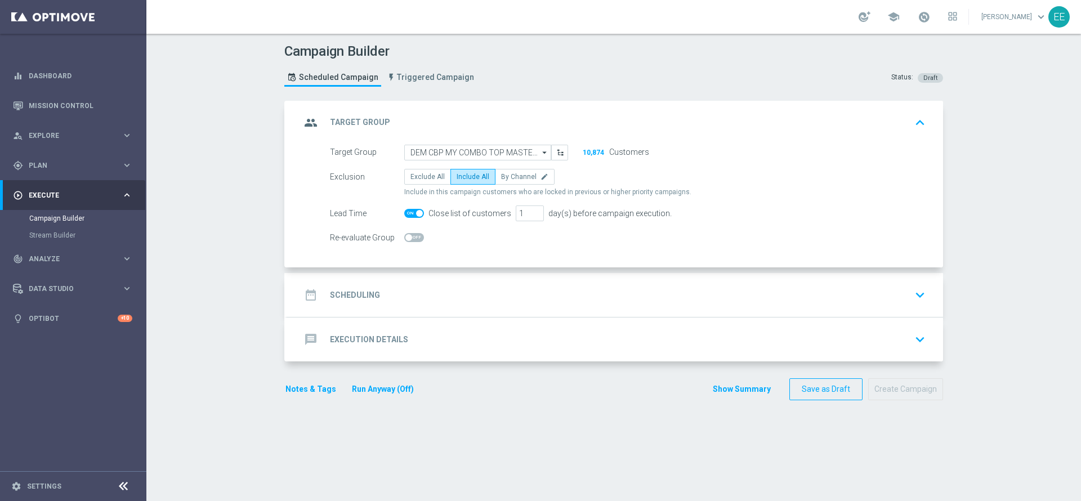
click at [486, 286] on div "date_range Scheduling keyboard_arrow_down" at bounding box center [615, 294] width 629 height 21
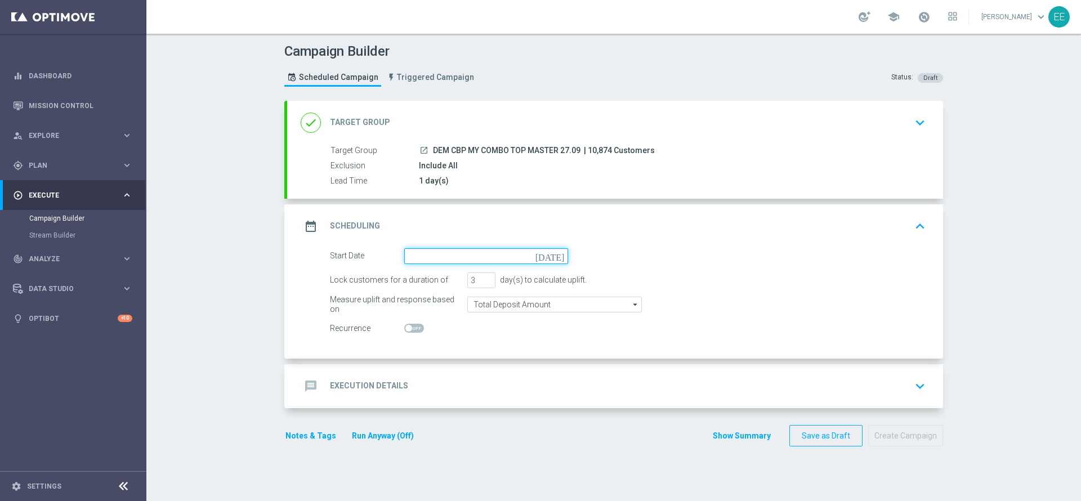
click at [464, 255] on input at bounding box center [486, 256] width 164 height 16
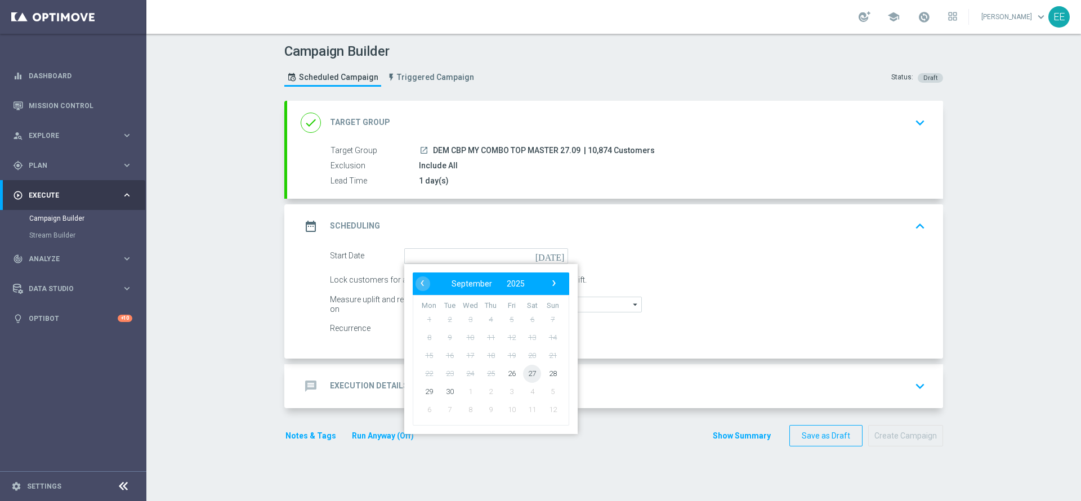
click at [527, 373] on span "27" at bounding box center [532, 373] width 18 height 18
type input "[DATE]"
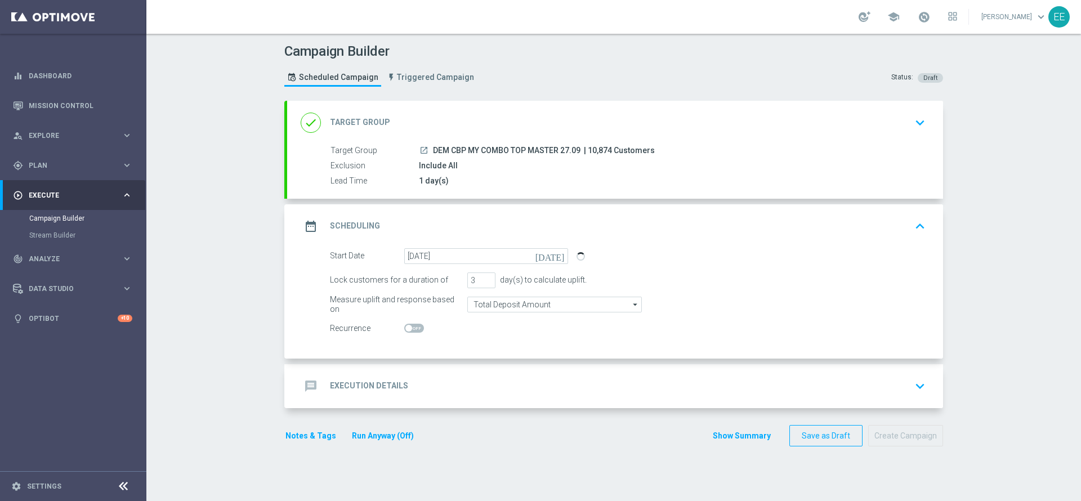
click at [510, 380] on div "message Execution Details keyboard_arrow_down" at bounding box center [615, 385] width 629 height 21
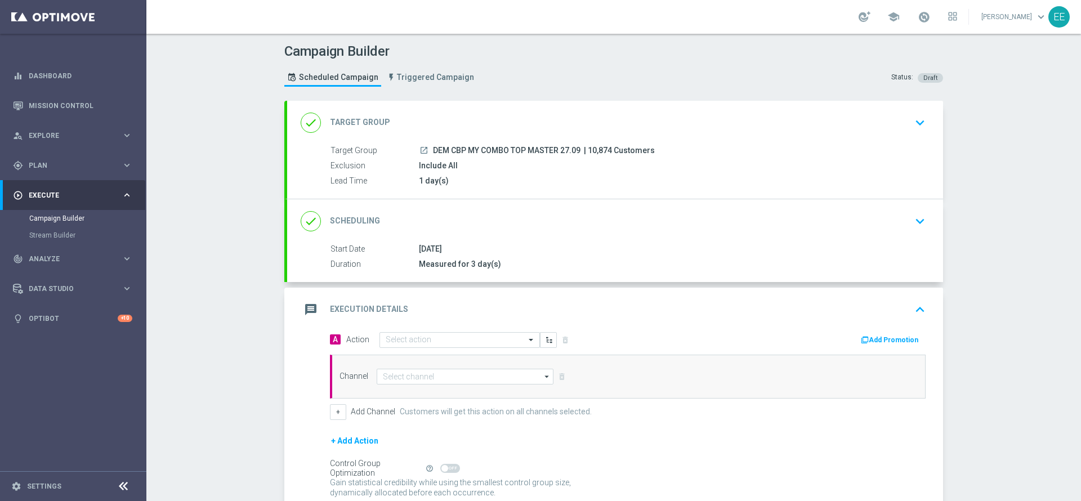
click at [543, 224] on div "done Scheduling keyboard_arrow_down" at bounding box center [615, 221] width 629 height 21
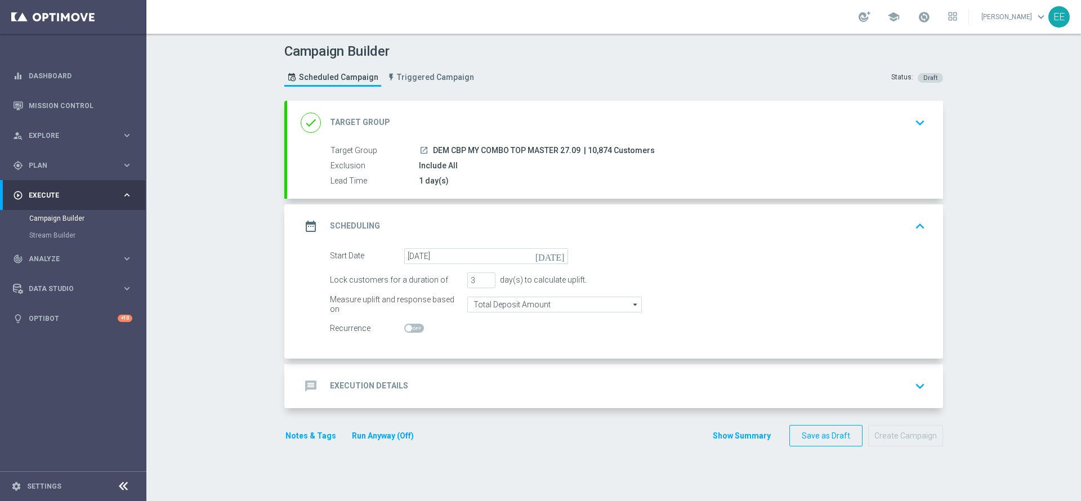
click at [591, 396] on div "message Execution Details keyboard_arrow_down" at bounding box center [615, 385] width 629 height 21
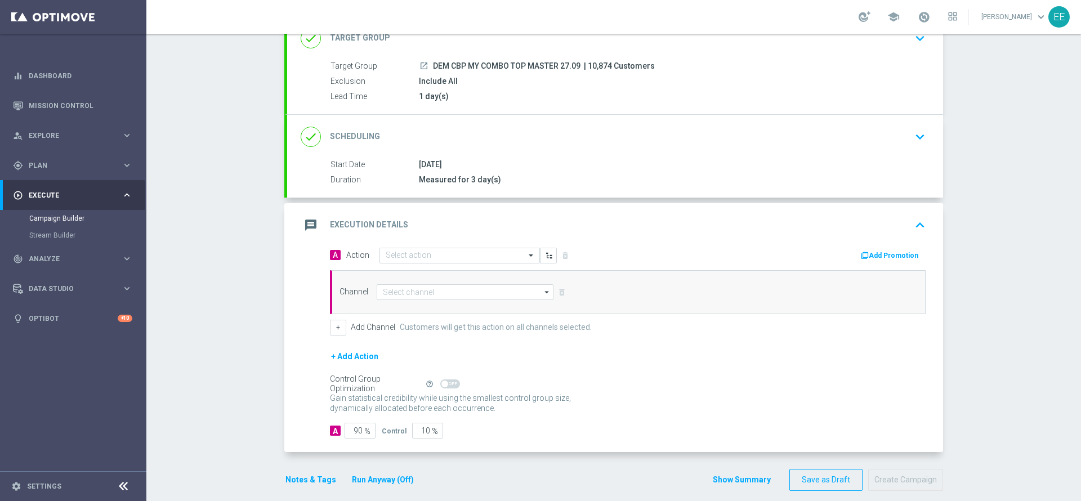
scroll to position [85, 0]
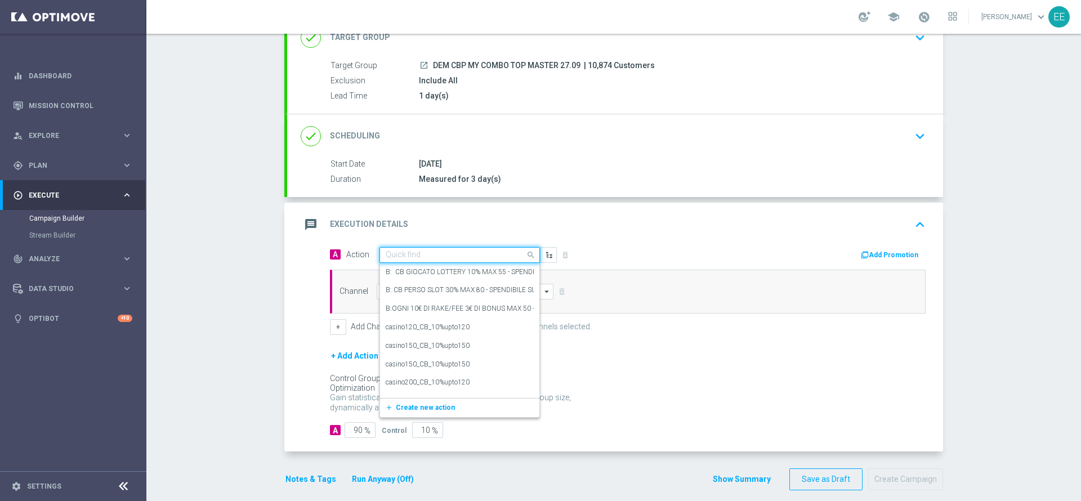
click at [433, 259] on input "text" at bounding box center [449, 255] width 126 height 10
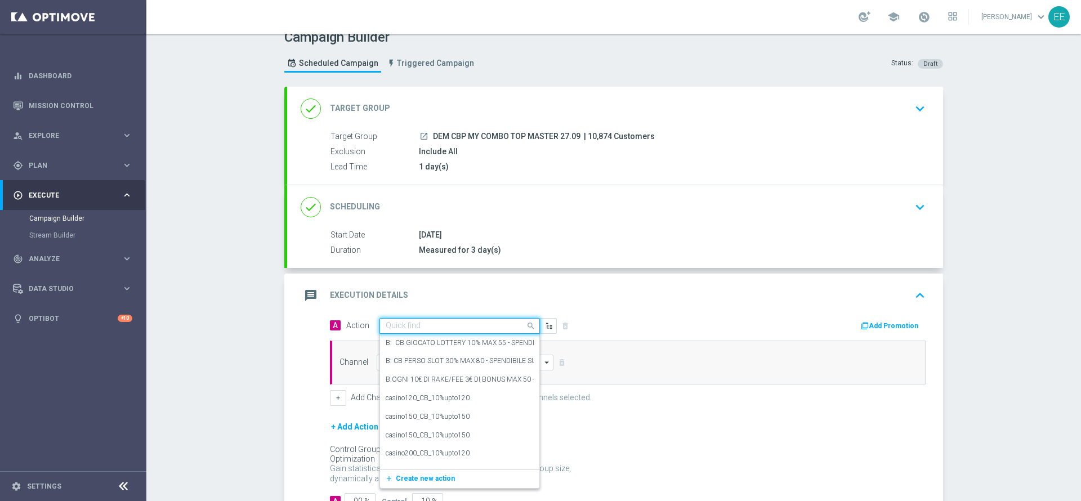
scroll to position [14, 0]
type input "DEM"
click at [431, 292] on div "message Execution Details keyboard_arrow_up" at bounding box center [615, 295] width 629 height 21
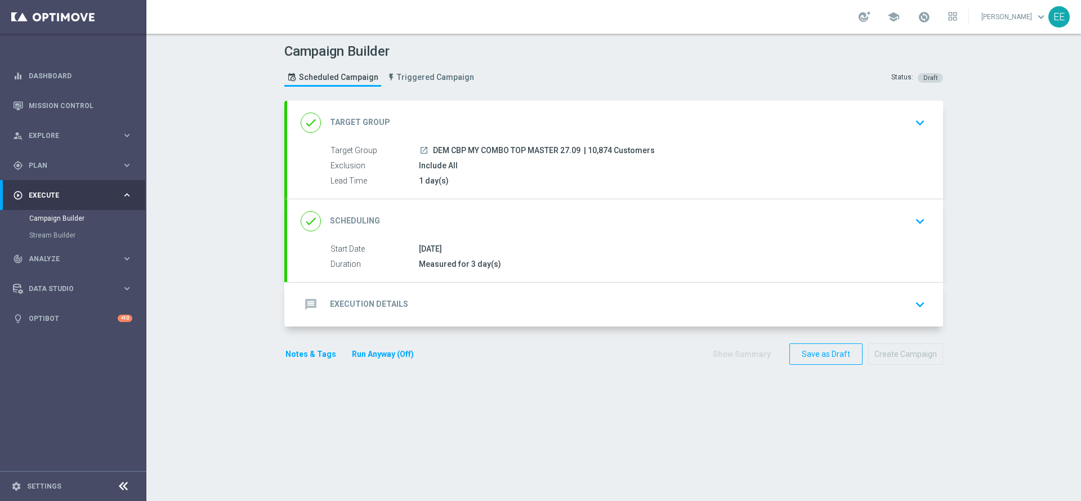
scroll to position [0, 0]
click at [411, 310] on div "message Execution Details keyboard_arrow_down" at bounding box center [615, 304] width 629 height 21
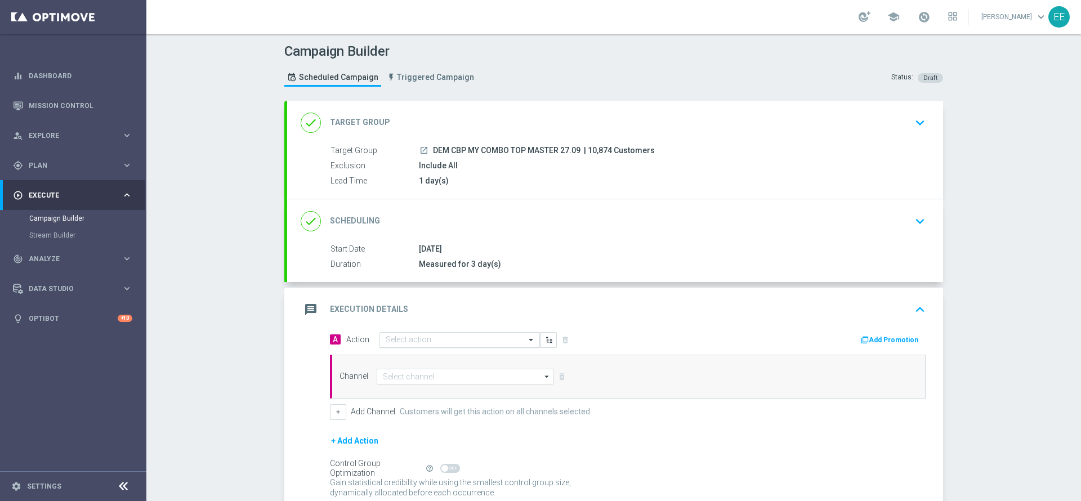
click at [407, 340] on input "text" at bounding box center [449, 341] width 126 height 10
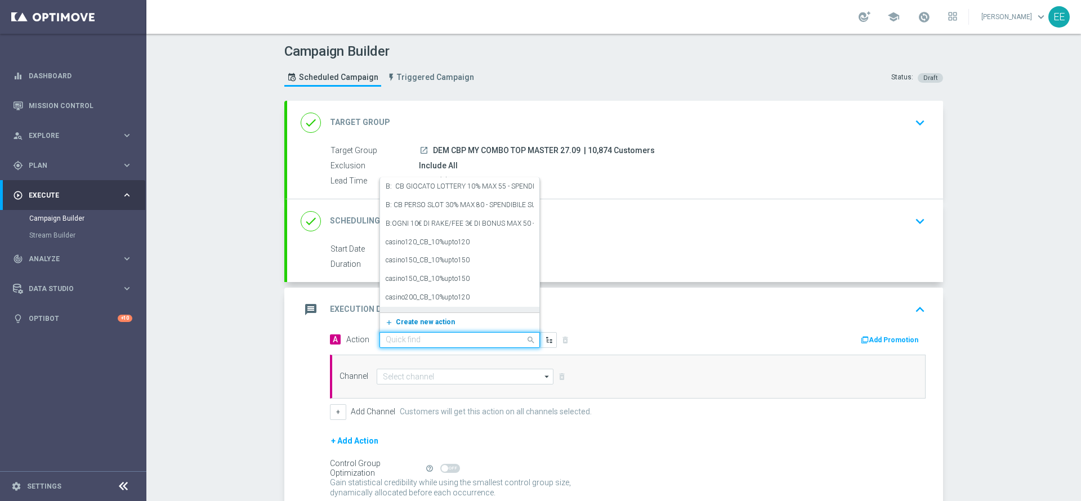
click at [413, 317] on button "add_new Create new action" at bounding box center [457, 322] width 155 height 13
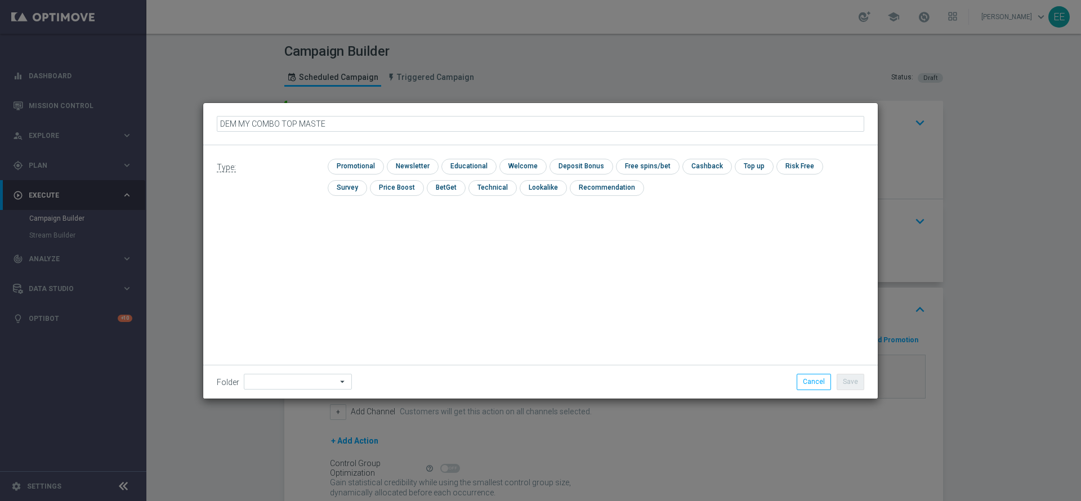
type input "DEM MY COMBO TOP MASTER"
click at [368, 167] on input "checkbox" at bounding box center [354, 166] width 53 height 15
checkbox input "true"
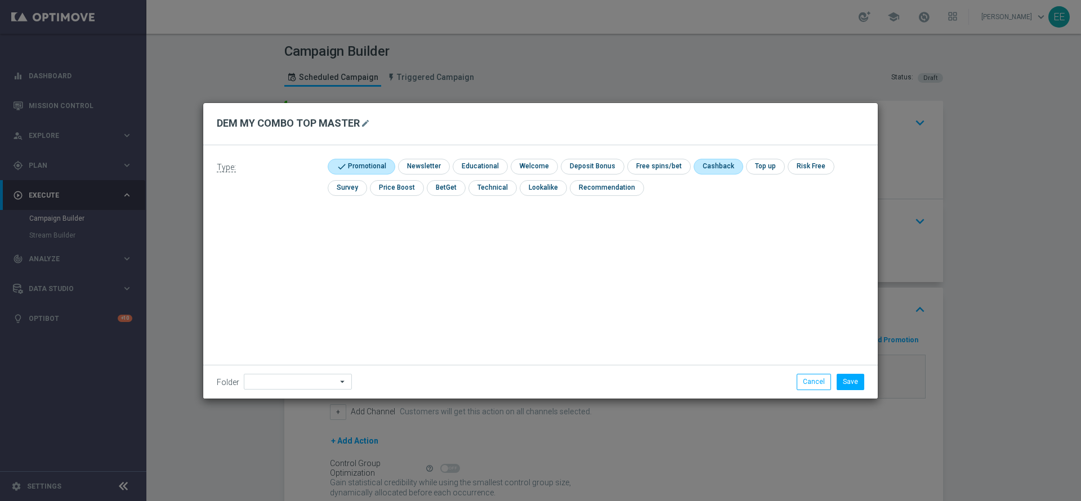
click at [712, 171] on input "checkbox" at bounding box center [717, 166] width 47 height 15
checkbox input "true"
click at [302, 378] on input at bounding box center [298, 382] width 108 height 16
type input "OMNICHANNEL"
click at [844, 378] on button "Save" at bounding box center [850, 382] width 28 height 16
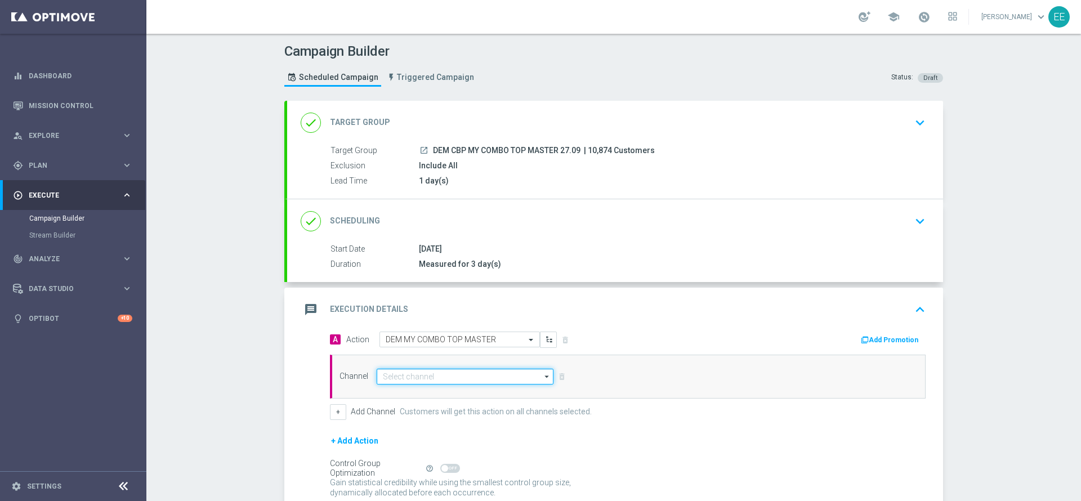
click at [421, 374] on input at bounding box center [465, 377] width 177 height 16
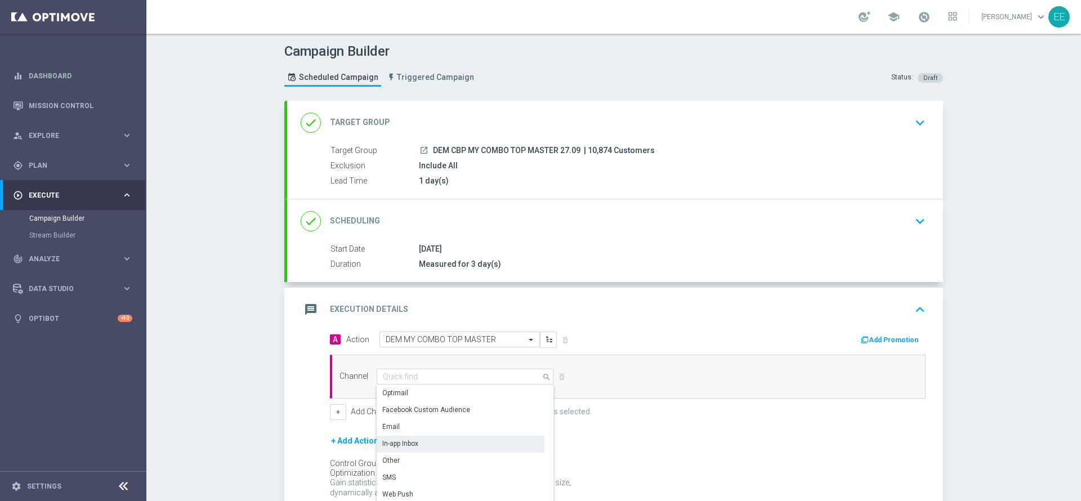
click at [426, 439] on div "In-app Inbox" at bounding box center [461, 444] width 168 height 16
type input "In-app Inbox"
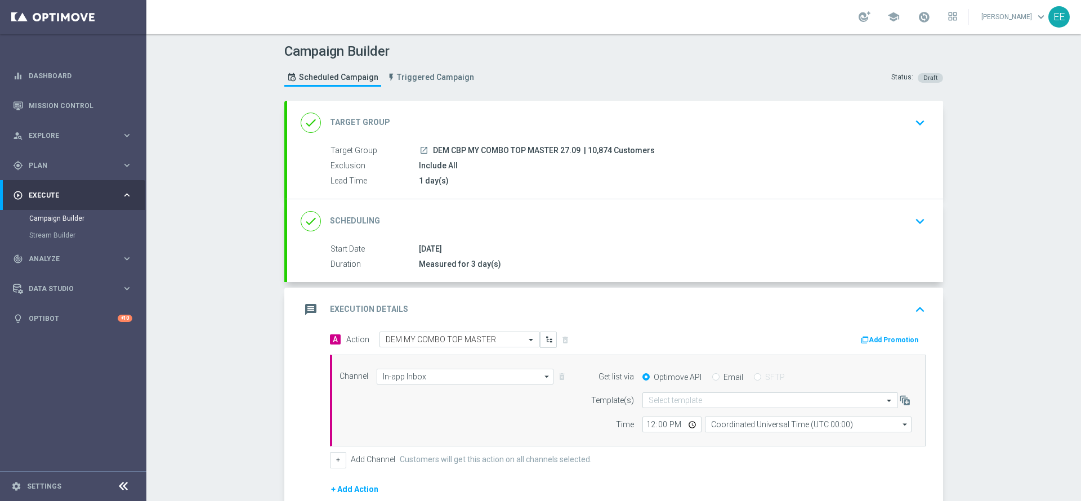
click at [712, 375] on input "Email" at bounding box center [715, 377] width 7 height 7
radio input "true"
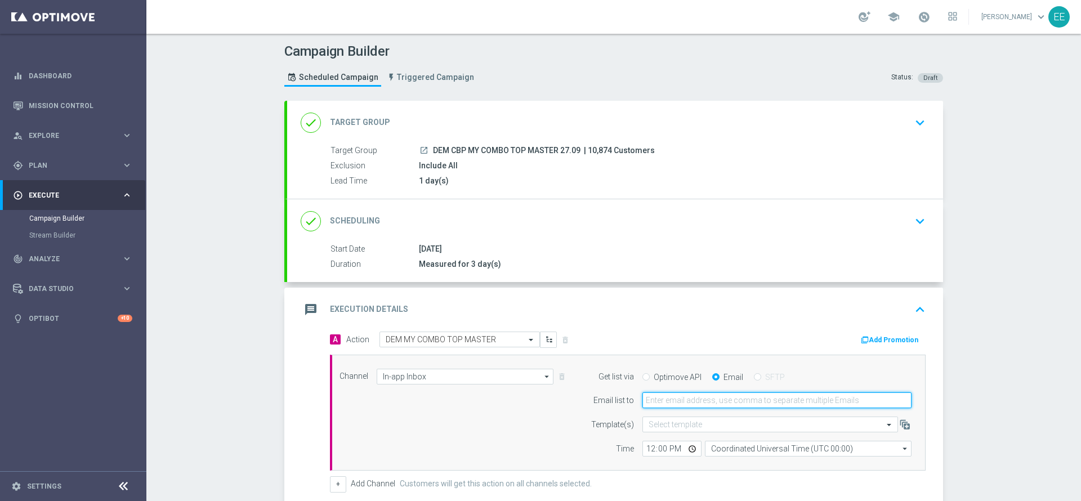
click at [705, 399] on input "email" at bounding box center [776, 400] width 269 height 16
type input "[PERSON_NAME][EMAIL_ADDRESS][DOMAIN_NAME]"
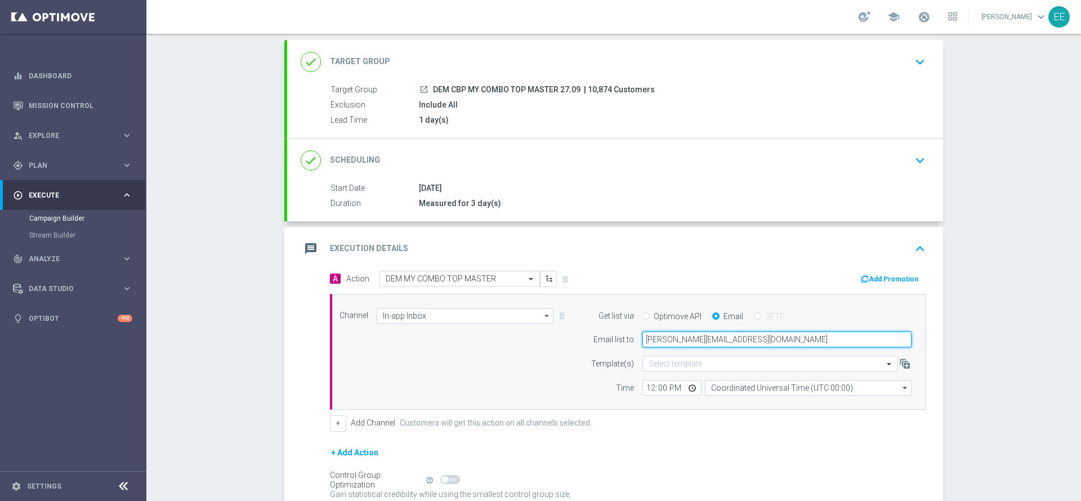
scroll to position [169, 0]
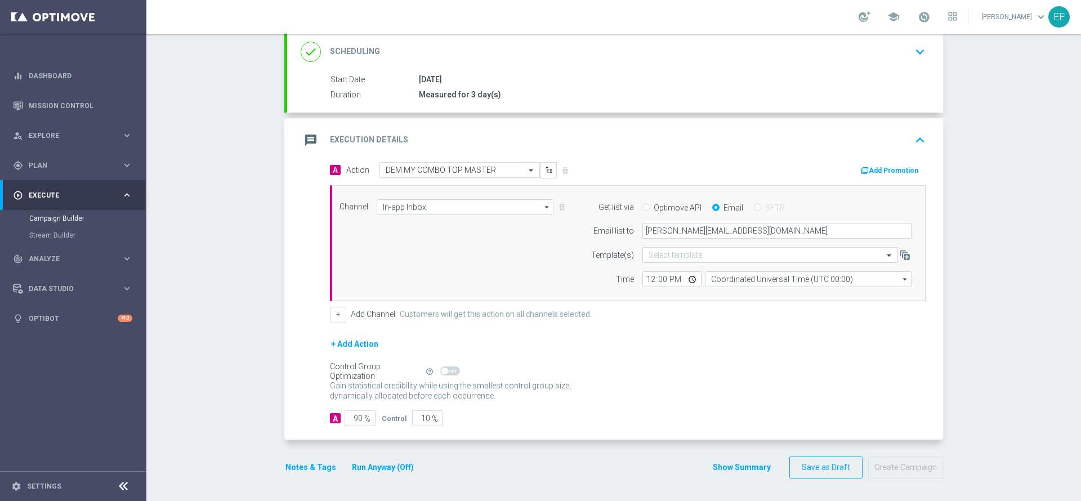
click at [312, 463] on button "Notes & Tags" at bounding box center [310, 467] width 53 height 14
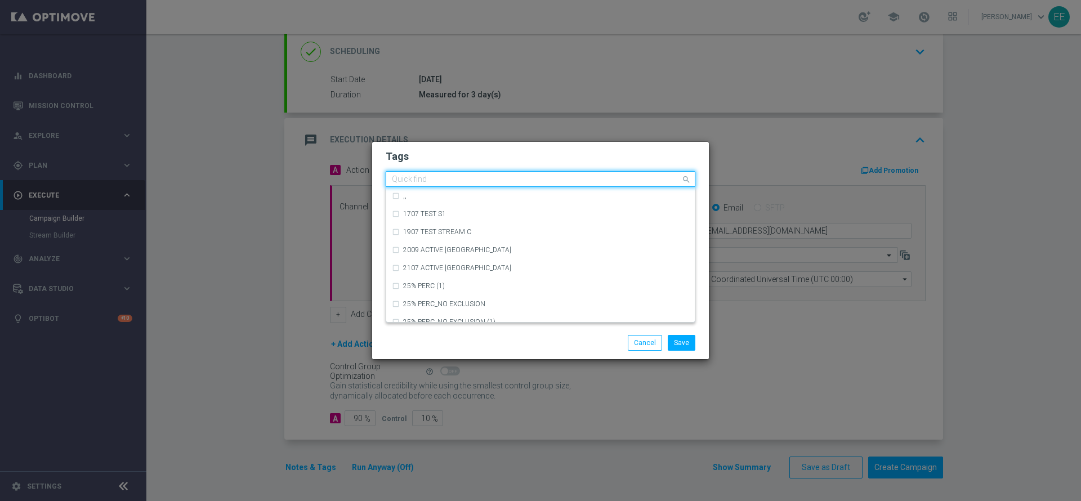
click at [502, 180] on input "text" at bounding box center [536, 180] width 289 height 10
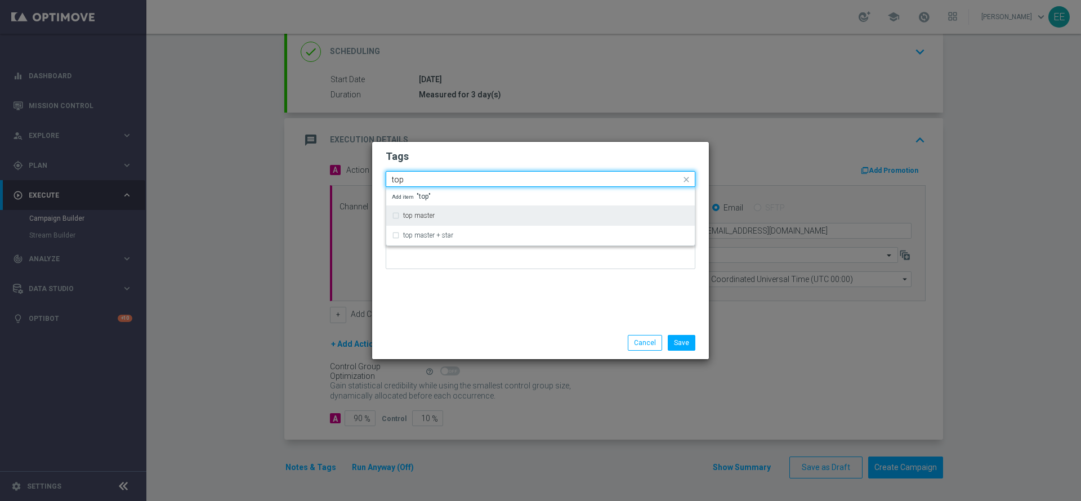
type input "top"
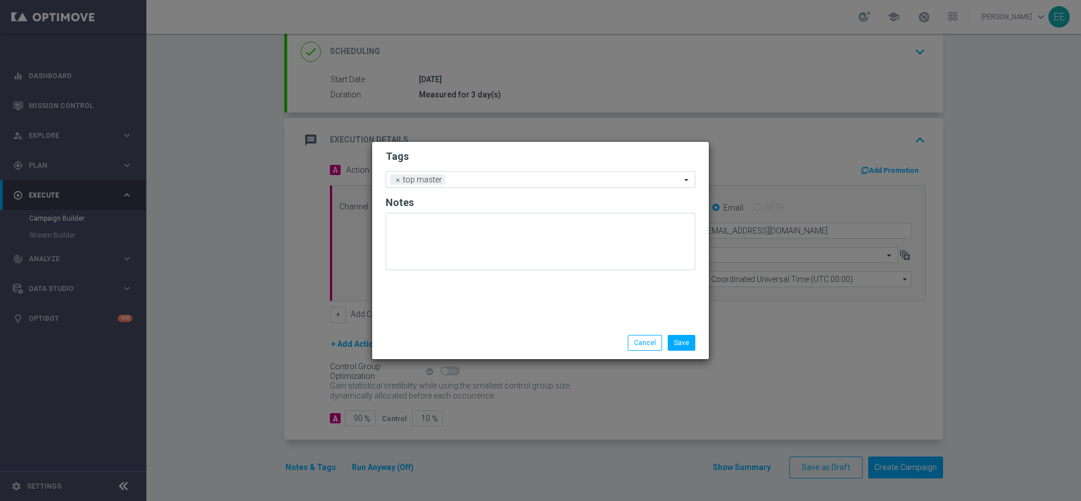
click at [493, 162] on h2 "Tags" at bounding box center [541, 157] width 310 height 14
click at [499, 178] on input "text" at bounding box center [564, 181] width 231 height 10
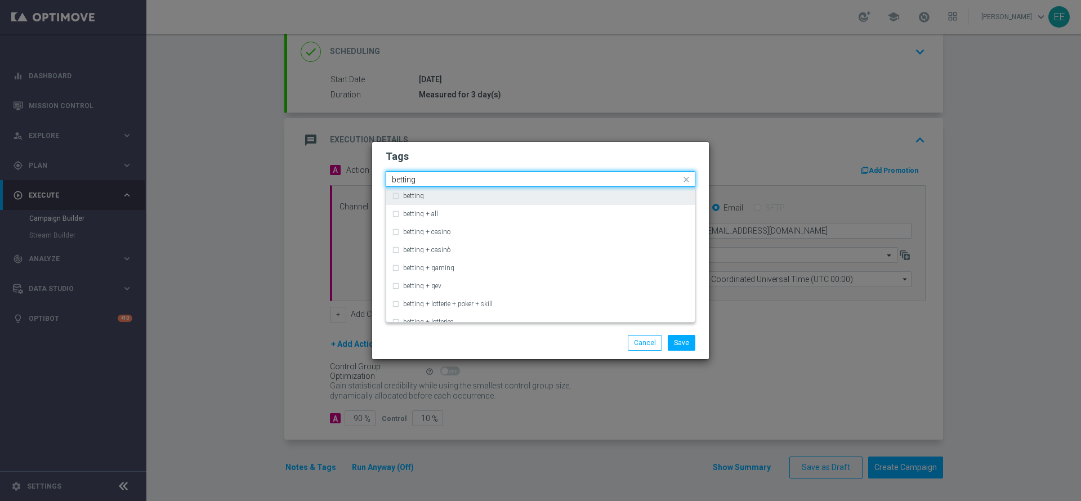
type input "betting"
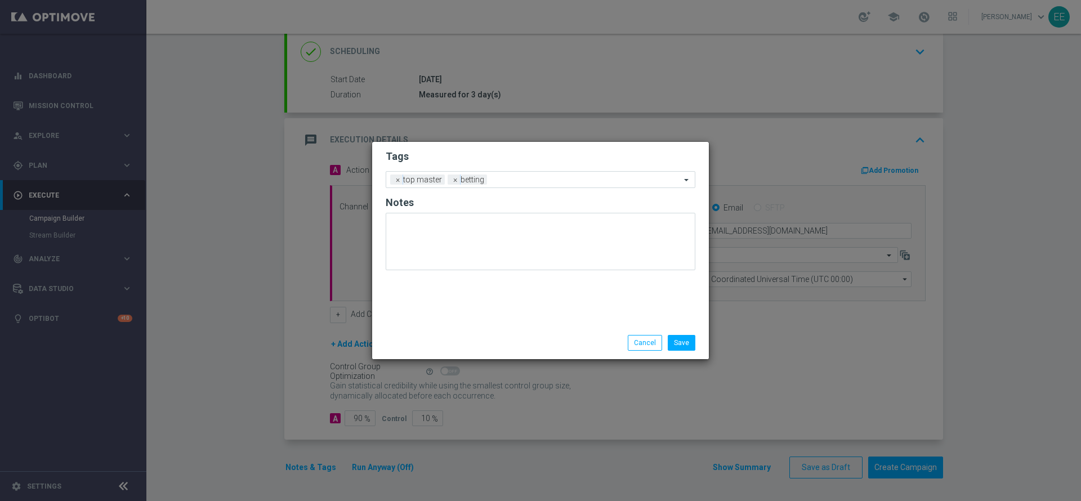
click at [477, 155] on h2 "Tags" at bounding box center [541, 157] width 310 height 14
click at [559, 205] on h2 "Notes" at bounding box center [541, 203] width 310 height 14
click at [560, 190] on form "Tags Add a new tag × top master × betting Notes" at bounding box center [541, 213] width 310 height 132
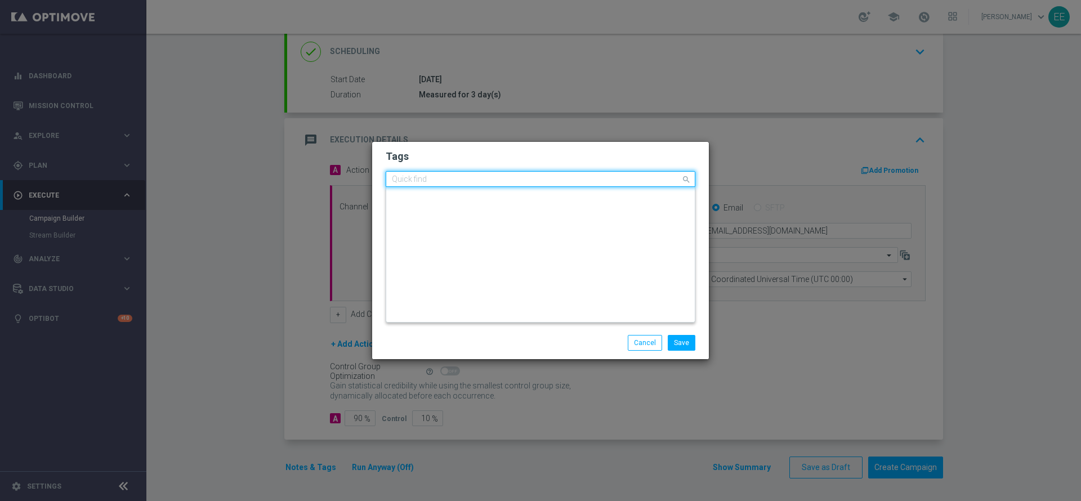
click at [556, 186] on div "Quick find × top master × betting" at bounding box center [541, 179] width 310 height 16
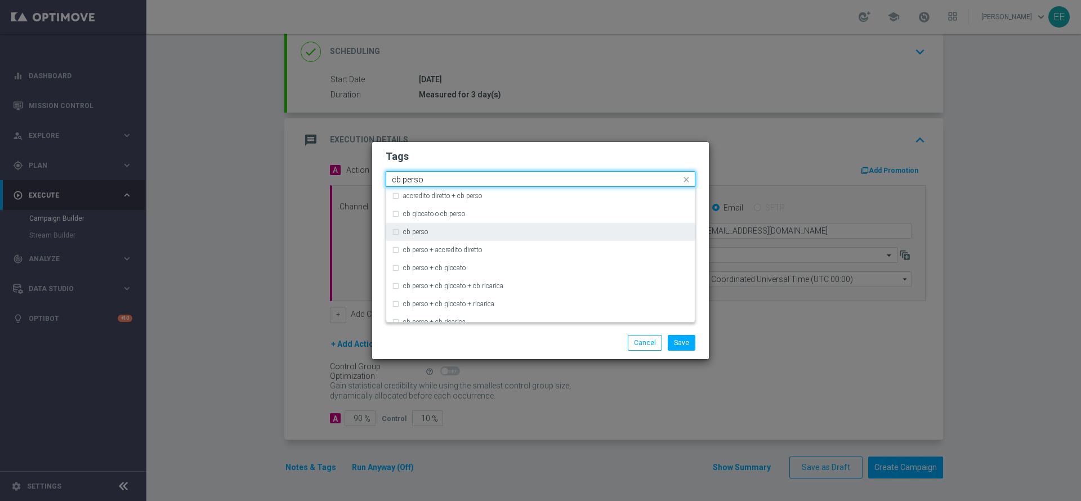
click at [434, 225] on div "cb perso" at bounding box center [540, 232] width 297 height 18
type input "cb perso"
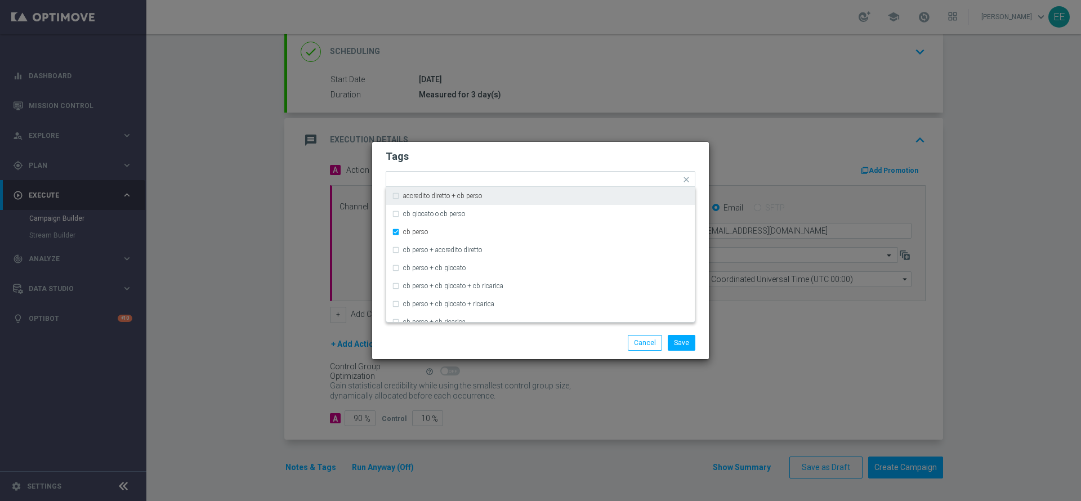
click at [552, 136] on modal-container "Tags Quick find × top master × betting × cb perso accredito diretto + cb perso …" at bounding box center [540, 250] width 1081 height 501
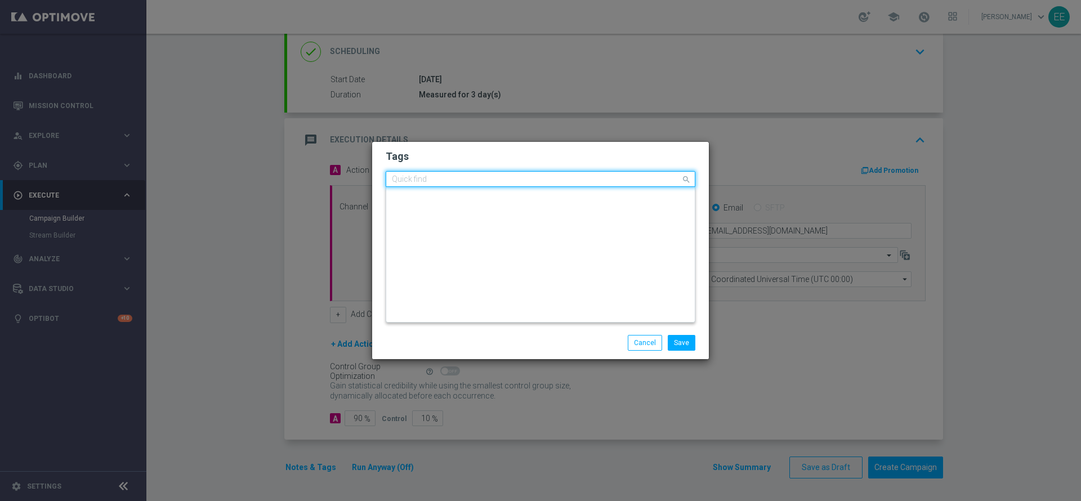
click at [576, 175] on div "Quick find × top master × betting × cb perso" at bounding box center [533, 179] width 294 height 14
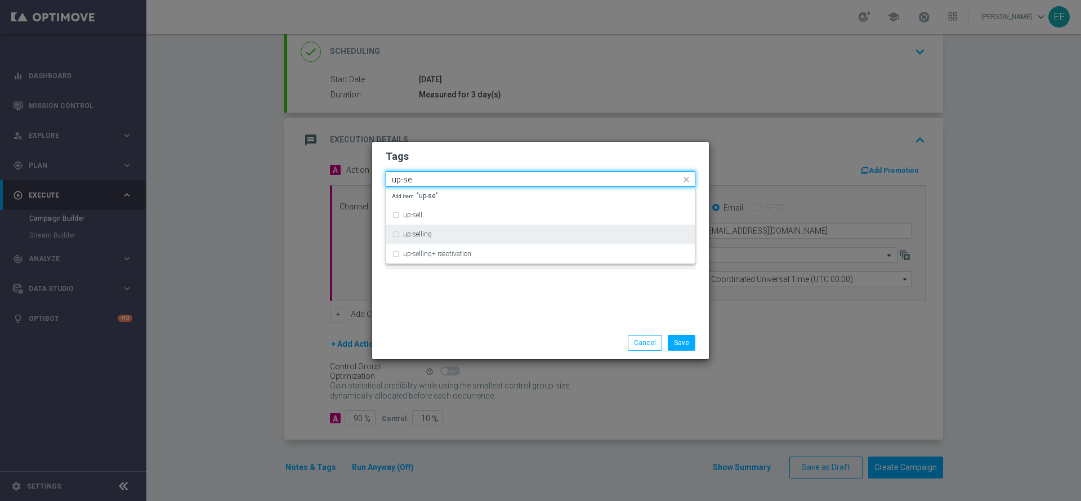
type input "up-se"
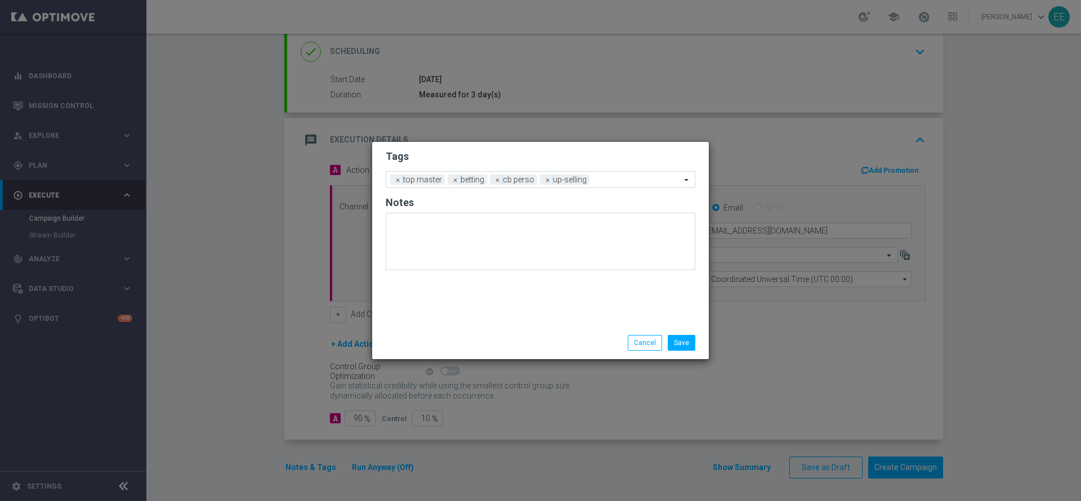
click at [560, 162] on h2 "Tags" at bounding box center [541, 157] width 310 height 14
click at [609, 184] on div at bounding box center [636, 181] width 88 height 11
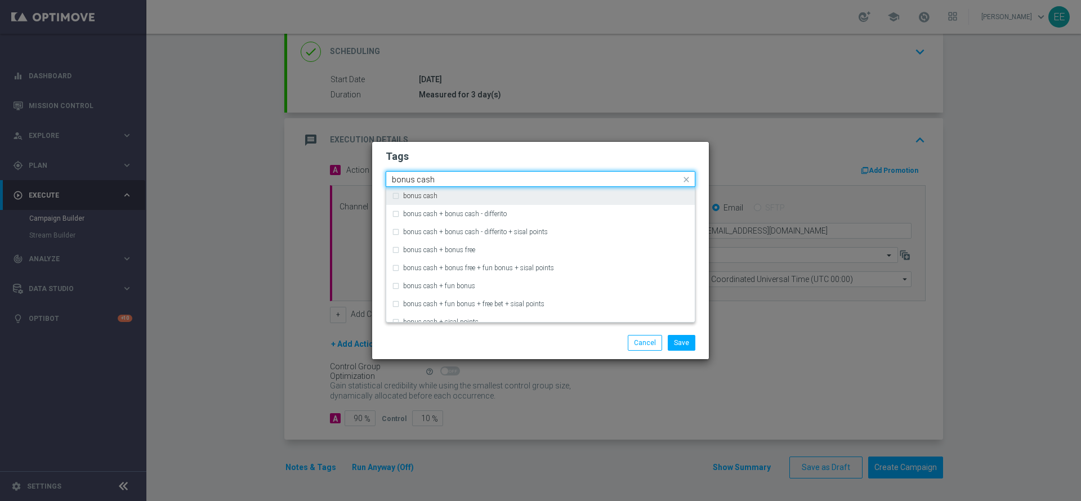
click at [579, 190] on div "bonus cash" at bounding box center [540, 196] width 297 height 18
type input "bonus cash"
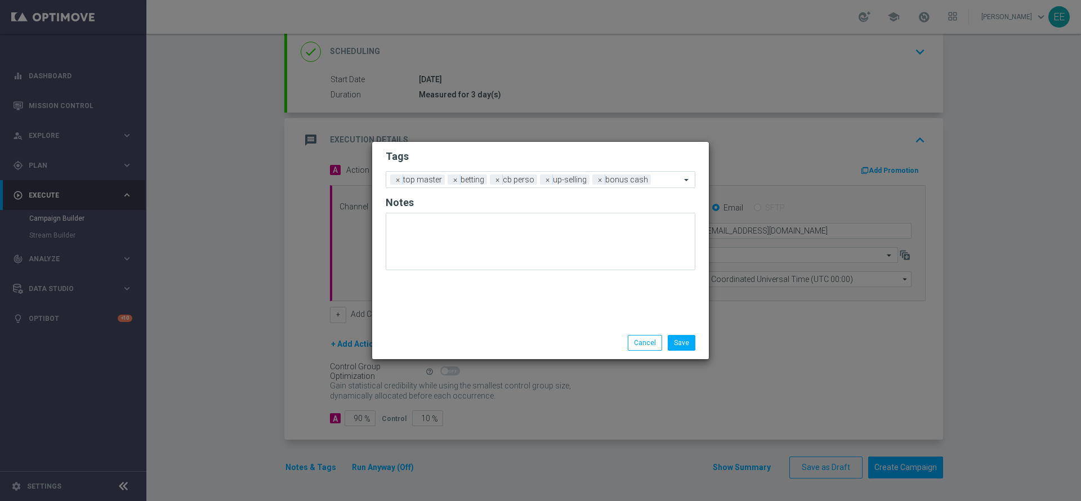
click at [624, 167] on form "Tags Add a new tag × top master × betting × cb perso × up-selling × bonus cash …" at bounding box center [541, 213] width 310 height 132
click at [682, 335] on button "Save" at bounding box center [682, 343] width 28 height 16
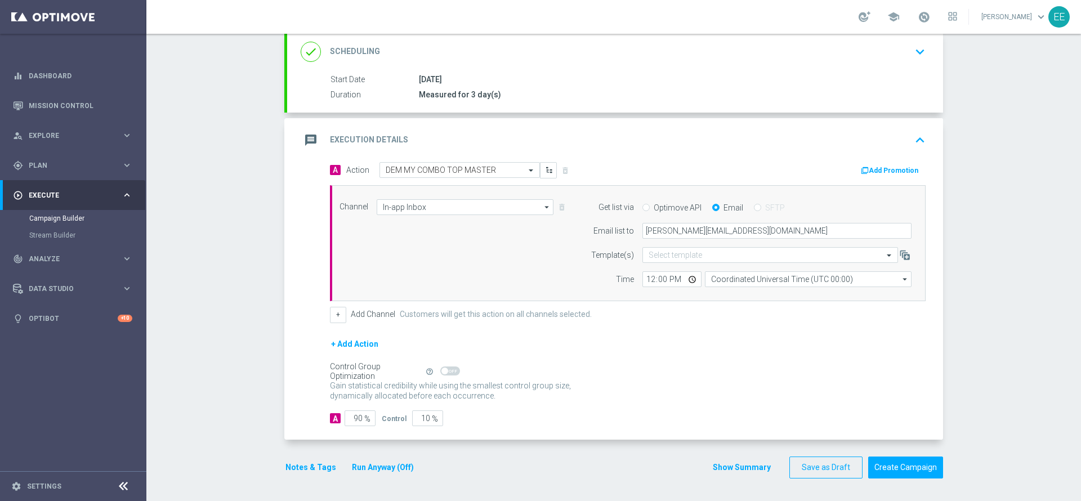
click at [390, 464] on button "Run Anyway (Off)" at bounding box center [383, 467] width 64 height 14
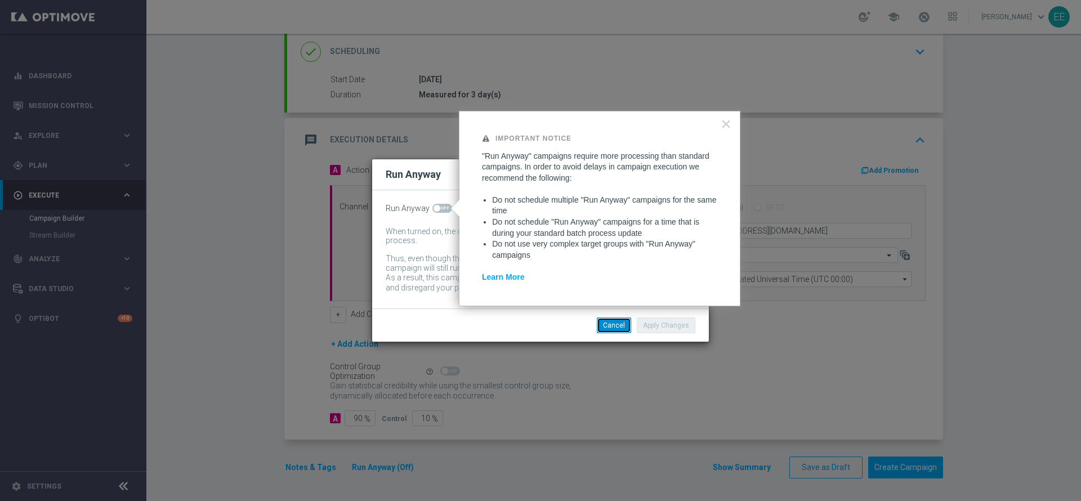
click at [619, 320] on button "Cancel" at bounding box center [614, 325] width 34 height 16
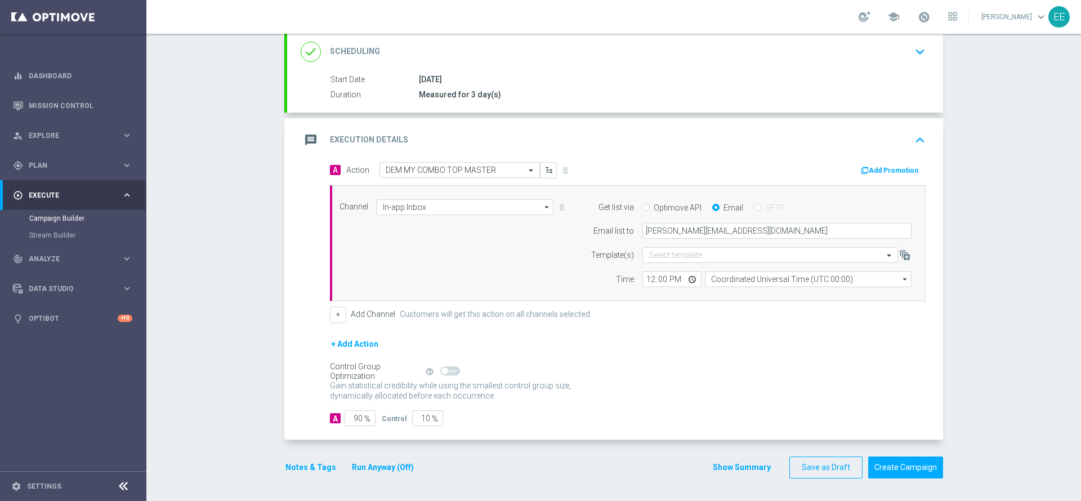
click at [917, 135] on icon "keyboard_arrow_up" at bounding box center [919, 140] width 17 height 17
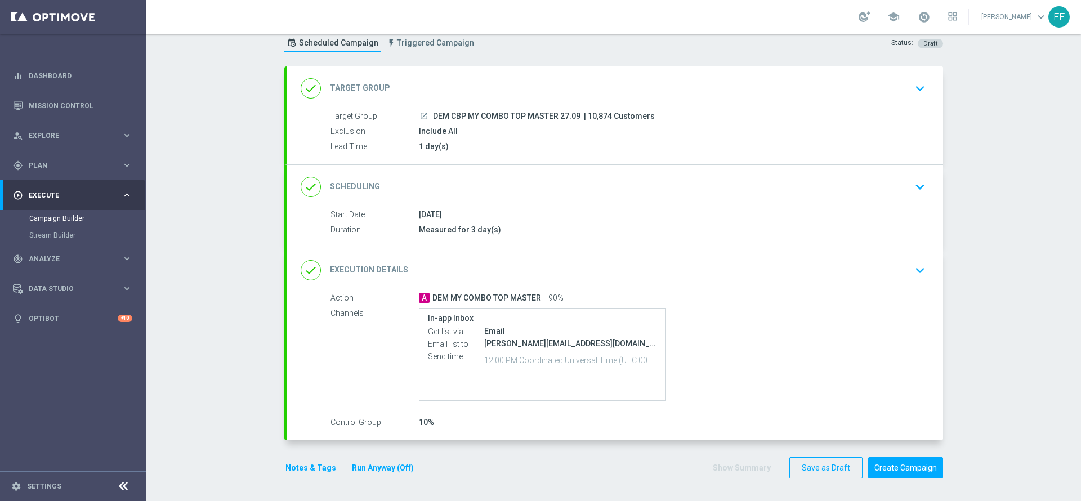
scroll to position [34, 0]
click at [692, 294] on div "A DEM MY COMBO TOP MASTER 90%" at bounding box center [670, 297] width 502 height 11
click at [635, 282] on div "done Execution Details keyboard_arrow_down" at bounding box center [615, 270] width 656 height 44
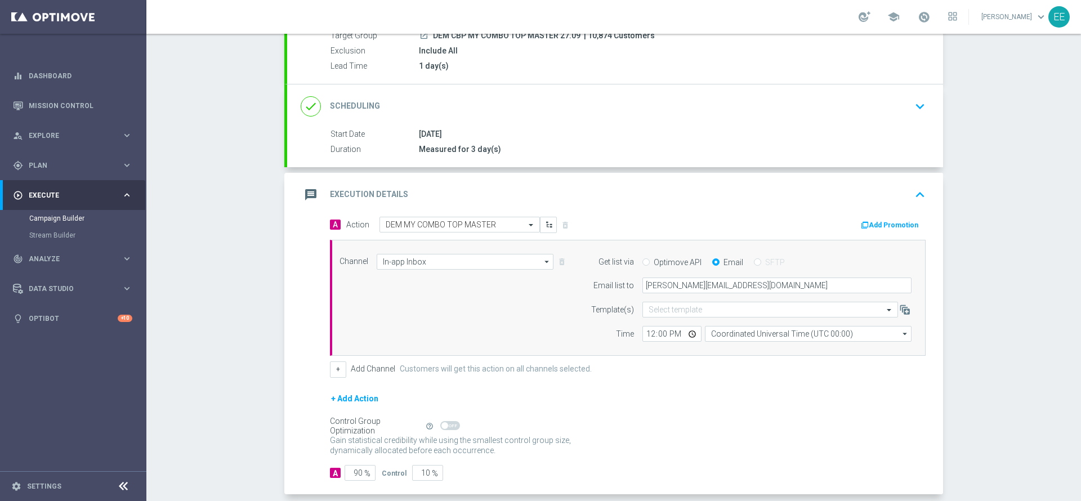
scroll to position [115, 0]
click at [334, 366] on button "+" at bounding box center [338, 369] width 16 height 16
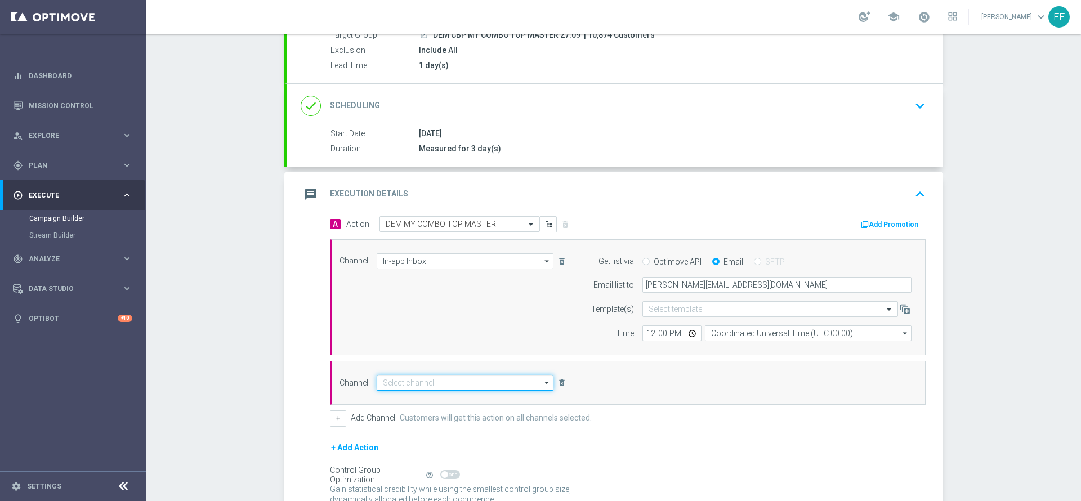
click at [478, 388] on input at bounding box center [465, 383] width 177 height 16
click at [429, 390] on input at bounding box center [465, 383] width 177 height 16
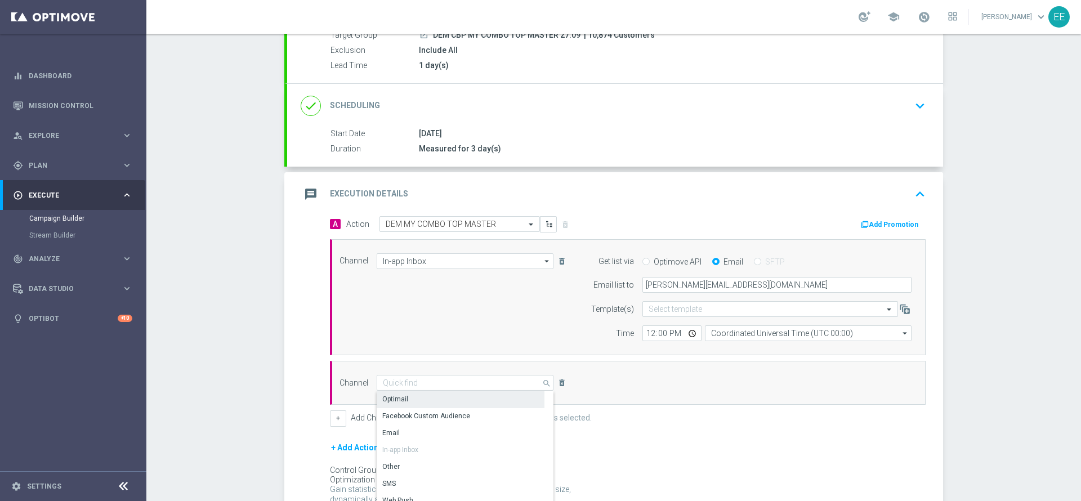
click at [426, 397] on div "Optimail" at bounding box center [461, 399] width 168 height 16
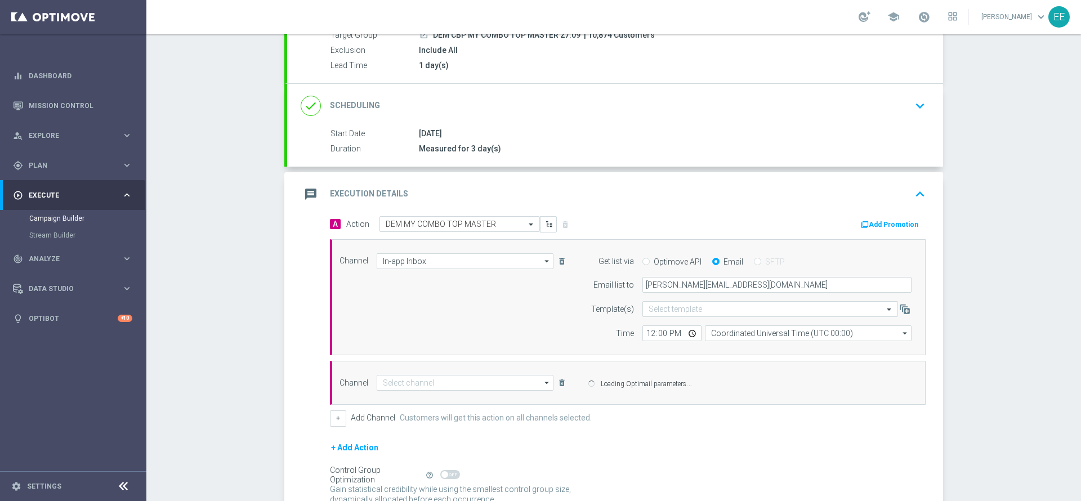
type input "Optimail"
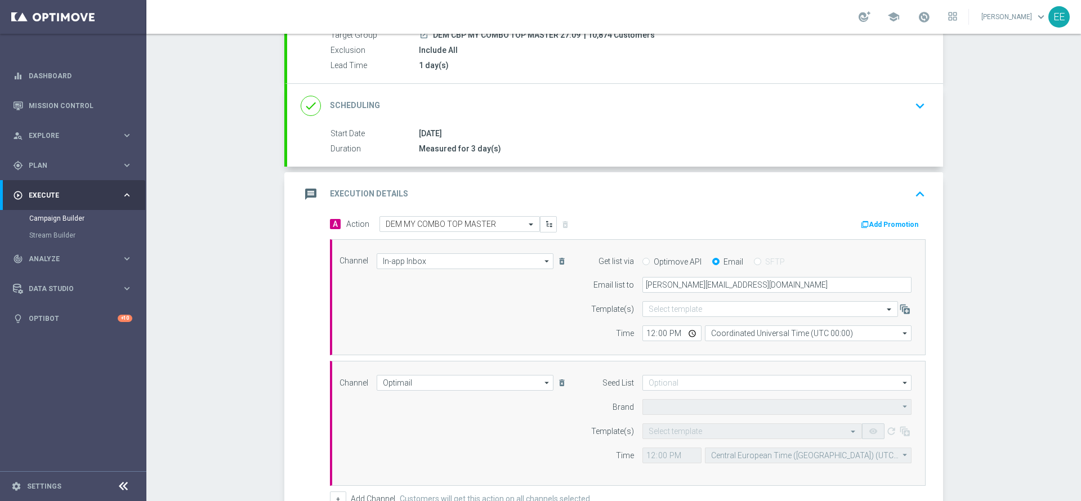
type input "Sisal Marketing"
click at [688, 429] on input "text" at bounding box center [740, 432] width 185 height 10
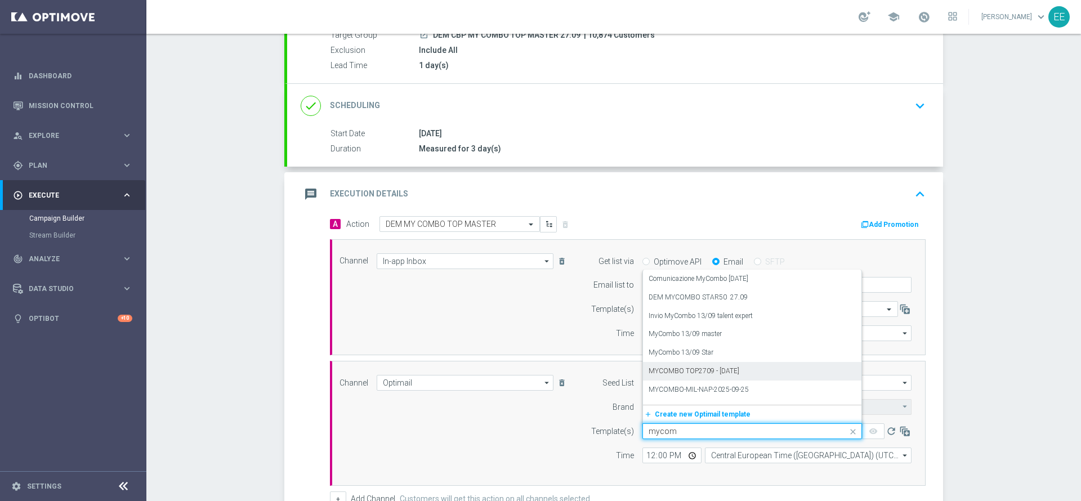
click at [759, 364] on div "MYCOMBO TOP2709 - [DATE]" at bounding box center [751, 371] width 207 height 19
type input "mycom"
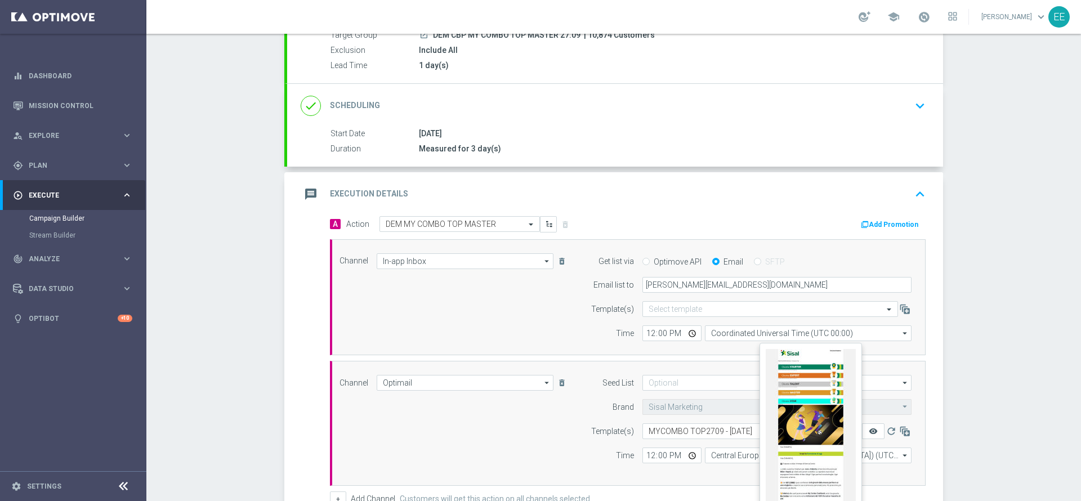
click at [869, 427] on icon "remove_red_eye" at bounding box center [873, 431] width 9 height 9
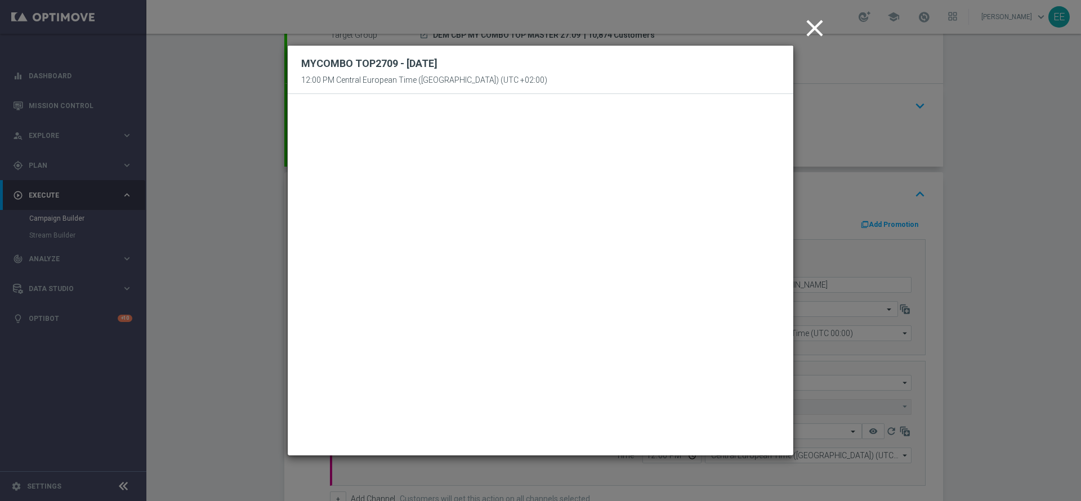
click at [807, 35] on icon "close" at bounding box center [814, 28] width 28 height 28
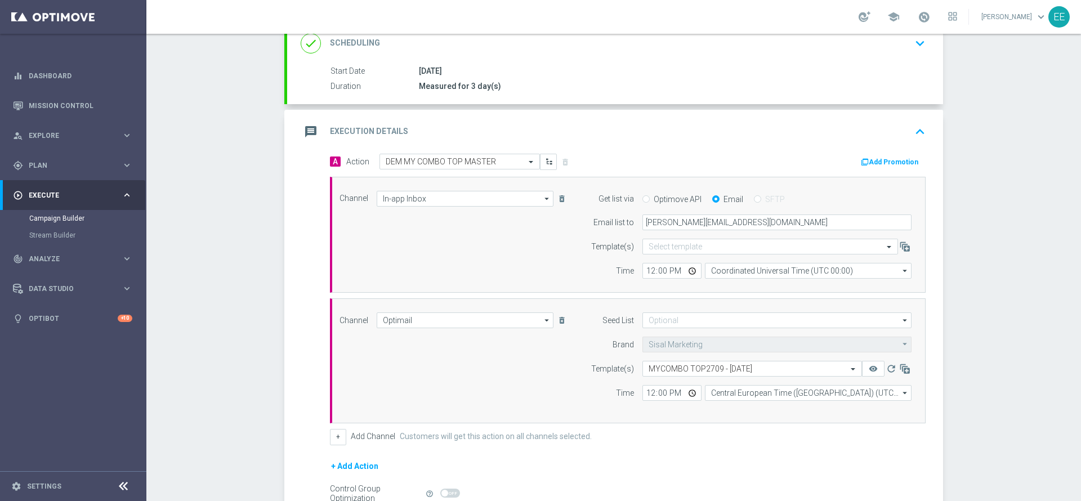
scroll to position [177, 0]
click at [914, 131] on icon "keyboard_arrow_up" at bounding box center [919, 132] width 17 height 17
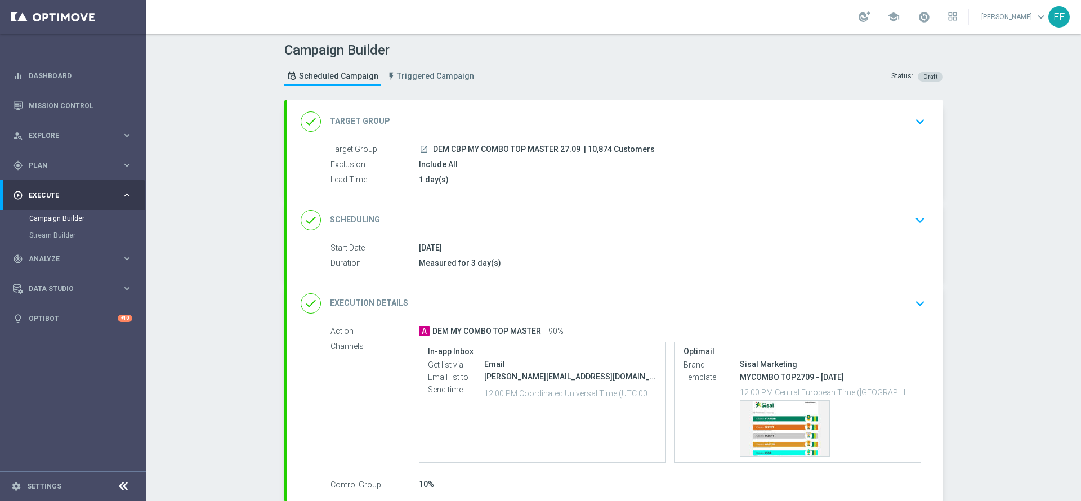
scroll to position [64, 0]
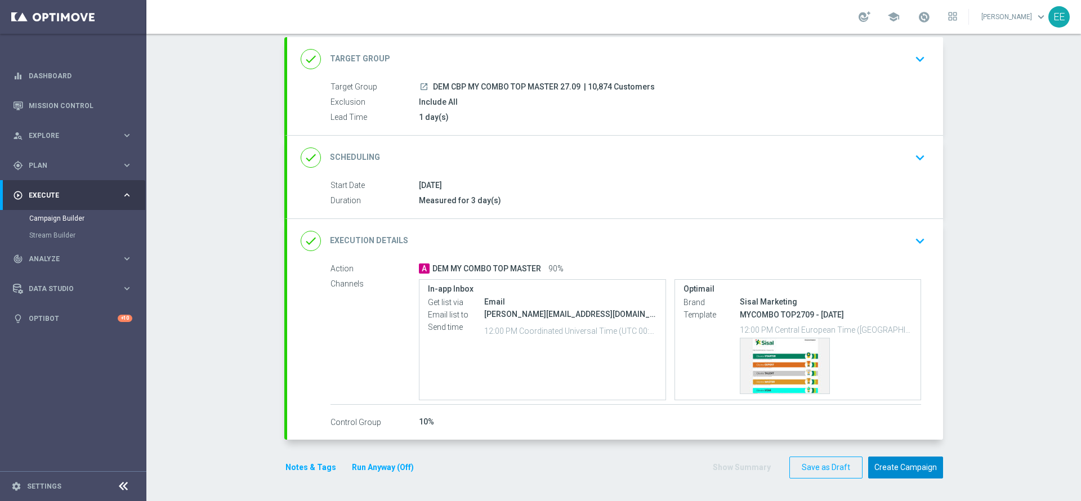
click at [898, 474] on button "Create Campaign" at bounding box center [905, 468] width 75 height 22
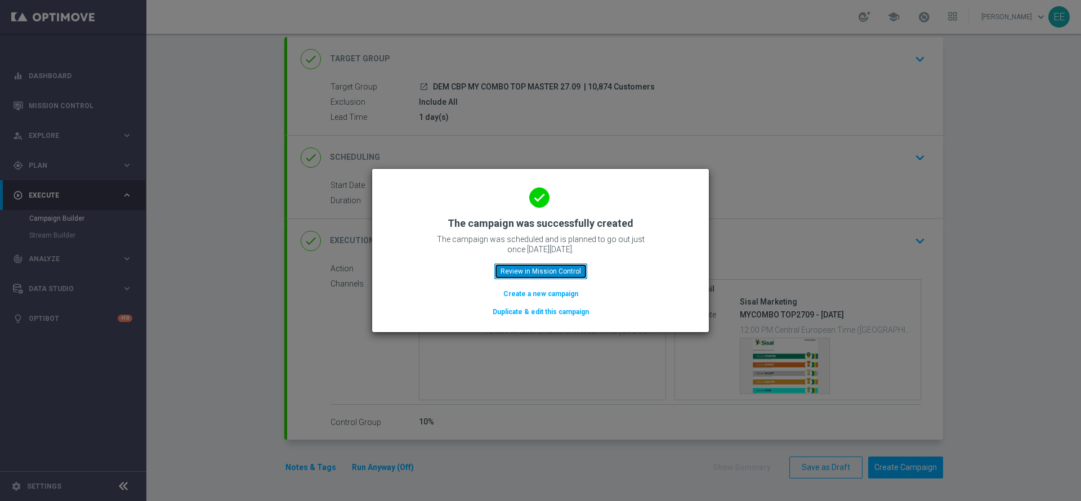
click at [538, 267] on button "Review in Mission Control" at bounding box center [540, 271] width 93 height 16
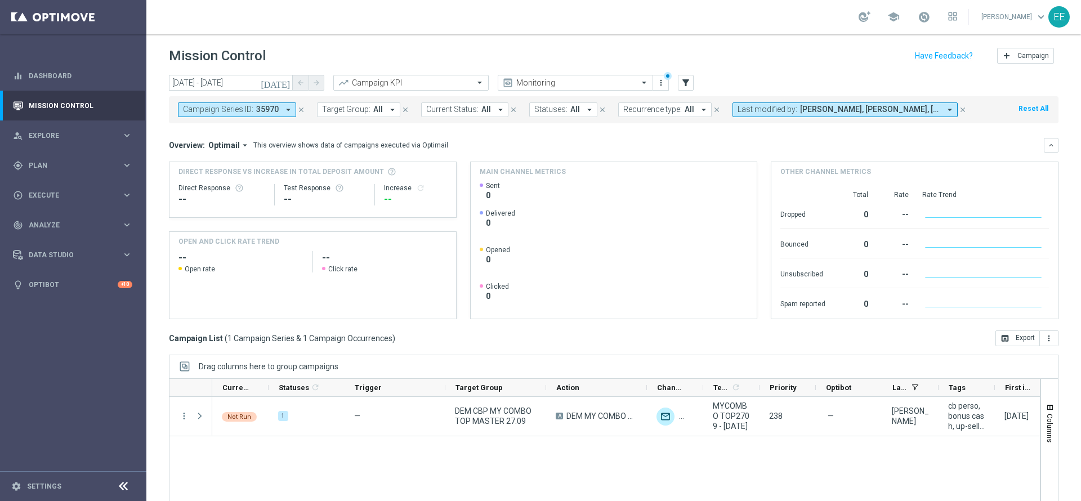
click at [800, 111] on span "Edoardo Ellena, Elena Zarbin, Letizia Di Mola" at bounding box center [870, 110] width 140 height 10
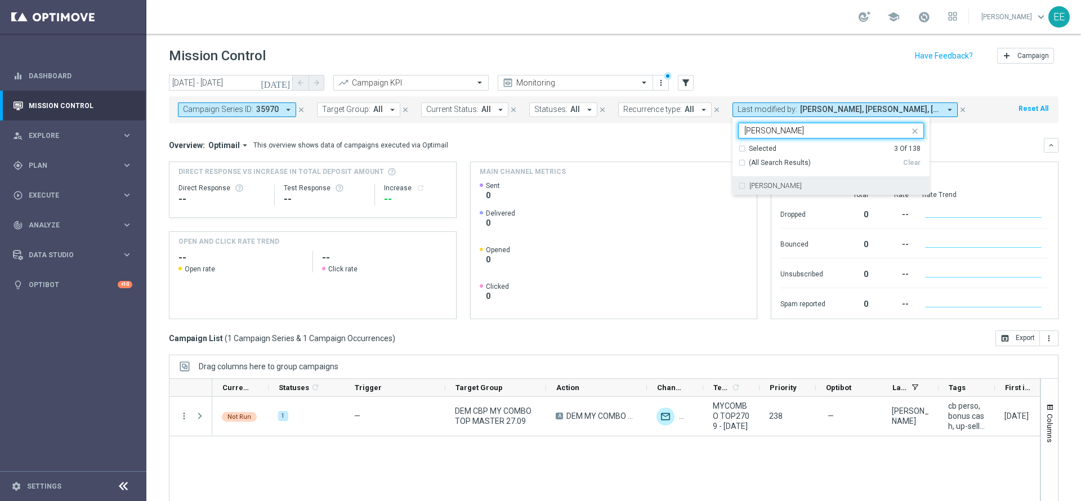
click at [780, 178] on div "Mauro Cesari" at bounding box center [831, 186] width 186 height 18
type input "mauro"
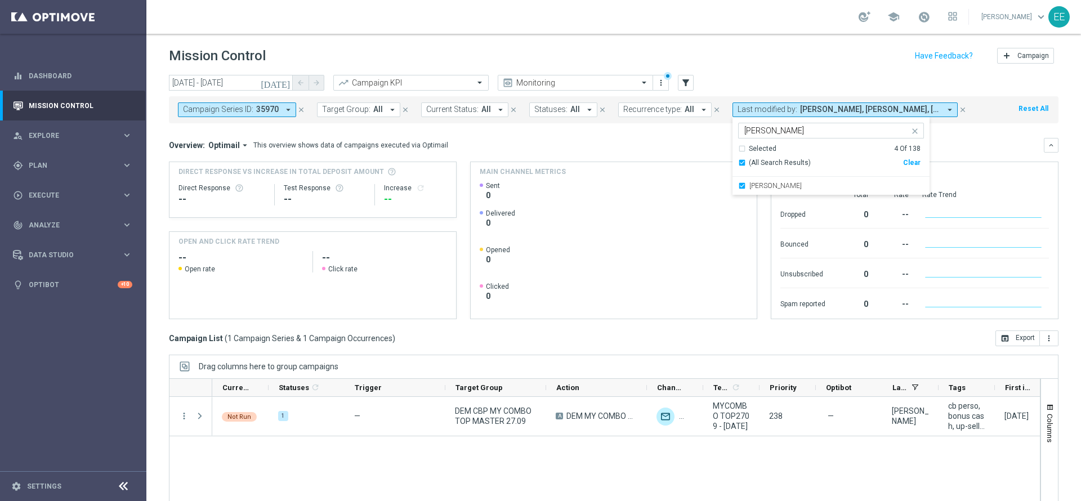
click at [768, 29] on div "school Edoardo Ellena keyboard_arrow_down EE" at bounding box center [613, 17] width 934 height 34
click at [776, 106] on span "Last modified by:" at bounding box center [767, 110] width 60 height 10
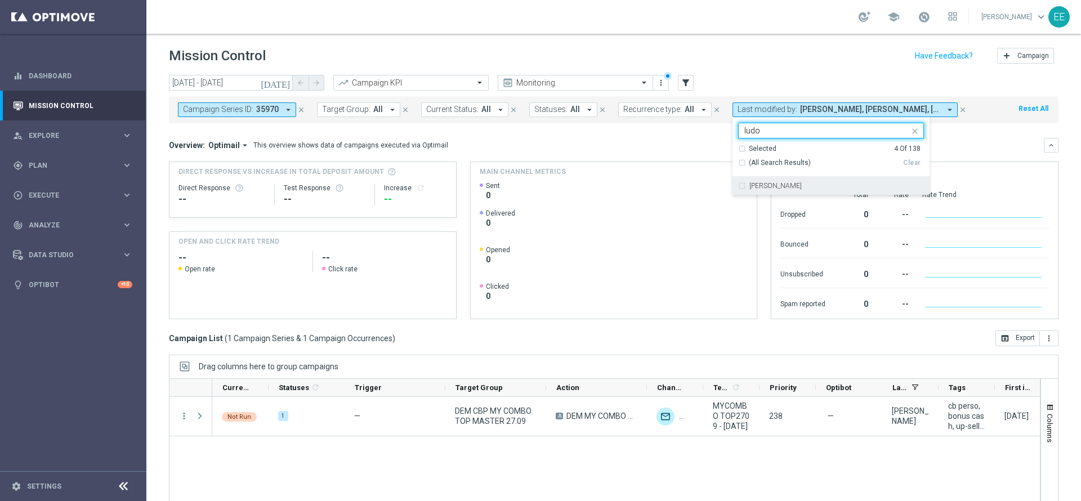
click at [811, 180] on div "Massimiliano Ludovici" at bounding box center [831, 186] width 186 height 18
type input "ludo"
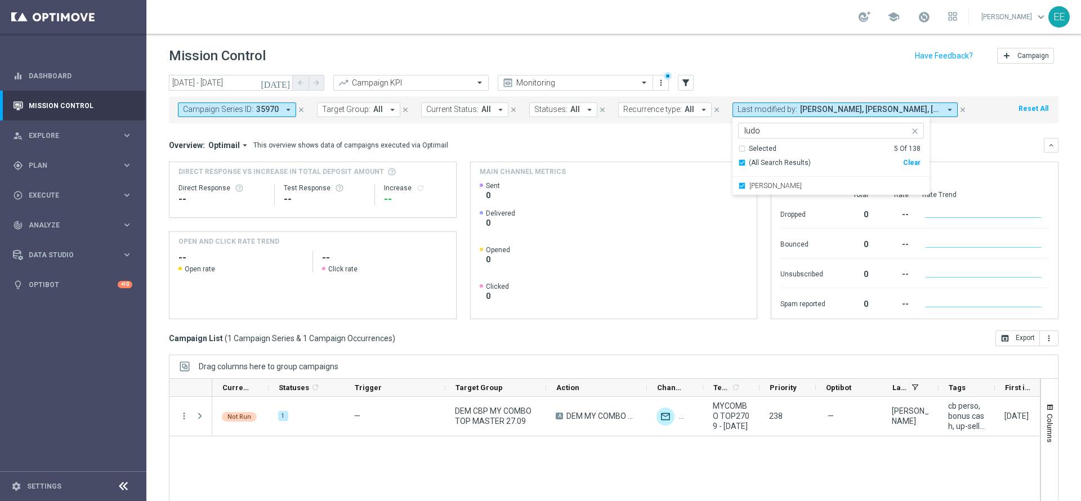
click at [811, 59] on div "Mission Control add Campaign" at bounding box center [613, 56] width 889 height 22
click at [299, 111] on icon "close" at bounding box center [301, 110] width 8 height 8
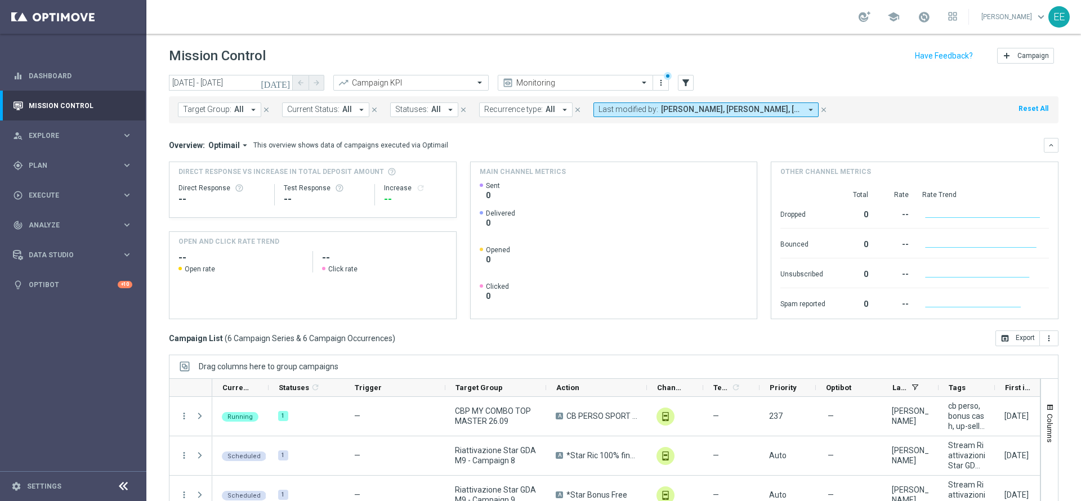
click at [682, 117] on button "Last modified by: Edoardo Ellena, Elena Zarbin, Letizia Di Mola, Massimiliano L…" at bounding box center [705, 109] width 225 height 15
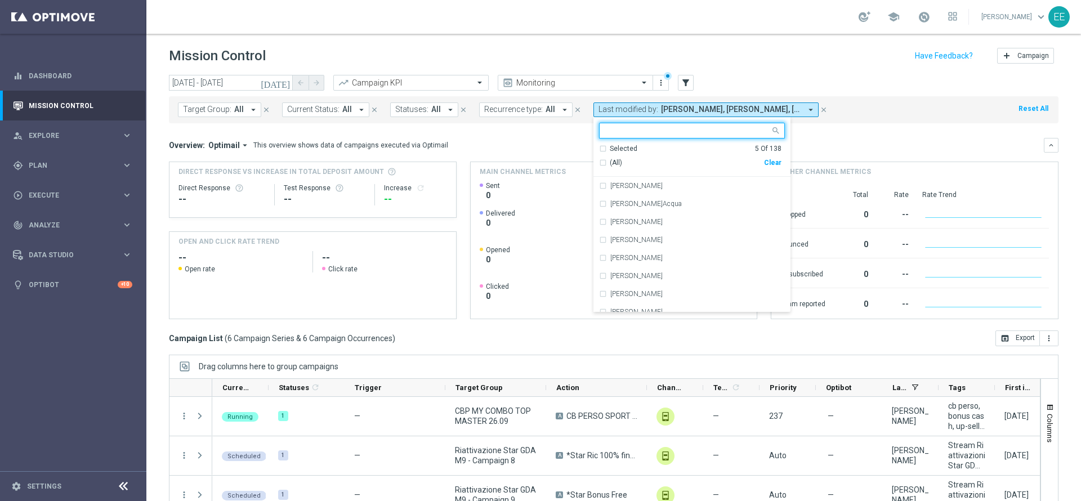
click at [0, 0] on div "Clear" at bounding box center [0, 0] width 0 height 0
click at [862, 149] on div "Overview: Optimail arrow_drop_down This overview shows data of campaigns execut…" at bounding box center [606, 145] width 875 height 10
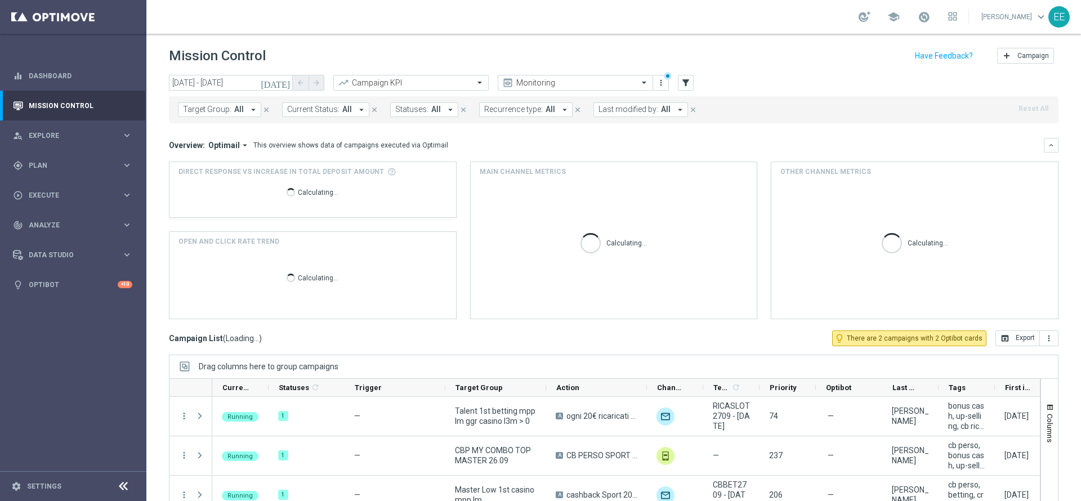
click at [651, 109] on button "Last modified by: All arrow_drop_down" at bounding box center [640, 109] width 95 height 15
click at [646, 112] on span "Last modified by:" at bounding box center [628, 110] width 60 height 10
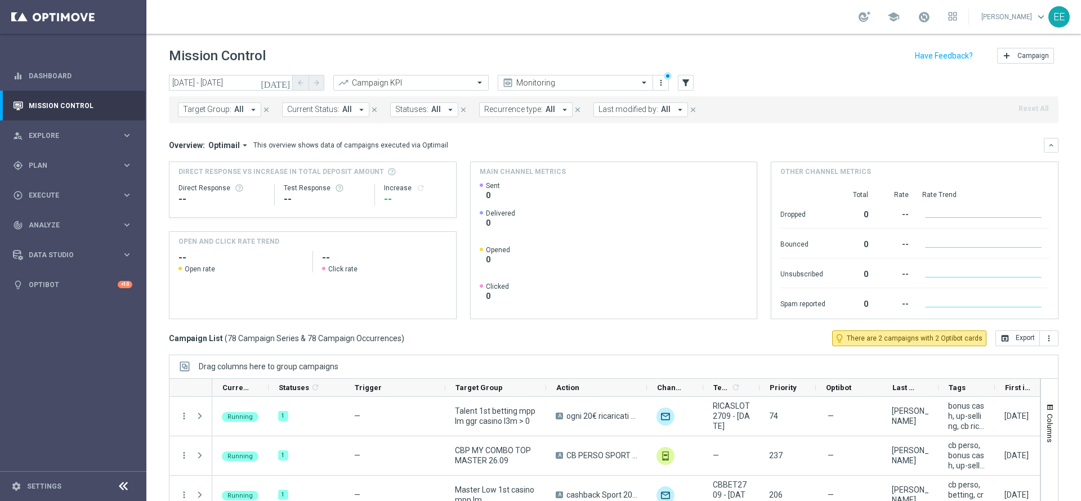
click at [646, 112] on span "Last modified by:" at bounding box center [628, 110] width 60 height 10
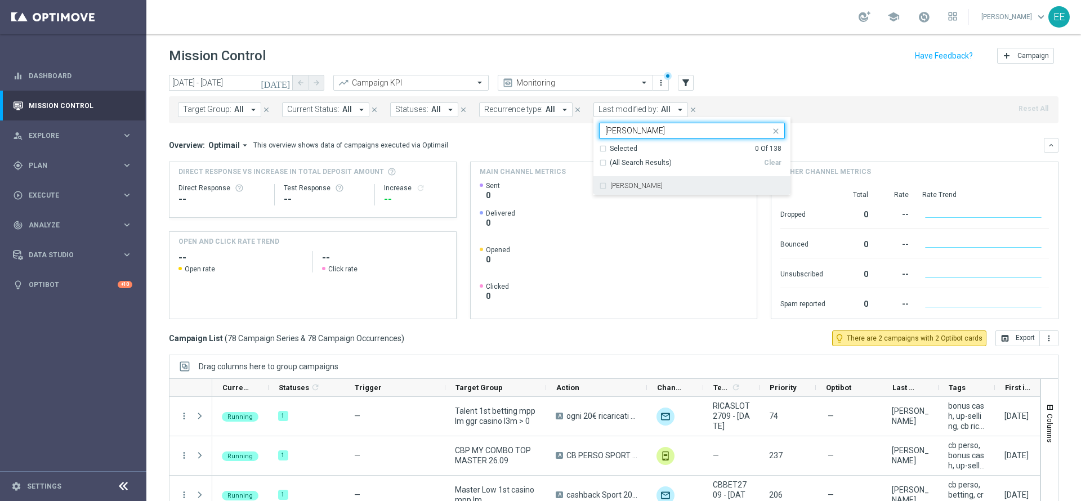
click at [635, 177] on div "Mauro Cesari" at bounding box center [692, 186] width 186 height 18
type input "mauro"
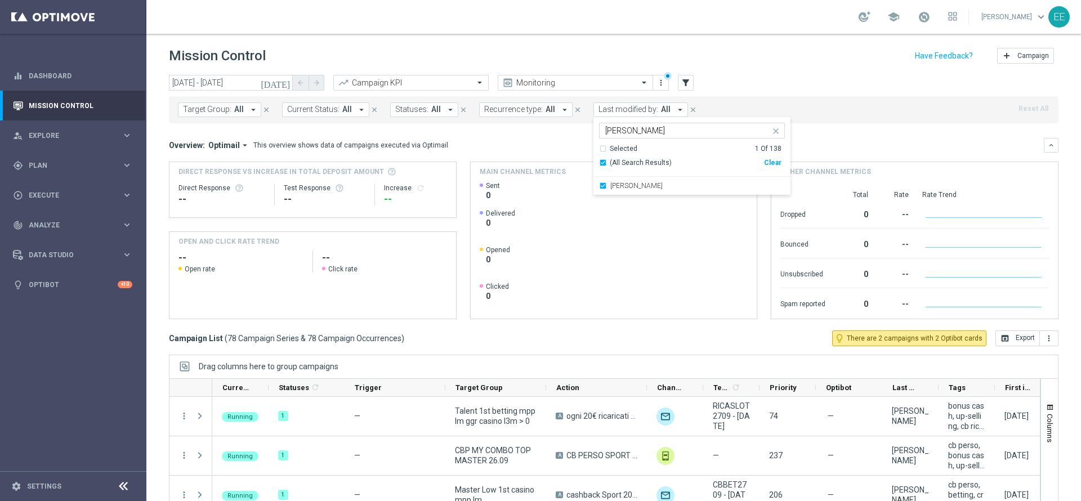
click at [731, 87] on div "today 27 Sep 2025 - 27 Sep 2025 arrow_back arrow_forward Campaign KPI trending_…" at bounding box center [613, 83] width 889 height 17
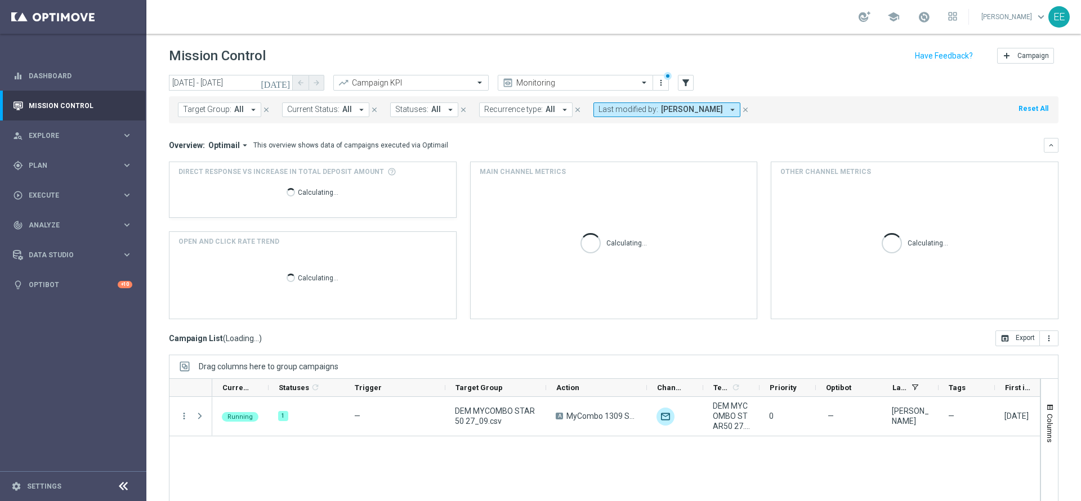
click at [673, 105] on span "Mauro Cesari" at bounding box center [692, 110] width 62 height 10
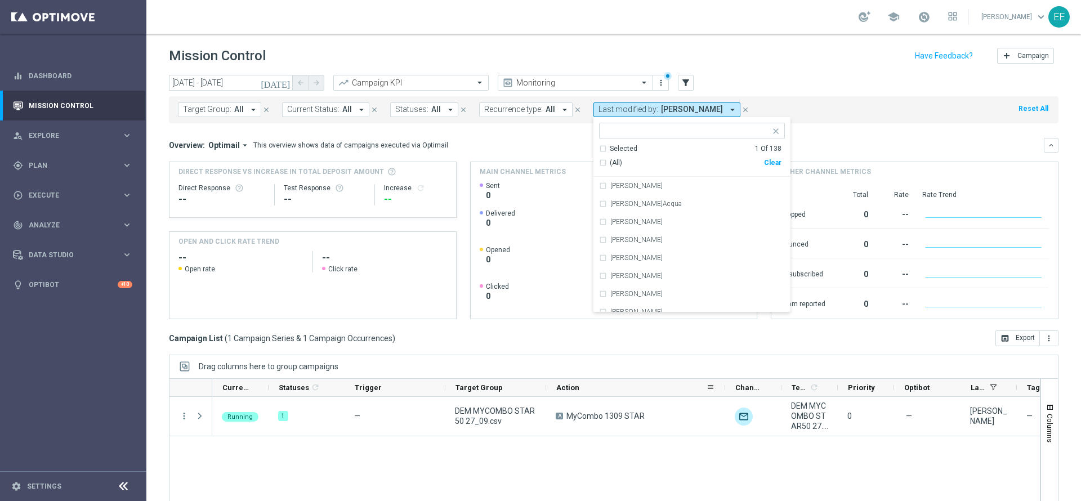
drag, startPoint x: 646, startPoint y: 386, endPoint x: 724, endPoint y: 381, distance: 77.8
click at [724, 381] on div at bounding box center [725, 387] width 5 height 17
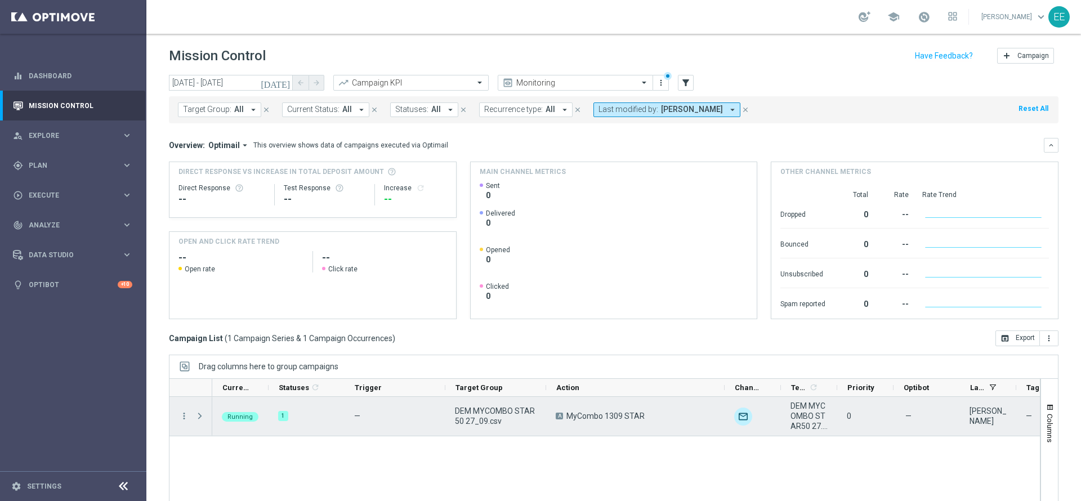
click at [504, 417] on span "DEM MYCOMBO STAR50 27_09.csv" at bounding box center [496, 416] width 82 height 20
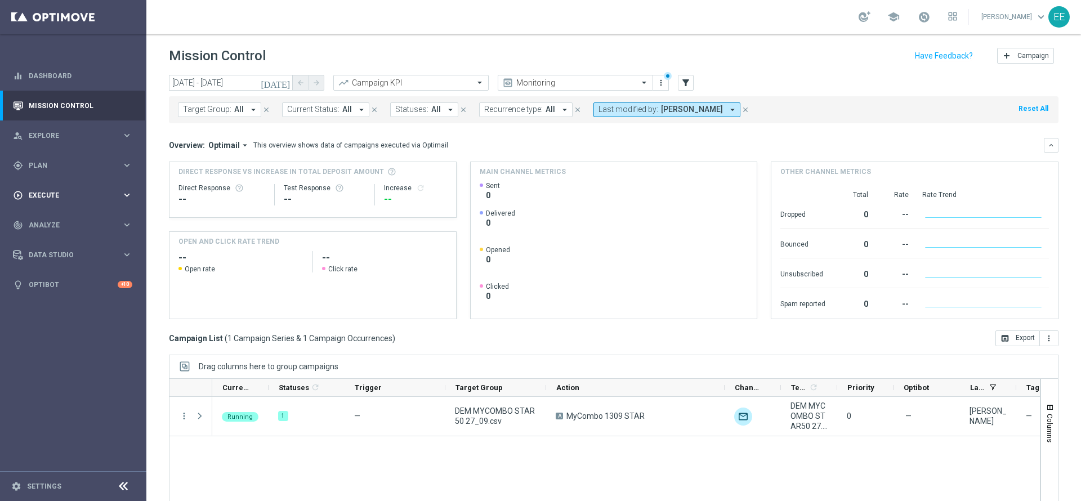
click at [38, 198] on div "play_circle_outline Execute" at bounding box center [67, 195] width 109 height 10
click at [57, 160] on div "gps_fixed Plan" at bounding box center [67, 165] width 109 height 10
click at [70, 186] on link "Target Groups" at bounding box center [73, 188] width 88 height 9
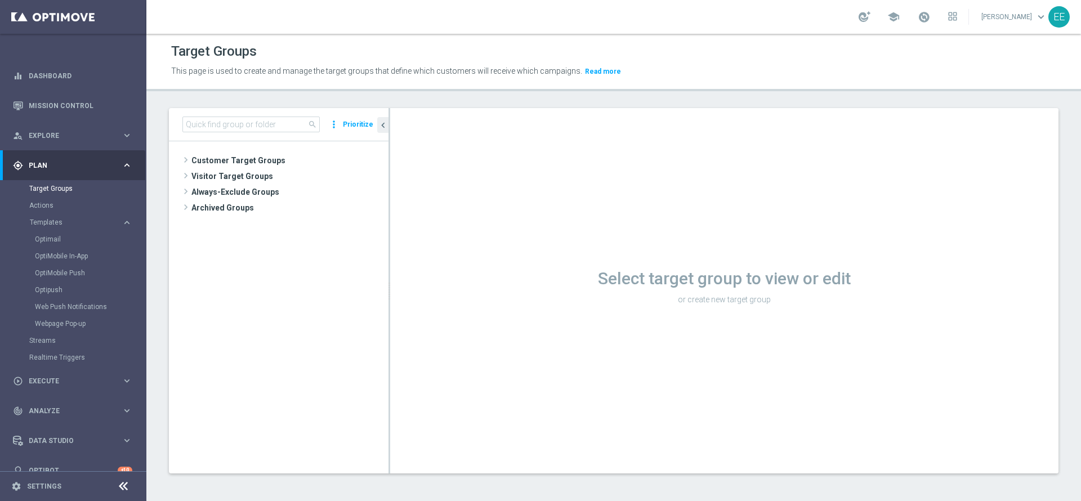
click at [238, 140] on div "search more_vert Prioritize" at bounding box center [279, 124] width 220 height 33
click at [234, 131] on input at bounding box center [250, 125] width 137 height 16
paste input "DEM MYCOMBO STAR50 27_09.csv"
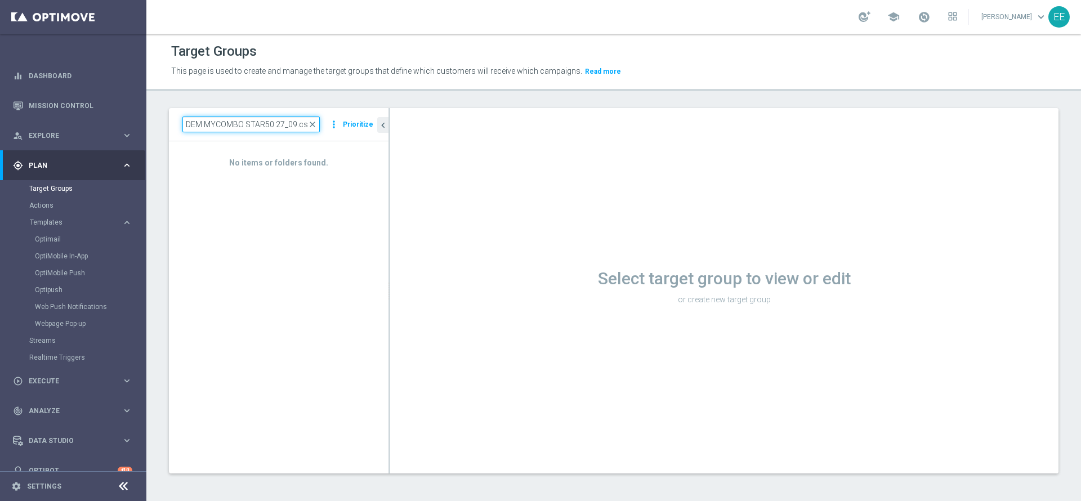
type input "DEM MYCOMBO STAR50 27_09.csv"
click at [69, 112] on link "Mission Control" at bounding box center [81, 106] width 104 height 30
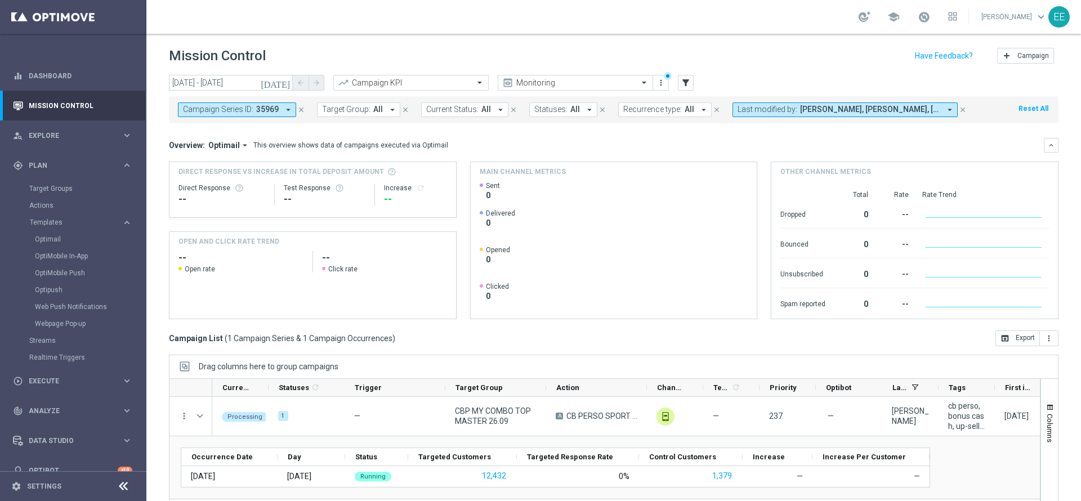
click at [304, 109] on icon "close" at bounding box center [301, 110] width 8 height 8
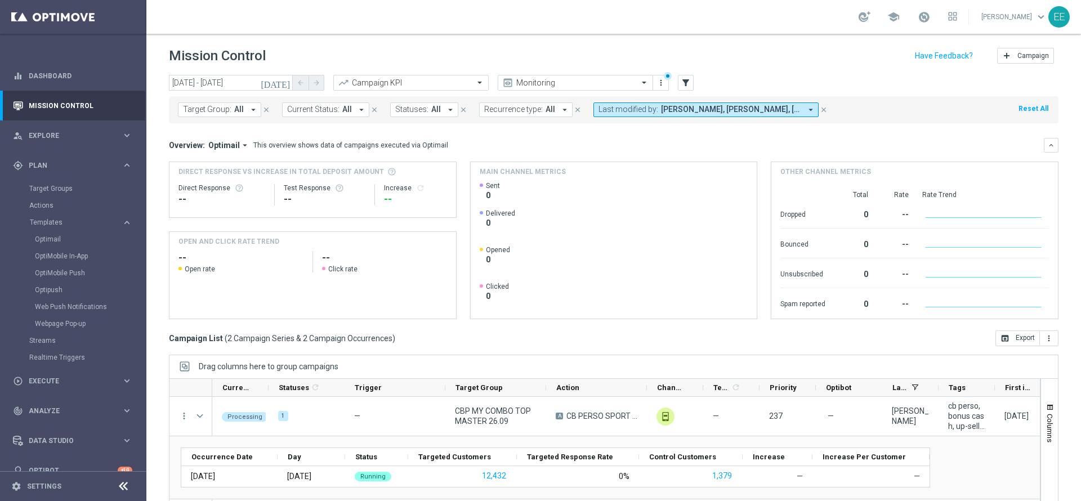
click at [779, 120] on div "Target Group: All arrow_drop_down close Current Status: All arrow_drop_down clo…" at bounding box center [613, 109] width 889 height 27
click at [770, 116] on button "Last modified by: [PERSON_NAME], [PERSON_NAME], [PERSON_NAME] arrow_drop_down" at bounding box center [705, 109] width 225 height 15
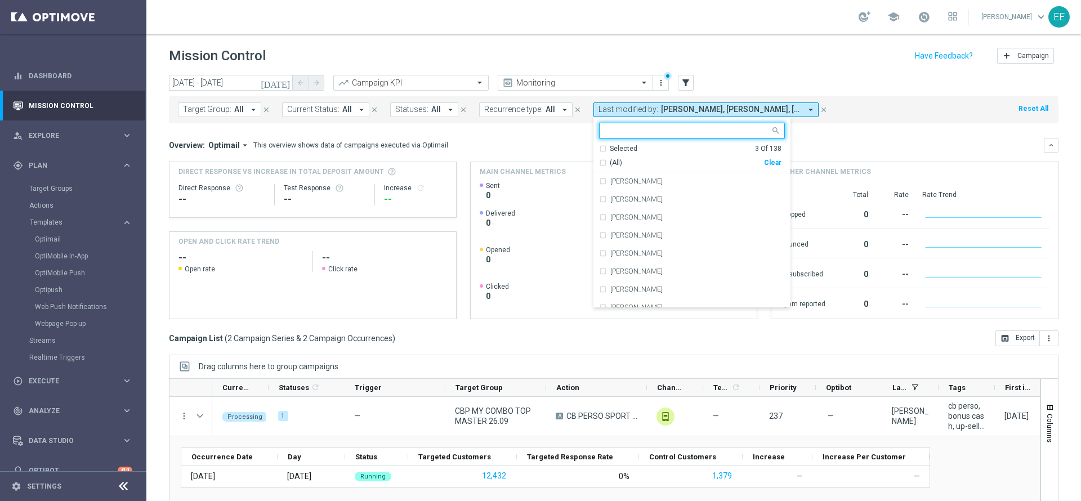
click at [0, 0] on div "Clear" at bounding box center [0, 0] width 0 height 0
click at [668, 131] on input "text" at bounding box center [687, 131] width 165 height 10
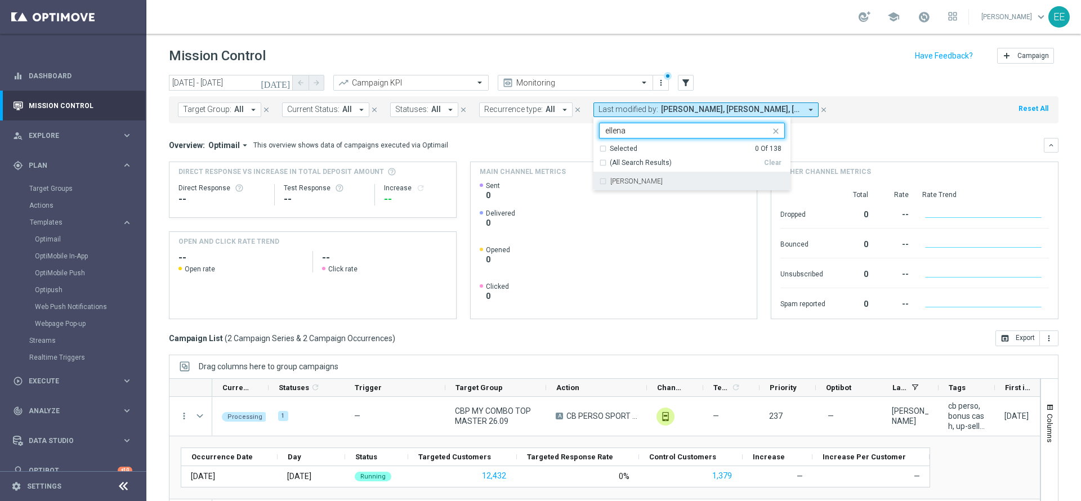
click at [635, 185] on div "[PERSON_NAME]" at bounding box center [692, 181] width 186 height 18
type input "ellena"
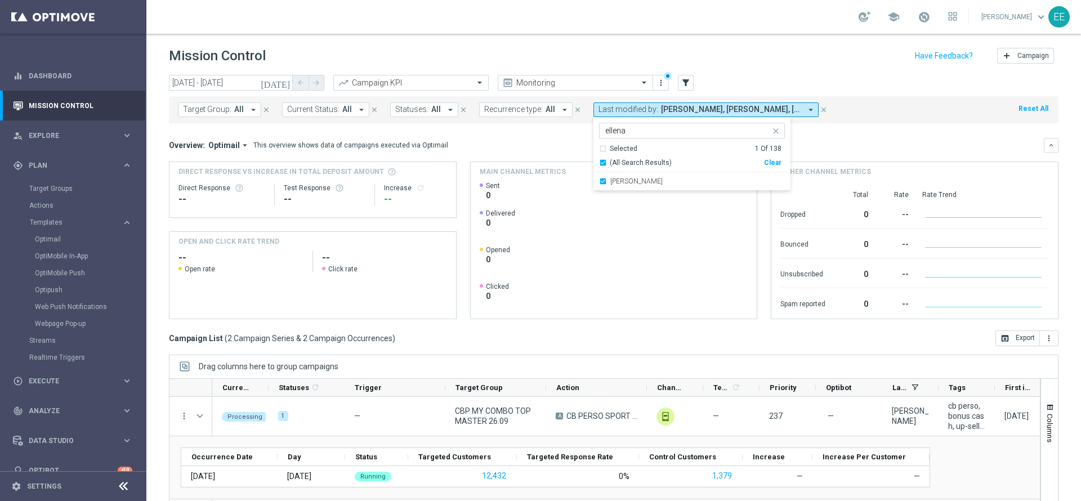
click at [704, 72] on header "Mission Control add Campaign" at bounding box center [613, 54] width 934 height 41
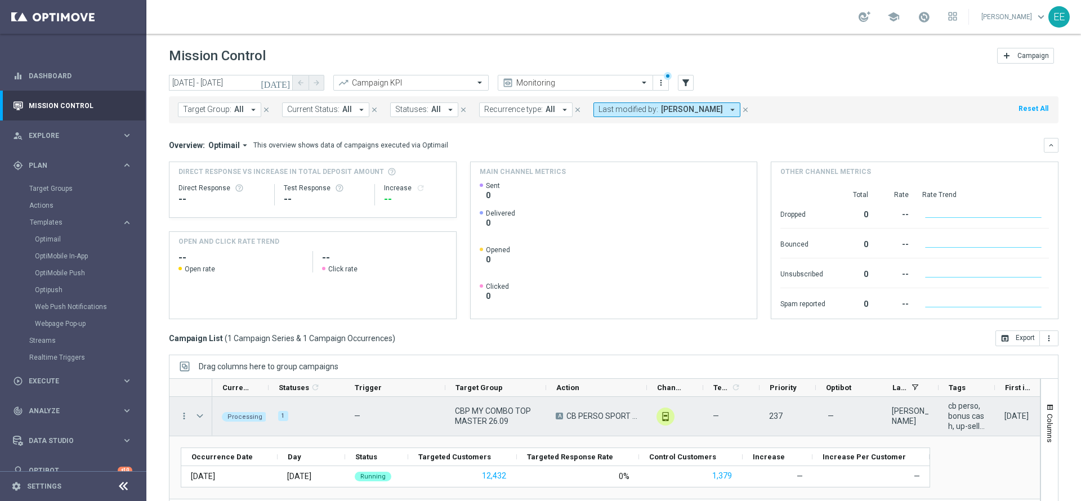
scroll to position [62, 0]
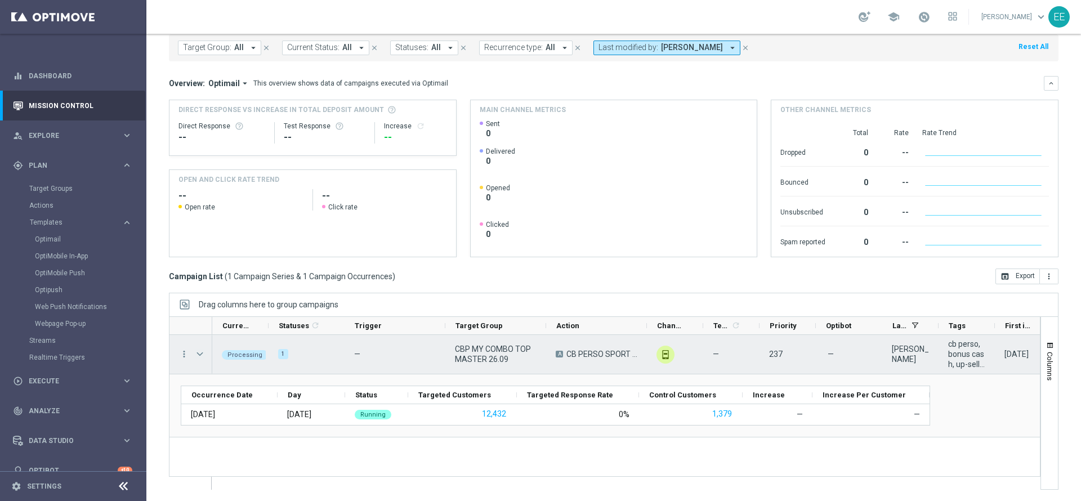
click at [202, 354] on span "Press SPACE to select this row." at bounding box center [200, 354] width 10 height 9
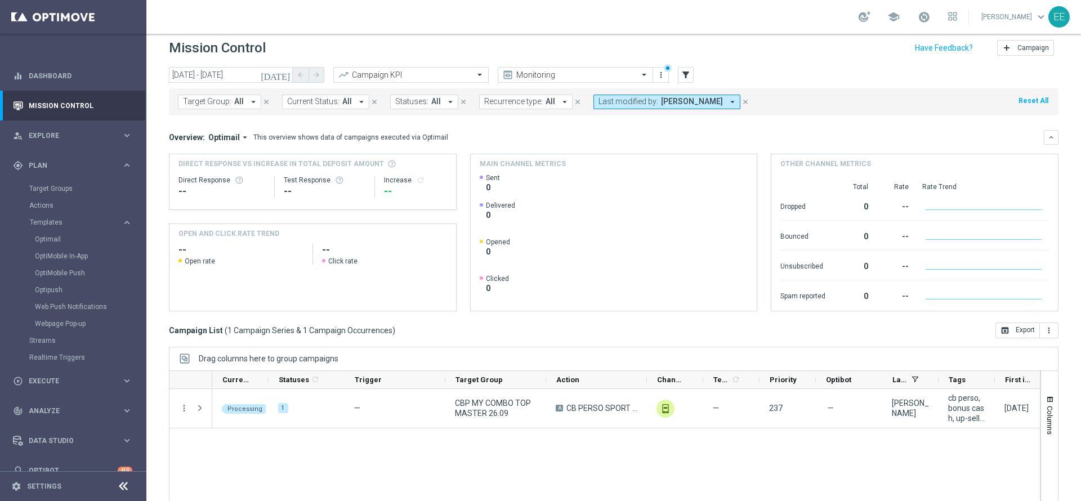
scroll to position [0, 0]
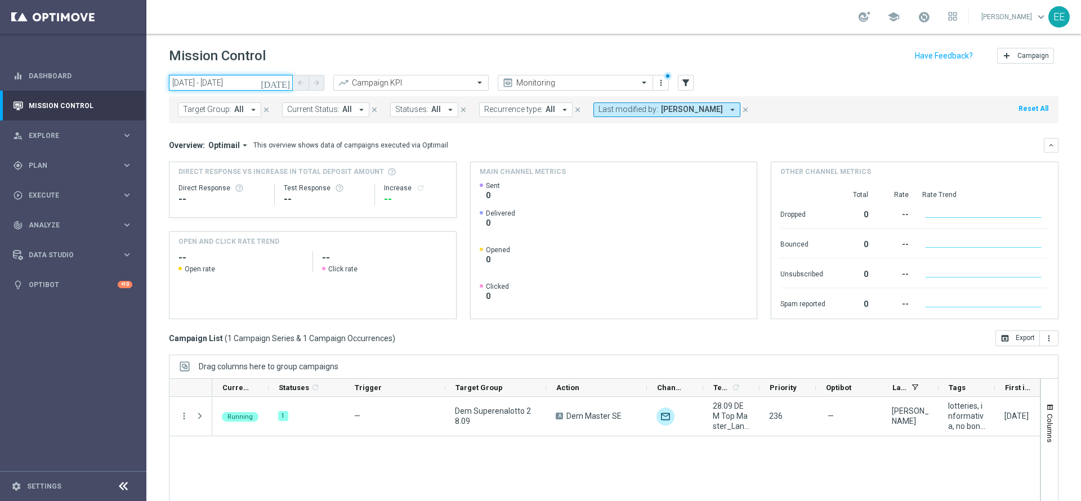
click at [278, 80] on input "[DATE] - [DATE]" at bounding box center [231, 83] width 124 height 16
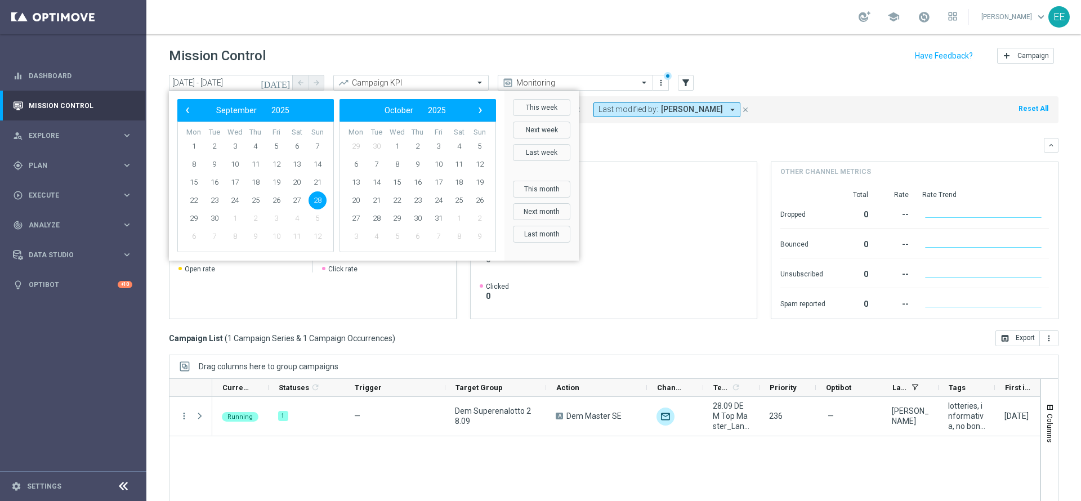
click at [283, 82] on icon "[DATE]" at bounding box center [276, 83] width 30 height 10
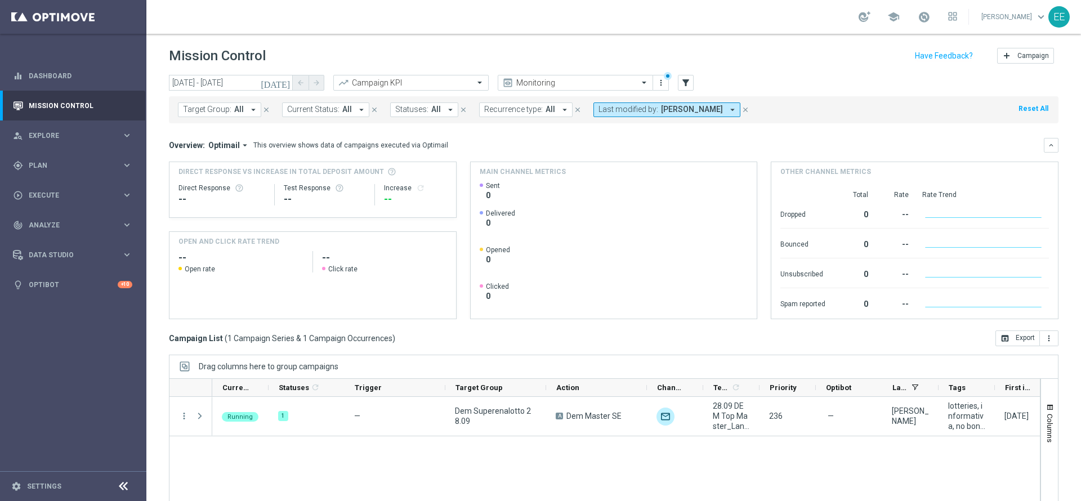
click at [283, 82] on icon "[DATE]" at bounding box center [276, 83] width 30 height 10
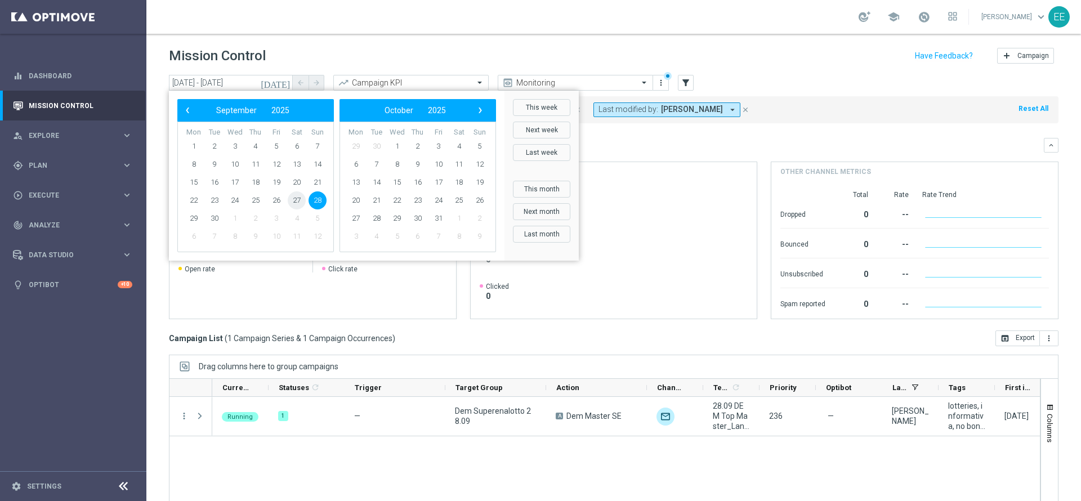
click at [293, 202] on span "27" at bounding box center [297, 200] width 18 height 18
type input "[DATE] - [DATE]"
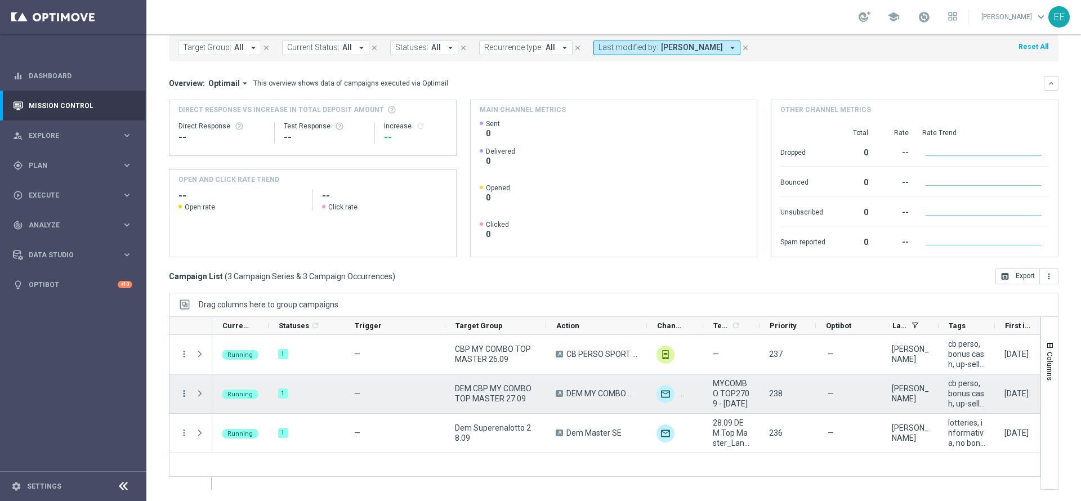
click at [184, 394] on icon "more_vert" at bounding box center [184, 393] width 10 height 10
click at [241, 377] on div "Delete" at bounding box center [258, 376] width 105 height 8
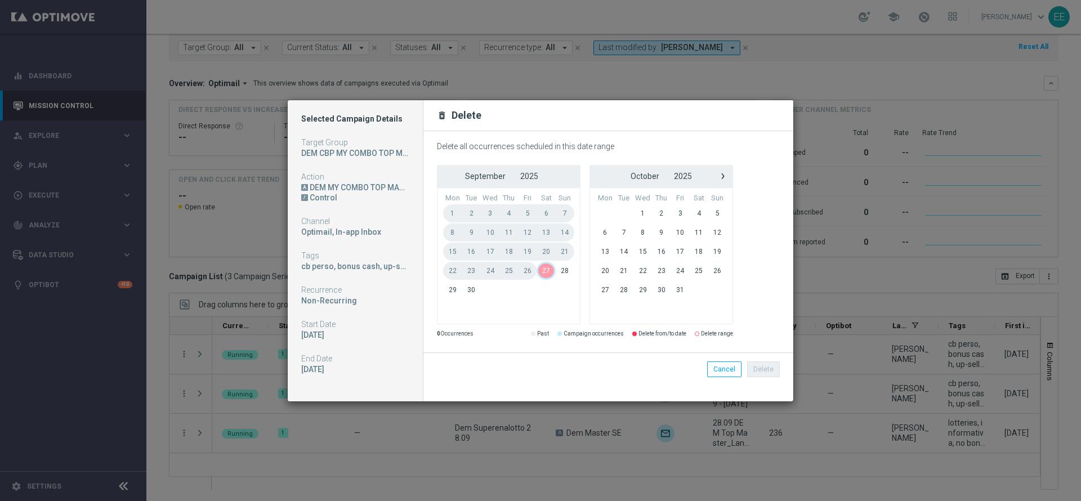
click at [548, 267] on span "27" at bounding box center [545, 271] width 19 height 18
click at [453, 293] on span "29" at bounding box center [452, 290] width 19 height 18
click at [760, 364] on button "Delete" at bounding box center [763, 369] width 33 height 16
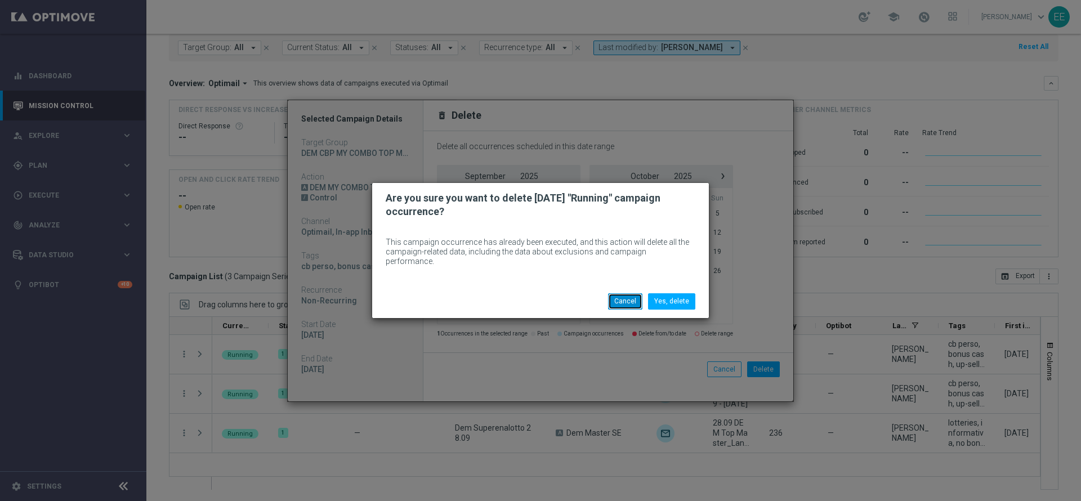
click at [631, 296] on button "Cancel" at bounding box center [625, 301] width 34 height 16
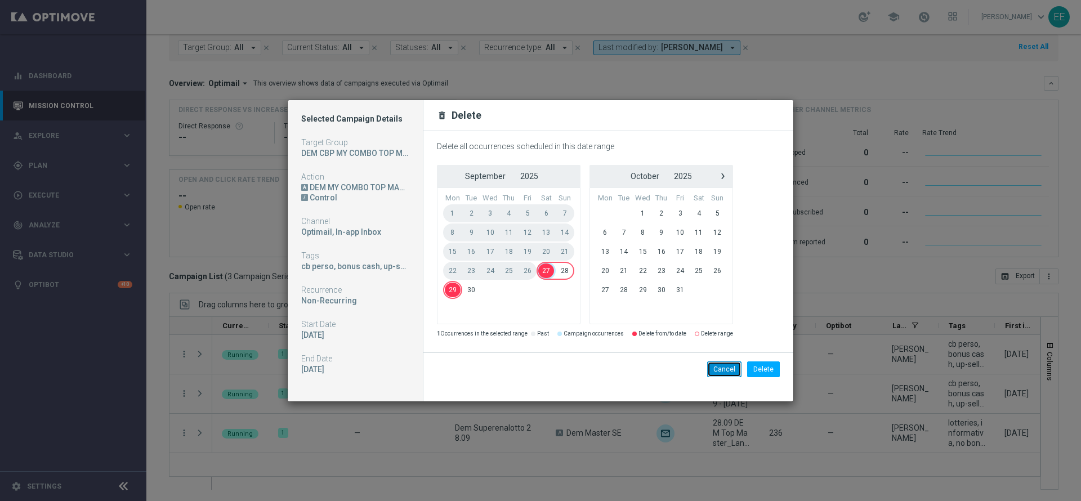
click at [727, 368] on button "Cancel" at bounding box center [724, 369] width 34 height 16
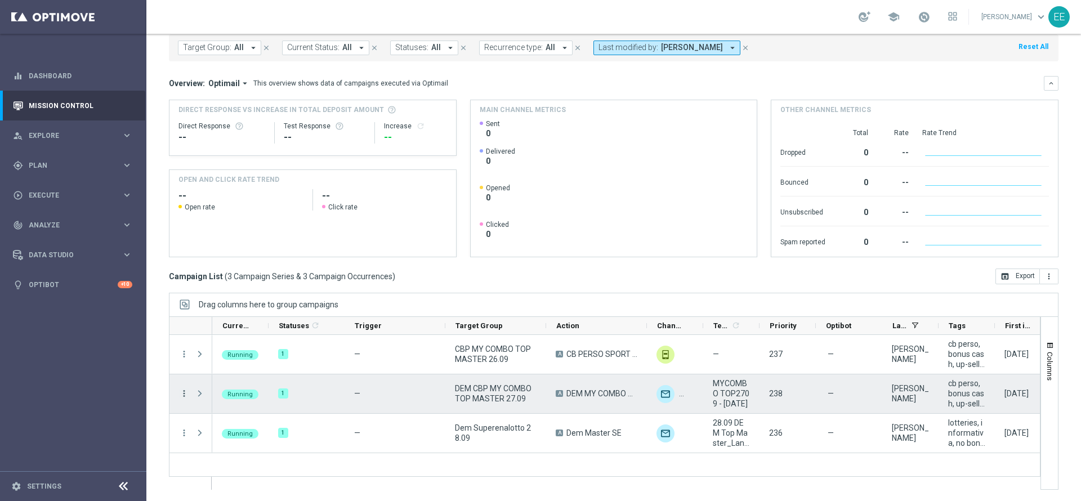
click at [181, 391] on icon "more_vert" at bounding box center [184, 393] width 10 height 10
click at [257, 375] on div "Delete" at bounding box center [258, 376] width 105 height 8
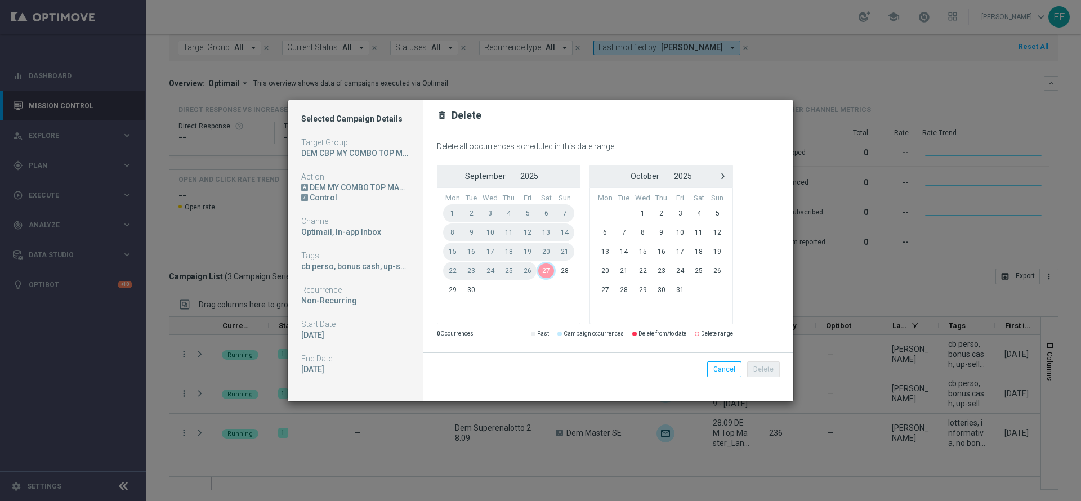
click at [542, 267] on span "27" at bounding box center [545, 271] width 19 height 18
click at [449, 290] on span "29" at bounding box center [452, 290] width 19 height 18
click at [767, 365] on button "Delete" at bounding box center [763, 369] width 33 height 16
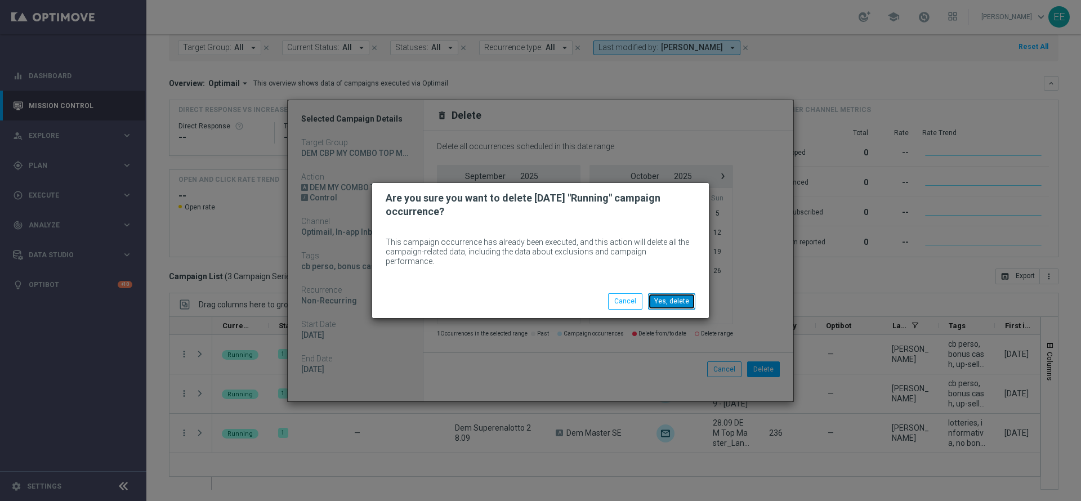
click at [674, 297] on button "Yes, delete" at bounding box center [671, 301] width 47 height 16
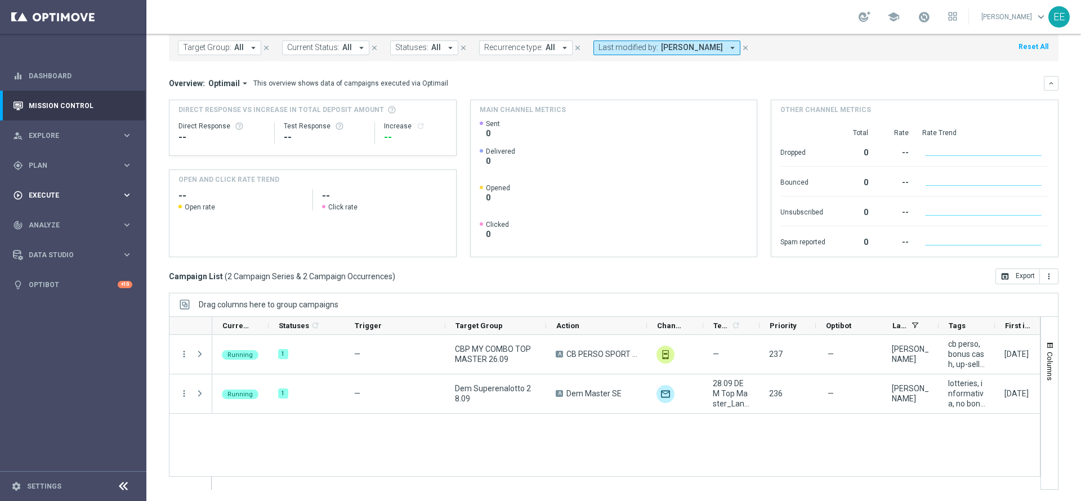
click at [40, 182] on div "play_circle_outline Execute keyboard_arrow_right" at bounding box center [72, 195] width 145 height 30
click at [74, 217] on link "Campaign Builder" at bounding box center [73, 218] width 88 height 9
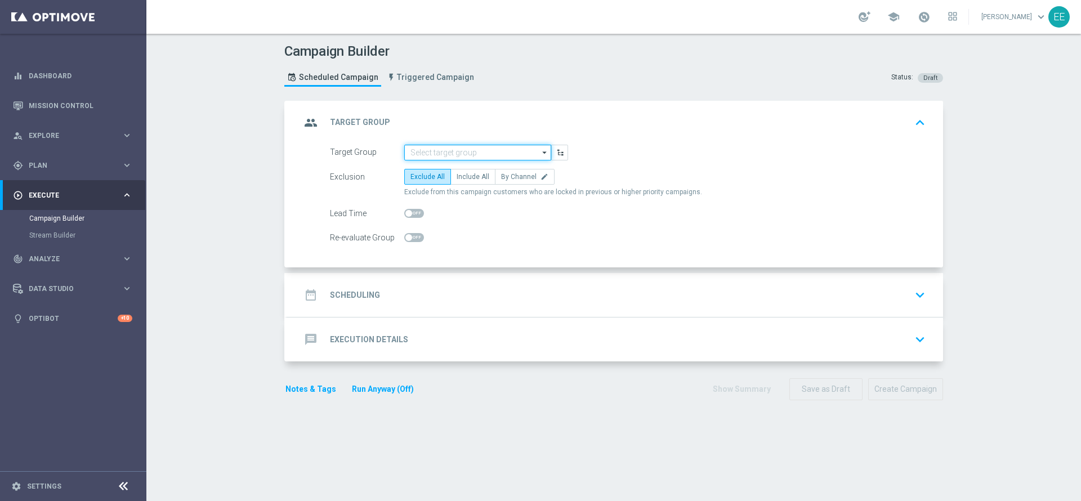
click at [466, 147] on input at bounding box center [477, 153] width 147 height 16
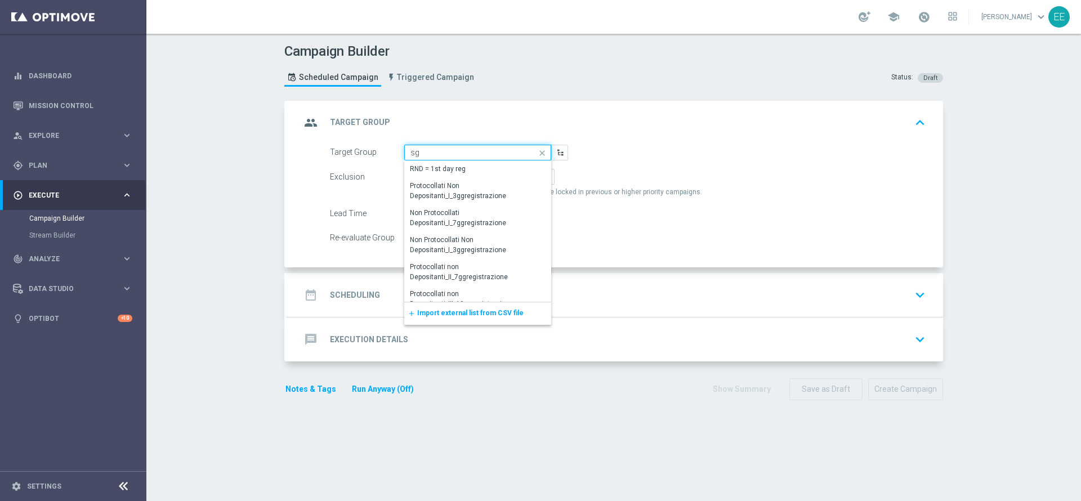
type input "s"
type input "d"
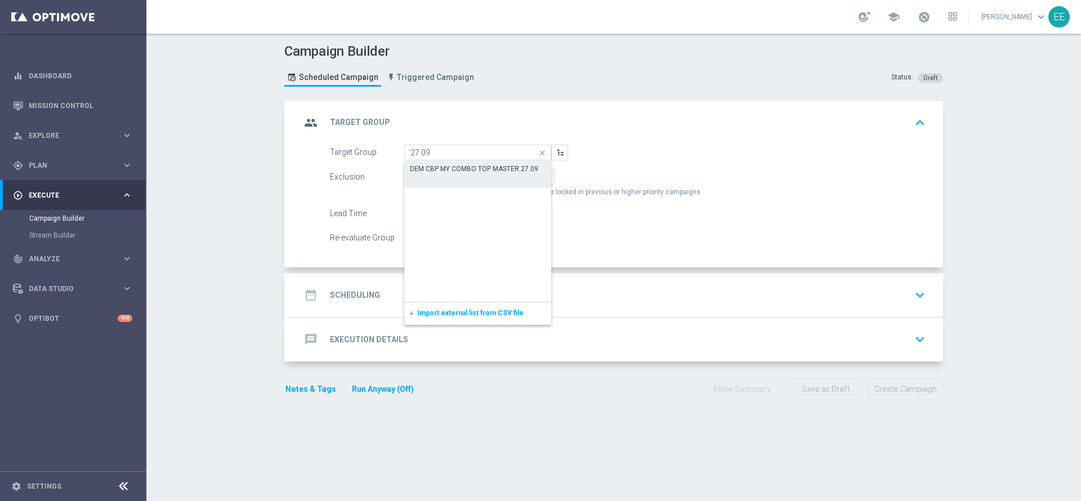
click at [488, 164] on div "DEM CBP MY COMBO TOP MASTER 27.09" at bounding box center [474, 169] width 128 height 10
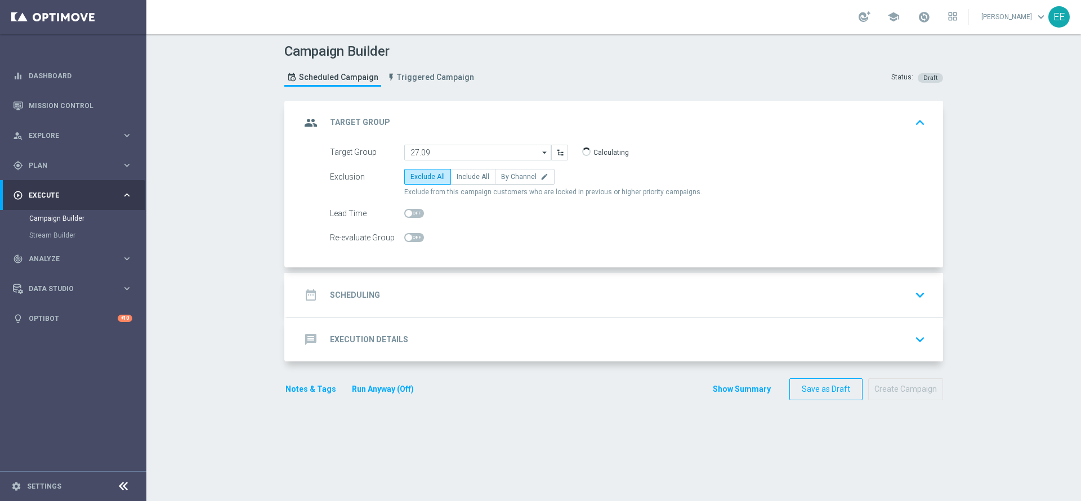
type input "DEM CBP MY COMBO TOP MASTER 27.09"
click at [465, 176] on span "Include All" at bounding box center [473, 177] width 33 height 8
click at [464, 176] on input "Include All" at bounding box center [460, 178] width 7 height 7
radio input "true"
click at [407, 213] on span at bounding box center [414, 213] width 20 height 9
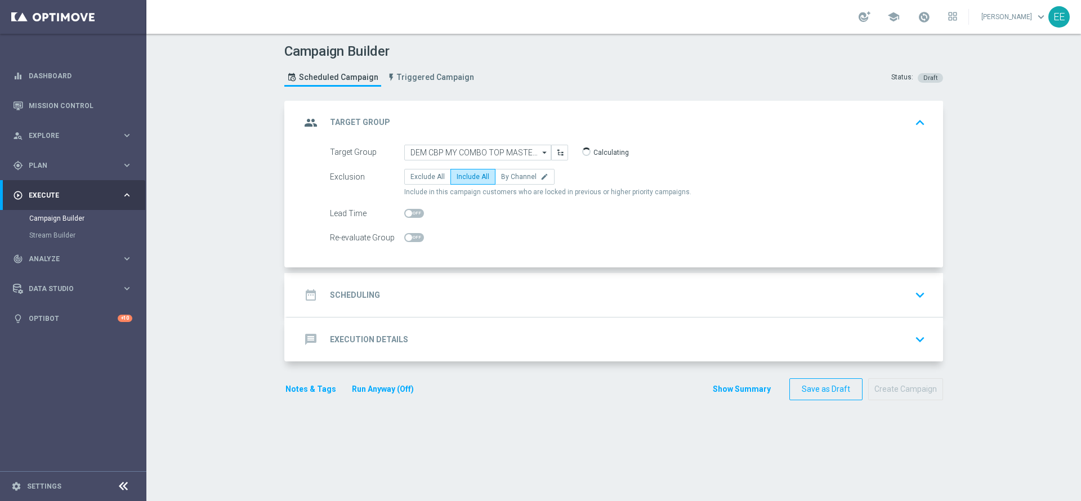
click at [407, 213] on input "checkbox" at bounding box center [414, 213] width 20 height 9
checkbox input "true"
click at [501, 288] on div "date_range Scheduling keyboard_arrow_down" at bounding box center [615, 294] width 629 height 21
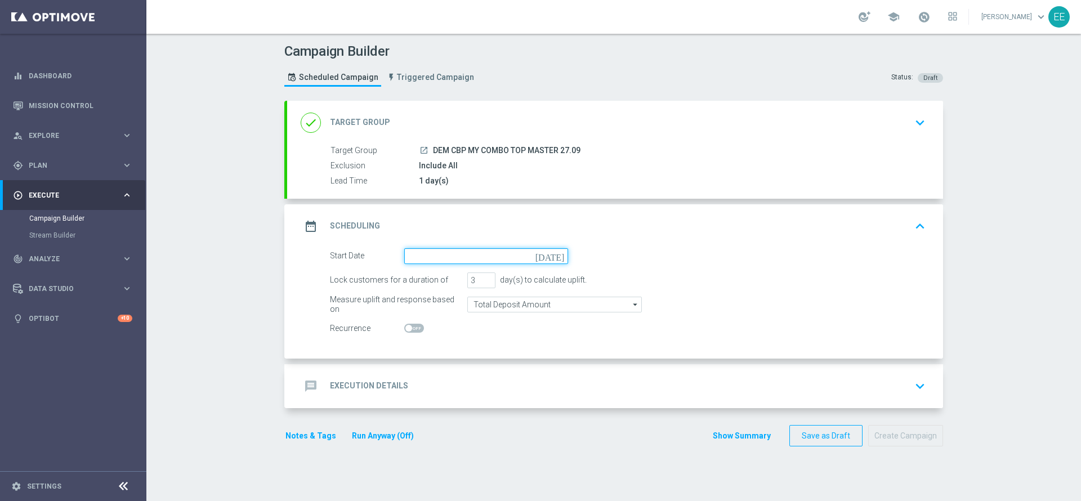
click at [469, 260] on input at bounding box center [486, 256] width 164 height 16
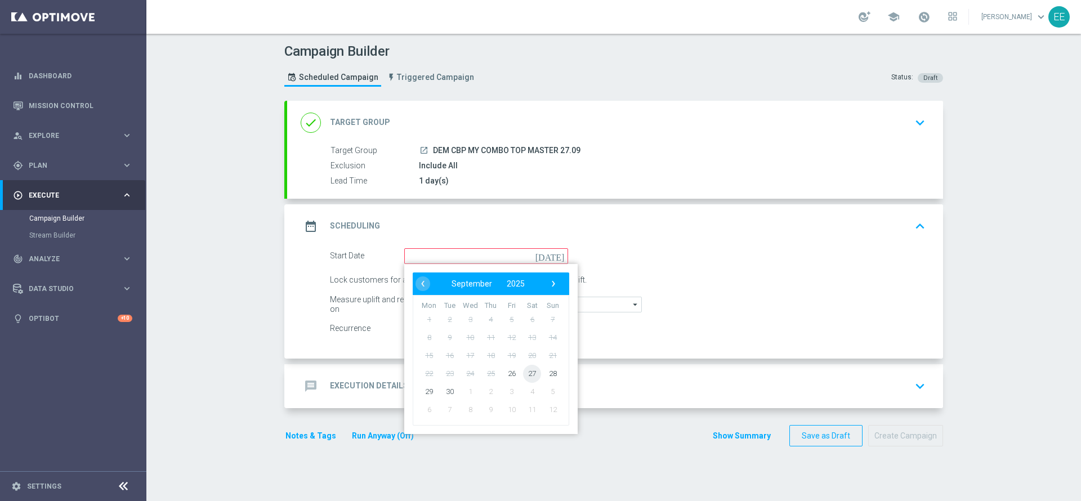
click at [527, 381] on span "27" at bounding box center [532, 373] width 18 height 18
type input "[DATE]"
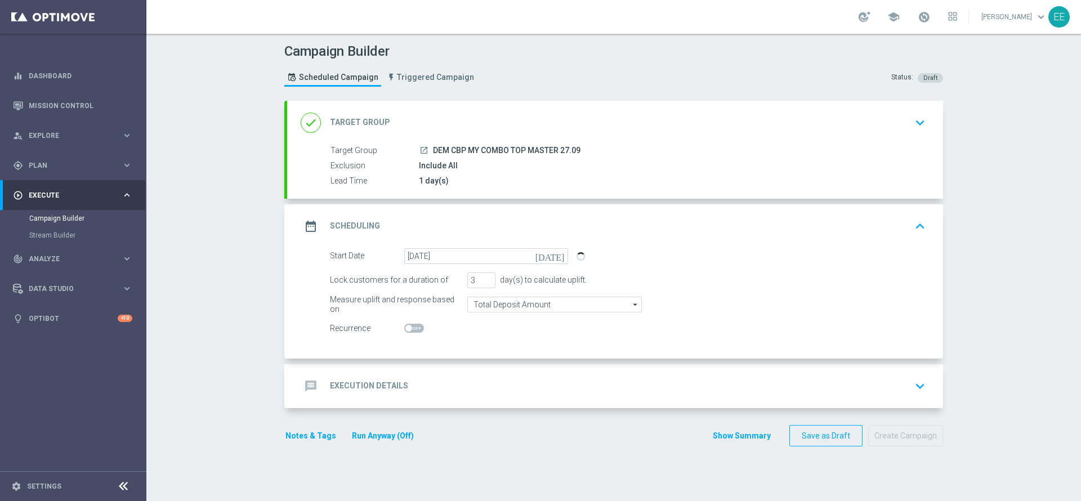
click at [487, 379] on div "message Execution Details keyboard_arrow_down" at bounding box center [615, 385] width 629 height 21
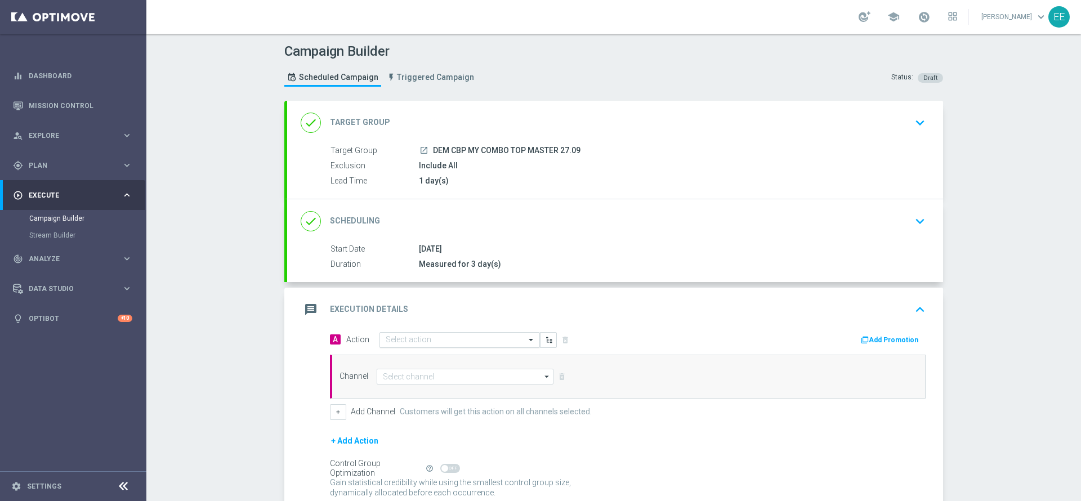
click at [441, 343] on input "text" at bounding box center [449, 341] width 126 height 10
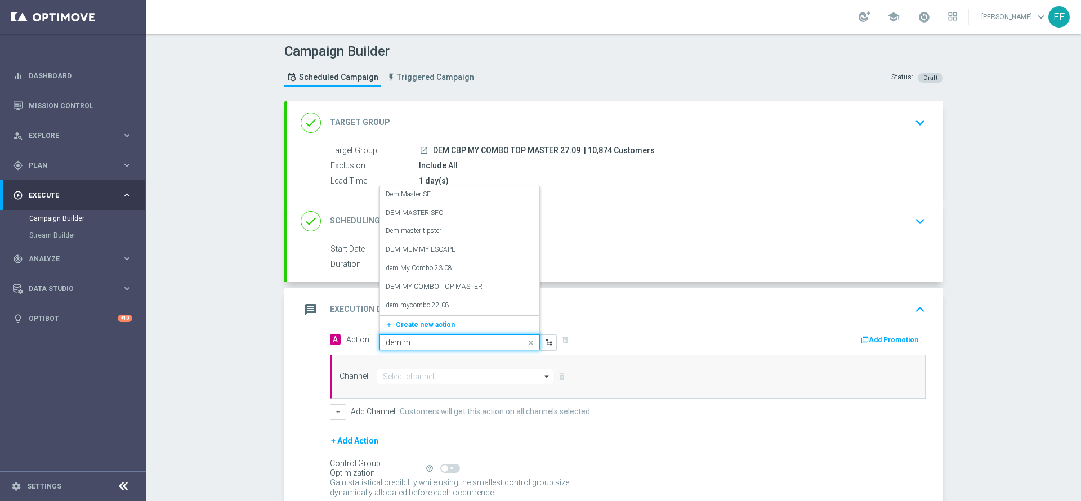
type input "dem my"
click at [467, 289] on label "DEM MY COMBO TOP MASTER" at bounding box center [434, 288] width 97 height 10
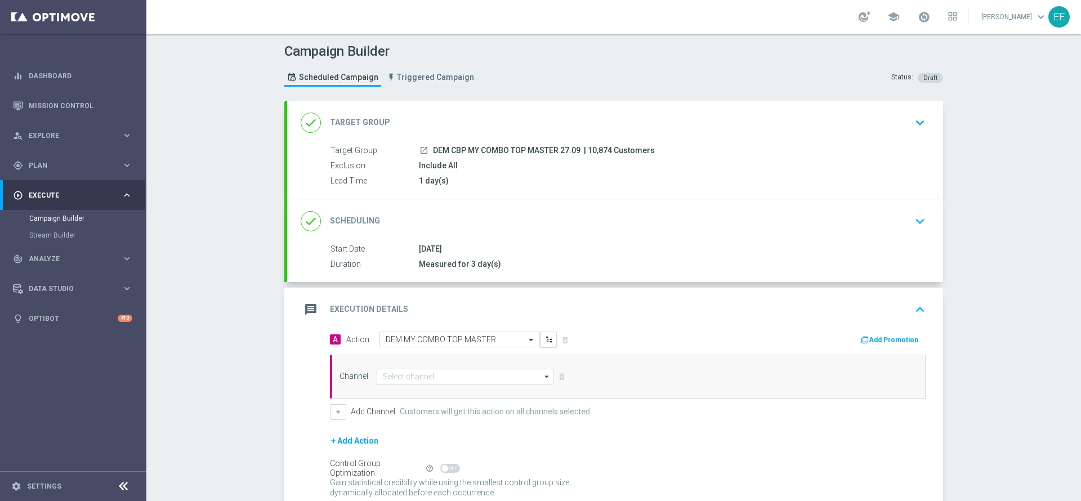
click at [406, 368] on div "Channel arrow_drop_down Drag here to set row groups Drag here to set column lab…" at bounding box center [628, 377] width 596 height 44
click at [413, 377] on input at bounding box center [465, 377] width 177 height 16
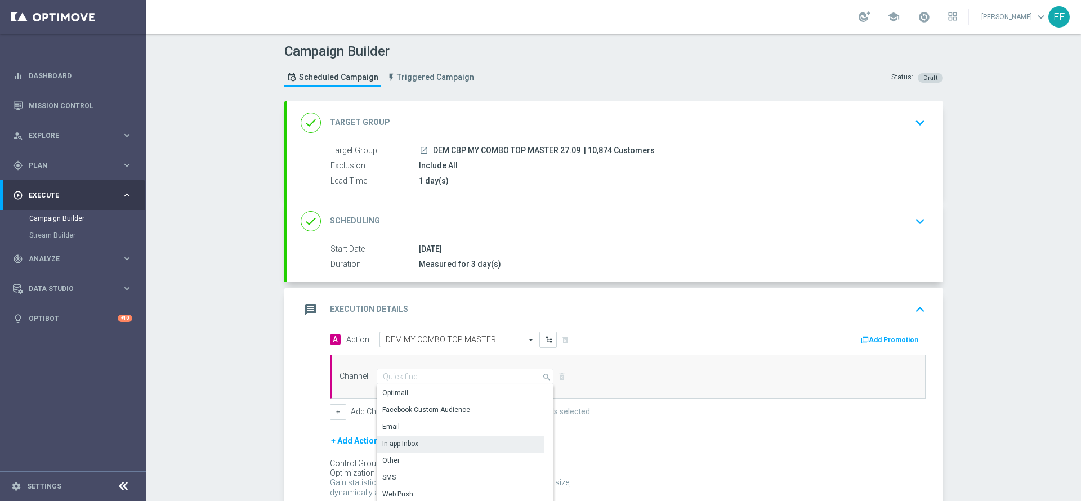
click at [418, 440] on div "In-app Inbox" at bounding box center [461, 444] width 168 height 16
type input "In-app Inbox"
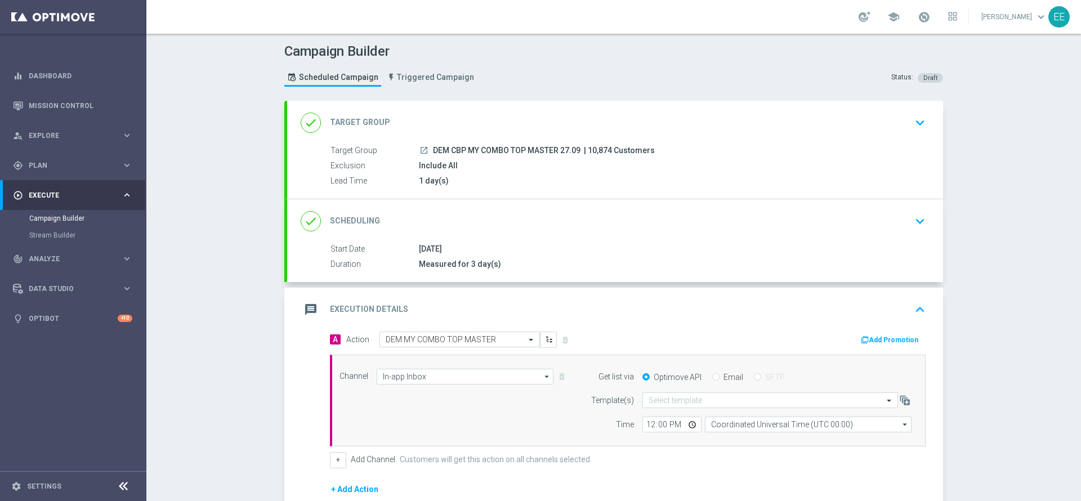
click at [711, 384] on form "Get list via Optimove API Email SFTP Template(s) Select template Time 12:00 Coo…" at bounding box center [748, 401] width 326 height 64
click at [712, 375] on input "Email" at bounding box center [715, 377] width 7 height 7
radio input "true"
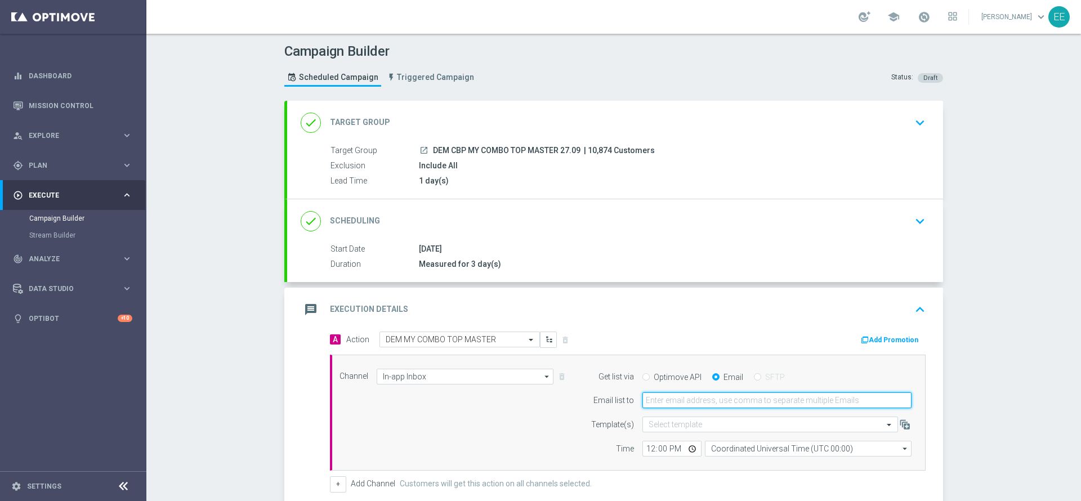
click at [687, 393] on input "email" at bounding box center [776, 400] width 269 height 16
type input "[PERSON_NAME][EMAIL_ADDRESS][DOMAIN_NAME]"
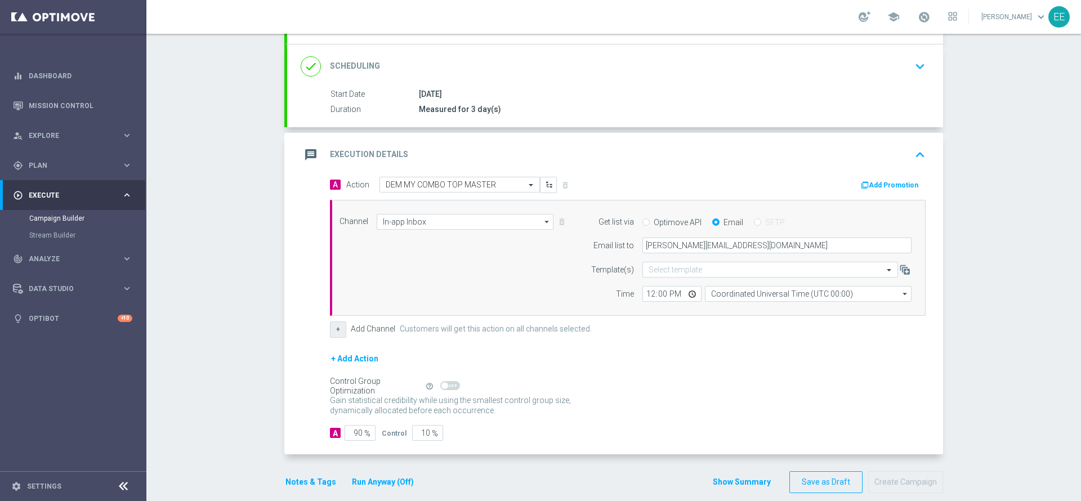
click at [330, 329] on button "+" at bounding box center [338, 329] width 16 height 16
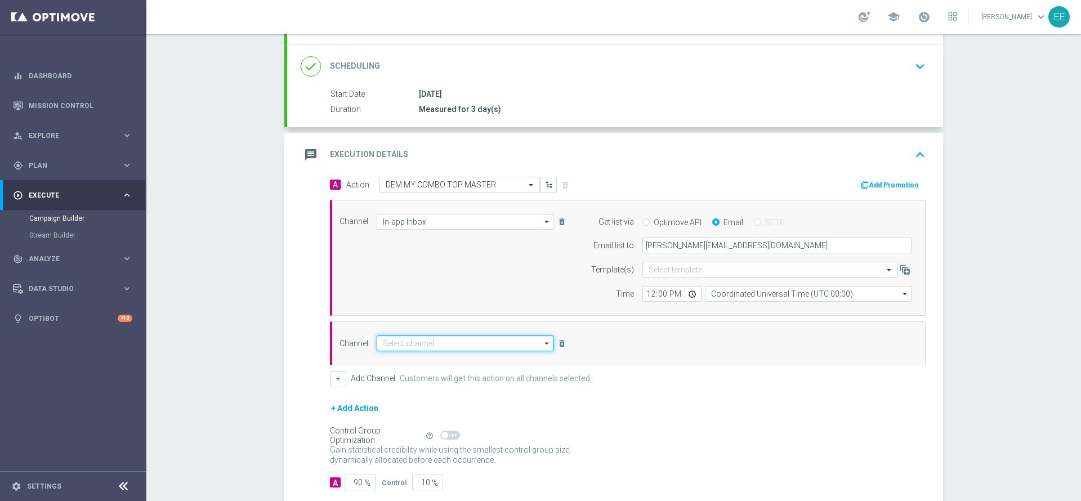
click at [393, 347] on input at bounding box center [465, 344] width 177 height 16
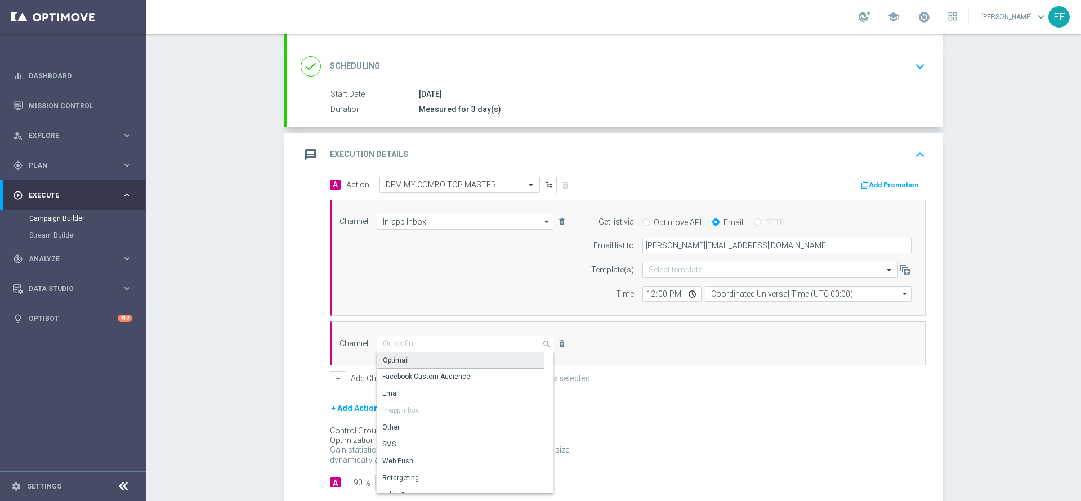
click at [400, 359] on div "Optimail" at bounding box center [396, 360] width 26 height 10
type input "Optimail"
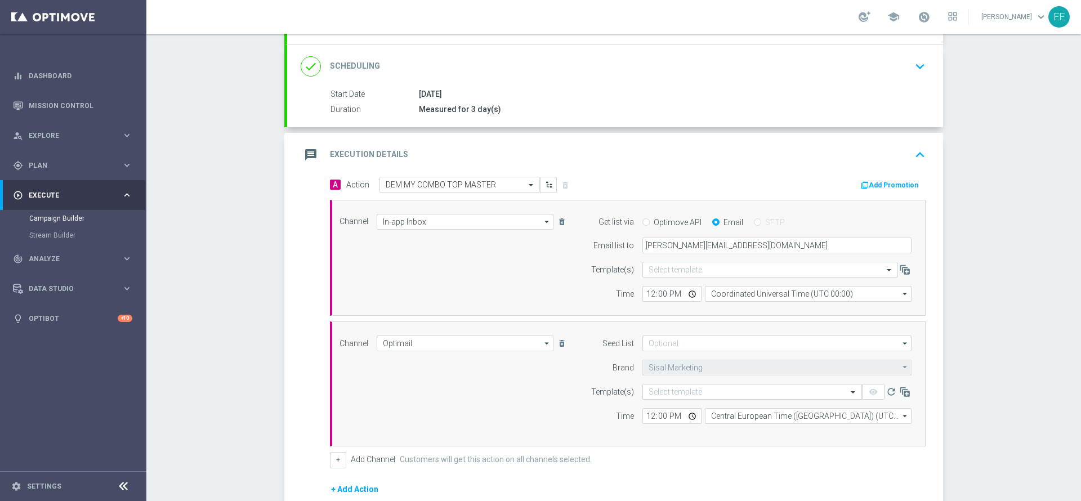
click at [651, 396] on input "text" at bounding box center [740, 392] width 185 height 10
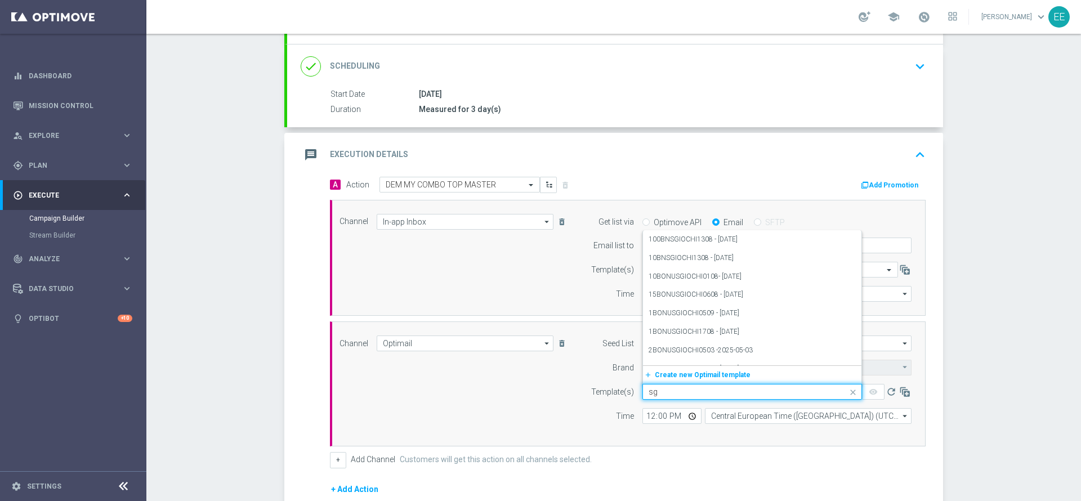
type input "s"
click at [765, 321] on div "MYCOMBO TOP2709 - [DATE]" at bounding box center [751, 319] width 207 height 19
type input "27.09"
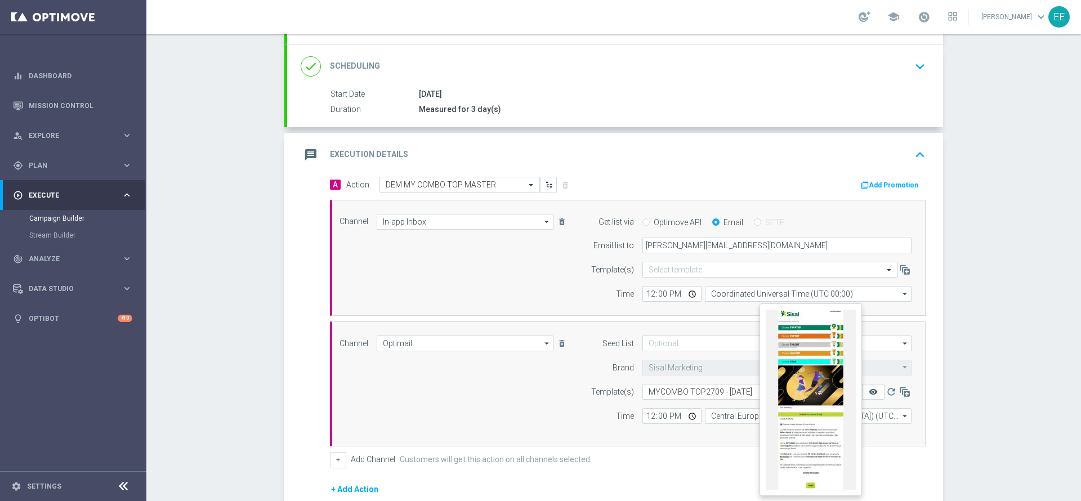
click at [869, 392] on icon "remove_red_eye" at bounding box center [873, 391] width 9 height 9
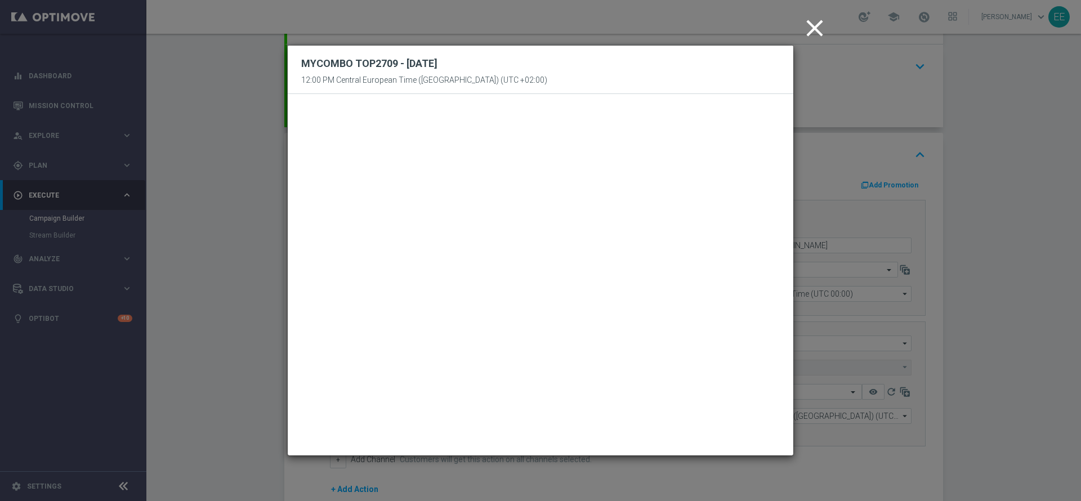
click at [815, 21] on icon "close" at bounding box center [814, 28] width 28 height 28
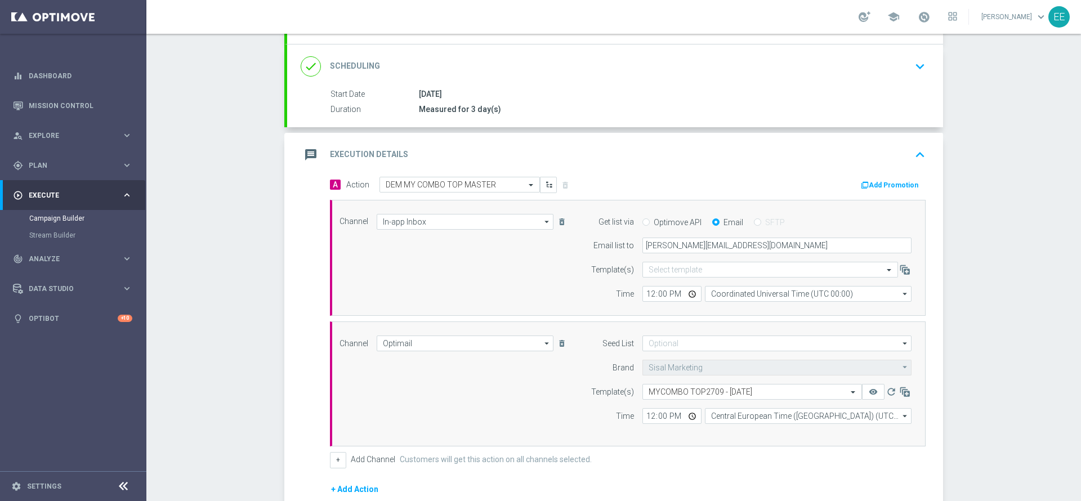
scroll to position [300, 0]
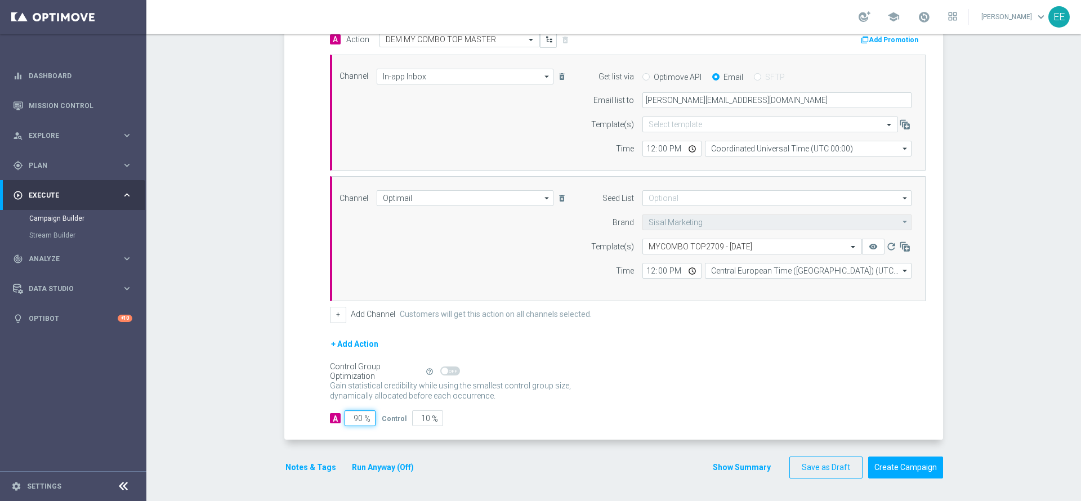
click at [350, 417] on input "90" at bounding box center [360, 418] width 31 height 16
type input "1"
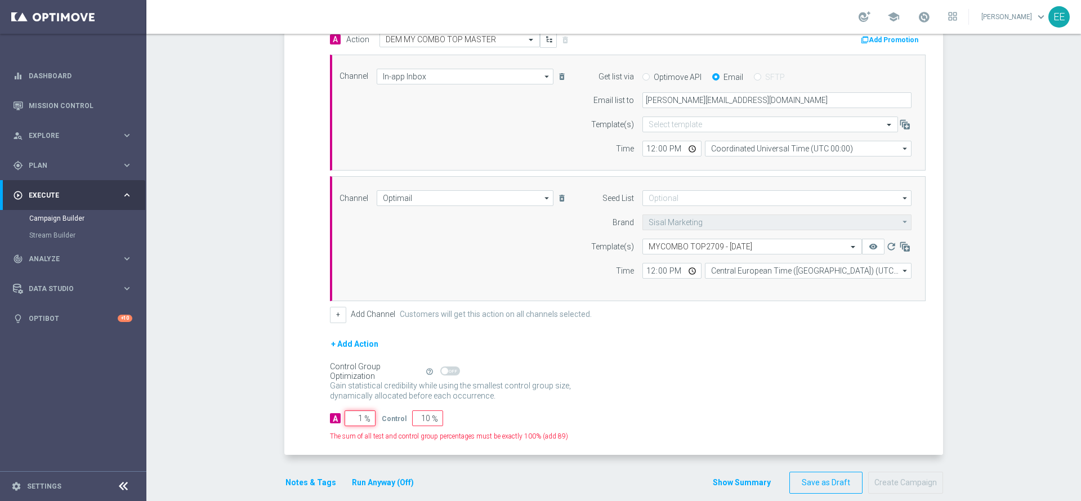
type input "99"
type input "10"
type input "90"
type input "100"
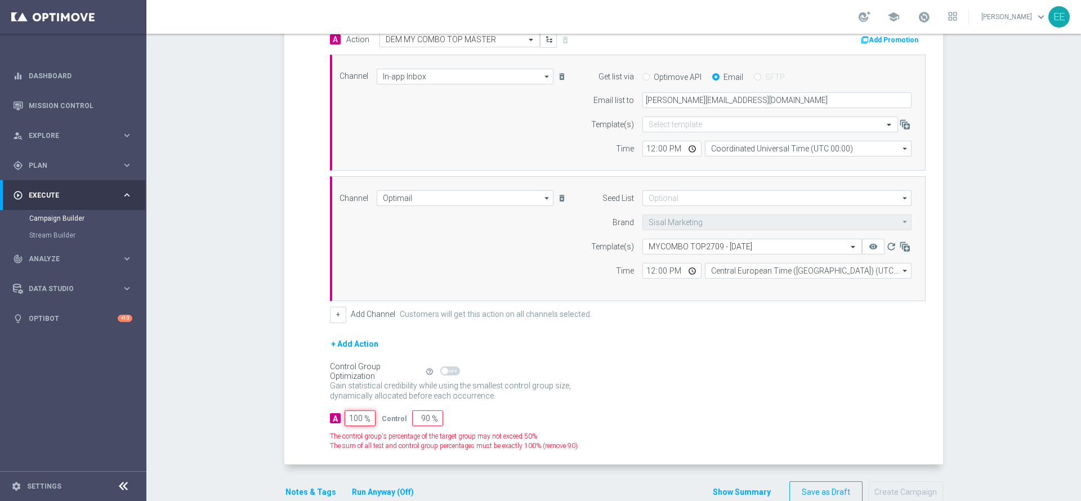
type input "0"
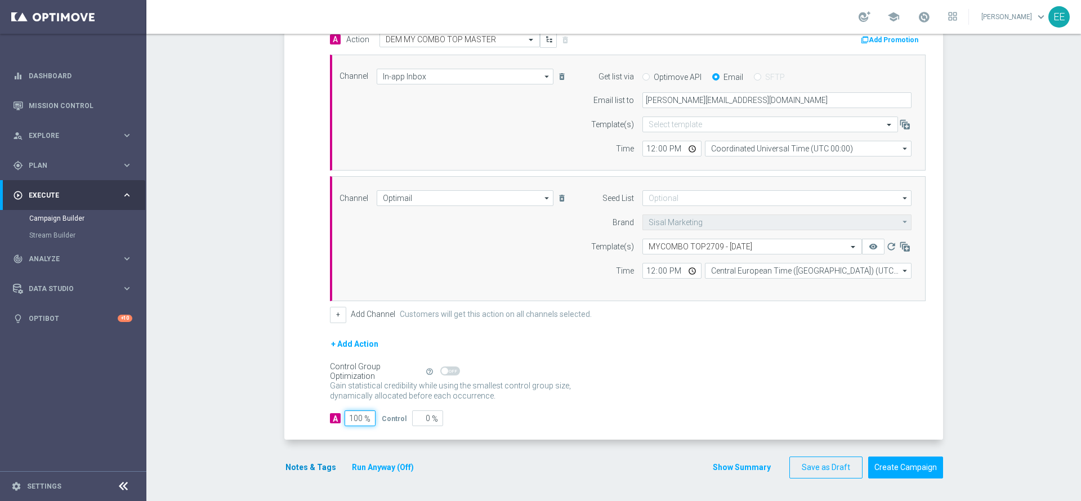
type input "100"
click at [315, 463] on button "Notes & Tags" at bounding box center [310, 467] width 53 height 14
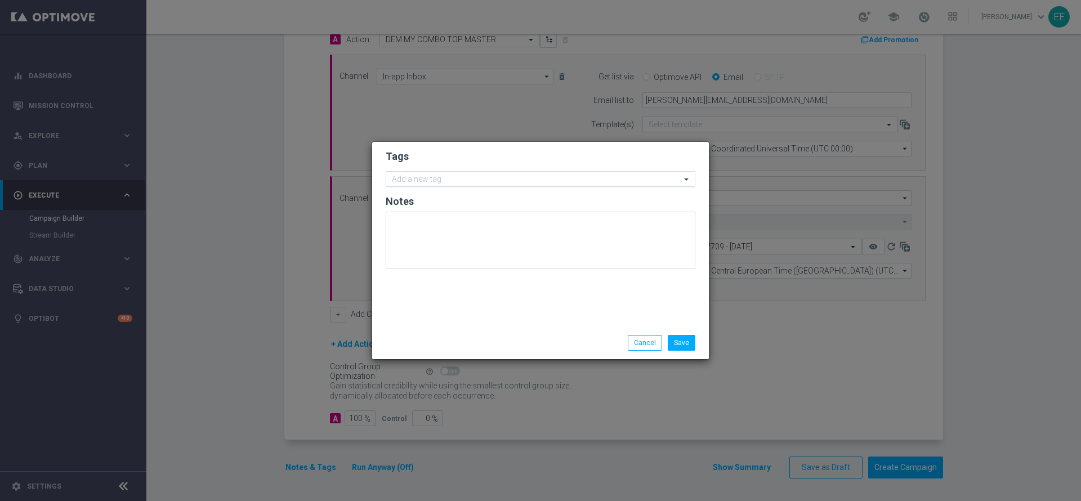
click at [462, 178] on input "text" at bounding box center [536, 180] width 289 height 10
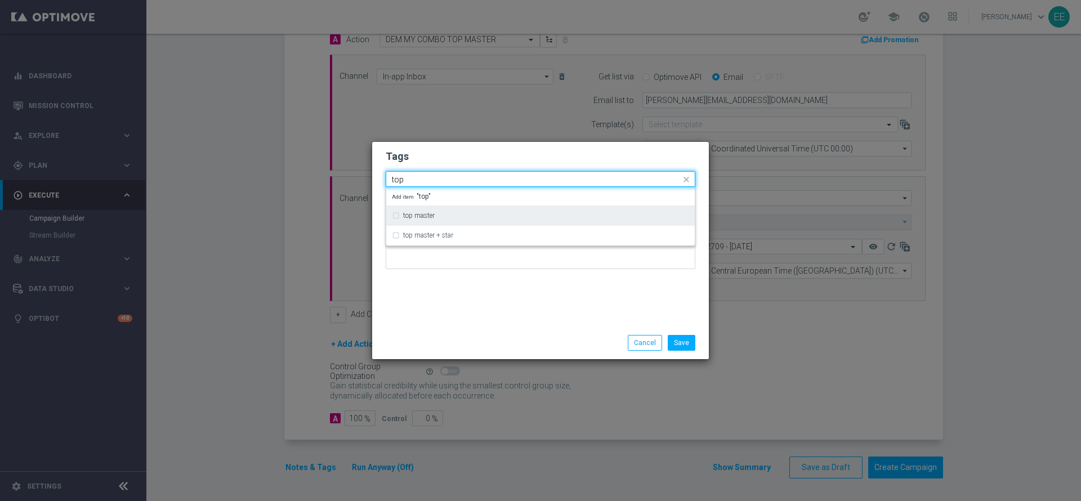
type input "top"
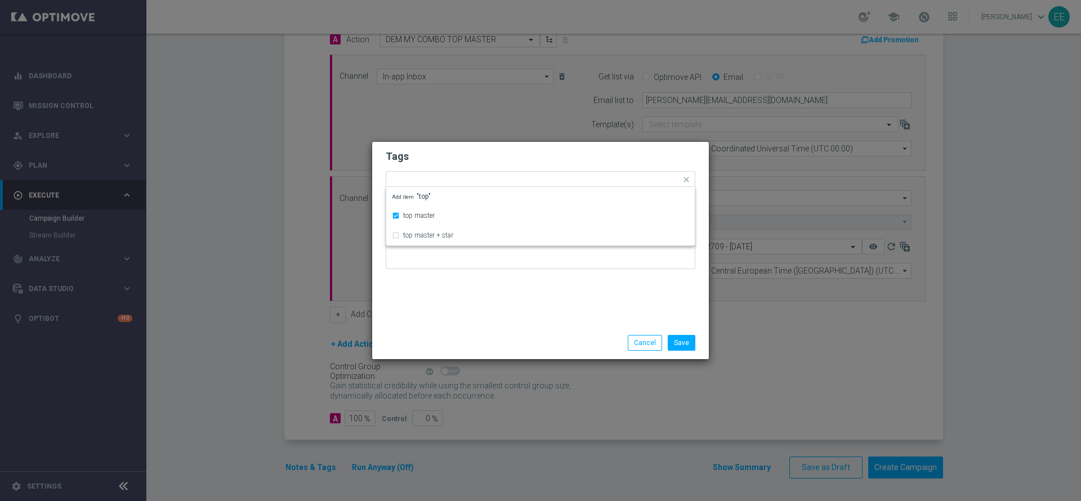
click at [459, 162] on h2 "Tags" at bounding box center [541, 157] width 310 height 14
click at [480, 175] on div "Add a new tag × top master" at bounding box center [533, 180] width 294 height 16
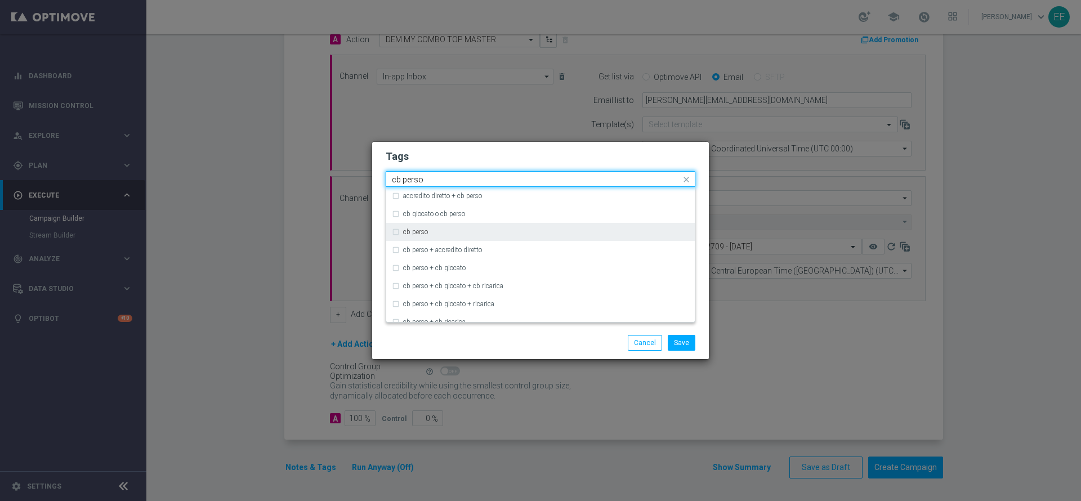
click at [422, 232] on label "cb perso" at bounding box center [415, 232] width 25 height 7
type input "cb perso"
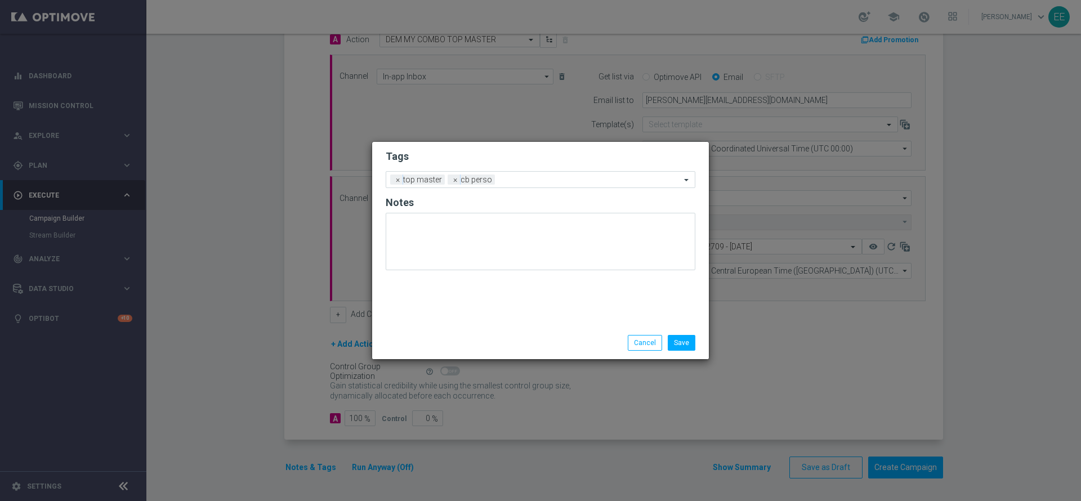
click at [570, 153] on h2 "Tags" at bounding box center [541, 157] width 310 height 14
click at [560, 190] on form "Tags Add a new tag × top master × [PERSON_NAME] Notes" at bounding box center [541, 213] width 310 height 132
click at [563, 182] on input "text" at bounding box center [589, 181] width 181 height 10
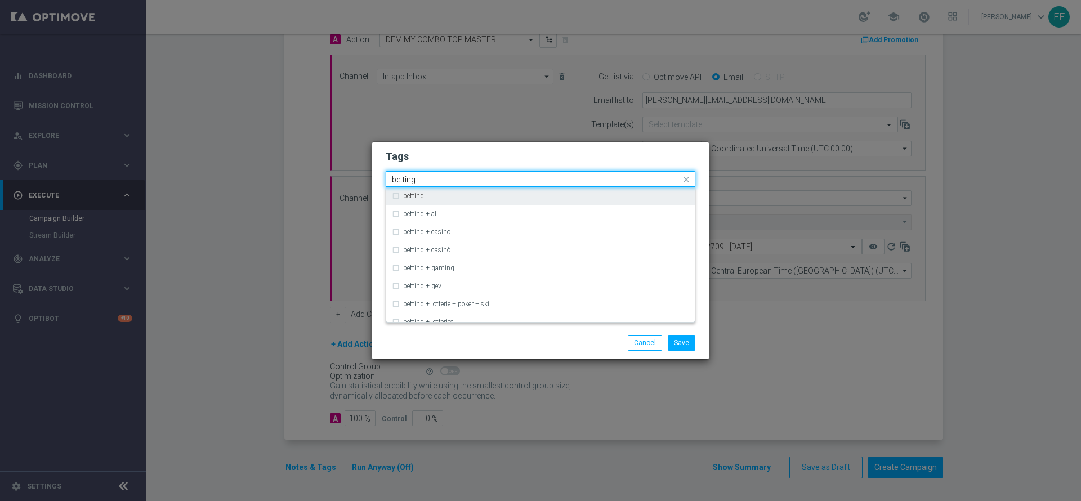
click at [512, 202] on div "betting" at bounding box center [540, 196] width 297 height 18
type input "betting"
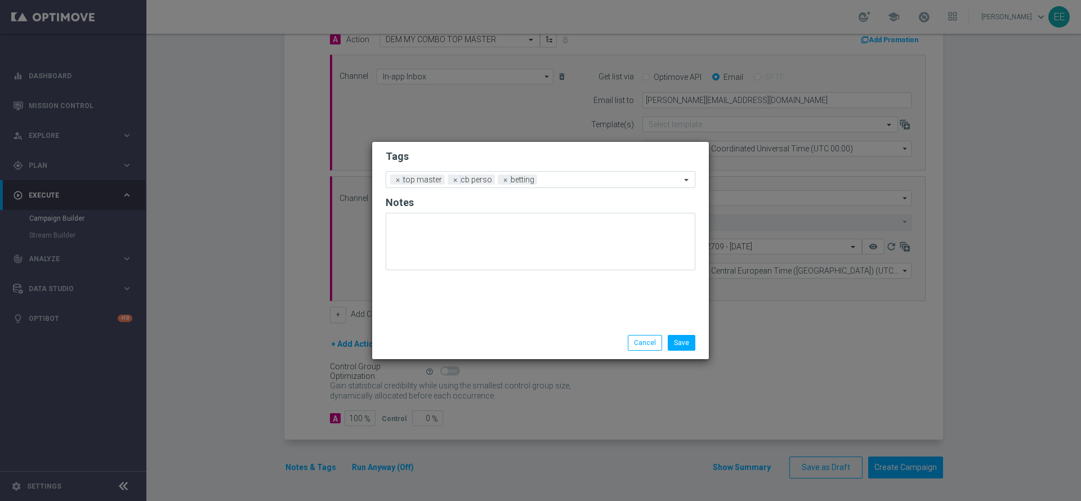
click at [571, 159] on h2 "Tags" at bounding box center [541, 157] width 310 height 14
click at [607, 178] on input "text" at bounding box center [611, 181] width 139 height 10
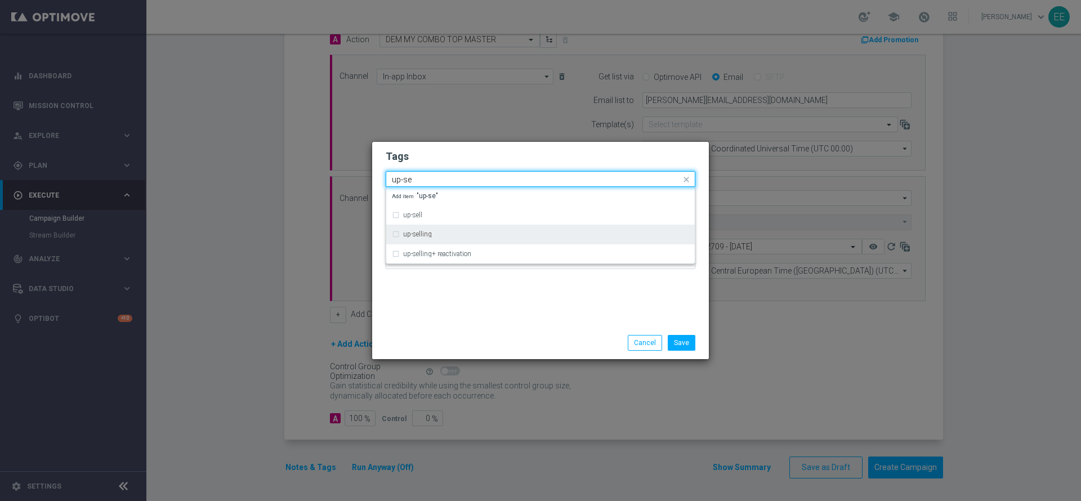
type input "up-se"
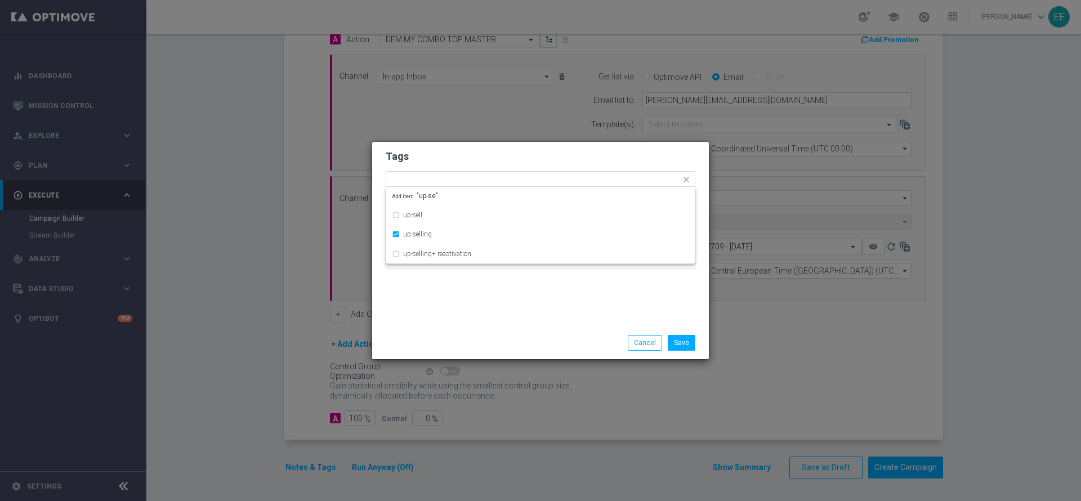
click at [592, 144] on div "Tags Quick find × top master × [PERSON_NAME] × betting × up-selling up-sell up-…" at bounding box center [540, 234] width 337 height 185
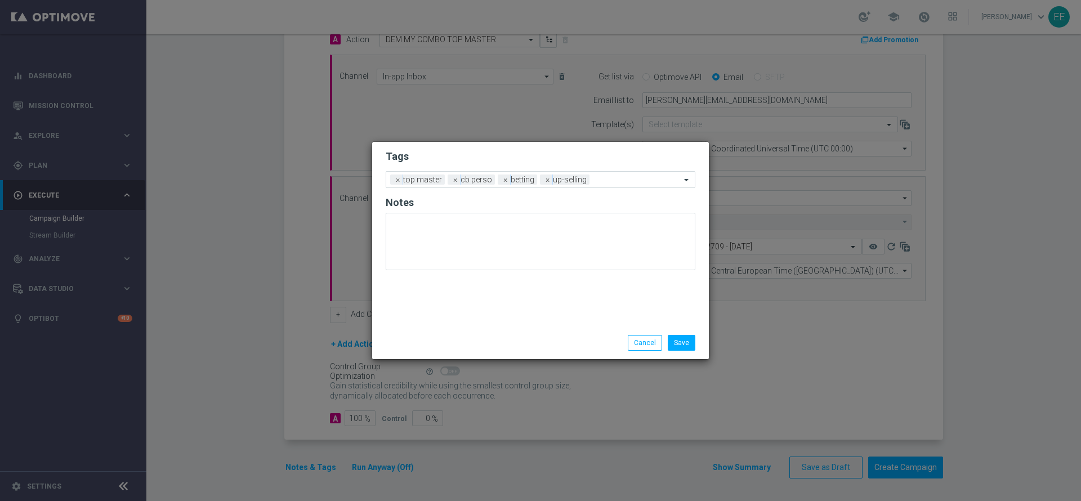
click at [632, 189] on form "Tags Add a new tag × top master × [PERSON_NAME] × betting × up-selling Notes" at bounding box center [541, 213] width 310 height 132
click at [633, 181] on input "text" at bounding box center [637, 181] width 87 height 10
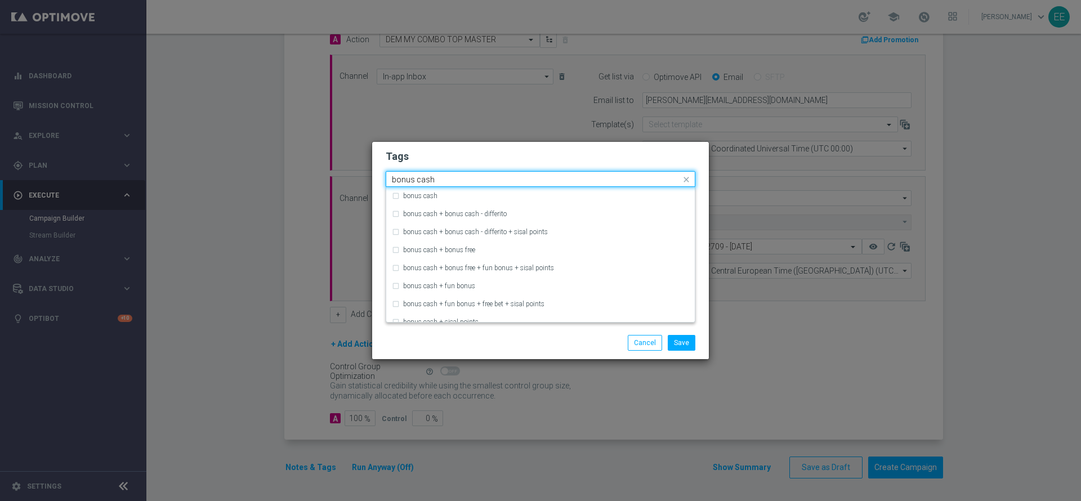
click at [611, 185] on div "bonus cash" at bounding box center [535, 180] width 290 height 11
click at [589, 193] on div "bonus cash" at bounding box center [546, 196] width 286 height 7
type input "bonus cash"
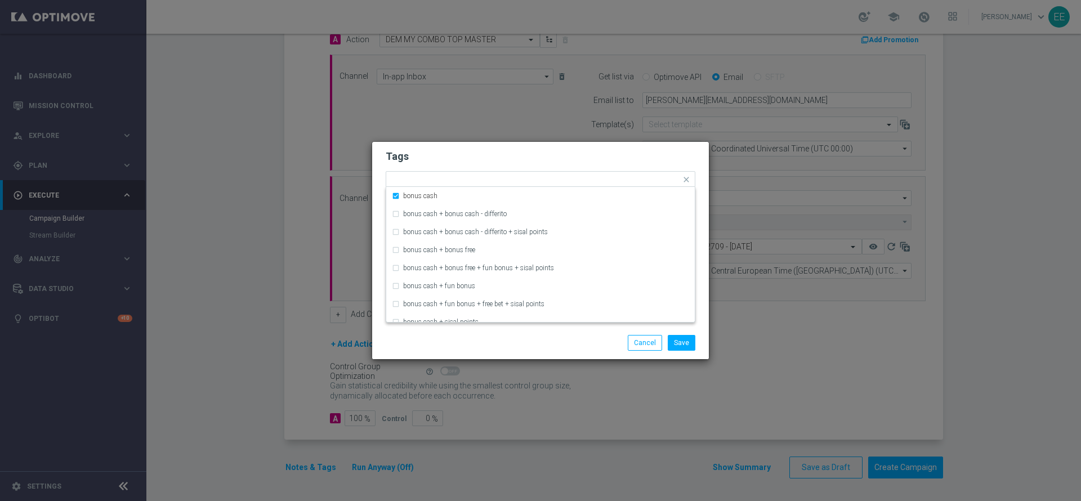
click at [639, 160] on h2 "Tags" at bounding box center [541, 157] width 310 height 14
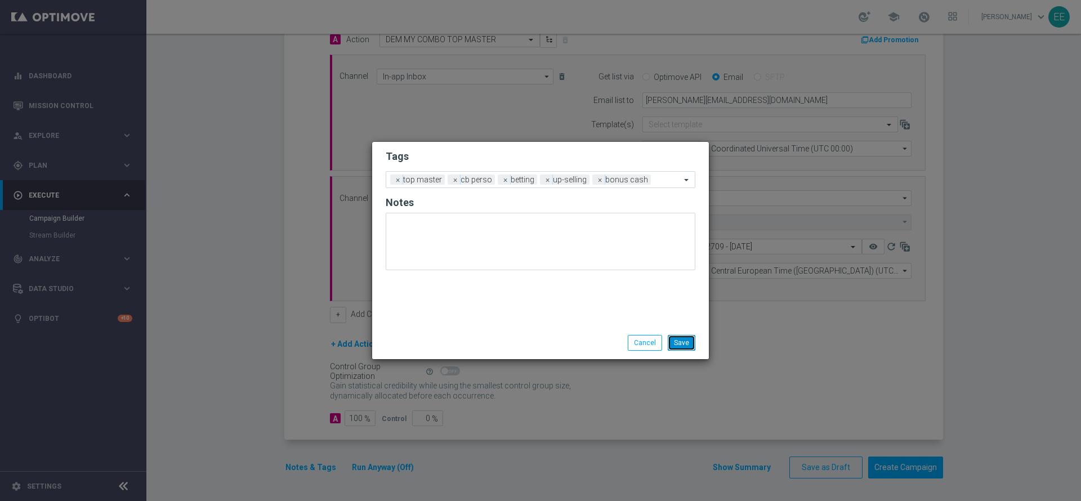
click at [685, 338] on button "Save" at bounding box center [682, 343] width 28 height 16
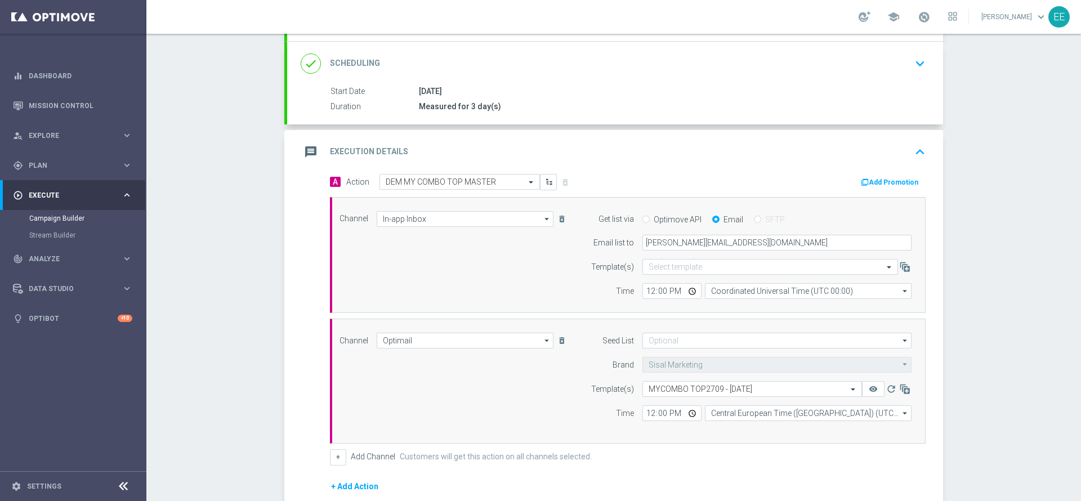
scroll to position [156, 0]
click at [911, 145] on icon "keyboard_arrow_up" at bounding box center [919, 153] width 17 height 17
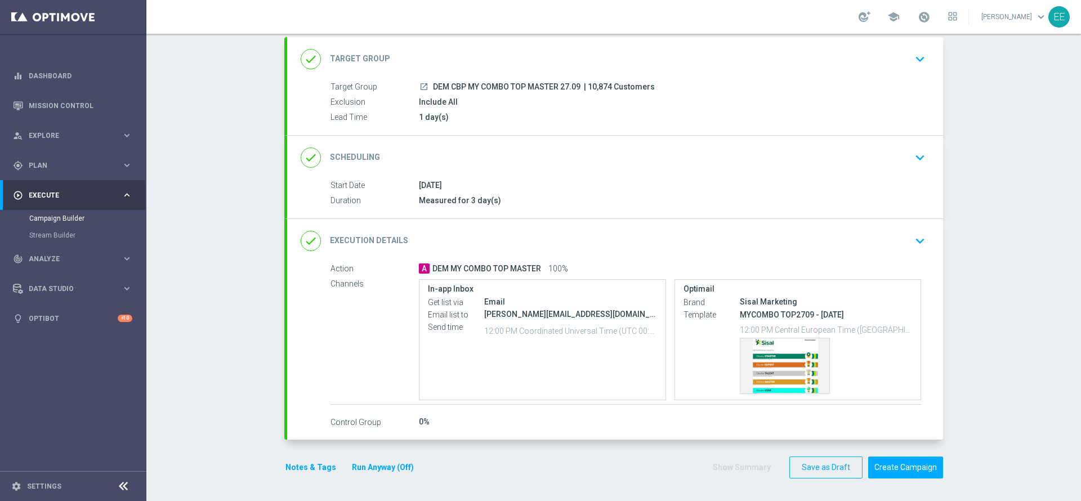
scroll to position [64, 0]
click at [919, 468] on button "Create Campaign" at bounding box center [905, 468] width 75 height 22
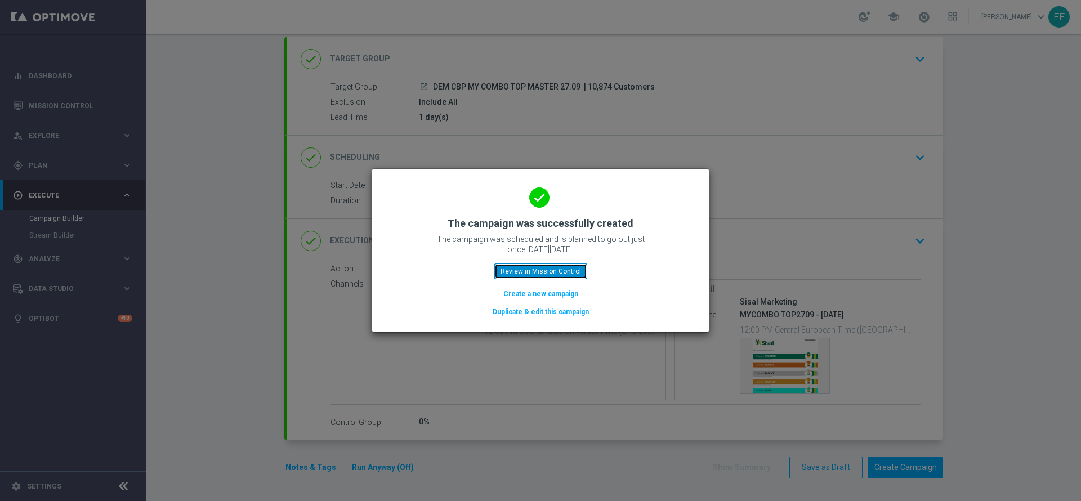
click at [554, 266] on button "Review in Mission Control" at bounding box center [540, 271] width 93 height 16
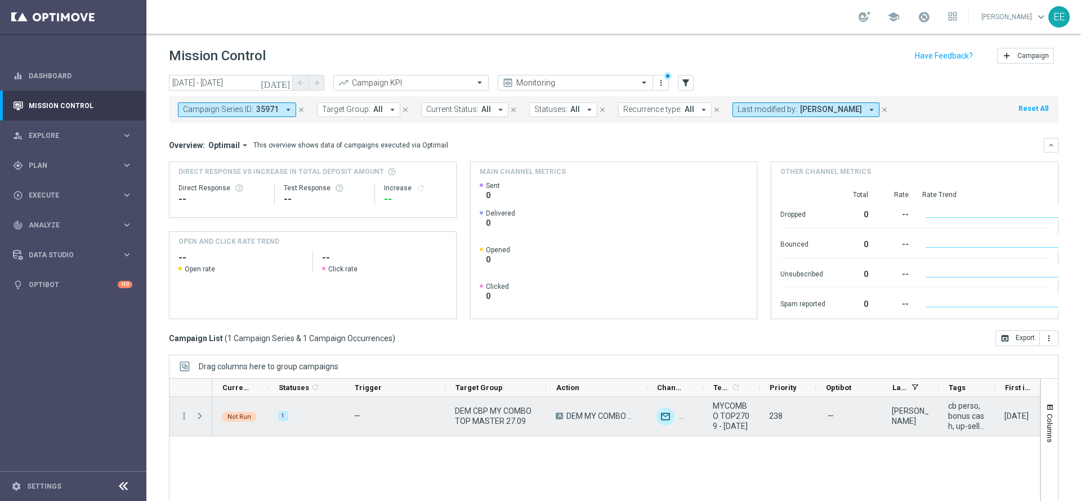
click at [0, 0] on span "play_arrow" at bounding box center [0, 0] width 0 height 0
click at [195, 420] on span "Press SPACE to select this row." at bounding box center [200, 415] width 10 height 9
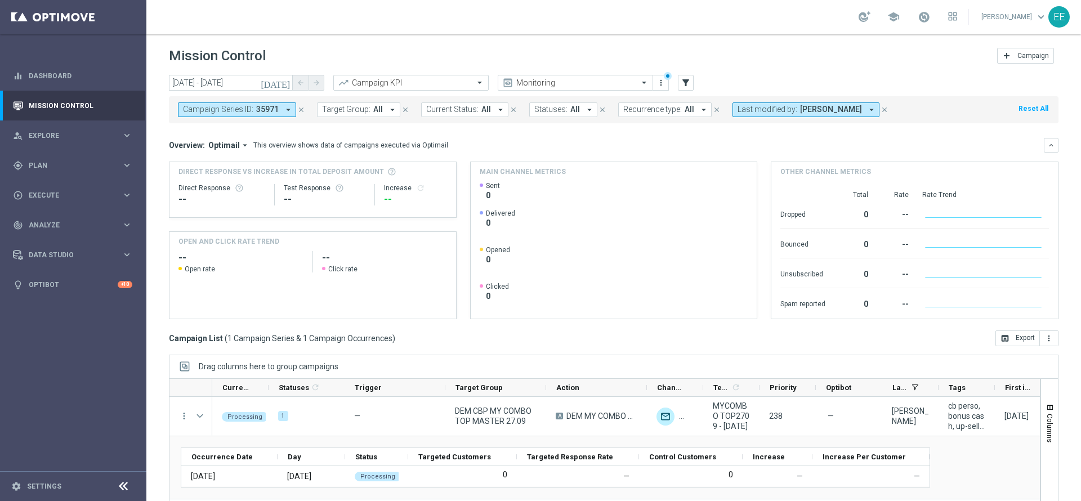
scroll to position [62, 0]
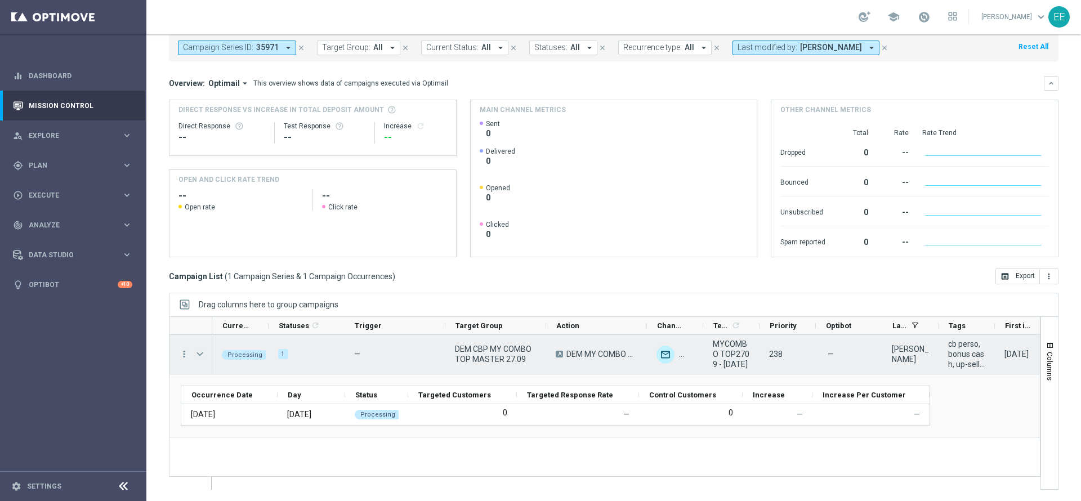
click at [199, 355] on span "Press SPACE to select this row." at bounding box center [200, 354] width 10 height 9
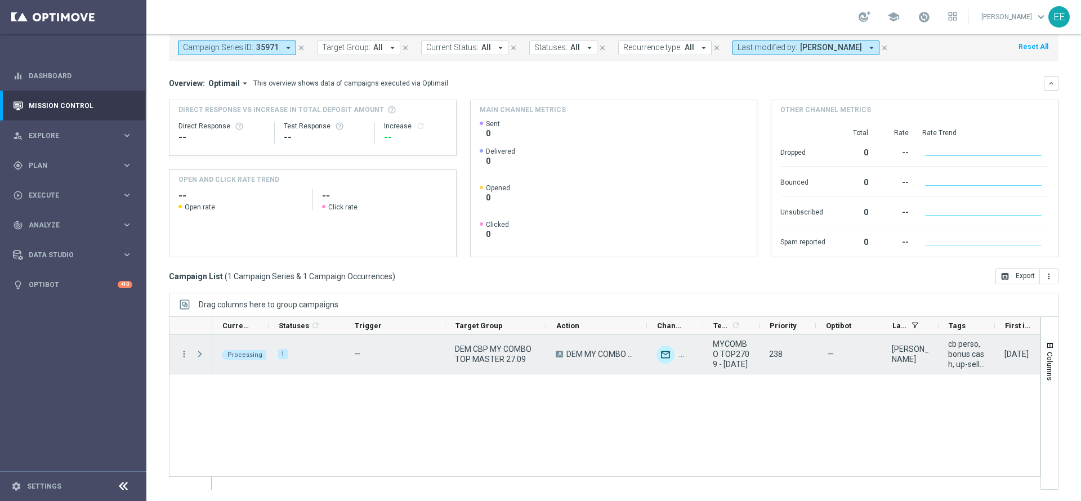
click at [199, 355] on span "Press SPACE to select this row." at bounding box center [200, 354] width 10 height 9
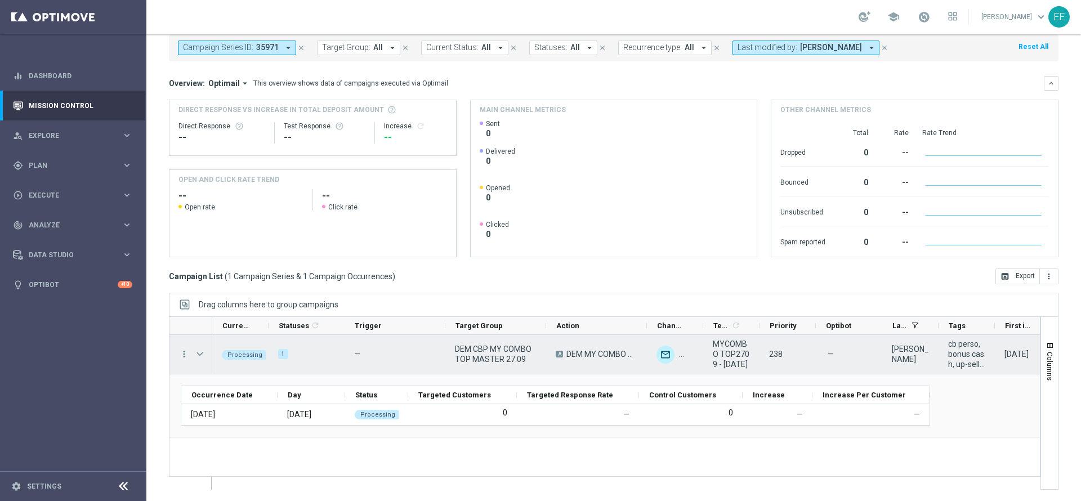
click at [199, 355] on span "Press SPACE to select this row." at bounding box center [200, 354] width 10 height 9
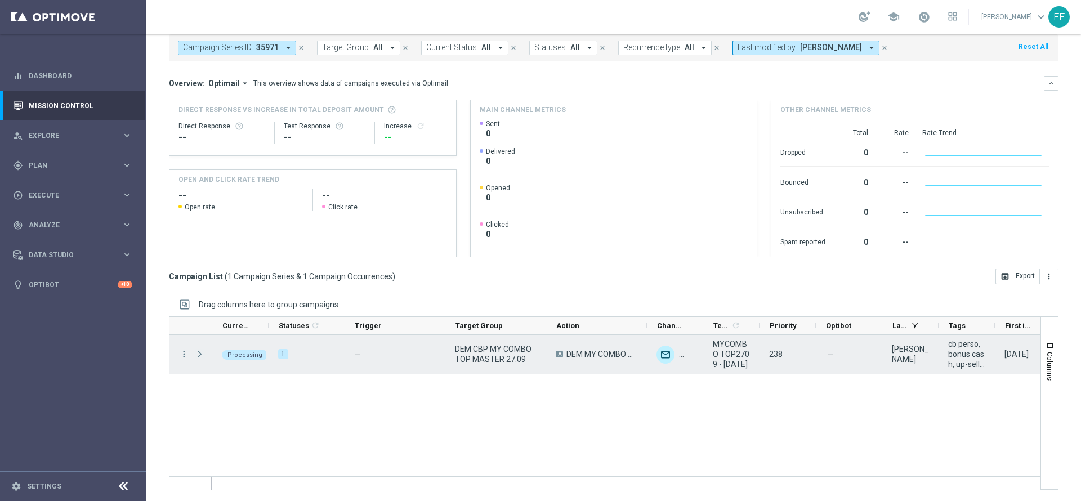
click at [199, 355] on span "Press SPACE to select this row." at bounding box center [200, 354] width 10 height 9
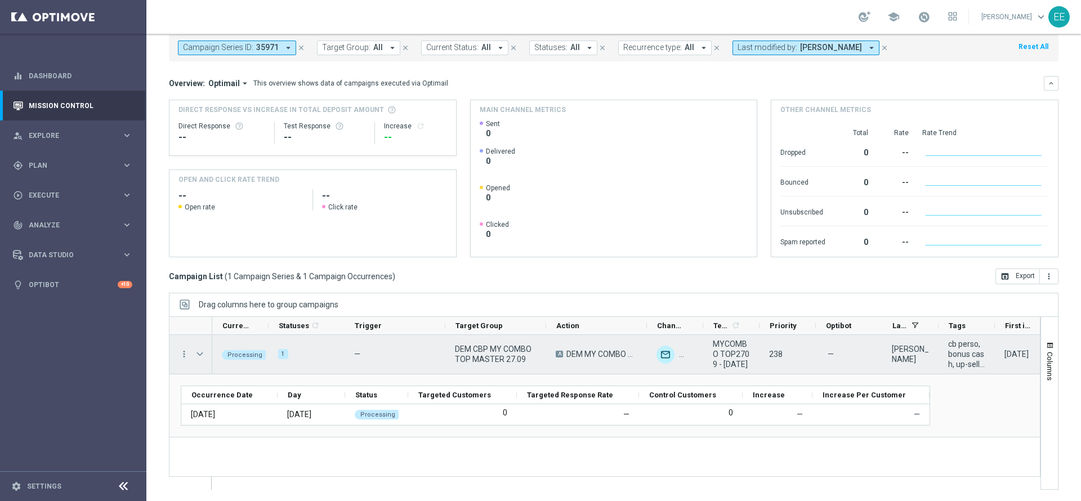
click at [199, 355] on span "Press SPACE to select this row." at bounding box center [200, 354] width 10 height 9
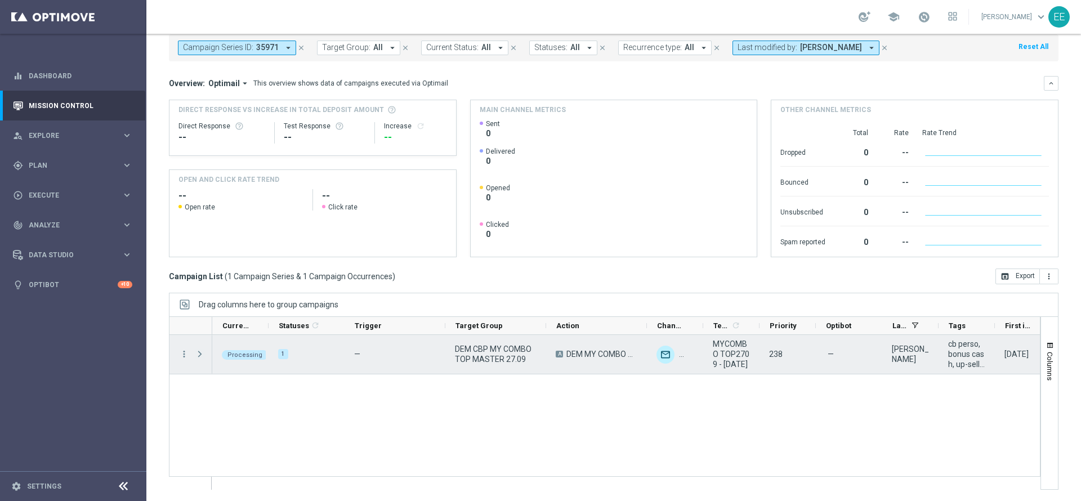
click at [199, 355] on span "Press SPACE to select this row." at bounding box center [200, 354] width 10 height 9
